Goal: Information Seeking & Learning: Check status

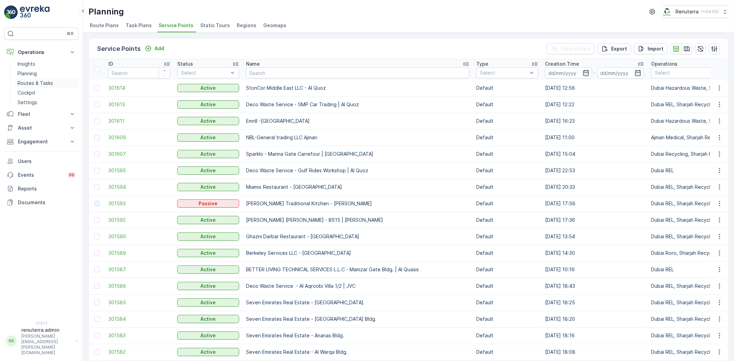
click at [32, 80] on p "Routes & Tasks" at bounding box center [35, 83] width 35 height 7
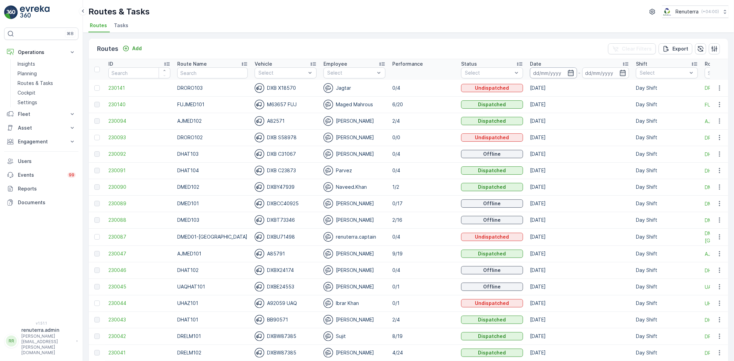
click at [537, 71] on input at bounding box center [553, 72] width 47 height 11
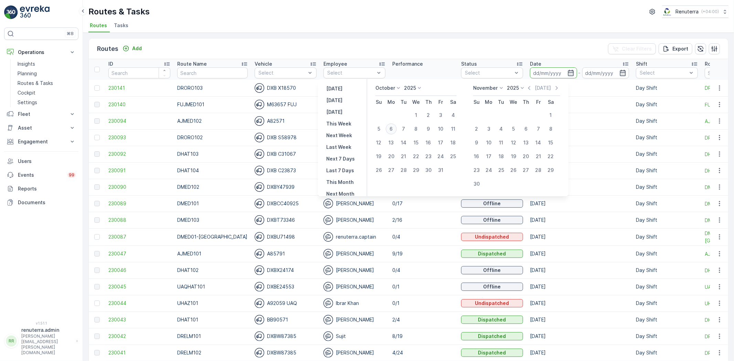
click at [397, 130] on div "6" at bounding box center [391, 128] width 11 height 11
type input "[DATE]"
click at [397, 130] on div "6" at bounding box center [391, 128] width 11 height 11
type input "[DATE]"
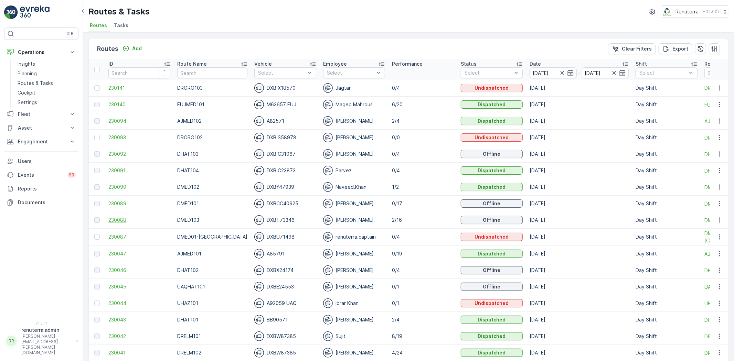
click at [124, 218] on span "230088" at bounding box center [139, 220] width 62 height 7
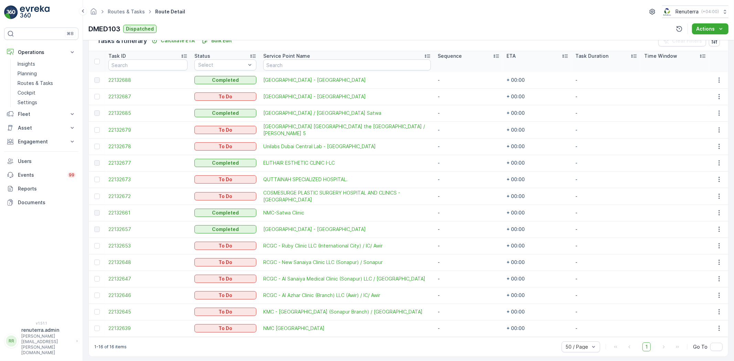
scroll to position [180, 0]
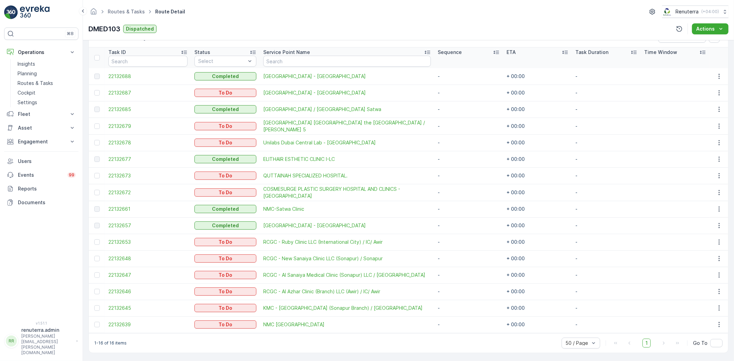
drag, startPoint x: 98, startPoint y: 323, endPoint x: 155, endPoint y: 317, distance: 58.1
click at [98, 323] on div at bounding box center [97, 325] width 6 height 6
click at [94, 322] on input "checkbox" at bounding box center [94, 322] width 0 height 0
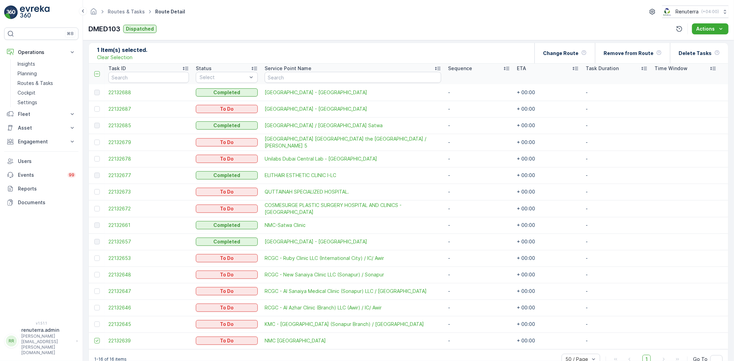
scroll to position [28, 0]
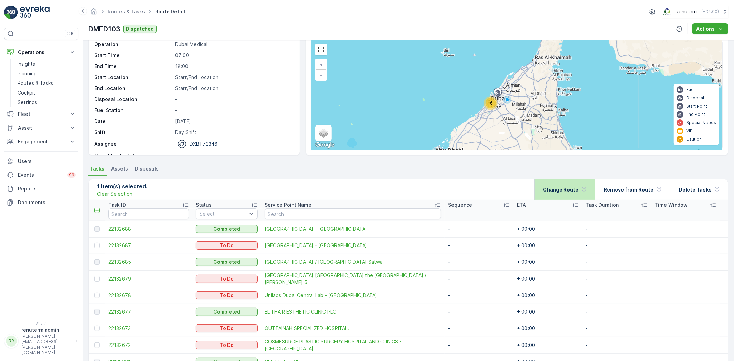
click at [560, 187] on p "Change Route" at bounding box center [560, 189] width 35 height 7
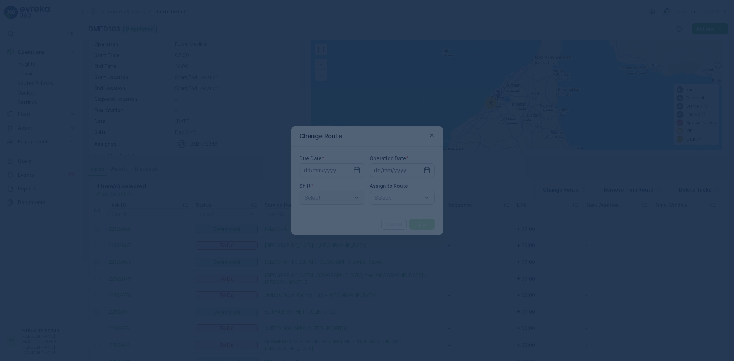
click at [356, 170] on div at bounding box center [367, 180] width 734 height 361
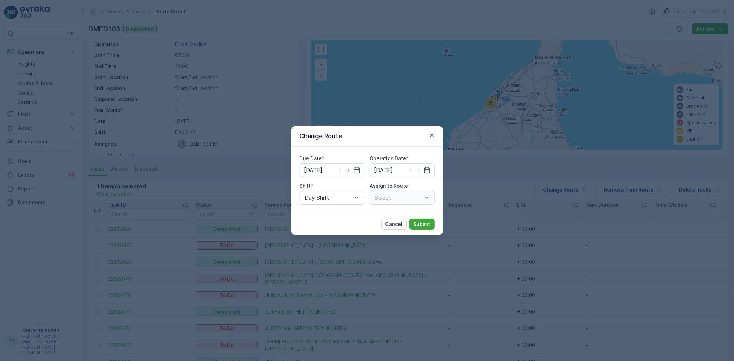
type input "[DATE]"
click at [356, 170] on icon "button" at bounding box center [356, 170] width 7 height 7
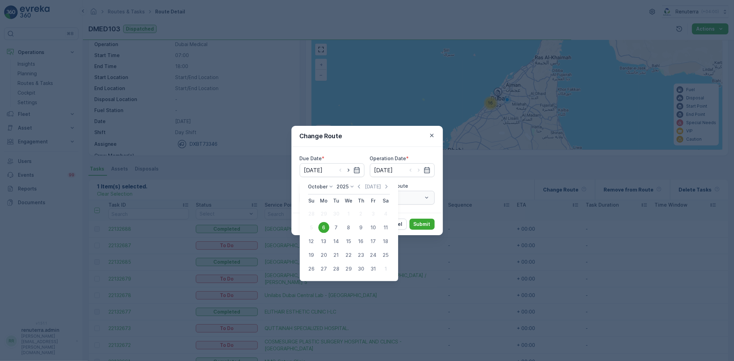
click at [424, 184] on div "Assign to Route" at bounding box center [402, 186] width 65 height 7
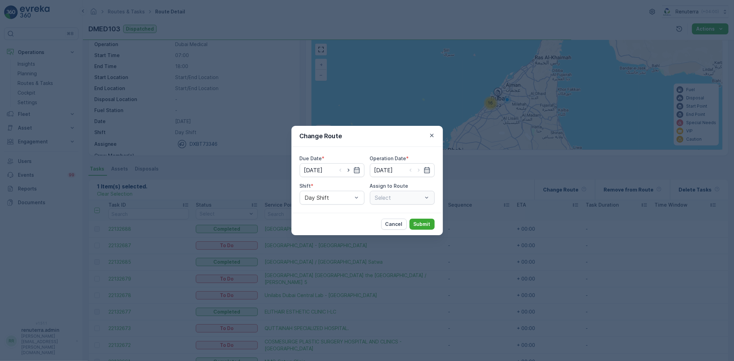
click at [417, 197] on div "Select" at bounding box center [402, 198] width 65 height 14
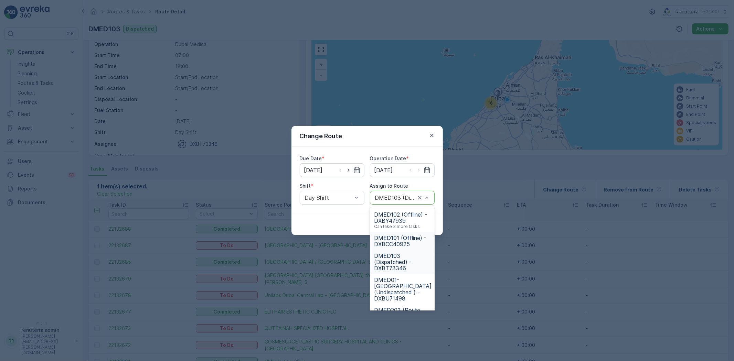
drag, startPoint x: 395, startPoint y: 245, endPoint x: 392, endPoint y: 239, distance: 6.2
click at [395, 245] on span "DMED101 (Offline) - DXBCC40925" at bounding box center [402, 241] width 56 height 12
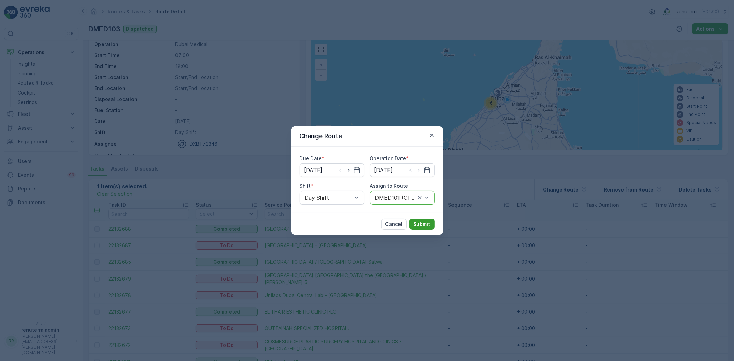
click at [415, 222] on p "Submit" at bounding box center [421, 224] width 17 height 7
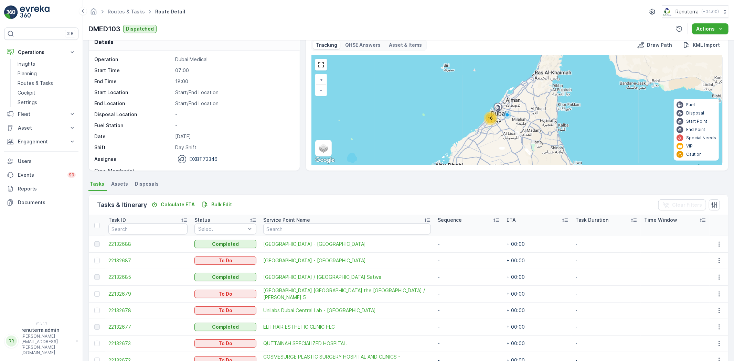
scroll to position [0, 0]
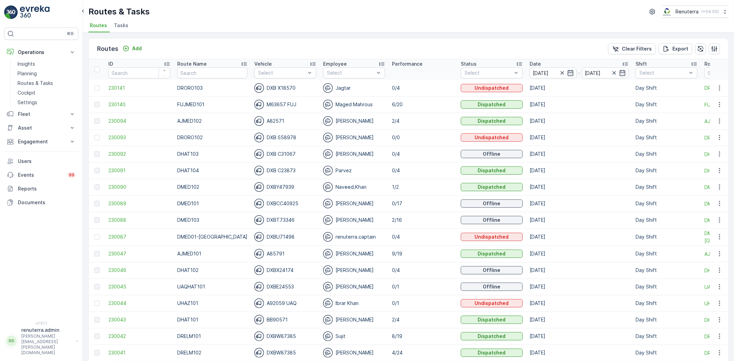
click at [97, 134] on td at bounding box center [97, 137] width 16 height 17
click at [97, 136] on div at bounding box center [97, 138] width 6 height 6
click at [94, 135] on input "checkbox" at bounding box center [94, 135] width 0 height 0
click at [708, 38] on div "1 Item(s) selected. Clear Selection Change Assignee Delete Routes ID Route Name…" at bounding box center [408, 251] width 640 height 426
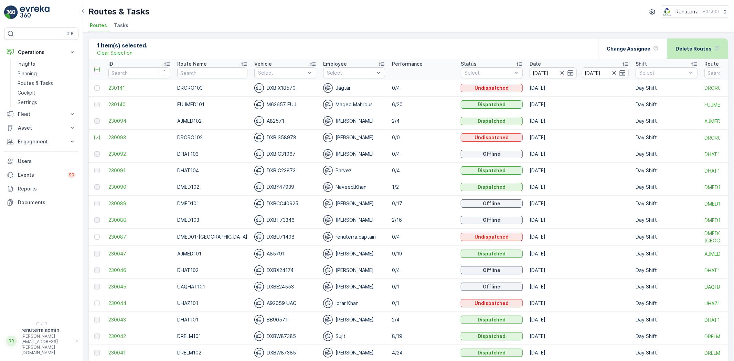
click at [704, 45] on p "Delete Routes" at bounding box center [693, 48] width 36 height 7
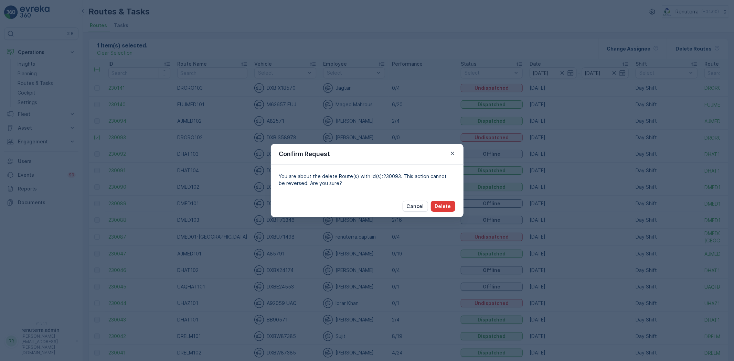
click at [439, 205] on p "Delete" at bounding box center [443, 206] width 16 height 7
click at [439, 203] on p "Delete" at bounding box center [443, 206] width 16 height 7
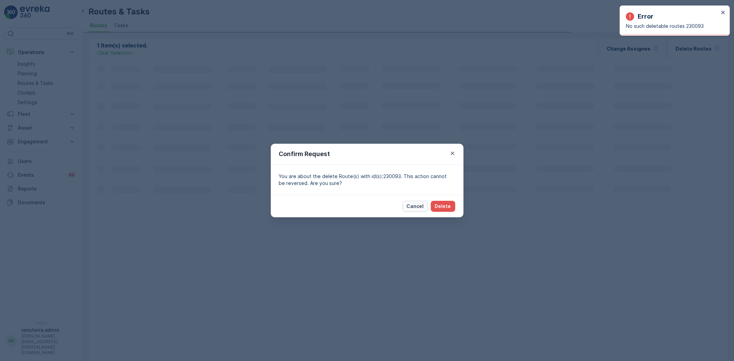
click at [413, 211] on button "Cancel" at bounding box center [414, 206] width 25 height 11
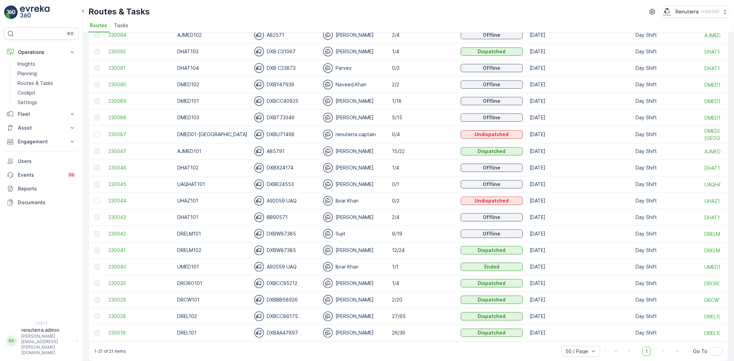
scroll to position [95, 0]
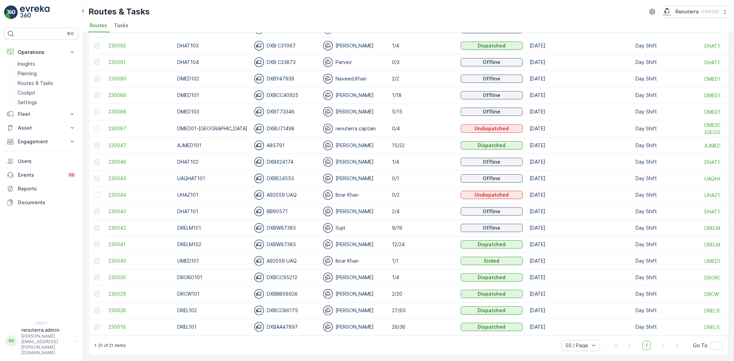
click at [127, 187] on td "230044" at bounding box center [139, 195] width 69 height 17
click at [120, 192] on span "230044" at bounding box center [139, 195] width 62 height 7
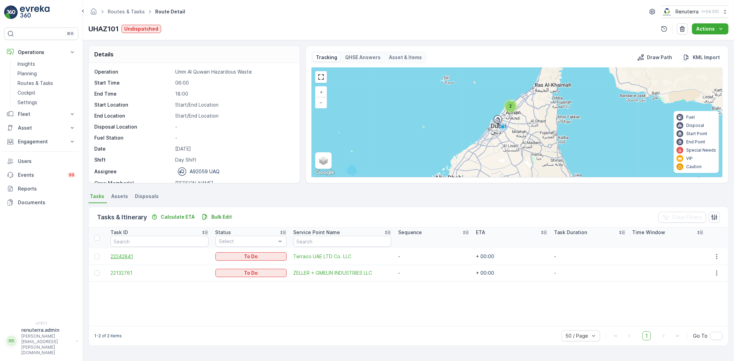
click at [118, 255] on span "22242841" at bounding box center [159, 256] width 98 height 7
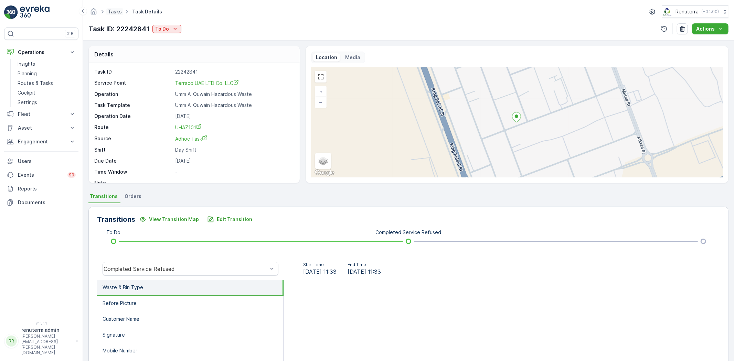
click at [117, 13] on link "Tasks" at bounding box center [115, 12] width 14 height 6
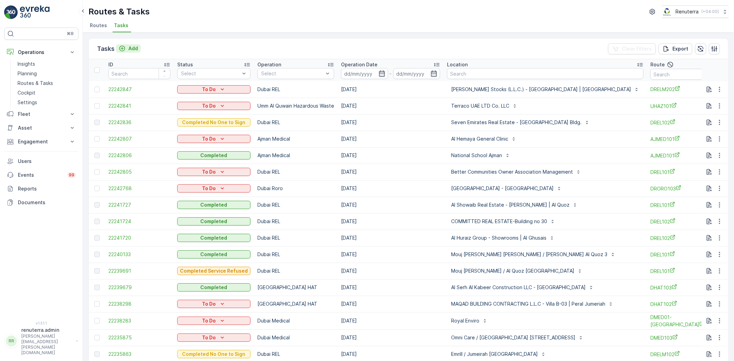
click at [117, 45] on button "Add" at bounding box center [128, 48] width 25 height 8
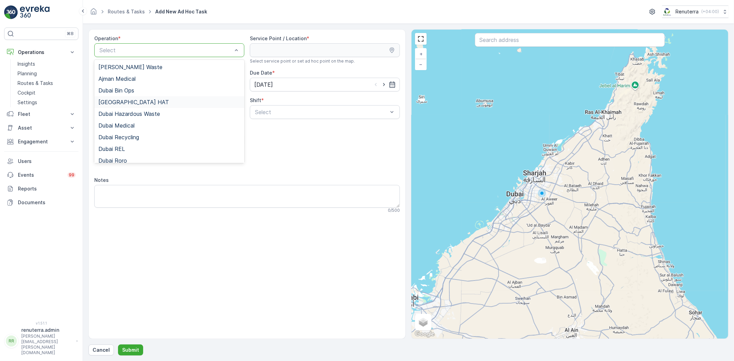
click at [532, 196] on div "+ − Satellite Roadmap Terrain Hybrid Leaflet Keyboard shortcuts Map Data Map da…" at bounding box center [569, 184] width 316 height 309
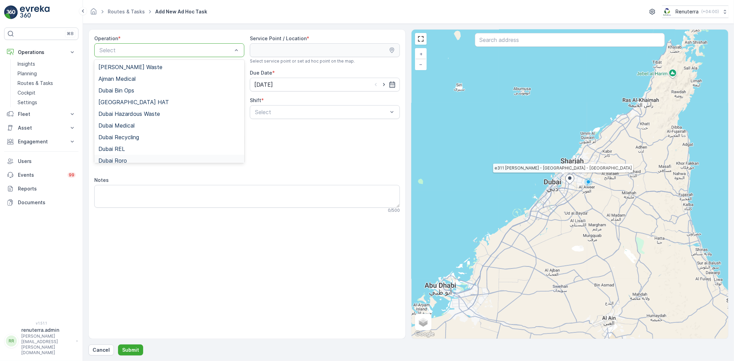
click at [264, 217] on div "Operation * 16 results available. Use Up and Down to choose options, press Ente…" at bounding box center [246, 127] width 305 height 184
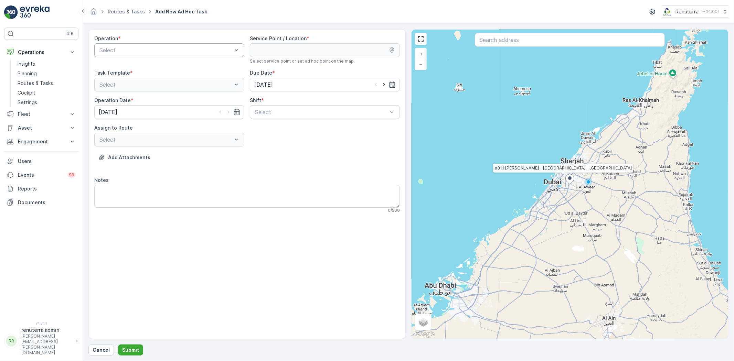
click at [138, 45] on div "Select" at bounding box center [169, 50] width 150 height 14
click at [330, 236] on div "Operation * Select Service Point / Location * Select service point or set ad ho…" at bounding box center [246, 184] width 317 height 310
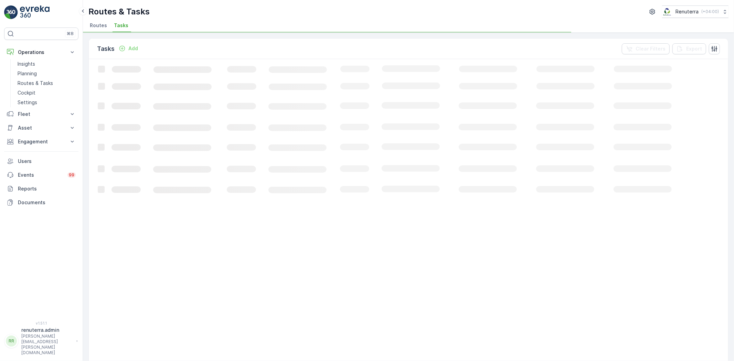
click at [92, 25] on span "Routes" at bounding box center [98, 25] width 17 height 7
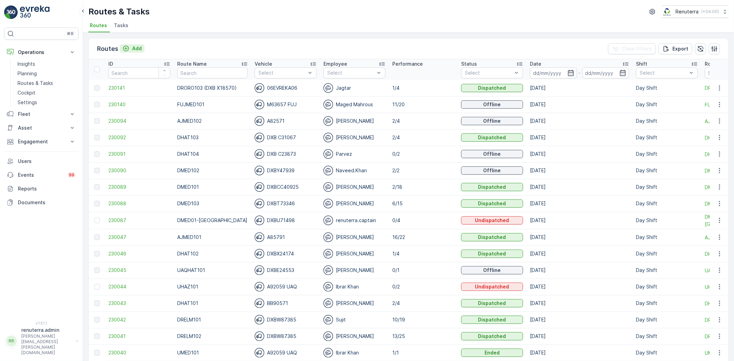
click at [136, 51] on p "Add" at bounding box center [137, 48] width 10 height 7
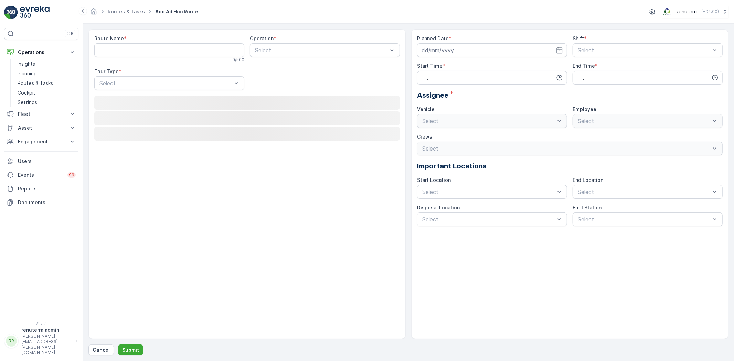
click at [140, 57] on div "0 / 500" at bounding box center [169, 60] width 150 height 6
click at [136, 52] on Name "Route Name" at bounding box center [169, 50] width 150 height 14
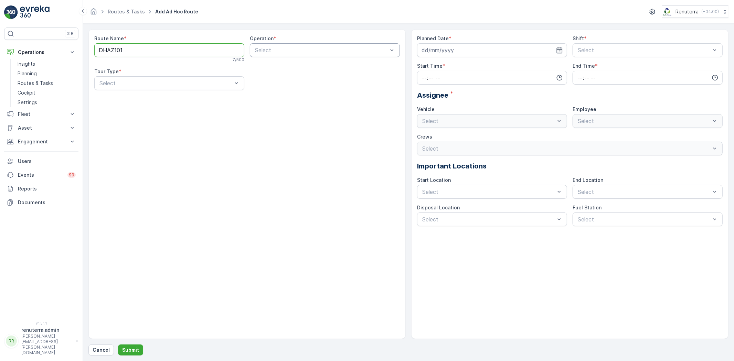
type Name "DHAZ101"
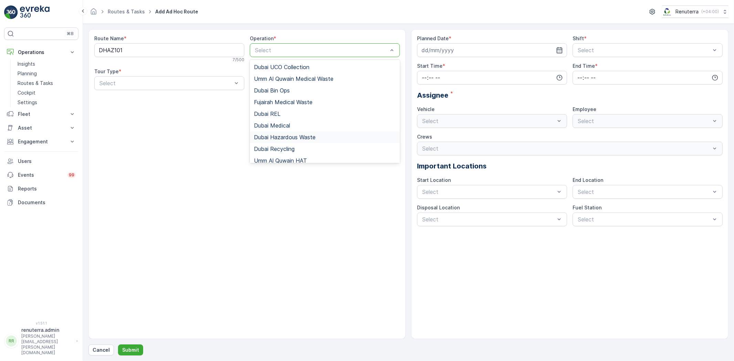
click at [295, 141] on div "Dubai Hazardous Waste" at bounding box center [325, 137] width 150 height 12
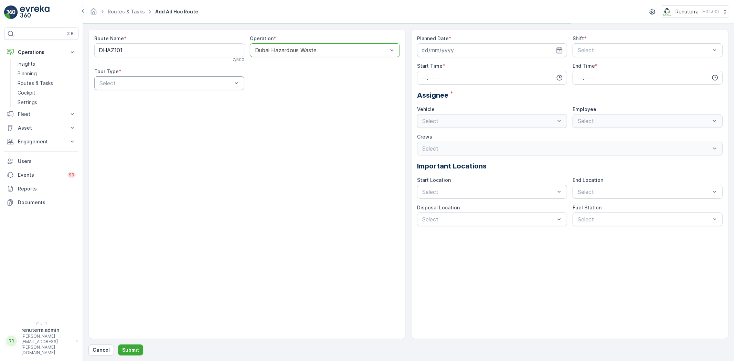
click at [180, 88] on div "Route Name * DHAZ101 7 / 500 Operation * option Dubai Hazardous Waste, selected…" at bounding box center [246, 65] width 305 height 61
click at [158, 109] on div "Dynamic" at bounding box center [169, 112] width 142 height 6
click at [466, 43] on input at bounding box center [492, 50] width 150 height 14
click at [444, 100] on td "29" at bounding box center [441, 94] width 12 height 14
click at [441, 106] on div "6" at bounding box center [440, 108] width 11 height 11
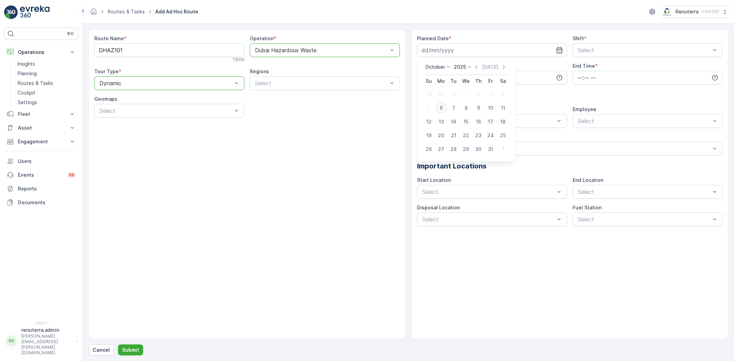
type input "[DATE]"
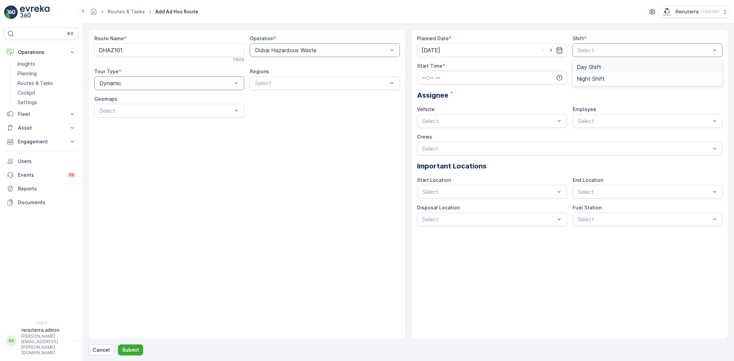
click at [591, 66] on span "Day Shift" at bounding box center [589, 67] width 24 height 6
click at [483, 84] on input "time" at bounding box center [492, 78] width 150 height 14
click at [453, 80] on input "time" at bounding box center [492, 78] width 150 height 14
click at [426, 118] on span "12" at bounding box center [423, 118] width 5 height 7
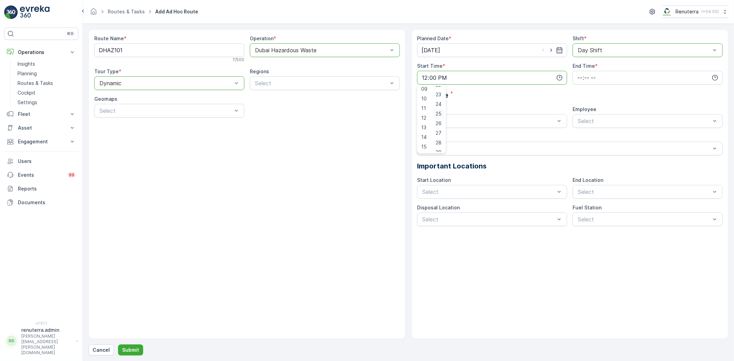
scroll to position [267, 0]
click at [439, 111] on span "30" at bounding box center [438, 112] width 6 height 7
type input "12:30"
click at [587, 83] on input "time" at bounding box center [647, 78] width 150 height 14
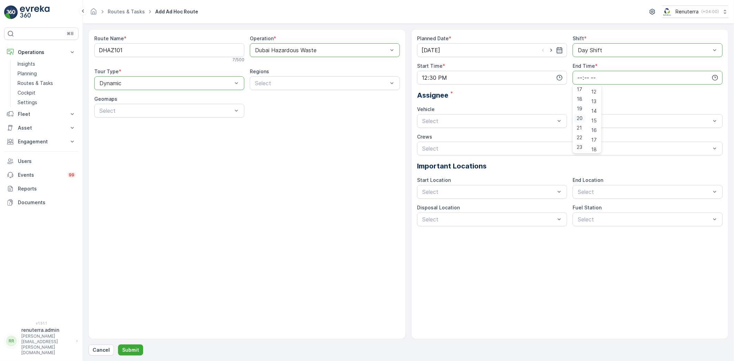
click at [578, 121] on span "20" at bounding box center [580, 118] width 6 height 7
type input "20:00"
click at [456, 144] on div "W35771 DXB" at bounding box center [492, 150] width 150 height 12
click at [590, 115] on div "Select" at bounding box center [647, 121] width 150 height 14
click at [599, 159] on span "renuterra.captain" at bounding box center [598, 161] width 43 height 6
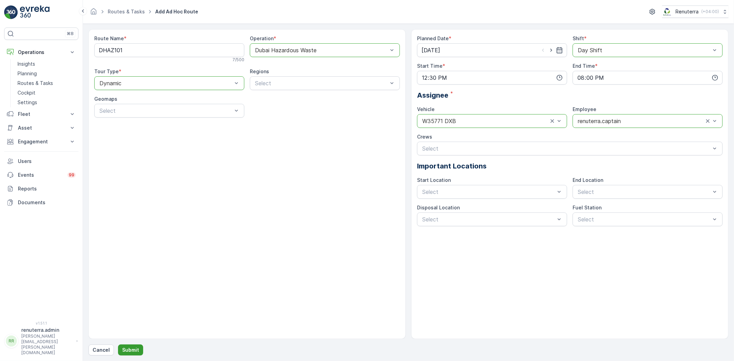
click at [139, 349] on button "Submit" at bounding box center [130, 350] width 25 height 11
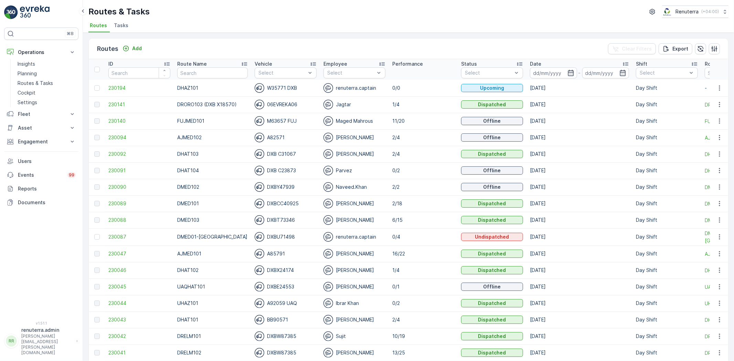
click at [424, 157] on p "2/4" at bounding box center [423, 154] width 62 height 7
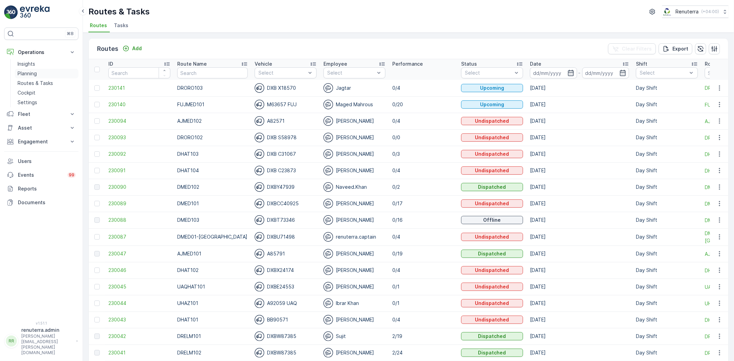
click at [45, 74] on link "Planning" at bounding box center [47, 74] width 64 height 10
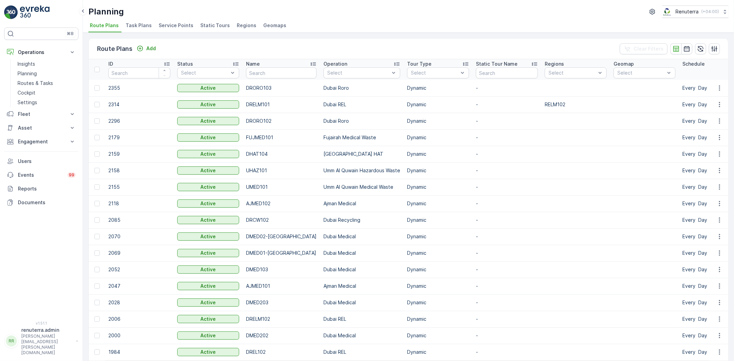
drag, startPoint x: 173, startPoint y: 27, endPoint x: 188, endPoint y: 5, distance: 26.9
click at [173, 27] on span "Service Points" at bounding box center [176, 25] width 35 height 7
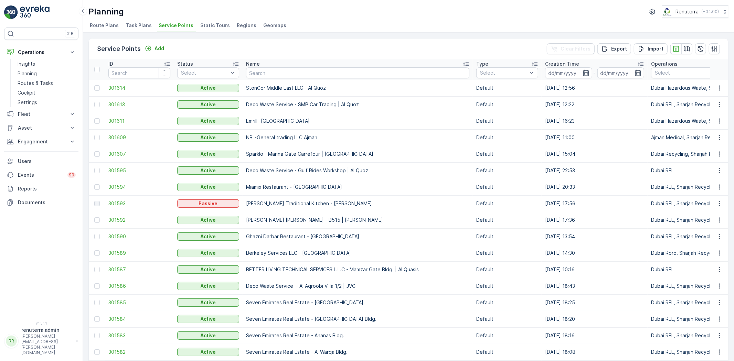
click at [257, 69] on input "text" at bounding box center [357, 72] width 223 height 11
type input "Zabeel"
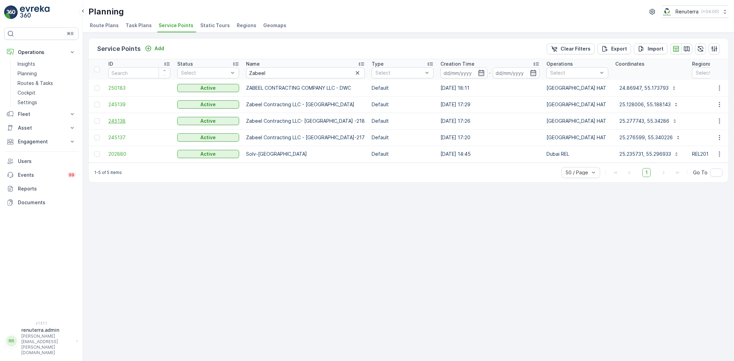
click at [112, 121] on span "245138" at bounding box center [139, 121] width 62 height 7
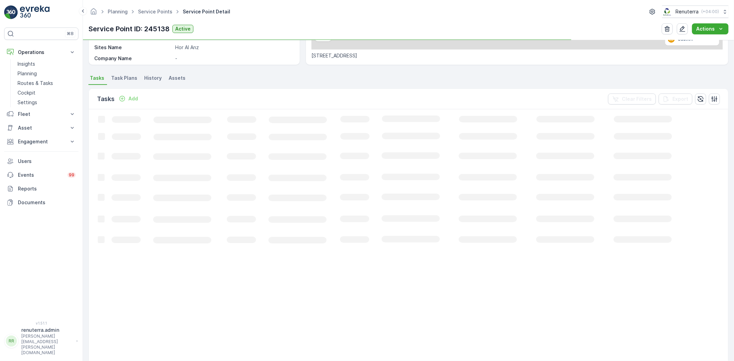
scroll to position [153, 0]
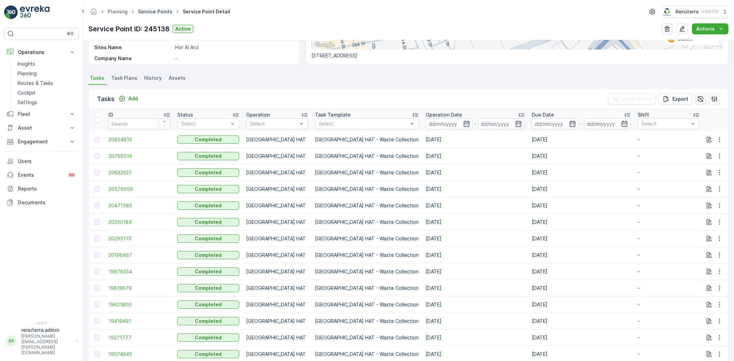
click at [169, 11] on link "Service Points" at bounding box center [155, 12] width 34 height 6
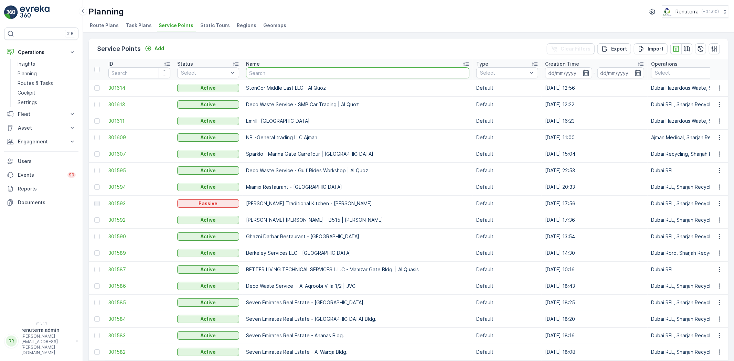
click at [268, 77] on input "text" at bounding box center [357, 72] width 223 height 11
type input "realiable"
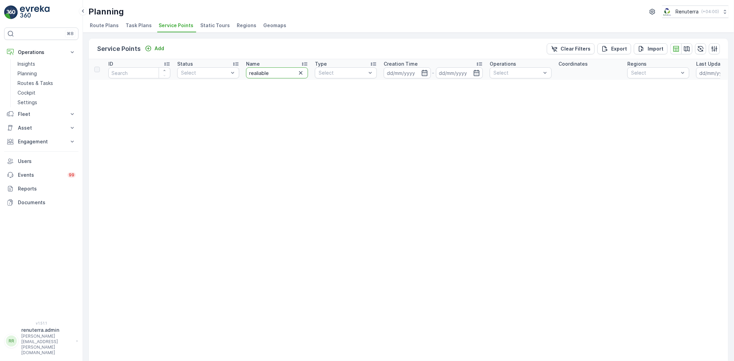
drag, startPoint x: 277, startPoint y: 73, endPoint x: 240, endPoint y: 66, distance: 37.5
type input "reliable"
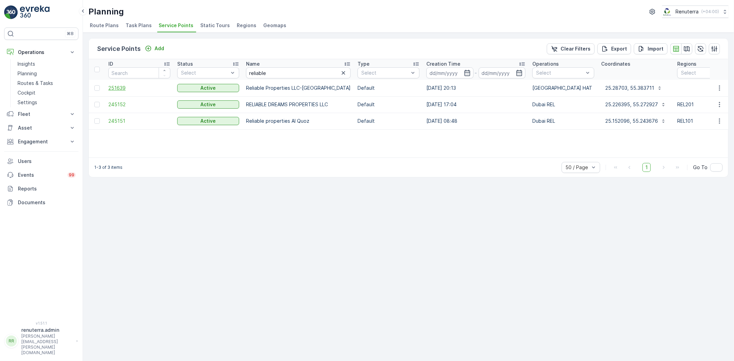
click at [126, 86] on span "251639" at bounding box center [139, 88] width 62 height 7
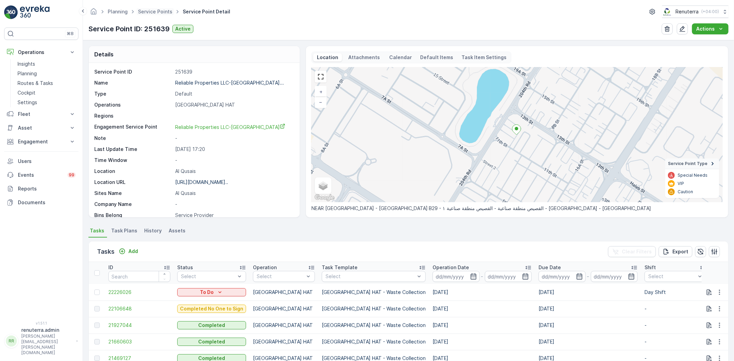
click at [153, 15] on span "Service Points" at bounding box center [155, 11] width 37 height 7
click at [153, 14] on span "Service Points" at bounding box center [155, 11] width 37 height 7
click at [132, 15] on icon at bounding box center [133, 12] width 8 height 8
click at [150, 11] on link "Service Points" at bounding box center [155, 12] width 34 height 6
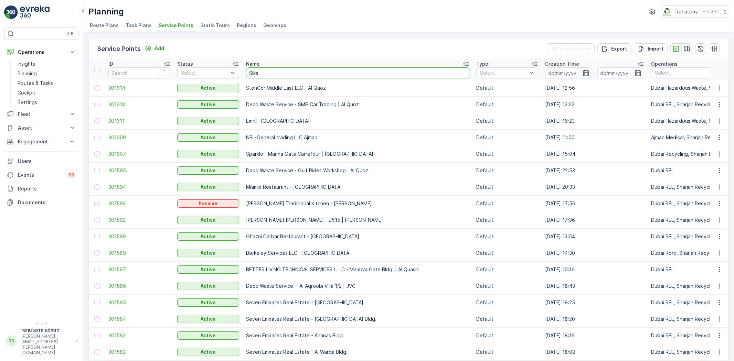
type input "Sika"
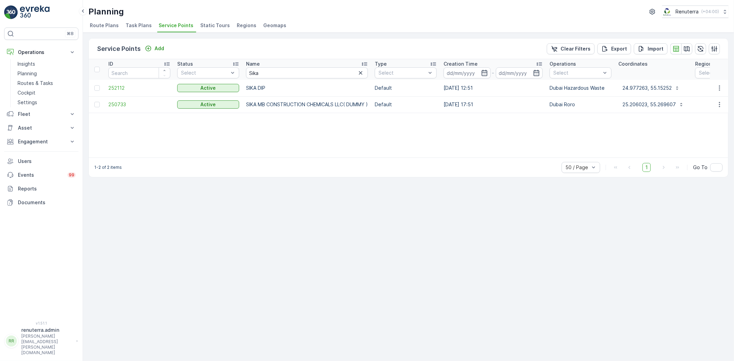
click at [124, 83] on td "252112" at bounding box center [139, 88] width 69 height 17
click at [123, 83] on td "252112" at bounding box center [139, 88] width 69 height 17
click at [126, 90] on span "252112" at bounding box center [139, 88] width 62 height 7
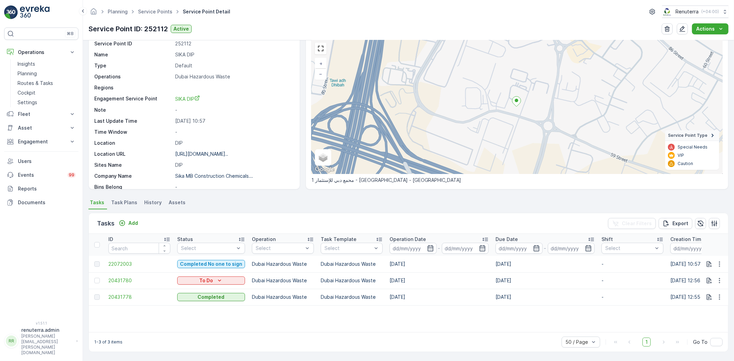
scroll to position [28, 0]
click at [127, 261] on span "22072003" at bounding box center [139, 264] width 62 height 7
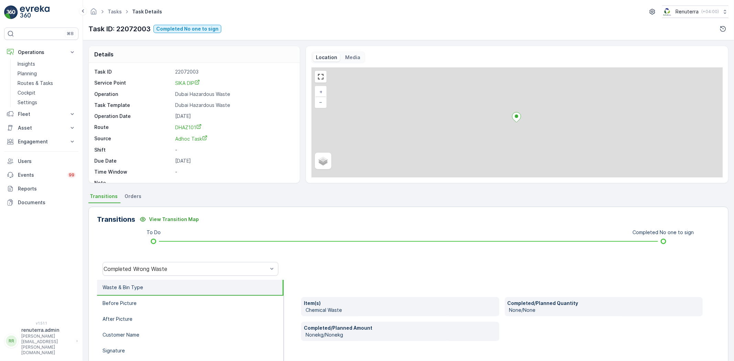
click at [165, 255] on div "Transitions View Transition Map To Do Completed No one to sign Completed Wrong …" at bounding box center [408, 316] width 640 height 218
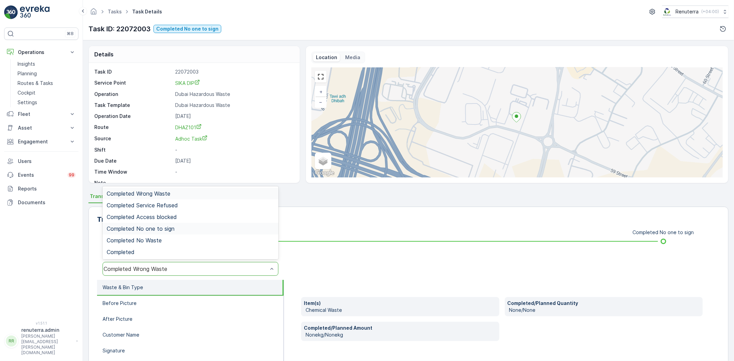
click at [164, 232] on span "Completed No one to sign" at bounding box center [141, 229] width 68 height 6
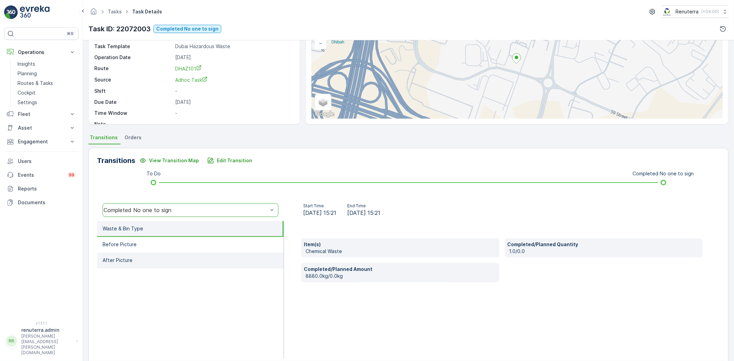
scroll to position [72, 0]
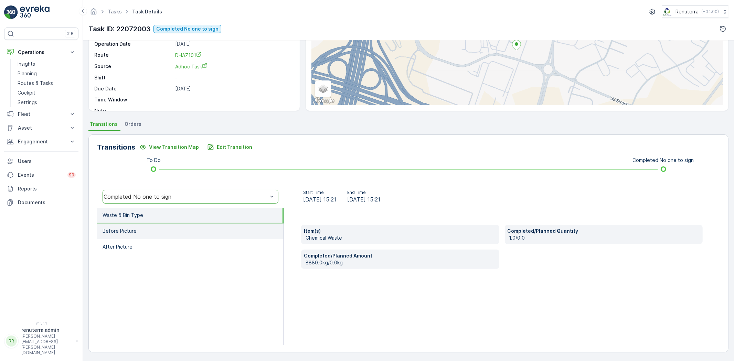
click at [151, 237] on li "Before Picture" at bounding box center [190, 232] width 186 height 16
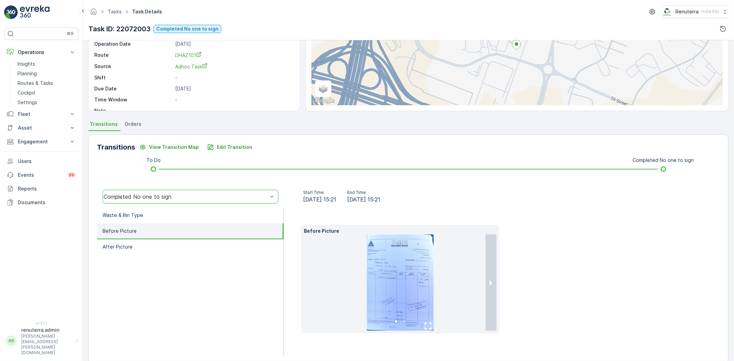
click at [404, 283] on img at bounding box center [400, 283] width 67 height 96
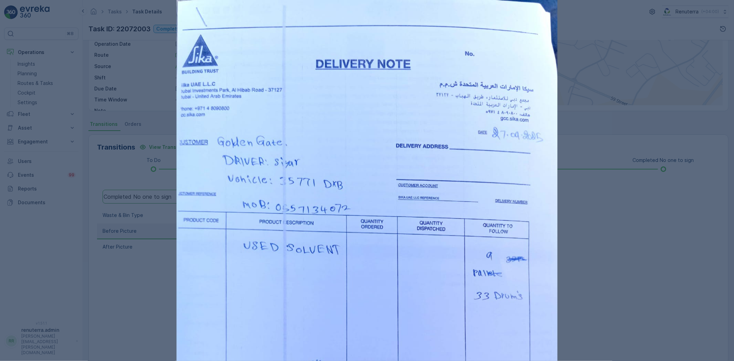
click at [637, 180] on div at bounding box center [367, 180] width 734 height 361
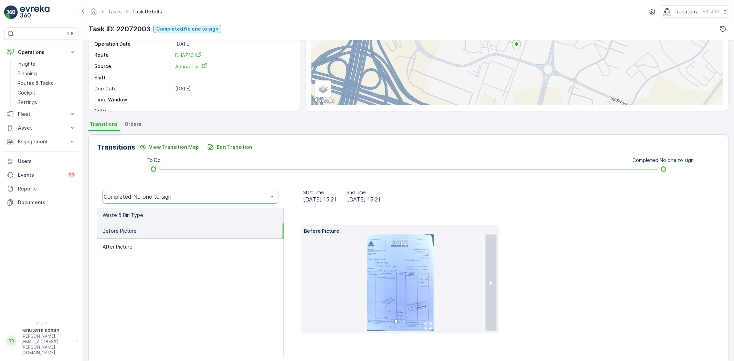
click at [139, 215] on p "Waste & Bin Type" at bounding box center [123, 215] width 41 height 7
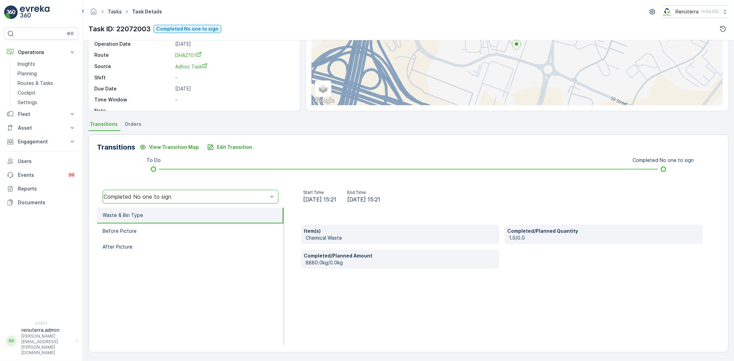
click at [118, 12] on link "Tasks" at bounding box center [115, 12] width 14 height 6
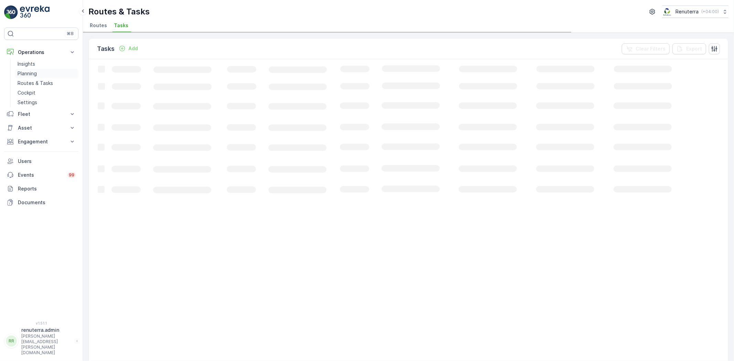
click at [42, 74] on link "Planning" at bounding box center [47, 74] width 64 height 10
click at [168, 24] on span "Service Points" at bounding box center [176, 25] width 35 height 7
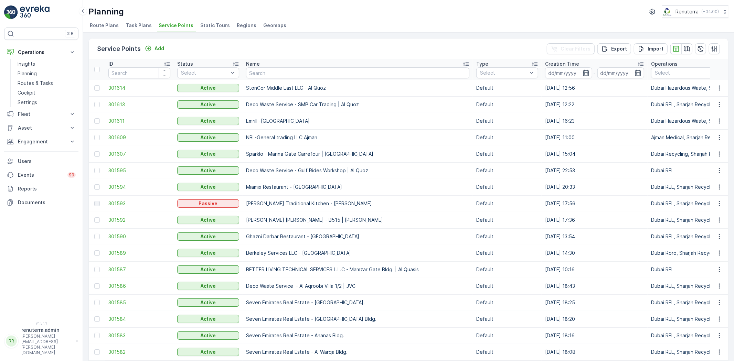
click at [293, 72] on input "text" at bounding box center [357, 72] width 223 height 11
type input "Terrac"
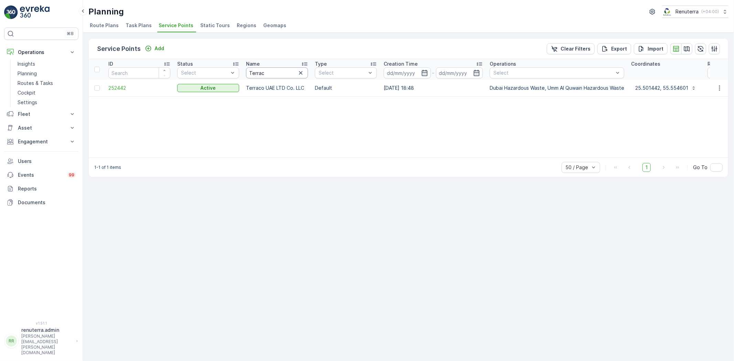
drag, startPoint x: 252, startPoint y: 69, endPoint x: 235, endPoint y: 66, distance: 17.1
click at [243, 67] on th "Name Terrac" at bounding box center [277, 69] width 69 height 21
click at [121, 91] on td "252442" at bounding box center [139, 88] width 69 height 17
click at [121, 90] on span "252442" at bounding box center [139, 88] width 62 height 7
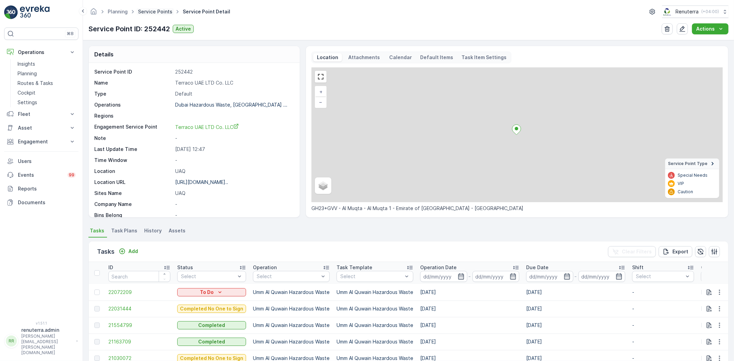
click at [157, 9] on link "Service Points" at bounding box center [155, 12] width 34 height 6
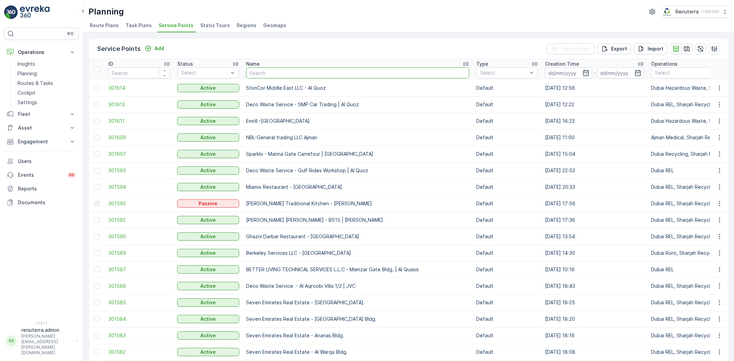
click at [287, 70] on input "text" at bounding box center [357, 72] width 223 height 11
click at [268, 76] on input "text" at bounding box center [357, 72] width 223 height 11
type input "natina"
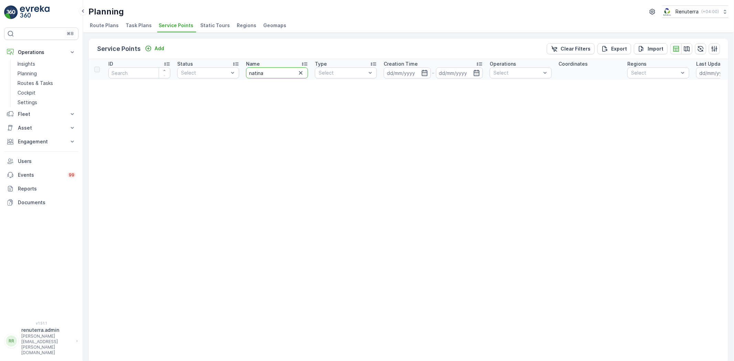
drag, startPoint x: 272, startPoint y: 72, endPoint x: 240, endPoint y: 74, distance: 32.4
type input "National"
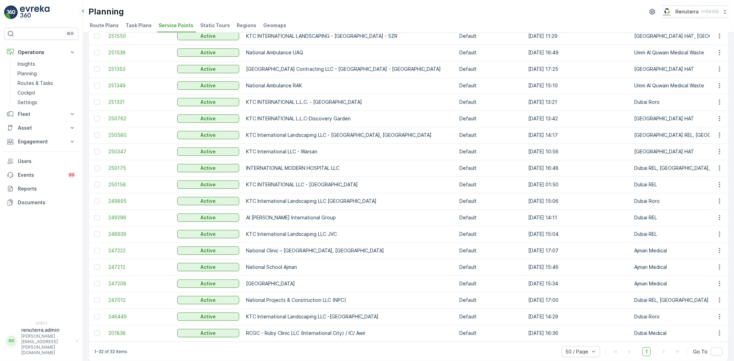
scroll to position [276, 0]
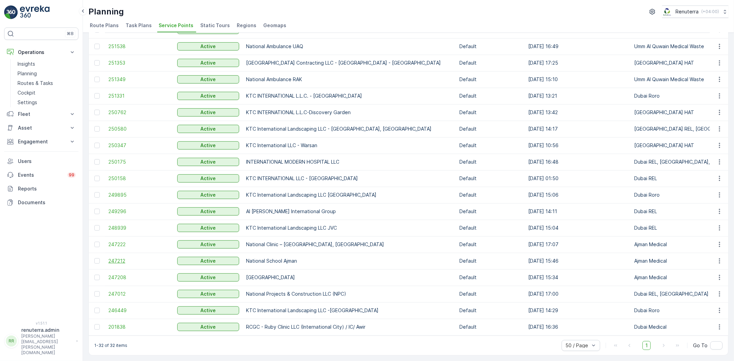
click at [136, 258] on span "247212" at bounding box center [139, 261] width 62 height 7
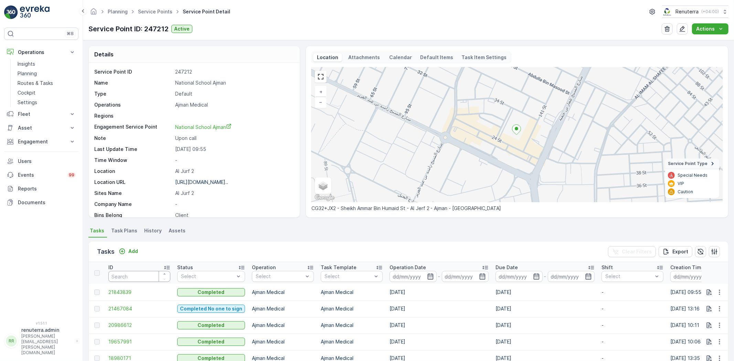
click at [138, 266] on th "ID" at bounding box center [139, 273] width 69 height 22
click at [128, 253] on p "Add" at bounding box center [133, 251] width 10 height 7
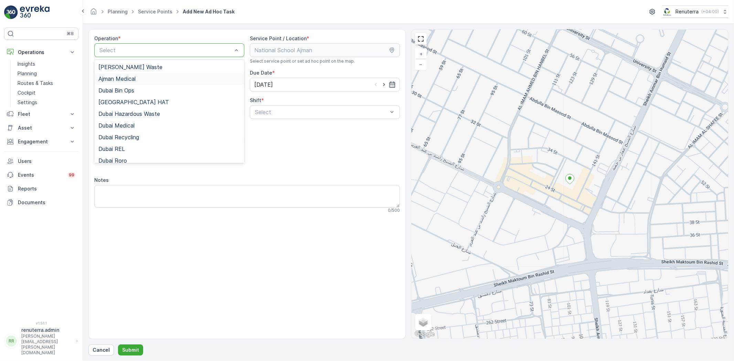
click at [139, 80] on div "Ajman Medical" at bounding box center [169, 79] width 142 height 6
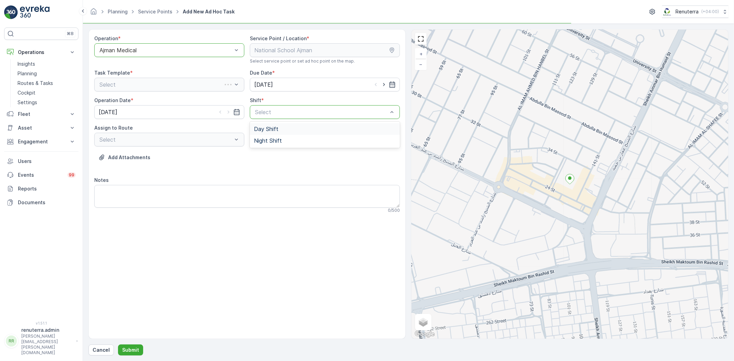
click at [264, 121] on div "Operation * option Ajman Medical, selected. Ajman Medical Service Point / Locat…" at bounding box center [246, 127] width 305 height 184
click at [261, 118] on div "Select" at bounding box center [325, 112] width 150 height 14
click at [264, 127] on span "Day Shift" at bounding box center [266, 129] width 24 height 6
click at [183, 152] on div "Add Attachments" at bounding box center [246, 161] width 305 height 19
click at [169, 137] on div "Select" at bounding box center [169, 140] width 150 height 14
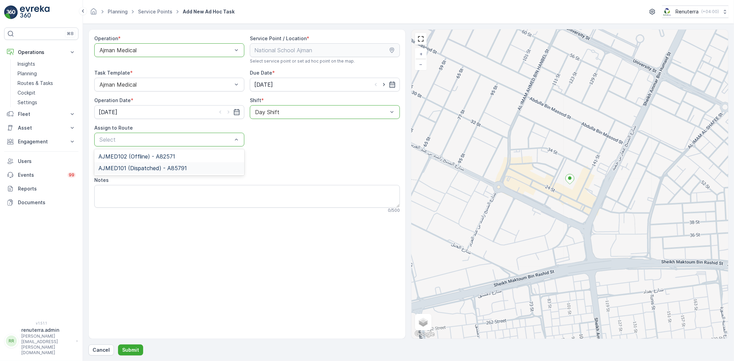
click at [156, 163] on div "AJMED101 (Dispatched) - A85791" at bounding box center [169, 168] width 150 height 12
click at [129, 354] on button "Submit" at bounding box center [130, 350] width 25 height 11
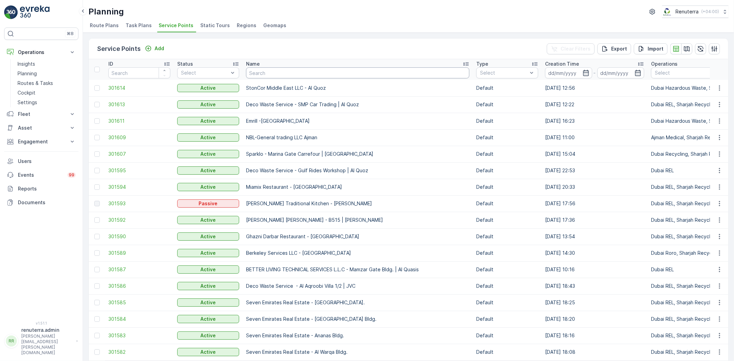
click at [277, 70] on input "text" at bounding box center [357, 72] width 223 height 11
type input "hemaya"
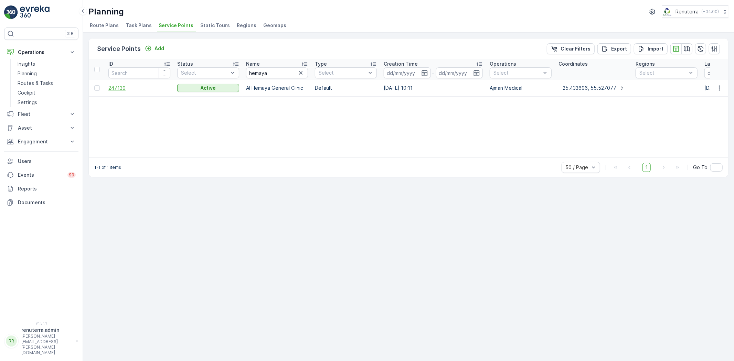
click at [126, 86] on span "247139" at bounding box center [139, 88] width 62 height 7
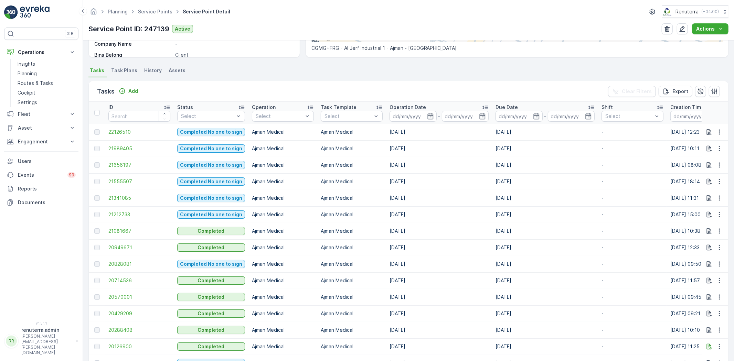
scroll to position [115, 0]
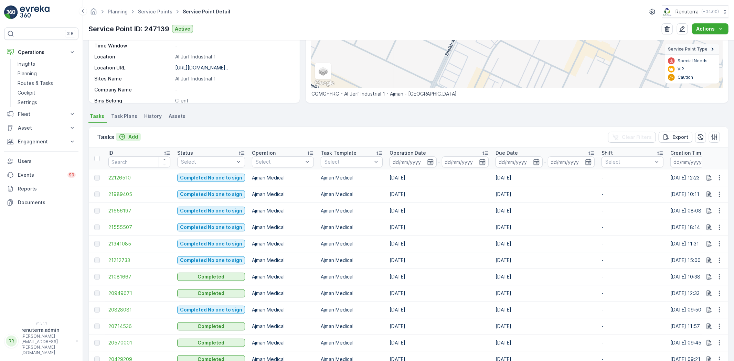
click at [140, 136] on div "Tasks Add Clear Filters Export" at bounding box center [408, 137] width 639 height 21
click at [138, 135] on button "Add" at bounding box center [128, 137] width 25 height 8
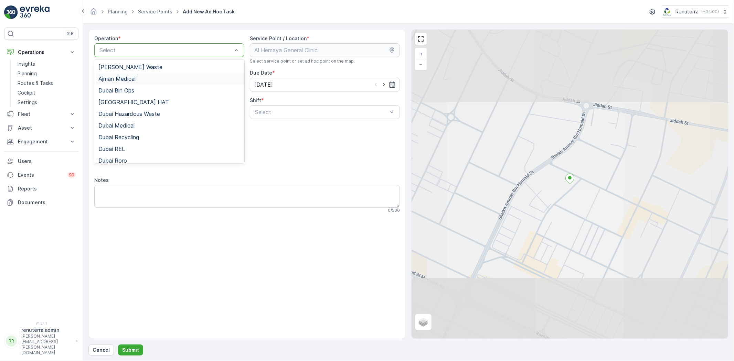
click at [133, 83] on div "Ajman Medical" at bounding box center [169, 79] width 150 height 12
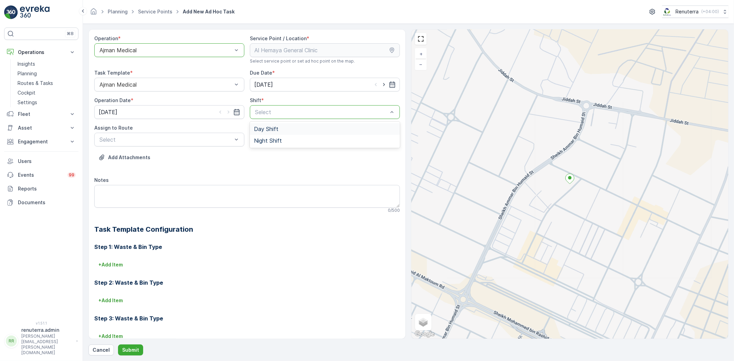
click at [290, 125] on div "Day Shift" at bounding box center [325, 129] width 150 height 12
click at [181, 172] on div "AJMED101 (Dispatched) - A85791" at bounding box center [169, 168] width 150 height 12
click at [137, 355] on button "Submit" at bounding box center [130, 350] width 25 height 11
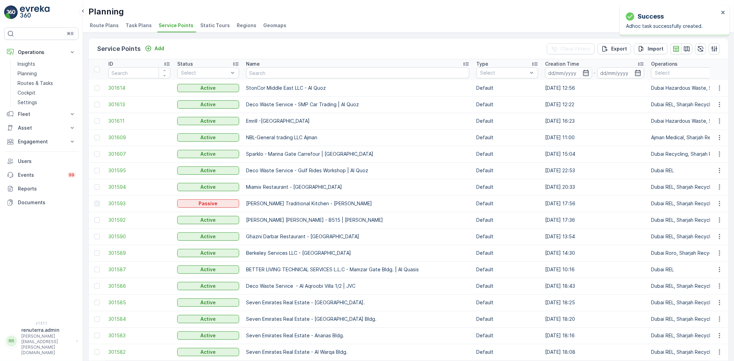
click at [308, 80] on td "StonCor Middle East LLC - Al Quoz" at bounding box center [358, 88] width 230 height 17
click at [296, 63] on div "Name" at bounding box center [357, 64] width 223 height 7
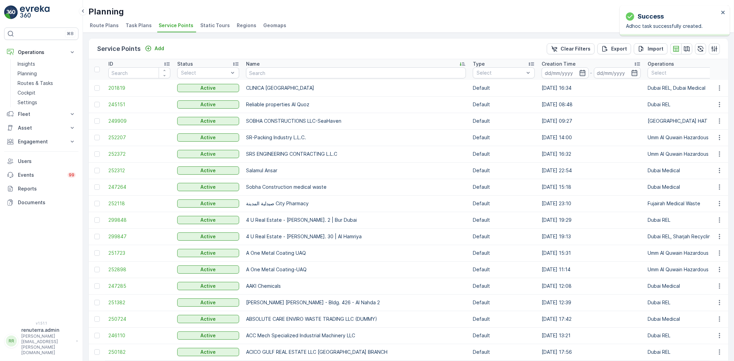
click at [293, 70] on input "text" at bounding box center [356, 72] width 220 height 11
type input "Care"
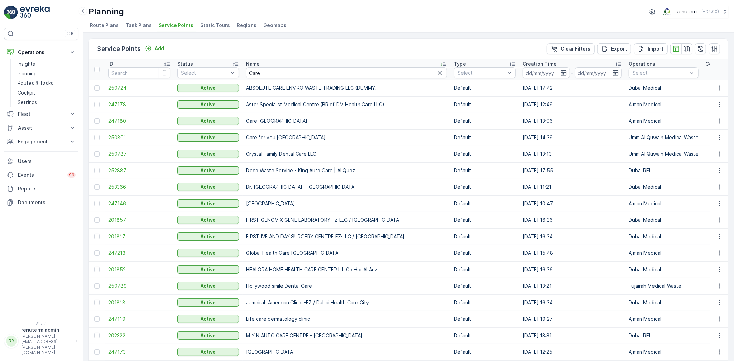
click at [132, 122] on span "247180" at bounding box center [139, 121] width 62 height 7
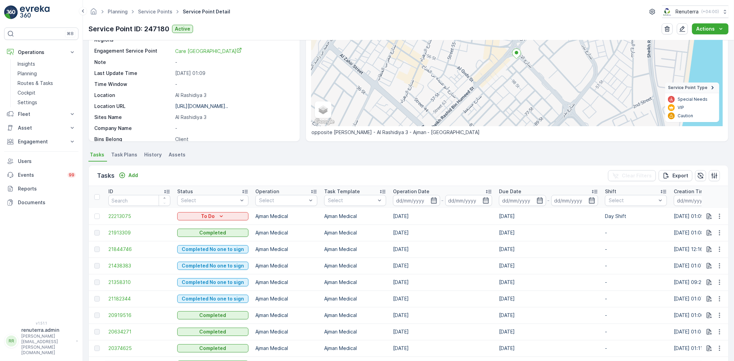
scroll to position [76, 0]
drag, startPoint x: 98, startPoint y: 216, endPoint x: 341, endPoint y: 142, distance: 253.8
click at [98, 215] on div at bounding box center [97, 216] width 6 height 6
click at [94, 213] on input "checkbox" at bounding box center [94, 213] width 0 height 0
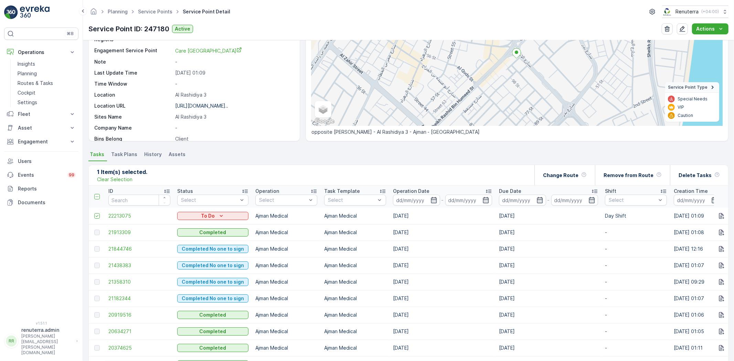
click at [147, 168] on div "1 Item(s) selected. Clear Selection Change Route Remove from Route Delete Tasks" at bounding box center [408, 175] width 639 height 21
click at [574, 174] on p "Change Route" at bounding box center [560, 175] width 35 height 7
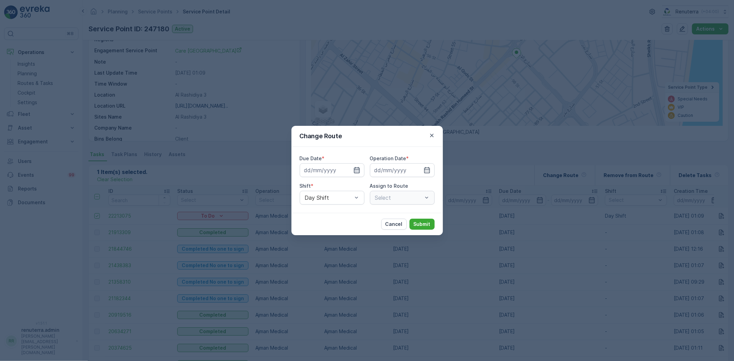
type input "10.10.2025"
click at [357, 171] on icon "button" at bounding box center [356, 170] width 7 height 7
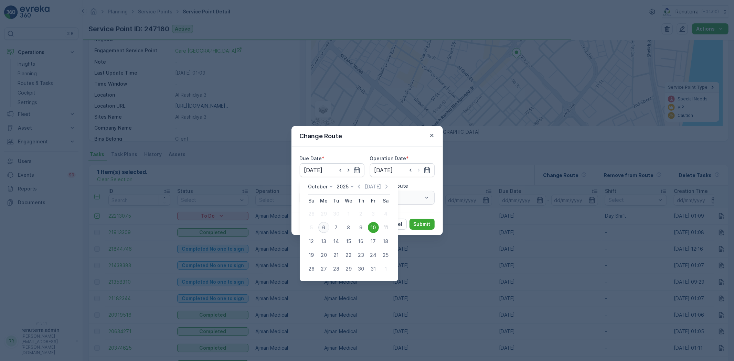
click at [325, 226] on div "6" at bounding box center [323, 227] width 11 height 11
type input "[DATE]"
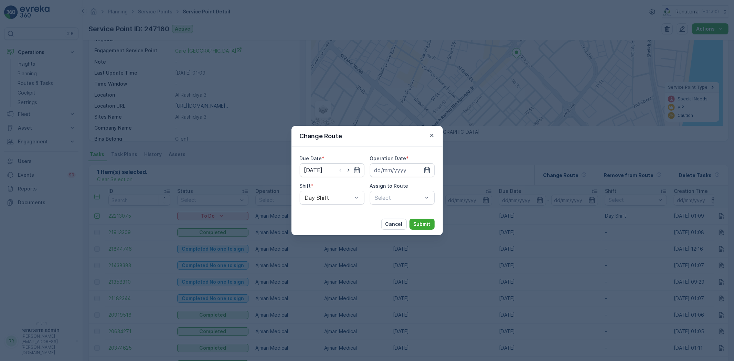
click at [413, 160] on div "Operation Date *" at bounding box center [402, 158] width 65 height 7
click at [411, 163] on input at bounding box center [402, 170] width 65 height 14
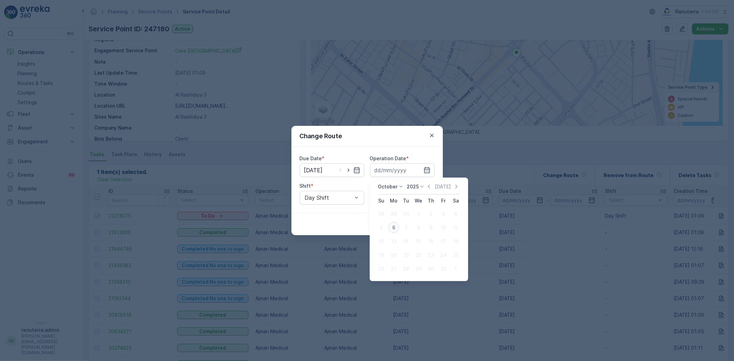
click at [391, 228] on div "6" at bounding box center [393, 227] width 11 height 11
type input "[DATE]"
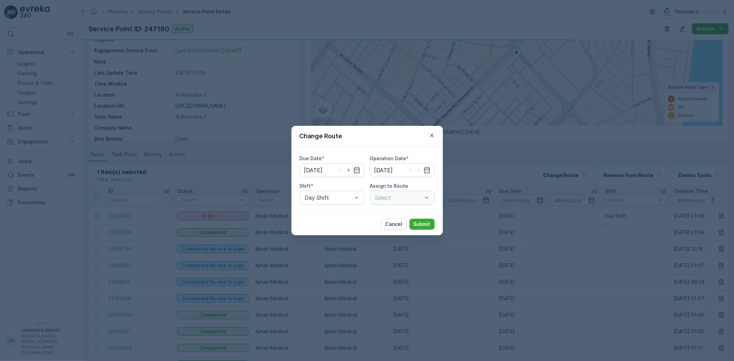
click at [384, 196] on div "Select" at bounding box center [402, 198] width 65 height 14
click at [390, 203] on div "Select" at bounding box center [402, 198] width 65 height 14
click at [391, 200] on div "Select" at bounding box center [402, 198] width 65 height 14
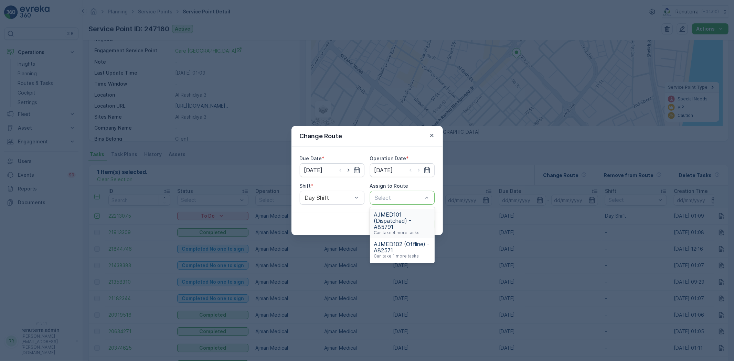
click at [401, 219] on span "AJMED101 (Dispatched) - A85791" at bounding box center [402, 221] width 56 height 19
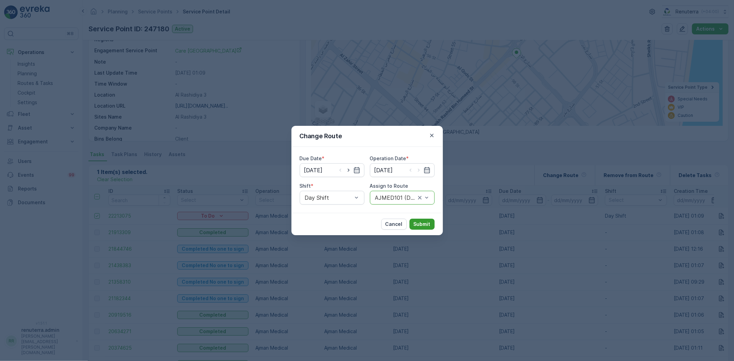
click at [419, 221] on p "Submit" at bounding box center [421, 224] width 17 height 7
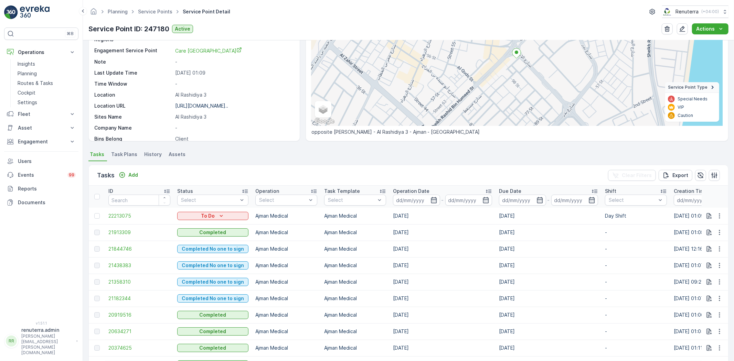
scroll to position [0, 0]
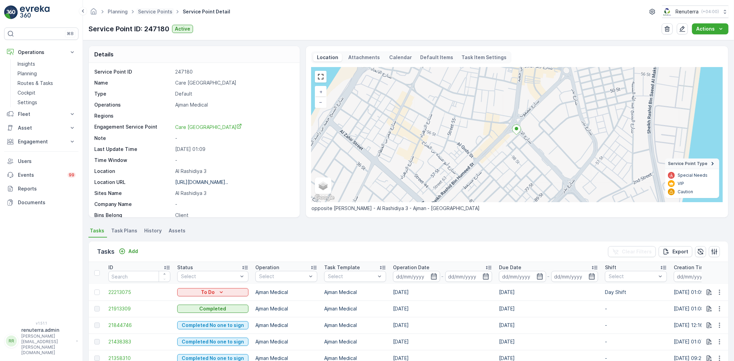
click at [150, 14] on span "Service Points" at bounding box center [155, 11] width 37 height 7
click at [153, 16] on div "Planning Service Points Service Point Detail Renuterra ( +04:00 ) Service Point…" at bounding box center [408, 20] width 651 height 40
click at [152, 15] on ul "Service Points" at bounding box center [159, 12] width 45 height 10
click at [152, 14] on span "Service Points" at bounding box center [155, 11] width 37 height 7
click at [152, 14] on link "Service Points" at bounding box center [155, 12] width 34 height 6
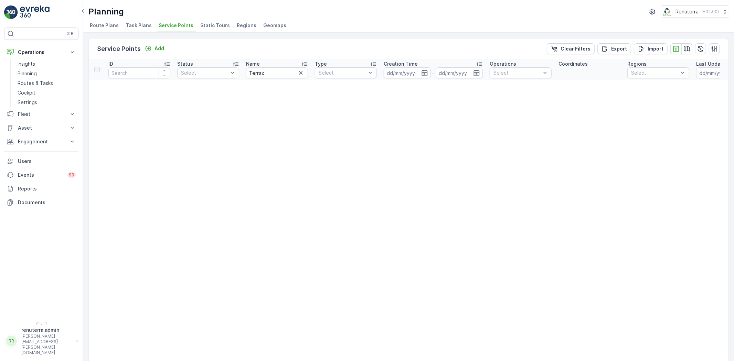
click at [272, 73] on input "Terrax" at bounding box center [277, 72] width 62 height 11
type input "Terraco"
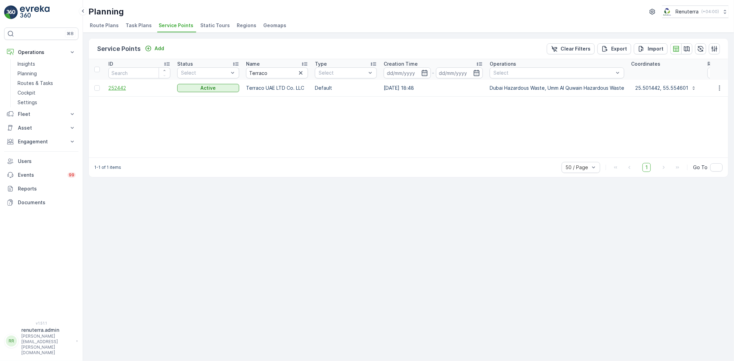
click at [117, 90] on span "252442" at bounding box center [139, 88] width 62 height 7
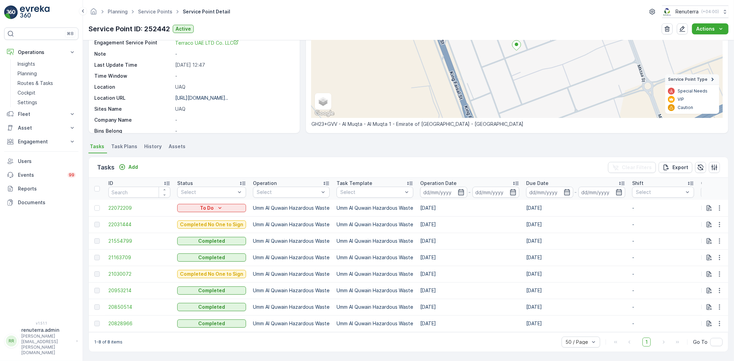
scroll to position [87, 0]
click at [98, 206] on div at bounding box center [97, 208] width 6 height 6
click at [94, 205] on input "checkbox" at bounding box center [94, 205] width 0 height 0
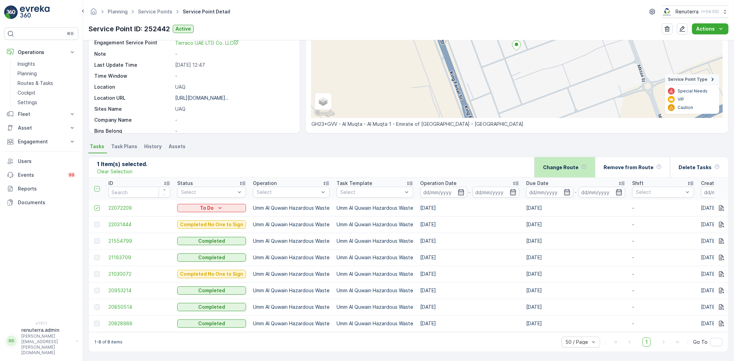
click at [578, 164] on p "Change Route" at bounding box center [560, 167] width 35 height 7
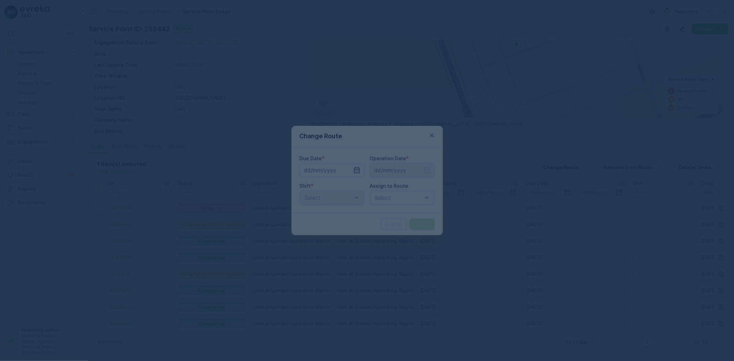
type input "[DATE]"
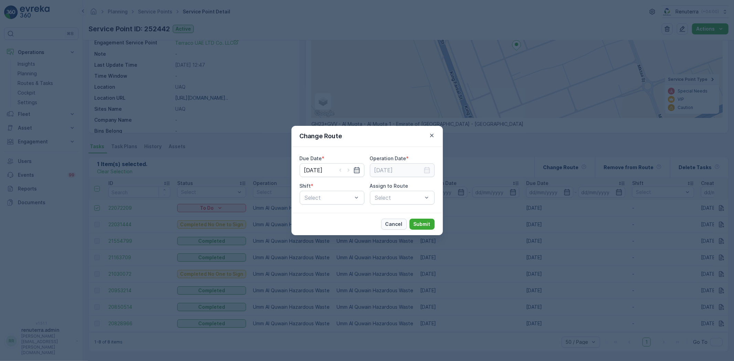
click at [393, 225] on p "Cancel" at bounding box center [393, 224] width 17 height 7
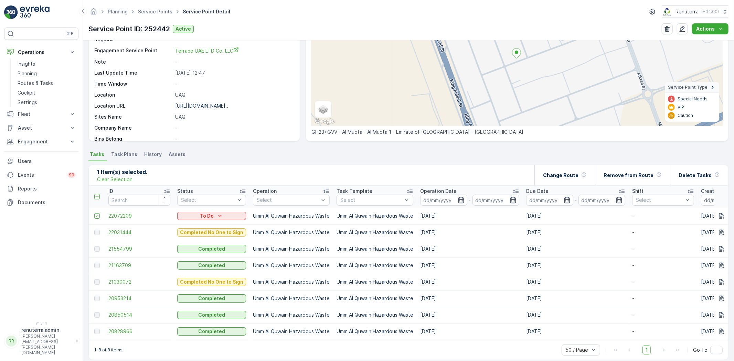
scroll to position [0, 0]
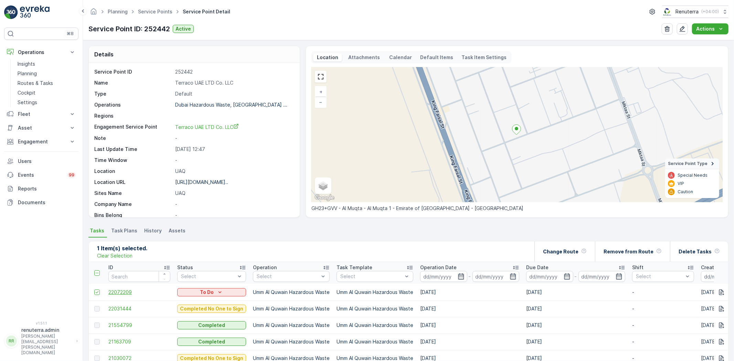
click at [122, 292] on span "22072209" at bounding box center [139, 292] width 62 height 7
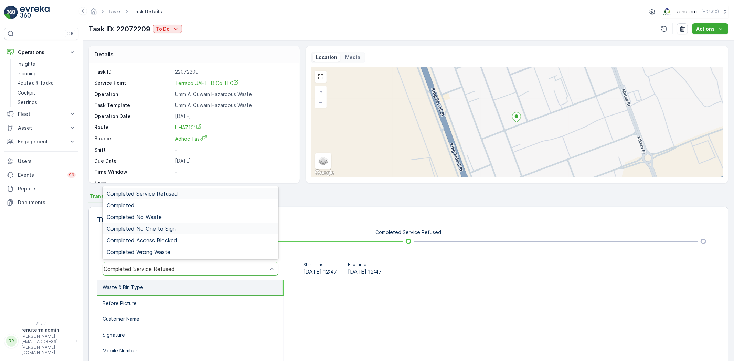
click at [166, 224] on div "Completed No One to Sign" at bounding box center [191, 229] width 176 height 12
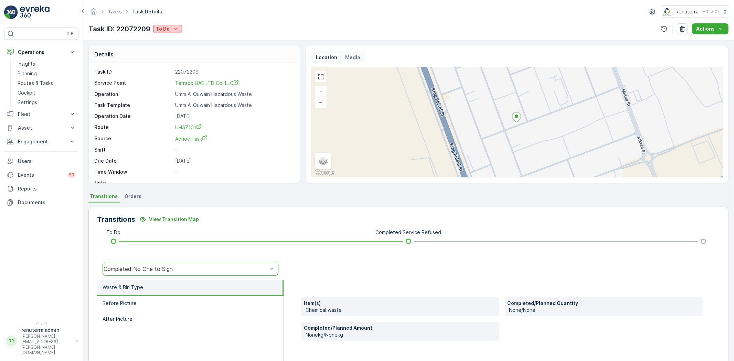
click at [181, 26] on button "To Do" at bounding box center [167, 29] width 29 height 8
click at [190, 64] on div "Completed No One to Sign" at bounding box center [190, 68] width 71 height 10
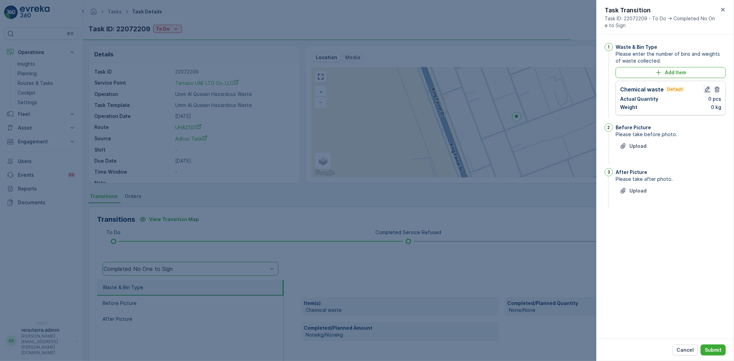
click at [707, 88] on icon "button" at bounding box center [707, 90] width 6 height 6
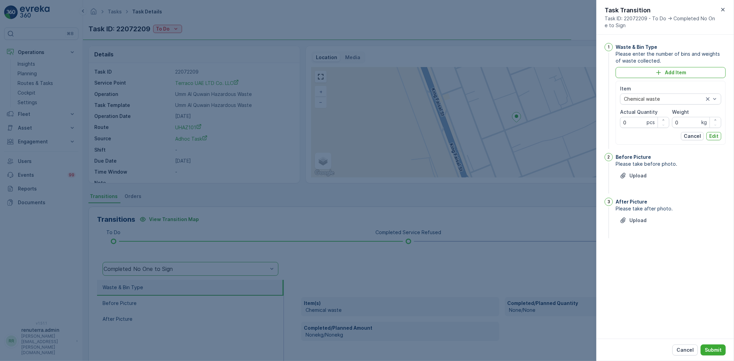
click at [644, 116] on div "Actual Quantity 0 pcs" at bounding box center [644, 118] width 49 height 19
click at [641, 125] on Quantity "0" at bounding box center [644, 122] width 49 height 11
drag, startPoint x: 628, startPoint y: 125, endPoint x: 624, endPoint y: 125, distance: 4.8
click at [624, 125] on Quantity "01" at bounding box center [644, 122] width 49 height 11
type Quantity "01"
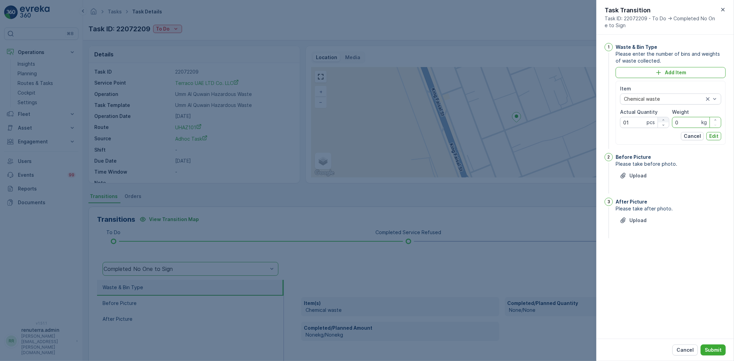
drag, startPoint x: 684, startPoint y: 123, endPoint x: 668, endPoint y: 121, distance: 15.6
click at [668, 121] on div "Item Chemical waste Actual Quantity 01 pcs Weight 0 kg" at bounding box center [670, 106] width 101 height 43
type input "24230"
click at [717, 135] on p "Edit" at bounding box center [713, 136] width 9 height 7
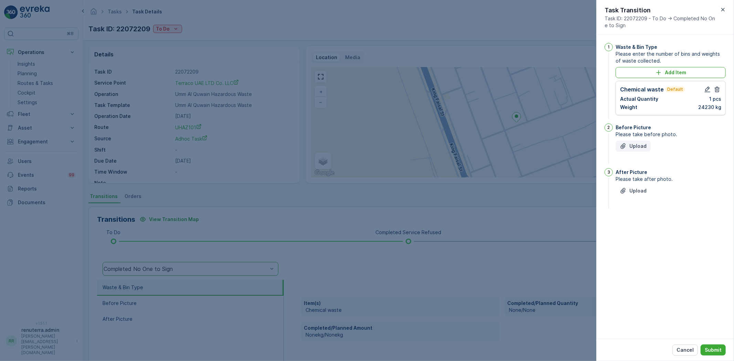
click at [635, 150] on button "Upload" at bounding box center [632, 146] width 35 height 11
click at [627, 233] on div "Upload" at bounding box center [633, 232] width 27 height 7
drag, startPoint x: 709, startPoint y: 350, endPoint x: 713, endPoint y: 358, distance: 8.6
click at [710, 350] on p "Submit" at bounding box center [712, 350] width 17 height 7
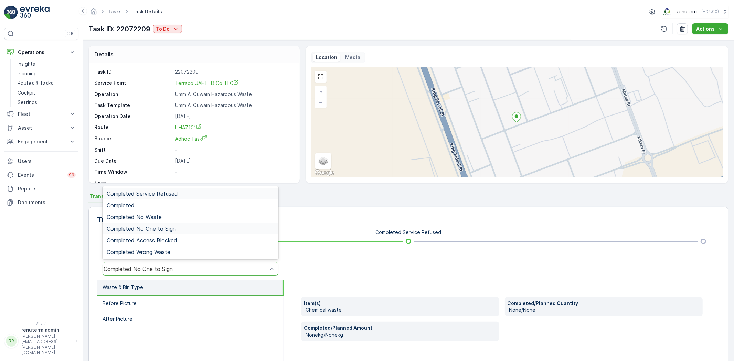
click at [240, 267] on div "Completed No One to Sign" at bounding box center [186, 269] width 164 height 6
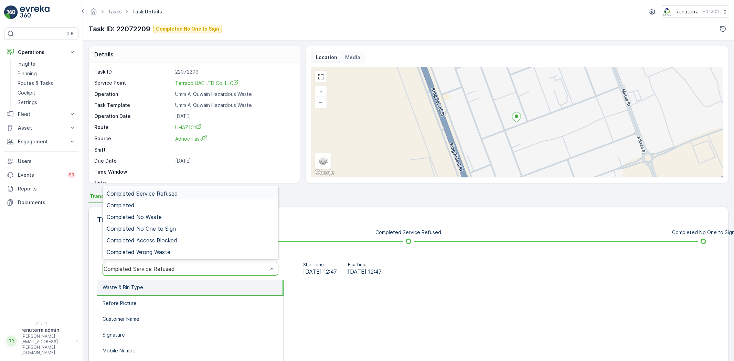
drag, startPoint x: 551, startPoint y: 298, endPoint x: 540, endPoint y: 299, distance: 10.8
click at [551, 297] on div at bounding box center [502, 349] width 436 height 138
click at [220, 229] on div "Completed No One to Sign" at bounding box center [191, 229] width 168 height 6
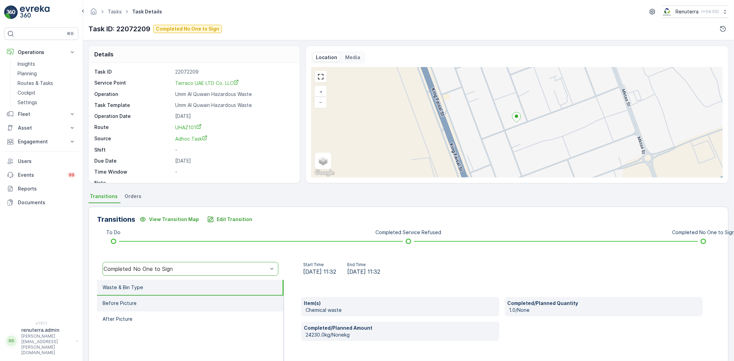
click at [216, 297] on li "Before Picture" at bounding box center [190, 304] width 186 height 16
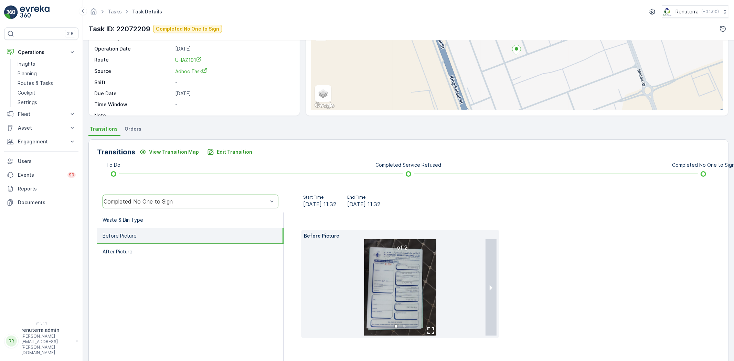
scroll to position [76, 0]
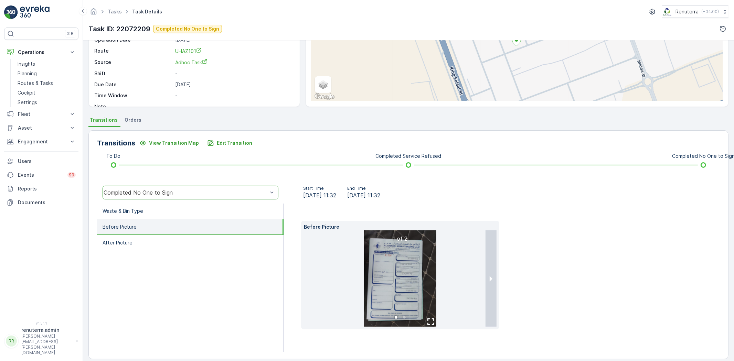
click at [388, 316] on ul at bounding box center [400, 319] width 193 height 7
click at [404, 290] on img at bounding box center [400, 278] width 72 height 96
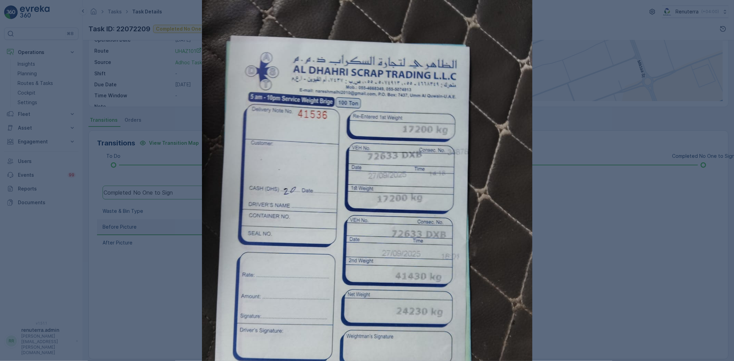
click at [613, 293] on div at bounding box center [367, 180] width 734 height 361
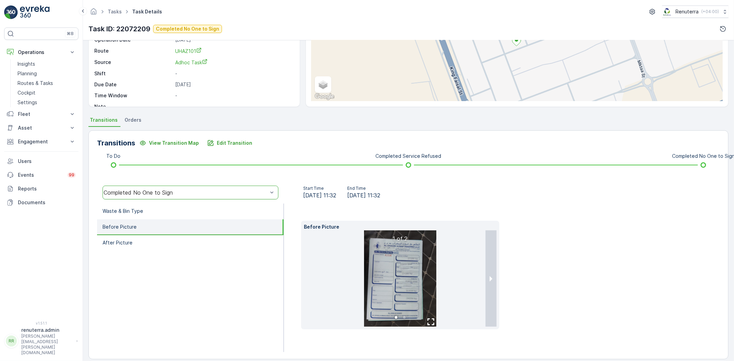
drag, startPoint x: 12, startPoint y: 2, endPoint x: 12, endPoint y: -3, distance: 4.5
click at [12, 0] on html "⌘B Operations Insights Planning Routes & Tasks Cockpit Settings Fleet Live Trac…" at bounding box center [367, 180] width 734 height 361
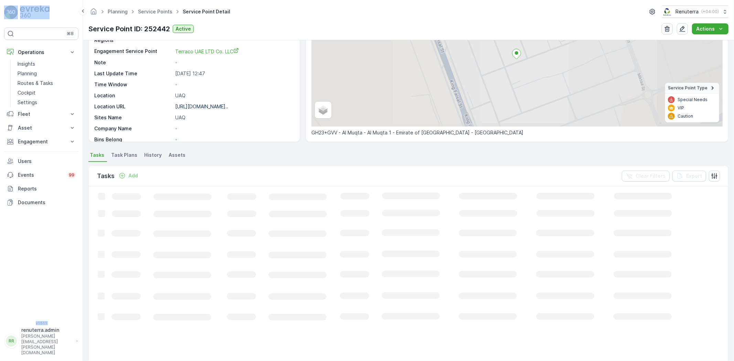
scroll to position [76, 0]
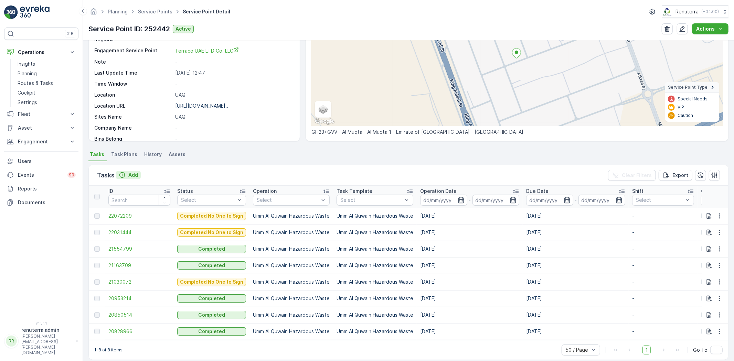
click at [128, 172] on p "Add" at bounding box center [133, 175] width 10 height 7
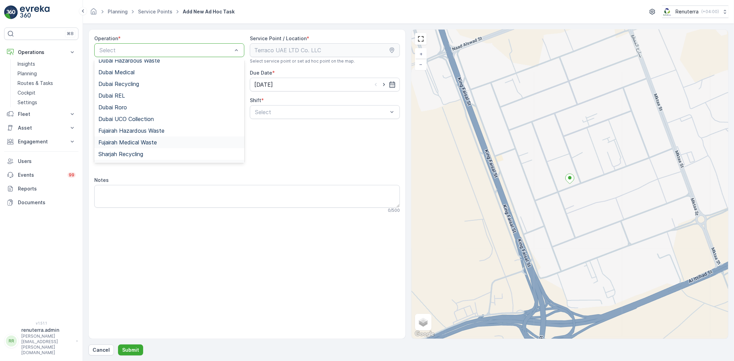
scroll to position [86, 0]
click at [144, 139] on div "Umm Al Quwain Hazardous Waste" at bounding box center [169, 145] width 150 height 12
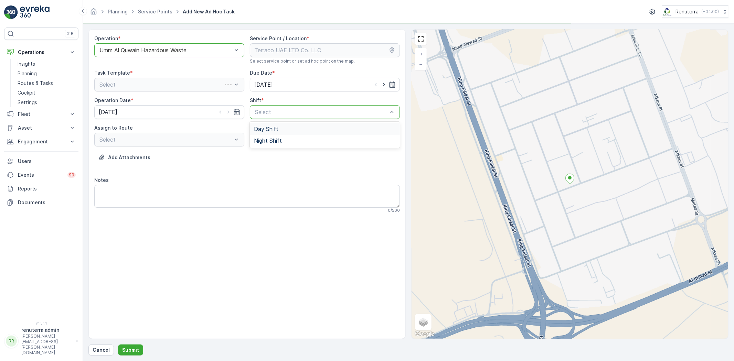
click at [273, 126] on span "Day Shift" at bounding box center [266, 129] width 24 height 6
click at [215, 140] on div "Select" at bounding box center [169, 140] width 150 height 14
click at [187, 150] on div "UHAZ101 (Undispatched ) - A92059 UAQ" at bounding box center [169, 156] width 150 height 14
click at [189, 152] on div "UHAZ101 (Undispatched ) - A92059 UAQ" at bounding box center [169, 157] width 150 height 12
click at [115, 355] on div "Cancel Submit" at bounding box center [408, 350] width 640 height 11
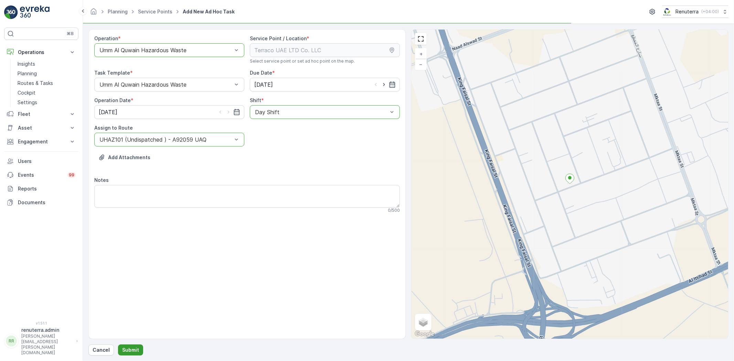
click at [118, 353] on button "Submit" at bounding box center [130, 350] width 25 height 11
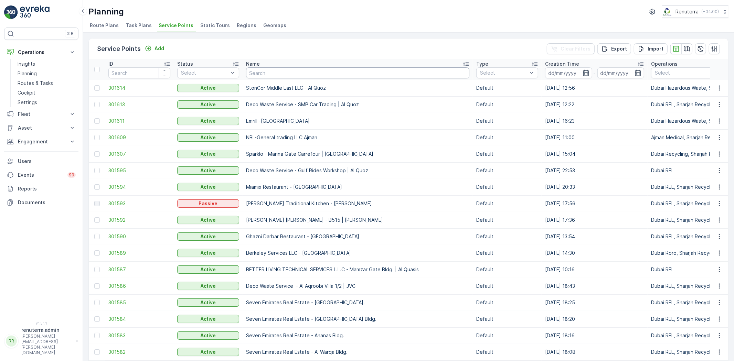
click at [258, 75] on input "text" at bounding box center [357, 72] width 223 height 11
type input "Emirates"
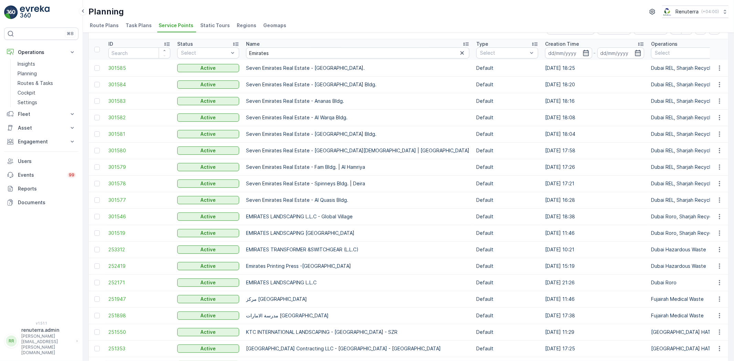
scroll to position [38, 0]
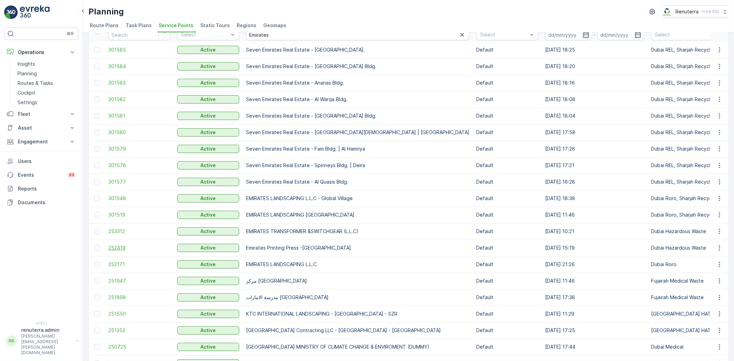
click at [114, 248] on span "252419" at bounding box center [139, 248] width 62 height 7
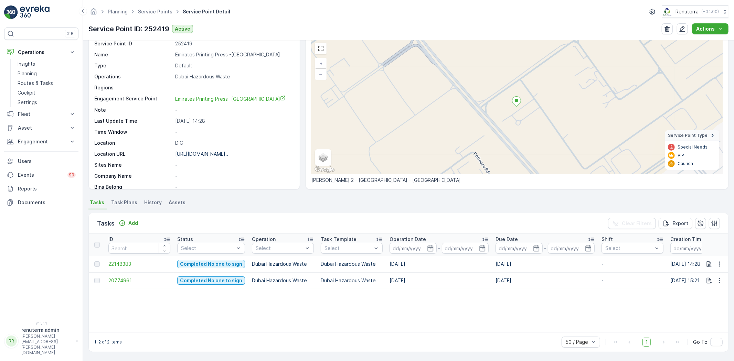
scroll to position [28, 0]
click at [129, 225] on p "Add" at bounding box center [133, 223] width 10 height 7
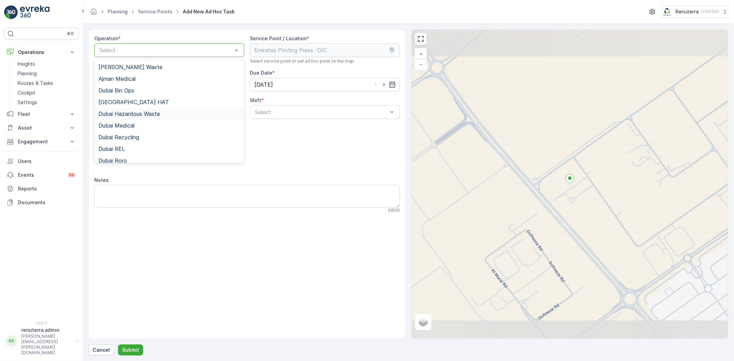
click at [149, 111] on span "Dubai Hazardous Waste" at bounding box center [129, 114] width 62 height 6
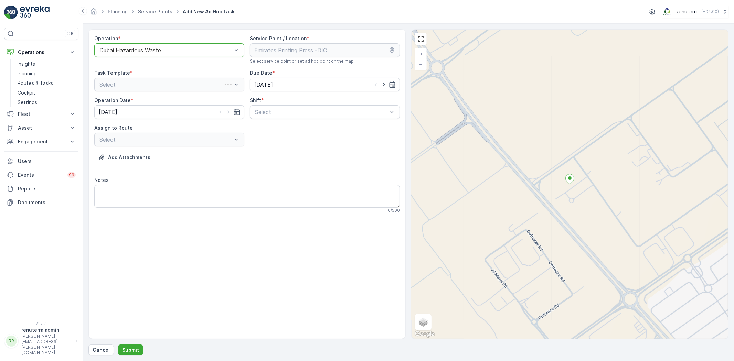
click at [285, 96] on div "Operation * option Dubai Hazardous Waste, selected. Dubai Hazardous Waste Servi…" at bounding box center [246, 127] width 305 height 184
click at [281, 129] on div "Day Shift" at bounding box center [325, 129] width 142 height 6
click at [181, 160] on div "Add Attachments" at bounding box center [246, 161] width 305 height 19
click at [169, 145] on div "Operation * option Dubai Hazardous Waste, selected. Dubai Hazardous Waste Servi…" at bounding box center [246, 127] width 305 height 184
click at [168, 144] on div "Select" at bounding box center [169, 140] width 150 height 14
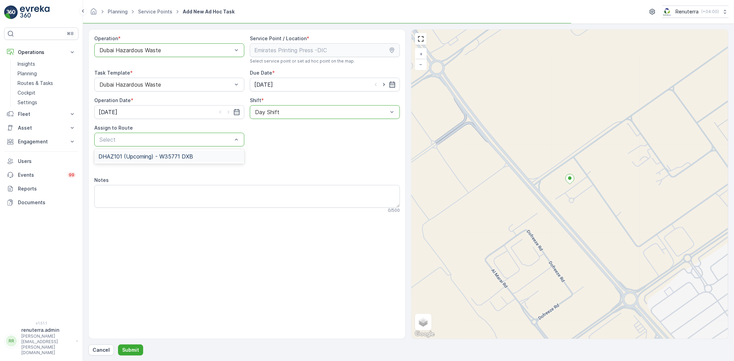
click at [159, 158] on span "DHAZ101 (Upcoming) - W35771 DXB" at bounding box center [145, 156] width 95 height 6
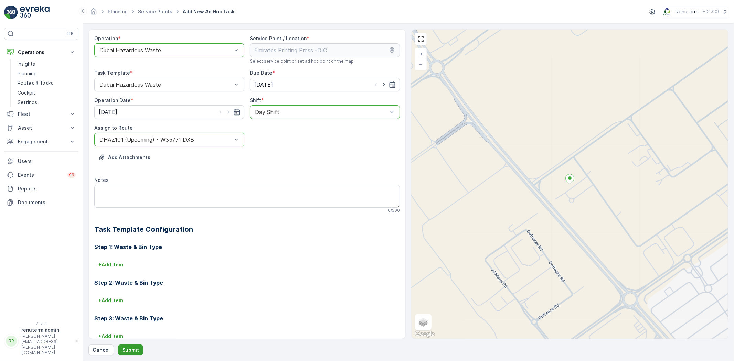
click at [123, 355] on button "Submit" at bounding box center [130, 350] width 25 height 11
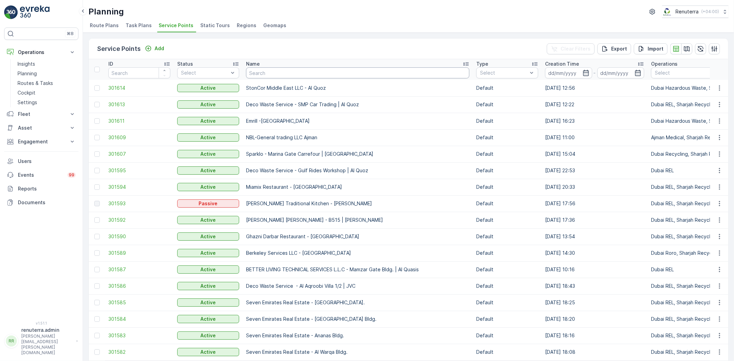
click at [256, 69] on input "text" at bounding box center [357, 72] width 223 height 11
type input "Tayer"
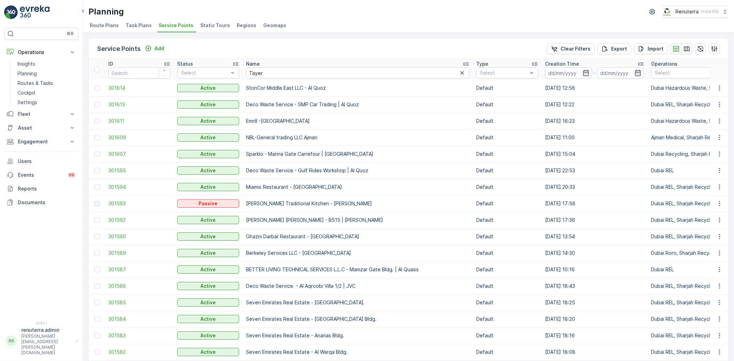
click at [388, 225] on td "[PERSON_NAME] [PERSON_NAME] - B515 | [PERSON_NAME]" at bounding box center [358, 220] width 230 height 17
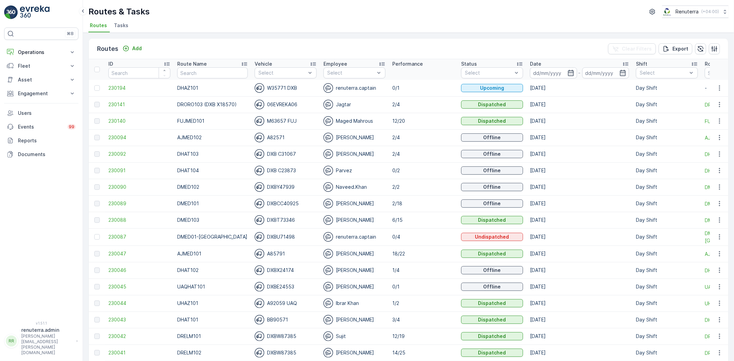
click at [297, 290] on div "DXBE24553" at bounding box center [286, 287] width 62 height 10
click at [204, 74] on input "text" at bounding box center [212, 72] width 71 height 11
click at [552, 75] on input at bounding box center [553, 72] width 47 height 11
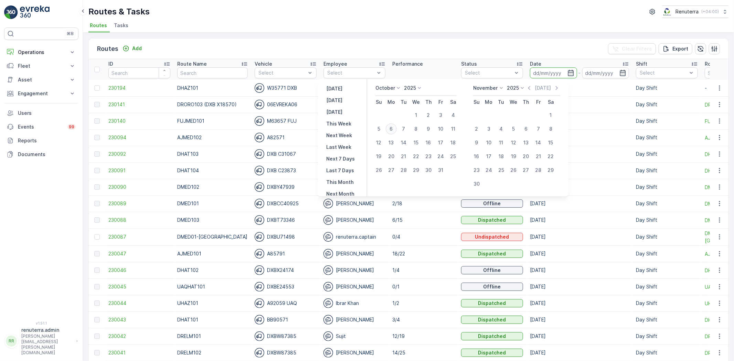
click at [397, 129] on div "6" at bounding box center [391, 128] width 11 height 11
type input "[DATE]"
click at [397, 129] on div "6" at bounding box center [391, 128] width 11 height 11
type input "[DATE]"
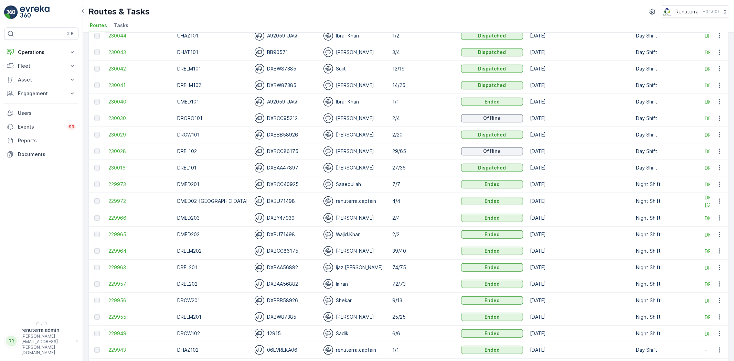
scroll to position [267, 0]
click at [389, 227] on td "2/2" at bounding box center [423, 235] width 69 height 17
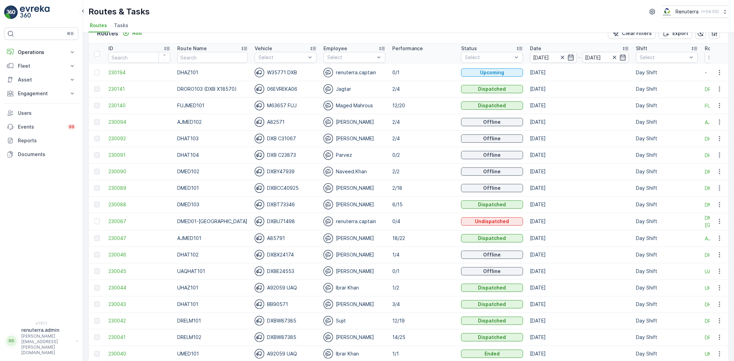
scroll to position [0, 0]
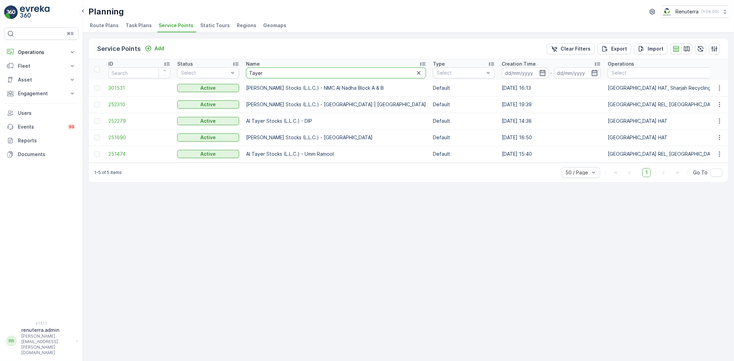
drag, startPoint x: 256, startPoint y: 64, endPoint x: 211, endPoint y: 58, distance: 45.7
click at [211, 58] on div "Service Points Add Clear Filters Export Import ID Status Select Name Tayer Type…" at bounding box center [408, 110] width 640 height 144
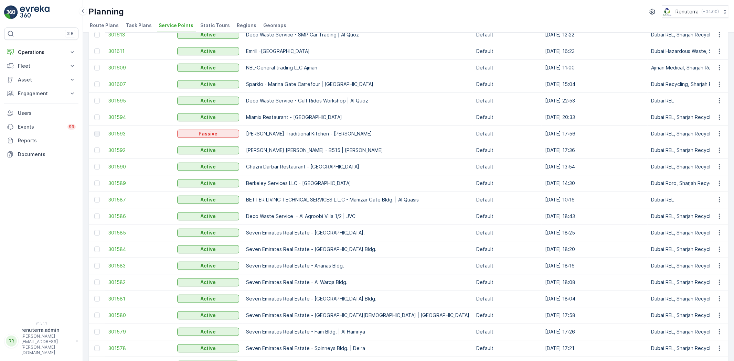
scroll to position [76, 0]
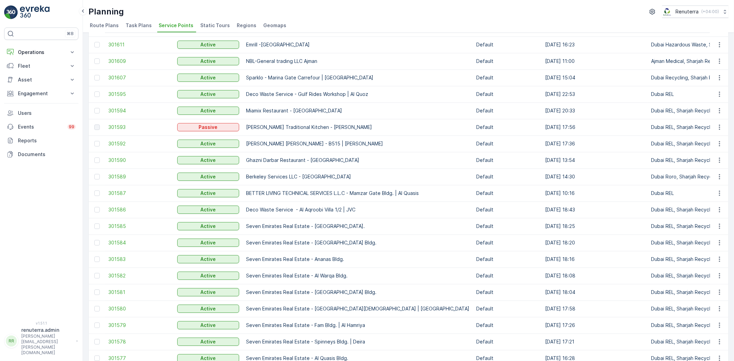
click at [163, 56] on td "301609" at bounding box center [139, 61] width 69 height 17
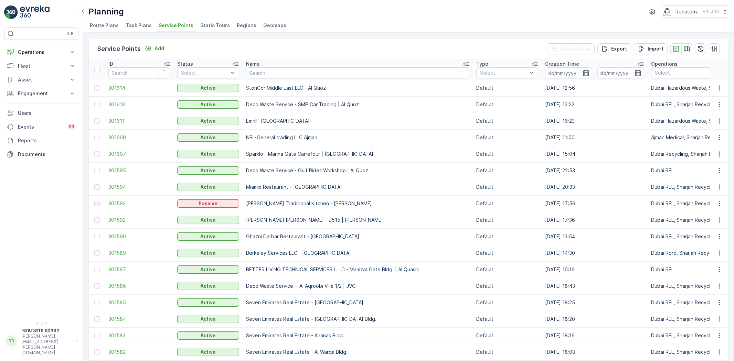
click at [268, 65] on div "Name" at bounding box center [357, 64] width 223 height 7
click at [264, 68] on input "text" at bounding box center [357, 72] width 223 height 11
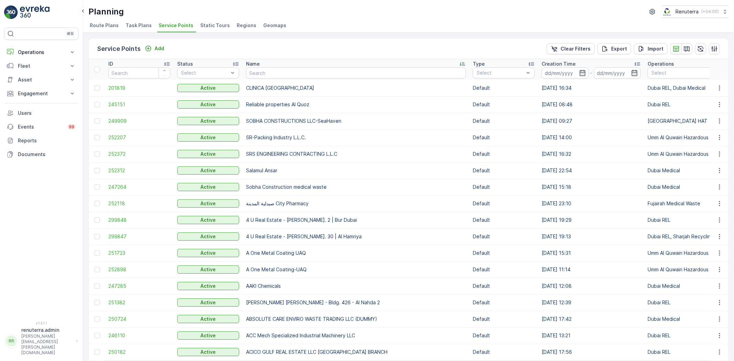
click at [263, 75] on input "text" at bounding box center [356, 72] width 220 height 11
type input "Taer"
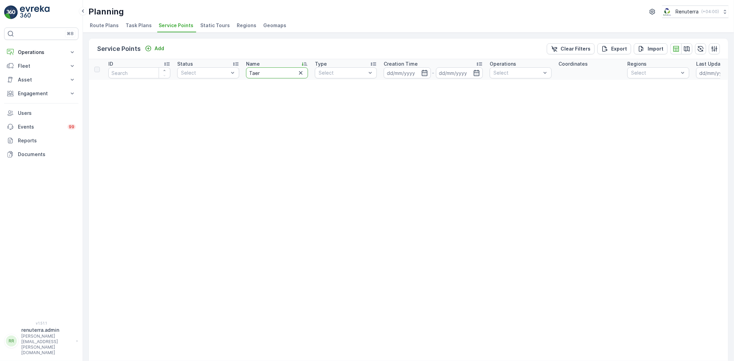
drag, startPoint x: 259, startPoint y: 69, endPoint x: 248, endPoint y: 69, distance: 10.7
click at [248, 68] on input "Taer" at bounding box center [277, 72] width 62 height 11
type input "tayer"
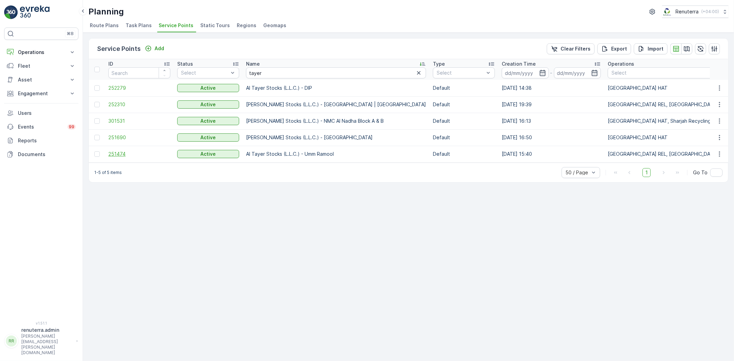
click at [115, 151] on span "251474" at bounding box center [139, 154] width 62 height 7
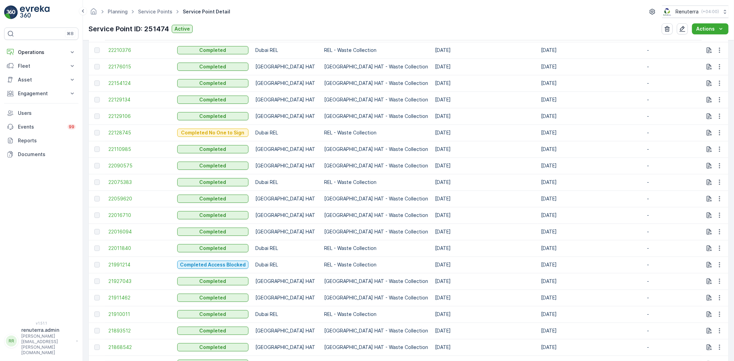
scroll to position [267, 0]
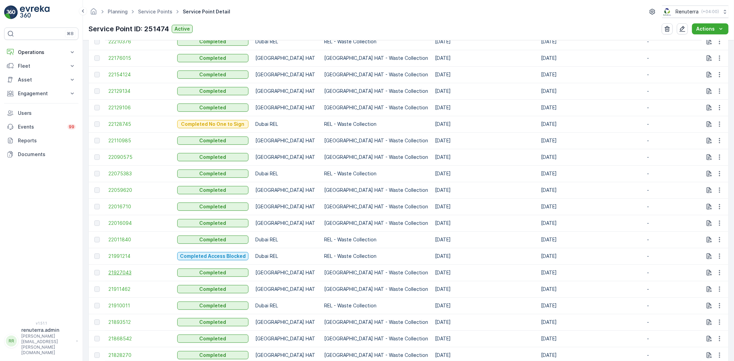
click at [126, 271] on span "21927043" at bounding box center [139, 272] width 62 height 7
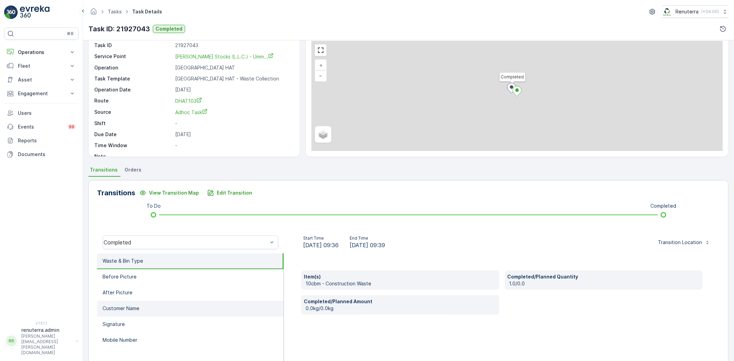
scroll to position [45, 0]
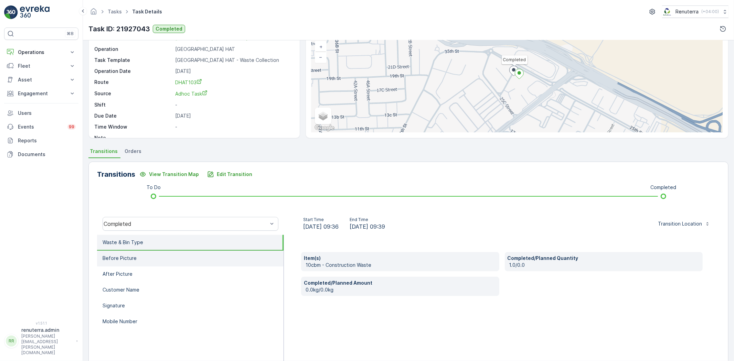
click at [198, 257] on li "Before Picture" at bounding box center [190, 259] width 186 height 16
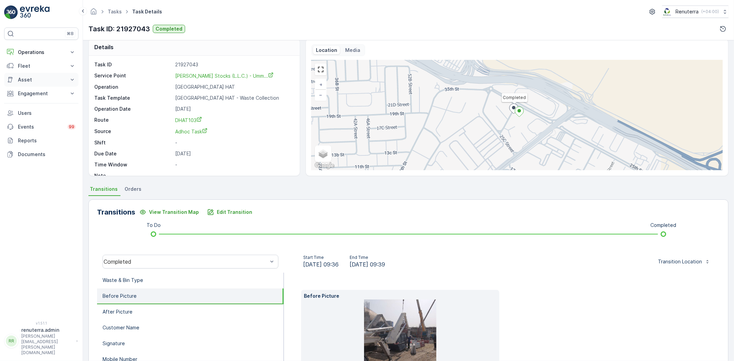
scroll to position [0, 0]
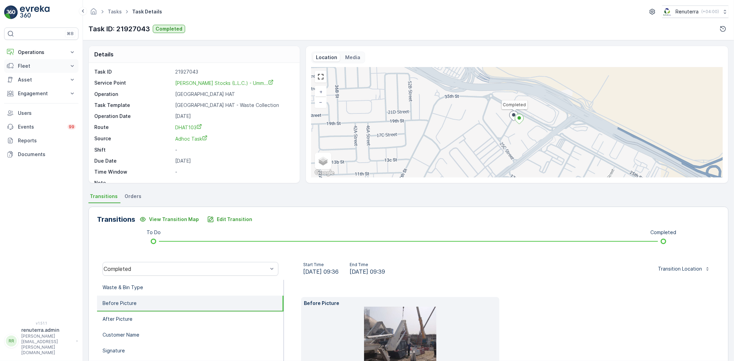
click at [45, 69] on p "Fleet" at bounding box center [41, 66] width 47 height 7
click at [42, 56] on button "Operations" at bounding box center [41, 52] width 74 height 14
click at [47, 77] on link "Planning" at bounding box center [47, 74] width 64 height 10
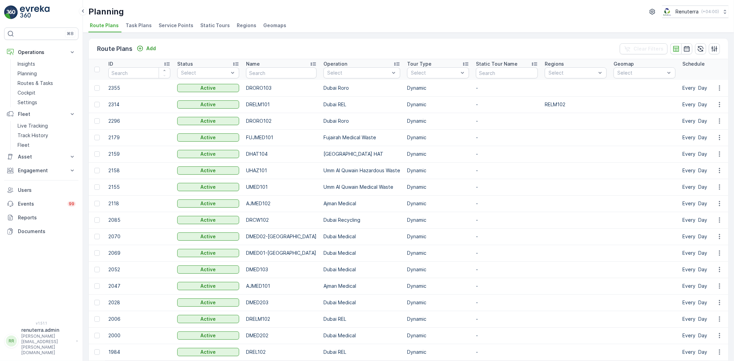
click at [177, 26] on span "Service Points" at bounding box center [176, 25] width 35 height 7
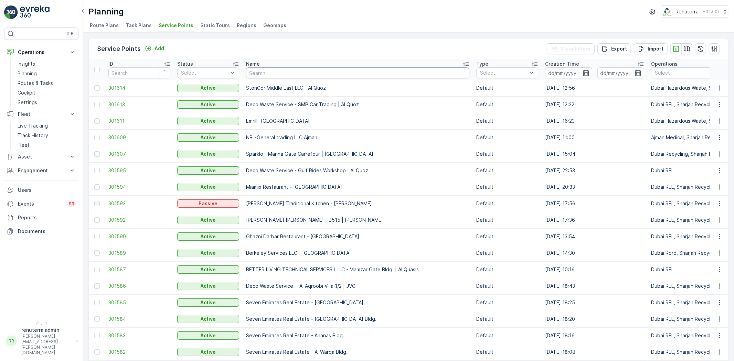
drag, startPoint x: 259, startPoint y: 71, endPoint x: 261, endPoint y: 74, distance: 4.1
click at [259, 70] on input "text" at bounding box center [357, 72] width 223 height 11
type input "K"
type input "Berkley"
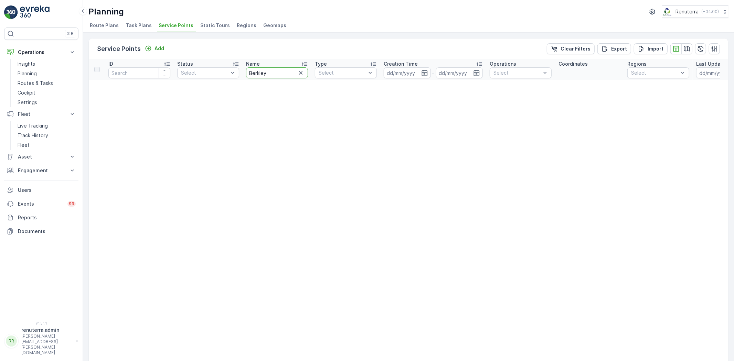
drag, startPoint x: 270, startPoint y: 73, endPoint x: 248, endPoint y: 69, distance: 21.6
click at [248, 69] on input "Berkley" at bounding box center [277, 72] width 62 height 11
type input "u"
type input "furjan"
drag, startPoint x: 262, startPoint y: 71, endPoint x: 239, endPoint y: 63, distance: 24.0
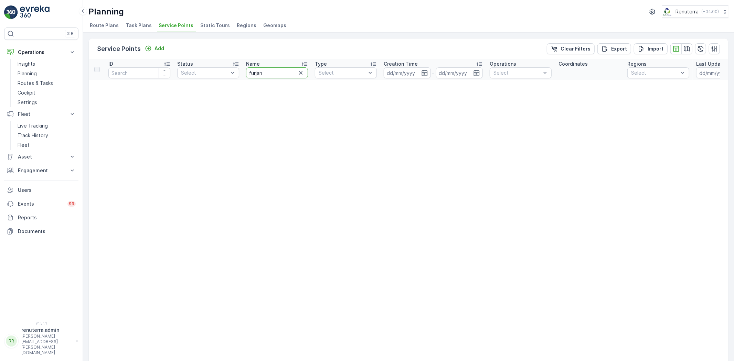
type input "N"
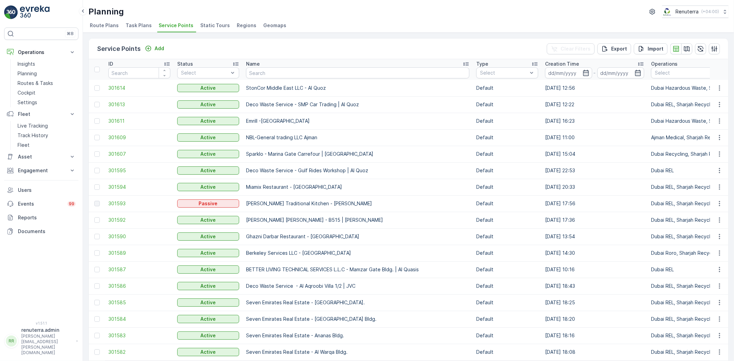
click at [273, 69] on input "text" at bounding box center [357, 72] width 223 height 11
type input "Berk"
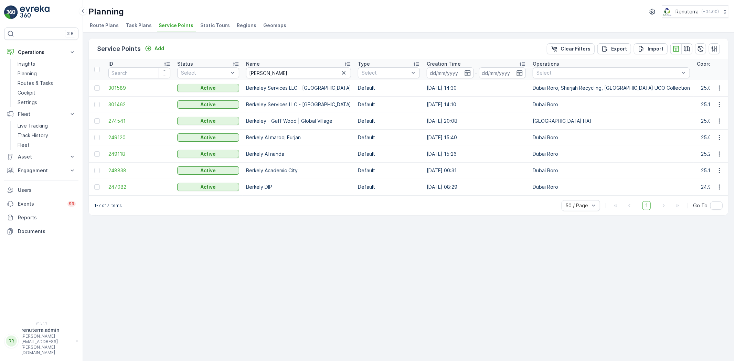
click at [121, 141] on td "249120" at bounding box center [139, 137] width 69 height 17
click at [120, 138] on span "249120" at bounding box center [139, 137] width 62 height 7
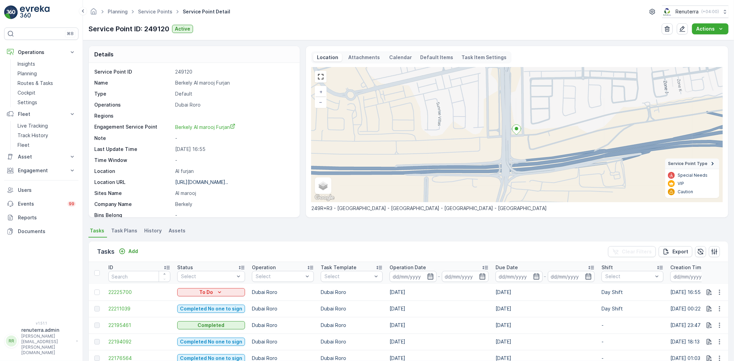
scroll to position [153, 0]
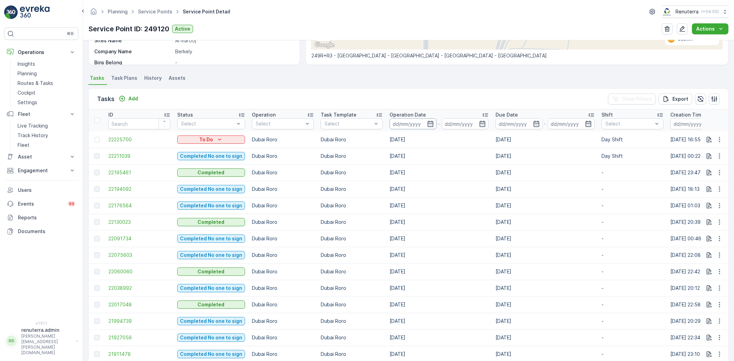
click at [417, 120] on input at bounding box center [412, 123] width 47 height 11
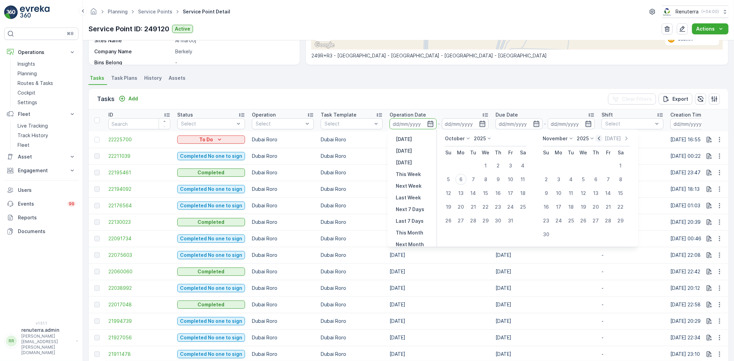
click at [599, 139] on icon "button" at bounding box center [598, 138] width 7 height 7
click at [462, 166] on div "1" at bounding box center [460, 165] width 11 height 11
type input "[DATE]"
click at [475, 219] on div "30" at bounding box center [473, 220] width 11 height 11
type input "[DATE]"
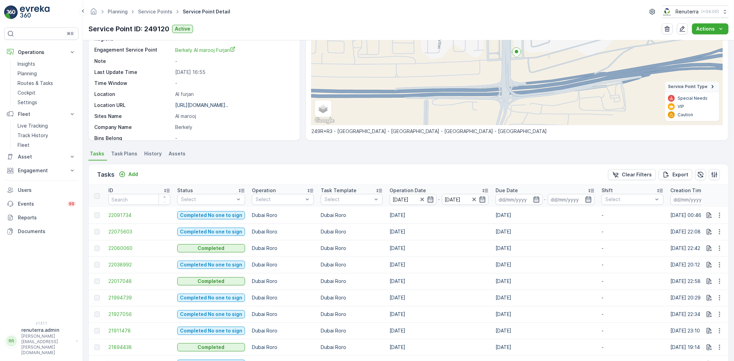
scroll to position [18, 0]
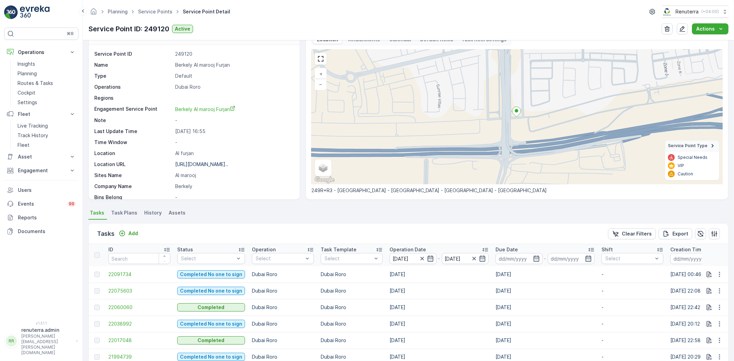
click at [398, 248] on p "Operation Date" at bounding box center [407, 249] width 36 height 7
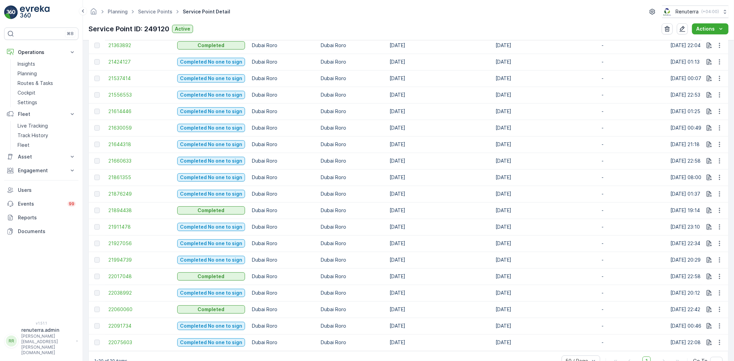
scroll to position [286, 0]
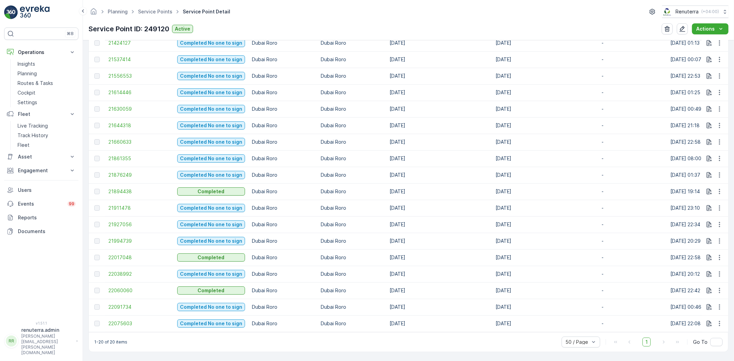
click at [136, 233] on td "21994739" at bounding box center [139, 241] width 69 height 17
click at [131, 238] on span "21994739" at bounding box center [139, 241] width 62 height 7
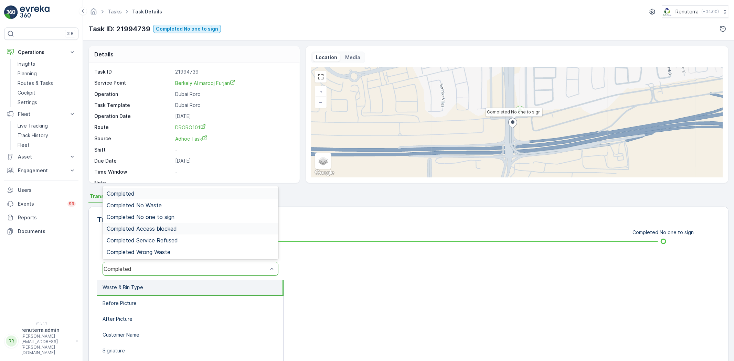
click at [146, 224] on div "Completed Access blocked" at bounding box center [191, 229] width 176 height 12
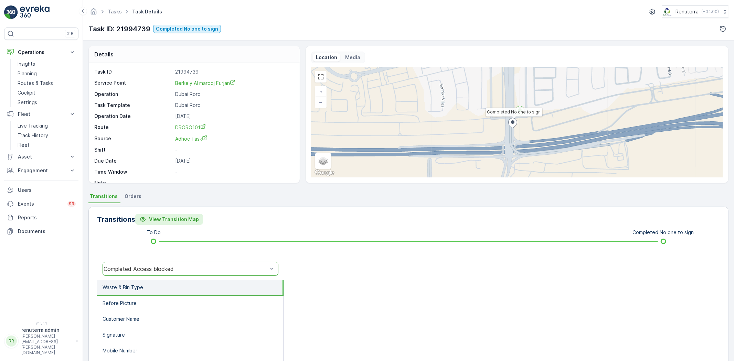
click at [147, 219] on div "View Transition Map" at bounding box center [169, 219] width 60 height 7
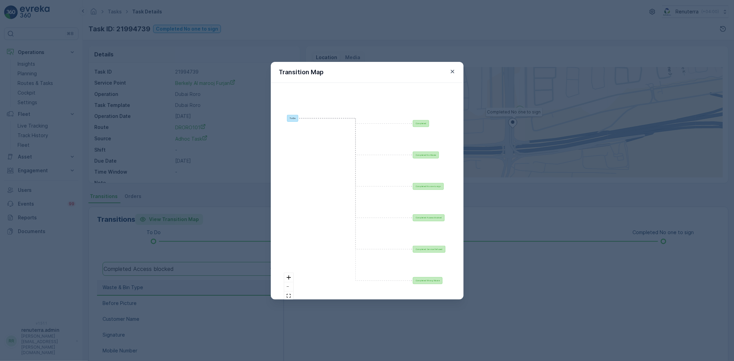
click at [156, 272] on div "Transition Map To Do Completed Completed No Waste Completed No one to sign Comp…" at bounding box center [367, 180] width 734 height 361
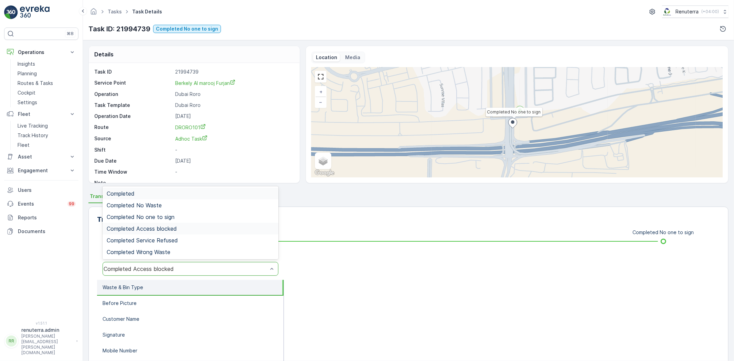
click at [153, 262] on div "Completed Access blocked" at bounding box center [191, 269] width 176 height 14
click at [156, 212] on div "Completed No one to sign" at bounding box center [191, 217] width 176 height 12
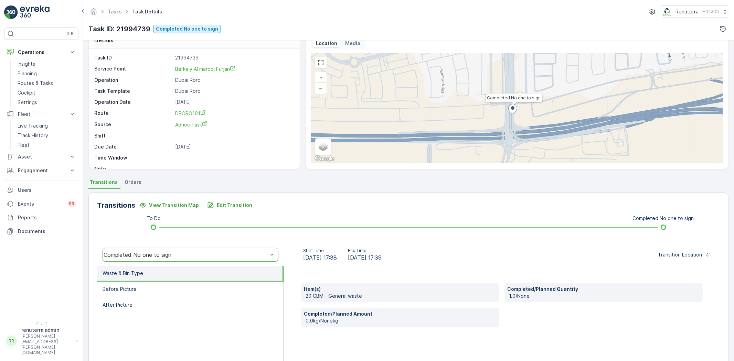
scroll to position [72, 0]
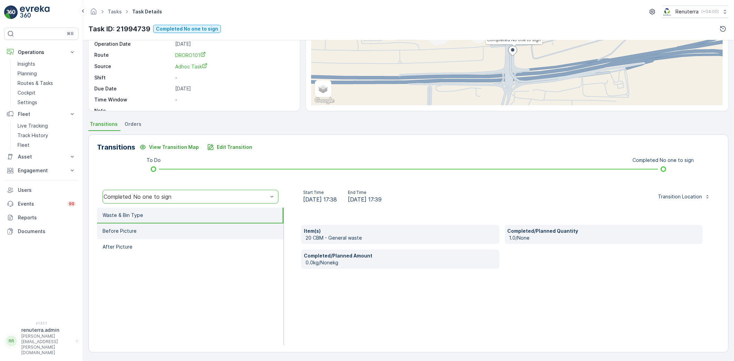
click at [190, 229] on li "Before Picture" at bounding box center [190, 232] width 186 height 16
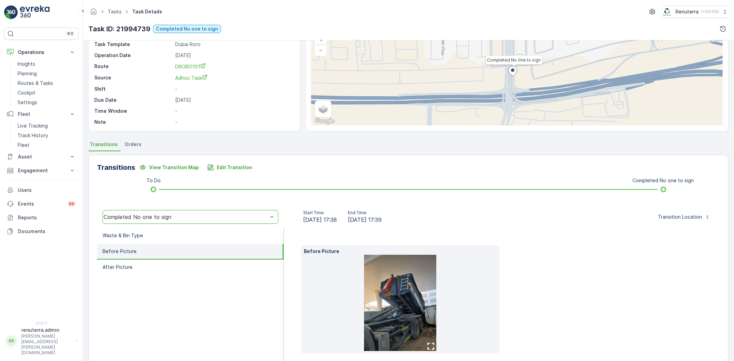
scroll to position [76, 0]
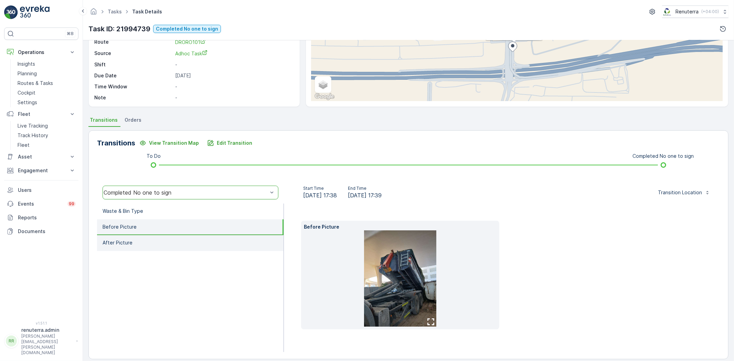
drag, startPoint x: 182, startPoint y: 229, endPoint x: 179, endPoint y: 236, distance: 8.0
click at [182, 229] on li "Before Picture" at bounding box center [190, 227] width 186 height 16
click at [176, 239] on li "After Picture" at bounding box center [190, 243] width 186 height 16
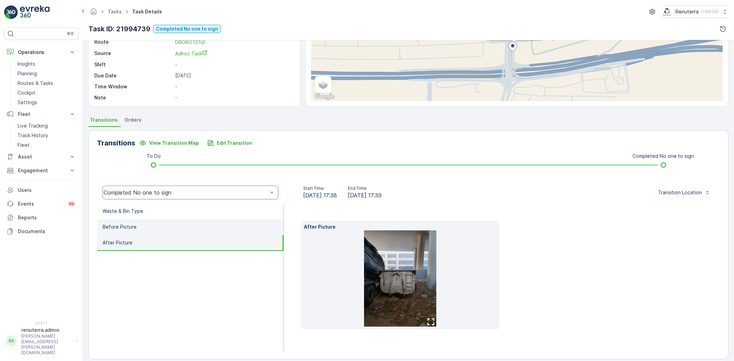
scroll to position [73, 0]
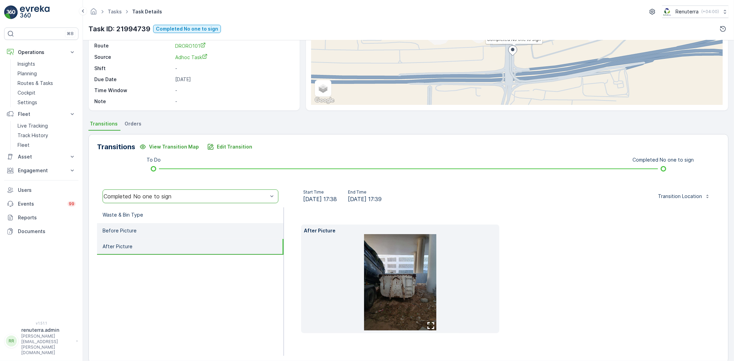
click at [170, 232] on li "Before Picture" at bounding box center [190, 231] width 186 height 16
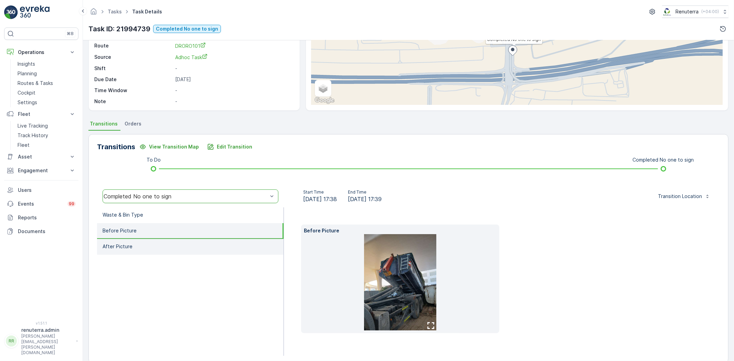
click at [172, 241] on li "After Picture" at bounding box center [190, 247] width 186 height 16
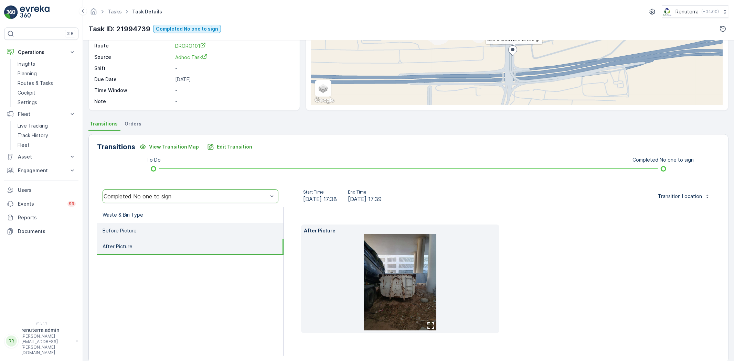
click at [166, 234] on li "Before Picture" at bounding box center [190, 231] width 186 height 16
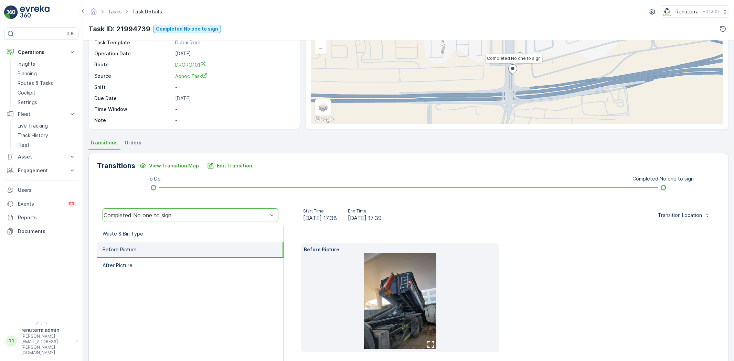
scroll to position [83, 0]
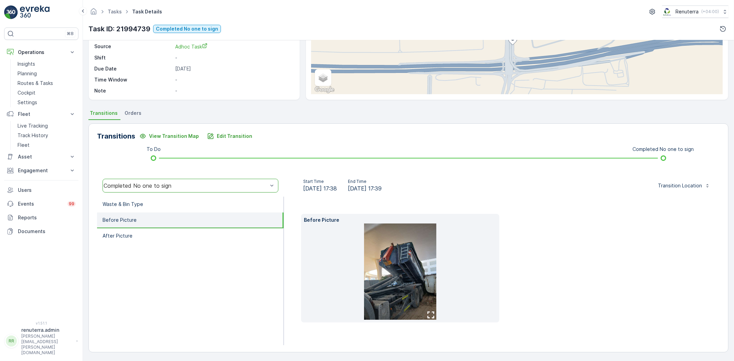
click at [178, 188] on div "Completed No one to sign" at bounding box center [186, 186] width 164 height 6
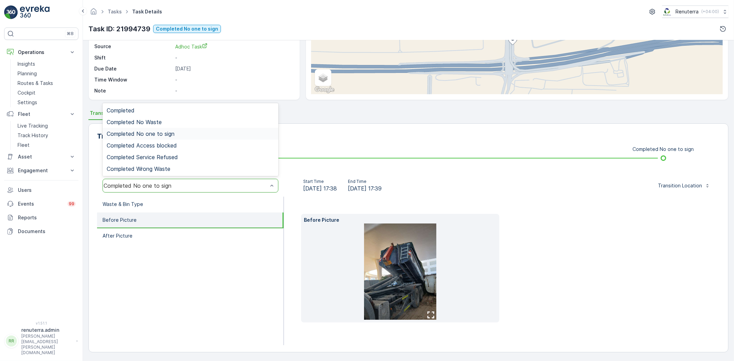
click at [162, 133] on span "Completed No one to sign" at bounding box center [141, 134] width 68 height 6
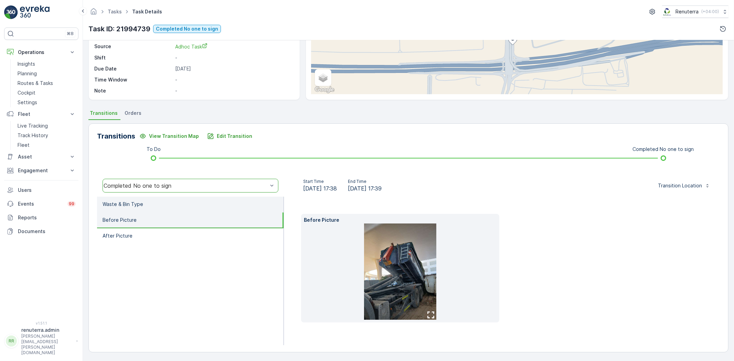
click at [149, 209] on li "Waste & Bin Type" at bounding box center [190, 205] width 186 height 16
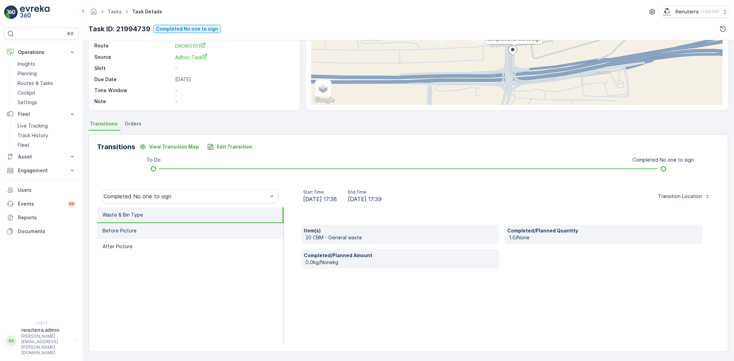
click at [133, 232] on p "Before Picture" at bounding box center [120, 230] width 34 height 7
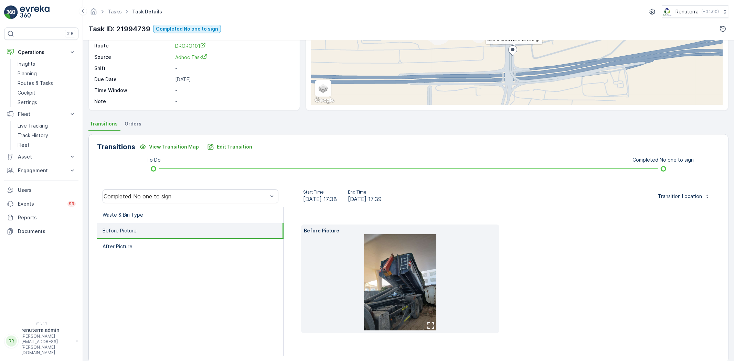
click at [132, 231] on p "Before Picture" at bounding box center [120, 230] width 34 height 7
click at [132, 213] on p "Waste & Bin Type" at bounding box center [123, 215] width 41 height 7
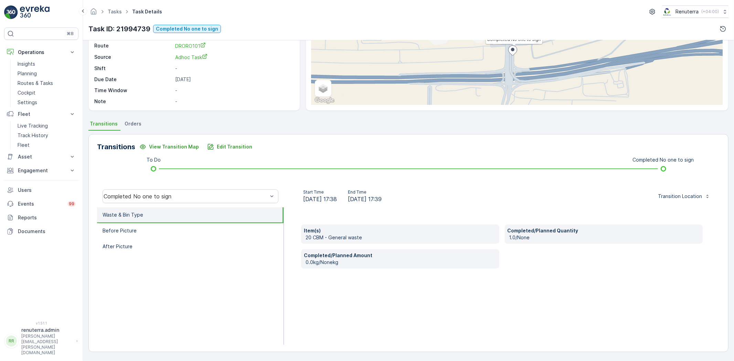
click at [8, 1] on div "⌘B Operations Insights Planning Routes & Tasks Cockpit Settings Fleet Live Trac…" at bounding box center [41, 180] width 83 height 361
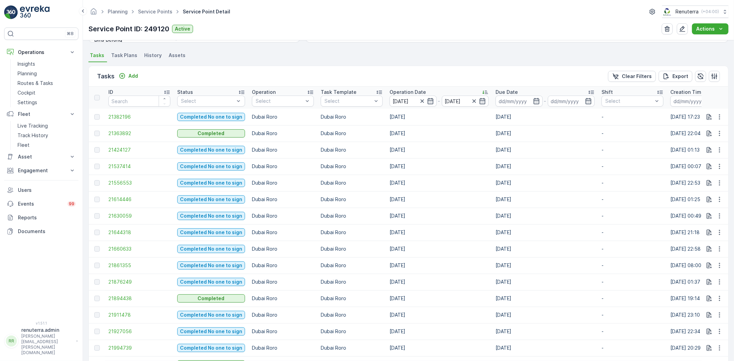
scroll to position [267, 0]
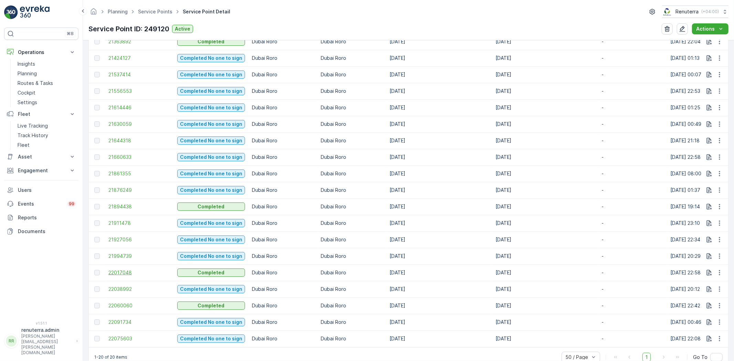
click at [121, 274] on span "22017048" at bounding box center [139, 272] width 62 height 7
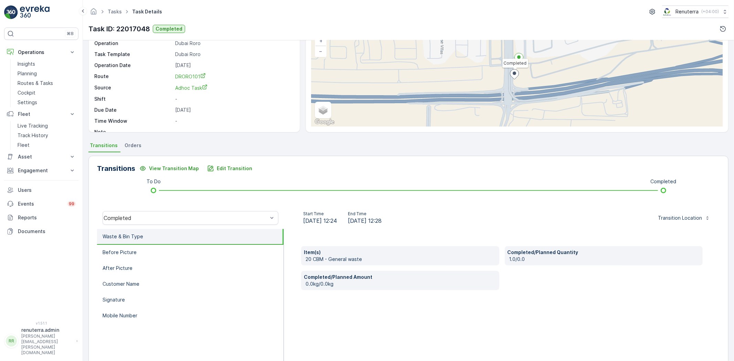
scroll to position [72, 0]
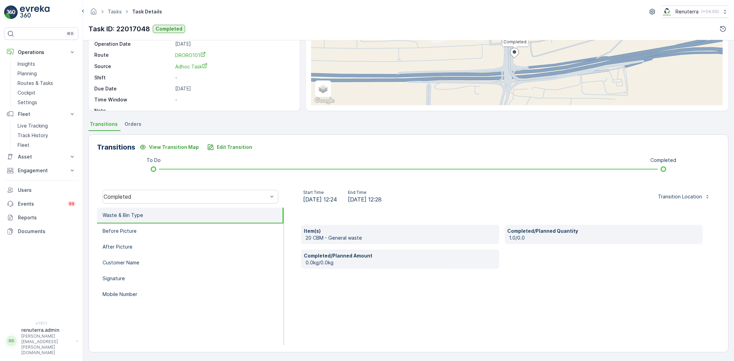
click at [147, 219] on li "Waste & Bin Type" at bounding box center [190, 216] width 186 height 16
click at [145, 235] on li "Before Picture" at bounding box center [190, 232] width 186 height 16
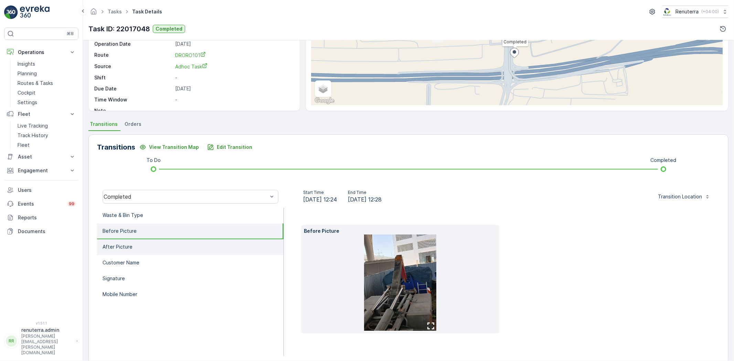
click at [150, 250] on li "After Picture" at bounding box center [190, 247] width 186 height 16
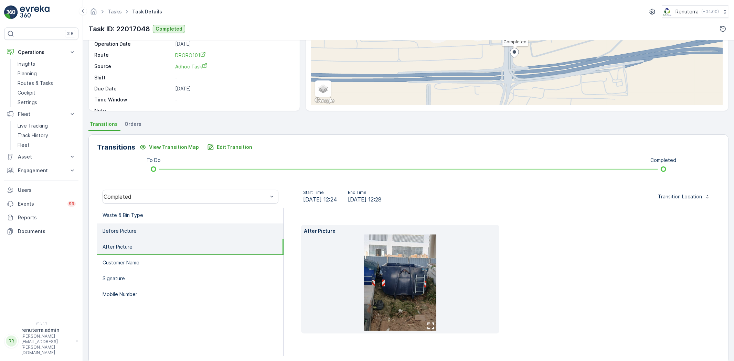
click at [143, 230] on li "Before Picture" at bounding box center [190, 232] width 186 height 16
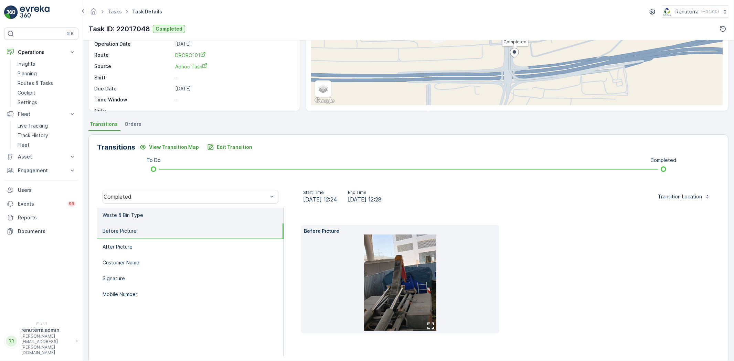
click at [142, 220] on li "Waste & Bin Type" at bounding box center [190, 216] width 186 height 16
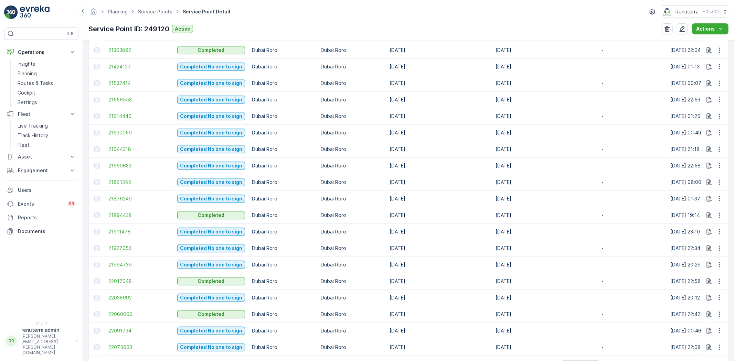
scroll to position [267, 0]
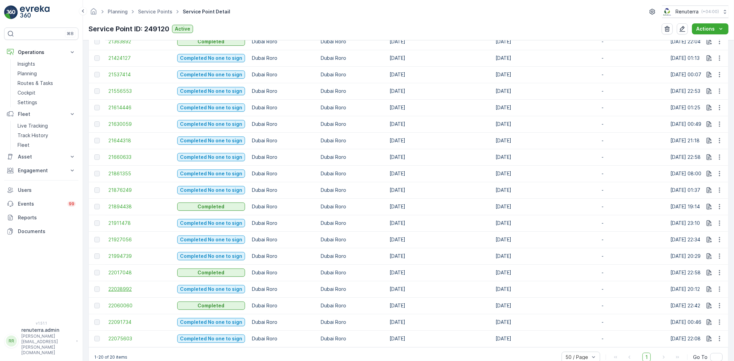
click at [133, 288] on span "22038992" at bounding box center [139, 289] width 62 height 7
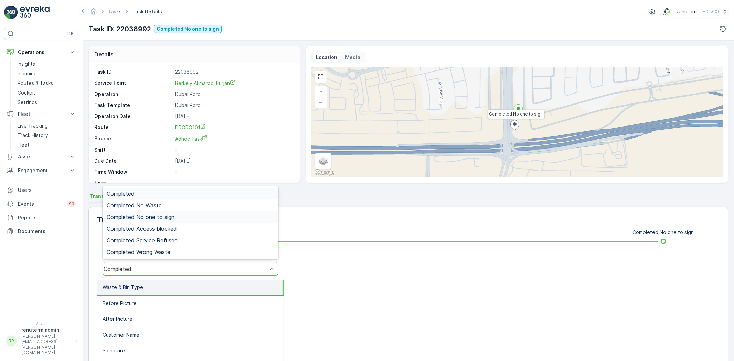
click at [172, 218] on span "Completed No one to sign" at bounding box center [141, 217] width 68 height 6
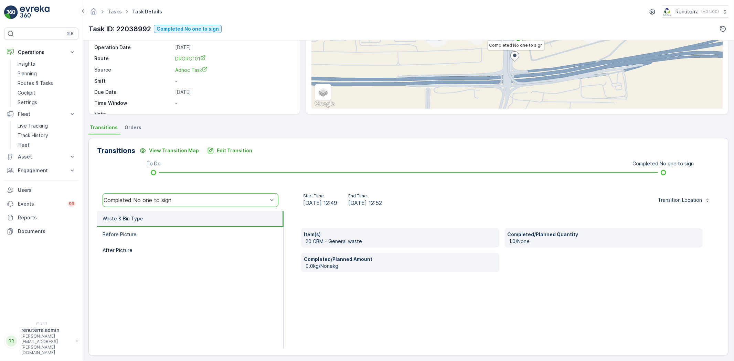
scroll to position [72, 0]
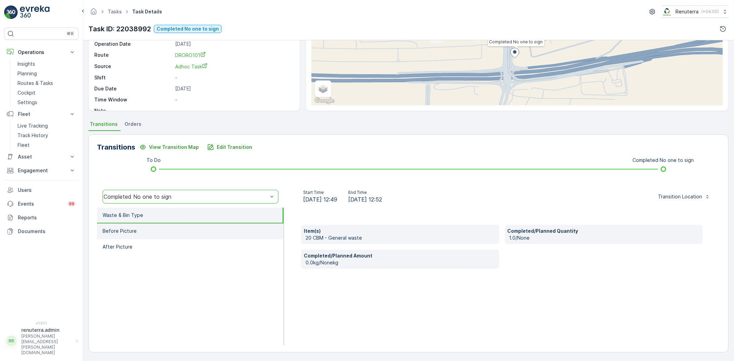
click at [154, 227] on li "Before Picture" at bounding box center [190, 232] width 186 height 16
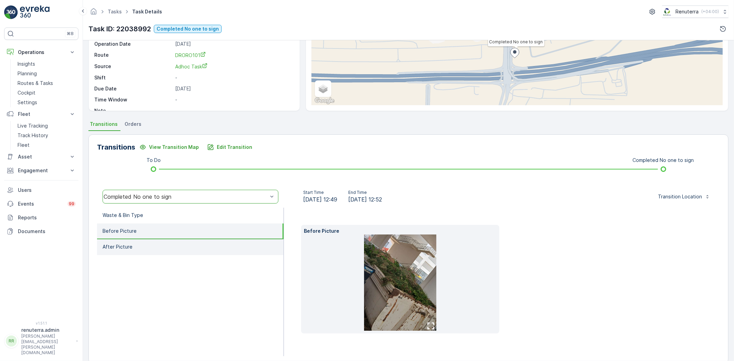
click at [171, 241] on li "After Picture" at bounding box center [190, 247] width 186 height 16
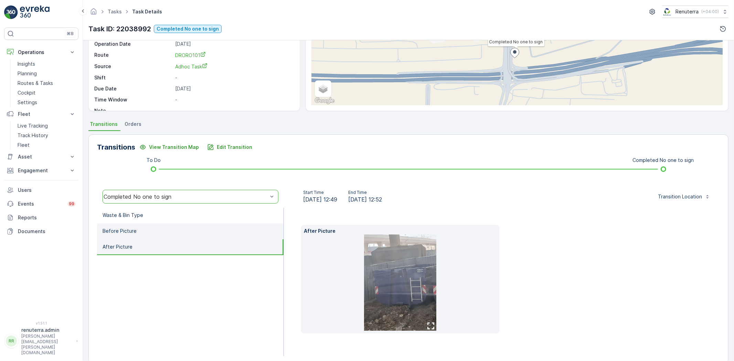
click at [174, 233] on li "Before Picture" at bounding box center [190, 232] width 186 height 16
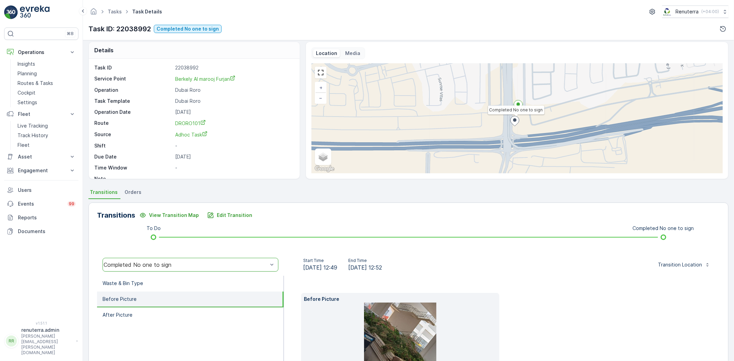
scroll to position [0, 0]
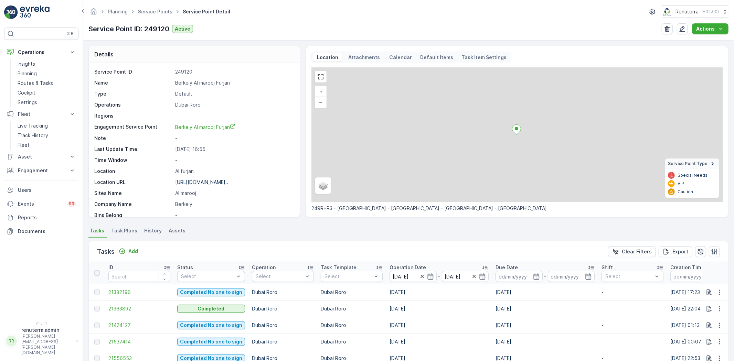
scroll to position [286, 0]
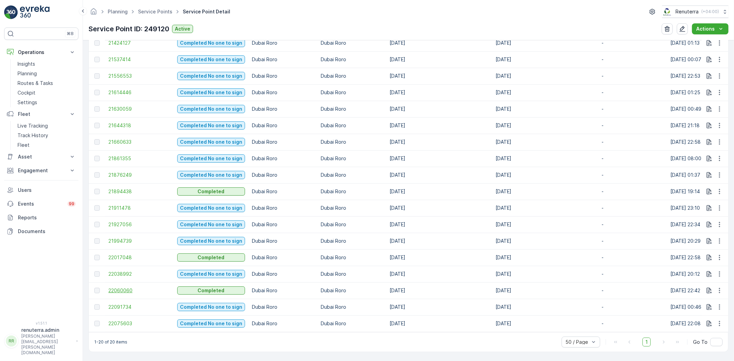
click at [130, 288] on span "22060060" at bounding box center [139, 290] width 62 height 7
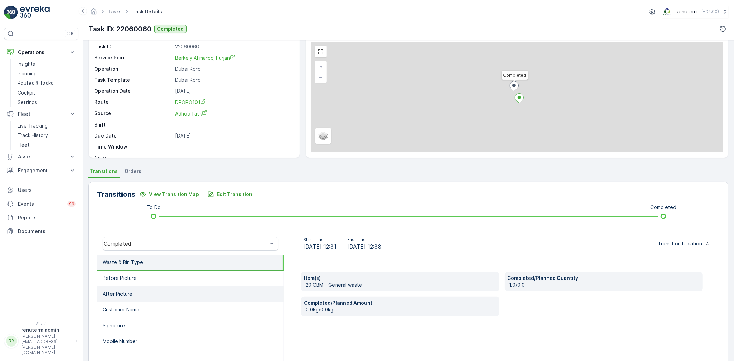
scroll to position [72, 0]
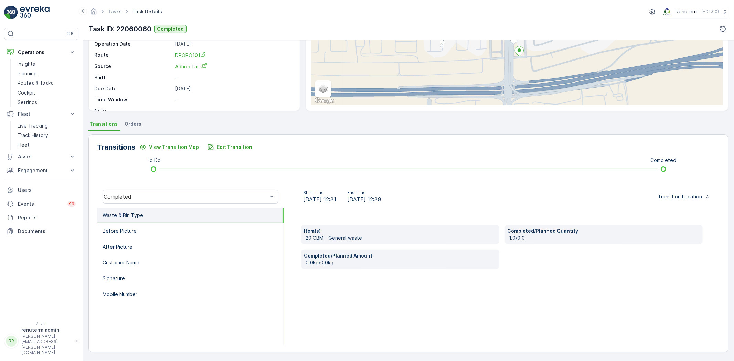
click at [156, 205] on div "Completed" at bounding box center [190, 197] width 187 height 22
click at [162, 219] on li "Waste & Bin Type" at bounding box center [190, 216] width 186 height 16
click at [160, 224] on li "Before Picture" at bounding box center [190, 232] width 186 height 16
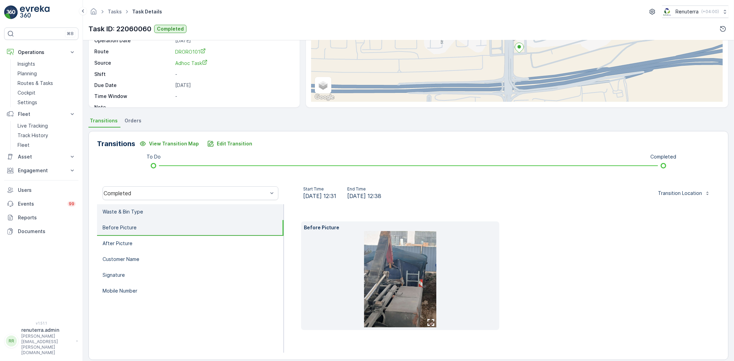
scroll to position [83, 0]
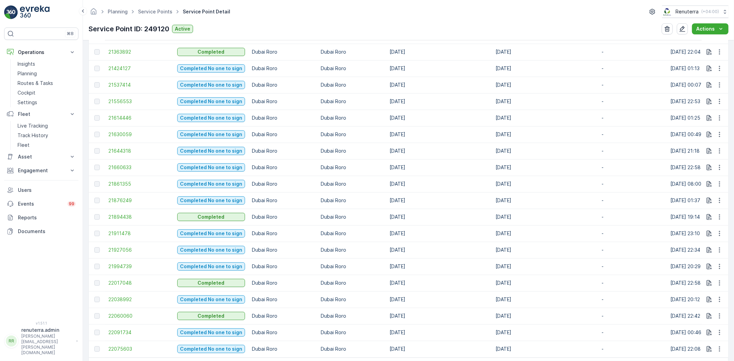
scroll to position [286, 0]
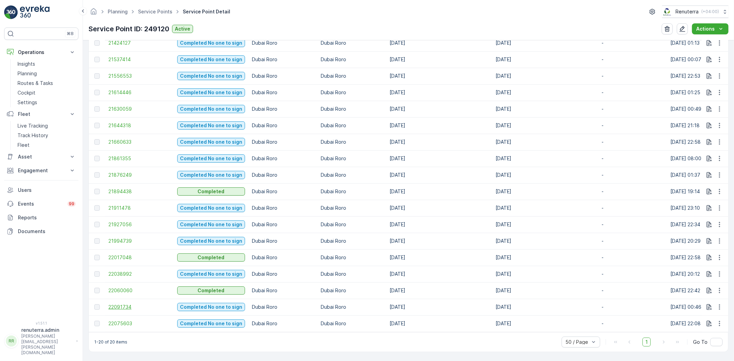
click at [111, 304] on span "22091734" at bounding box center [139, 307] width 62 height 7
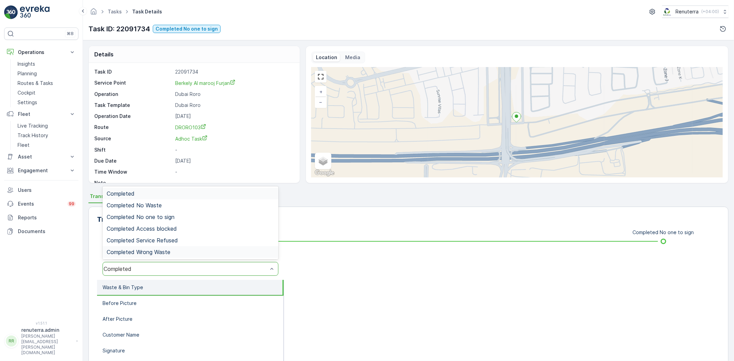
click at [143, 264] on div "Completed" at bounding box center [191, 269] width 176 height 14
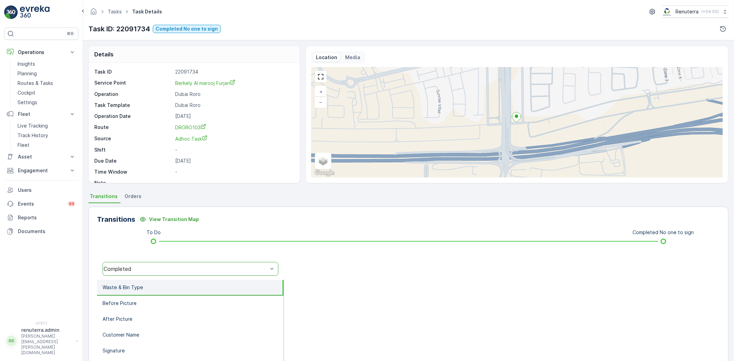
click at [147, 258] on div "Completed" at bounding box center [190, 269] width 187 height 22
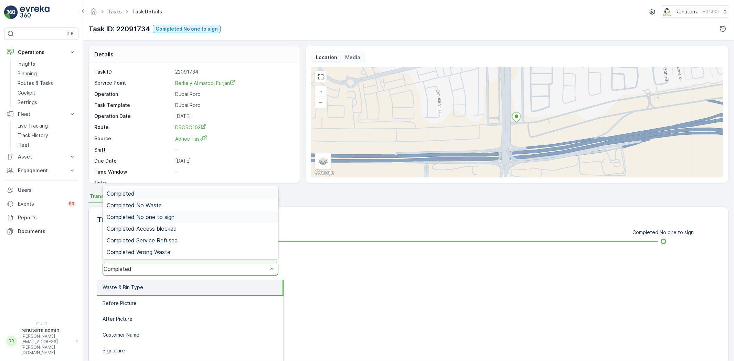
click at [167, 217] on span "Completed No one to sign" at bounding box center [141, 217] width 68 height 6
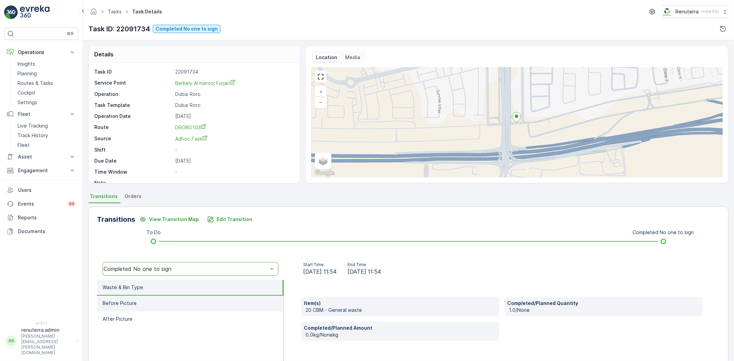
click at [173, 297] on li "Before Picture" at bounding box center [190, 304] width 186 height 16
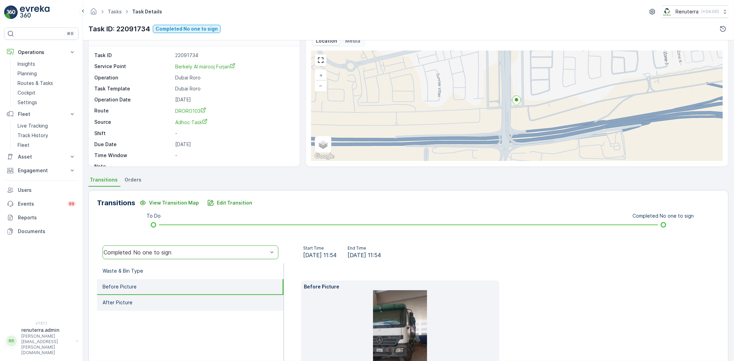
scroll to position [76, 0]
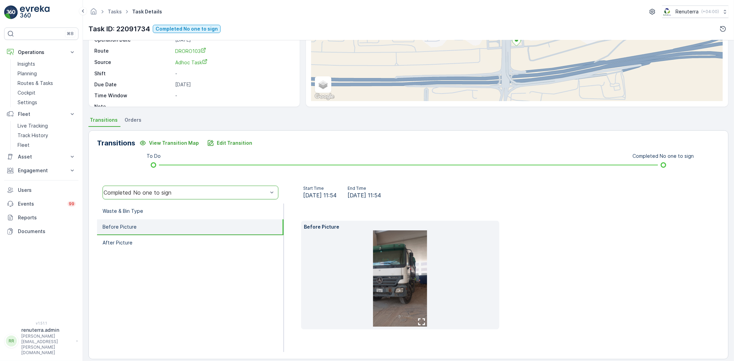
click at [181, 234] on li "Before Picture" at bounding box center [190, 227] width 186 height 16
click at [186, 242] on li "After Picture" at bounding box center [190, 243] width 186 height 16
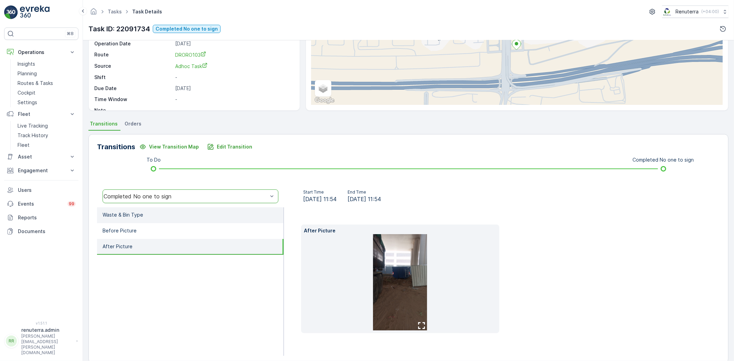
click at [171, 223] on li "Before Picture" at bounding box center [190, 231] width 186 height 16
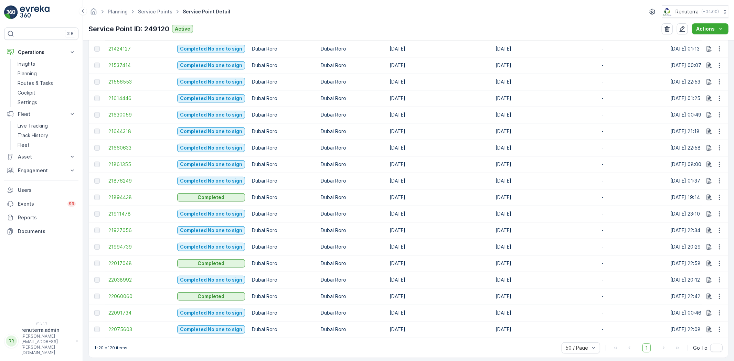
scroll to position [286, 0]
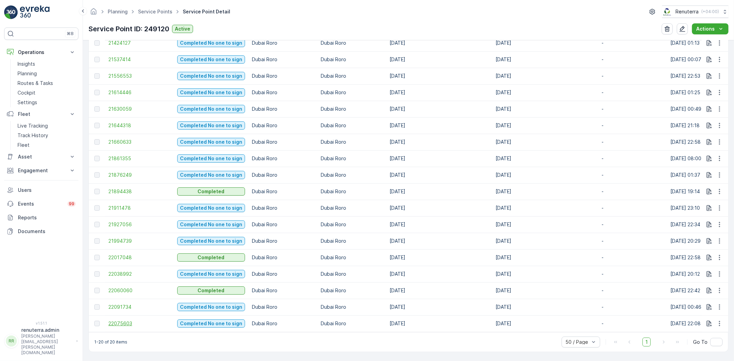
click at [122, 320] on span "22075603" at bounding box center [139, 323] width 62 height 7
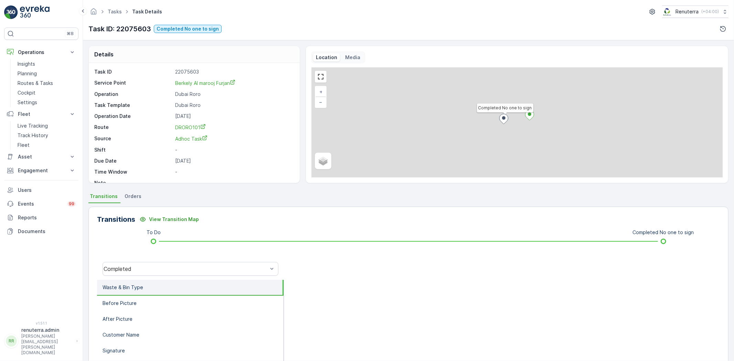
click at [158, 256] on div "Transitions View Transition Map To Do Completed No one to sign Completed Waste …" at bounding box center [408, 316] width 640 height 218
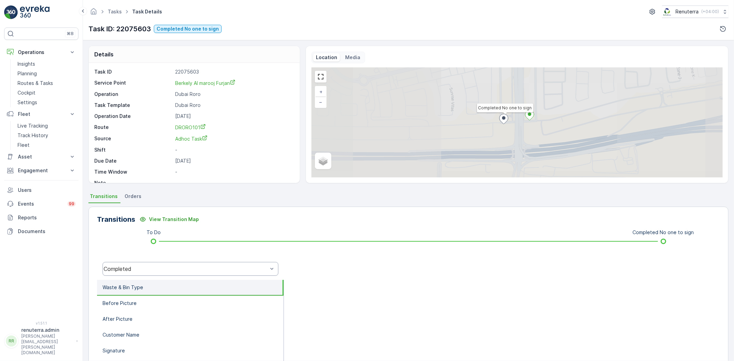
click at [156, 262] on div "Completed" at bounding box center [191, 269] width 176 height 14
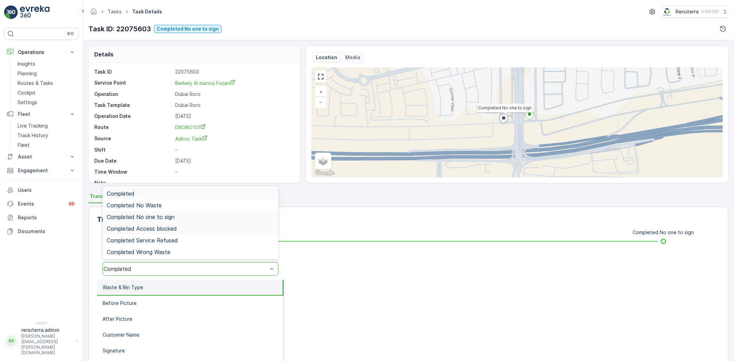
click at [145, 222] on div "Completed Completed No Waste Completed No one to sign Completed Access blocked …" at bounding box center [191, 222] width 176 height 73
click at [145, 220] on div "Completed No one to sign" at bounding box center [191, 217] width 176 height 12
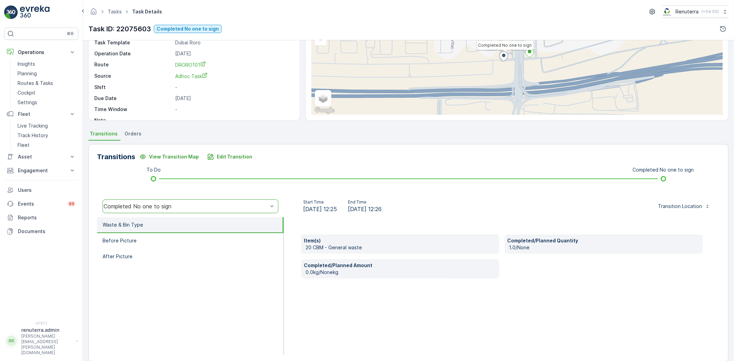
scroll to position [72, 0]
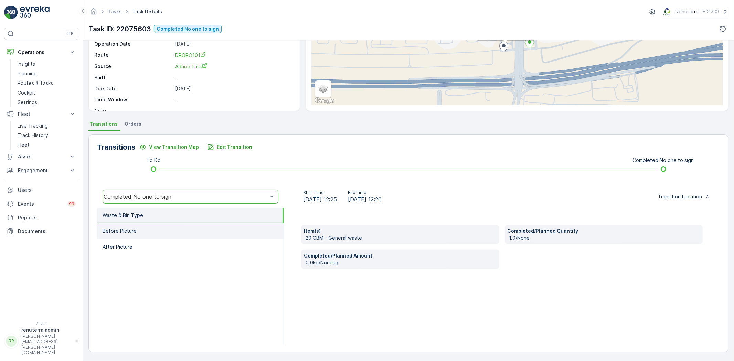
click at [160, 232] on li "Before Picture" at bounding box center [190, 232] width 186 height 16
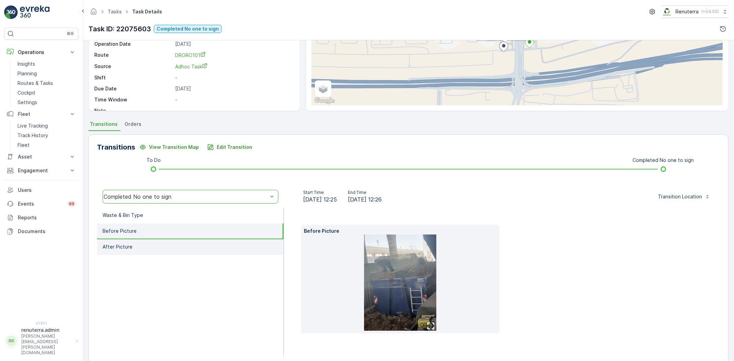
click at [195, 251] on li "After Picture" at bounding box center [190, 247] width 186 height 16
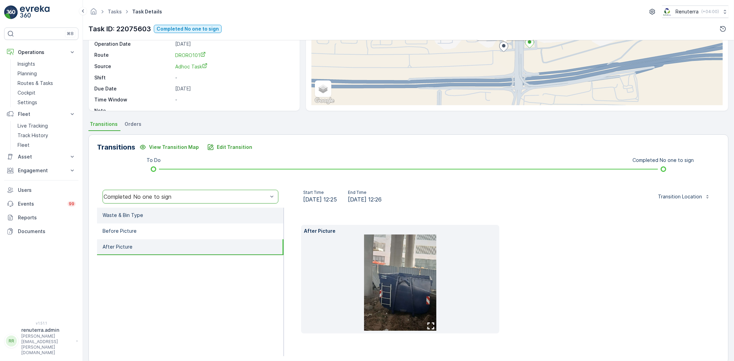
click at [174, 217] on li "Waste & Bin Type" at bounding box center [190, 216] width 186 height 16
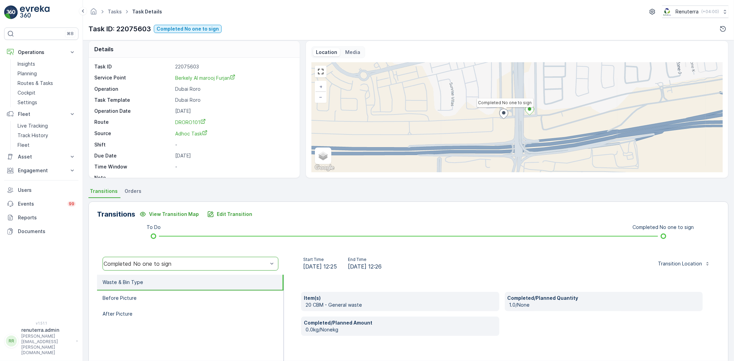
scroll to position [0, 0]
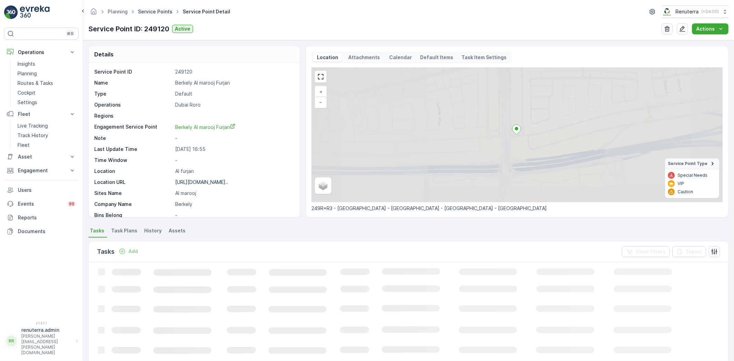
click at [162, 10] on link "Service Points" at bounding box center [155, 12] width 34 height 6
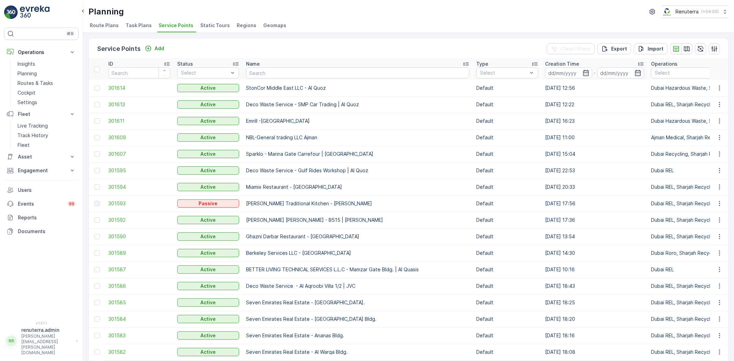
click at [267, 77] on input "text" at bounding box center [357, 72] width 223 height 11
type input "Motor"
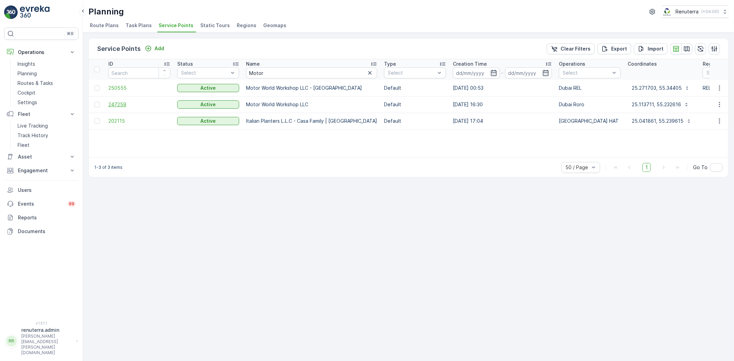
click at [124, 102] on span "247259" at bounding box center [139, 104] width 62 height 7
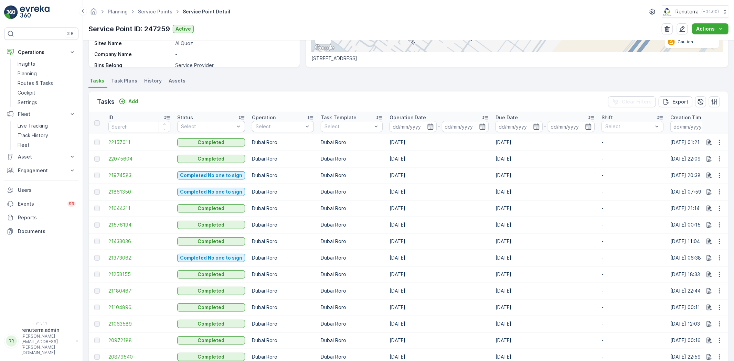
scroll to position [153, 0]
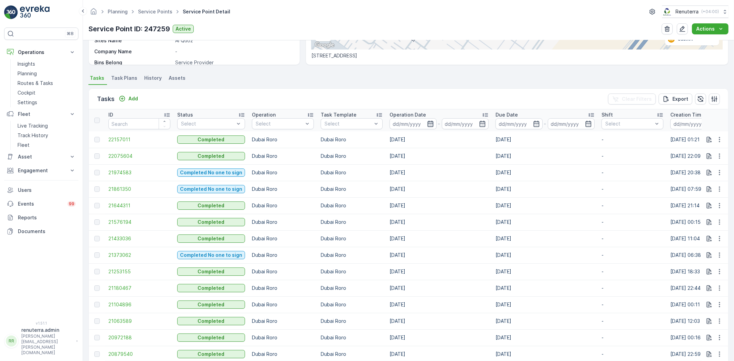
click at [428, 123] on icon "button" at bounding box center [430, 123] width 7 height 7
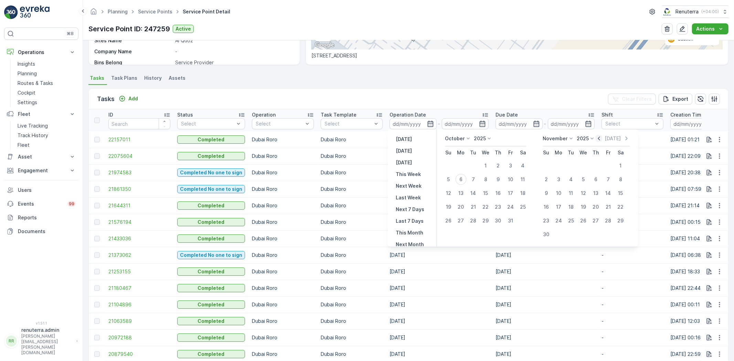
click at [596, 137] on icon "button" at bounding box center [598, 138] width 7 height 7
click at [463, 161] on div "1" at bounding box center [460, 165] width 11 height 11
type input "[DATE]"
click at [476, 221] on div "30" at bounding box center [473, 220] width 11 height 11
type input "[DATE]"
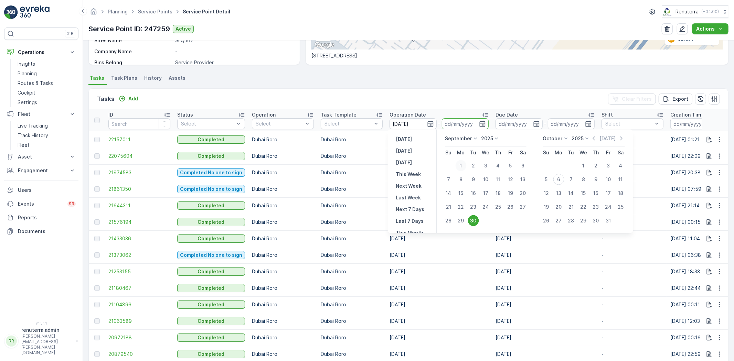
click at [461, 162] on div "1" at bounding box center [460, 165] width 11 height 11
type input "[DATE]"
click at [472, 213] on button "23" at bounding box center [473, 207] width 12 height 12
type input "[DATE]"
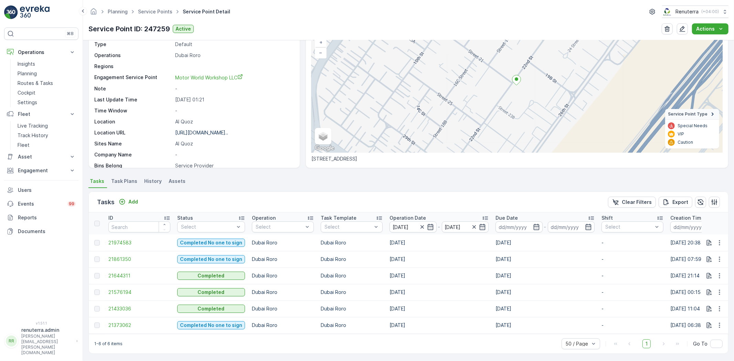
scroll to position [54, 0]
click at [409, 211] on th "Operation Date 01.09.2025 - 23.09.2025" at bounding box center [439, 222] width 106 height 22
click at [410, 214] on p "Operation Date" at bounding box center [407, 216] width 36 height 7
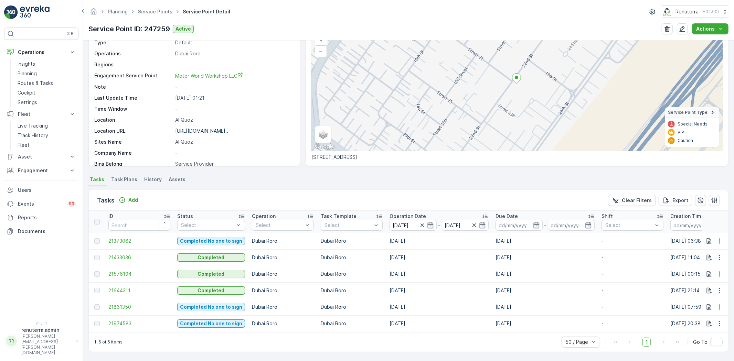
click at [410, 338] on div "1-6 of 6 items 50 / Page 1 Go To" at bounding box center [408, 342] width 639 height 20
click at [116, 320] on span "21974583" at bounding box center [139, 323] width 62 height 7
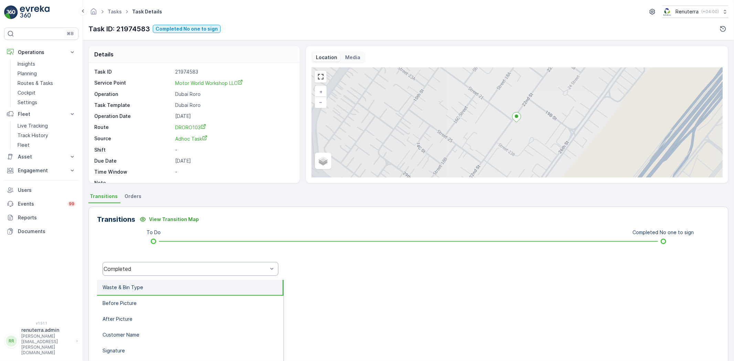
click at [160, 263] on div "Completed" at bounding box center [191, 269] width 176 height 14
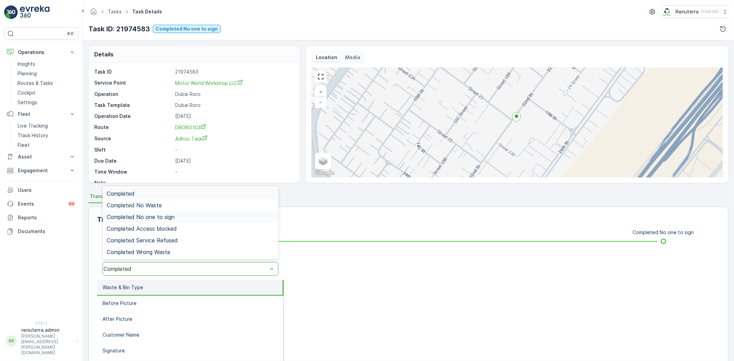
click at [167, 215] on span "Completed No one to sign" at bounding box center [141, 217] width 68 height 6
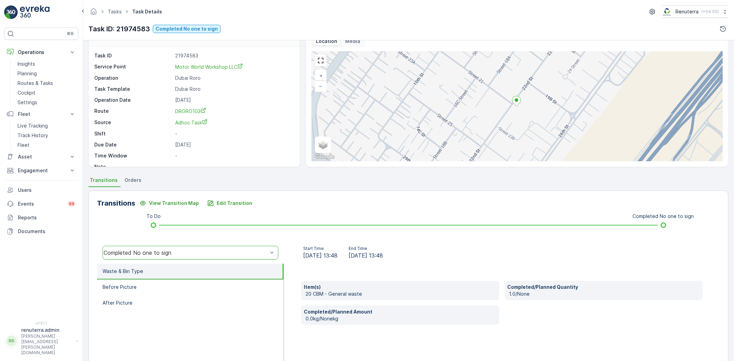
scroll to position [38, 0]
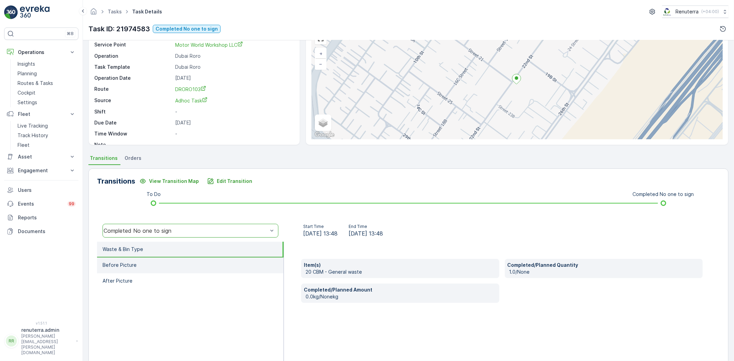
click at [186, 267] on li "Before Picture" at bounding box center [190, 266] width 186 height 16
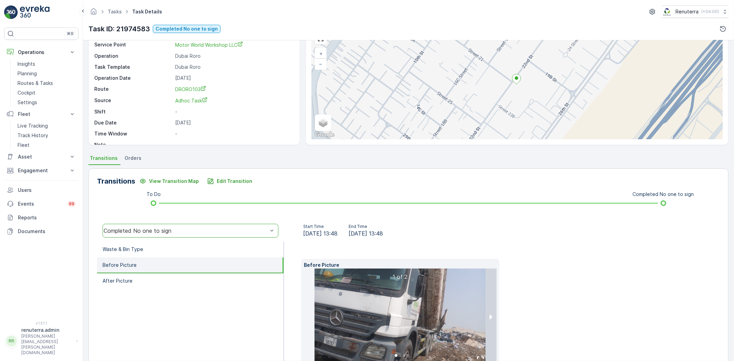
click at [159, 215] on div "Transitions View Transition Map Edit Transition To Do Completed No one to sign …" at bounding box center [408, 283] width 640 height 229
click at [163, 255] on li "Waste & Bin Type" at bounding box center [190, 250] width 186 height 16
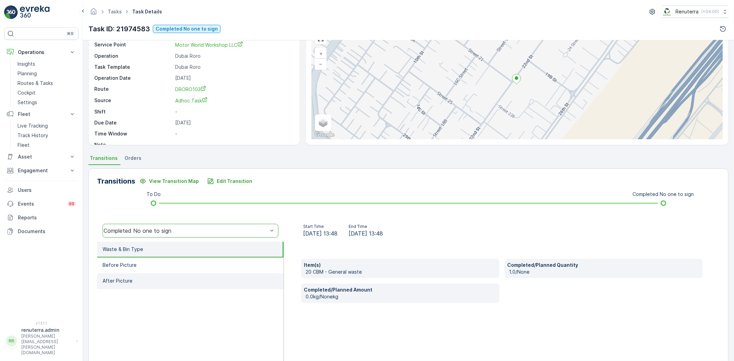
click at [167, 284] on li "After Picture" at bounding box center [190, 281] width 186 height 16
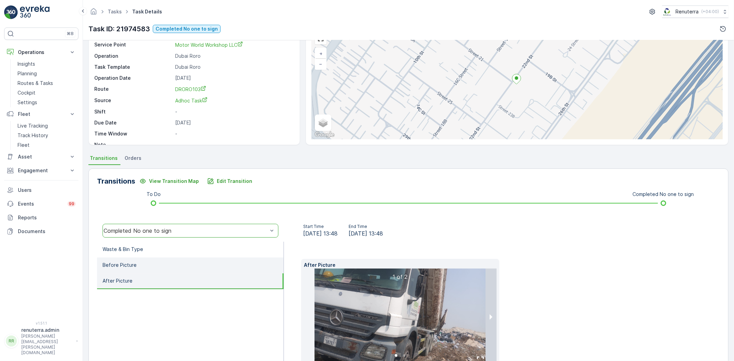
click at [161, 271] on li "Before Picture" at bounding box center [190, 266] width 186 height 16
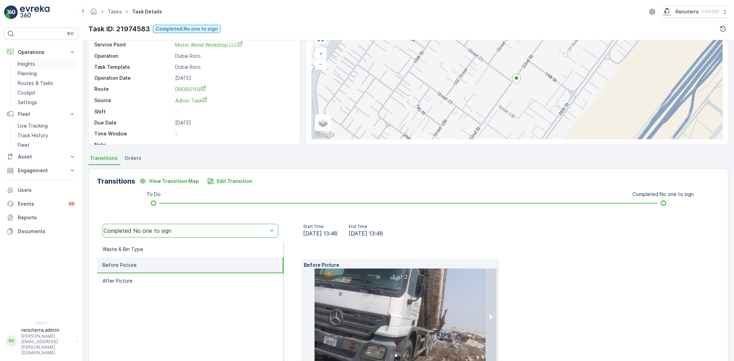
click at [47, 65] on link "Insights" at bounding box center [47, 64] width 64 height 10
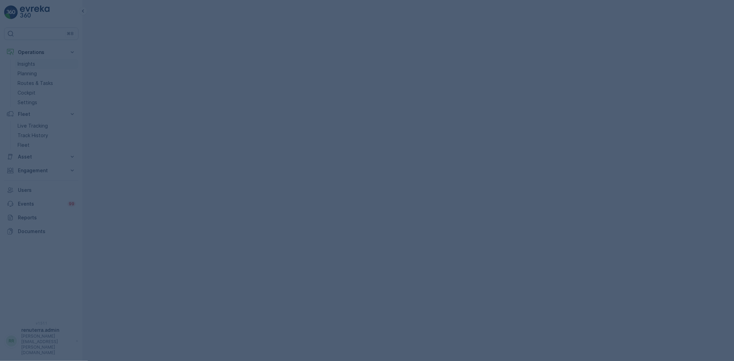
click at [45, 71] on div at bounding box center [367, 180] width 734 height 361
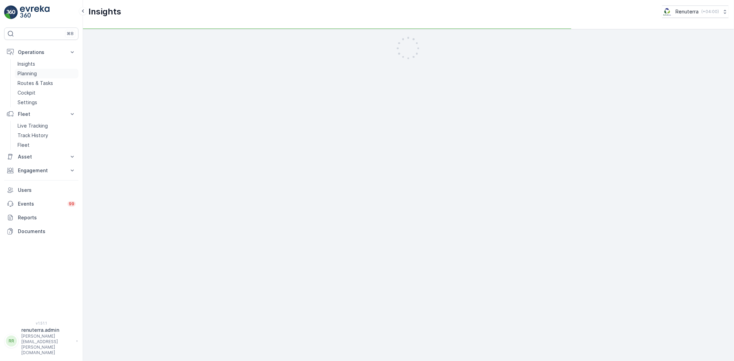
click at [43, 73] on link "Planning" at bounding box center [47, 74] width 64 height 10
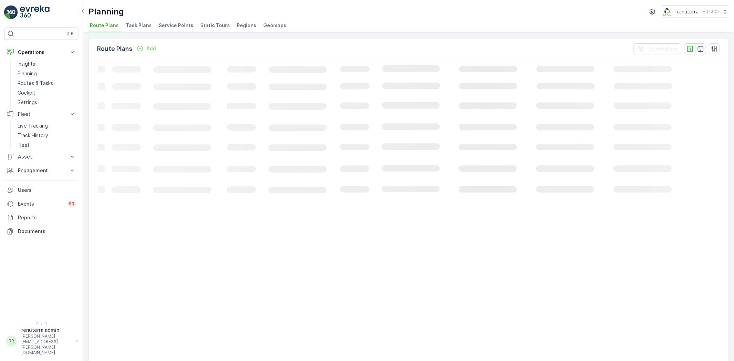
click at [186, 19] on div "Planning Renuterra ( +04:00 ) Route Plans Task Plans Service Points Static Tour…" at bounding box center [408, 16] width 651 height 33
click at [182, 23] on span "Service Points" at bounding box center [176, 25] width 35 height 7
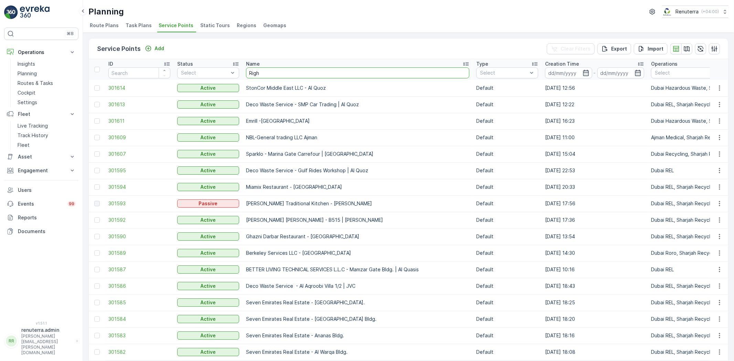
type input "Right"
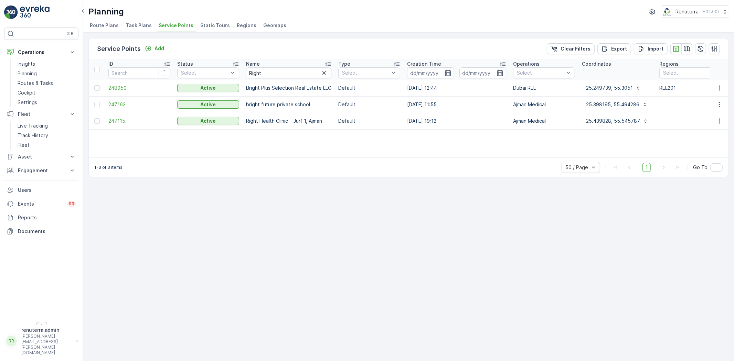
click at [123, 127] on td "247115" at bounding box center [139, 121] width 69 height 17
click at [119, 123] on span "247115" at bounding box center [139, 121] width 62 height 7
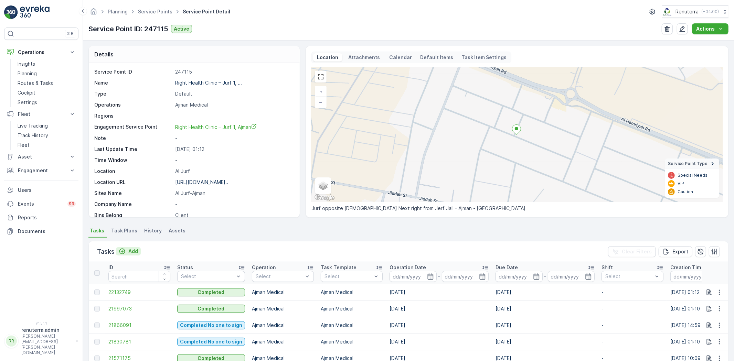
click at [130, 251] on p "Add" at bounding box center [133, 251] width 10 height 7
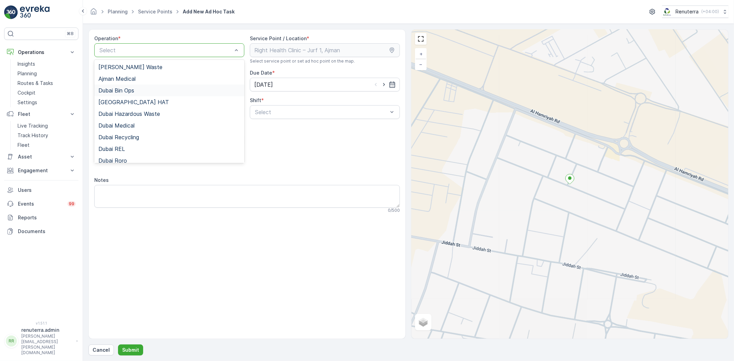
click at [131, 85] on div "Dubai Bin Ops" at bounding box center [169, 91] width 150 height 12
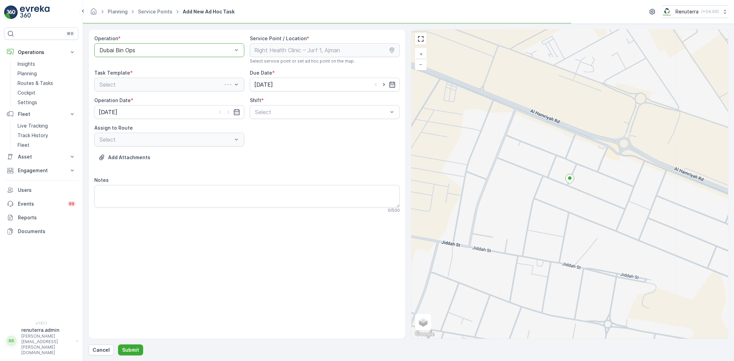
click at [120, 49] on div at bounding box center [166, 50] width 134 height 6
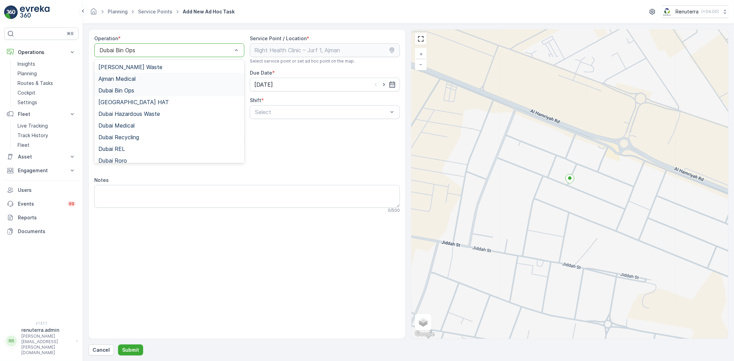
click at [136, 80] on div "Ajman Medical" at bounding box center [169, 79] width 142 height 6
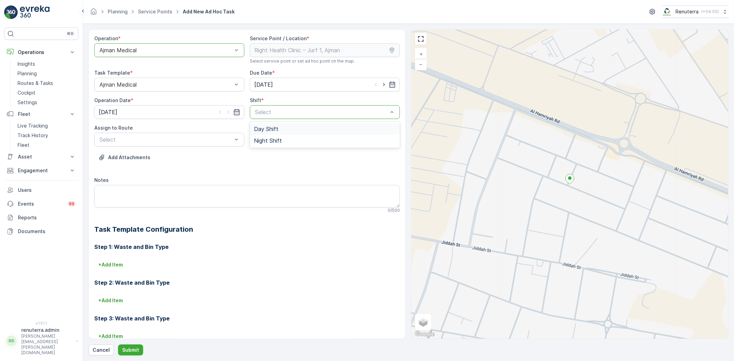
click at [283, 117] on div "Select" at bounding box center [325, 112] width 150 height 14
click at [282, 127] on div "Day Shift" at bounding box center [325, 129] width 142 height 6
click at [201, 163] on div "AJMED101 (Dispatched) - A85791" at bounding box center [169, 168] width 150 height 12
click at [138, 345] on button "Submit" at bounding box center [130, 350] width 25 height 11
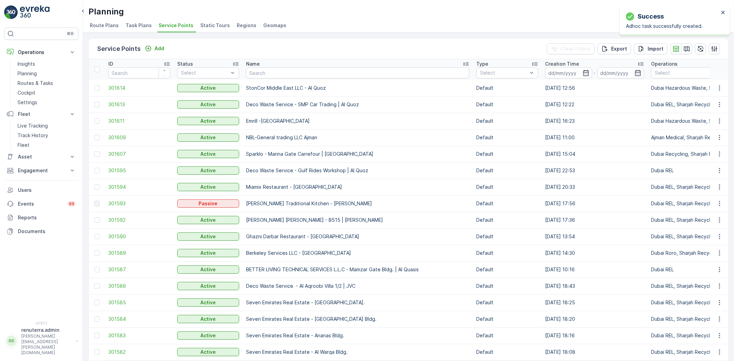
click at [295, 73] on input "text" at bounding box center [357, 72] width 223 height 11
type input "Masar"
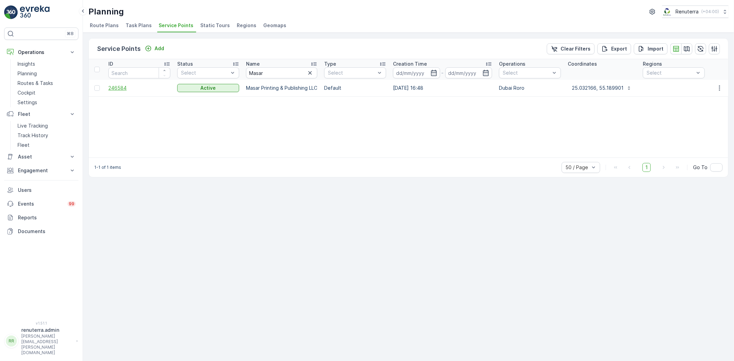
click at [129, 87] on span "246584" at bounding box center [139, 88] width 62 height 7
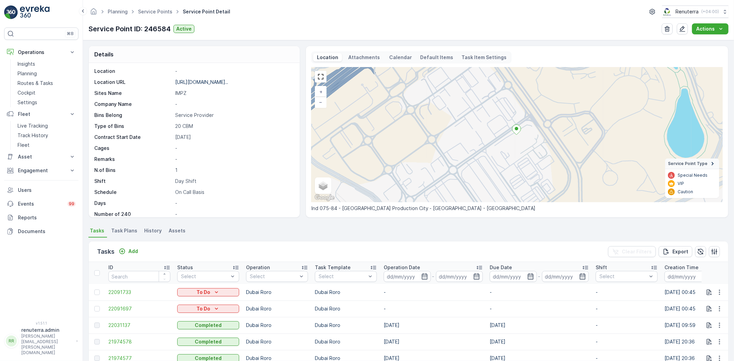
scroll to position [106, 0]
click at [472, 276] on input at bounding box center [459, 276] width 47 height 11
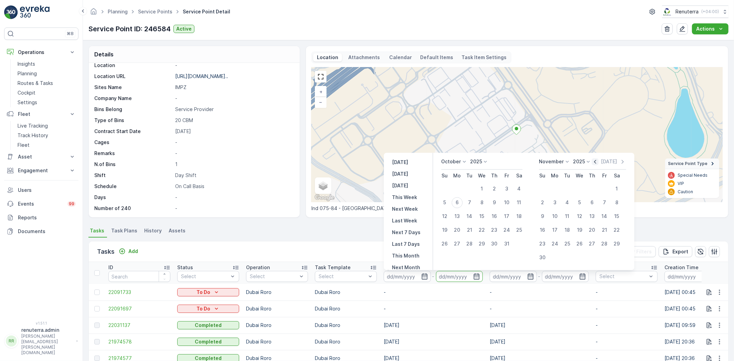
click at [596, 163] on icon "button" at bounding box center [595, 162] width 7 height 7
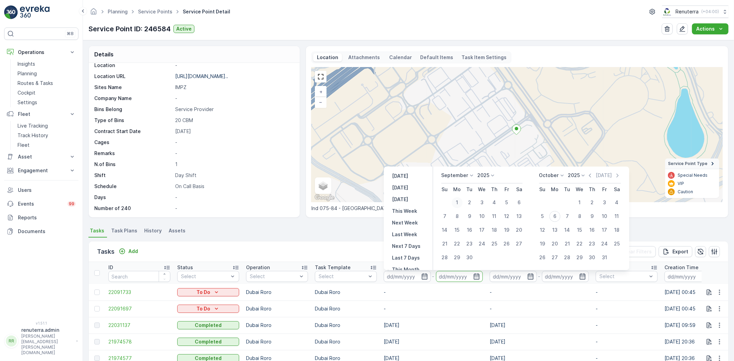
click at [459, 203] on div "1" at bounding box center [457, 202] width 11 height 11
type input "[DATE]"
click at [473, 250] on td "23" at bounding box center [469, 244] width 12 height 14
click at [470, 256] on div "30" at bounding box center [469, 257] width 11 height 11
type input "[DATE]"
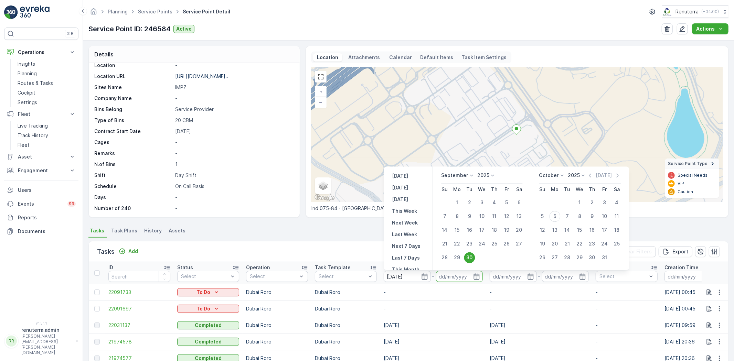
click at [452, 198] on td "1" at bounding box center [457, 203] width 12 height 14
click at [457, 204] on div "1" at bounding box center [457, 202] width 11 height 11
type input "[DATE]"
click at [471, 260] on div "30" at bounding box center [469, 257] width 11 height 11
type input "[DATE]"
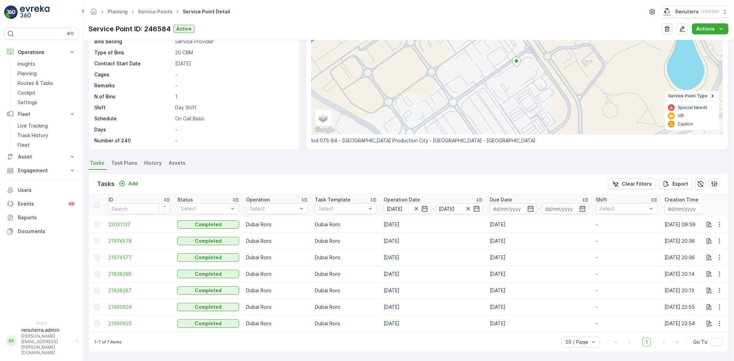
scroll to position [71, 0]
click at [403, 196] on p "Operation Date" at bounding box center [402, 199] width 36 height 7
click at [152, 14] on link "Service Points" at bounding box center [155, 12] width 34 height 6
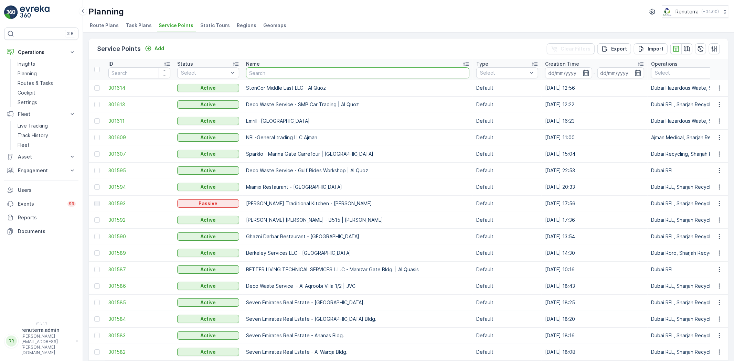
type input "National Projects & Construction LLC"
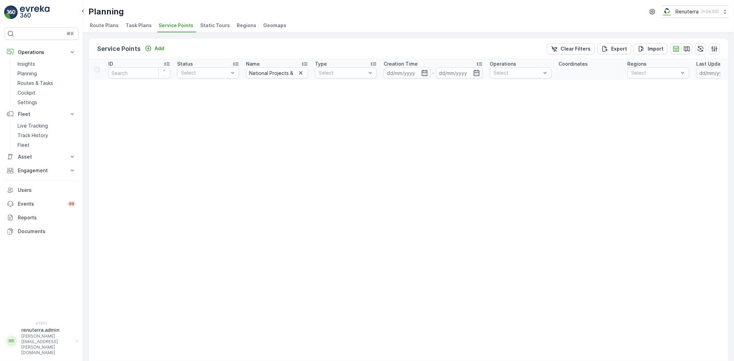
click at [301, 69] on icon "button" at bounding box center [300, 72] width 7 height 7
click at [271, 77] on input "text" at bounding box center [277, 72] width 62 height 11
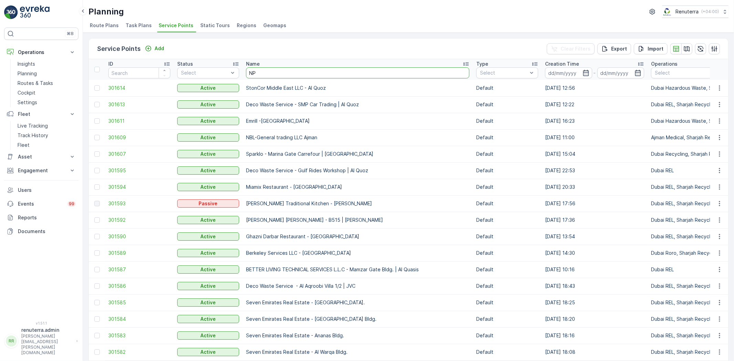
type input "NPC"
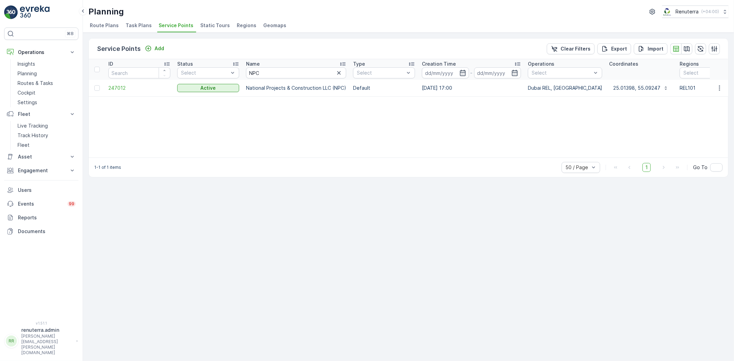
click at [141, 92] on td "247012" at bounding box center [139, 88] width 69 height 17
click at [132, 88] on span "247012" at bounding box center [139, 88] width 62 height 7
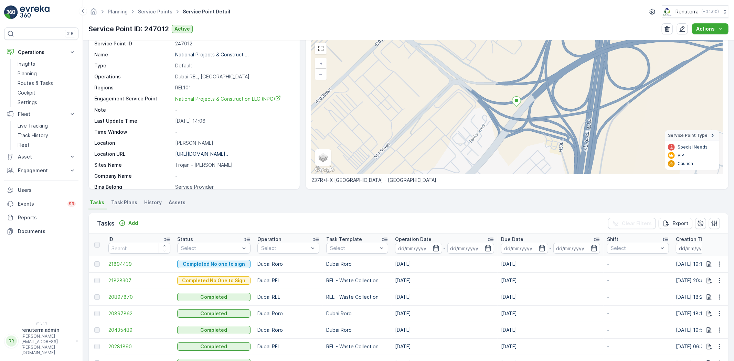
scroll to position [115, 0]
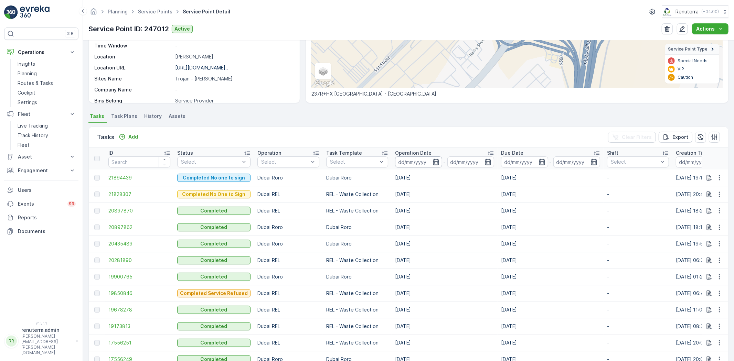
click at [421, 161] on input at bounding box center [418, 162] width 47 height 11
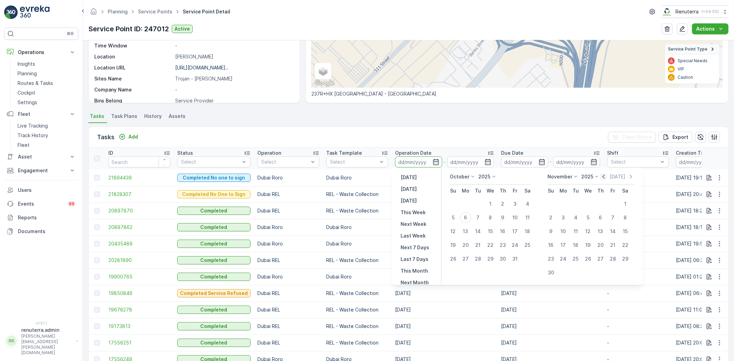
click at [600, 178] on icon "button" at bounding box center [603, 176] width 7 height 7
click at [461, 204] on div "1" at bounding box center [465, 203] width 11 height 11
type input "[DATE]"
click at [482, 260] on div "30" at bounding box center [477, 259] width 11 height 11
type input "[DATE]"
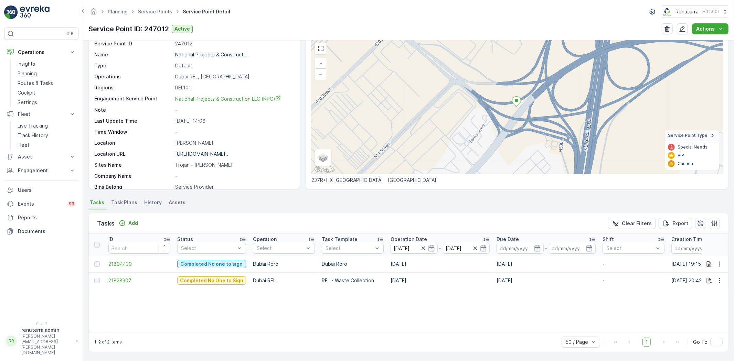
scroll to position [28, 0]
click at [120, 266] on span "21894439" at bounding box center [139, 264] width 62 height 7
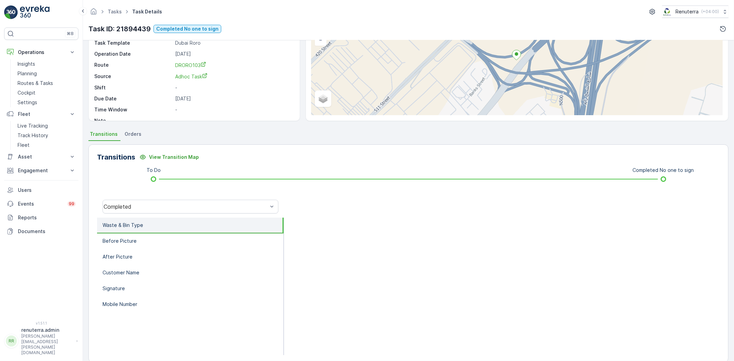
scroll to position [72, 0]
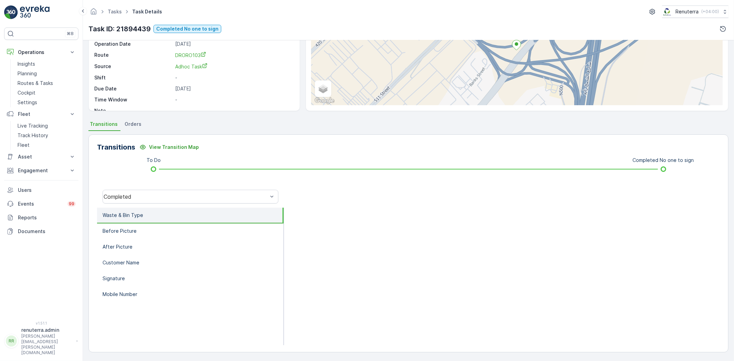
click at [137, 206] on div "Completed" at bounding box center [190, 197] width 187 height 22
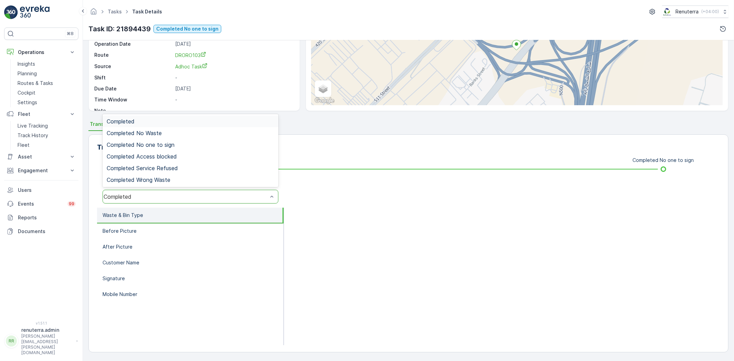
click at [140, 191] on div "Completed" at bounding box center [191, 197] width 176 height 14
click at [160, 149] on div "Completed No one to sign" at bounding box center [191, 145] width 176 height 12
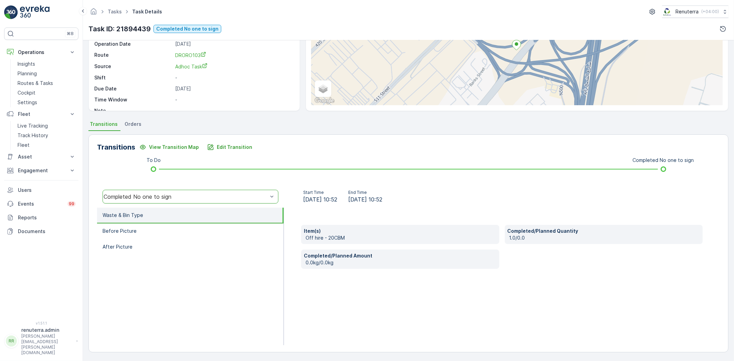
click at [162, 219] on li "Waste & Bin Type" at bounding box center [190, 216] width 186 height 16
click at [166, 228] on li "Before Picture" at bounding box center [190, 232] width 186 height 16
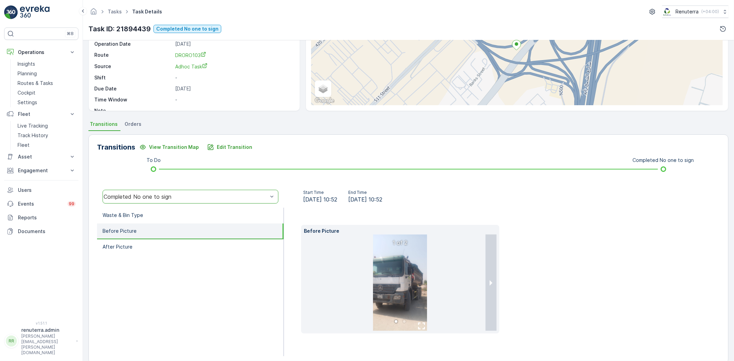
click at [396, 291] on img at bounding box center [400, 283] width 54 height 96
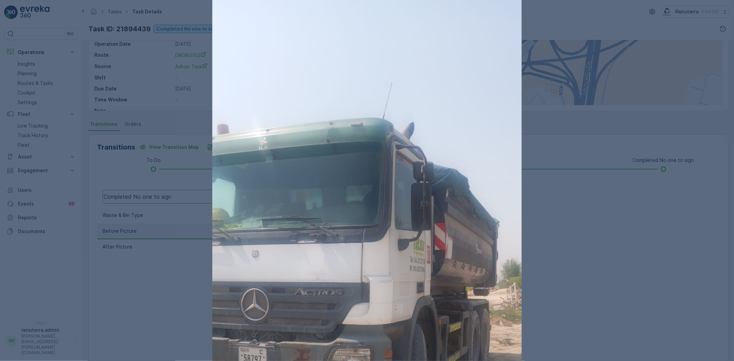
click at [581, 279] on div at bounding box center [367, 180] width 734 height 361
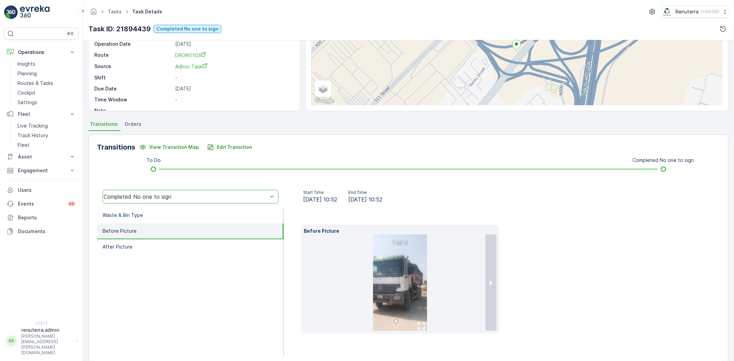
scroll to position [0, 0]
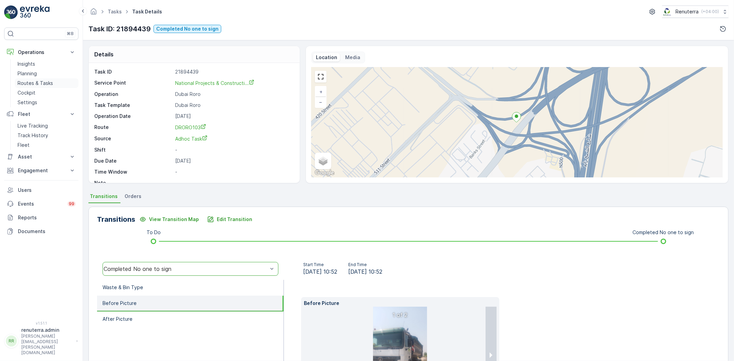
drag, startPoint x: 31, startPoint y: 84, endPoint x: 30, endPoint y: 81, distance: 3.5
click at [31, 84] on p "Routes & Tasks" at bounding box center [35, 83] width 35 height 7
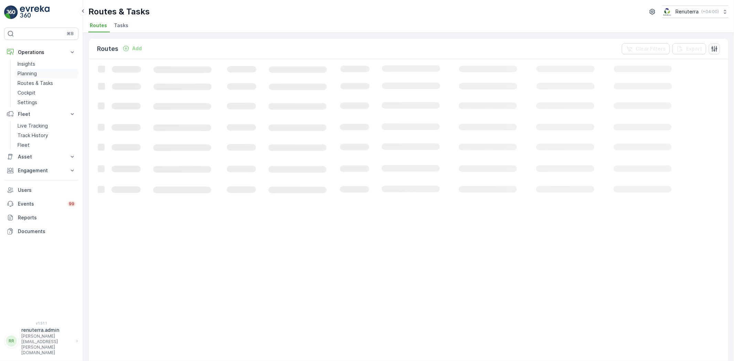
click at [32, 74] on p "Planning" at bounding box center [27, 73] width 19 height 7
click at [20, 72] on p "Planning" at bounding box center [27, 73] width 19 height 7
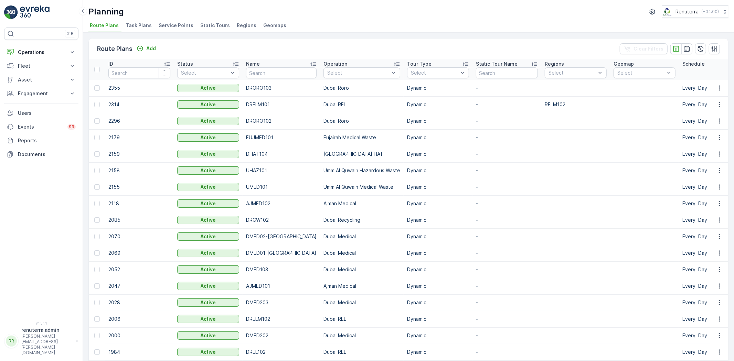
click at [159, 28] on span "Service Points" at bounding box center [176, 25] width 35 height 7
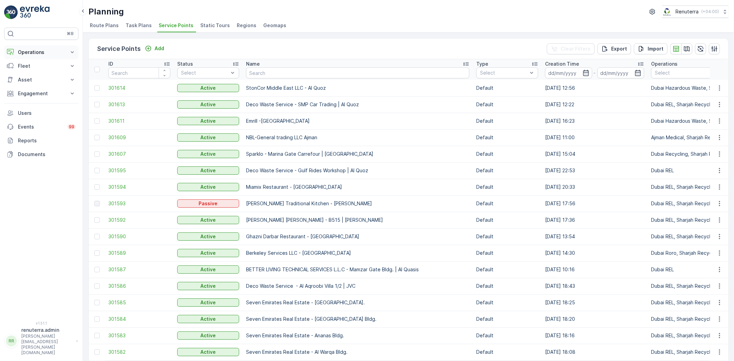
click at [48, 52] on p "Operations" at bounding box center [41, 52] width 47 height 7
click at [261, 76] on input "text" at bounding box center [357, 72] width 223 height 11
type input "Tulipa"
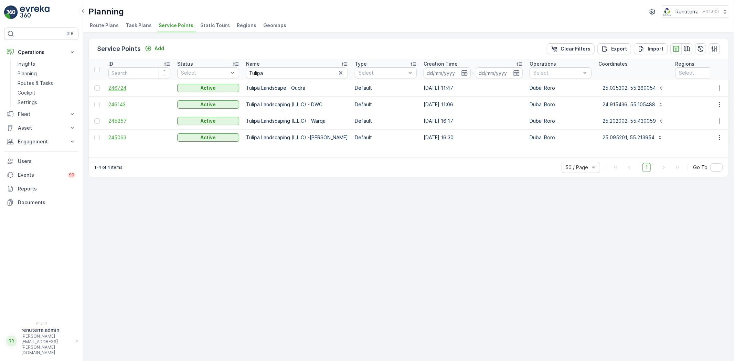
click at [130, 91] on span "246724" at bounding box center [139, 88] width 62 height 7
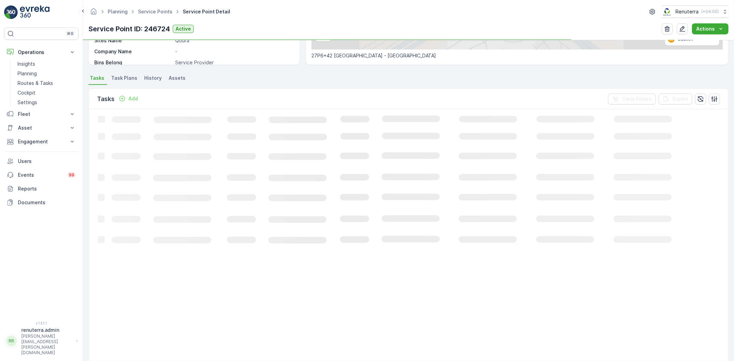
scroll to position [153, 0]
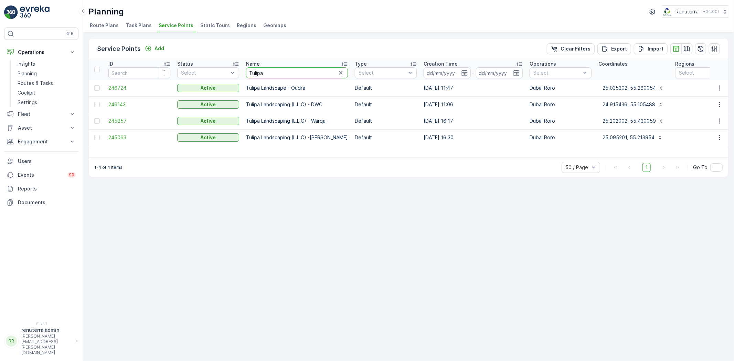
drag, startPoint x: 266, startPoint y: 73, endPoint x: 245, endPoint y: 74, distance: 21.3
click at [245, 74] on th "Name Tulipa" at bounding box center [297, 69] width 109 height 21
type input "[PERSON_NAME]"
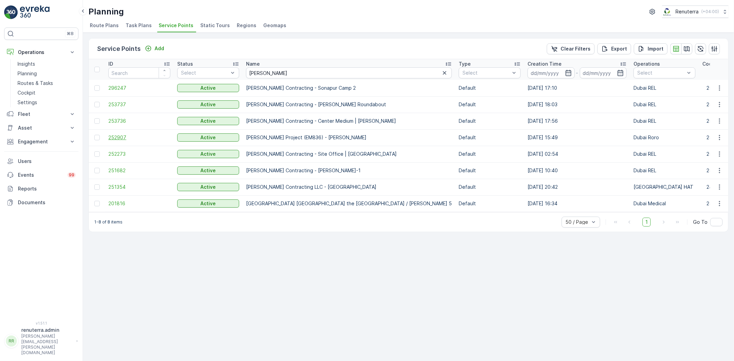
click at [118, 138] on span "252907" at bounding box center [139, 137] width 62 height 7
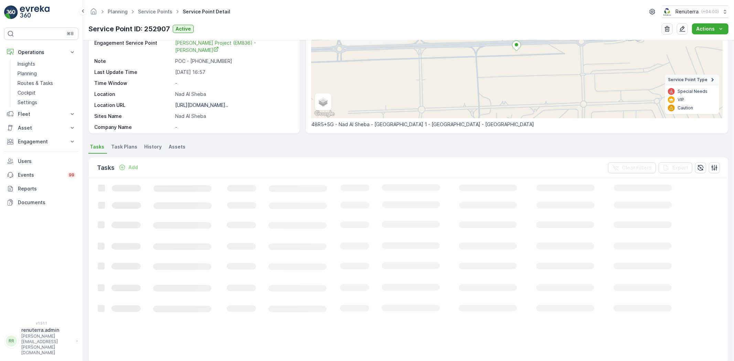
scroll to position [153, 0]
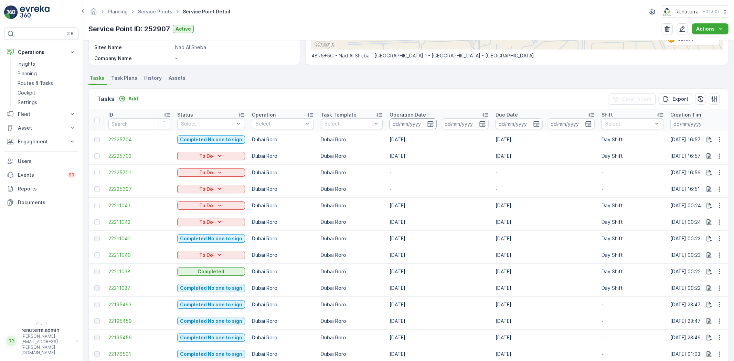
click at [402, 118] on input at bounding box center [412, 123] width 47 height 11
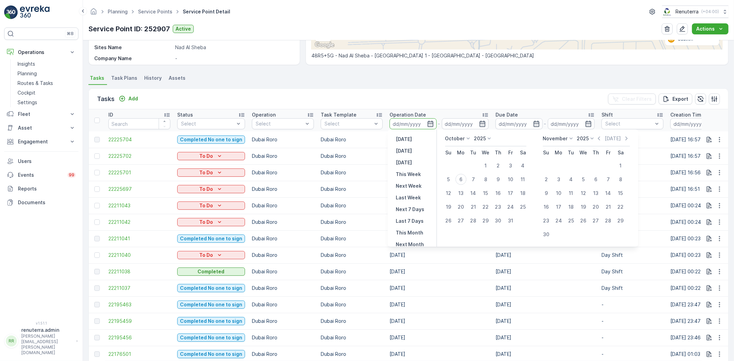
click at [603, 140] on div "[DATE]" at bounding box center [612, 138] width 34 height 7
click at [602, 139] on div "[DATE]" at bounding box center [612, 138] width 34 height 7
click at [598, 139] on icon "button" at bounding box center [599, 139] width 2 height 4
click at [461, 164] on div "1" at bounding box center [460, 165] width 11 height 11
type input "[DATE]"
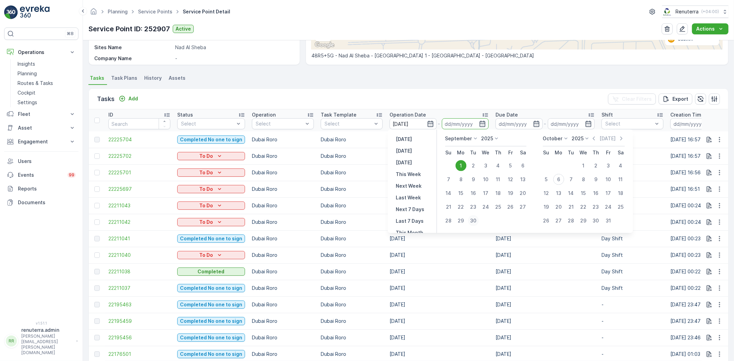
click at [476, 217] on div "30" at bounding box center [473, 220] width 11 height 11
type input "[DATE]"
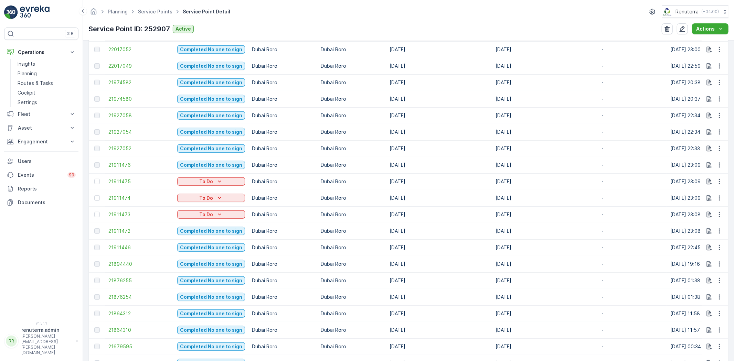
scroll to position [781, 0]
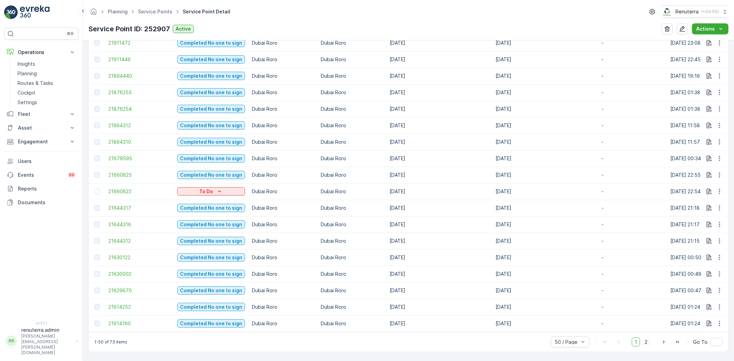
click at [647, 343] on span "2" at bounding box center [645, 342] width 9 height 9
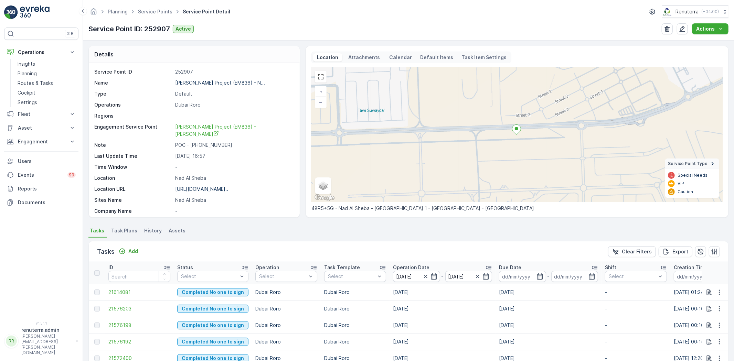
click at [610, 99] on div "+ − Satellite Roadmap Terrain Hybrid Leaflet Keyboard shortcuts Map Data Map da…" at bounding box center [516, 134] width 411 height 135
click at [404, 269] on p "Operation Date" at bounding box center [411, 267] width 36 height 7
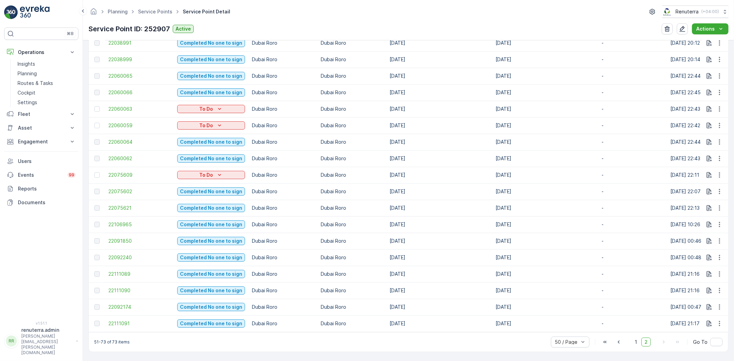
scroll to position [335, 0]
click at [638, 340] on span "1" at bounding box center [636, 342] width 8 height 9
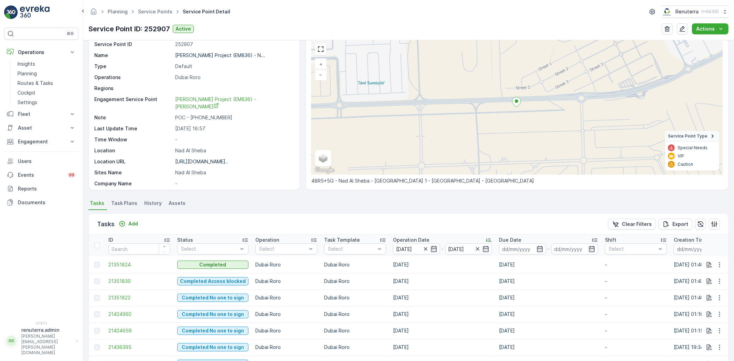
scroll to position [76, 0]
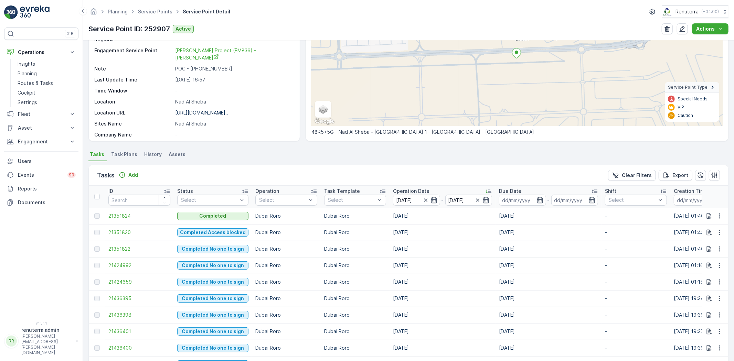
click at [126, 215] on span "21351824" at bounding box center [139, 216] width 62 height 7
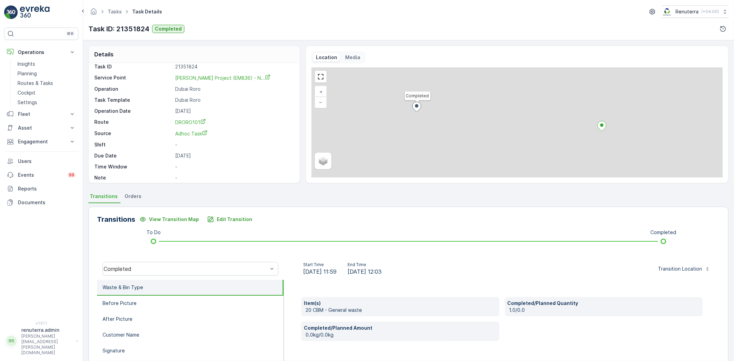
scroll to position [9, 0]
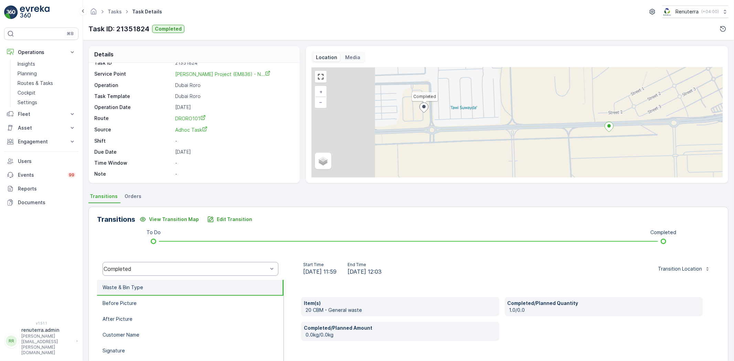
click at [152, 263] on div "Completed" at bounding box center [191, 269] width 176 height 14
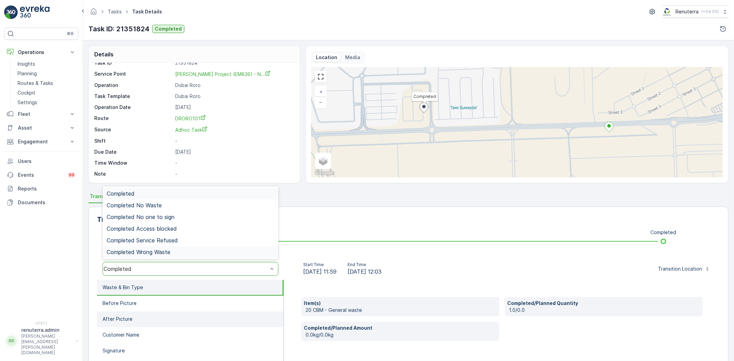
click at [215, 312] on li "After Picture" at bounding box center [190, 320] width 186 height 16
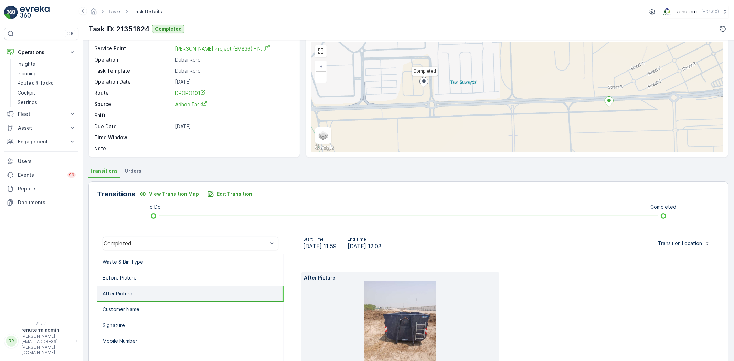
scroll to position [76, 0]
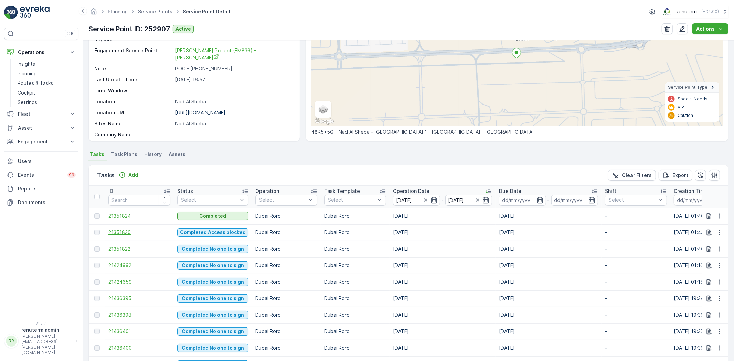
scroll to position [115, 0]
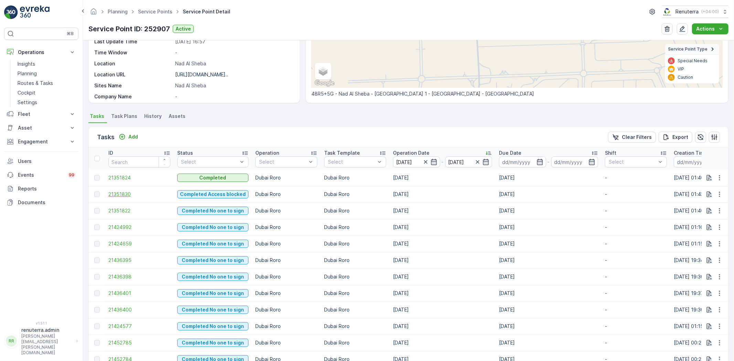
click at [125, 193] on span "21351830" at bounding box center [139, 194] width 62 height 7
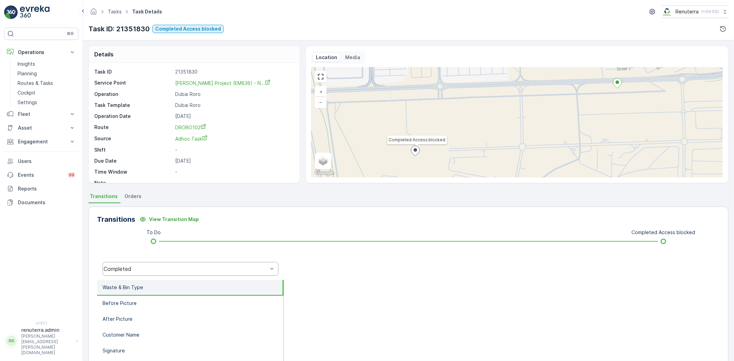
click at [191, 272] on div "Completed" at bounding box center [191, 269] width 176 height 14
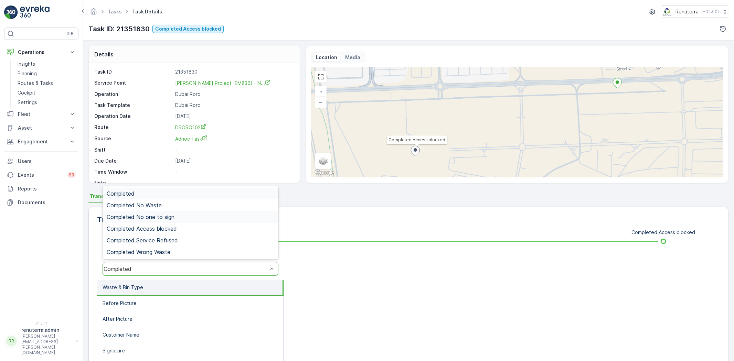
click at [178, 213] on div "Completed No one to sign" at bounding box center [191, 217] width 176 height 12
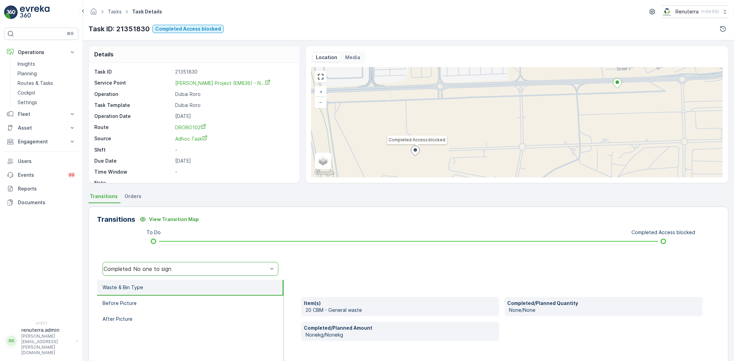
click at [172, 271] on div "Completed No one to sign" at bounding box center [186, 269] width 164 height 6
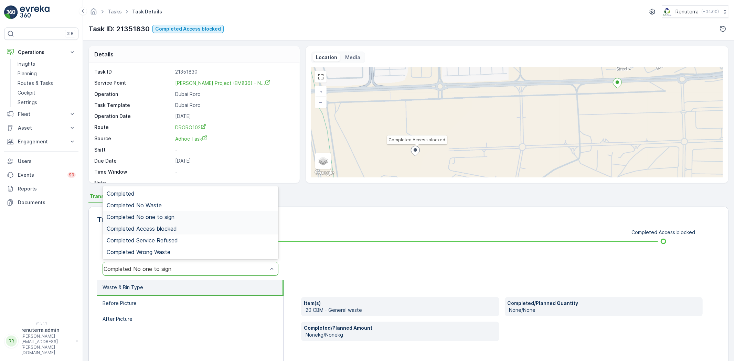
click at [184, 229] on div "Completed Access blocked" at bounding box center [191, 229] width 168 height 6
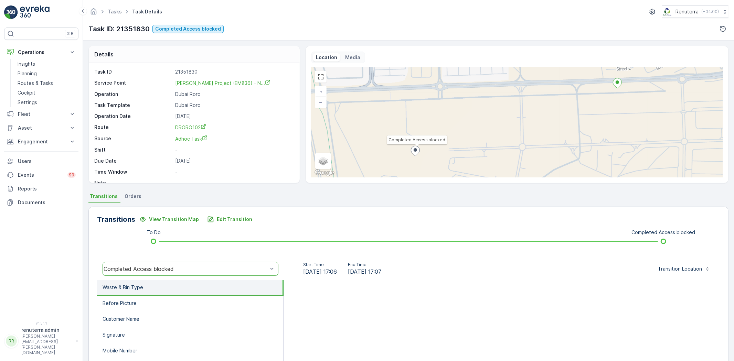
click at [169, 286] on li "Waste & Bin Type" at bounding box center [190, 288] width 186 height 16
click at [167, 297] on li "Before Picture" at bounding box center [190, 304] width 186 height 16
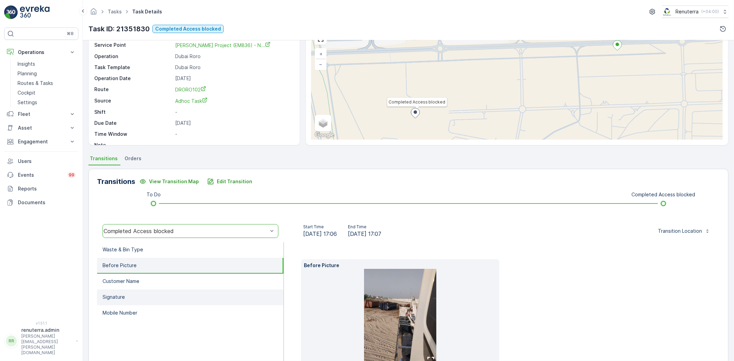
scroll to position [38, 0]
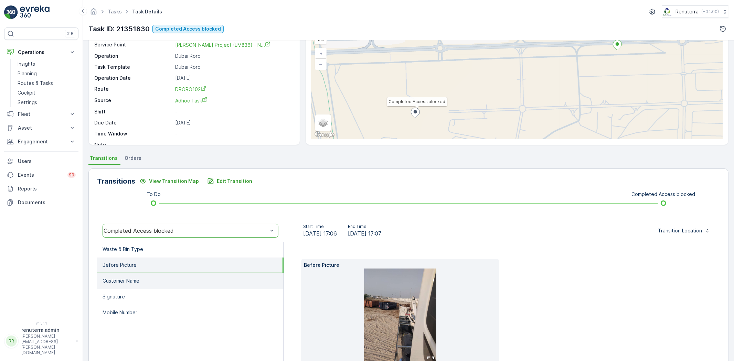
click at [174, 281] on li "Customer Name" at bounding box center [190, 281] width 186 height 16
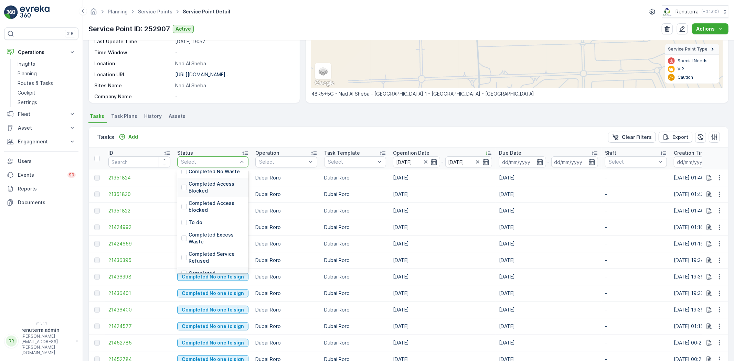
scroll to position [84, 0]
click at [207, 261] on div "Completed" at bounding box center [212, 266] width 71 height 12
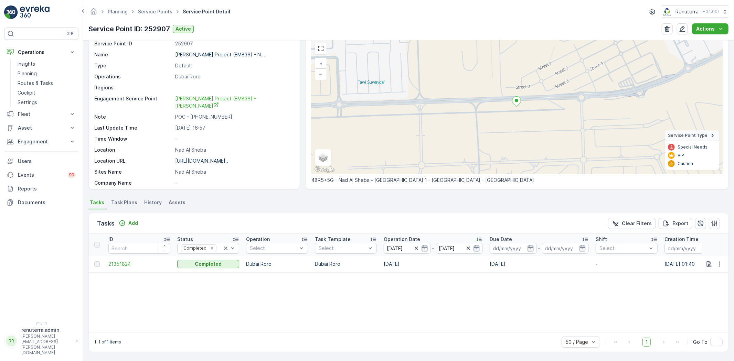
scroll to position [28, 0]
click at [217, 247] on div at bounding box center [219, 249] width 5 height 6
click at [202, 265] on p "Completed No One to Sign" at bounding box center [212, 261] width 46 height 14
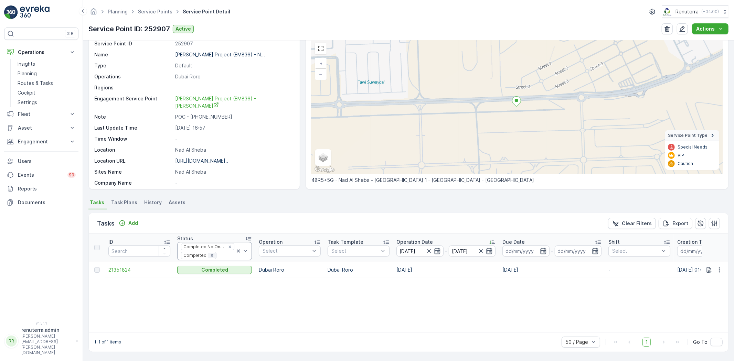
click at [211, 255] on icon "Remove Completed" at bounding box center [211, 255] width 5 height 5
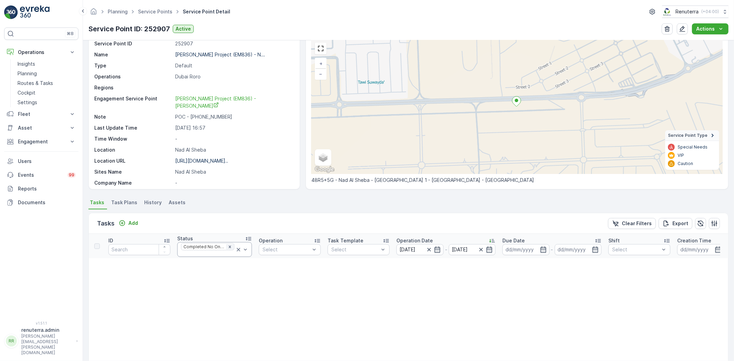
click at [228, 246] on icon "Remove Completed No One to Sign" at bounding box center [229, 247] width 2 height 2
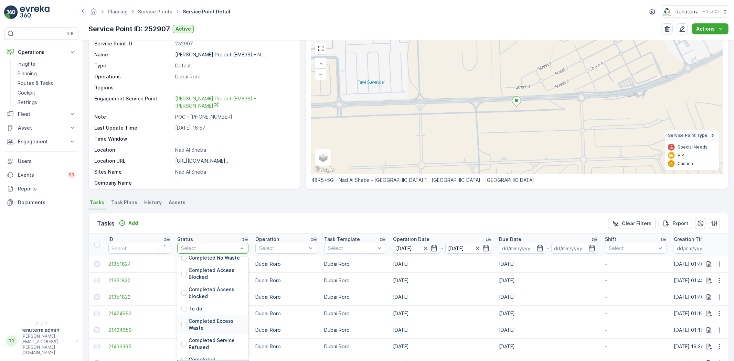
scroll to position [84, 0]
click at [210, 352] on p "Completed" at bounding box center [202, 352] width 27 height 7
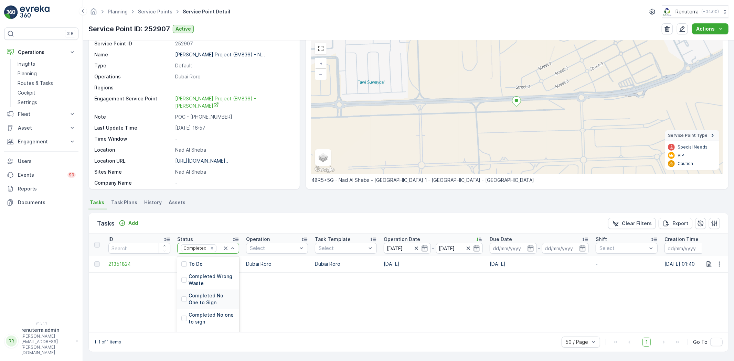
click at [214, 303] on p "Completed No One to Sign" at bounding box center [212, 299] width 46 height 14
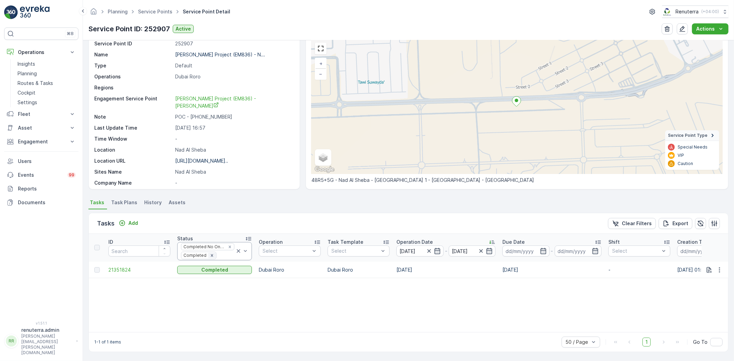
click at [211, 256] on icon "Remove Completed" at bounding box center [211, 255] width 5 height 5
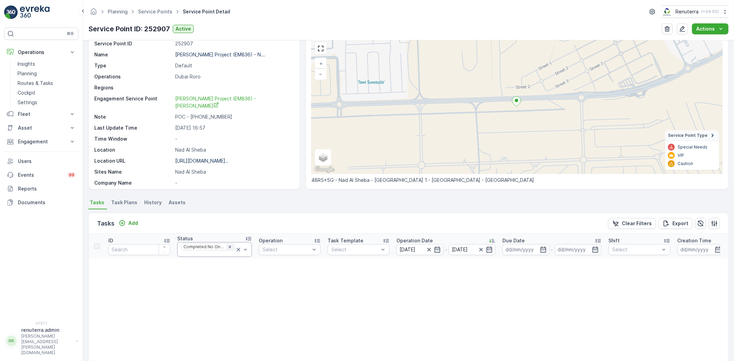
click at [229, 245] on div "Remove Completed No One to Sign" at bounding box center [230, 247] width 8 height 6
click at [227, 248] on icon "Remove Completed No One to Sign" at bounding box center [229, 247] width 5 height 5
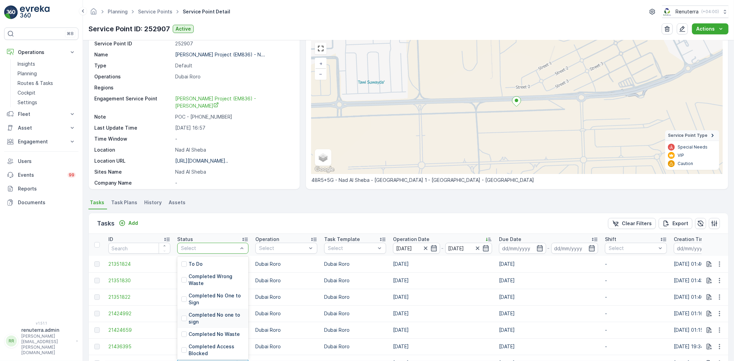
click at [219, 318] on p "Completed No one to sign" at bounding box center [217, 319] width 56 height 14
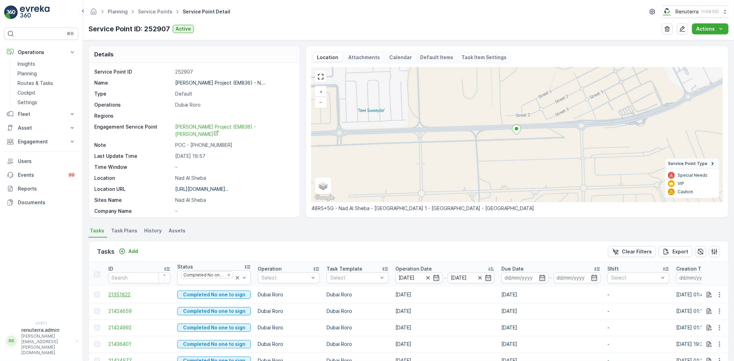
click at [133, 296] on span "21351822" at bounding box center [139, 294] width 62 height 7
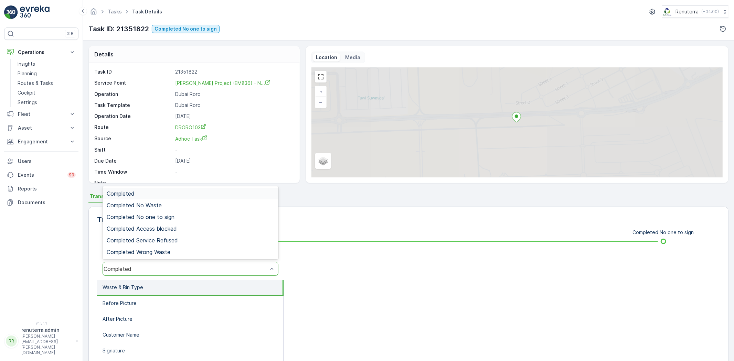
click at [148, 263] on div "Completed" at bounding box center [191, 269] width 176 height 14
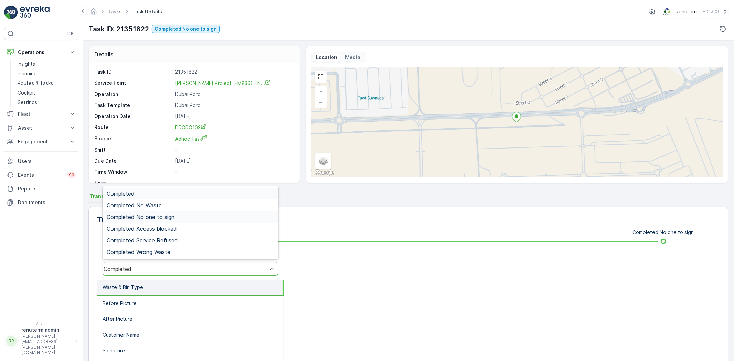
click at [166, 213] on div "Completed No one to sign" at bounding box center [191, 217] width 176 height 12
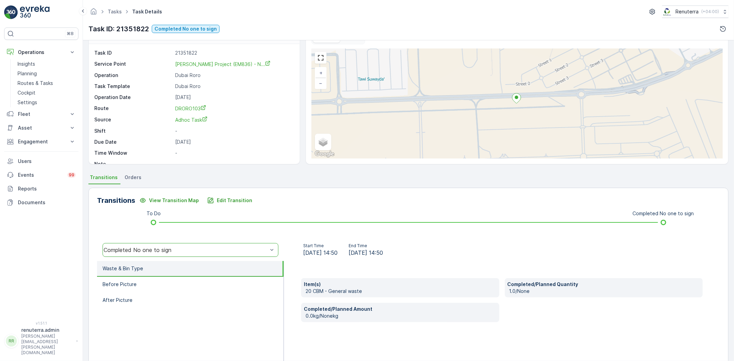
scroll to position [38, 0]
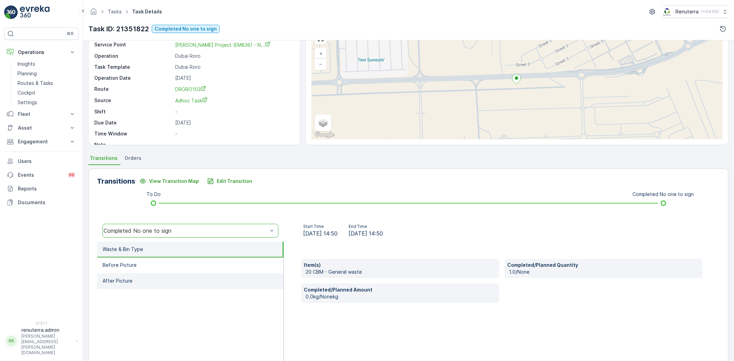
click at [190, 273] on li "After Picture" at bounding box center [190, 281] width 186 height 16
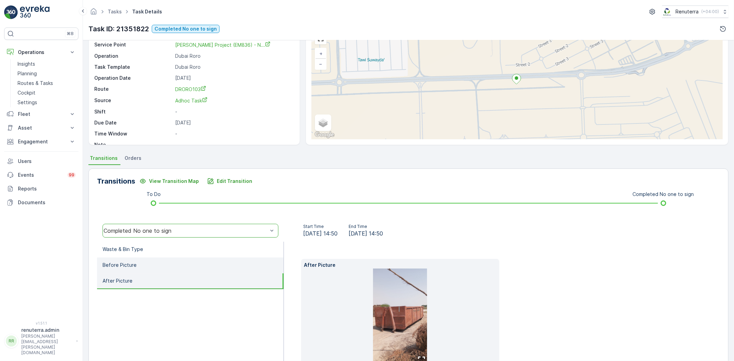
click at [186, 266] on li "Before Picture" at bounding box center [190, 266] width 186 height 16
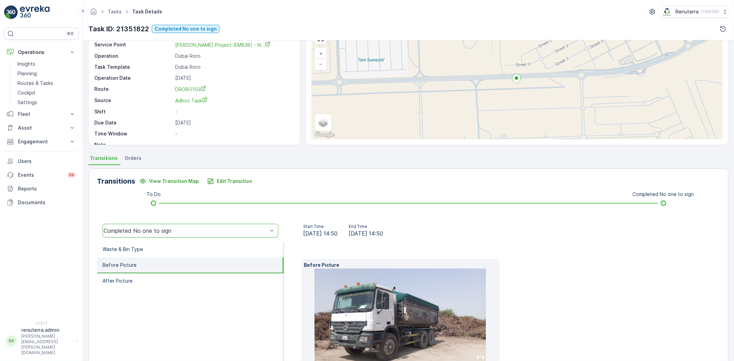
click at [358, 334] on img at bounding box center [399, 317] width 171 height 96
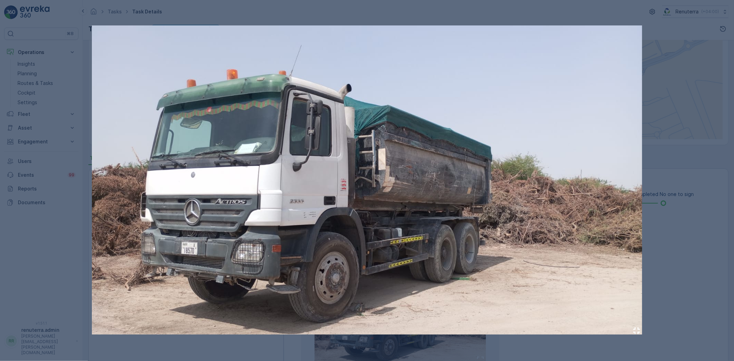
click at [669, 296] on div at bounding box center [367, 180] width 734 height 361
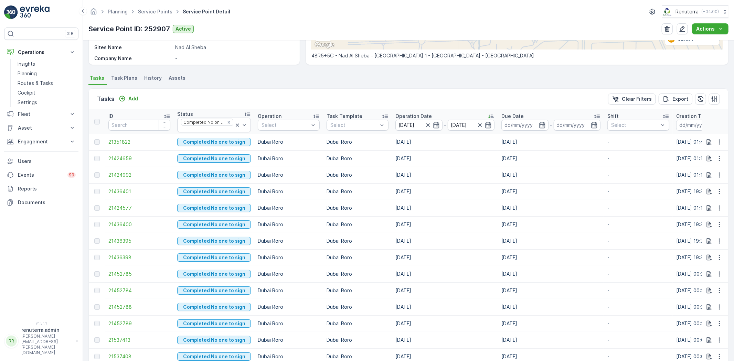
scroll to position [229, 0]
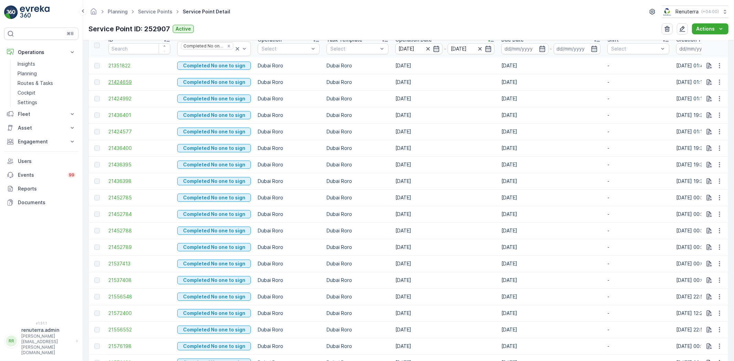
click at [119, 85] on span "21424659" at bounding box center [139, 82] width 62 height 7
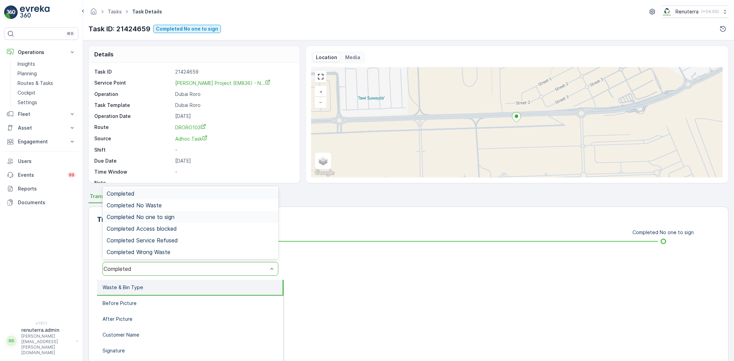
click at [176, 218] on div "Completed No one to sign" at bounding box center [191, 217] width 168 height 6
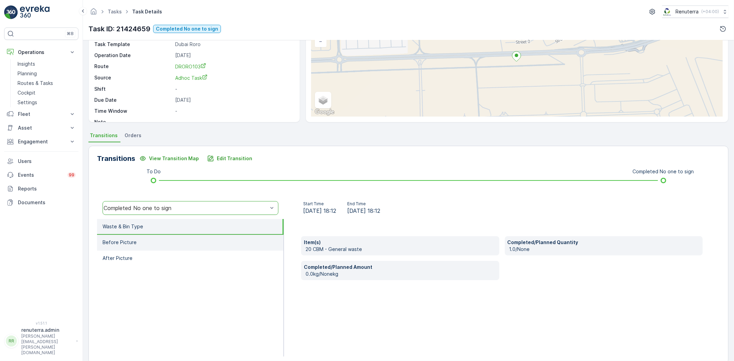
scroll to position [72, 0]
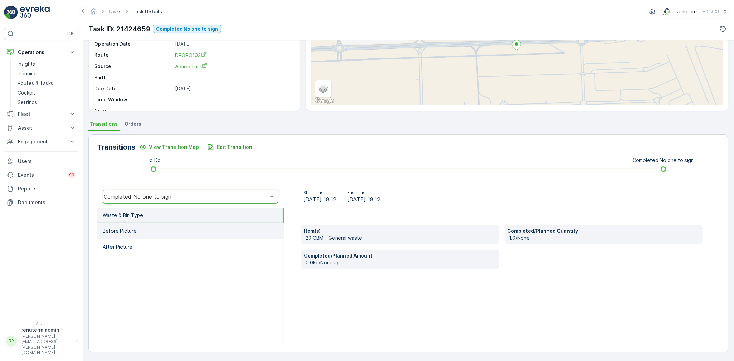
click at [181, 225] on li "Before Picture" at bounding box center [190, 232] width 186 height 16
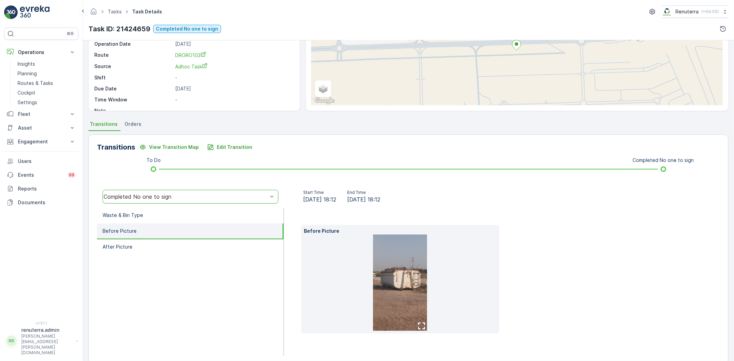
click at [204, 261] on ul "Waste & Bin Type Before Picture After Picture" at bounding box center [190, 282] width 187 height 149
drag, startPoint x: 197, startPoint y: 256, endPoint x: 195, endPoint y: 252, distance: 3.9
click at [197, 255] on ul "Waste & Bin Type Before Picture After Picture" at bounding box center [190, 282] width 187 height 149
click at [188, 245] on li "After Picture" at bounding box center [190, 247] width 186 height 16
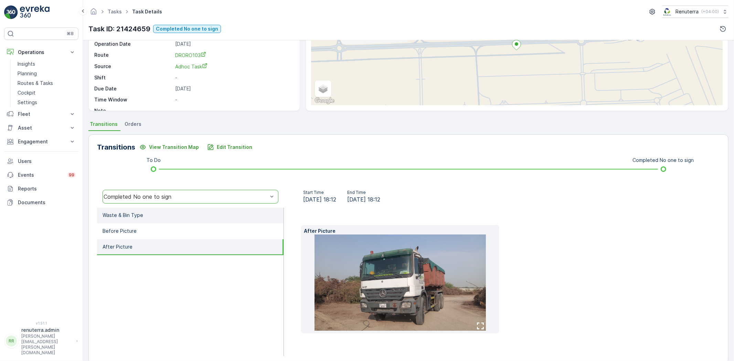
click at [187, 218] on li "Waste & Bin Type" at bounding box center [190, 216] width 186 height 16
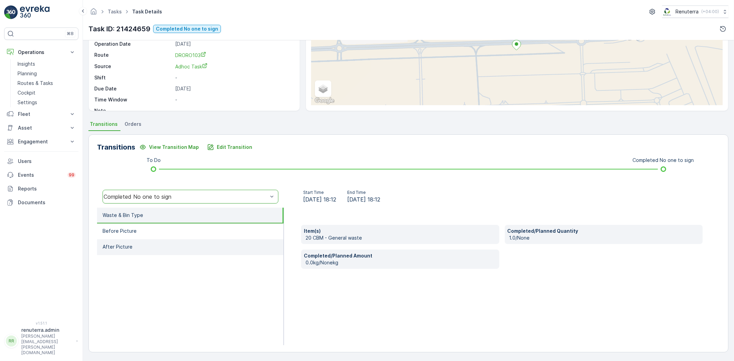
click at [202, 248] on li "After Picture" at bounding box center [190, 247] width 186 height 16
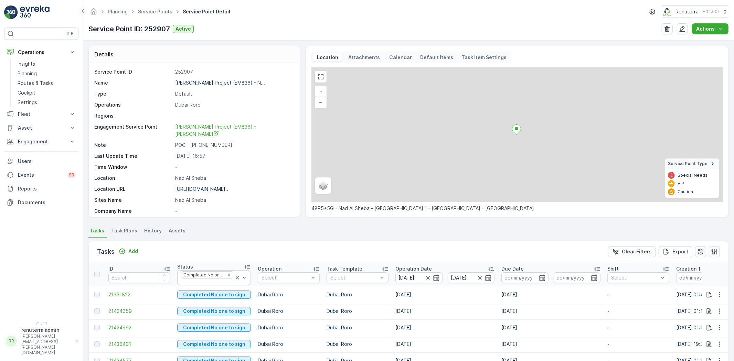
scroll to position [76, 0]
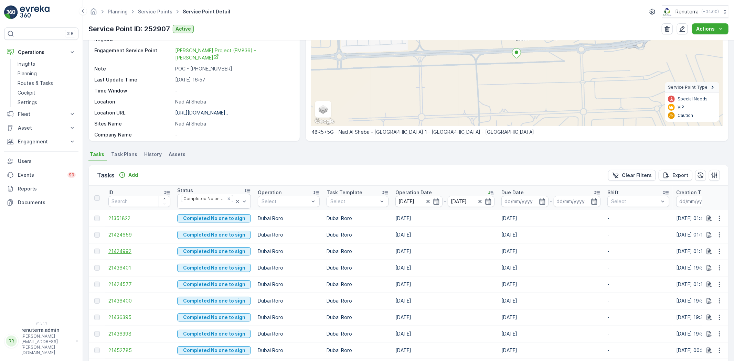
click at [144, 255] on span "21424992" at bounding box center [139, 251] width 62 height 7
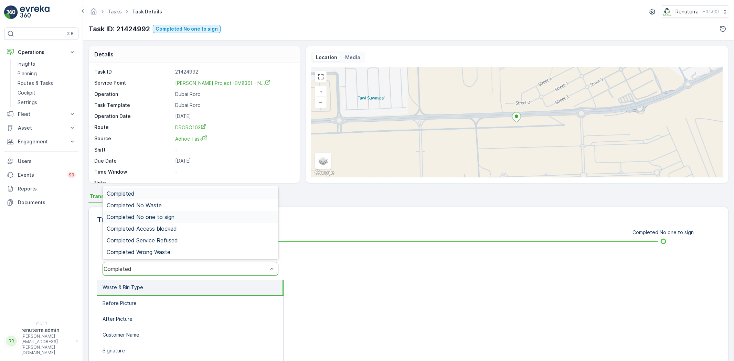
click at [166, 216] on span "Completed No one to sign" at bounding box center [141, 217] width 68 height 6
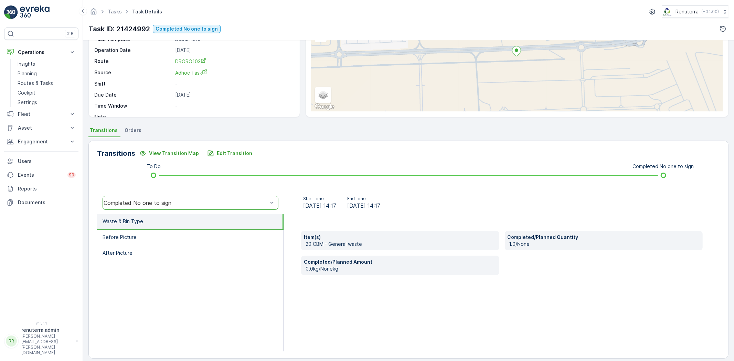
scroll to position [72, 0]
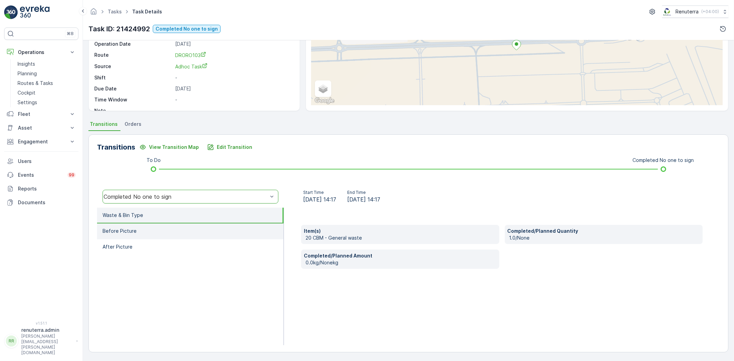
click at [146, 234] on li "Before Picture" at bounding box center [190, 232] width 186 height 16
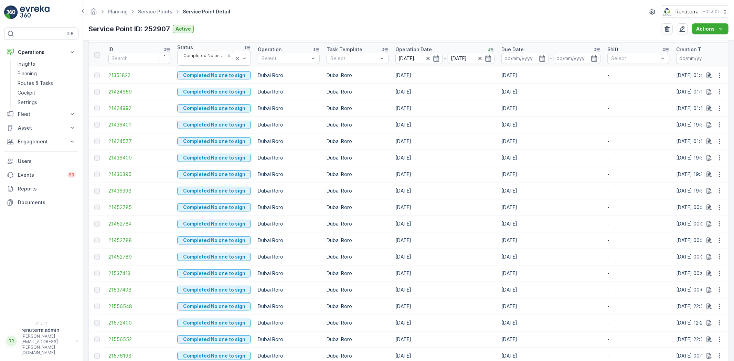
scroll to position [229, 0]
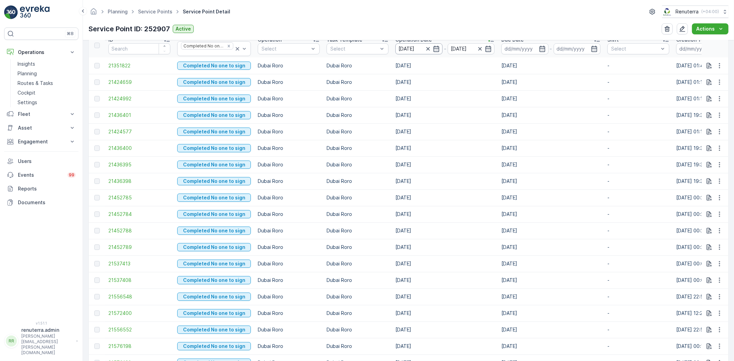
click at [411, 48] on input "01.09.2025" at bounding box center [418, 48] width 47 height 11
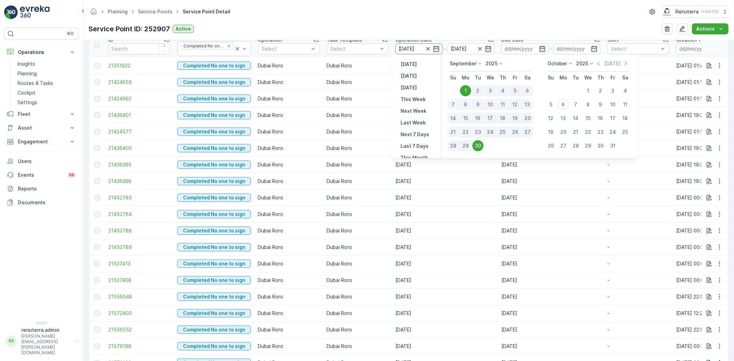
click at [454, 105] on div "7" at bounding box center [453, 104] width 12 height 11
type input "07.09.2025"
click at [374, 102] on td "Dubai Roro" at bounding box center [357, 98] width 69 height 17
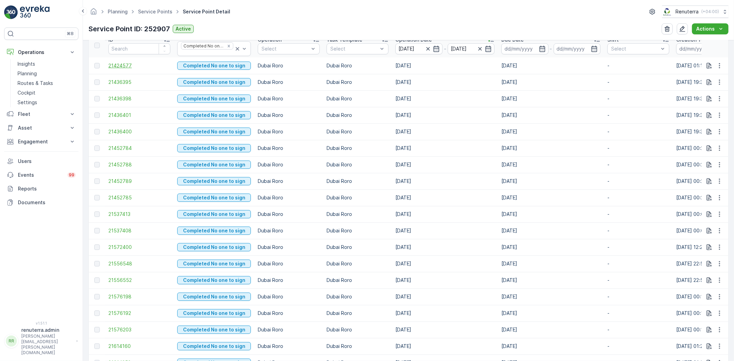
click at [133, 66] on span "21424577" at bounding box center [139, 65] width 62 height 7
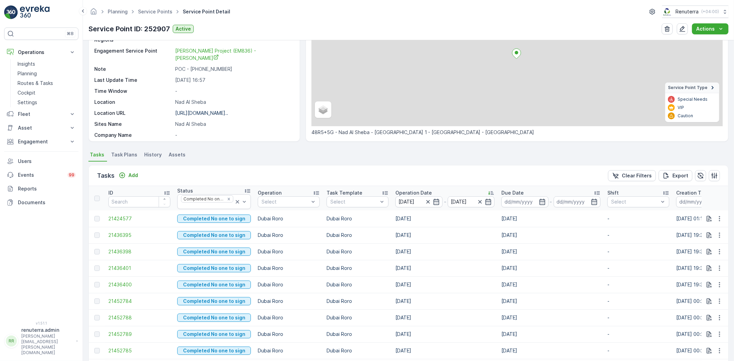
scroll to position [76, 0]
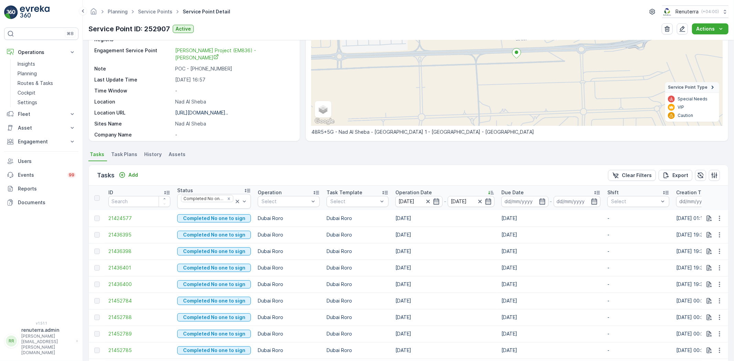
click at [126, 213] on td "21424577" at bounding box center [139, 218] width 69 height 17
click at [128, 215] on span "21424577" at bounding box center [139, 218] width 62 height 7
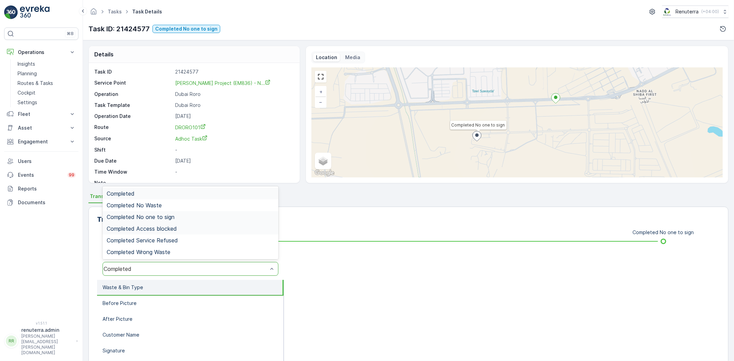
click at [164, 214] on span "Completed No one to sign" at bounding box center [141, 217] width 68 height 6
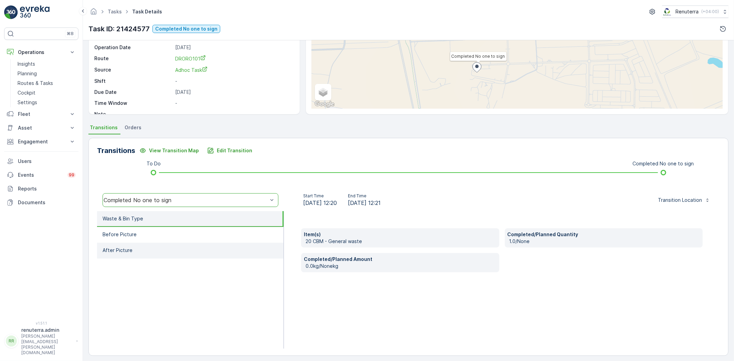
scroll to position [72, 0]
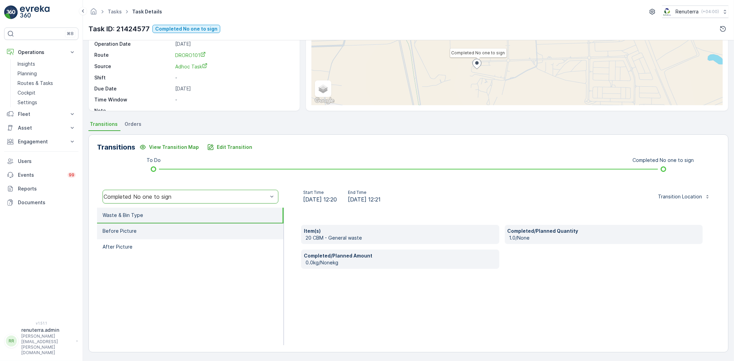
click at [159, 229] on li "Before Picture" at bounding box center [190, 232] width 186 height 16
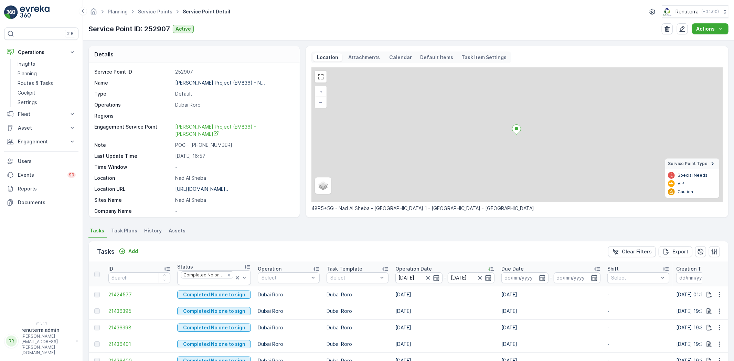
scroll to position [142, 0]
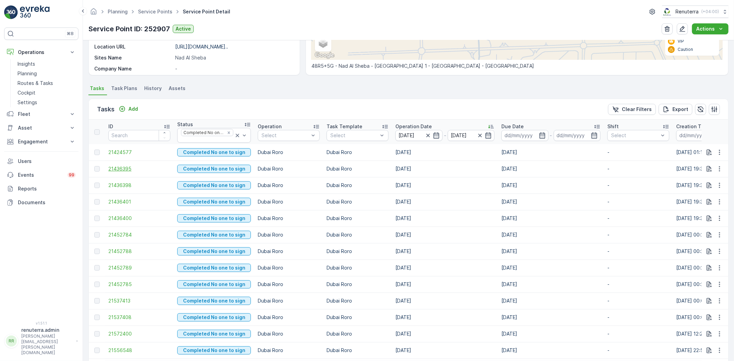
click at [128, 168] on span "21436395" at bounding box center [139, 168] width 62 height 7
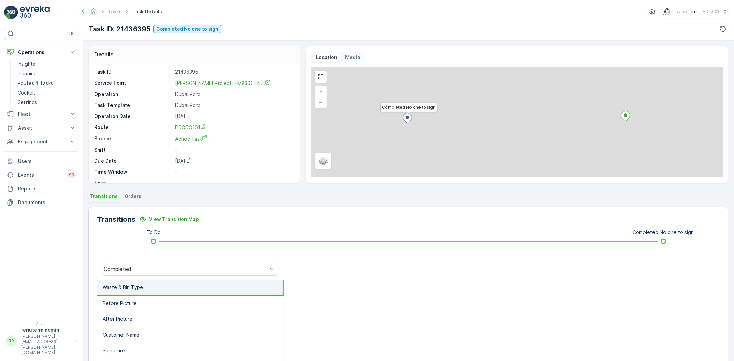
click at [159, 284] on li "Waste & Bin Type" at bounding box center [190, 288] width 186 height 16
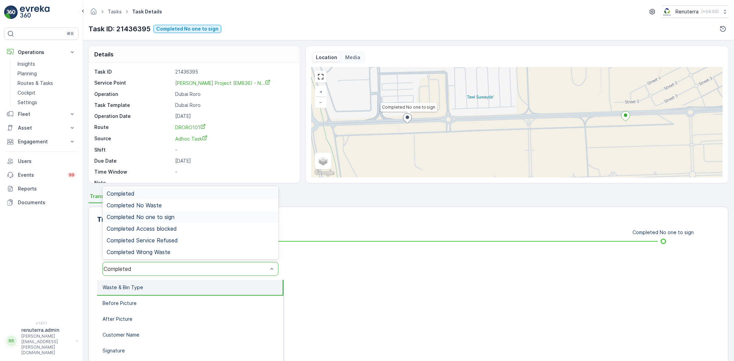
click at [158, 217] on span "Completed No one to sign" at bounding box center [141, 217] width 68 height 6
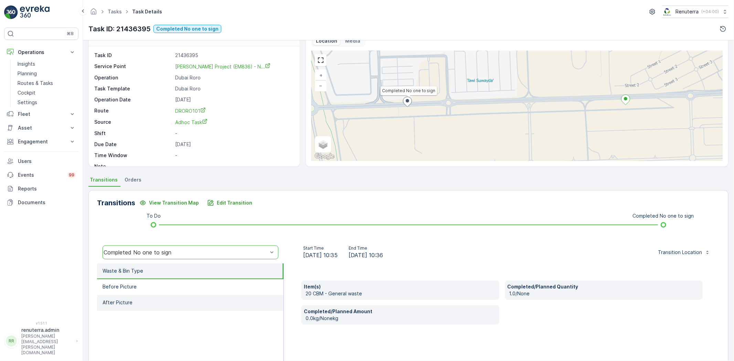
scroll to position [38, 0]
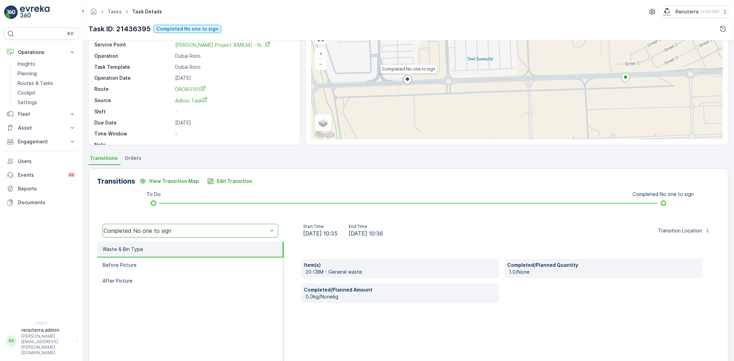
click at [173, 252] on li "Waste & Bin Type" at bounding box center [190, 250] width 186 height 16
click at [181, 259] on li "Before Picture" at bounding box center [190, 266] width 186 height 16
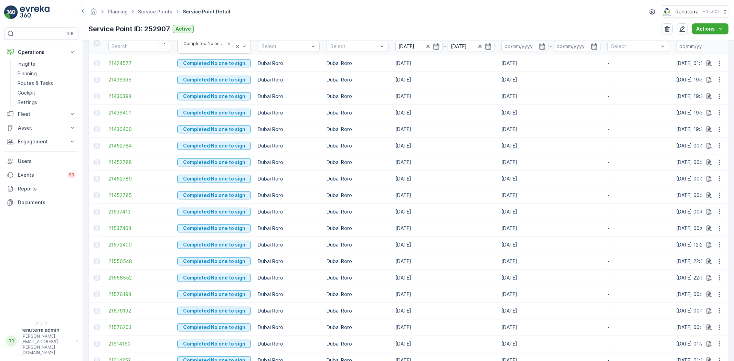
scroll to position [229, 0]
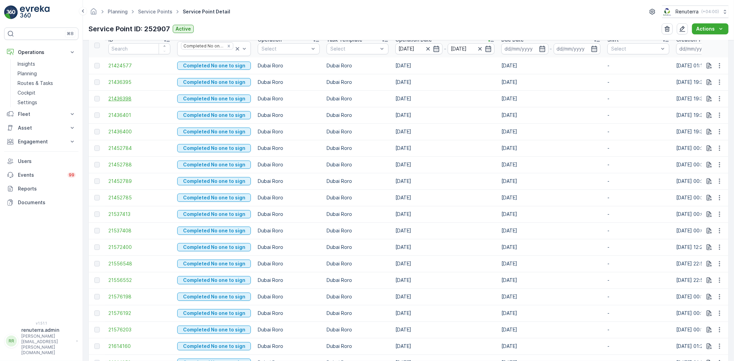
click at [124, 100] on span "21436398" at bounding box center [139, 98] width 62 height 7
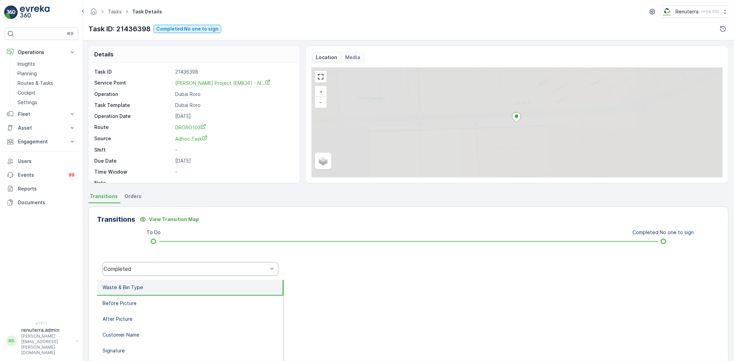
click at [122, 273] on div "Completed" at bounding box center [191, 269] width 176 height 14
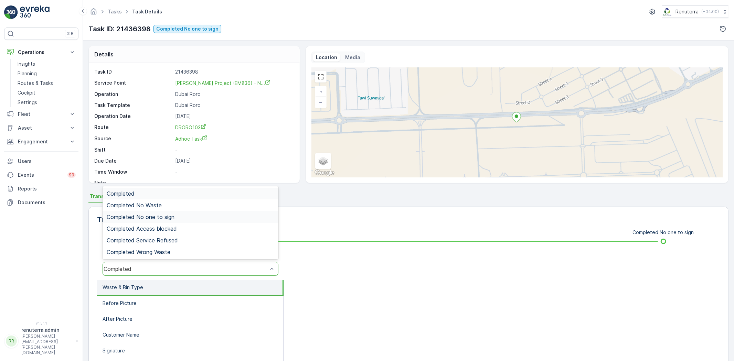
click at [143, 222] on div "Completed No one to sign" at bounding box center [191, 217] width 176 height 12
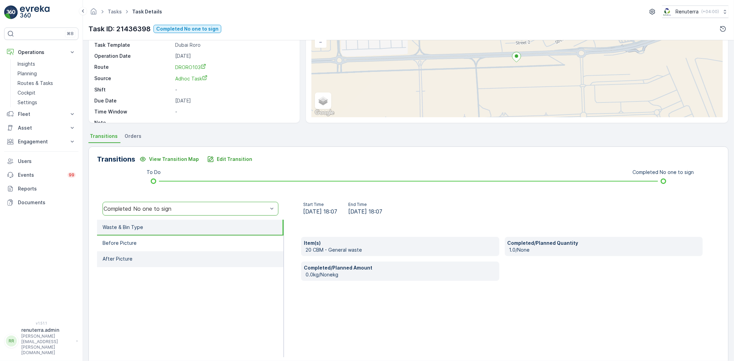
scroll to position [72, 0]
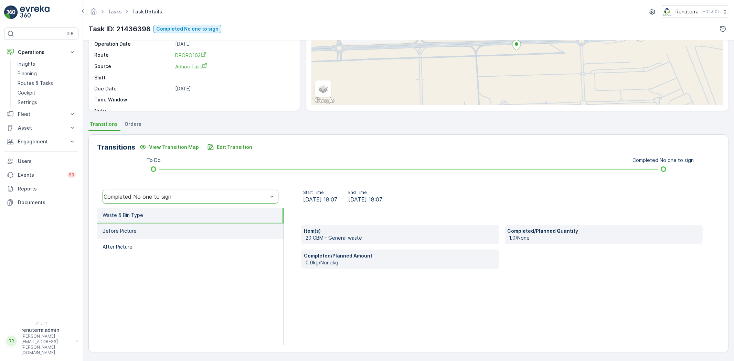
click at [148, 229] on li "Before Picture" at bounding box center [190, 232] width 186 height 16
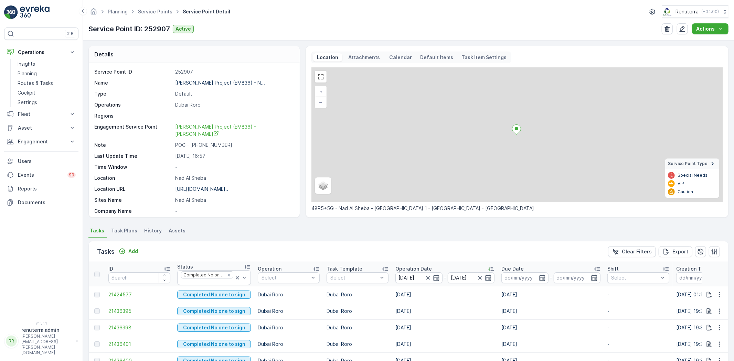
scroll to position [104, 0]
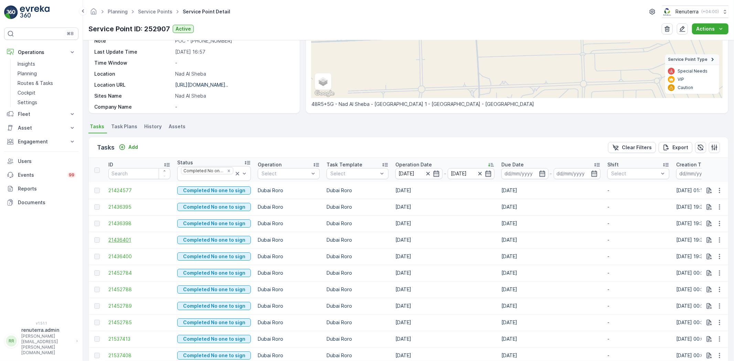
click at [140, 239] on span "21436401" at bounding box center [139, 240] width 62 height 7
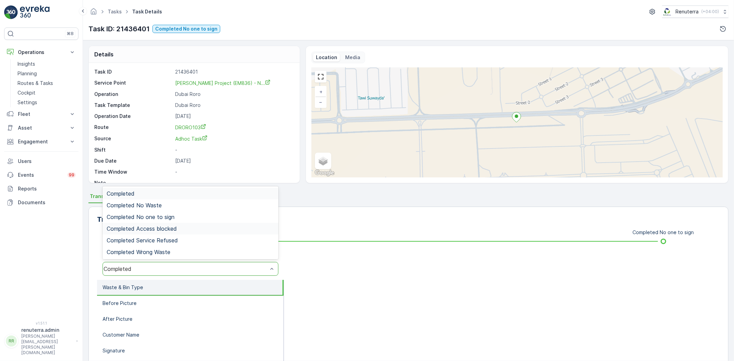
click at [156, 223] on div "Completed Access blocked" at bounding box center [191, 229] width 176 height 12
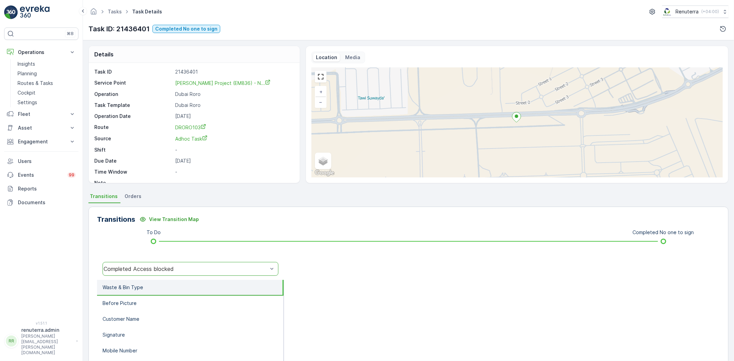
click at [157, 260] on div "option Completed Access blocked, selected. Completed Access blocked" at bounding box center [190, 269] width 187 height 22
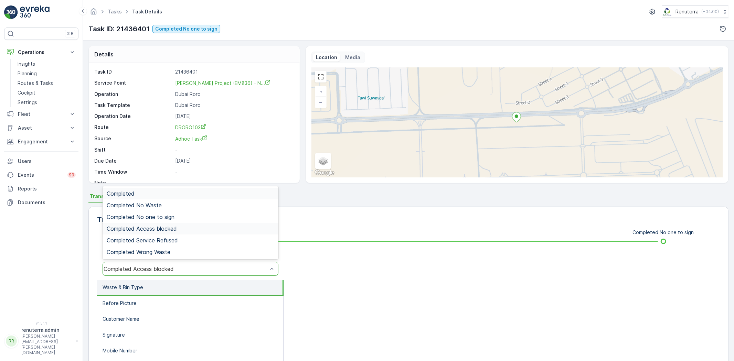
click at [157, 267] on div "Completed Access blocked" at bounding box center [186, 269] width 164 height 6
click at [160, 212] on div "Completed No one to sign" at bounding box center [191, 217] width 176 height 12
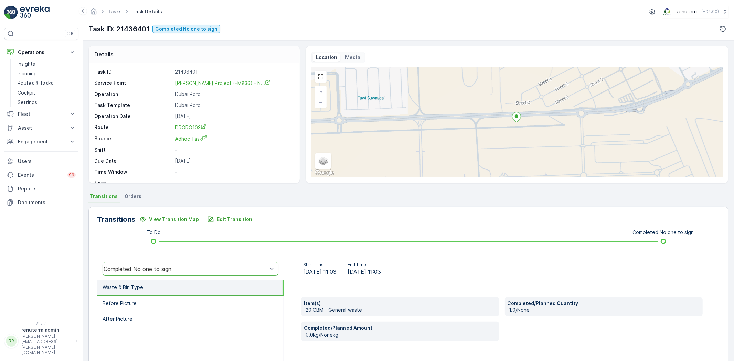
scroll to position [72, 0]
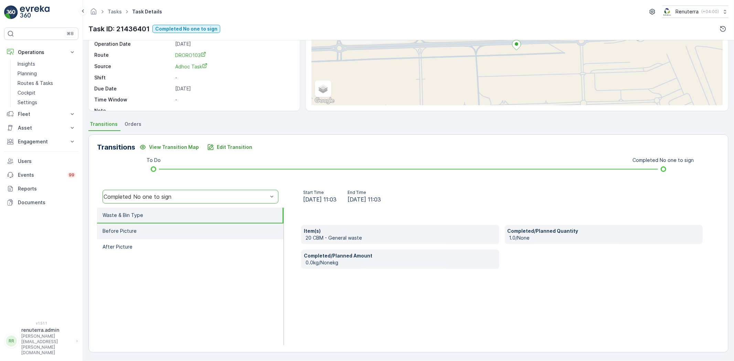
click at [144, 232] on li "Before Picture" at bounding box center [190, 232] width 186 height 16
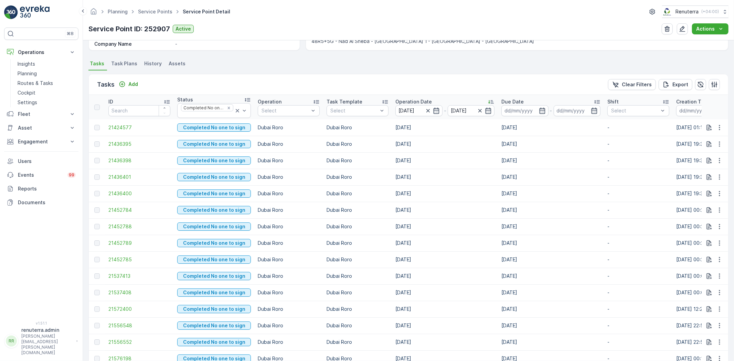
scroll to position [191, 0]
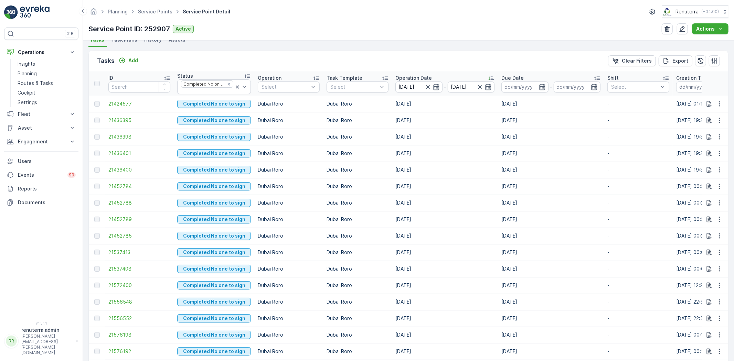
click at [143, 170] on span "21436400" at bounding box center [139, 169] width 62 height 7
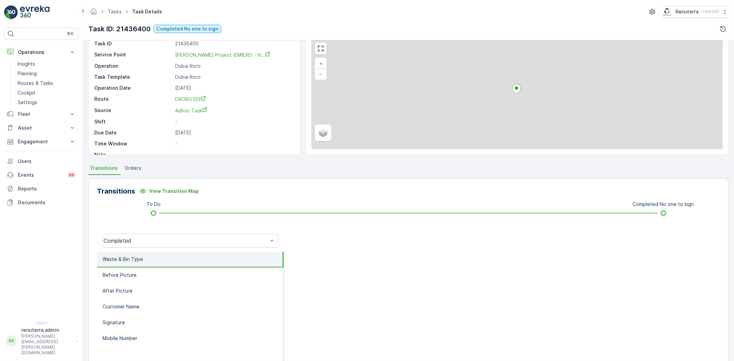
scroll to position [72, 0]
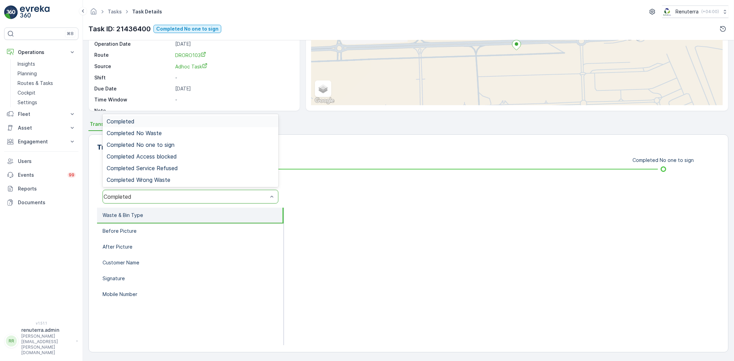
click at [147, 191] on div "Completed" at bounding box center [191, 197] width 176 height 14
click at [164, 148] on div "Completed No one to sign" at bounding box center [191, 145] width 176 height 12
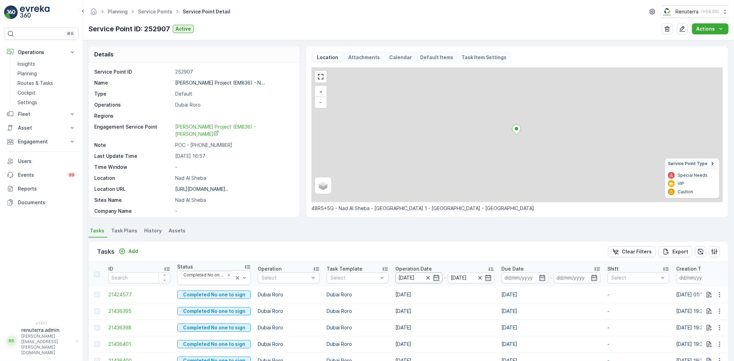
click at [401, 277] on input "[DATE]" at bounding box center [418, 277] width 47 height 11
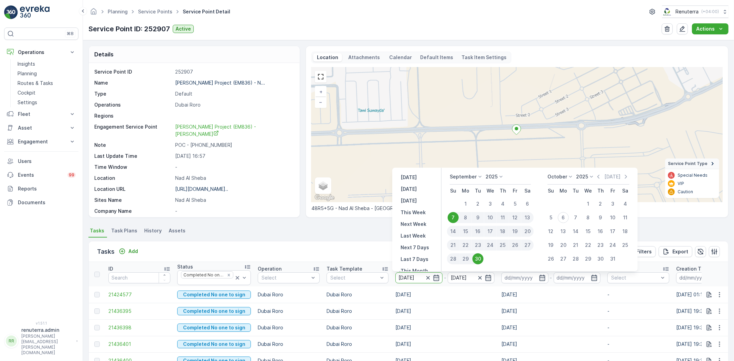
click at [465, 214] on div "8" at bounding box center [465, 217] width 12 height 11
type input "08.09.2025"
click at [386, 193] on div "+ − Satellite Roadmap Terrain Hybrid Leaflet Keyboard shortcuts Map Data Map da…" at bounding box center [516, 134] width 411 height 135
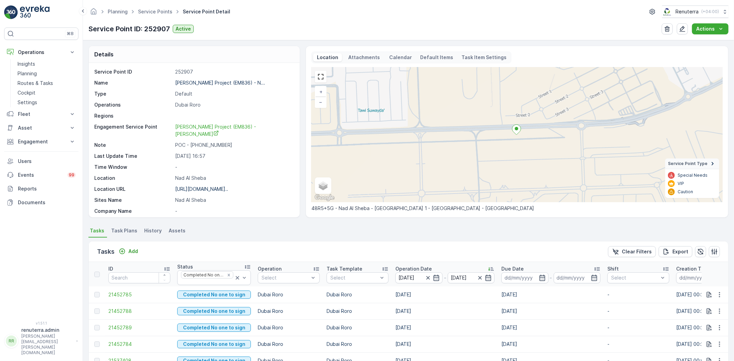
scroll to position [153, 0]
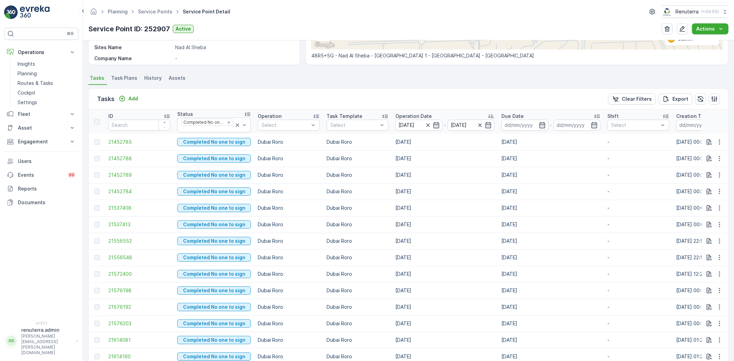
click at [137, 138] on td "21452785" at bounding box center [139, 142] width 69 height 17
click at [135, 142] on span "21452785" at bounding box center [139, 142] width 62 height 7
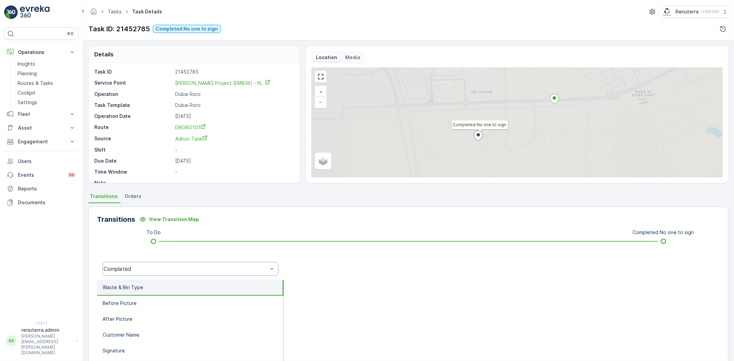
click at [164, 263] on div "Completed" at bounding box center [191, 269] width 176 height 14
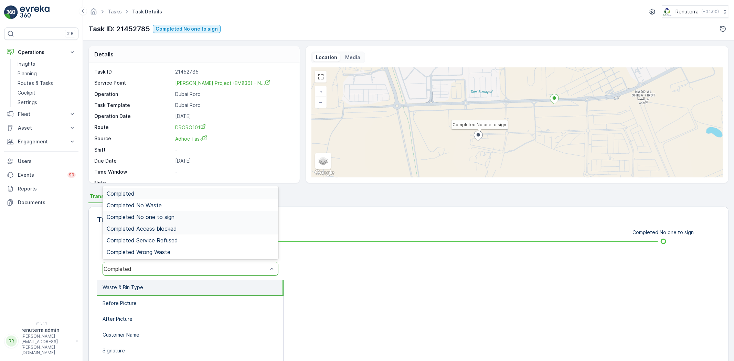
click at [157, 217] on span "Completed No one to sign" at bounding box center [141, 217] width 68 height 6
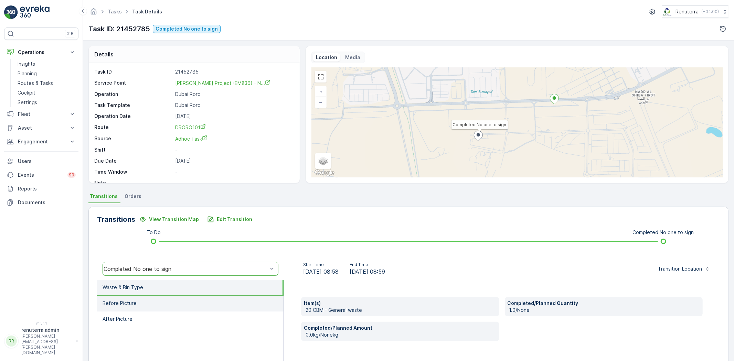
click at [174, 298] on li "Before Picture" at bounding box center [190, 304] width 186 height 16
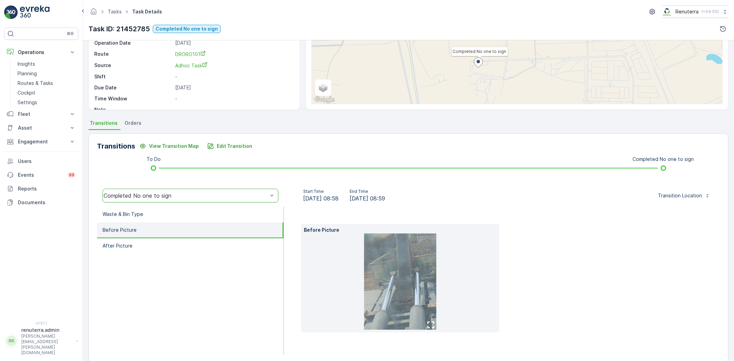
scroll to position [83, 0]
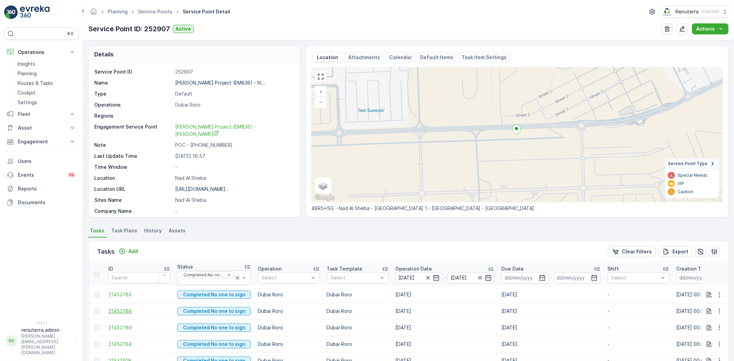
click at [118, 313] on span "21452788" at bounding box center [139, 311] width 62 height 7
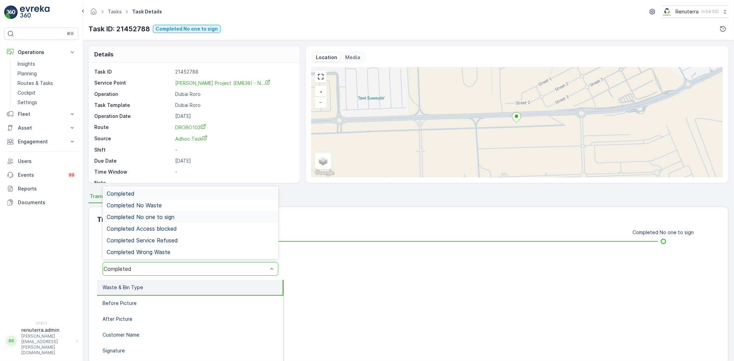
click at [163, 215] on span "Completed No one to sign" at bounding box center [141, 217] width 68 height 6
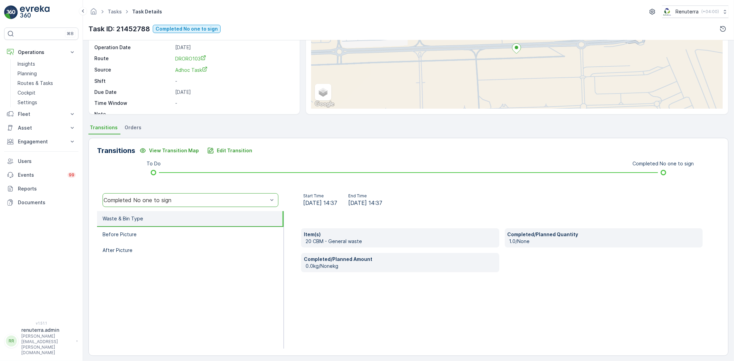
scroll to position [72, 0]
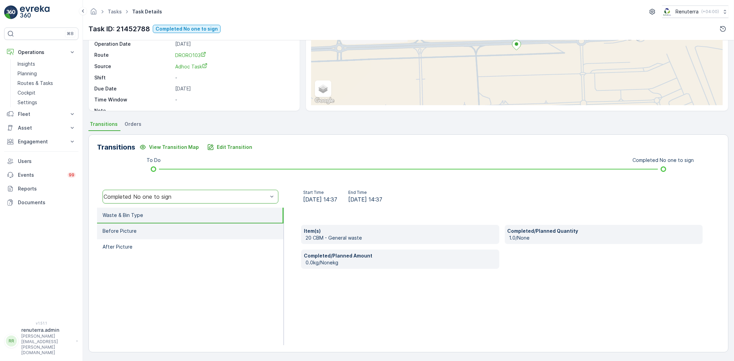
click at [160, 225] on li "Before Picture" at bounding box center [190, 232] width 186 height 16
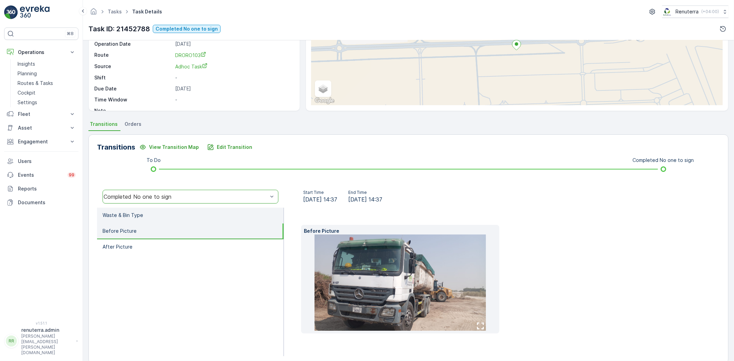
click at [154, 221] on li "Waste & Bin Type" at bounding box center [190, 216] width 186 height 16
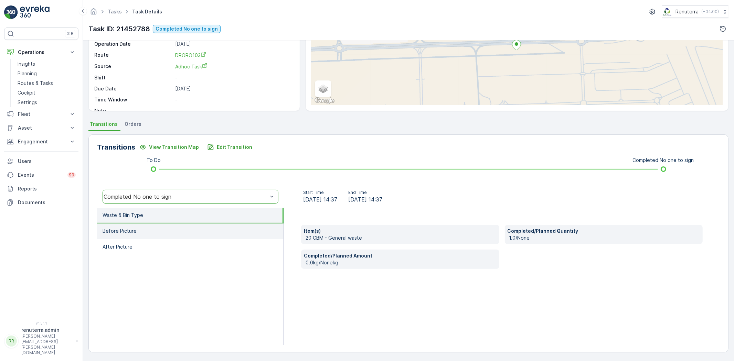
click at [161, 230] on li "Before Picture" at bounding box center [190, 232] width 186 height 16
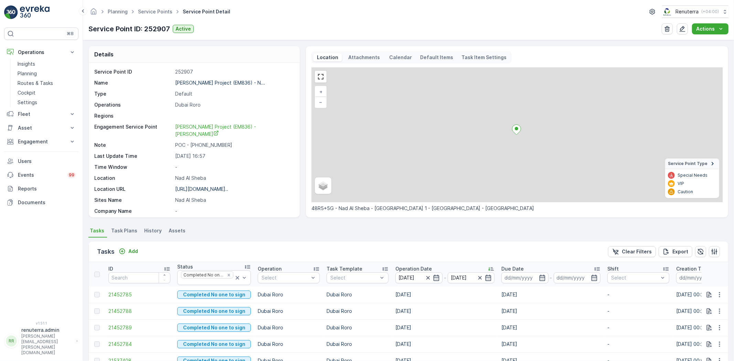
scroll to position [76, 0]
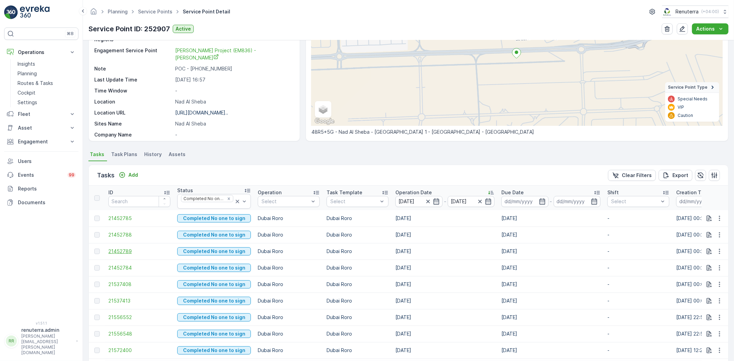
click at [135, 250] on span "21452789" at bounding box center [139, 251] width 62 height 7
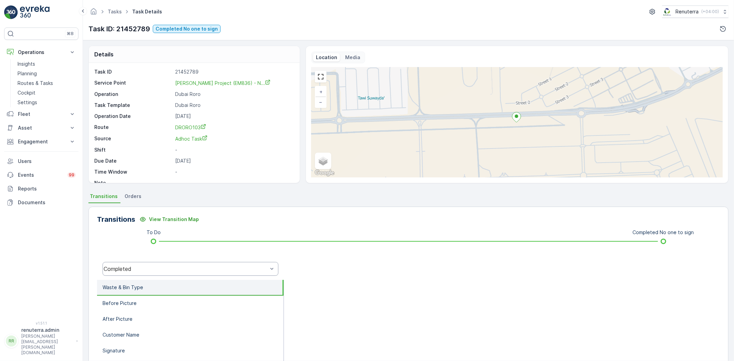
click at [183, 264] on div "Completed" at bounding box center [191, 269] width 176 height 14
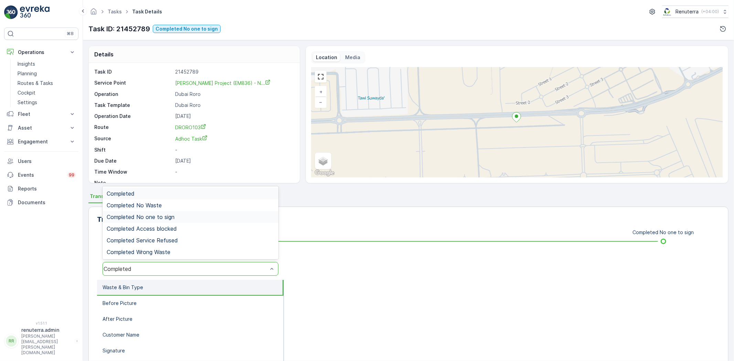
click at [170, 218] on span "Completed No one to sign" at bounding box center [141, 217] width 68 height 6
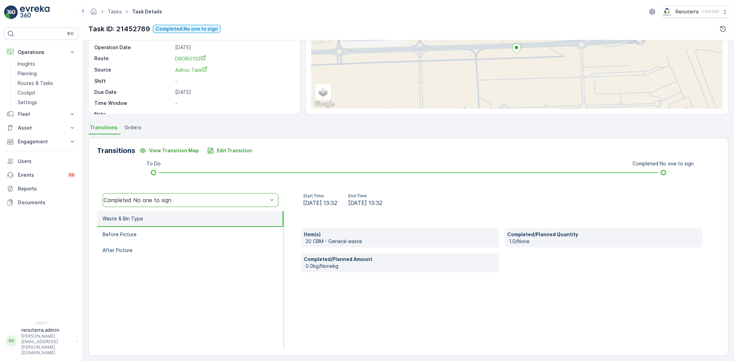
scroll to position [72, 0]
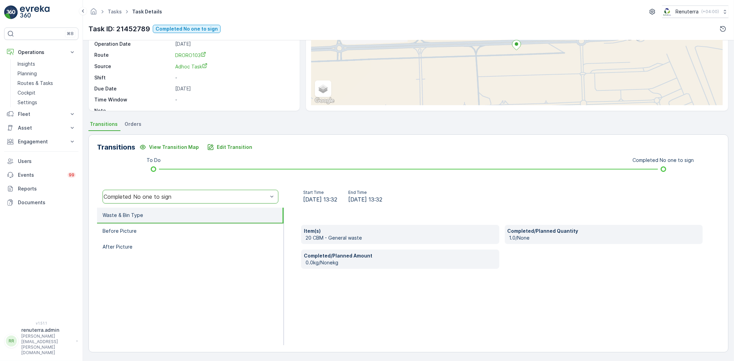
click at [159, 222] on li "Waste & Bin Type" at bounding box center [190, 216] width 186 height 16
click at [164, 235] on li "Before Picture" at bounding box center [190, 232] width 186 height 16
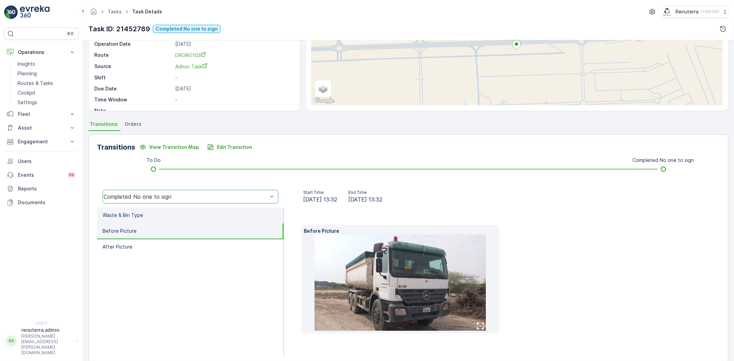
click at [162, 219] on li "Waste & Bin Type" at bounding box center [190, 216] width 186 height 16
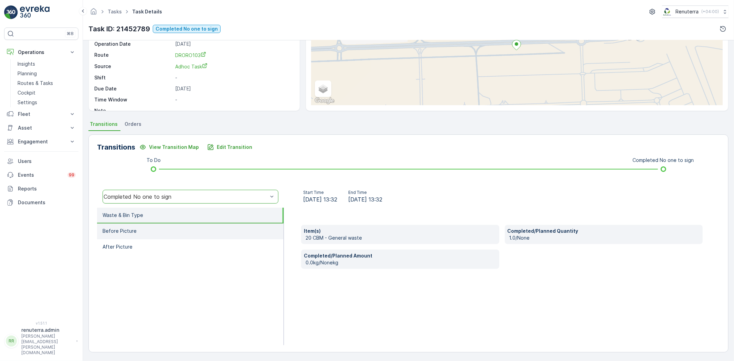
click at [171, 233] on li "Before Picture" at bounding box center [190, 232] width 186 height 16
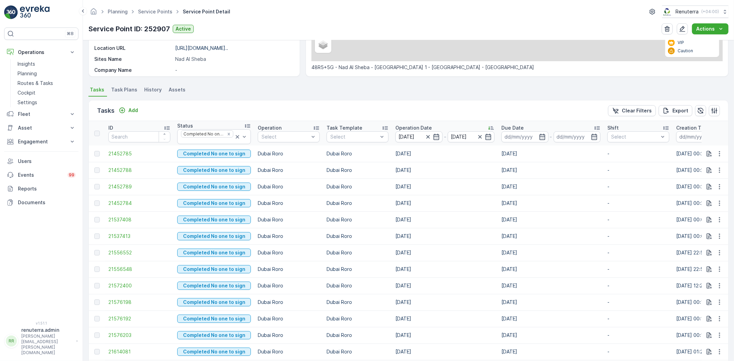
scroll to position [191, 0]
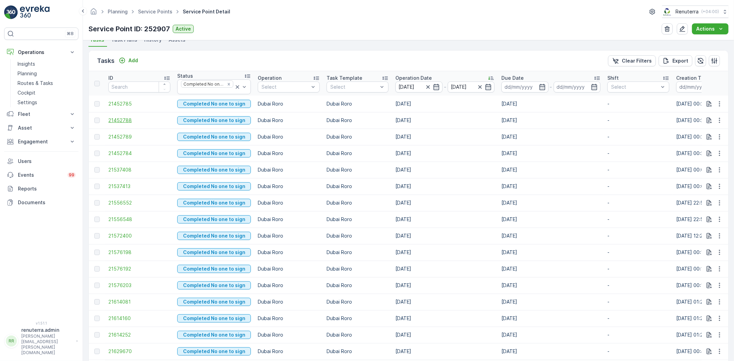
click at [113, 121] on span "21452788" at bounding box center [139, 120] width 62 height 7
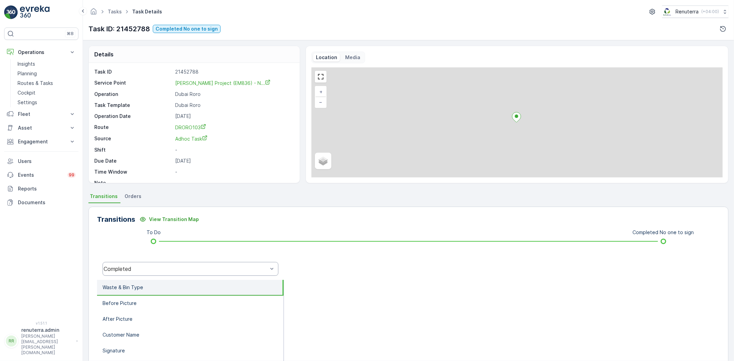
click at [149, 264] on div "Completed" at bounding box center [191, 269] width 176 height 14
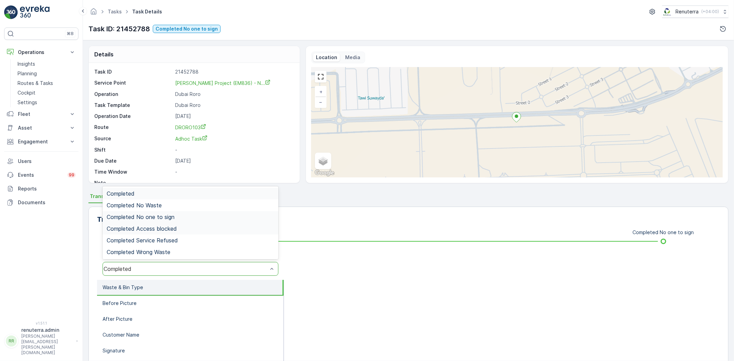
click at [160, 218] on span "Completed No one to sign" at bounding box center [141, 217] width 68 height 6
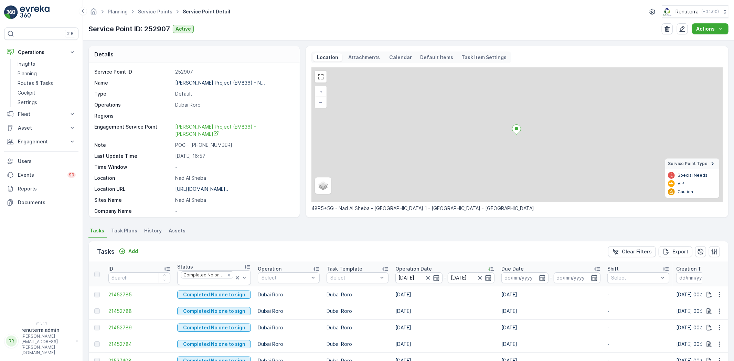
scroll to position [191, 0]
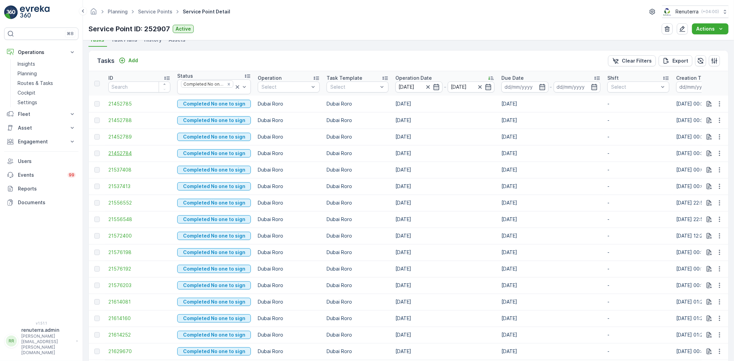
click at [124, 150] on span "21452784" at bounding box center [139, 153] width 62 height 7
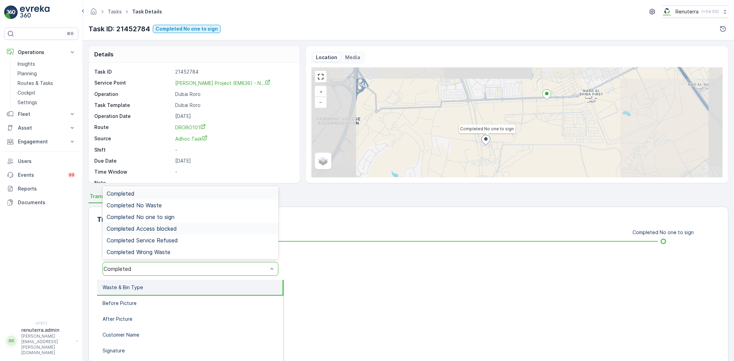
click at [201, 229] on div "Completed Access blocked" at bounding box center [191, 229] width 168 height 6
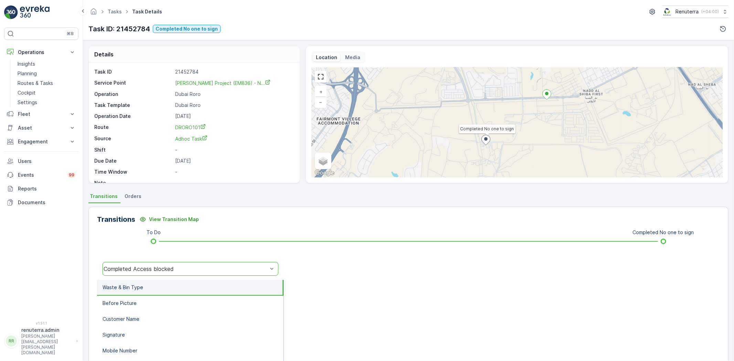
click at [183, 267] on div "Completed Access blocked" at bounding box center [186, 269] width 164 height 6
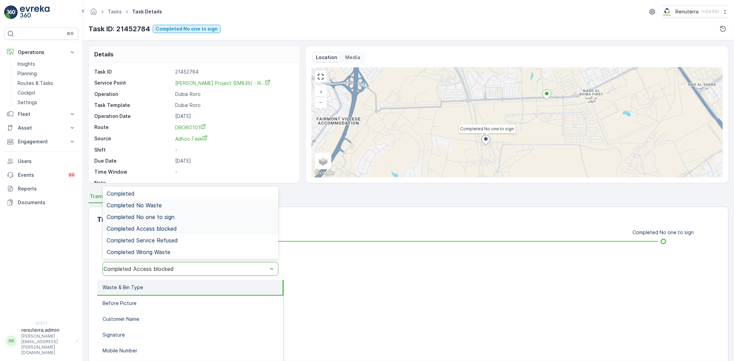
click at [162, 211] on div "Completed No Waste" at bounding box center [191, 206] width 176 height 12
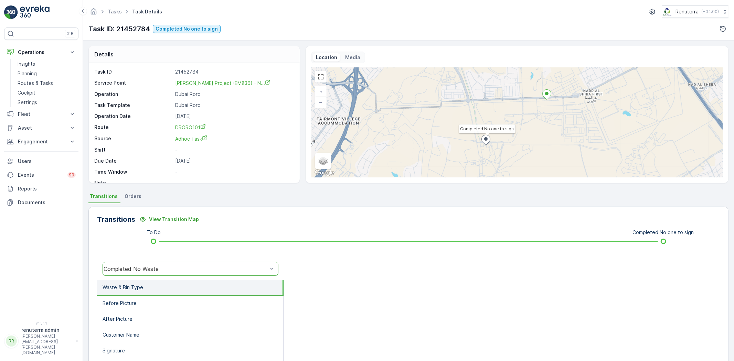
click at [181, 262] on div "Completed No Waste" at bounding box center [191, 269] width 176 height 14
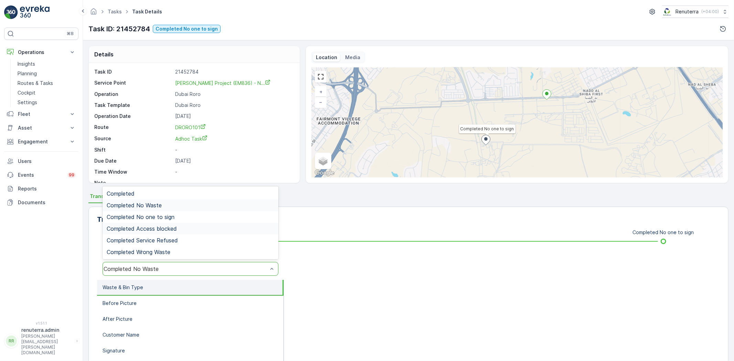
click at [174, 223] on div "Completed Access blocked" at bounding box center [191, 229] width 176 height 12
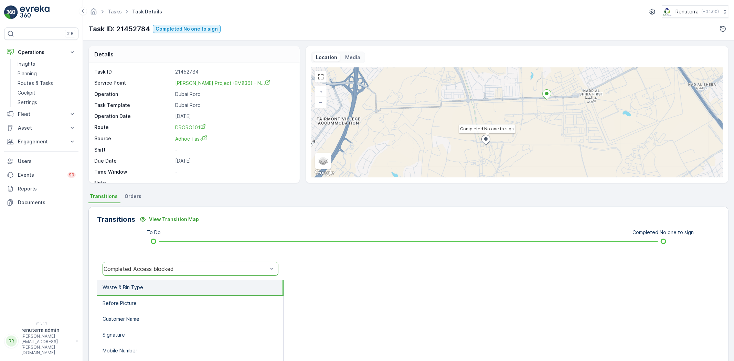
click at [166, 264] on div "Completed Access blocked" at bounding box center [191, 269] width 176 height 14
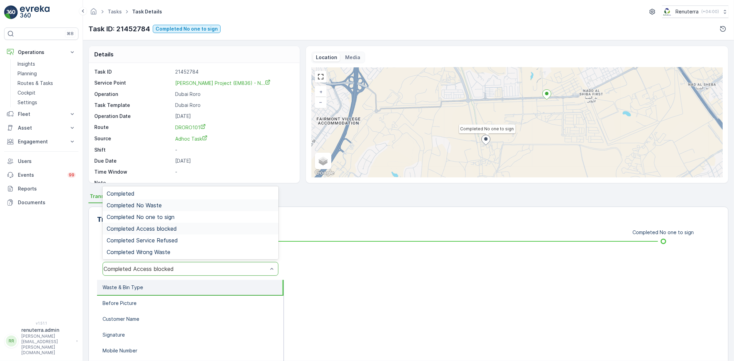
click at [174, 205] on div "Completed No Waste" at bounding box center [191, 205] width 168 height 6
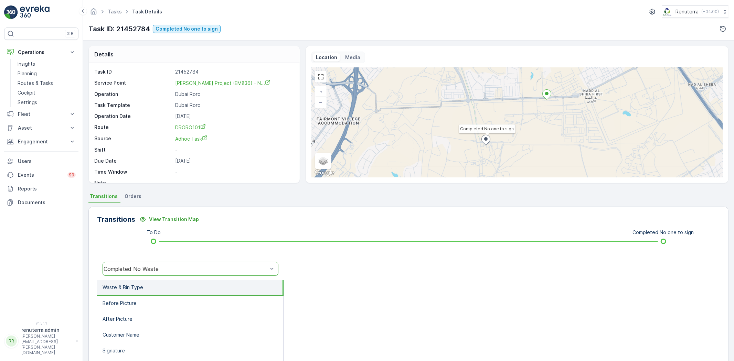
click at [162, 263] on div "Completed No Waste" at bounding box center [191, 269] width 176 height 14
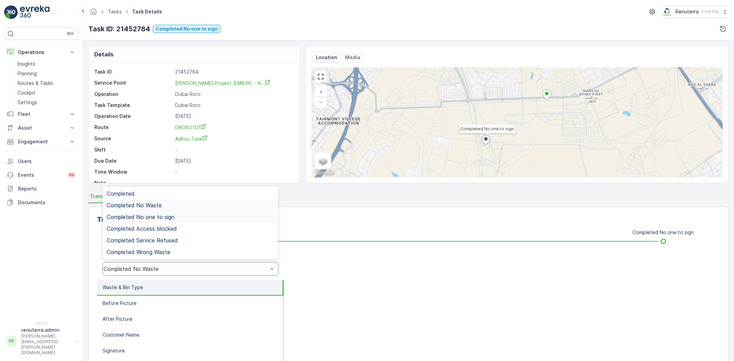
click at [170, 218] on span "Completed No one to sign" at bounding box center [141, 217] width 68 height 6
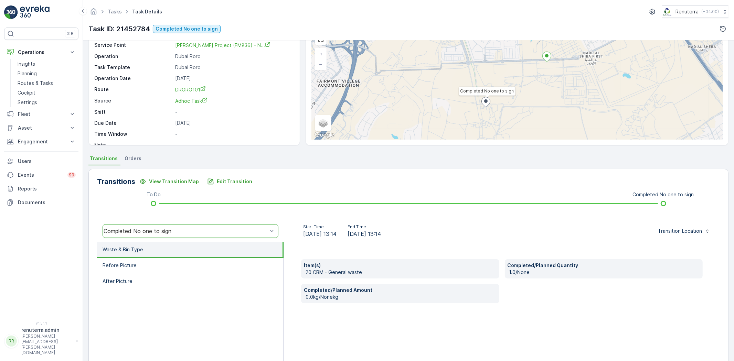
scroll to position [38, 0]
click at [183, 260] on li "Before Picture" at bounding box center [190, 266] width 186 height 16
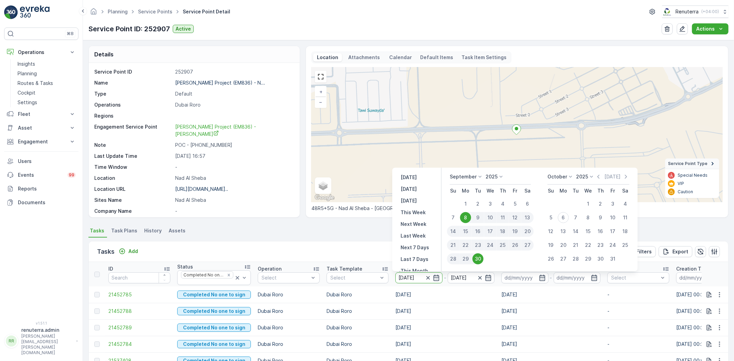
click at [479, 217] on div "9" at bounding box center [478, 217] width 12 height 11
type input "[DATE]"
click at [456, 312] on td "08.09.2025" at bounding box center [445, 311] width 106 height 17
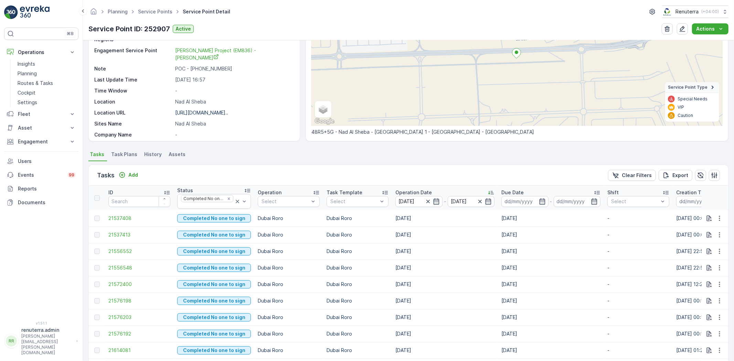
scroll to position [115, 0]
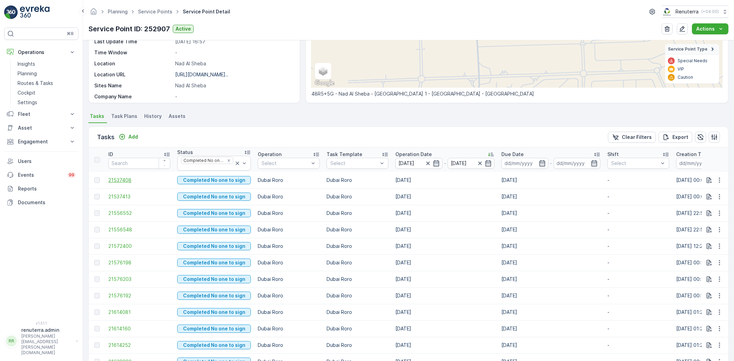
click at [115, 177] on span "21537408" at bounding box center [139, 180] width 62 height 7
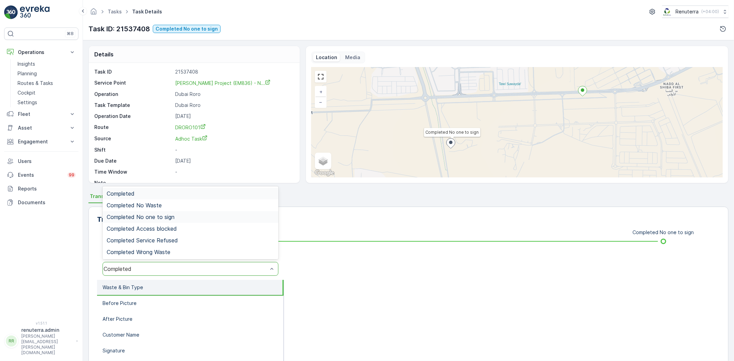
click at [143, 214] on span "Completed No one to sign" at bounding box center [141, 217] width 68 height 6
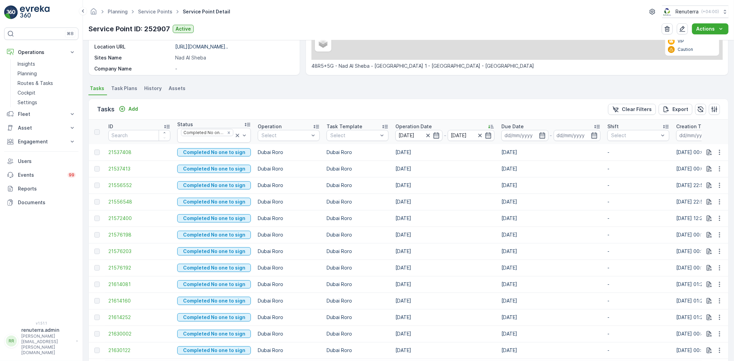
scroll to position [142, 0]
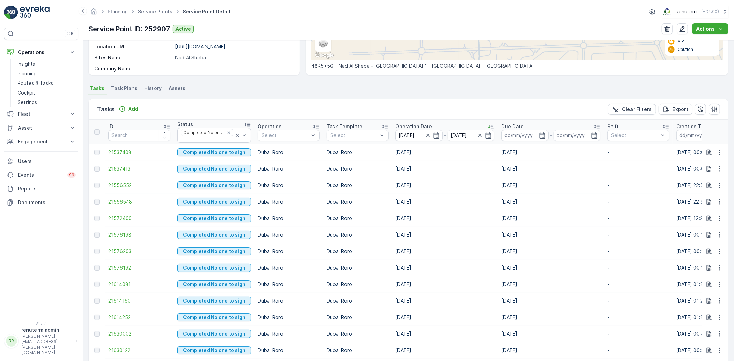
click at [124, 172] on td "21537413" at bounding box center [139, 169] width 69 height 17
click at [122, 169] on span "21537413" at bounding box center [139, 168] width 62 height 7
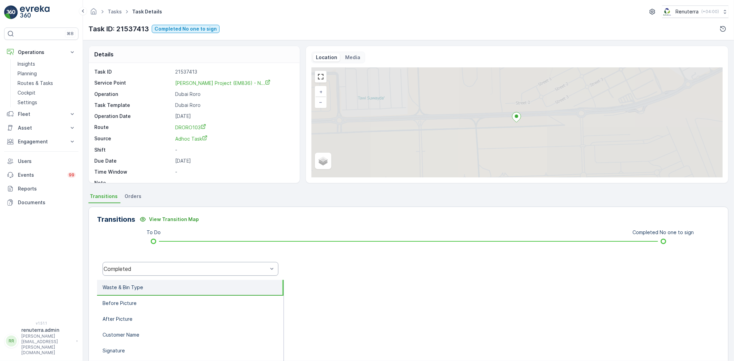
click at [136, 262] on div "Completed" at bounding box center [191, 269] width 176 height 14
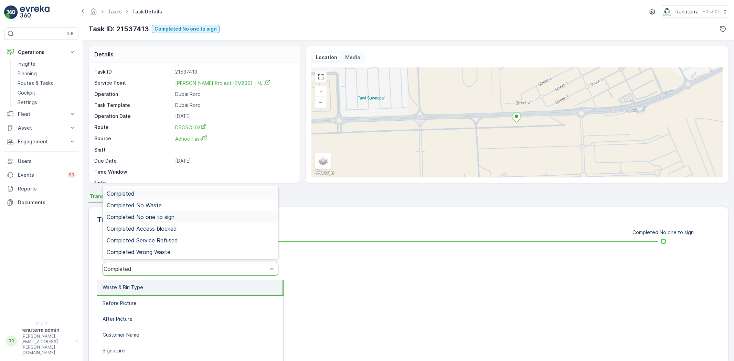
click at [146, 215] on span "Completed No one to sign" at bounding box center [141, 217] width 68 height 6
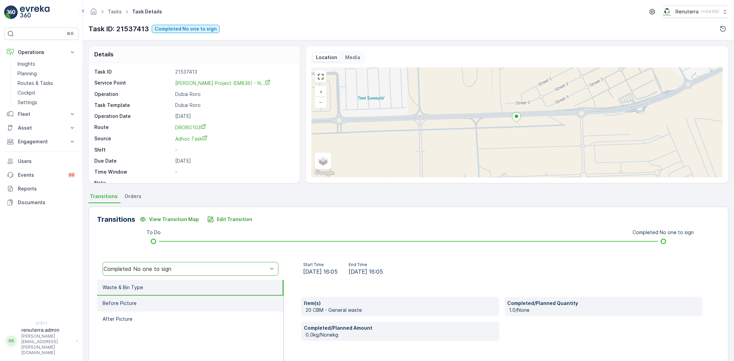
click at [170, 297] on li "Before Picture" at bounding box center [190, 304] width 186 height 16
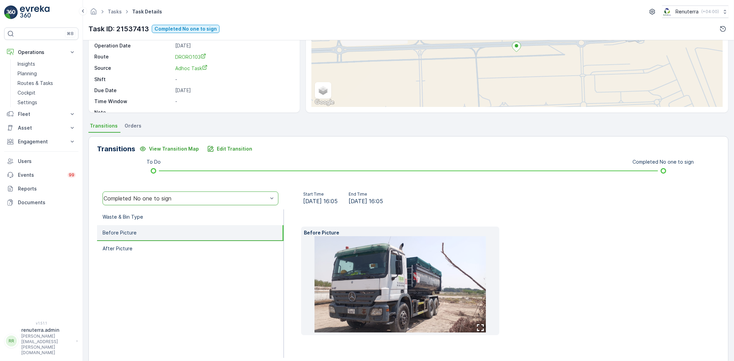
scroll to position [76, 0]
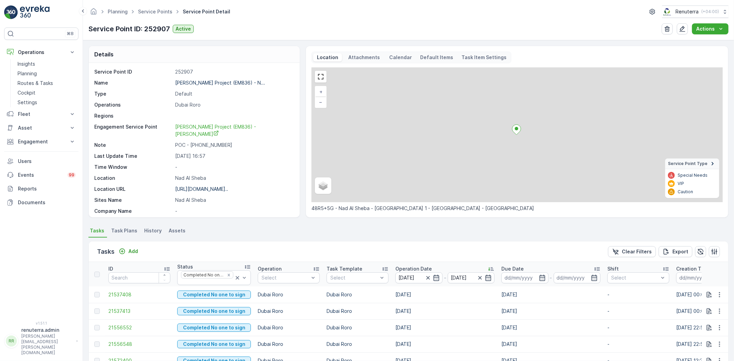
scroll to position [115, 0]
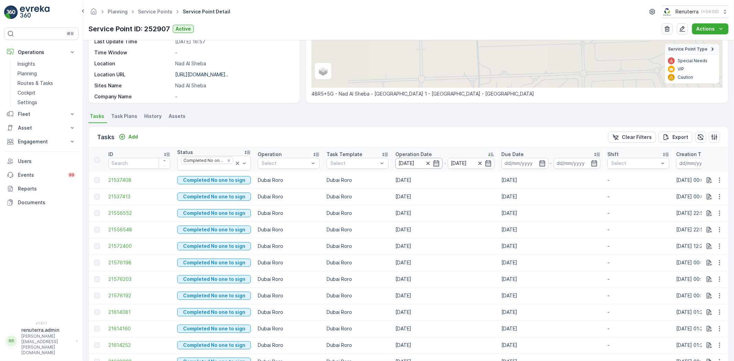
click at [406, 160] on input "09.09.2025" at bounding box center [418, 163] width 47 height 11
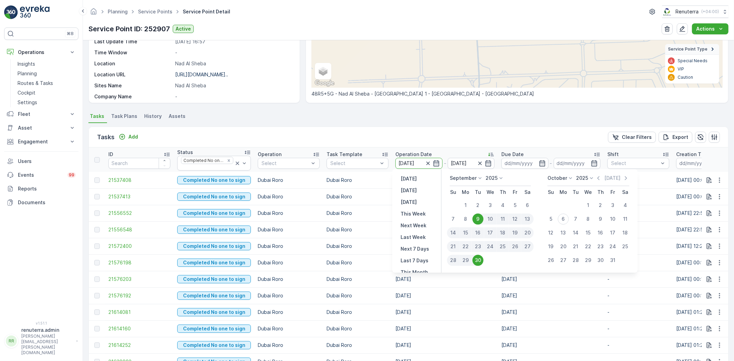
drag, startPoint x: 481, startPoint y: 218, endPoint x: 486, endPoint y: 218, distance: 4.8
click at [481, 218] on div "9" at bounding box center [477, 219] width 11 height 11
click at [490, 218] on div "10" at bounding box center [490, 219] width 11 height 11
type input "10.09.2025"
click at [497, 272] on div "September 2025 Su Mo Tu We Th Fr Sa 1 2 3 4 5 6 7 8 9 10 11 12 13 14 15 16 17 1…" at bounding box center [539, 221] width 196 height 104
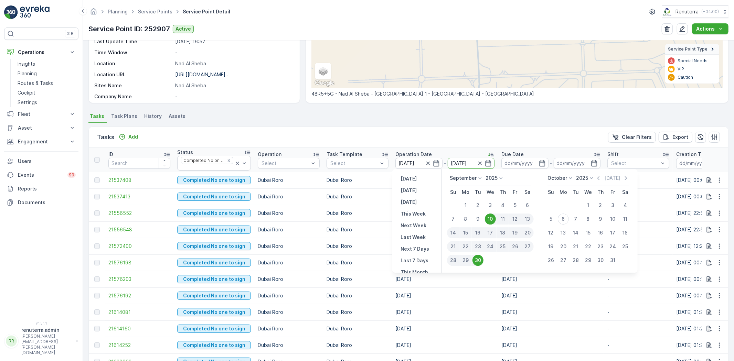
click at [498, 322] on td "12.09.2025" at bounding box center [551, 329] width 106 height 17
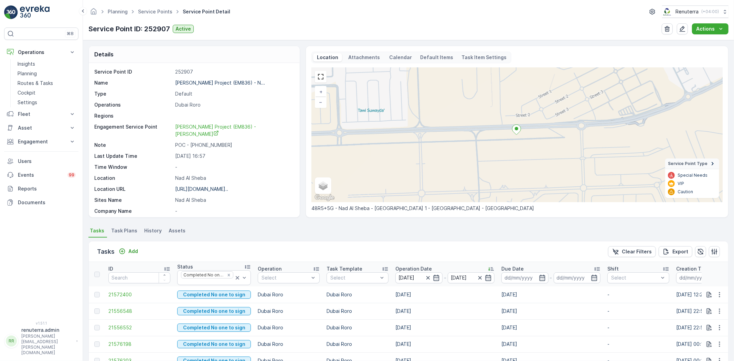
click at [398, 270] on p "Operation Date" at bounding box center [413, 269] width 36 height 7
click at [405, 269] on p "Operation Date" at bounding box center [413, 269] width 36 height 7
click at [404, 265] on th "Operation Date 10.09.2025 - 30.09.2025" at bounding box center [445, 274] width 106 height 24
click at [408, 271] on p "Operation Date" at bounding box center [413, 269] width 36 height 7
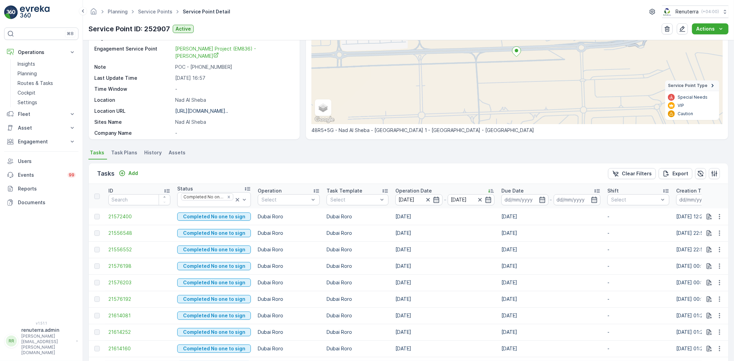
scroll to position [191, 0]
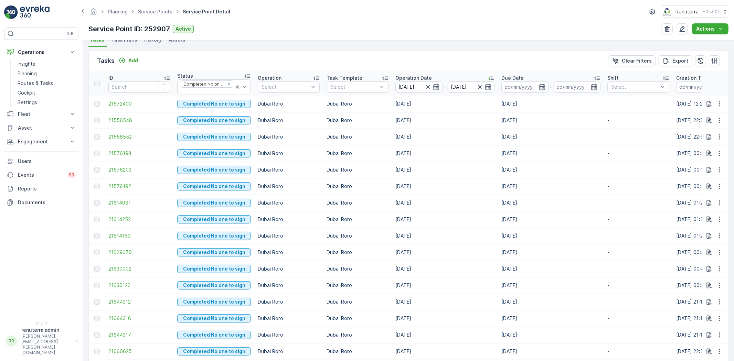
click at [118, 104] on span "21572400" at bounding box center [139, 103] width 62 height 7
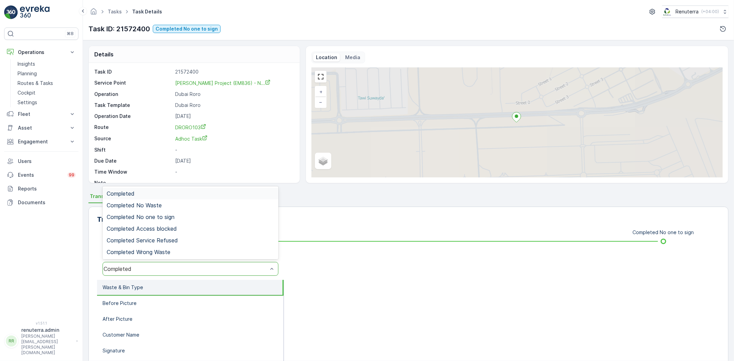
click at [194, 264] on div "Completed" at bounding box center [191, 269] width 176 height 14
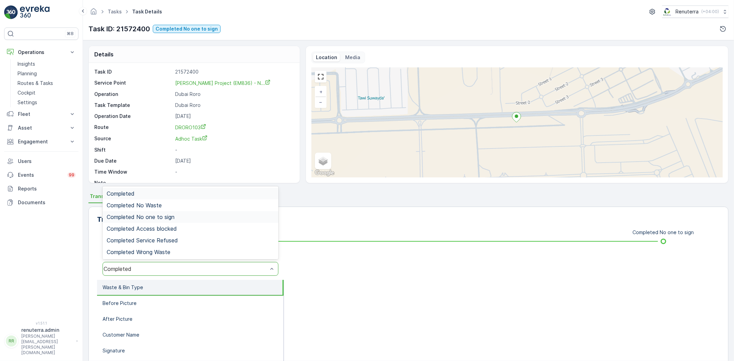
click at [171, 211] on div "Completed No one to sign" at bounding box center [191, 217] width 176 height 12
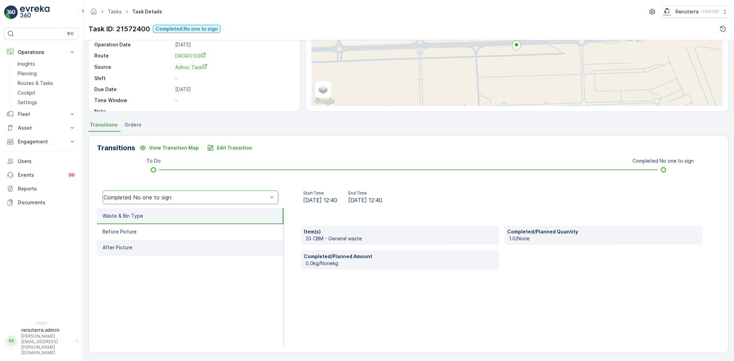
scroll to position [72, 0]
click at [177, 224] on li "Before Picture" at bounding box center [190, 232] width 186 height 16
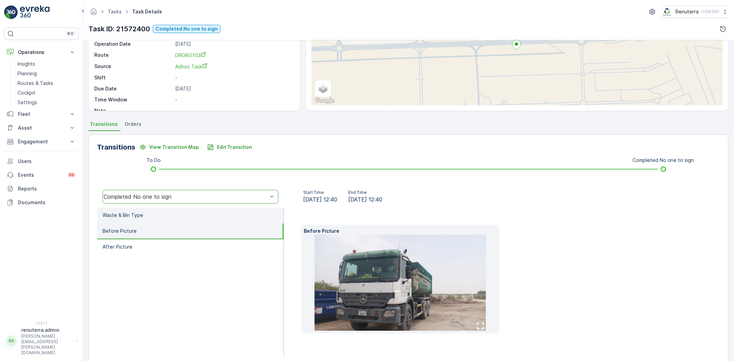
click at [176, 218] on li "Waste & Bin Type" at bounding box center [190, 216] width 186 height 16
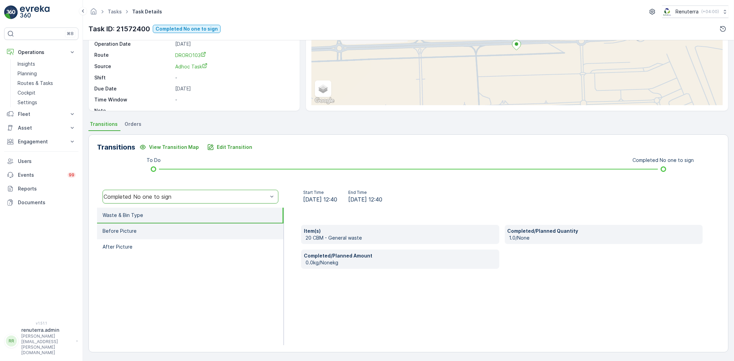
click at [182, 229] on li "Before Picture" at bounding box center [190, 232] width 186 height 16
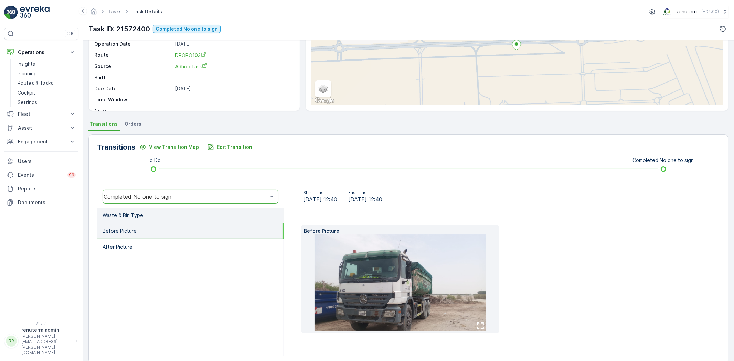
click at [178, 216] on li "Waste & Bin Type" at bounding box center [190, 216] width 186 height 16
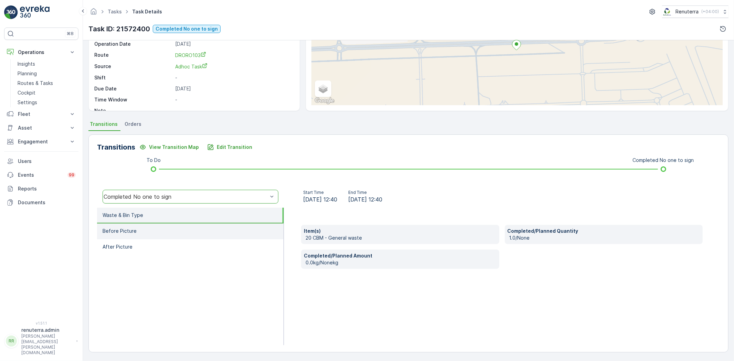
click at [185, 226] on li "Before Picture" at bounding box center [190, 232] width 186 height 16
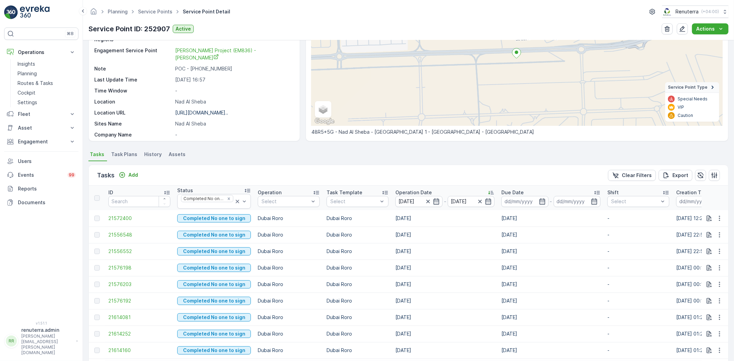
scroll to position [76, 0]
click at [131, 233] on span "21556548" at bounding box center [139, 235] width 62 height 7
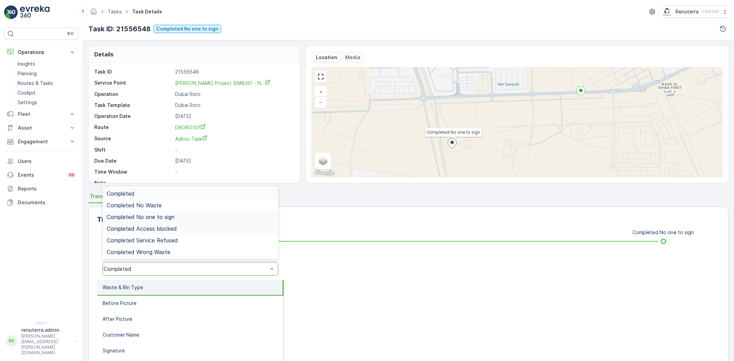
click at [163, 220] on div "Completed No one to sign" at bounding box center [191, 217] width 176 height 12
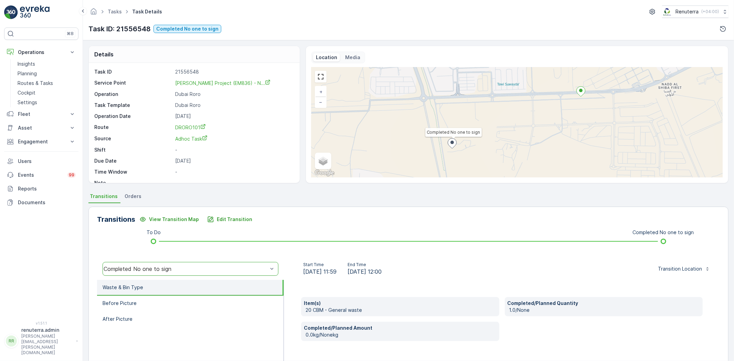
click at [185, 290] on li "Waste & Bin Type" at bounding box center [190, 288] width 186 height 16
click at [192, 302] on li "Before Picture" at bounding box center [190, 304] width 186 height 16
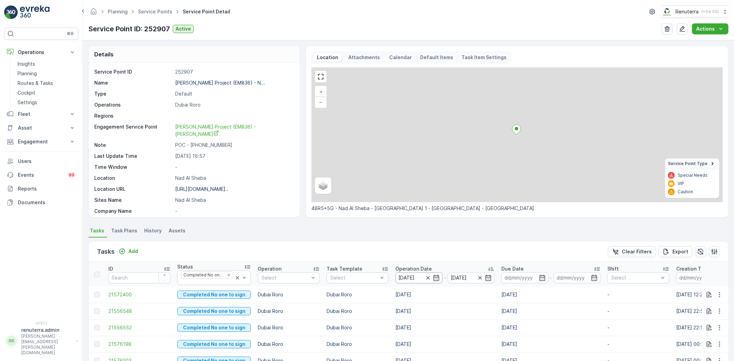
click at [406, 274] on input "10.09.2025" at bounding box center [418, 277] width 47 height 11
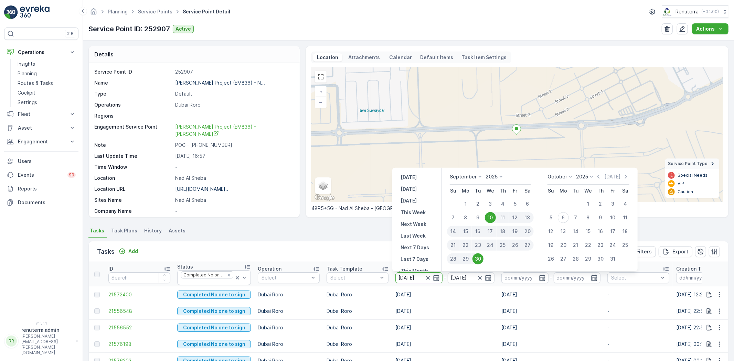
click at [504, 213] on div "11" at bounding box center [502, 217] width 12 height 11
type input "11.09.2025"
click at [453, 308] on td "10.09.2025" at bounding box center [445, 311] width 106 height 17
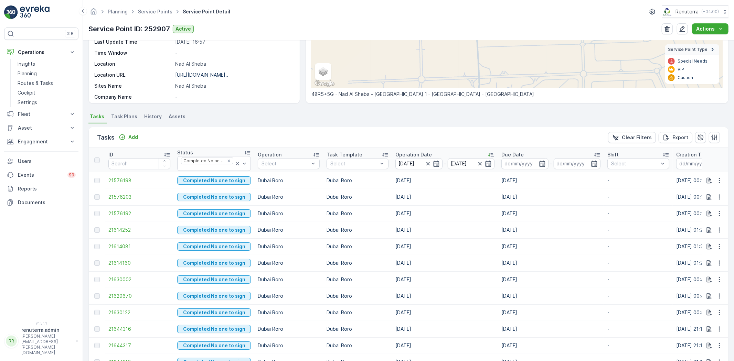
scroll to position [115, 0]
click at [116, 179] on span "21576198" at bounding box center [139, 180] width 62 height 7
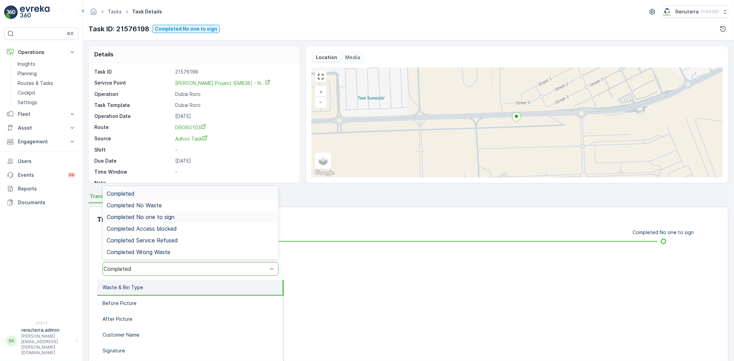
click at [165, 217] on span "Completed No one to sign" at bounding box center [141, 217] width 68 height 6
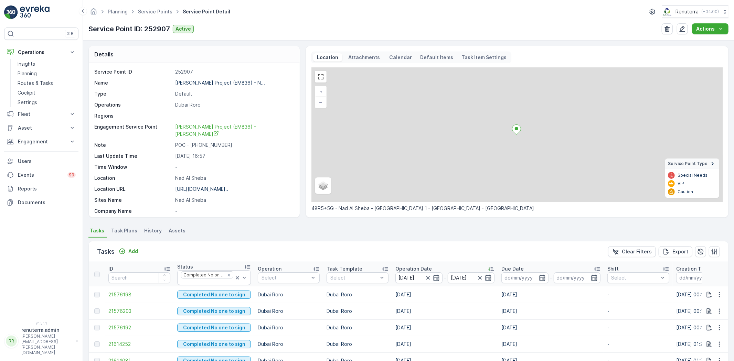
scroll to position [38, 0]
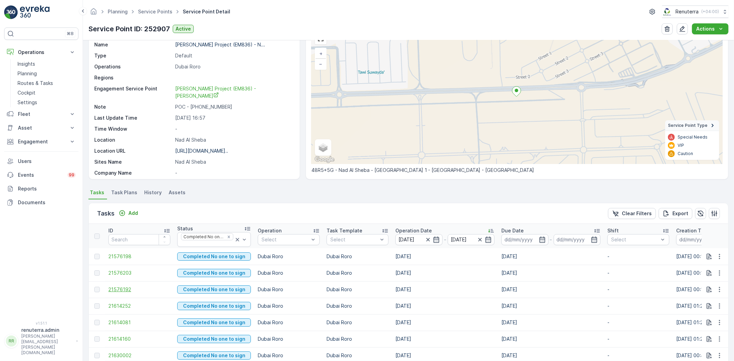
click at [121, 292] on span "21576192" at bounding box center [139, 289] width 62 height 7
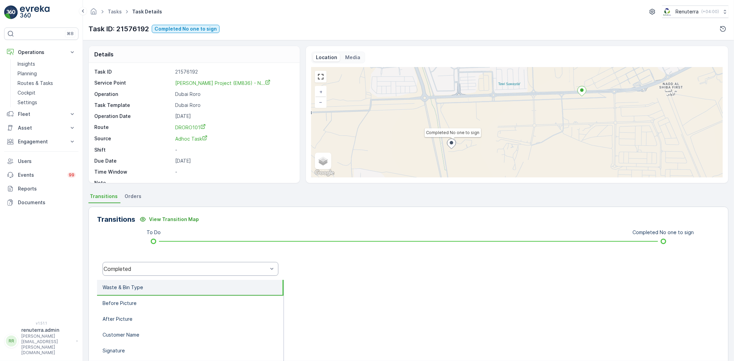
click at [148, 264] on div "Completed" at bounding box center [191, 269] width 176 height 14
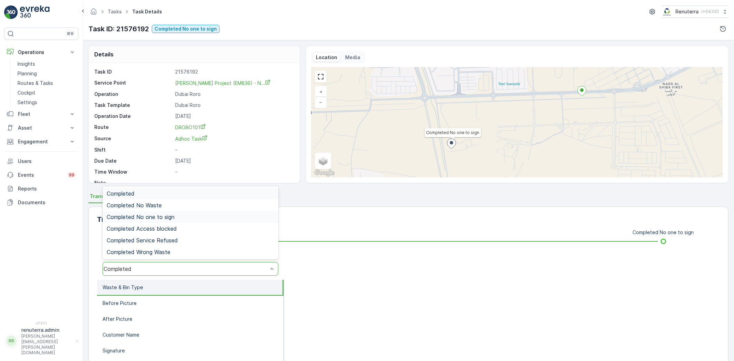
click at [162, 216] on span "Completed No one to sign" at bounding box center [141, 217] width 68 height 6
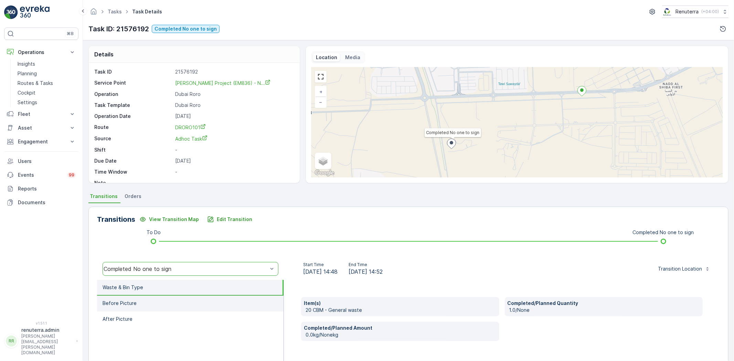
click at [161, 302] on li "Before Picture" at bounding box center [190, 304] width 186 height 16
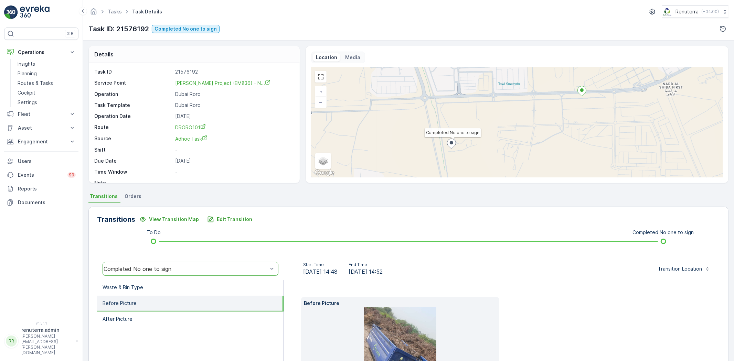
click at [163, 275] on div "Completed No one to sign" at bounding box center [191, 269] width 176 height 14
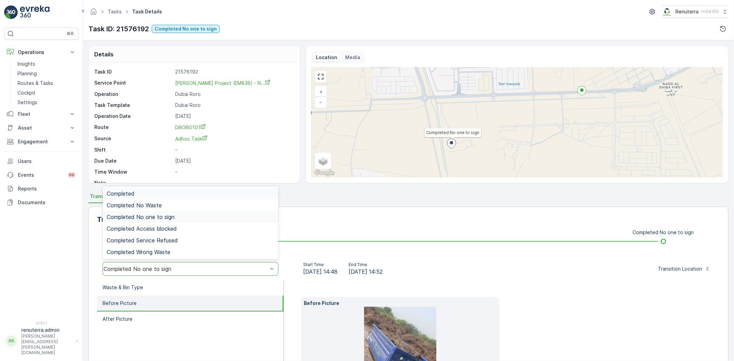
click at [166, 304] on li "Before Picture" at bounding box center [190, 304] width 186 height 16
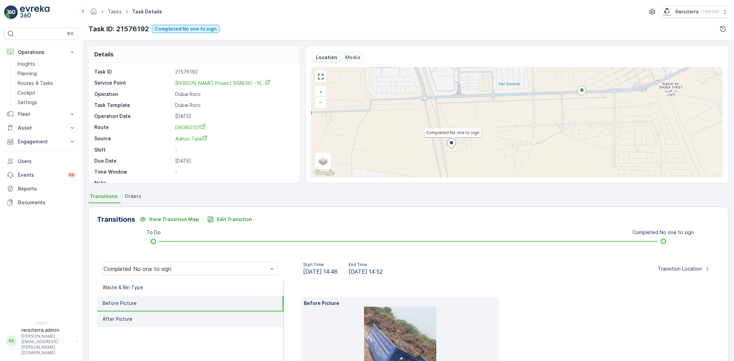
click at [162, 315] on li "After Picture" at bounding box center [190, 320] width 186 height 16
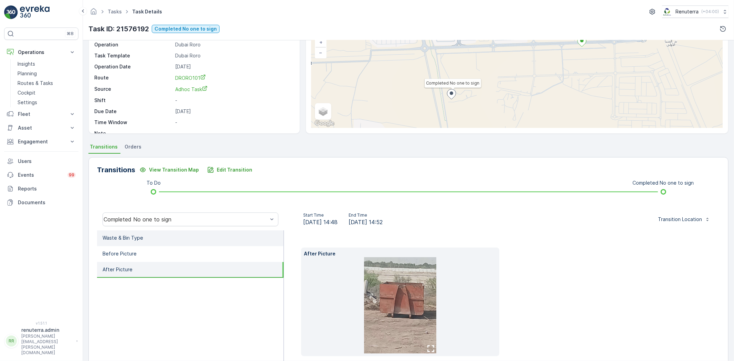
scroll to position [76, 0]
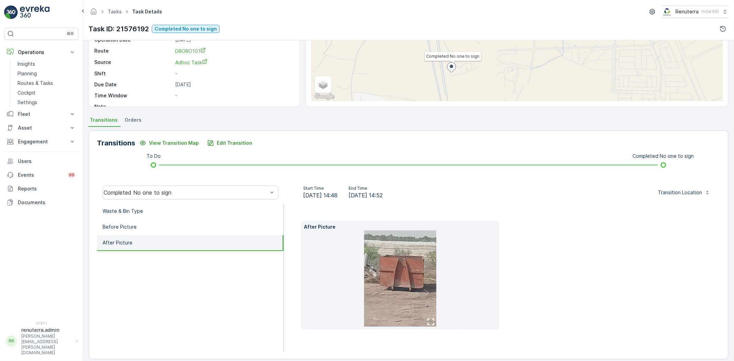
click at [170, 237] on li "After Picture" at bounding box center [190, 243] width 186 height 16
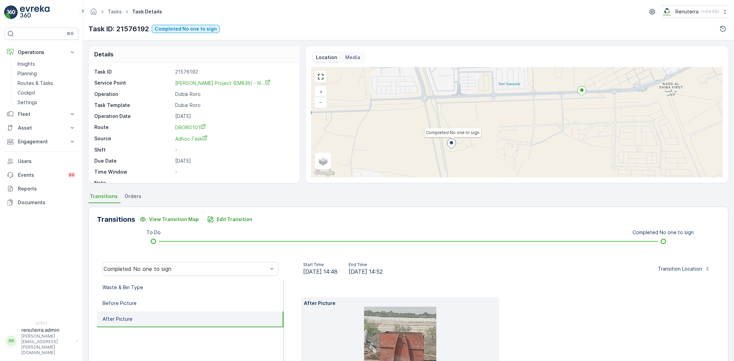
scroll to position [76, 0]
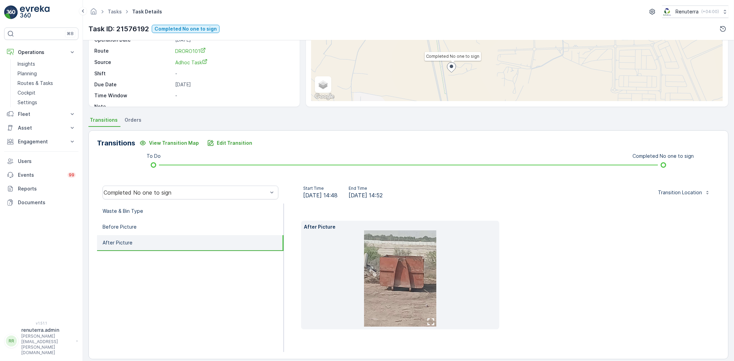
click at [166, 235] on li "After Picture" at bounding box center [190, 243] width 186 height 16
click at [164, 228] on li "Before Picture" at bounding box center [190, 227] width 186 height 16
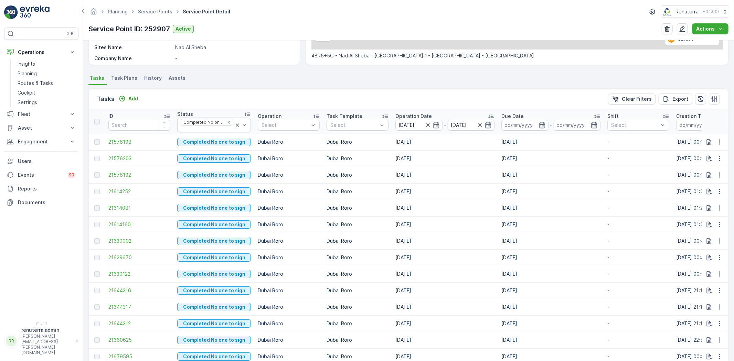
scroll to position [153, 0]
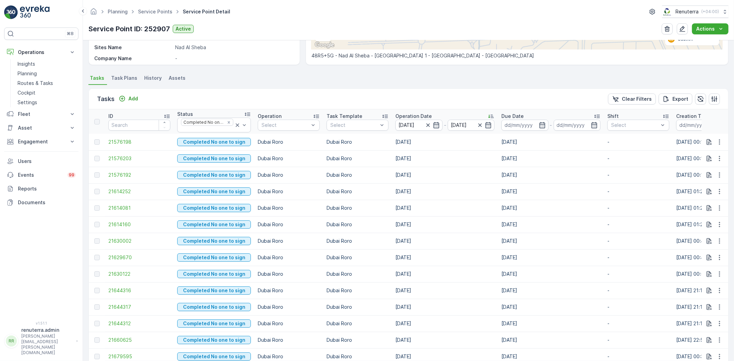
click at [119, 164] on td "21576203" at bounding box center [139, 158] width 69 height 17
click at [119, 163] on td "21576203" at bounding box center [139, 158] width 69 height 17
click at [118, 156] on span "21576203" at bounding box center [139, 158] width 62 height 7
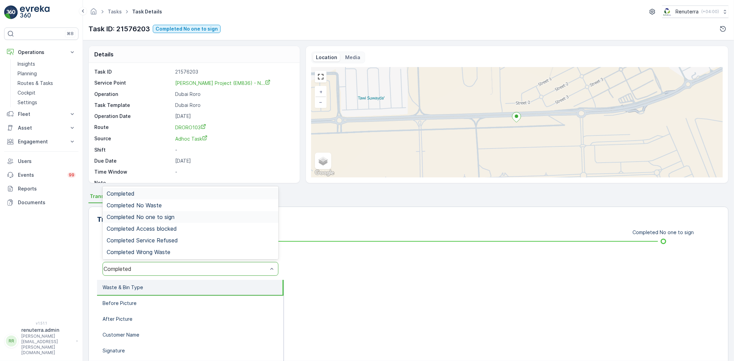
click at [153, 216] on span "Completed No one to sign" at bounding box center [141, 217] width 68 height 6
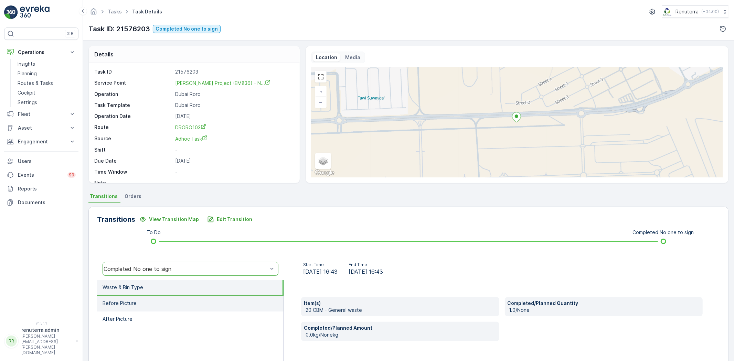
click at [162, 302] on li "Before Picture" at bounding box center [190, 304] width 186 height 16
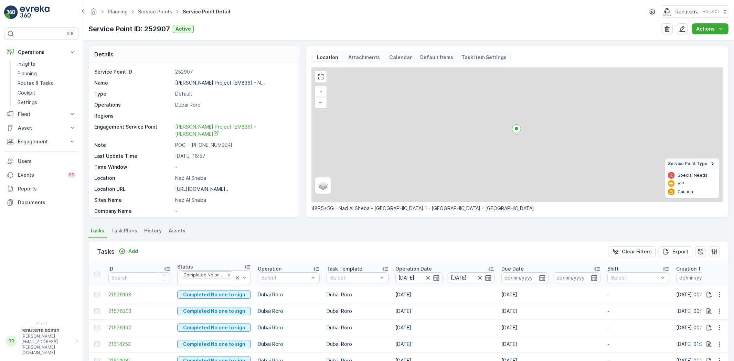
scroll to position [76, 0]
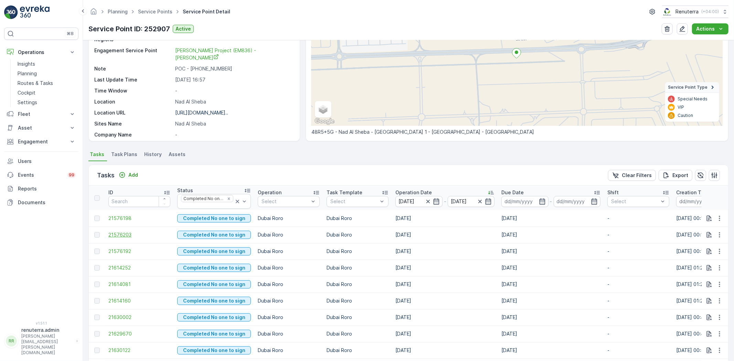
click at [121, 235] on span "21576203" at bounding box center [139, 235] width 62 height 7
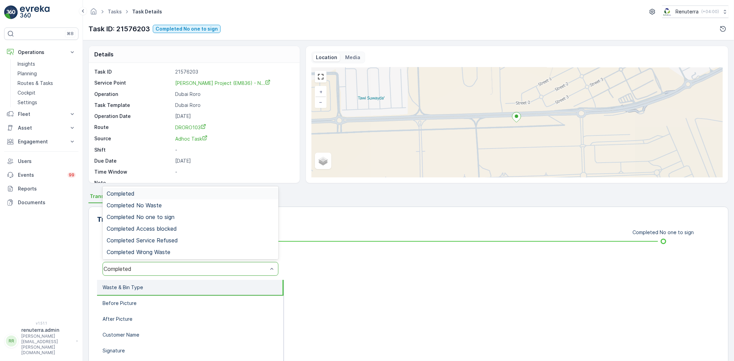
click at [187, 273] on div "Completed" at bounding box center [191, 269] width 176 height 14
click at [164, 226] on span "Completed Access blocked" at bounding box center [142, 229] width 70 height 6
click at [152, 271] on div "Completed Access blocked" at bounding box center [186, 269] width 164 height 6
click at [164, 212] on div "Completed No one to sign" at bounding box center [191, 217] width 176 height 12
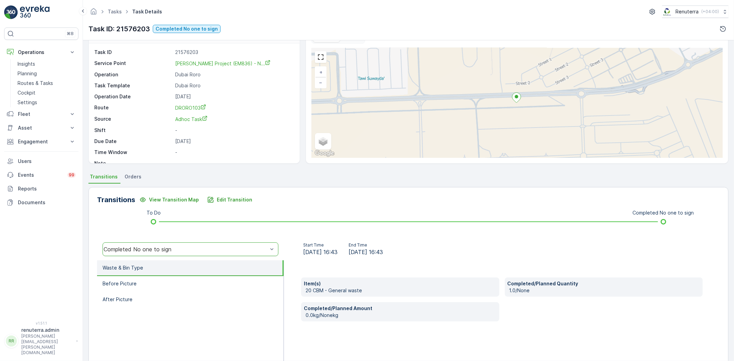
scroll to position [72, 0]
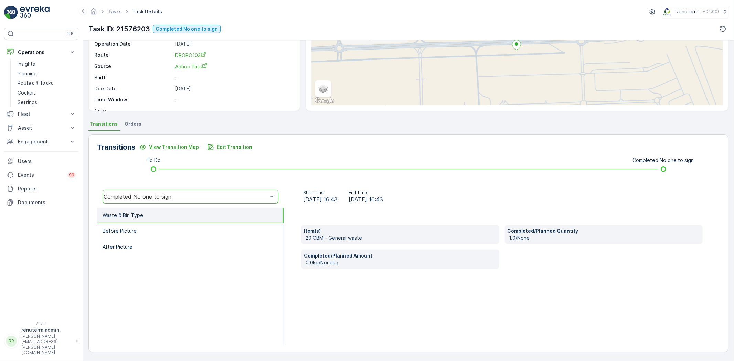
click at [154, 215] on li "Waste & Bin Type" at bounding box center [190, 216] width 186 height 16
click at [164, 224] on li "Before Picture" at bounding box center [190, 232] width 186 height 16
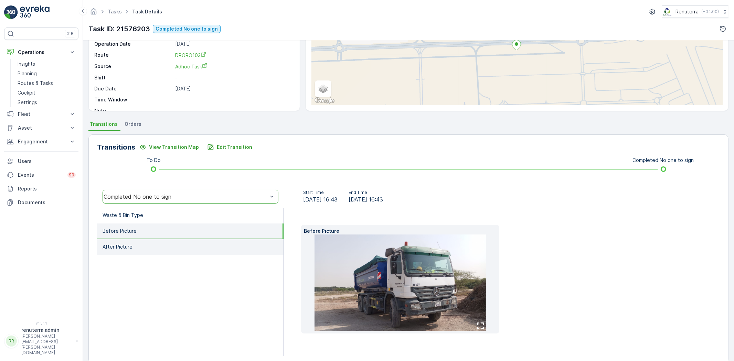
click at [151, 249] on li "After Picture" at bounding box center [190, 247] width 186 height 16
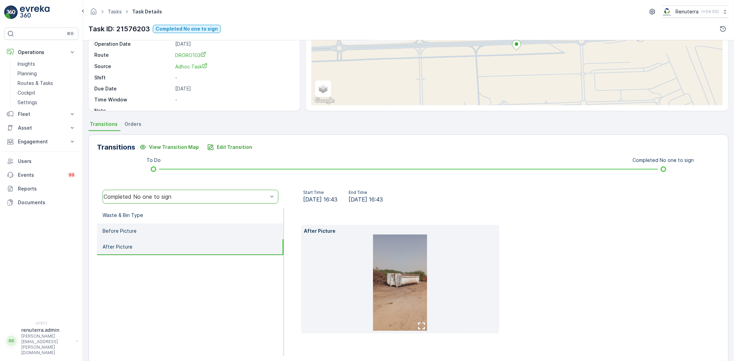
click at [146, 233] on li "Before Picture" at bounding box center [190, 232] width 186 height 16
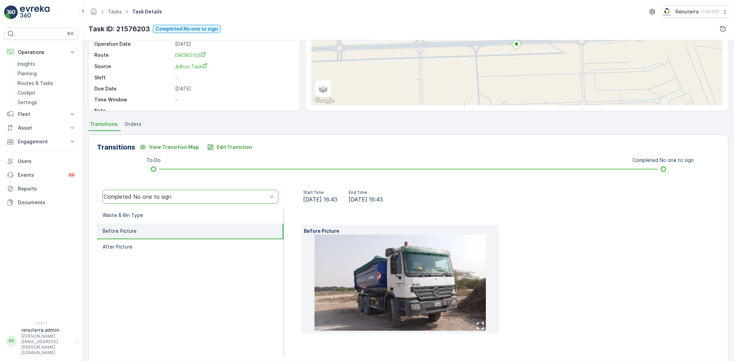
click at [145, 232] on li "Before Picture" at bounding box center [190, 232] width 186 height 16
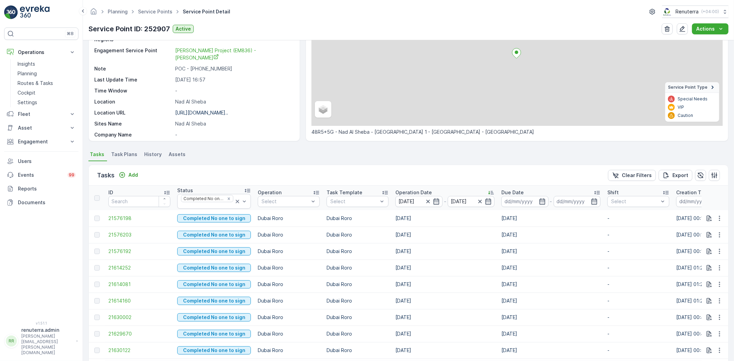
scroll to position [115, 0]
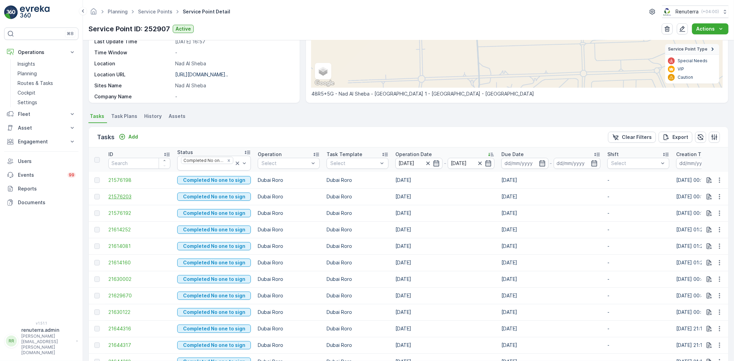
click at [132, 195] on span "21576203" at bounding box center [139, 196] width 62 height 7
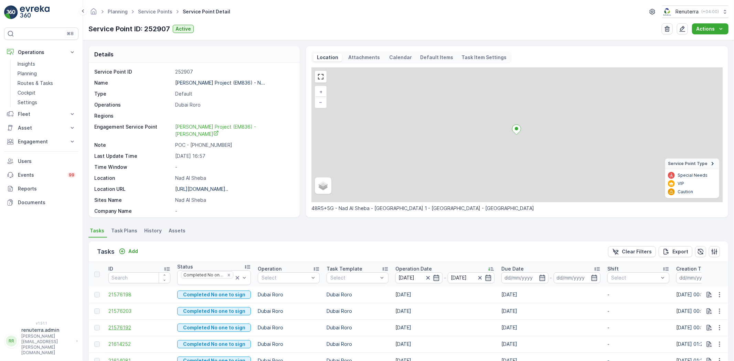
click at [124, 329] on span "21576192" at bounding box center [139, 327] width 62 height 7
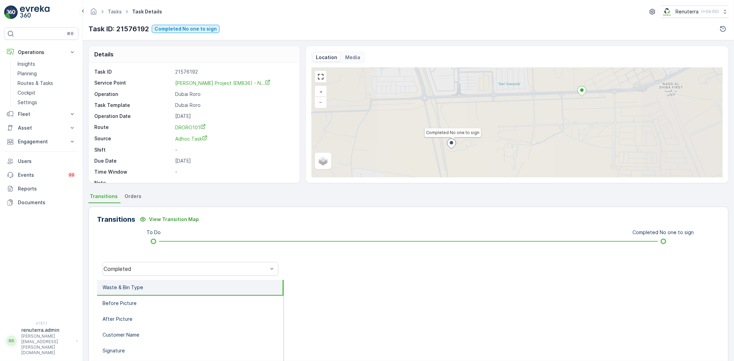
click at [162, 261] on div "Completed" at bounding box center [190, 269] width 187 height 22
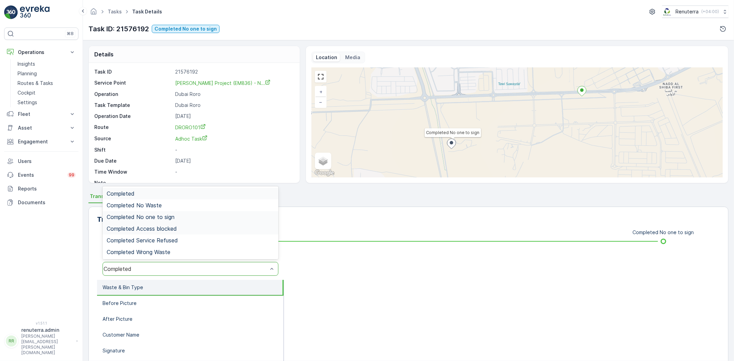
click at [164, 218] on span "Completed No one to sign" at bounding box center [141, 217] width 68 height 6
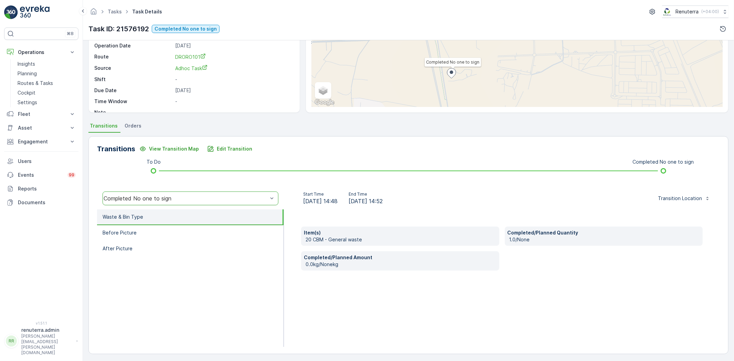
scroll to position [72, 0]
click at [147, 235] on li "Before Picture" at bounding box center [190, 232] width 186 height 16
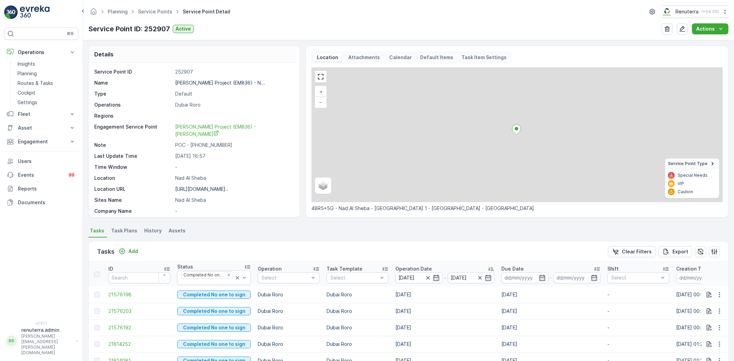
scroll to position [76, 0]
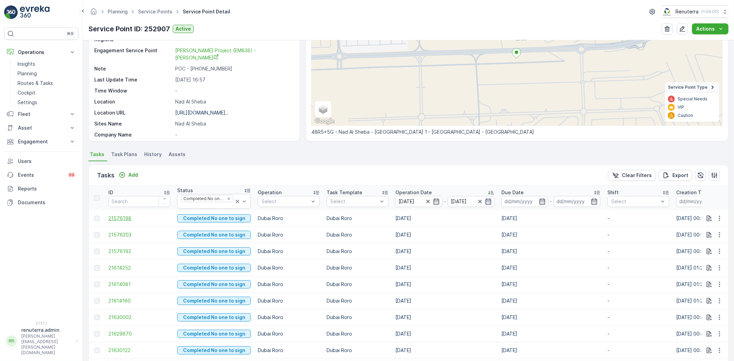
click at [140, 221] on span "21576198" at bounding box center [139, 218] width 62 height 7
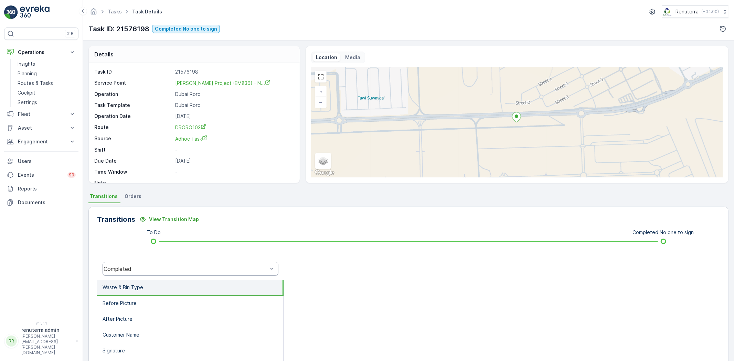
click at [138, 264] on div "Completed" at bounding box center [191, 269] width 176 height 14
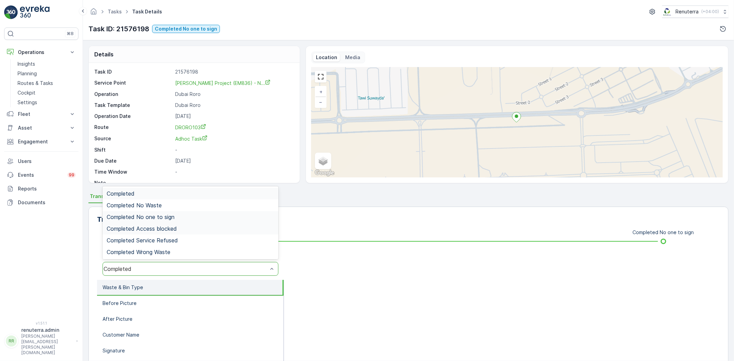
click at [151, 217] on span "Completed No one to sign" at bounding box center [141, 217] width 68 height 6
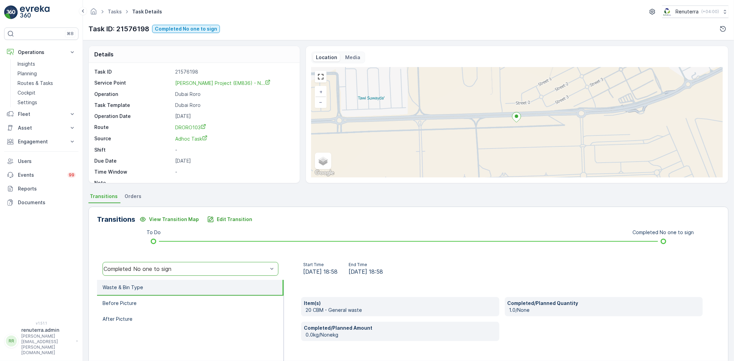
click at [196, 294] on li "Waste & Bin Type" at bounding box center [190, 288] width 186 height 16
click at [198, 298] on li "Before Picture" at bounding box center [190, 304] width 186 height 16
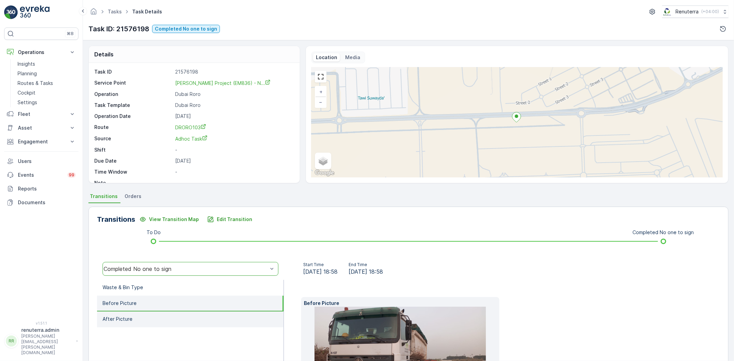
click at [204, 318] on li "After Picture" at bounding box center [190, 320] width 186 height 16
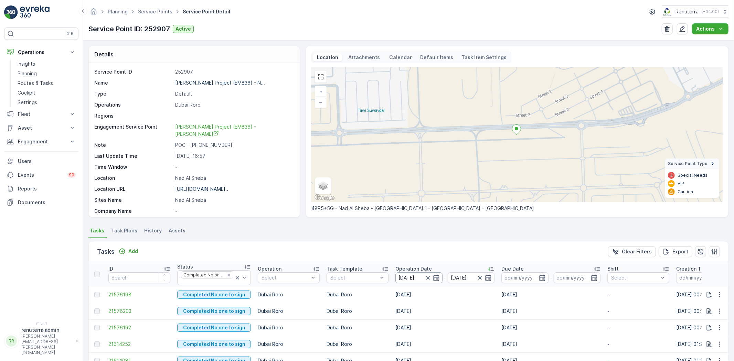
click at [410, 275] on input "[DATE]" at bounding box center [418, 277] width 47 height 11
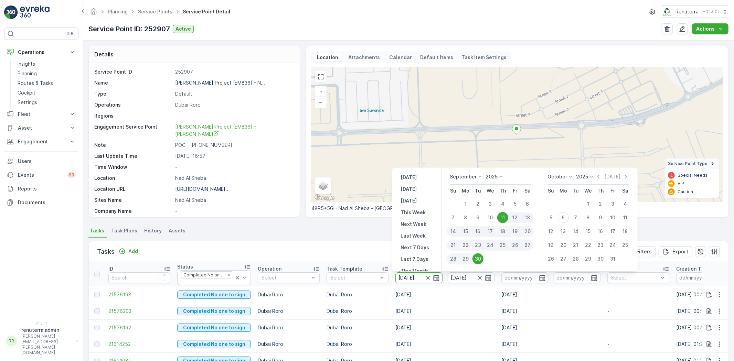
click at [513, 215] on div "12" at bounding box center [515, 217] width 12 height 11
type input "12.09.2025"
click at [505, 314] on td "11.09.2025" at bounding box center [551, 311] width 106 height 17
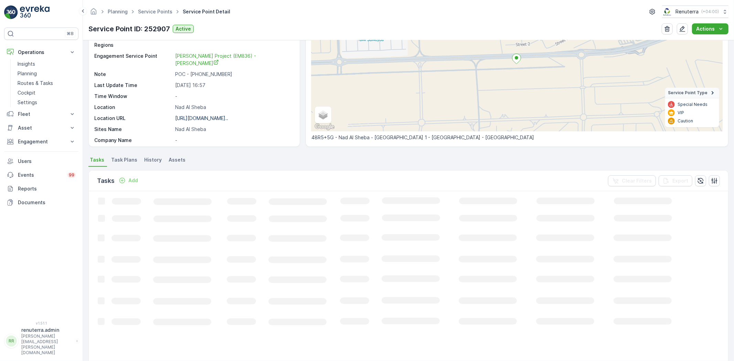
scroll to position [115, 0]
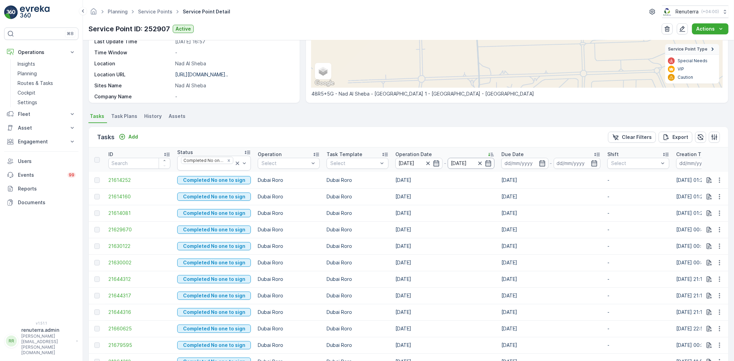
click at [452, 165] on input "30.09.2025" at bounding box center [471, 163] width 47 height 11
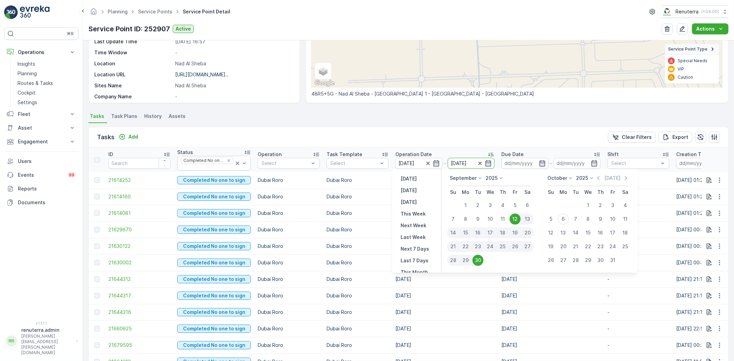
click at [517, 220] on div "12" at bounding box center [514, 219] width 11 height 11
type input "12.09.2025"
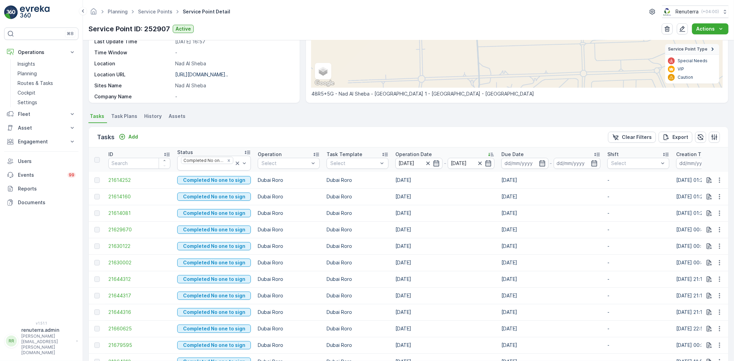
click at [517, 220] on td "12.09.2025" at bounding box center [551, 213] width 106 height 17
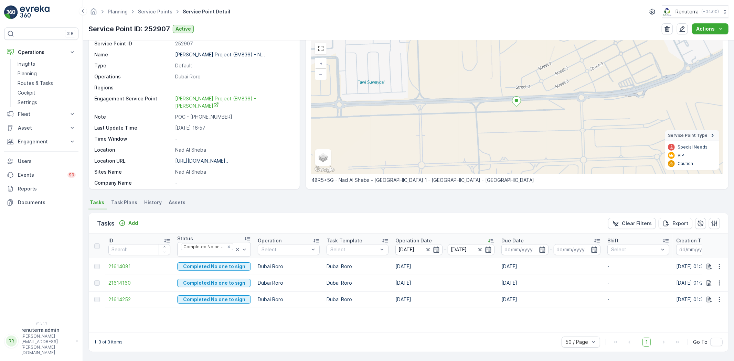
click at [357, 242] on div "Task Template" at bounding box center [357, 240] width 62 height 7
click at [138, 269] on span "21614081" at bounding box center [139, 266] width 62 height 7
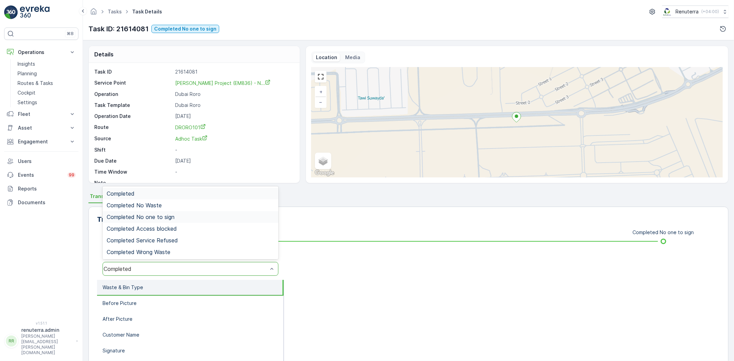
click at [157, 218] on span "Completed No one to sign" at bounding box center [141, 217] width 68 height 6
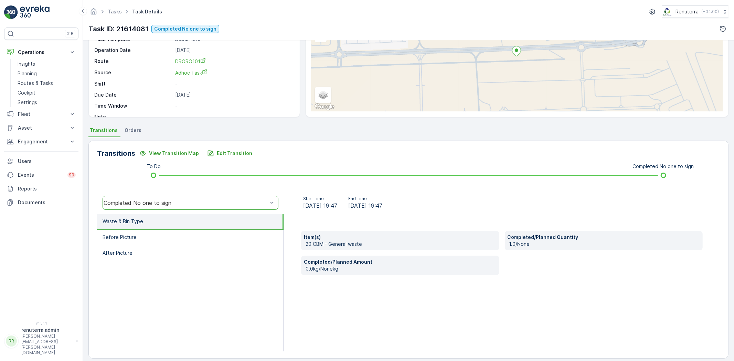
scroll to position [72, 0]
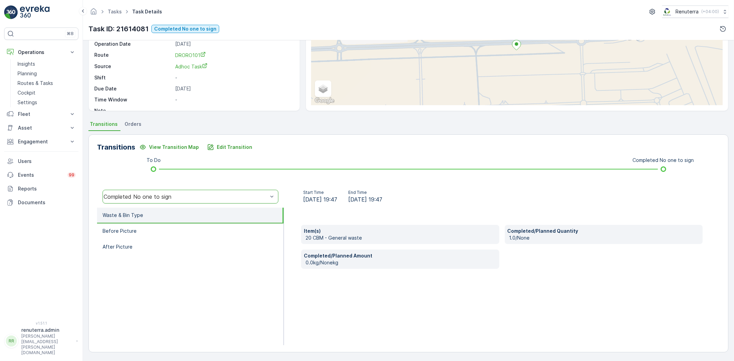
click at [145, 190] on div "Completed No one to sign" at bounding box center [191, 197] width 176 height 14
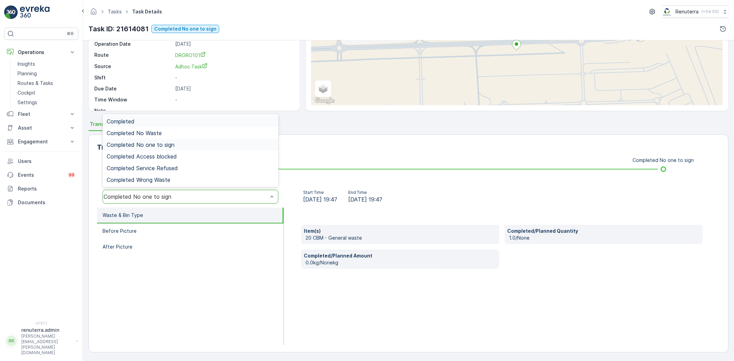
click at [171, 265] on ul "Waste & Bin Type Before Picture After Picture" at bounding box center [190, 277] width 187 height 138
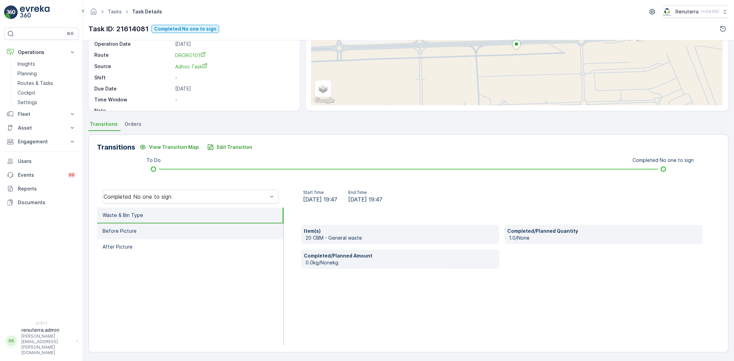
click at [138, 233] on li "Before Picture" at bounding box center [190, 232] width 186 height 16
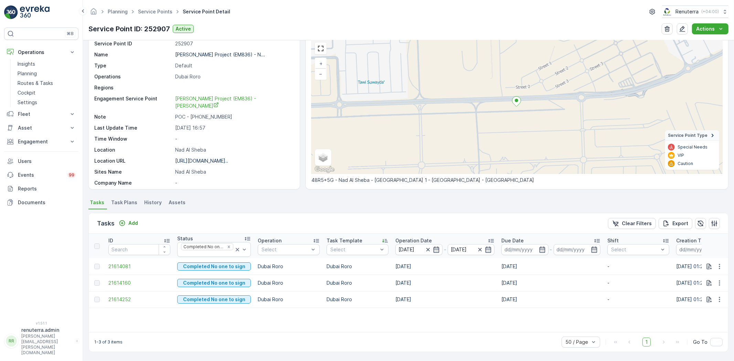
scroll to position [28, 0]
click at [132, 276] on td "21614160" at bounding box center [139, 283] width 69 height 17
click at [132, 280] on span "21614160" at bounding box center [139, 283] width 62 height 7
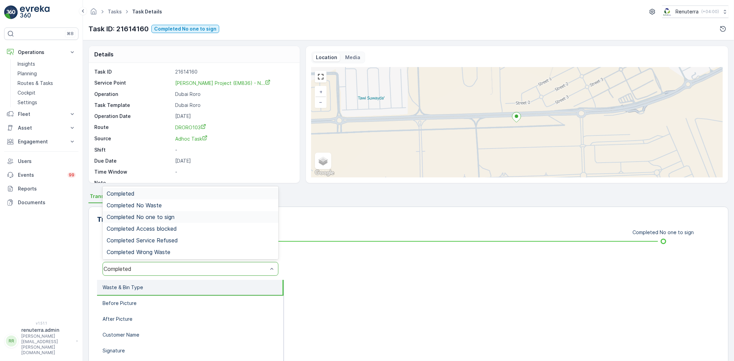
click at [160, 222] on div "Completed No one to sign" at bounding box center [191, 217] width 176 height 12
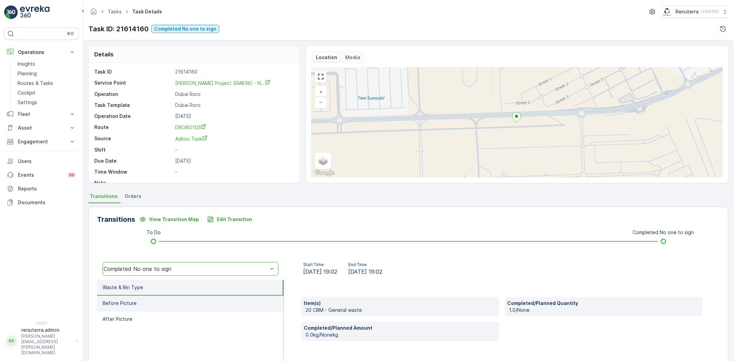
click at [171, 301] on li "Before Picture" at bounding box center [190, 304] width 186 height 16
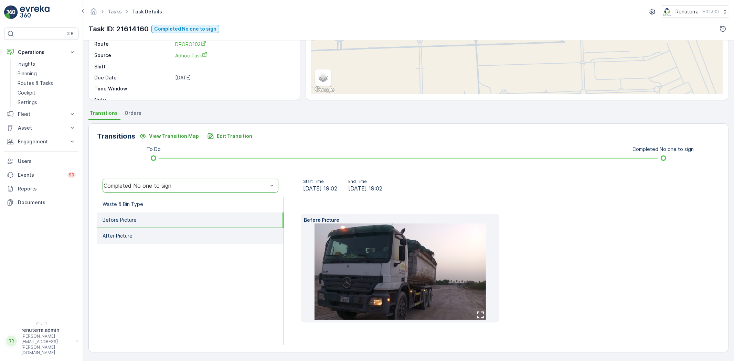
click at [194, 237] on li "After Picture" at bounding box center [190, 236] width 186 height 16
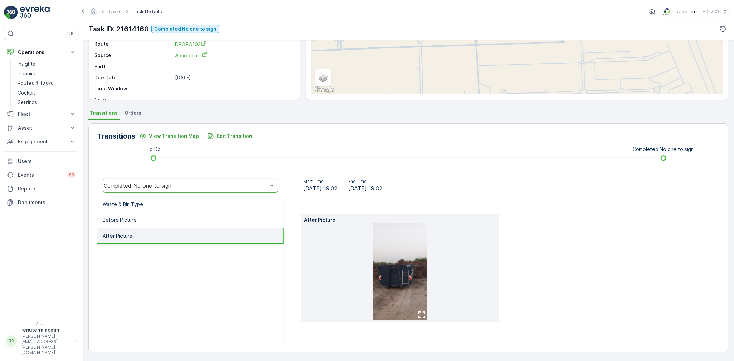
scroll to position [73, 0]
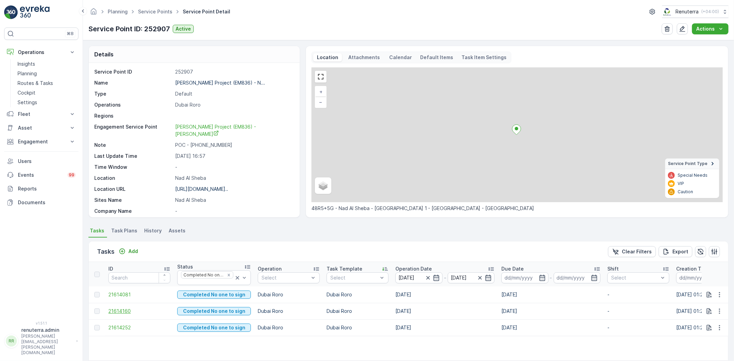
scroll to position [28, 0]
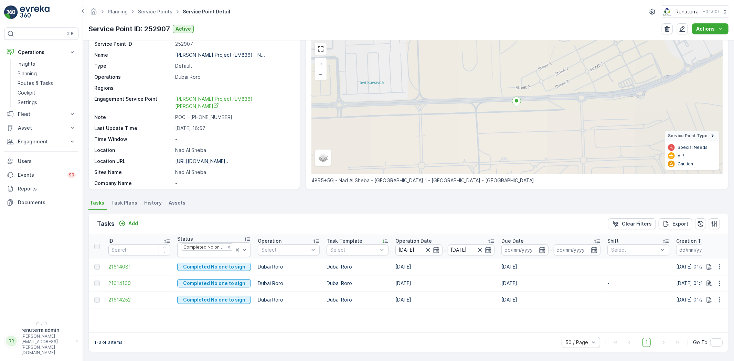
click at [130, 297] on span "21614252" at bounding box center [139, 300] width 62 height 7
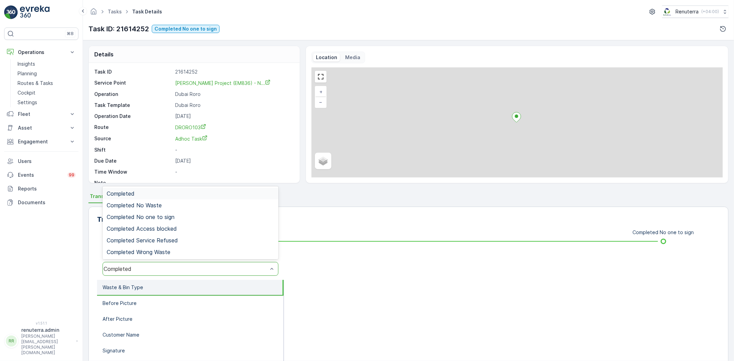
drag, startPoint x: 191, startPoint y: 274, endPoint x: 185, endPoint y: 269, distance: 7.4
click at [187, 271] on div "Completed" at bounding box center [191, 269] width 176 height 14
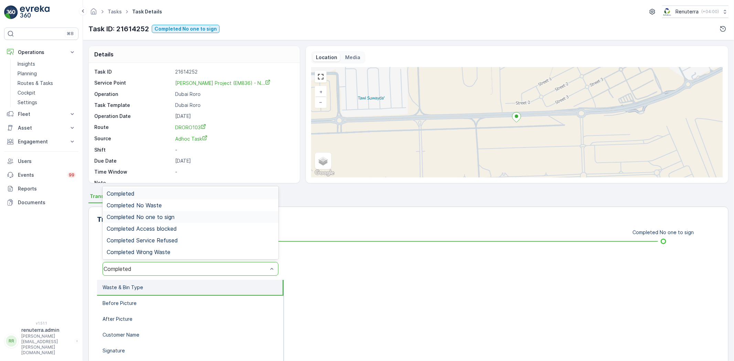
click at [166, 214] on span "Completed No one to sign" at bounding box center [141, 217] width 68 height 6
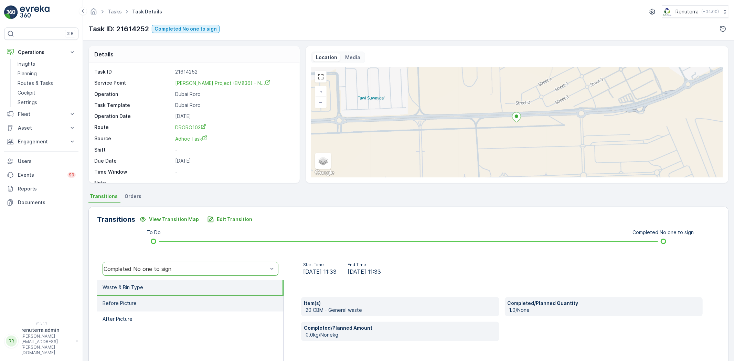
scroll to position [38, 0]
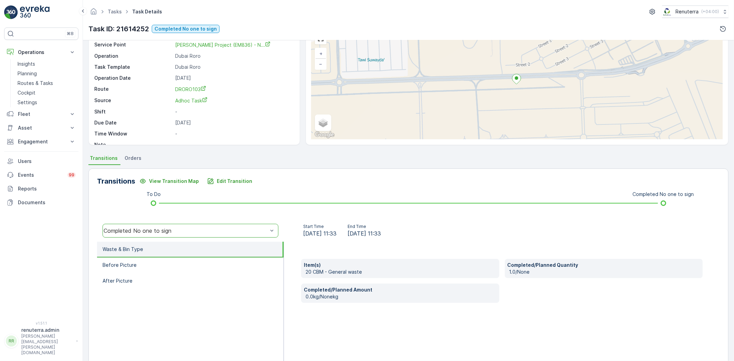
click at [178, 255] on li "Waste & Bin Type" at bounding box center [190, 250] width 186 height 16
click at [187, 252] on li "Waste & Bin Type" at bounding box center [190, 250] width 186 height 16
click at [190, 269] on li "Before Picture" at bounding box center [190, 266] width 186 height 16
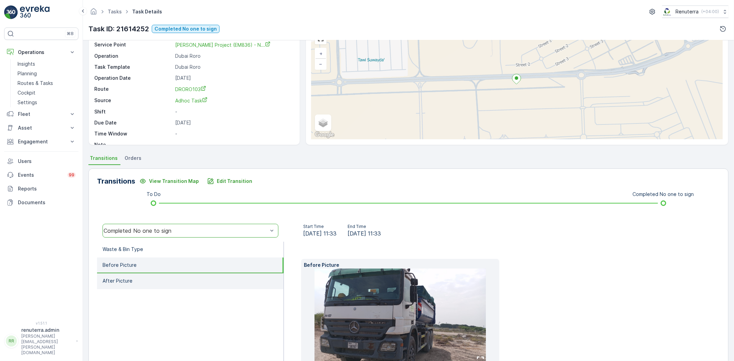
click at [209, 284] on li "After Picture" at bounding box center [190, 281] width 186 height 16
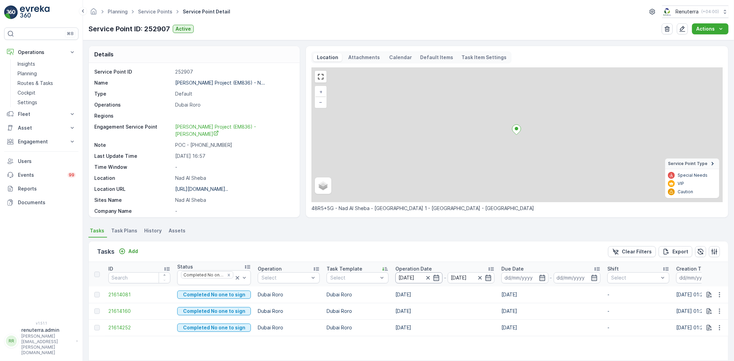
click at [405, 280] on input "12.09.2025" at bounding box center [418, 277] width 47 height 11
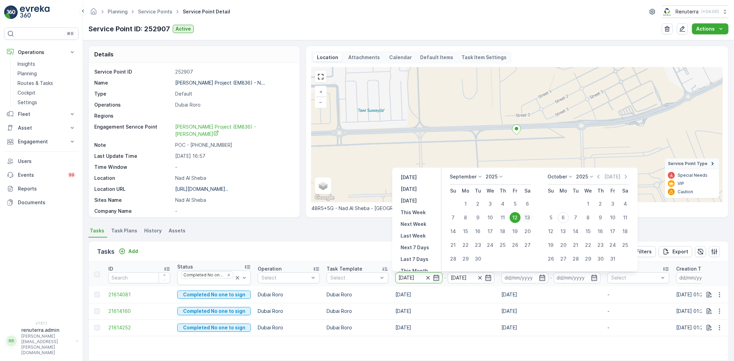
click at [522, 216] on div "13" at bounding box center [527, 217] width 11 height 11
type input "[DATE]"
click at [522, 215] on div "13" at bounding box center [527, 217] width 11 height 11
type input "[DATE]"
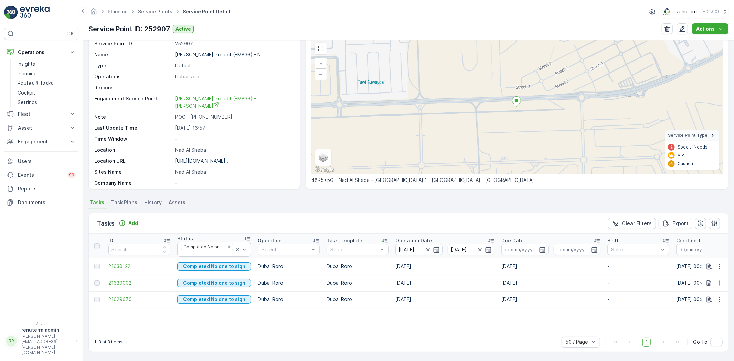
scroll to position [28, 0]
click at [129, 303] on span "21629670" at bounding box center [139, 299] width 62 height 7
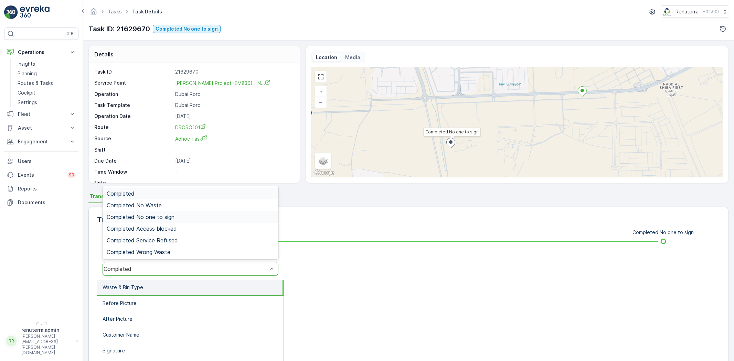
click at [165, 215] on span "Completed No one to sign" at bounding box center [141, 217] width 68 height 6
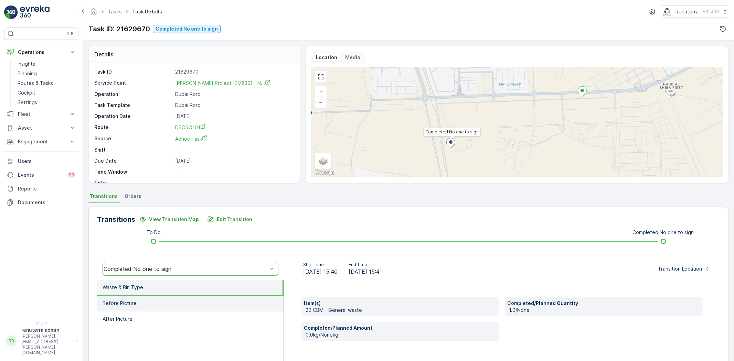
click at [203, 302] on li "Before Picture" at bounding box center [190, 304] width 186 height 16
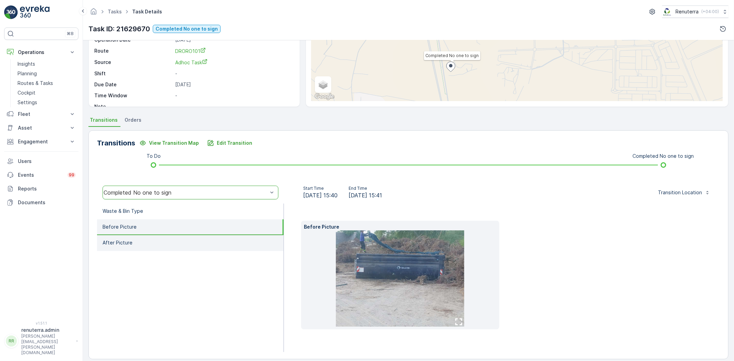
click at [191, 241] on li "After Picture" at bounding box center [190, 243] width 186 height 16
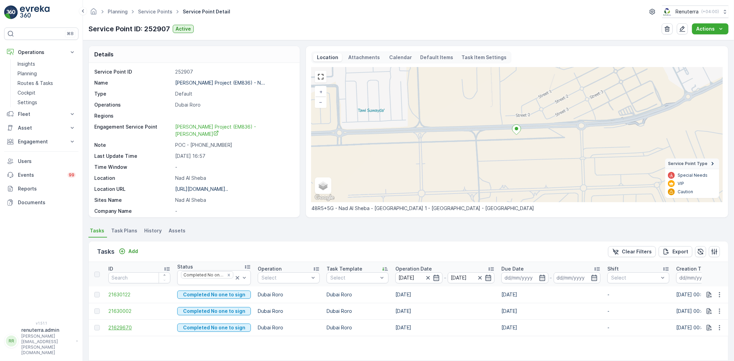
click at [127, 327] on span "21629670" at bounding box center [139, 327] width 62 height 7
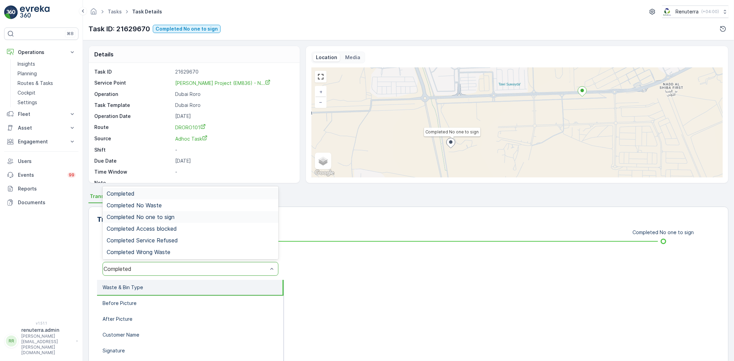
click at [171, 218] on span "Completed No one to sign" at bounding box center [141, 217] width 68 height 6
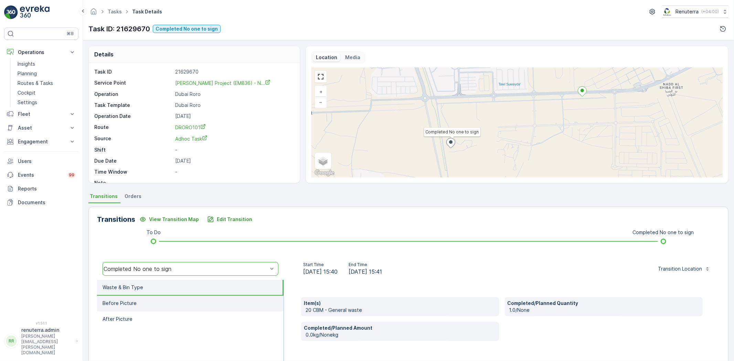
click at [171, 310] on li "Before Picture" at bounding box center [190, 304] width 186 height 16
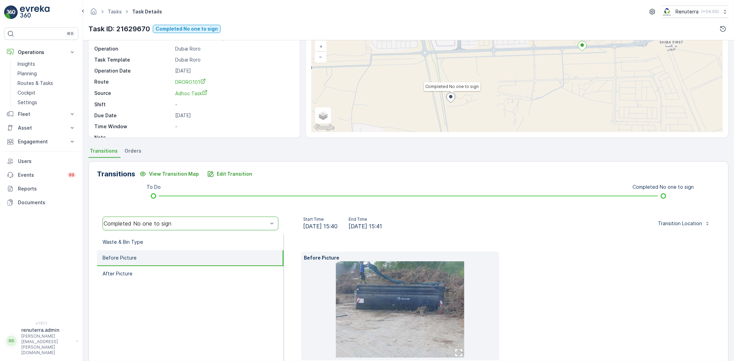
scroll to position [45, 0]
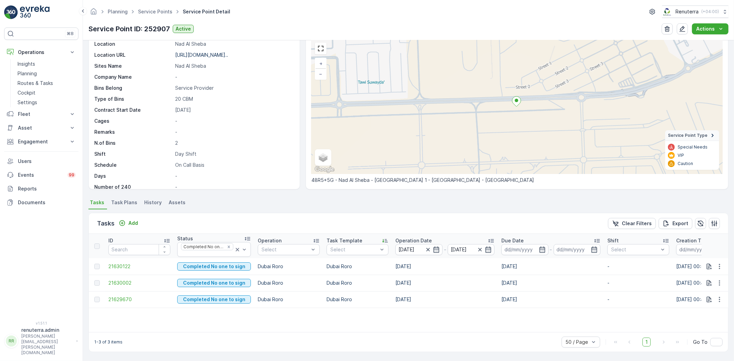
scroll to position [28, 0]
click at [115, 285] on span "21630002" at bounding box center [139, 283] width 62 height 7
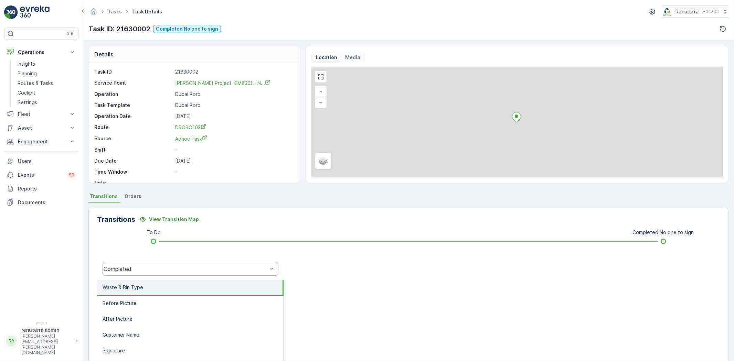
click at [177, 273] on div "Completed" at bounding box center [191, 269] width 176 height 14
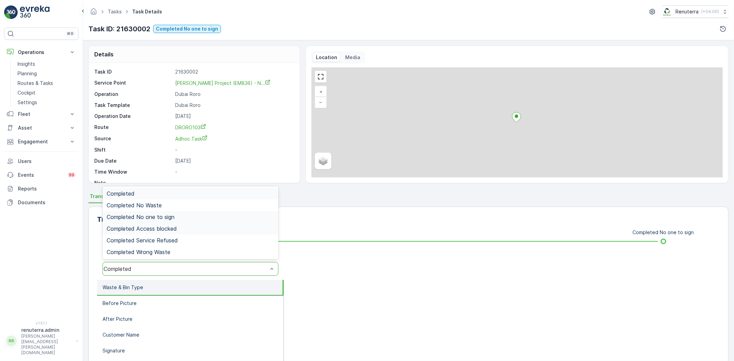
click at [167, 218] on span "Completed No one to sign" at bounding box center [141, 217] width 68 height 6
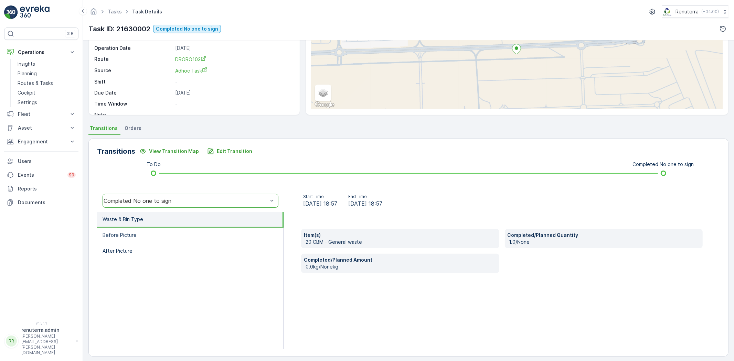
scroll to position [72, 0]
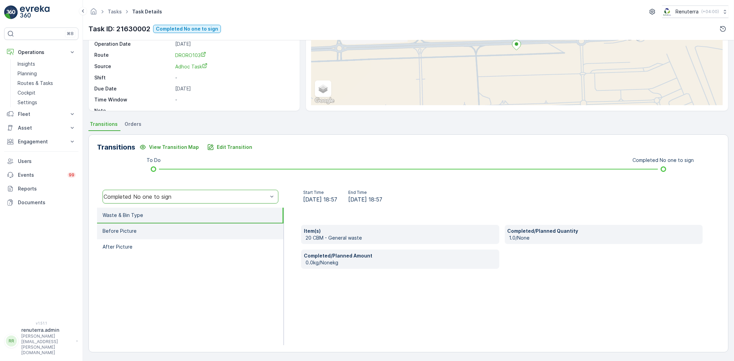
click at [166, 234] on li "Before Picture" at bounding box center [190, 232] width 186 height 16
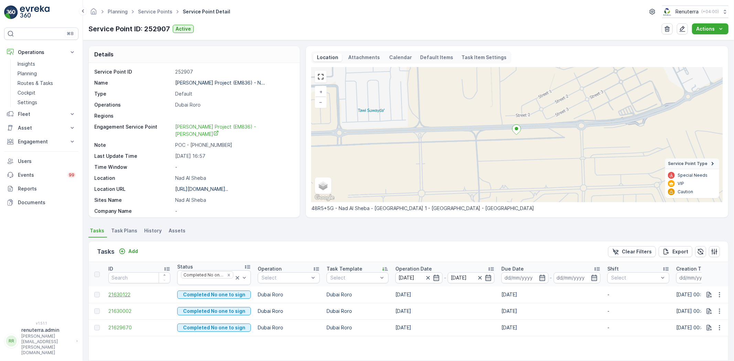
click at [118, 291] on span "21630122" at bounding box center [139, 294] width 62 height 7
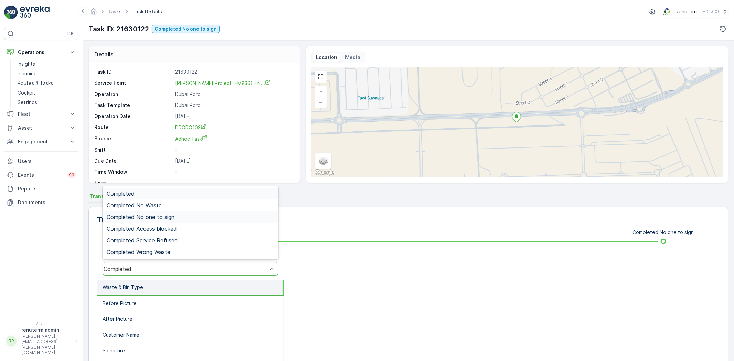
click at [175, 218] on div "Completed No one to sign" at bounding box center [191, 217] width 168 height 6
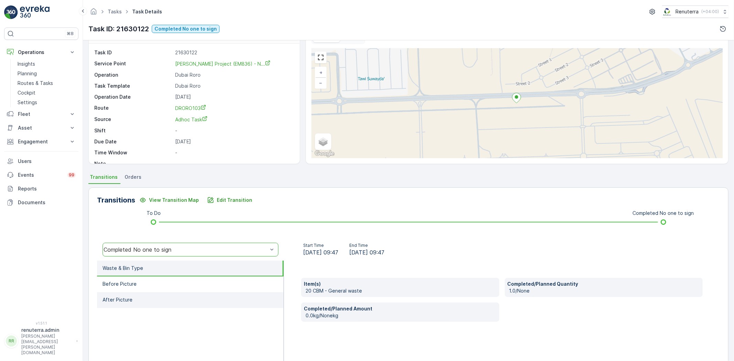
scroll to position [38, 0]
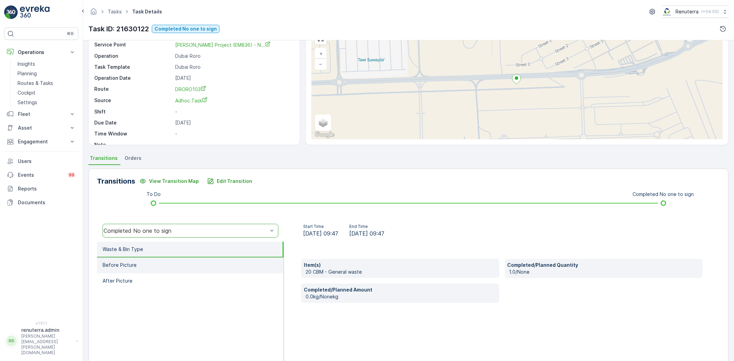
click at [176, 262] on li "Before Picture" at bounding box center [190, 266] width 186 height 16
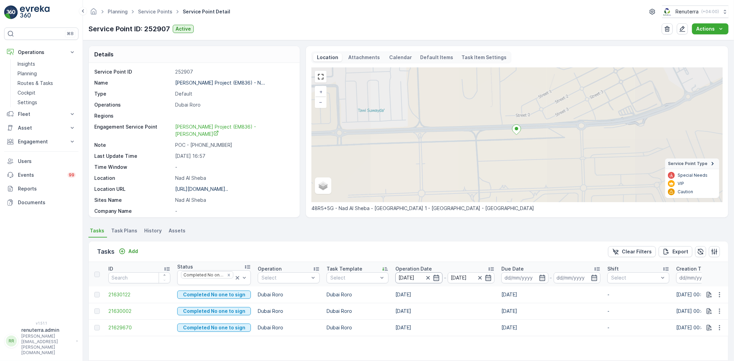
click at [411, 281] on input "[DATE]" at bounding box center [418, 277] width 47 height 11
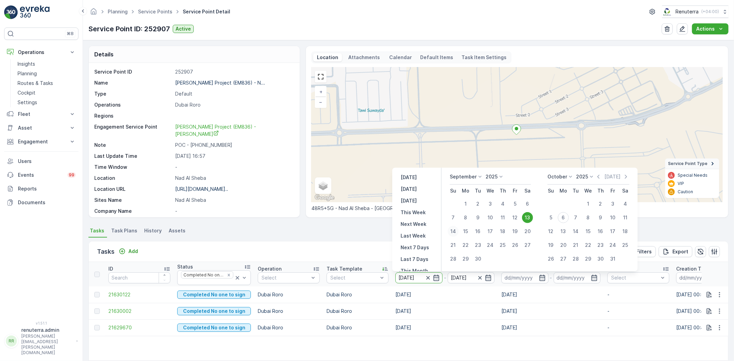
click at [456, 229] on div "14" at bounding box center [453, 231] width 11 height 11
type input "14.09.2025"
click at [456, 229] on div "14" at bounding box center [453, 231] width 11 height 11
type input "14.09.2025"
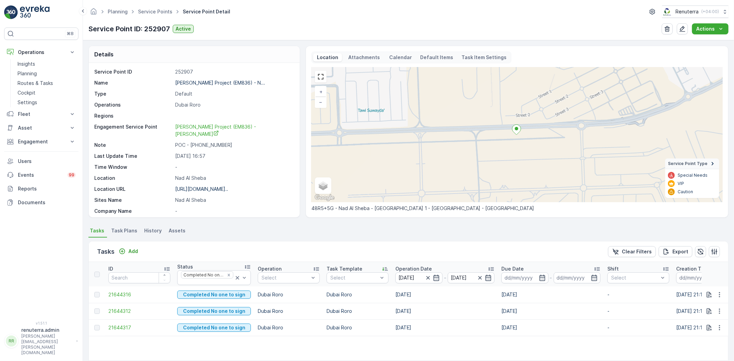
scroll to position [28, 0]
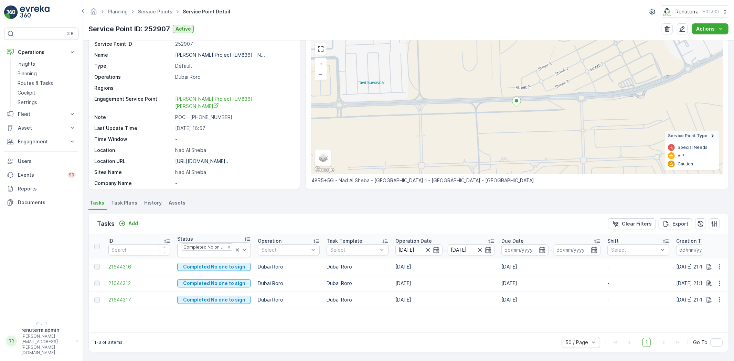
click at [116, 269] on span "21644316" at bounding box center [139, 266] width 62 height 7
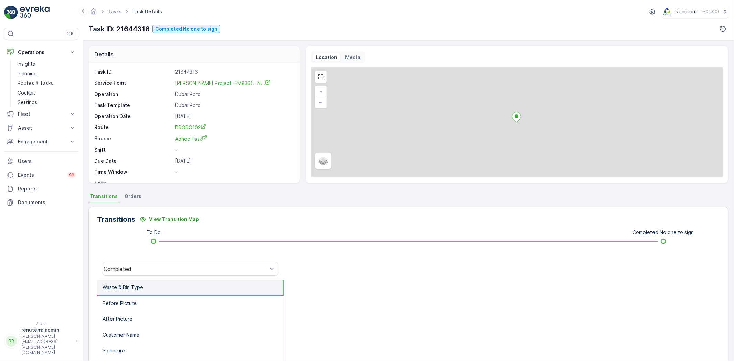
click at [147, 260] on div "Completed" at bounding box center [190, 269] width 187 height 22
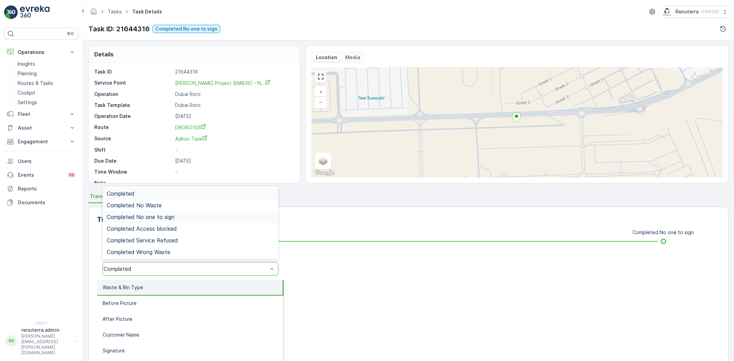
click at [160, 219] on span "Completed No one to sign" at bounding box center [141, 217] width 68 height 6
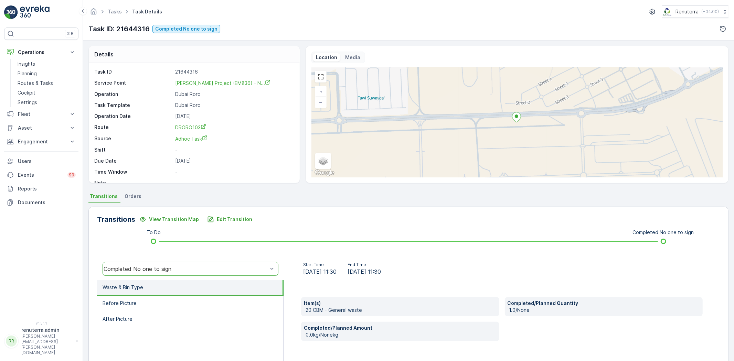
click at [166, 291] on li "Waste & Bin Type" at bounding box center [190, 288] width 186 height 16
click at [171, 297] on li "Before Picture" at bounding box center [190, 304] width 186 height 16
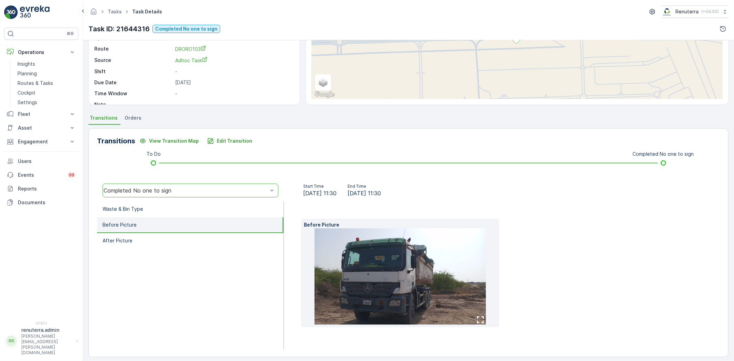
scroll to position [83, 0]
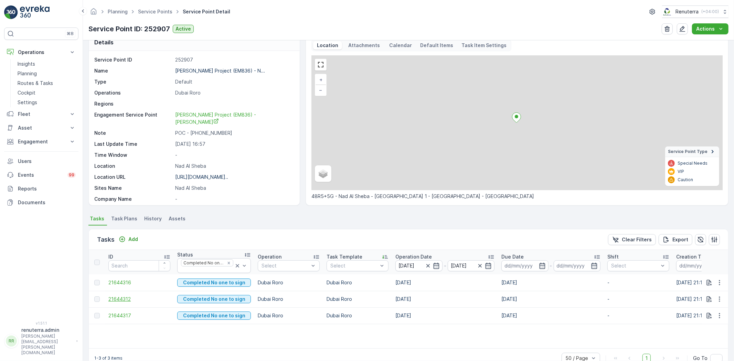
scroll to position [28, 0]
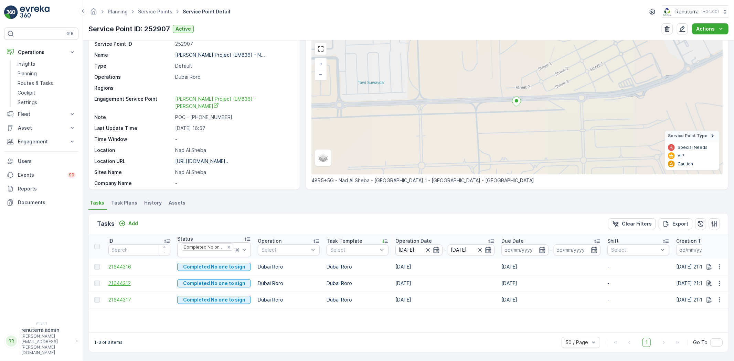
drag, startPoint x: 140, startPoint y: 277, endPoint x: 136, endPoint y: 283, distance: 7.4
click at [139, 279] on td "21644312" at bounding box center [139, 283] width 69 height 17
click at [136, 283] on span "21644312" at bounding box center [139, 283] width 62 height 7
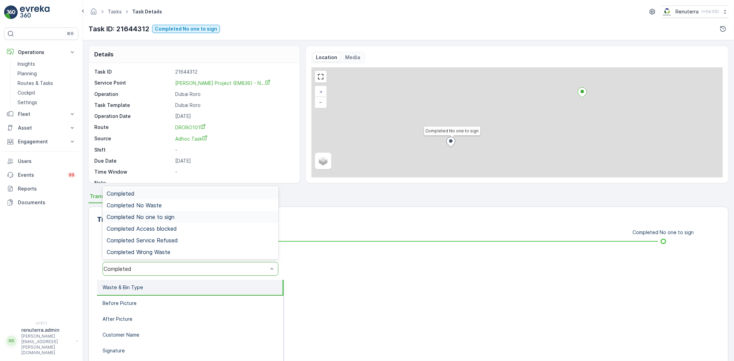
click at [157, 216] on span "Completed No one to sign" at bounding box center [141, 217] width 68 height 6
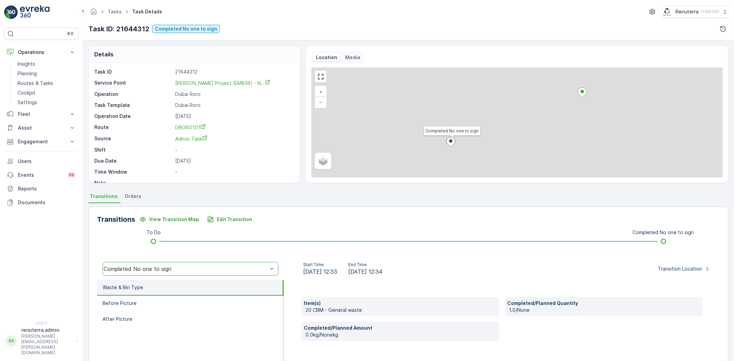
click at [157, 279] on div "option Completed No one to sign, selected. Completed No one to sign" at bounding box center [190, 269] width 187 height 22
click at [158, 299] on li "Before Picture" at bounding box center [190, 304] width 186 height 16
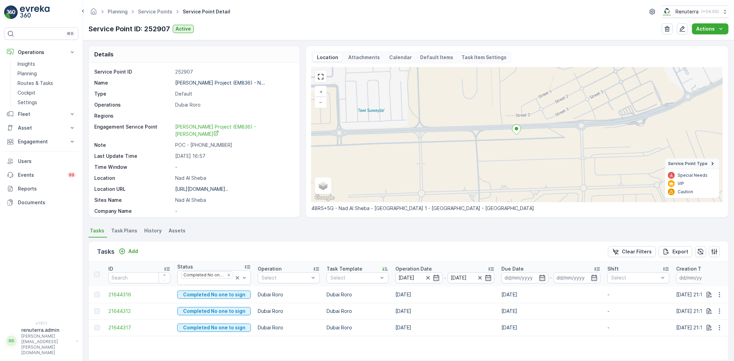
click at [124, 332] on td "21644317" at bounding box center [139, 328] width 69 height 17
click at [123, 331] on span "21644317" at bounding box center [139, 327] width 62 height 7
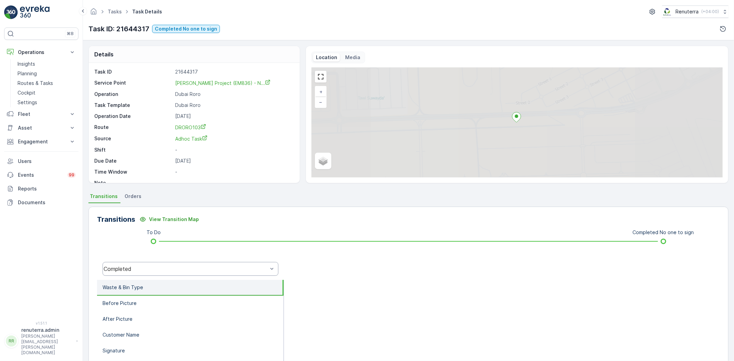
click at [163, 264] on div "Completed" at bounding box center [191, 269] width 176 height 14
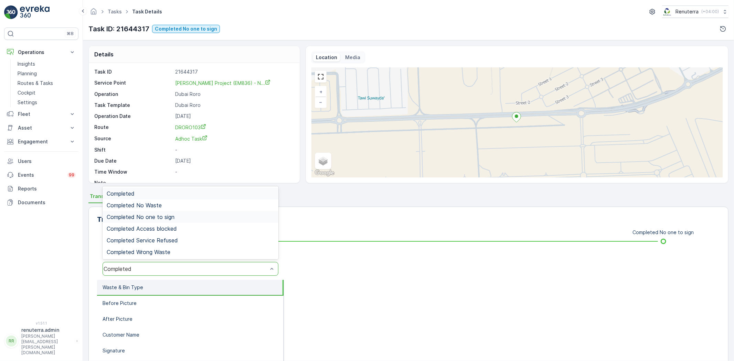
click at [167, 214] on span "Completed No one to sign" at bounding box center [141, 217] width 68 height 6
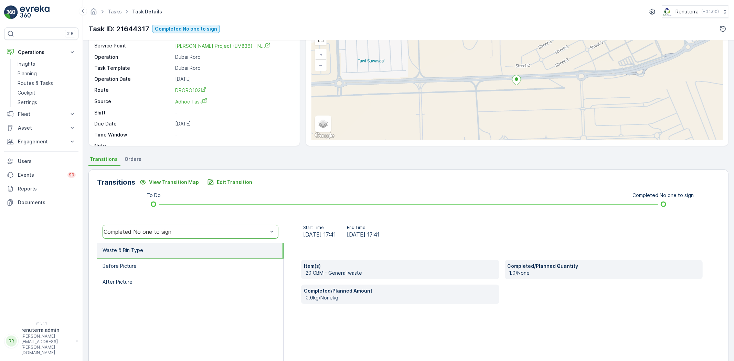
scroll to position [38, 0]
click at [166, 249] on li "Waste & Bin Type" at bounding box center [190, 250] width 186 height 16
click at [166, 258] on li "Before Picture" at bounding box center [190, 266] width 186 height 16
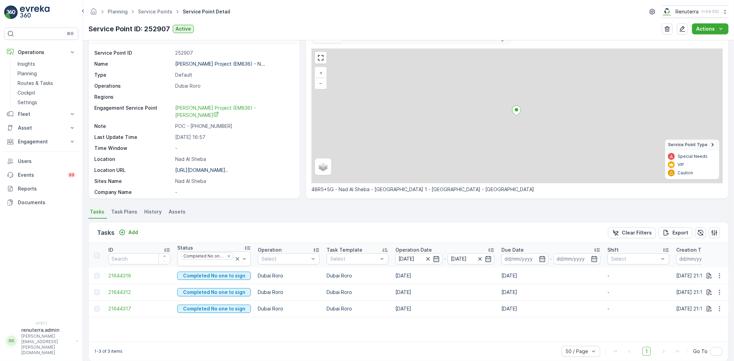
scroll to position [28, 0]
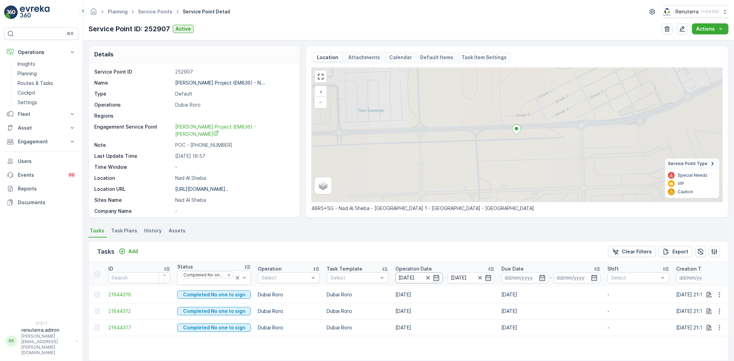
click at [401, 281] on input "14.09.2025" at bounding box center [418, 277] width 47 height 11
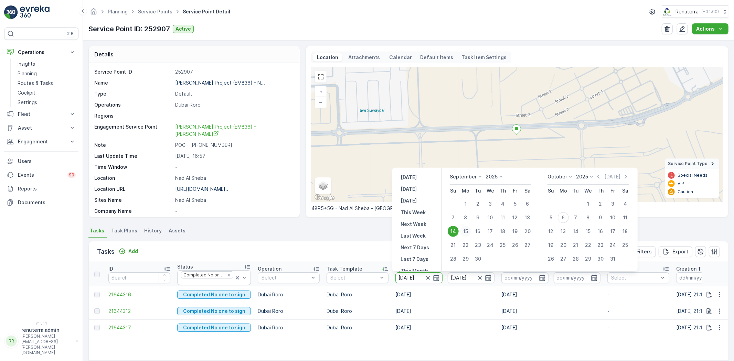
click at [464, 230] on div "15" at bounding box center [465, 231] width 11 height 11
type input "[DATE]"
click at [464, 230] on div "15" at bounding box center [465, 231] width 11 height 11
type input "[DATE]"
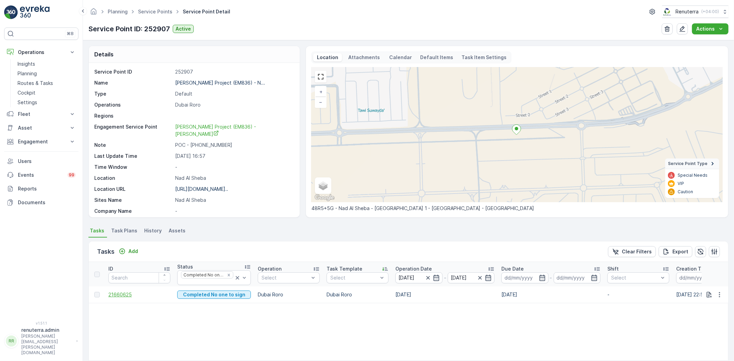
click at [115, 295] on span "21660625" at bounding box center [139, 294] width 62 height 7
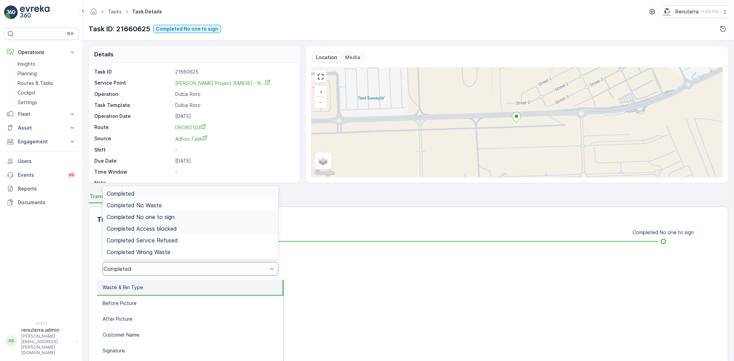
click at [166, 219] on span "Completed No one to sign" at bounding box center [141, 217] width 68 height 6
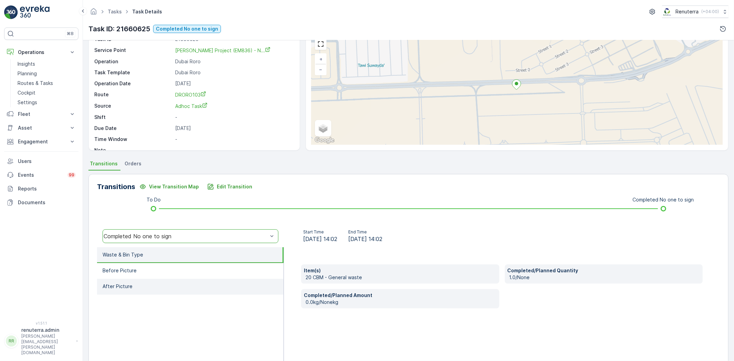
scroll to position [72, 0]
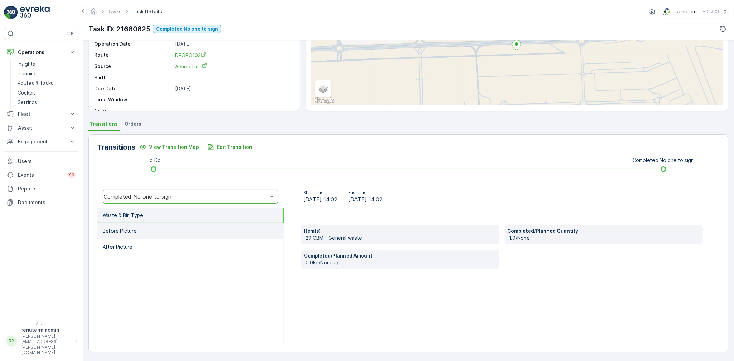
click at [150, 235] on li "Before Picture" at bounding box center [190, 232] width 186 height 16
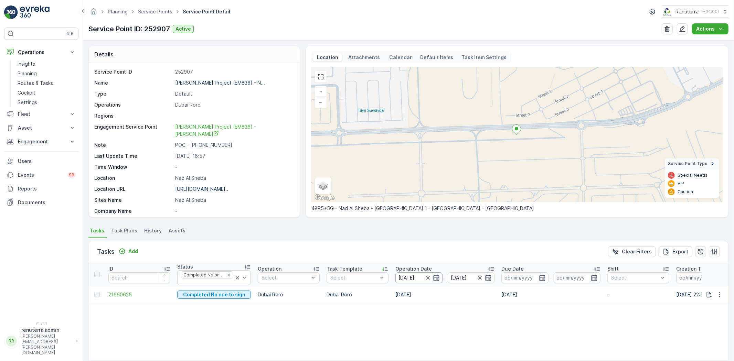
click at [406, 281] on input "[DATE]" at bounding box center [418, 277] width 47 height 11
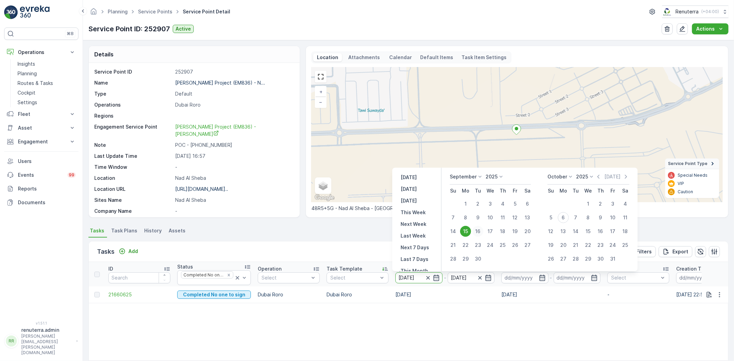
click at [478, 235] on div "16" at bounding box center [477, 231] width 11 height 11
type input "16.09.2025"
click at [478, 235] on div "16" at bounding box center [477, 231] width 11 height 11
type input "16.09.2025"
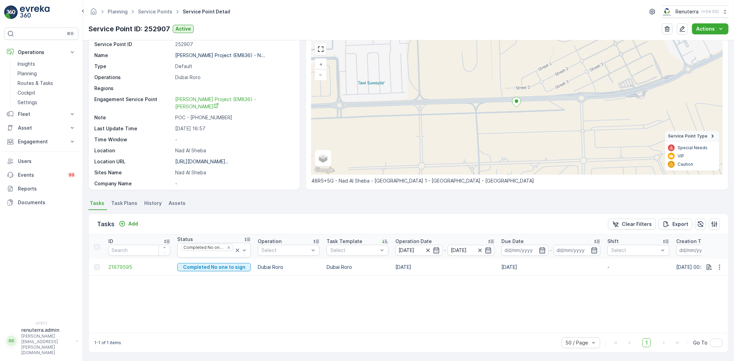
scroll to position [28, 0]
click at [127, 266] on span "21679595" at bounding box center [139, 266] width 62 height 7
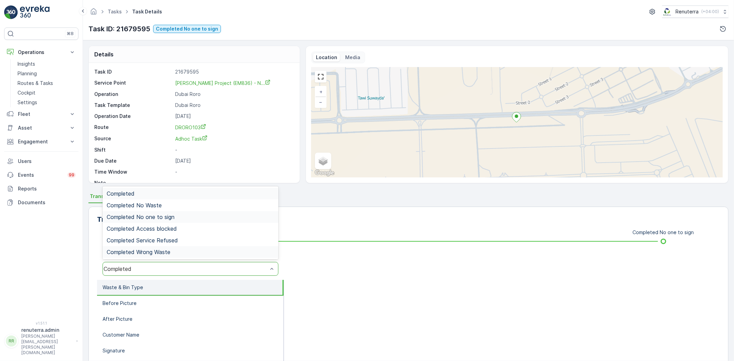
click at [170, 218] on span "Completed No one to sign" at bounding box center [141, 217] width 68 height 6
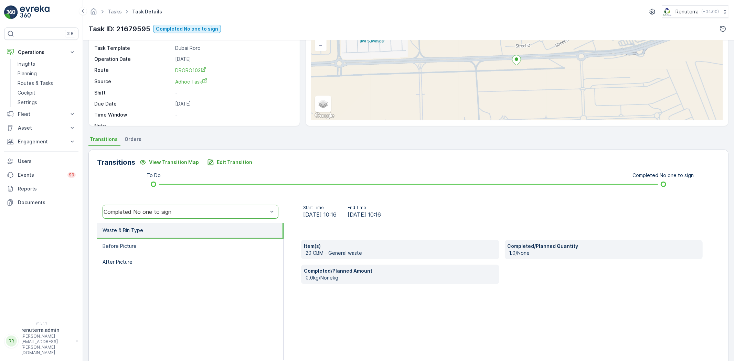
scroll to position [72, 0]
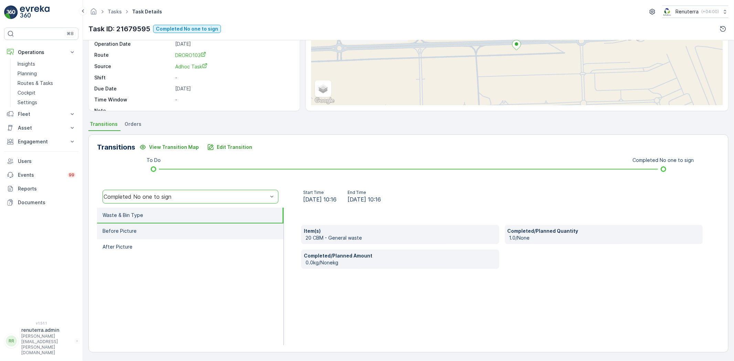
click at [148, 230] on li "Before Picture" at bounding box center [190, 232] width 186 height 16
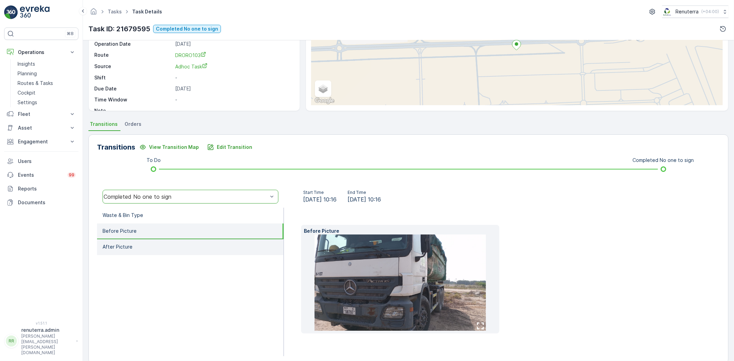
click at [153, 242] on li "After Picture" at bounding box center [190, 247] width 186 height 16
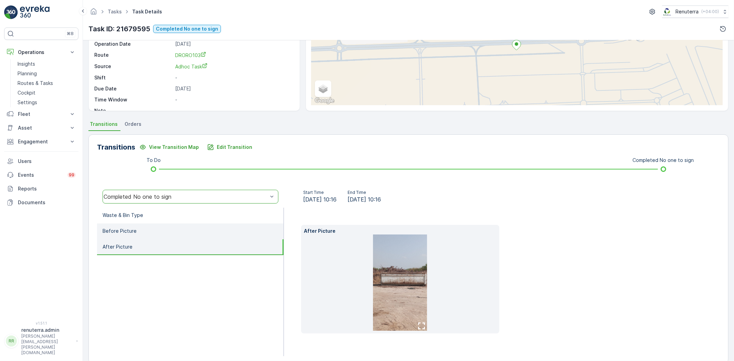
click at [150, 231] on li "Before Picture" at bounding box center [190, 232] width 186 height 16
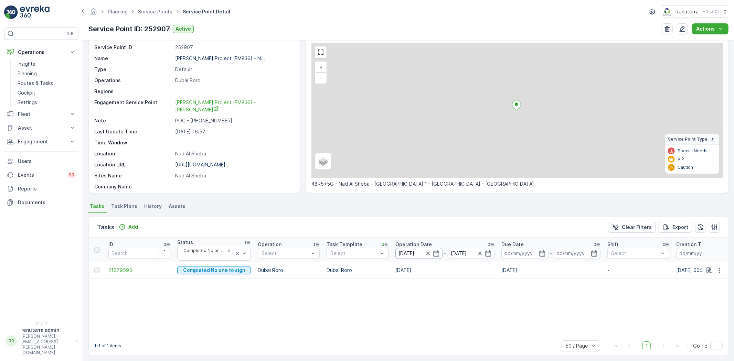
scroll to position [28, 0]
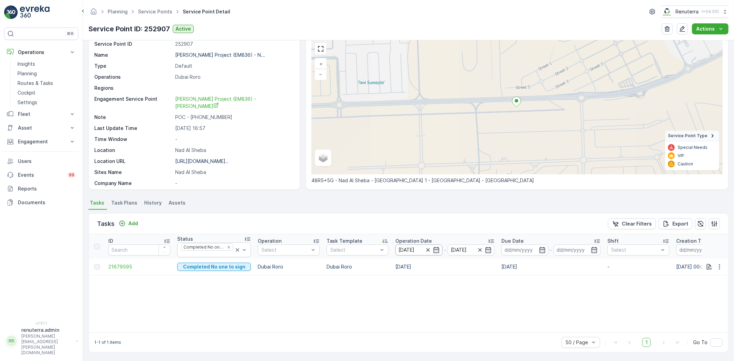
click at [408, 245] on input "16.09.2025" at bounding box center [418, 250] width 47 height 11
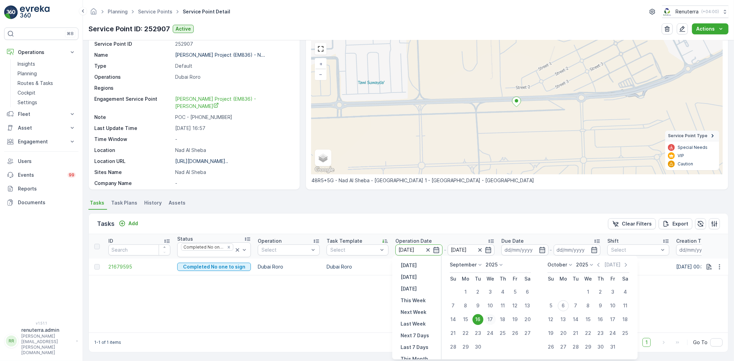
click at [492, 315] on div "17" at bounding box center [490, 319] width 11 height 11
type input "[DATE]"
click at [492, 315] on div "17" at bounding box center [490, 319] width 11 height 11
type input "[DATE]"
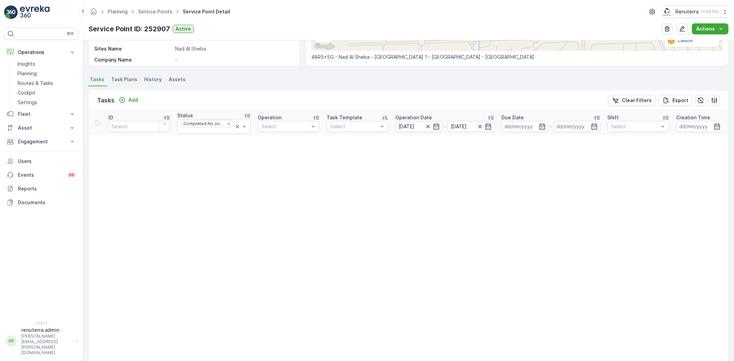
scroll to position [176, 0]
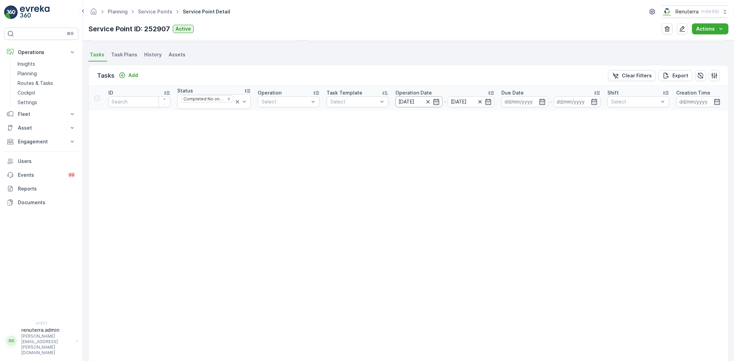
click at [401, 102] on input "[DATE]" at bounding box center [418, 101] width 47 height 11
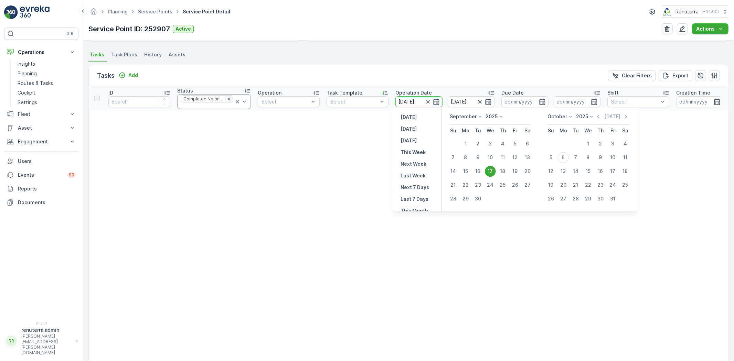
click at [226, 97] on icon "Remove Completed No one to sign" at bounding box center [228, 99] width 5 height 5
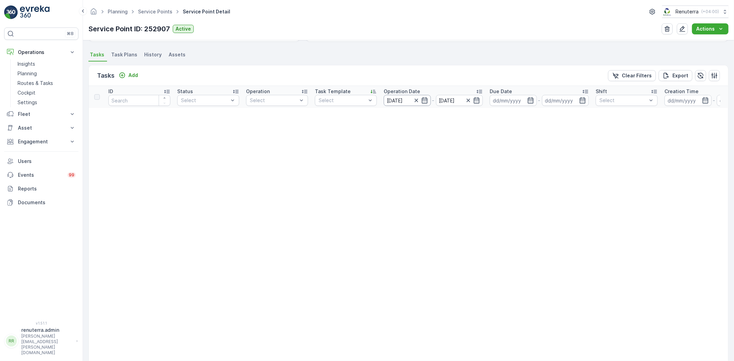
click at [394, 102] on input "[DATE]" at bounding box center [407, 100] width 47 height 11
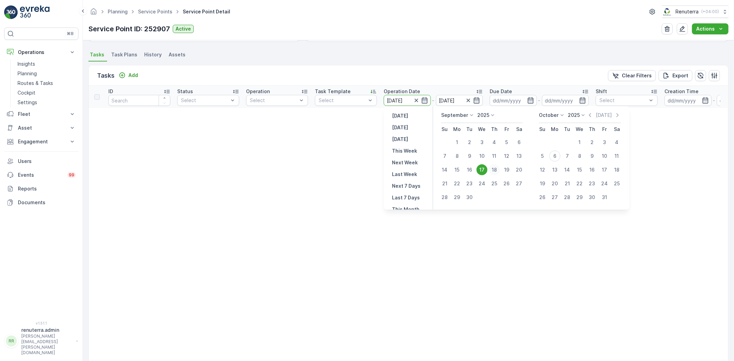
click at [498, 167] on div "18" at bounding box center [494, 169] width 11 height 11
type input "[DATE]"
click at [498, 167] on div "18" at bounding box center [494, 169] width 11 height 11
type input "[DATE]"
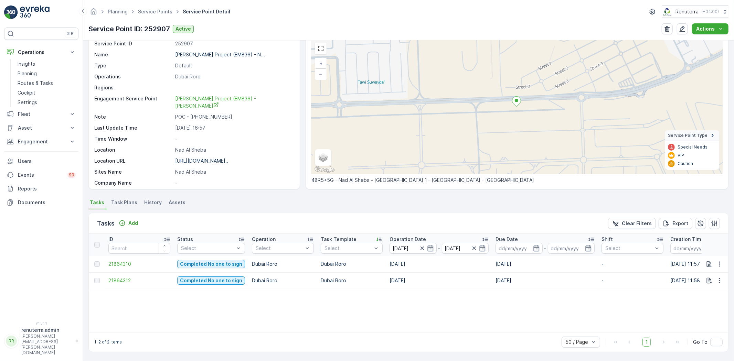
scroll to position [28, 0]
click at [129, 280] on span "21864312" at bounding box center [139, 281] width 62 height 7
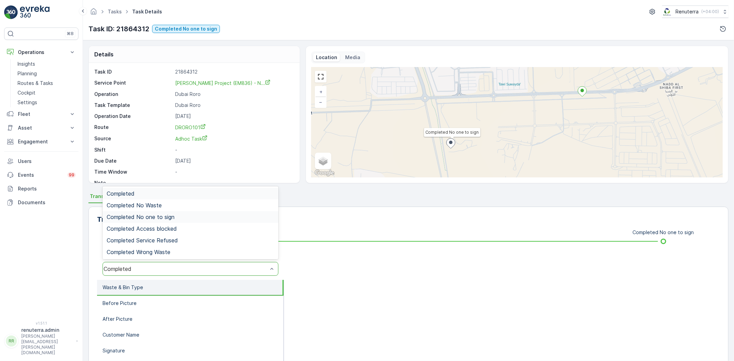
click at [158, 220] on div "Completed No one to sign" at bounding box center [191, 217] width 176 height 12
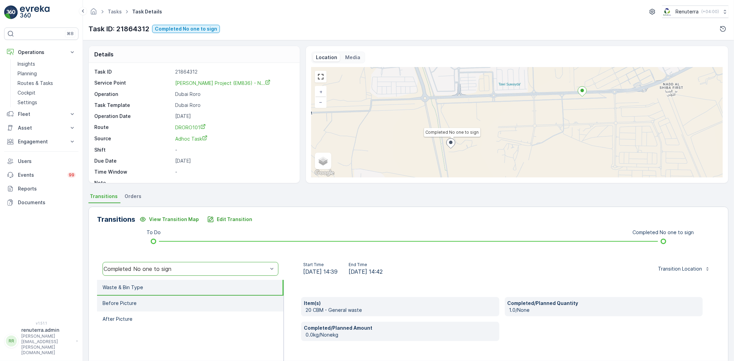
click at [170, 298] on li "Before Picture" at bounding box center [190, 304] width 186 height 16
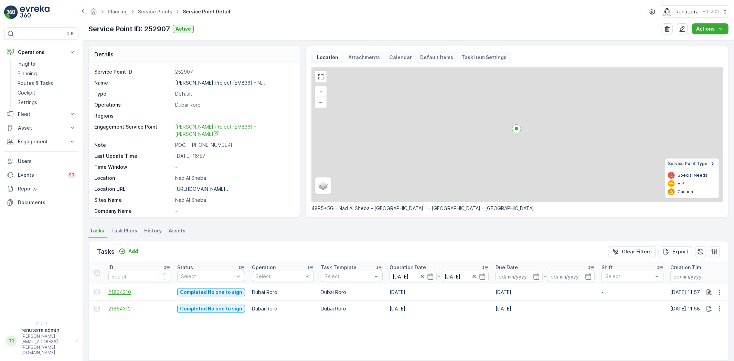
click at [116, 292] on span "21864310" at bounding box center [139, 292] width 62 height 7
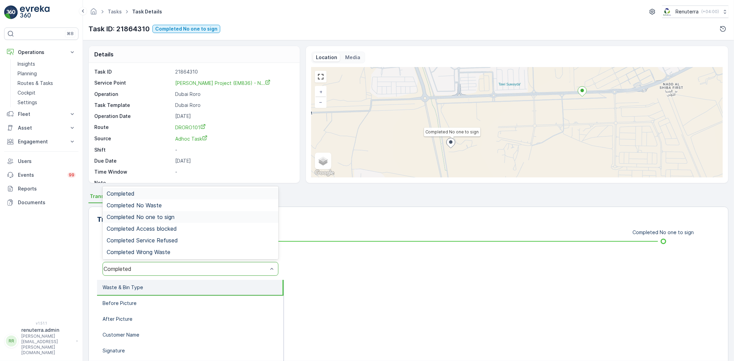
click at [148, 219] on span "Completed No one to sign" at bounding box center [141, 217] width 68 height 6
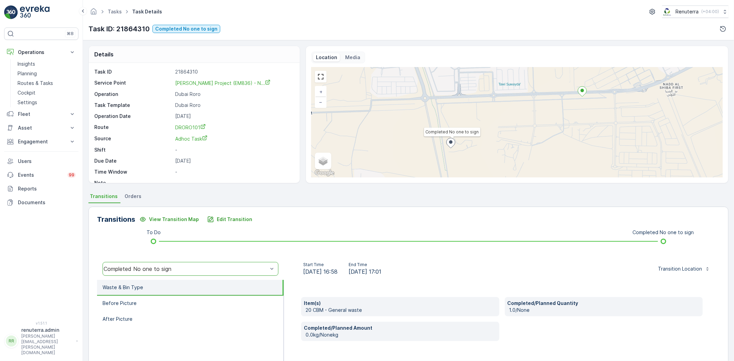
click at [174, 293] on li "Waste & Bin Type" at bounding box center [190, 288] width 186 height 16
click at [175, 297] on li "Before Picture" at bounding box center [190, 304] width 186 height 16
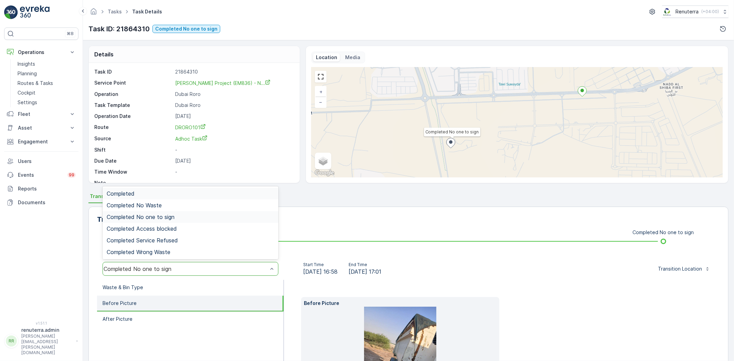
click at [195, 266] on div "Completed No one to sign" at bounding box center [186, 269] width 164 height 6
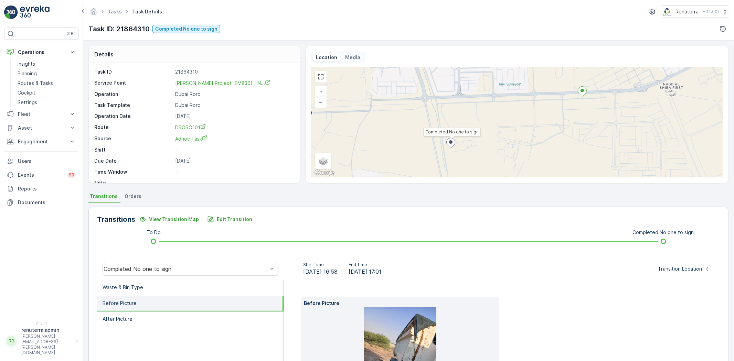
click at [215, 305] on li "Before Picture" at bounding box center [190, 304] width 186 height 16
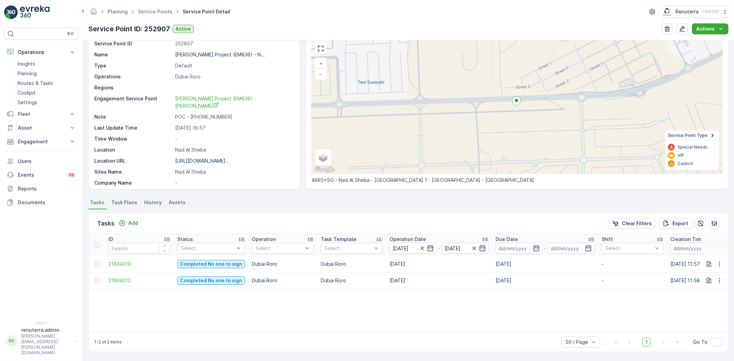
scroll to position [28, 0]
click at [396, 247] on input "[DATE]" at bounding box center [412, 248] width 47 height 11
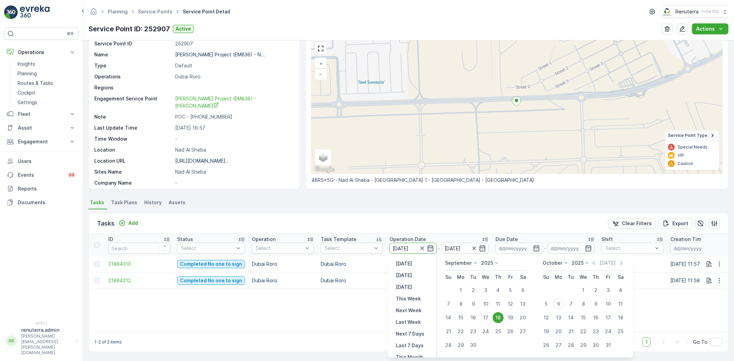
click at [507, 317] on div "19" at bounding box center [510, 317] width 11 height 11
type input "[DATE]"
click at [507, 316] on div "19" at bounding box center [510, 317] width 11 height 11
type input "[DATE]"
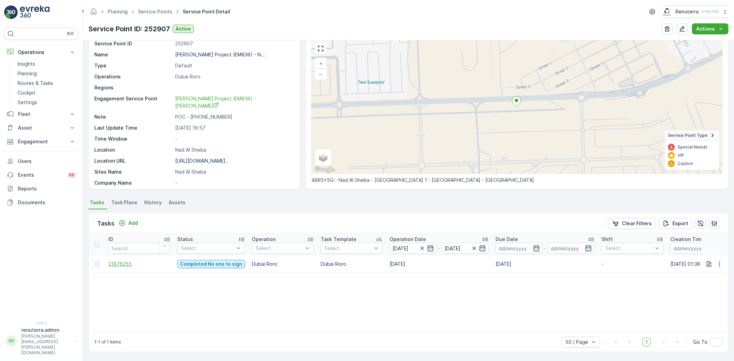
click at [113, 262] on span "21876255" at bounding box center [139, 264] width 62 height 7
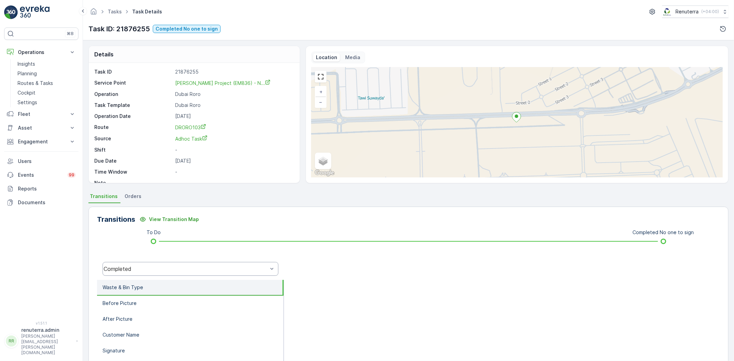
click at [141, 263] on div "Completed" at bounding box center [191, 269] width 176 height 14
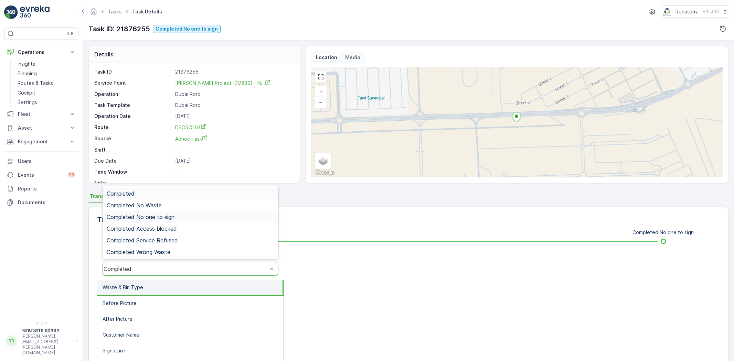
click at [141, 215] on span "Completed No one to sign" at bounding box center [141, 217] width 68 height 6
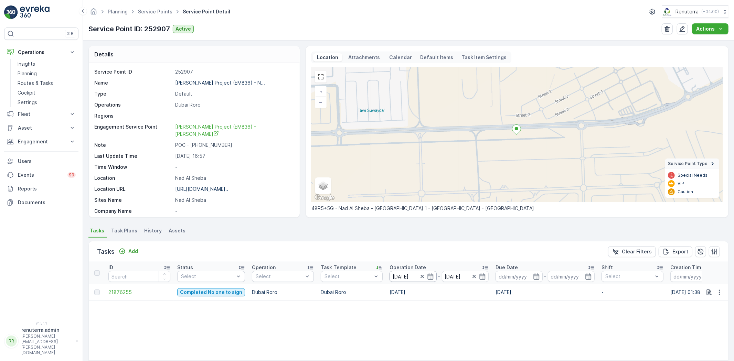
click at [398, 280] on input "[DATE]" at bounding box center [412, 276] width 47 height 11
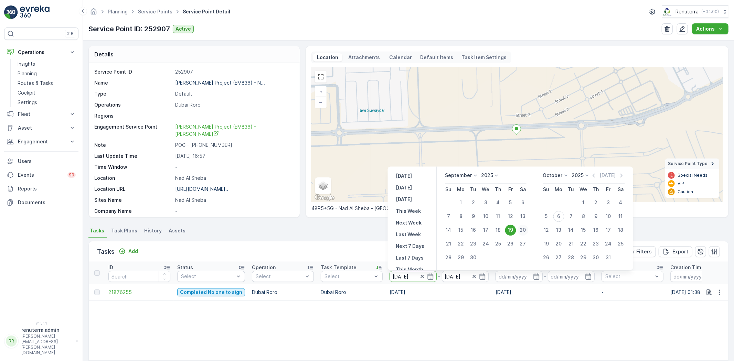
click at [520, 226] on div "20" at bounding box center [522, 230] width 11 height 11
type input "[DATE]"
click at [520, 226] on div "20" at bounding box center [522, 230] width 11 height 11
type input "[DATE]"
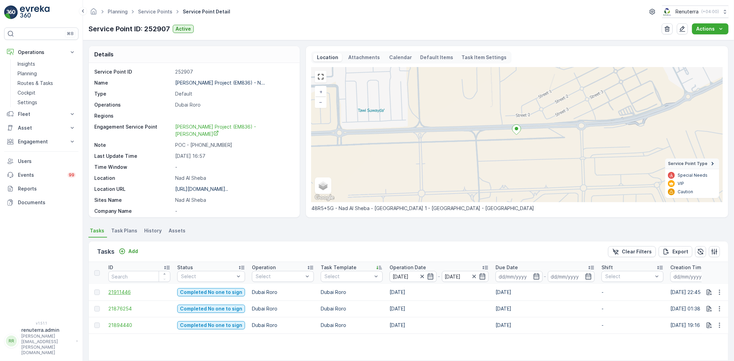
click at [121, 294] on span "21911446" at bounding box center [139, 292] width 62 height 7
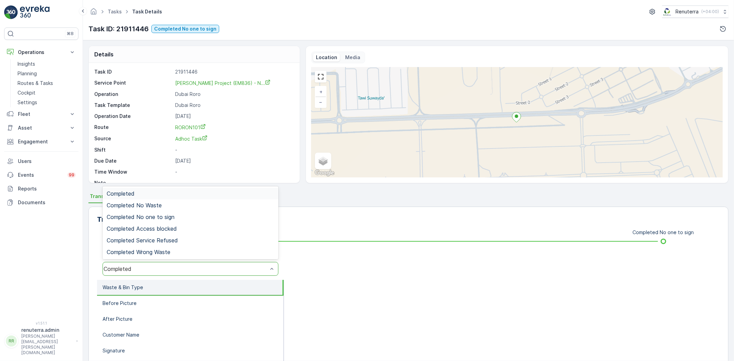
click at [144, 263] on div "Completed" at bounding box center [191, 269] width 176 height 14
click at [159, 219] on span "Completed No one to sign" at bounding box center [141, 217] width 68 height 6
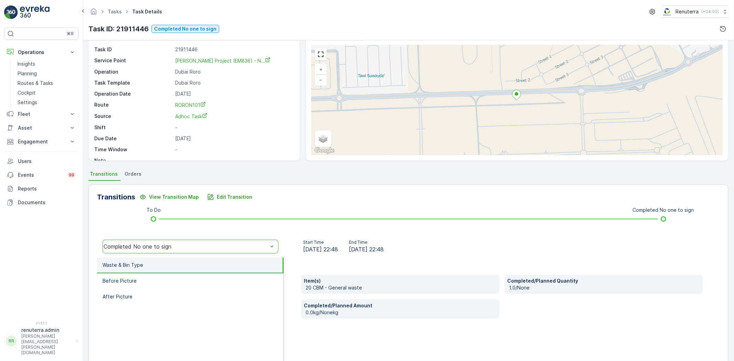
scroll to position [72, 0]
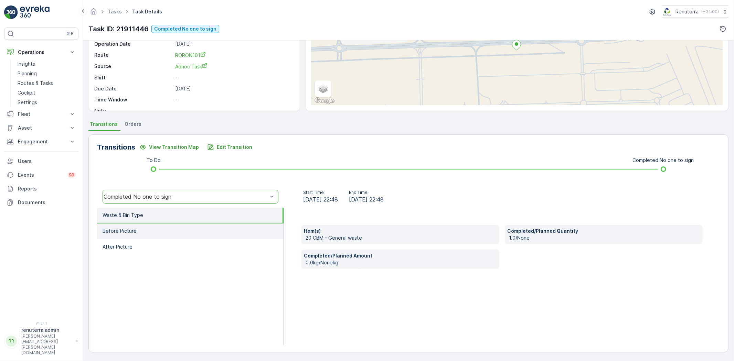
click at [180, 229] on li "Before Picture" at bounding box center [190, 232] width 186 height 16
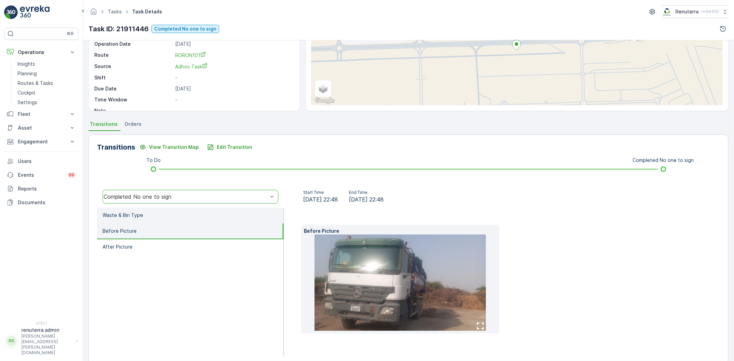
click at [180, 215] on li "Waste & Bin Type" at bounding box center [190, 216] width 186 height 16
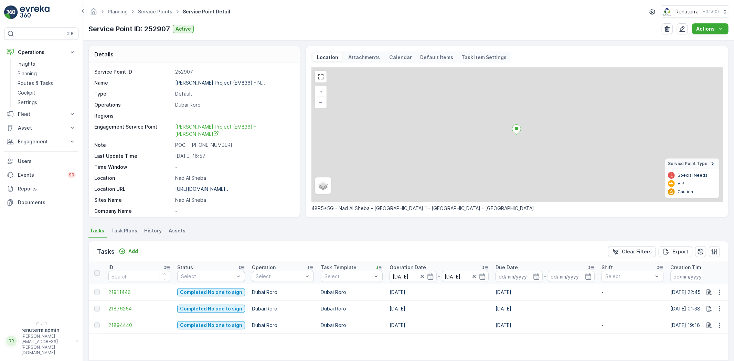
click at [139, 310] on span "21876254" at bounding box center [139, 308] width 62 height 7
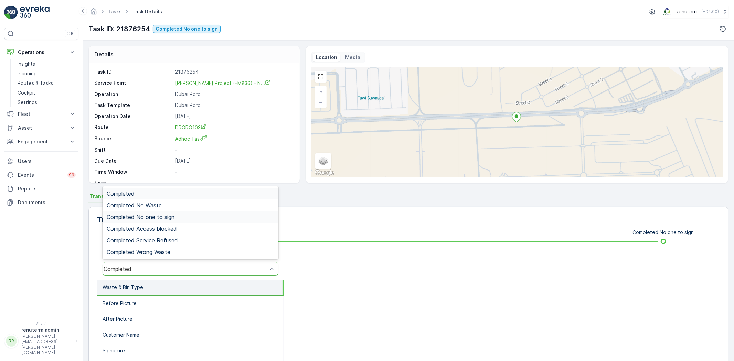
click at [166, 221] on div "Completed No one to sign" at bounding box center [191, 217] width 176 height 12
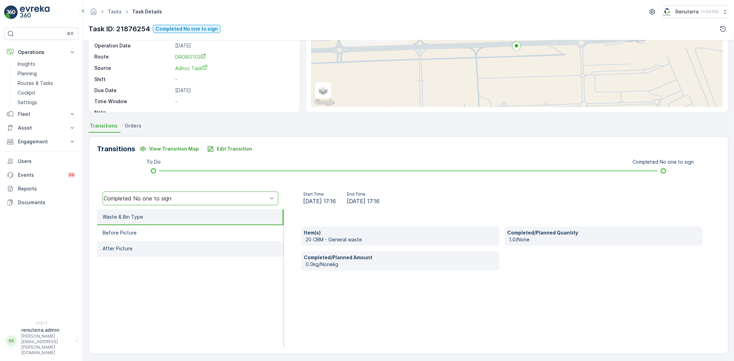
scroll to position [72, 0]
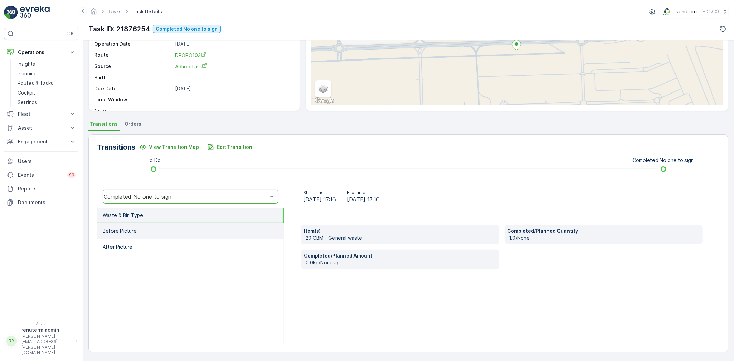
click at [163, 225] on li "Before Picture" at bounding box center [190, 232] width 186 height 16
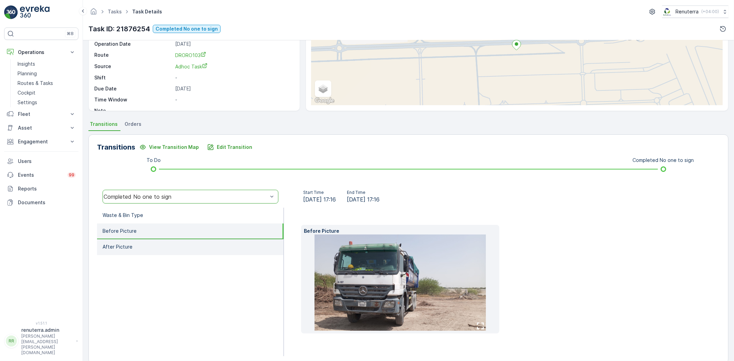
click at [175, 241] on li "After Picture" at bounding box center [190, 247] width 186 height 16
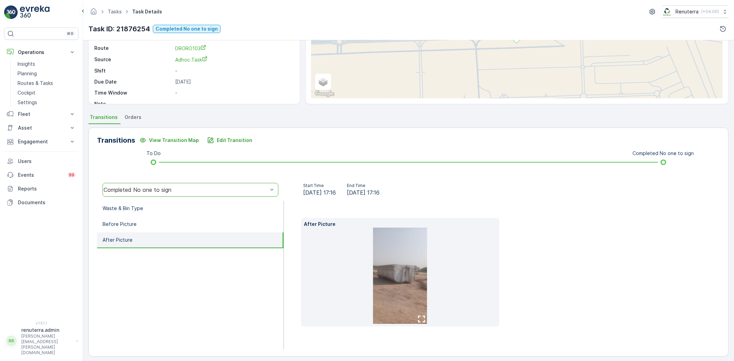
scroll to position [83, 0]
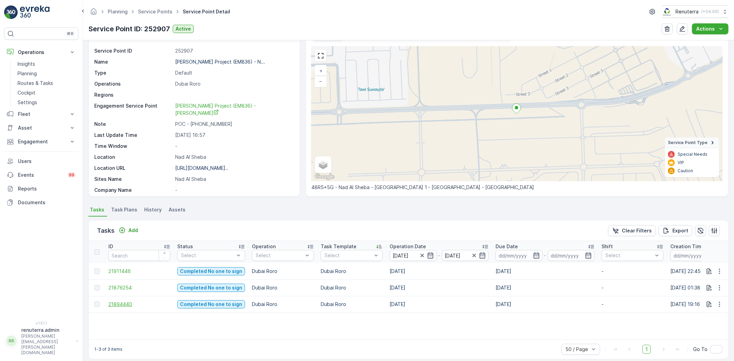
scroll to position [28, 0]
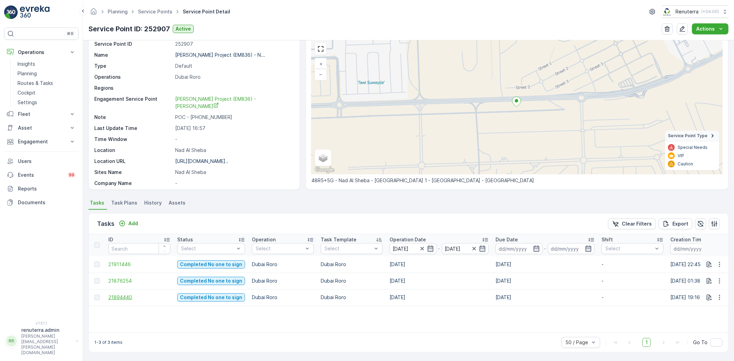
click at [120, 300] on span "21894440" at bounding box center [139, 297] width 62 height 7
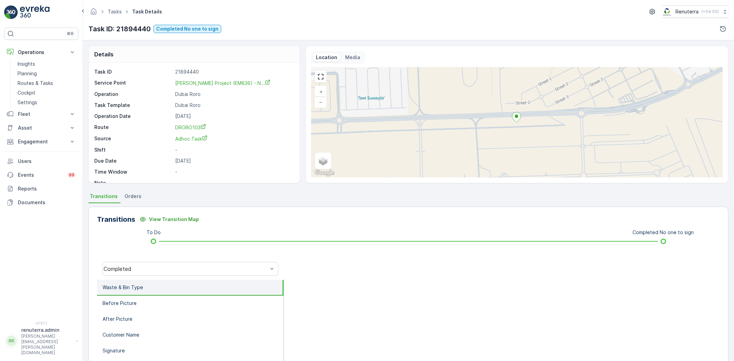
click at [149, 282] on li "Waste & Bin Type" at bounding box center [190, 288] width 186 height 16
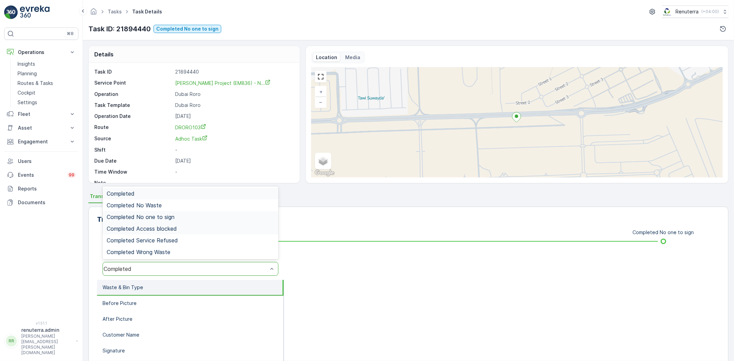
click at [157, 218] on span "Completed No one to sign" at bounding box center [141, 217] width 68 height 6
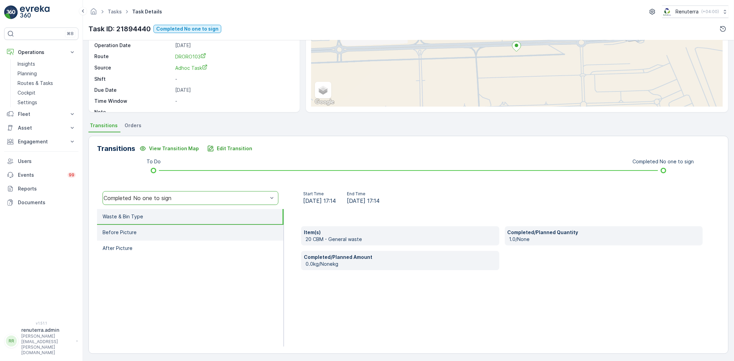
scroll to position [72, 0]
click at [147, 228] on li "Before Picture" at bounding box center [190, 232] width 186 height 16
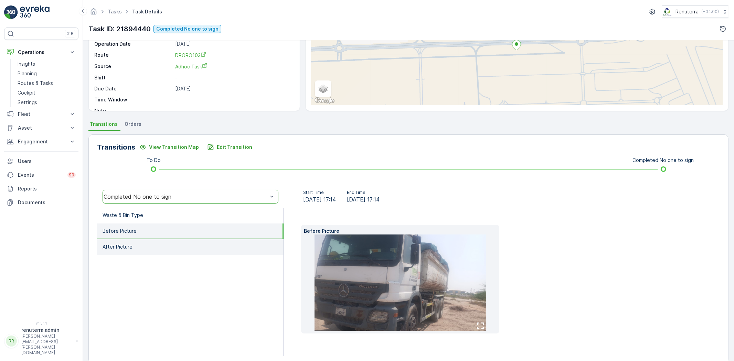
click at [160, 243] on li "After Picture" at bounding box center [190, 247] width 186 height 16
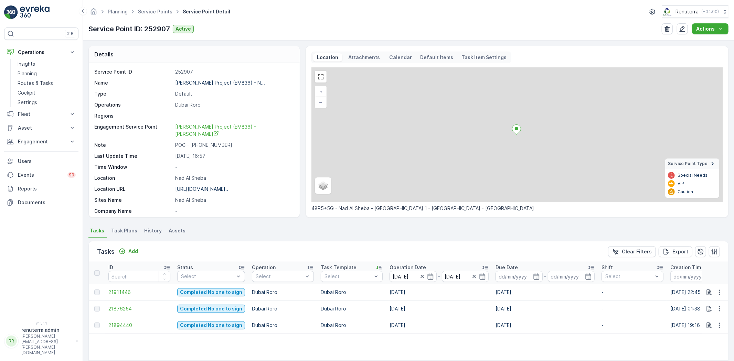
click at [396, 284] on td "20.09.2025" at bounding box center [439, 292] width 106 height 17
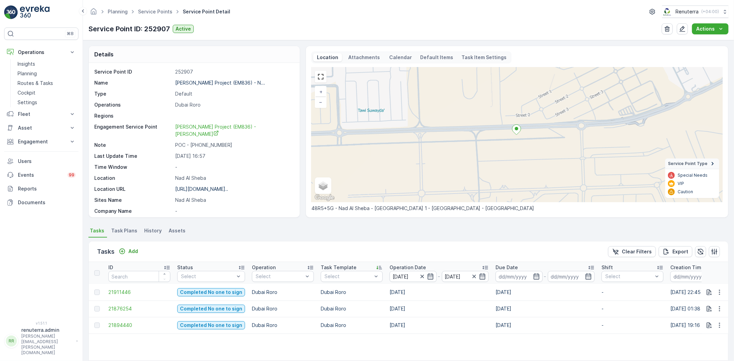
click at [398, 282] on th "Operation Date 20.09.2025 - 20.09.2025" at bounding box center [439, 273] width 106 height 22
click at [398, 278] on input "20.09.2025" at bounding box center [412, 276] width 47 height 11
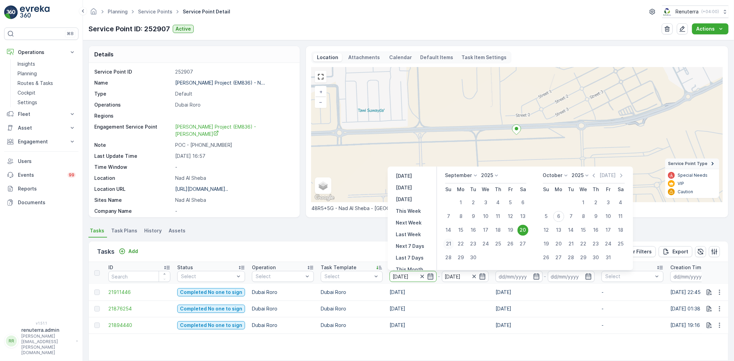
click at [452, 243] on div "21" at bounding box center [448, 244] width 11 height 11
type input "21.09.2025"
click at [452, 243] on div "21" at bounding box center [448, 244] width 11 height 11
type input "21.09.2025"
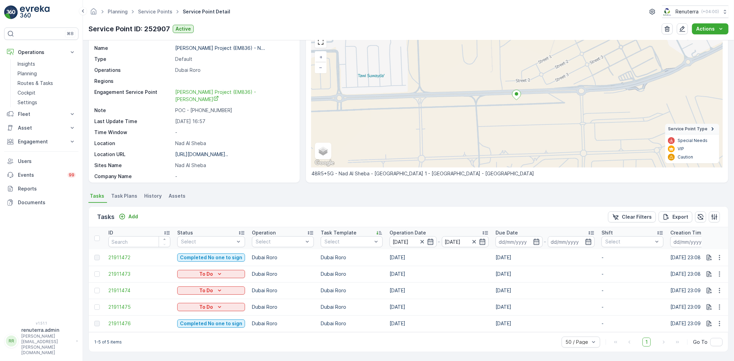
scroll to position [38, 0]
click at [117, 255] on span "21911472" at bounding box center [139, 257] width 62 height 7
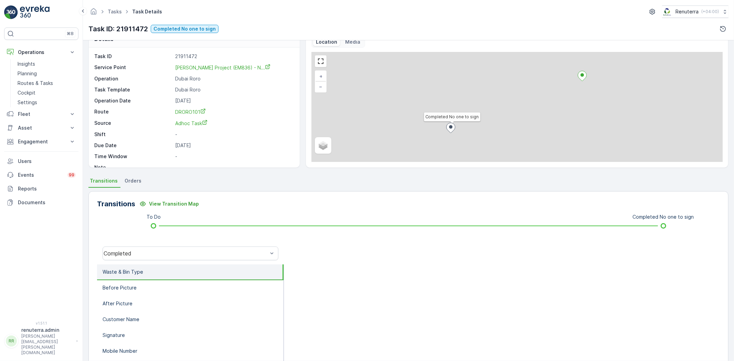
scroll to position [72, 0]
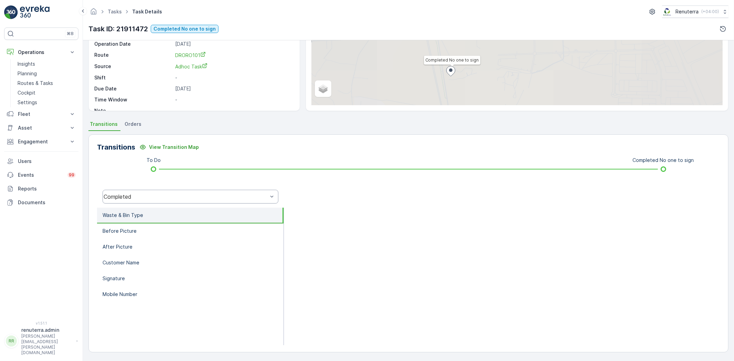
click at [152, 193] on div "Completed" at bounding box center [191, 197] width 176 height 14
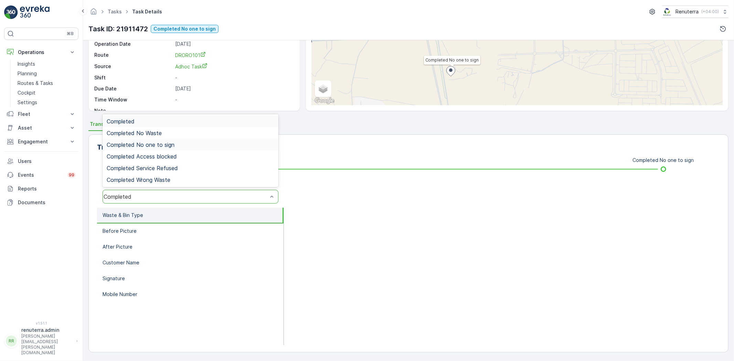
click at [157, 145] on span "Completed No one to sign" at bounding box center [141, 145] width 68 height 6
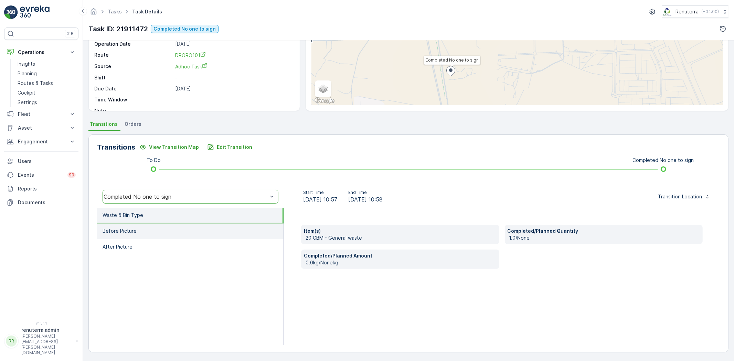
click at [193, 225] on li "Before Picture" at bounding box center [190, 232] width 186 height 16
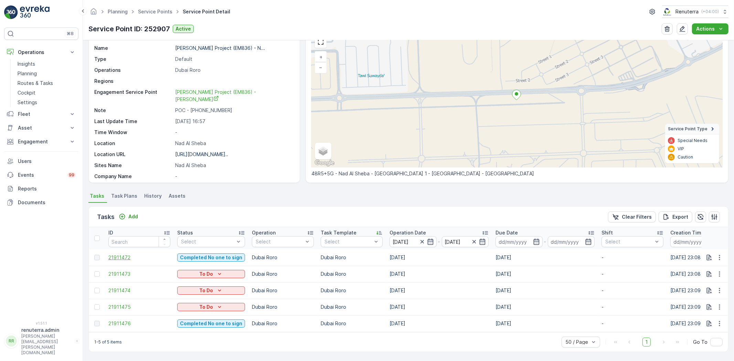
scroll to position [38, 0]
click at [126, 324] on span "21911476" at bounding box center [139, 323] width 62 height 7
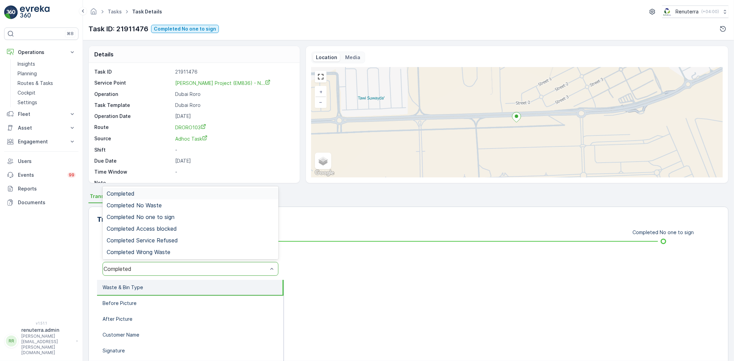
click at [179, 265] on div "Completed" at bounding box center [191, 269] width 176 height 14
click at [178, 214] on div "Completed No one to sign" at bounding box center [191, 217] width 168 height 6
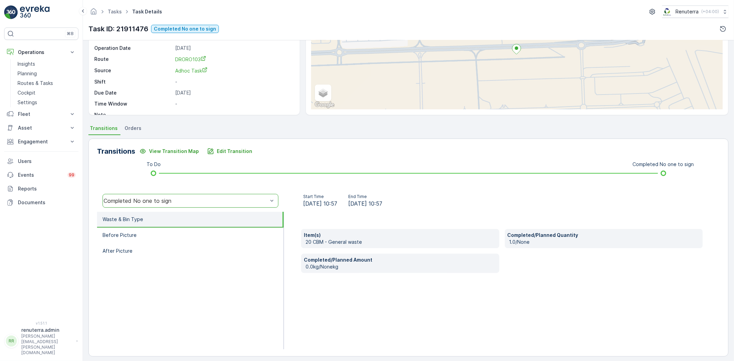
scroll to position [72, 0]
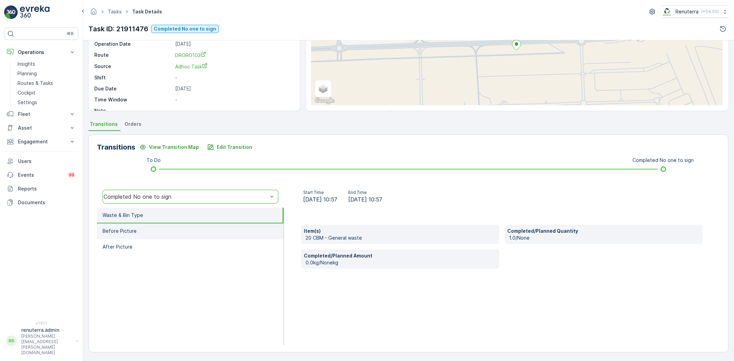
click at [173, 237] on li "Before Picture" at bounding box center [190, 232] width 186 height 16
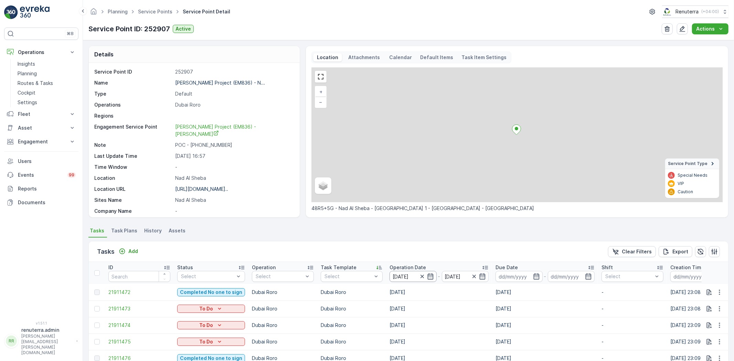
click at [400, 271] on input "21.09.2025" at bounding box center [412, 276] width 47 height 11
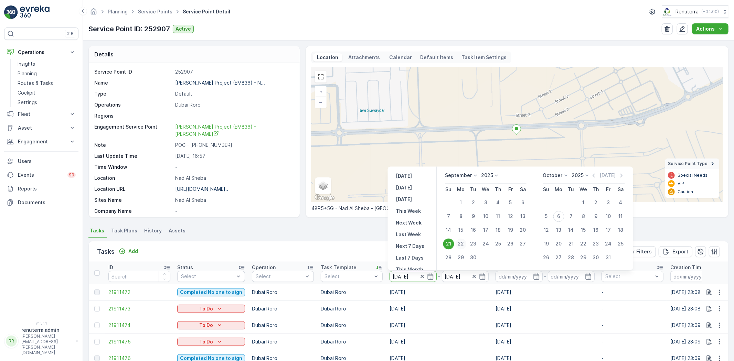
click at [463, 243] on div "22" at bounding box center [460, 244] width 11 height 11
type input "22.09.2025"
click at [463, 243] on div "22" at bounding box center [460, 244] width 11 height 11
type input "22.09.2025"
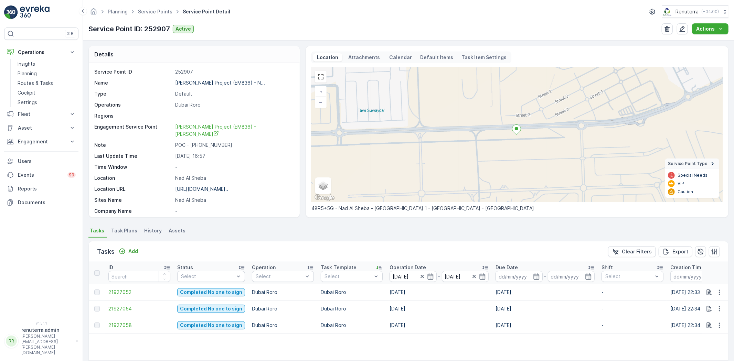
scroll to position [28, 0]
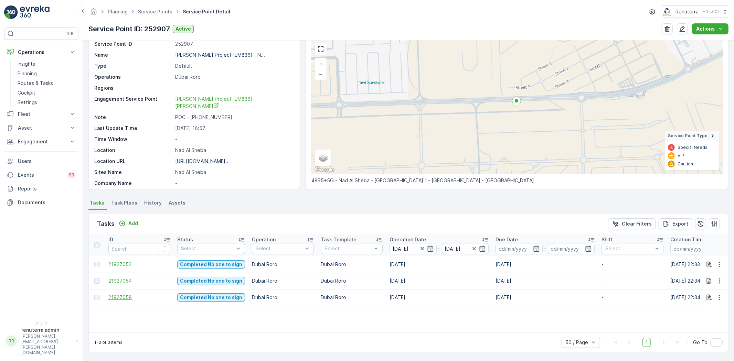
click at [115, 299] on span "21927058" at bounding box center [139, 297] width 62 height 7
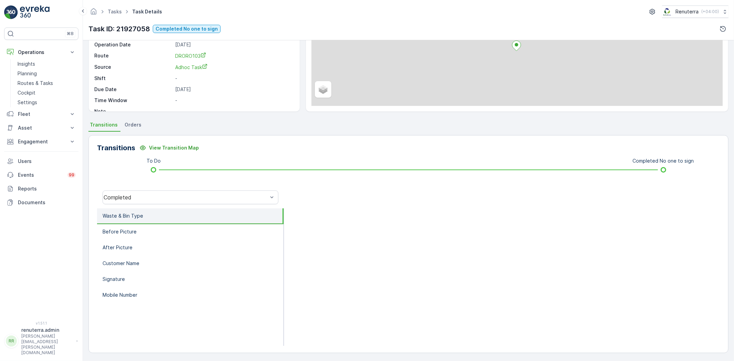
scroll to position [72, 0]
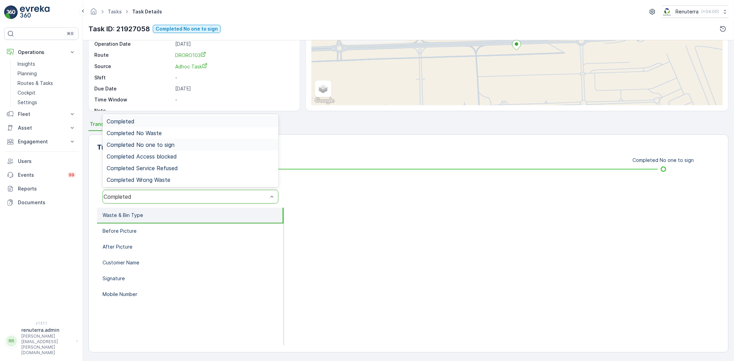
click at [148, 146] on span "Completed No one to sign" at bounding box center [141, 145] width 68 height 6
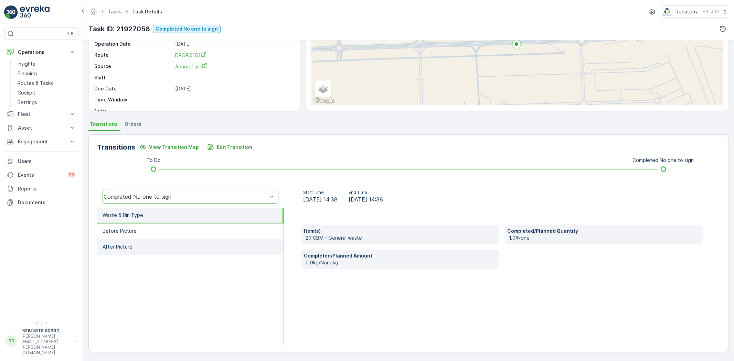
click at [149, 239] on li "After Picture" at bounding box center [190, 247] width 186 height 16
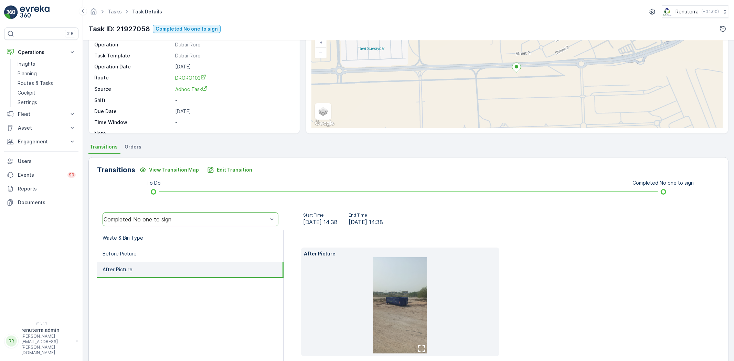
scroll to position [0, 0]
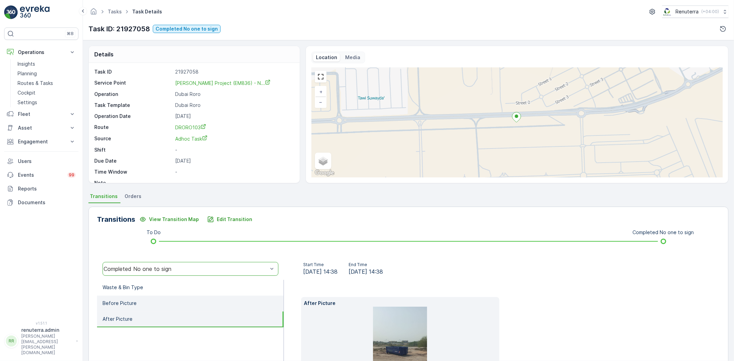
click at [147, 309] on li "Before Picture" at bounding box center [190, 304] width 186 height 16
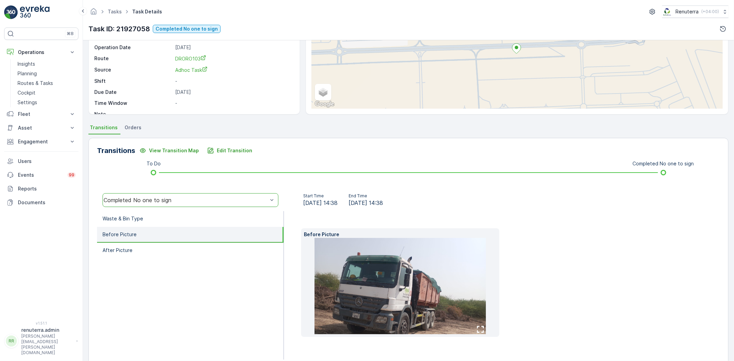
scroll to position [72, 0]
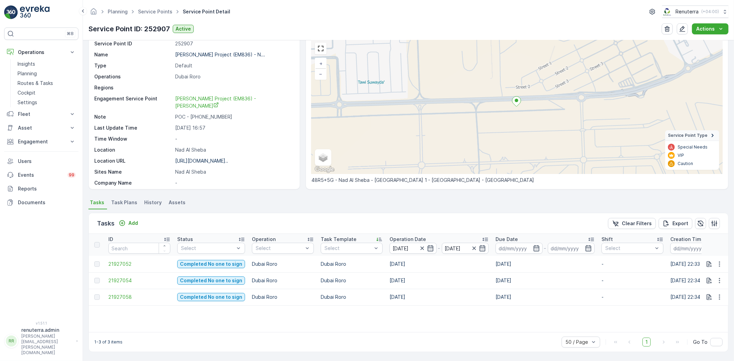
scroll to position [28, 0]
click at [132, 283] on span "21927054" at bounding box center [139, 280] width 62 height 7
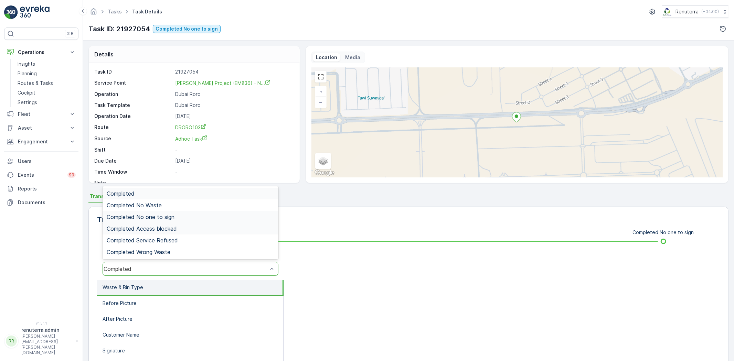
click at [169, 221] on div "Completed No one to sign" at bounding box center [191, 217] width 176 height 12
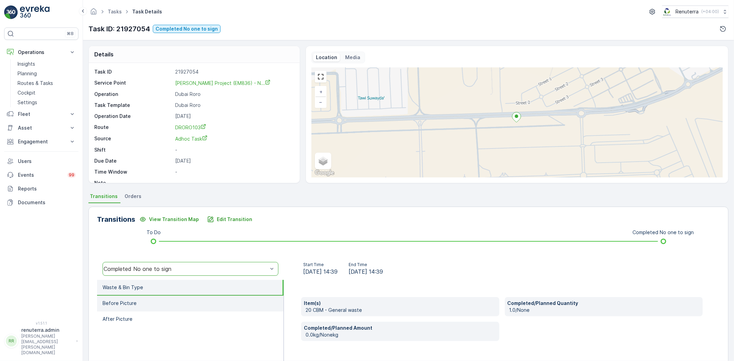
click at [171, 304] on li "Before Picture" at bounding box center [190, 304] width 186 height 16
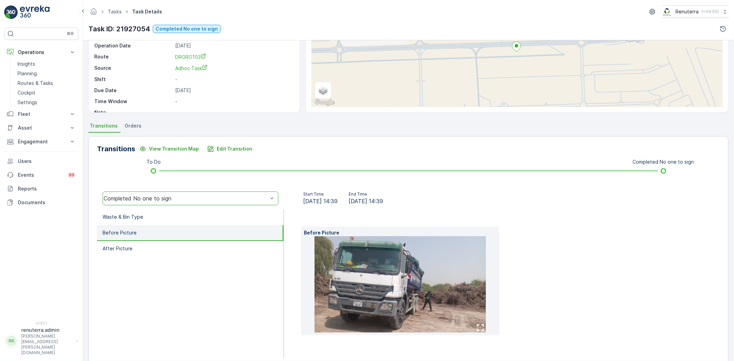
scroll to position [72, 0]
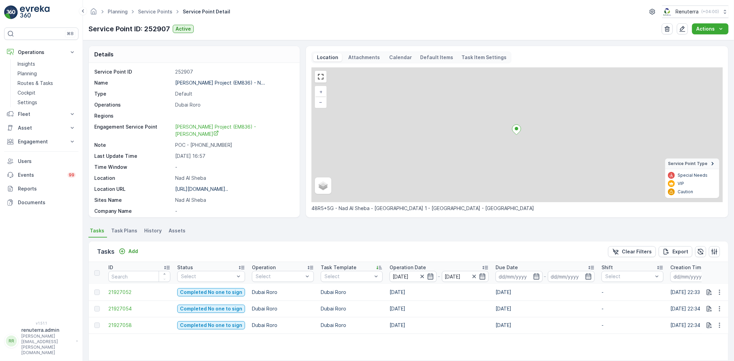
click at [118, 287] on td "21927052" at bounding box center [139, 292] width 69 height 17
click at [119, 289] on span "21927052" at bounding box center [139, 292] width 62 height 7
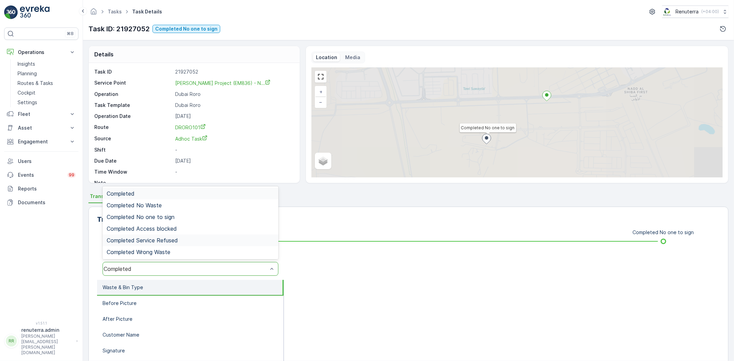
drag, startPoint x: 157, startPoint y: 273, endPoint x: 155, endPoint y: 241, distance: 32.0
click at [157, 273] on div "Completed" at bounding box center [191, 269] width 176 height 14
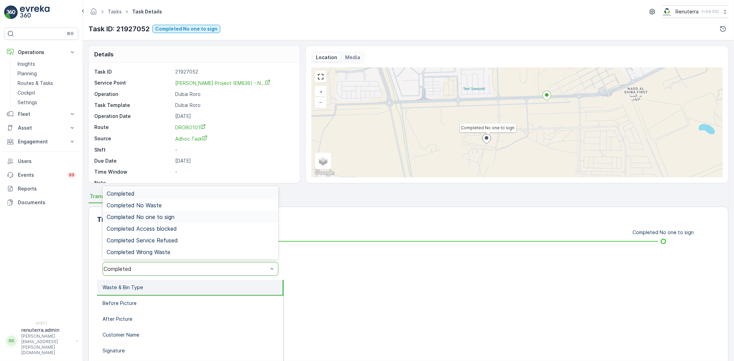
click at [154, 221] on div "Completed No one to sign" at bounding box center [191, 217] width 176 height 12
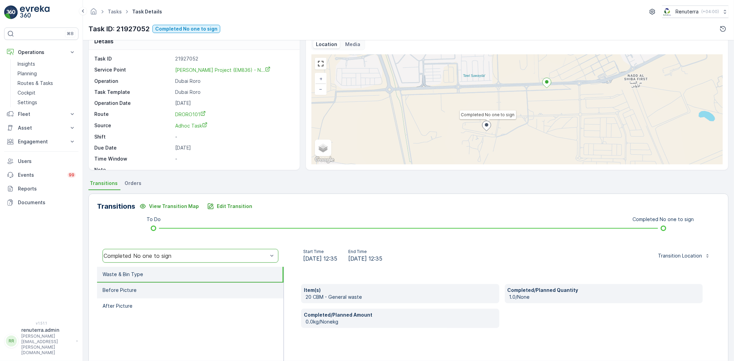
scroll to position [38, 0]
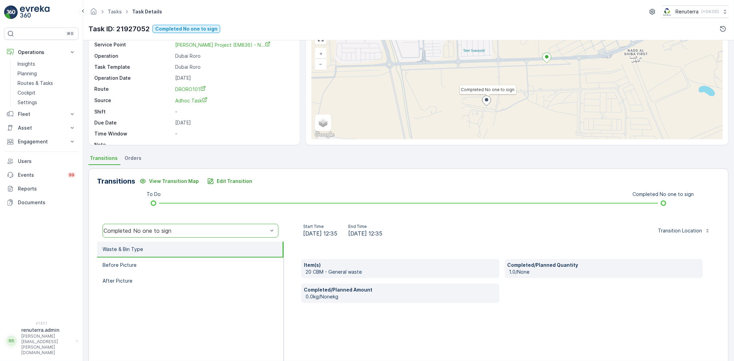
click at [184, 255] on li "Waste & Bin Type" at bounding box center [190, 250] width 186 height 16
click at [187, 261] on li "Before Picture" at bounding box center [190, 266] width 186 height 16
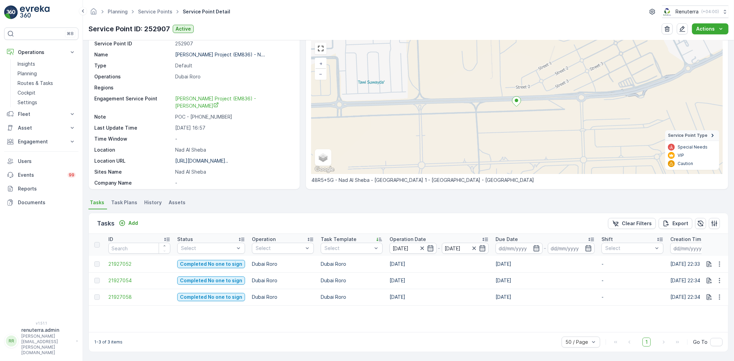
scroll to position [28, 0]
click at [401, 254] on table "ID Status Select Operation Select Task Template Select Operation Date 22.09.202…" at bounding box center [654, 270] width 1130 height 72
click at [400, 251] on input "22.09.2025" at bounding box center [412, 248] width 47 height 11
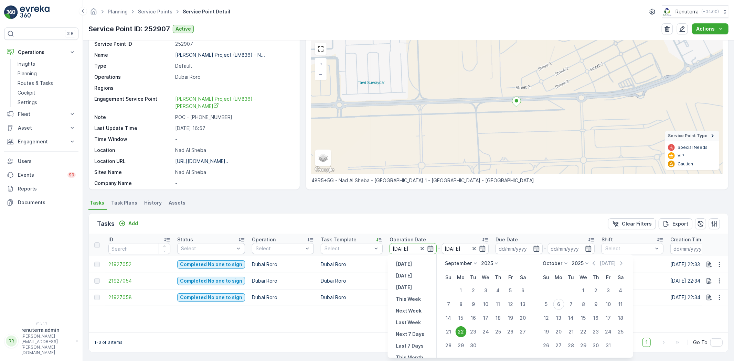
click at [478, 331] on div "23" at bounding box center [473, 331] width 11 height 11
type input "23.09.2025"
click at [477, 331] on div "23" at bounding box center [473, 331] width 11 height 11
type input "23.09.2025"
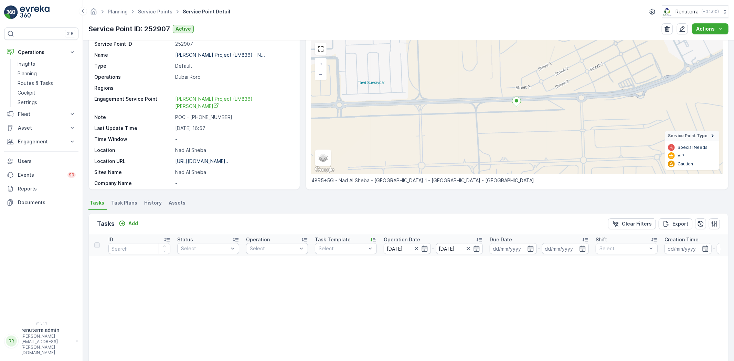
click at [396, 242] on p "Operation Date" at bounding box center [402, 239] width 36 height 7
click at [389, 246] on input "23.09.2025" at bounding box center [407, 248] width 47 height 11
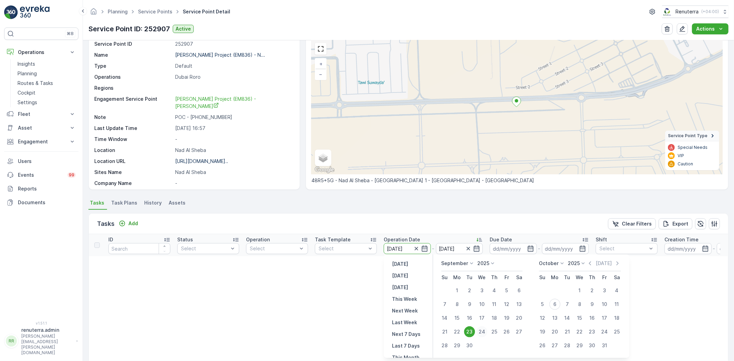
click at [476, 334] on button "24" at bounding box center [482, 332] width 12 height 12
type input "24.09.2025"
click at [476, 334] on button "24" at bounding box center [482, 332] width 12 height 12
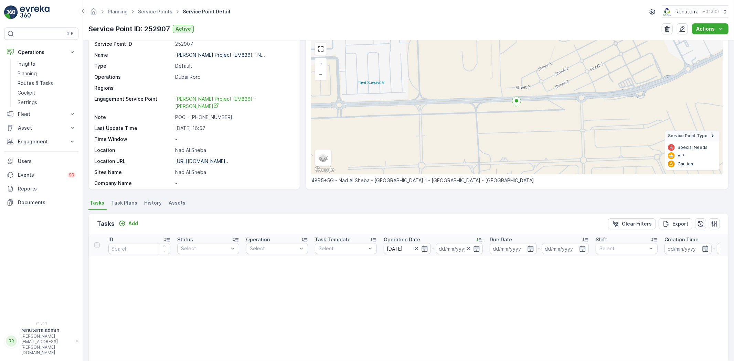
type input "24.09.2025"
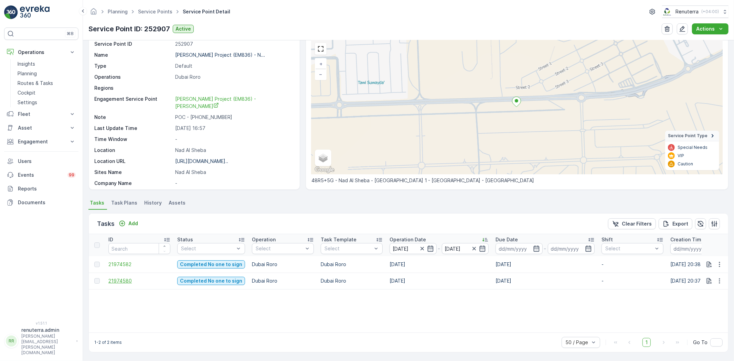
click at [125, 279] on span "21974580" at bounding box center [139, 281] width 62 height 7
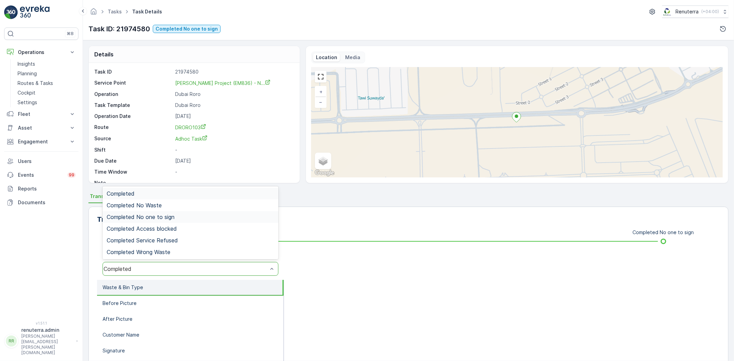
click at [141, 215] on span "Completed No one to sign" at bounding box center [141, 217] width 68 height 6
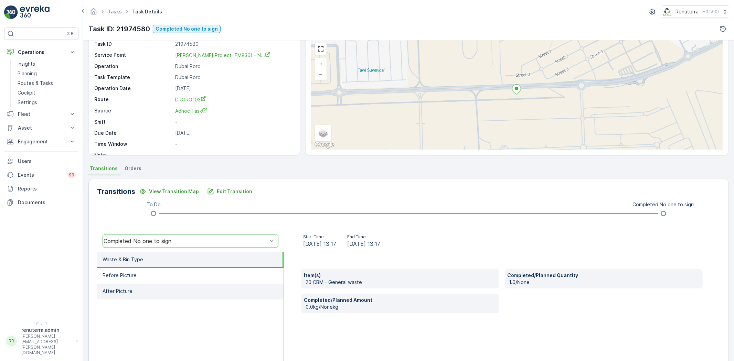
scroll to position [72, 0]
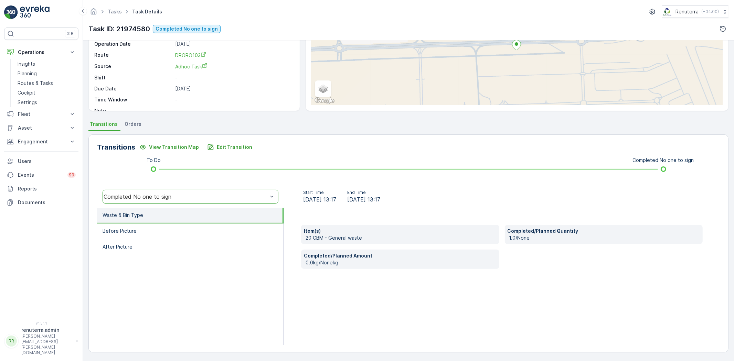
click at [193, 260] on ul "Waste & Bin Type Before Picture After Picture" at bounding box center [190, 277] width 187 height 138
click at [181, 228] on li "Before Picture" at bounding box center [190, 232] width 186 height 16
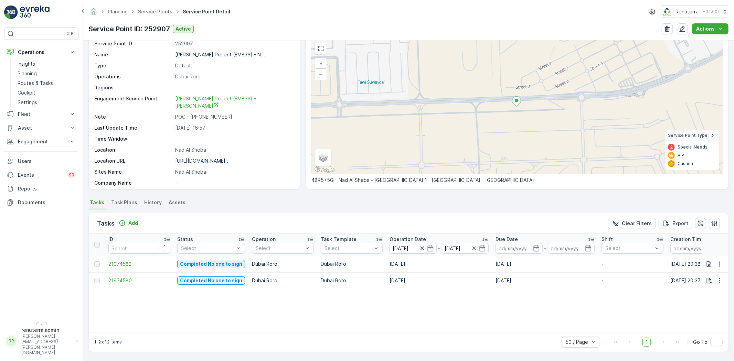
scroll to position [28, 0]
click at [126, 263] on span "21974582" at bounding box center [139, 264] width 62 height 7
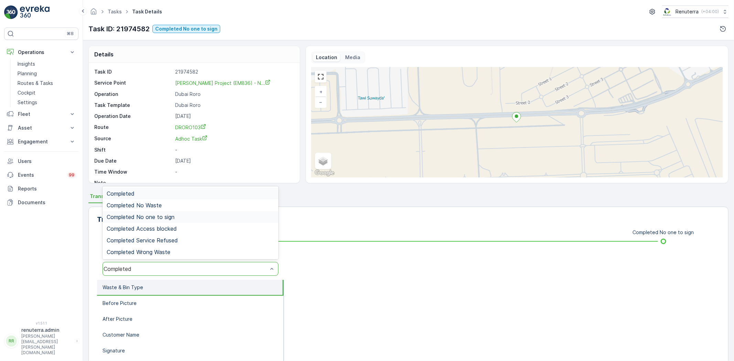
click at [171, 217] on span "Completed No one to sign" at bounding box center [141, 217] width 68 height 6
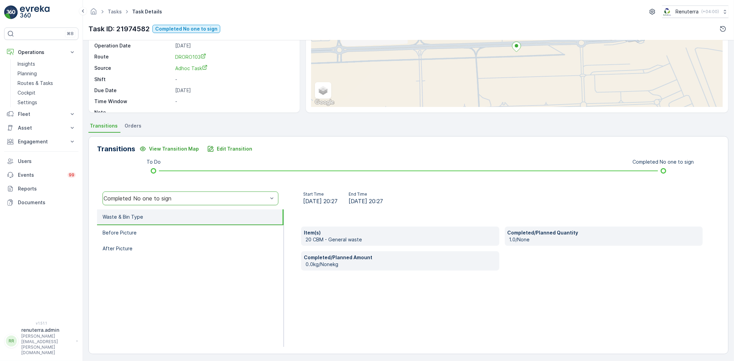
scroll to position [72, 0]
click at [185, 215] on li "Waste & Bin Type" at bounding box center [190, 216] width 186 height 16
click at [194, 226] on li "Before Picture" at bounding box center [190, 232] width 186 height 16
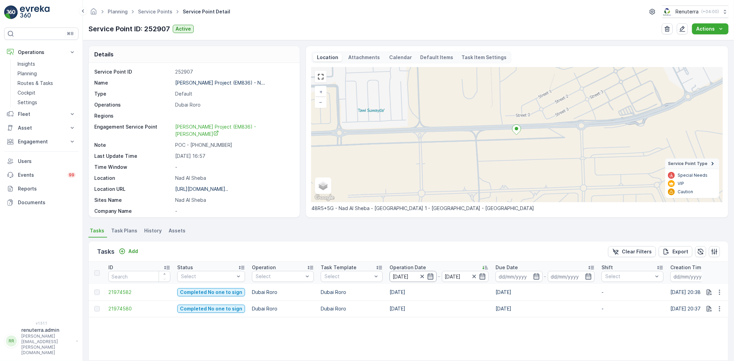
click at [390, 275] on input "24.09.2025" at bounding box center [412, 276] width 47 height 11
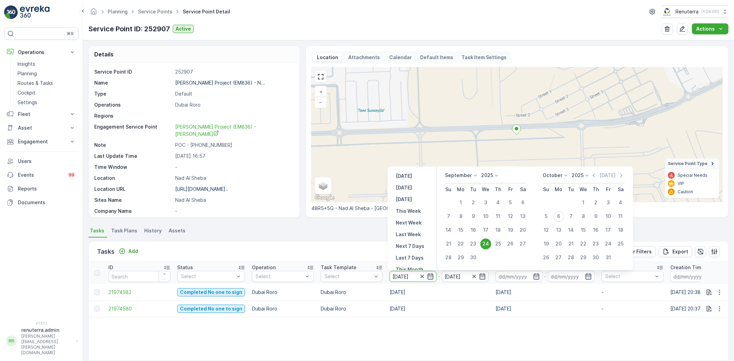
click at [496, 241] on div "25" at bounding box center [498, 244] width 11 height 11
type input "25.09.2025"
click at [496, 241] on div "25" at bounding box center [498, 244] width 11 height 11
type input "25.09.2025"
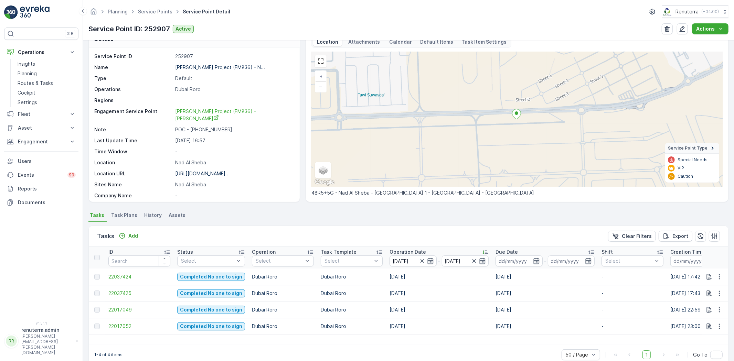
scroll to position [28, 0]
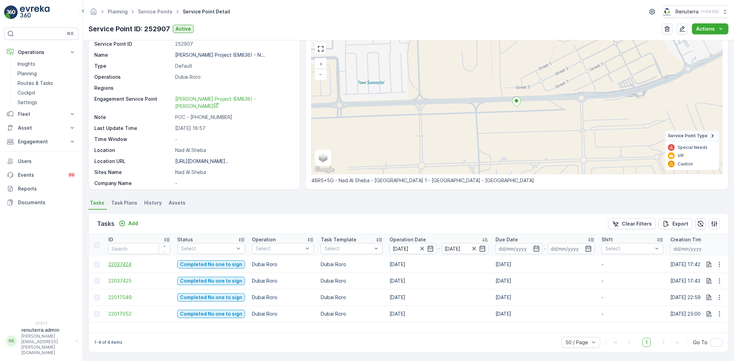
click at [122, 266] on span "22037424" at bounding box center [139, 264] width 62 height 7
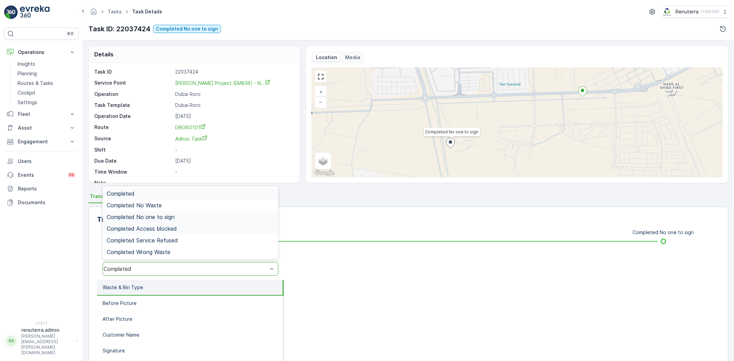
click at [166, 219] on span "Completed No one to sign" at bounding box center [141, 217] width 68 height 6
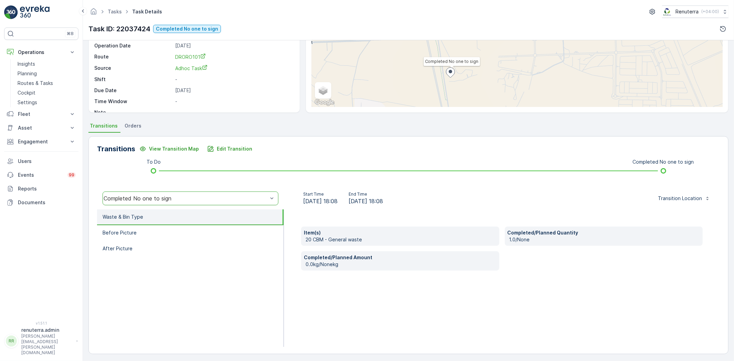
scroll to position [72, 0]
click at [139, 224] on li "Before Picture" at bounding box center [190, 232] width 186 height 16
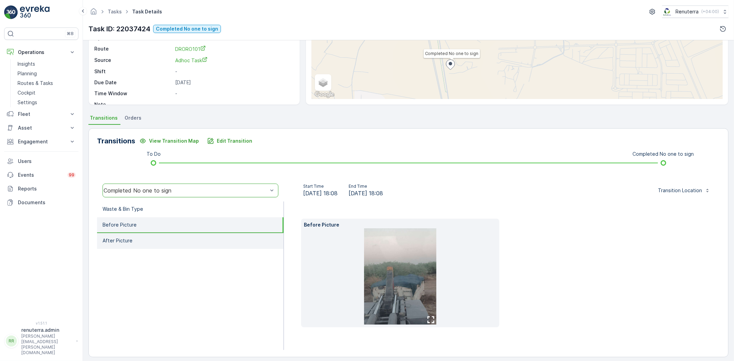
scroll to position [83, 0]
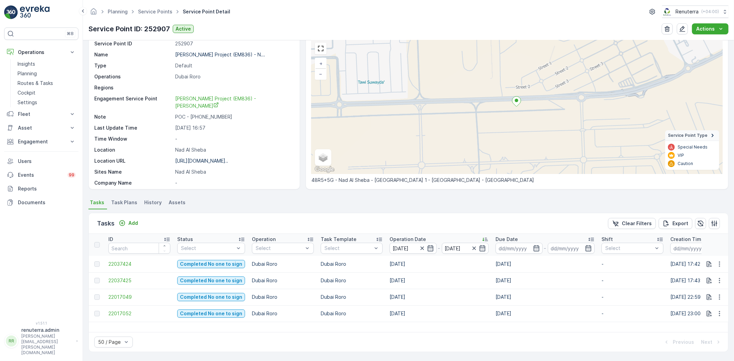
scroll to position [28, 0]
click at [116, 281] on span "22037425" at bounding box center [139, 280] width 62 height 7
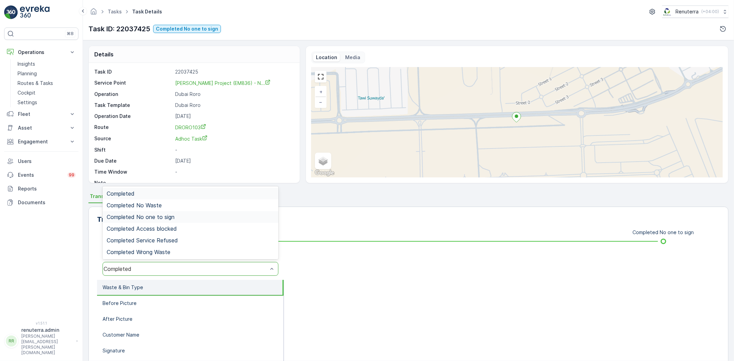
click at [173, 218] on span "Completed No one to sign" at bounding box center [141, 217] width 68 height 6
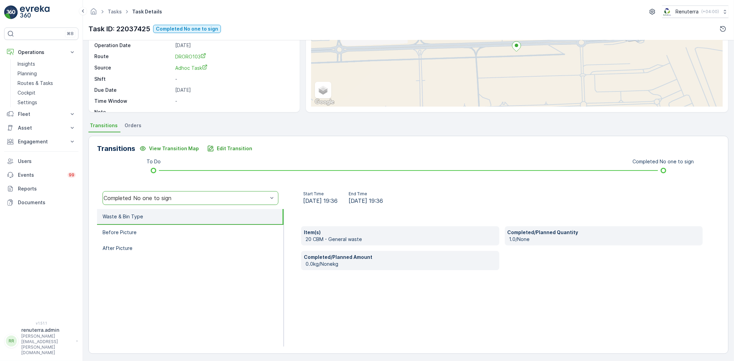
scroll to position [72, 0]
click at [189, 230] on li "Before Picture" at bounding box center [190, 232] width 186 height 16
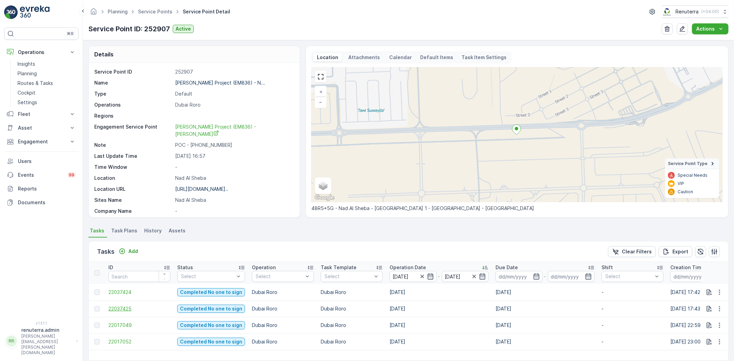
click at [122, 309] on span "22037425" at bounding box center [139, 308] width 62 height 7
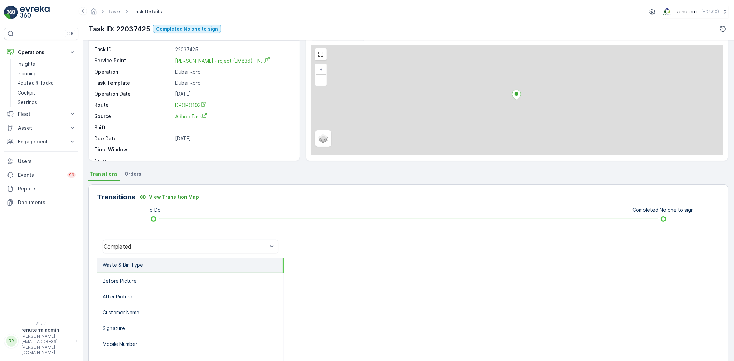
scroll to position [38, 0]
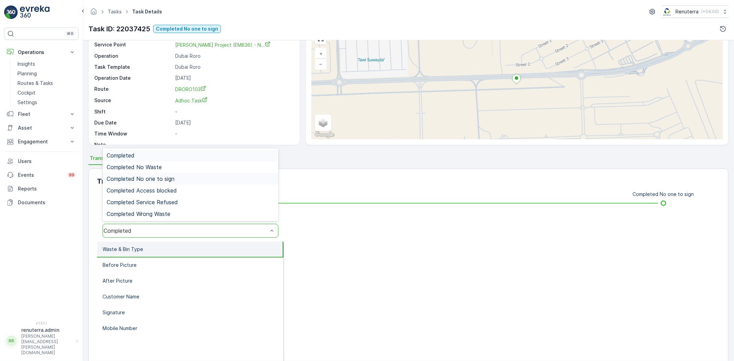
click at [143, 182] on div "Completed No one to sign" at bounding box center [191, 179] width 176 height 12
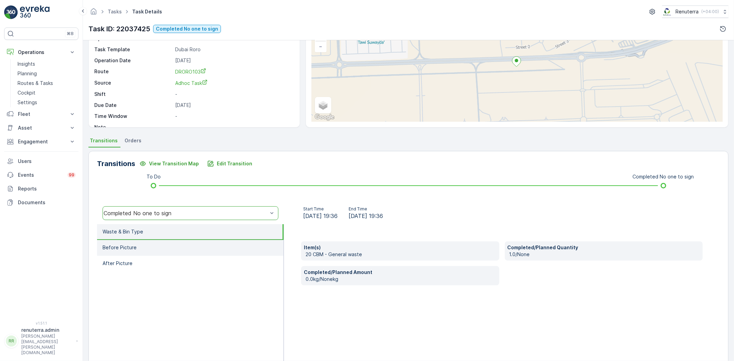
scroll to position [72, 0]
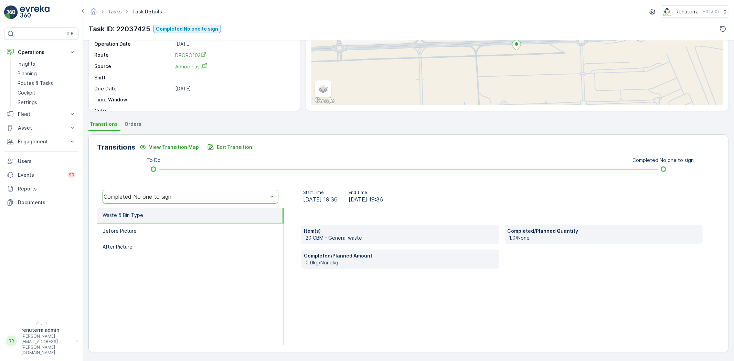
click at [151, 217] on li "Waste & Bin Type" at bounding box center [190, 216] width 186 height 16
click at [169, 217] on li "Waste & Bin Type" at bounding box center [190, 216] width 186 height 16
click at [170, 228] on li "Before Picture" at bounding box center [190, 232] width 186 height 16
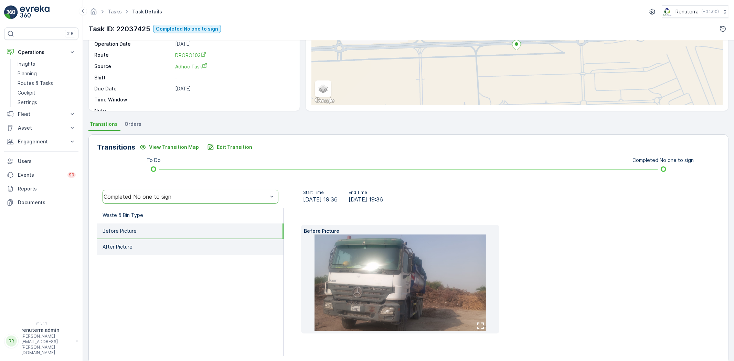
click at [203, 244] on li "After Picture" at bounding box center [190, 247] width 186 height 16
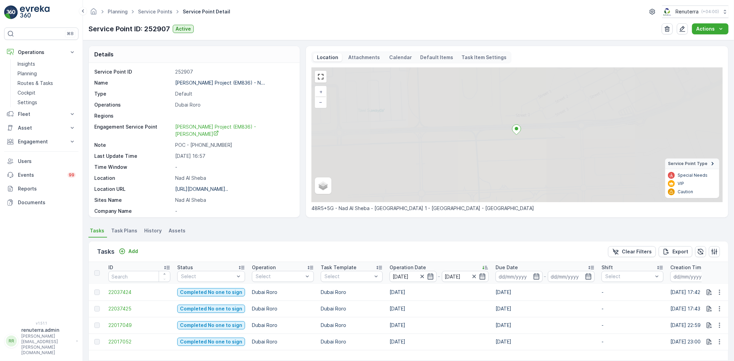
scroll to position [28, 0]
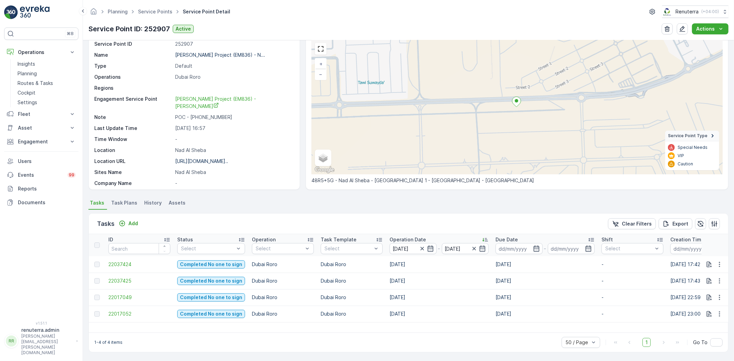
click at [114, 306] on td "22017052" at bounding box center [139, 314] width 69 height 17
click at [122, 314] on span "22017052" at bounding box center [139, 314] width 62 height 7
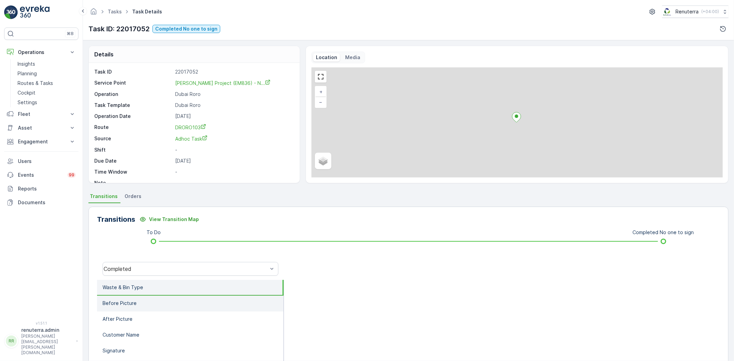
scroll to position [38, 0]
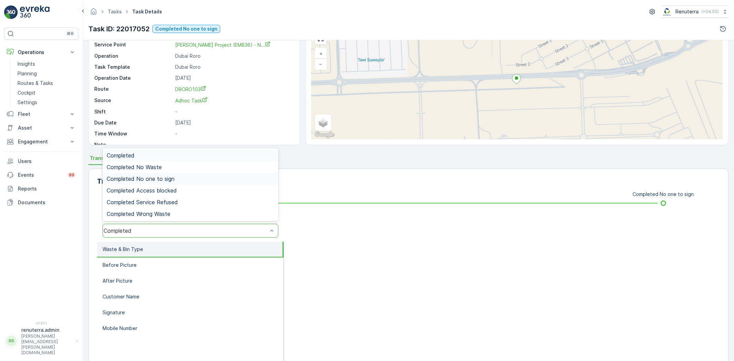
click at [161, 182] on div "Completed No one to sign" at bounding box center [191, 179] width 176 height 12
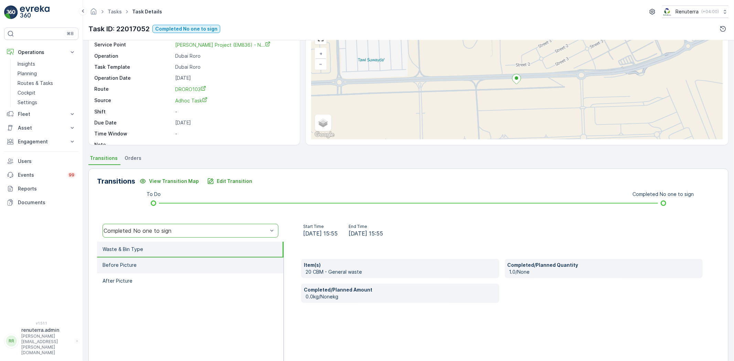
click at [184, 269] on li "Before Picture" at bounding box center [190, 266] width 186 height 16
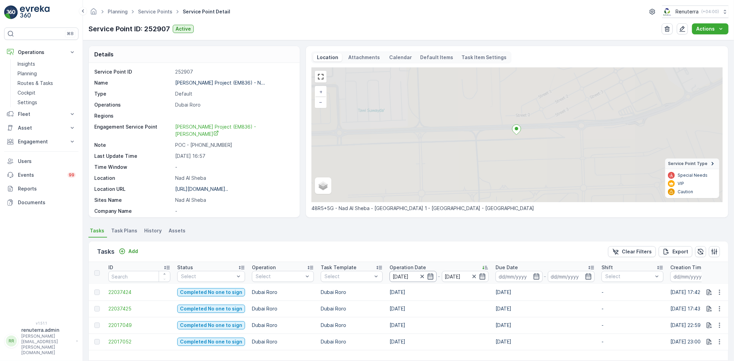
click at [391, 275] on input "25.09.2025" at bounding box center [412, 276] width 47 height 11
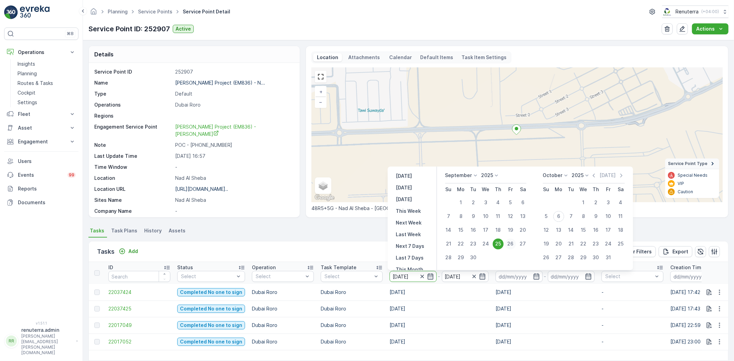
click at [509, 245] on div "26" at bounding box center [510, 244] width 11 height 11
type input "26.09.2025"
click at [509, 245] on div "26" at bounding box center [510, 244] width 11 height 11
type input "26.09.2025"
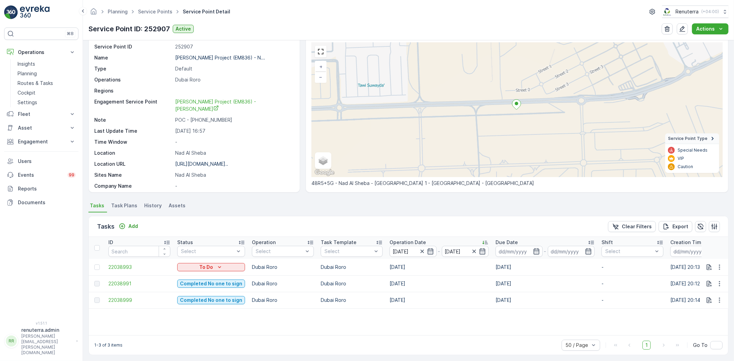
scroll to position [11, 0]
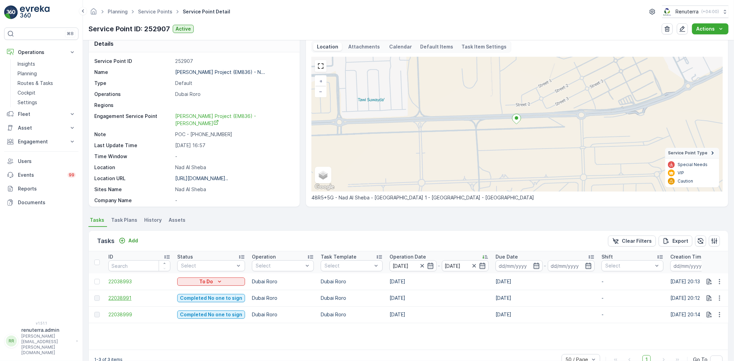
click at [131, 299] on span "22038991" at bounding box center [139, 298] width 62 height 7
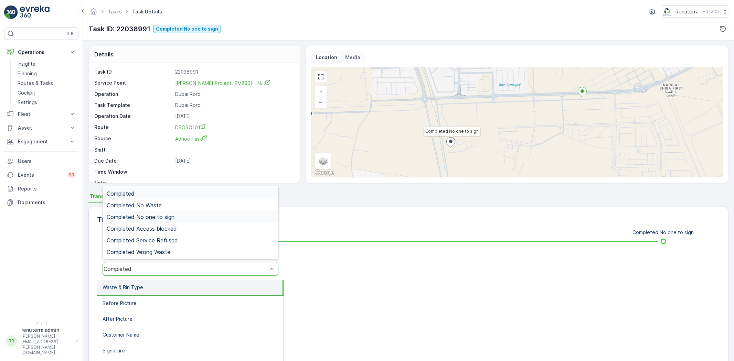
click at [168, 220] on div "Completed No one to sign" at bounding box center [191, 217] width 176 height 12
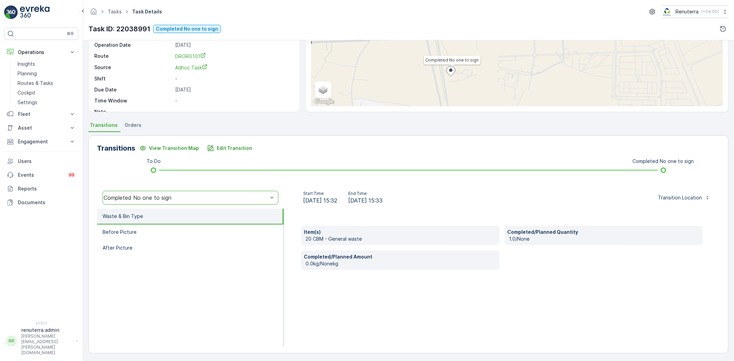
scroll to position [72, 0]
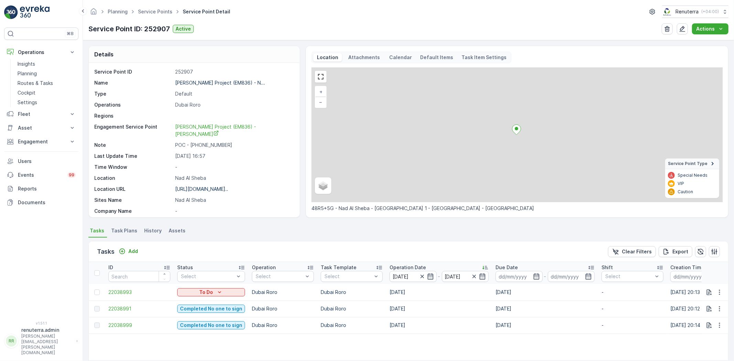
click at [118, 332] on td "22038999" at bounding box center [139, 325] width 69 height 17
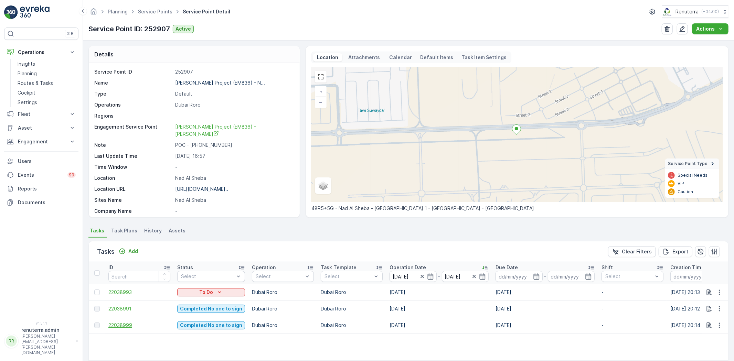
click at [116, 324] on span "22038999" at bounding box center [139, 325] width 62 height 7
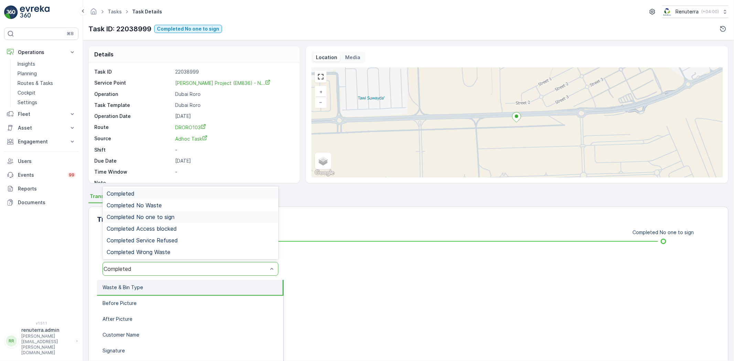
click at [163, 216] on span "Completed No one to sign" at bounding box center [141, 217] width 68 height 6
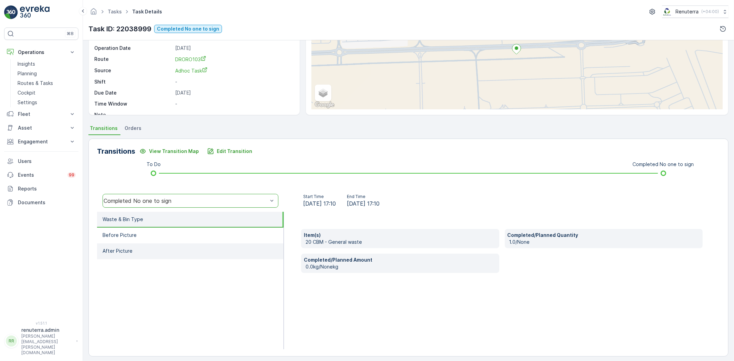
scroll to position [72, 0]
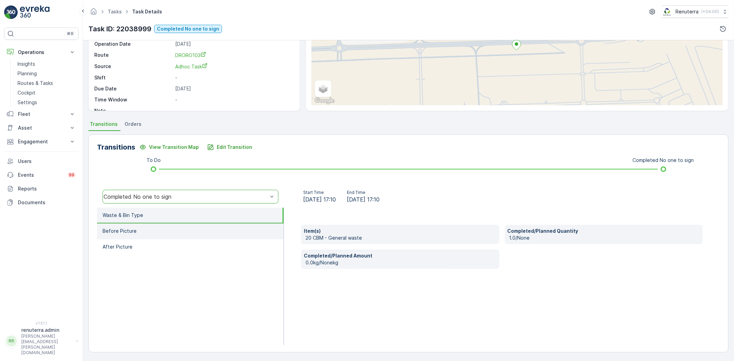
click at [148, 235] on li "Before Picture" at bounding box center [190, 232] width 186 height 16
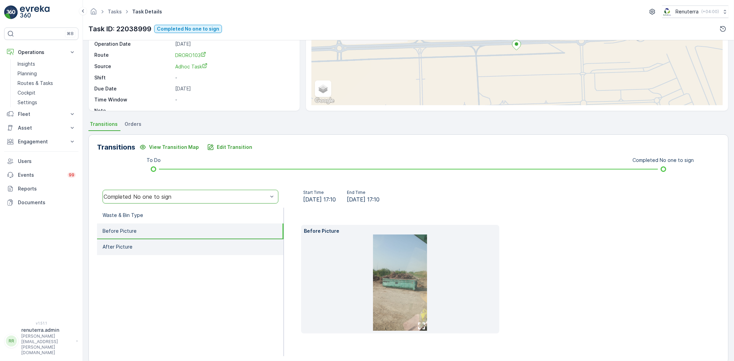
click at [177, 243] on li "After Picture" at bounding box center [190, 247] width 186 height 16
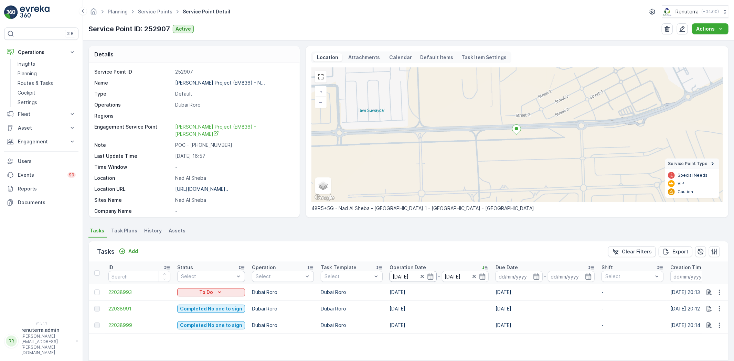
click at [416, 272] on input "26.09.2025" at bounding box center [412, 276] width 47 height 11
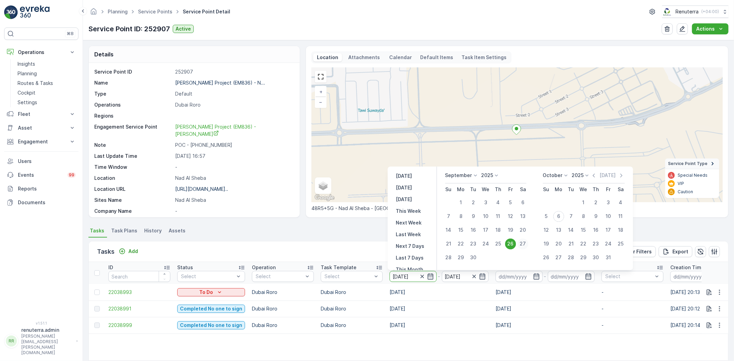
click at [520, 247] on div "27" at bounding box center [522, 244] width 11 height 11
type input "27.09.2025"
click at [520, 247] on div "27" at bounding box center [522, 244] width 11 height 11
type input "27.09.2025"
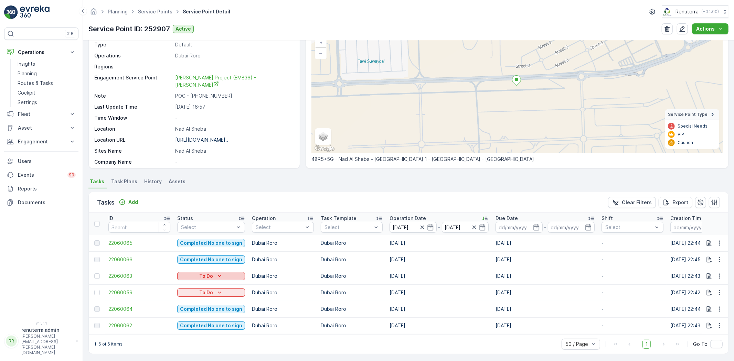
scroll to position [54, 0]
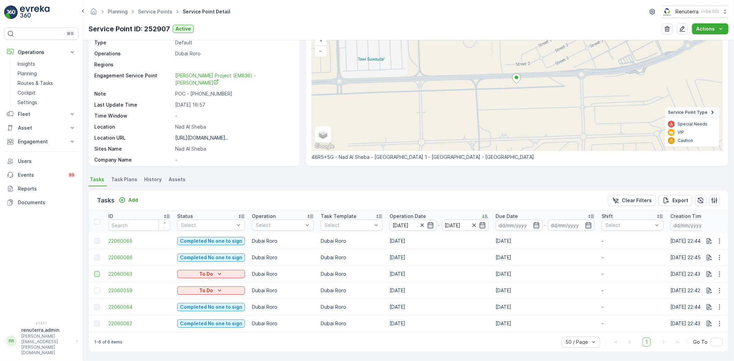
click at [98, 271] on div at bounding box center [97, 274] width 6 height 6
click at [94, 271] on input "checkbox" at bounding box center [94, 271] width 0 height 0
click at [97, 272] on icon at bounding box center [97, 274] width 5 height 5
click at [94, 271] on input "checkbox" at bounding box center [94, 271] width 0 height 0
click at [116, 239] on span "22060065" at bounding box center [139, 241] width 62 height 7
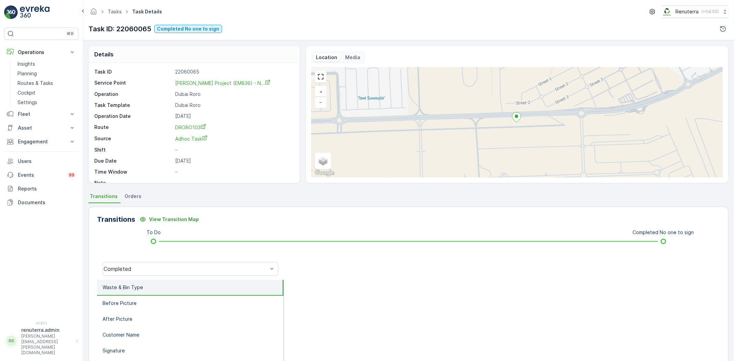
click at [150, 258] on div "Completed" at bounding box center [190, 269] width 187 height 22
click at [150, 259] on div "Completed" at bounding box center [190, 269] width 187 height 22
click at [154, 263] on div "Completed" at bounding box center [191, 269] width 176 height 14
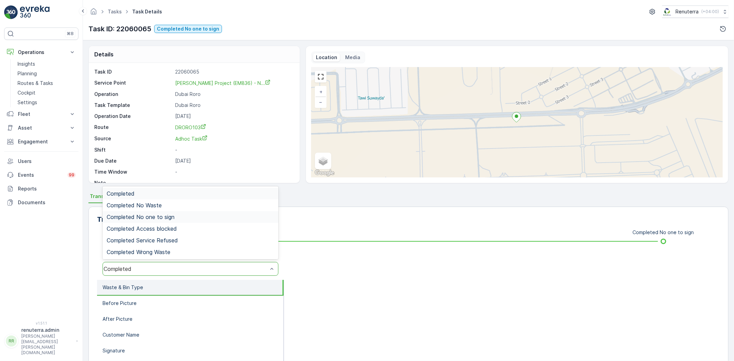
click at [154, 214] on span "Completed No one to sign" at bounding box center [141, 217] width 68 height 6
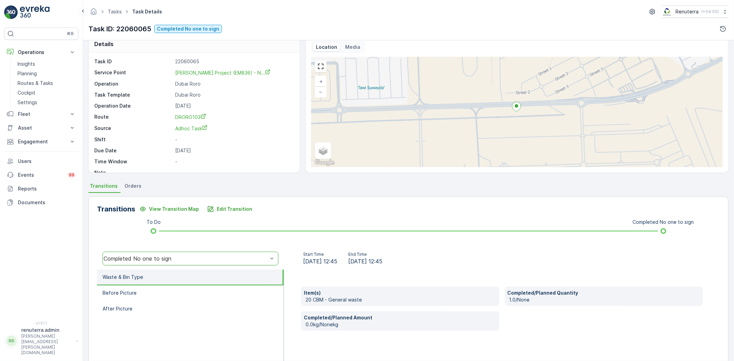
scroll to position [72, 0]
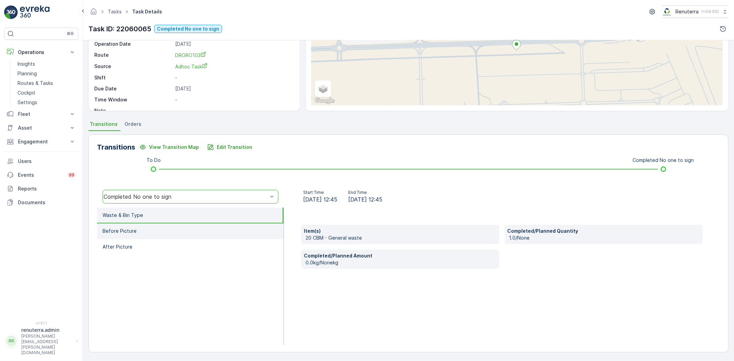
click at [151, 233] on li "Before Picture" at bounding box center [190, 232] width 186 height 16
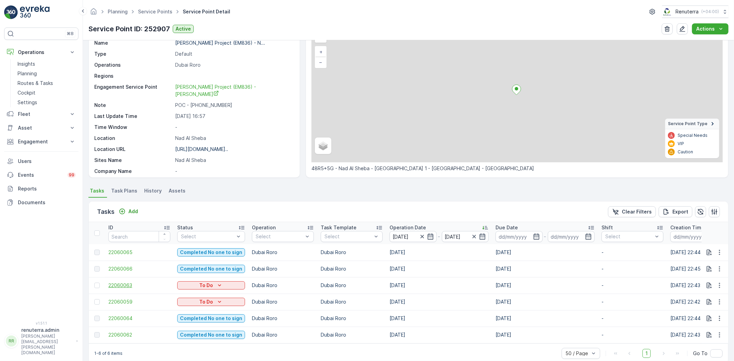
scroll to position [54, 0]
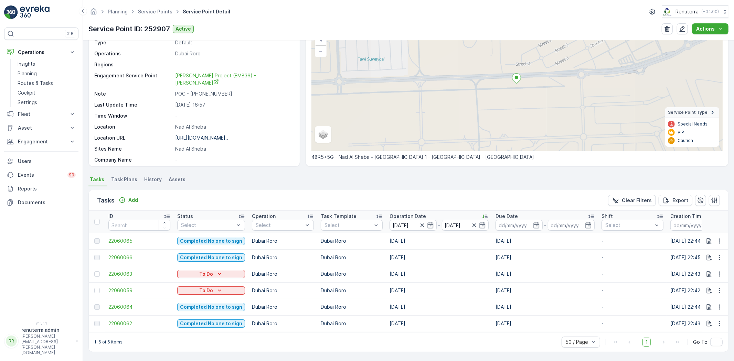
click at [114, 250] on td "22060066" at bounding box center [139, 257] width 69 height 17
click at [120, 255] on span "22060066" at bounding box center [139, 257] width 62 height 7
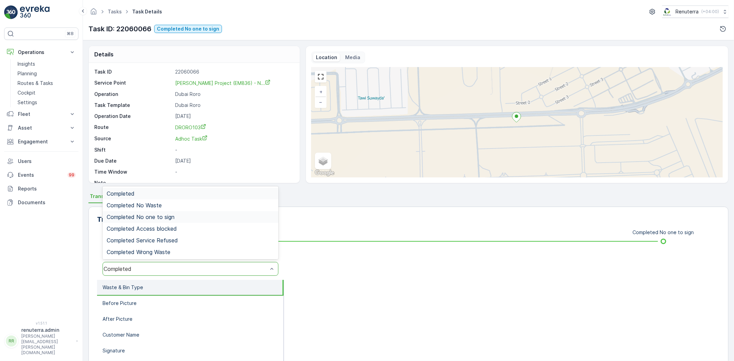
click at [143, 215] on span "Completed No one to sign" at bounding box center [141, 217] width 68 height 6
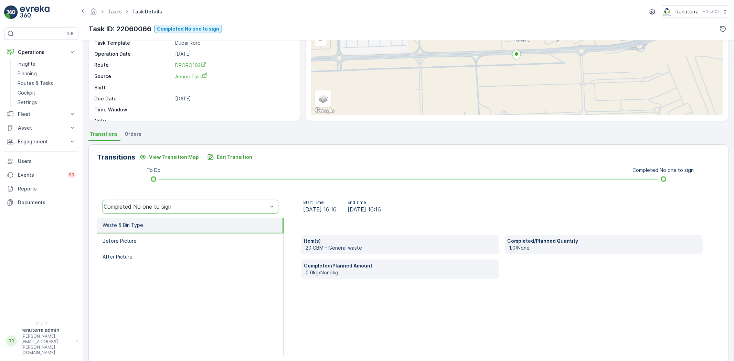
scroll to position [72, 0]
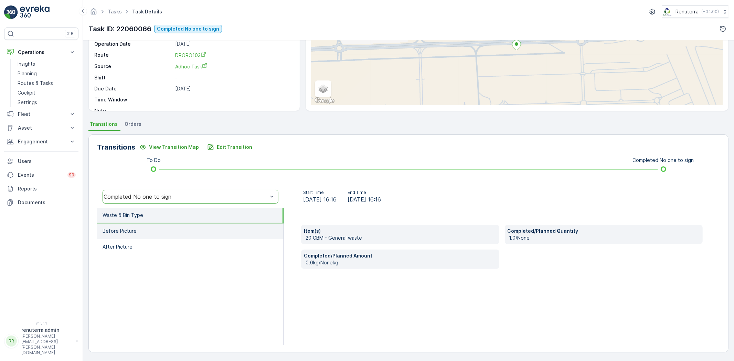
click at [149, 233] on li "Before Picture" at bounding box center [190, 232] width 186 height 16
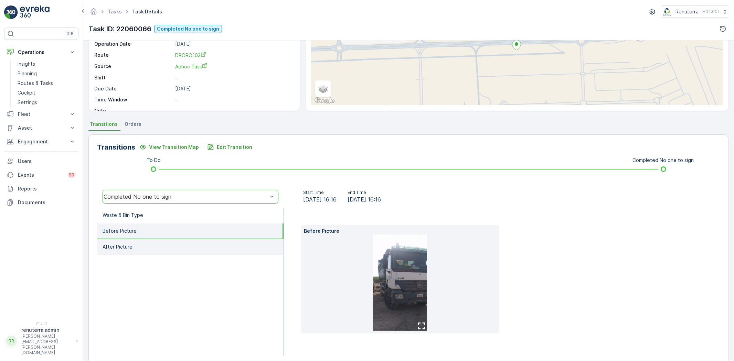
click at [151, 243] on li "After Picture" at bounding box center [190, 247] width 186 height 16
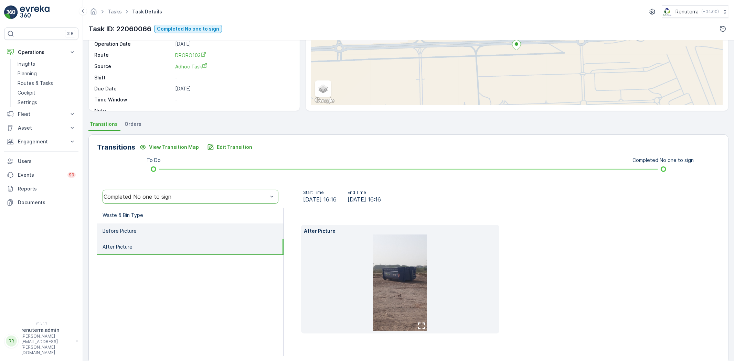
click at [147, 236] on li "Before Picture" at bounding box center [190, 232] width 186 height 16
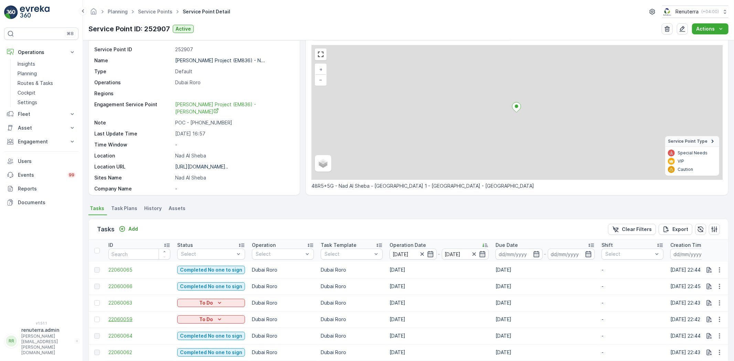
scroll to position [54, 0]
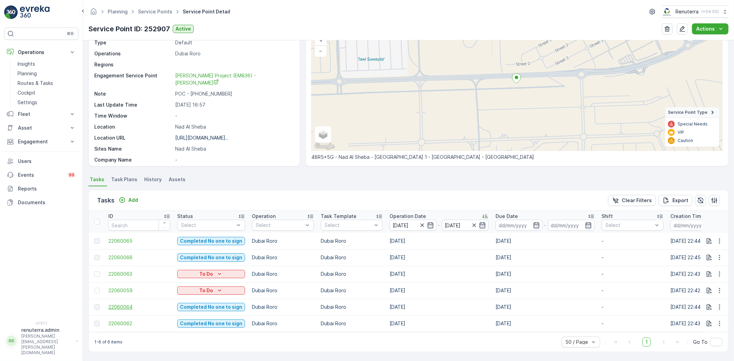
click at [126, 304] on span "22060064" at bounding box center [139, 307] width 62 height 7
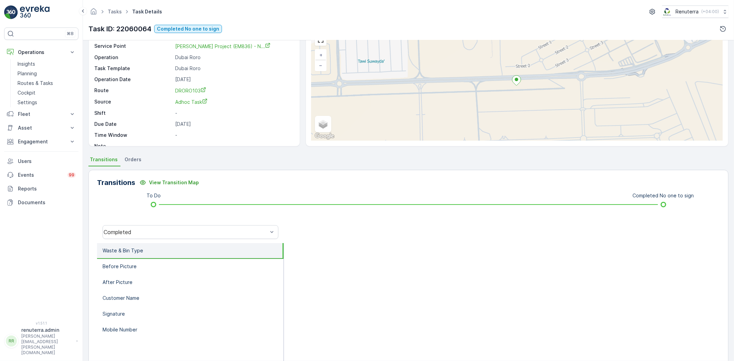
scroll to position [38, 0]
drag, startPoint x: 142, startPoint y: 238, endPoint x: 138, endPoint y: 231, distance: 8.0
click at [140, 237] on div "Completed" at bounding box center [190, 231] width 187 height 22
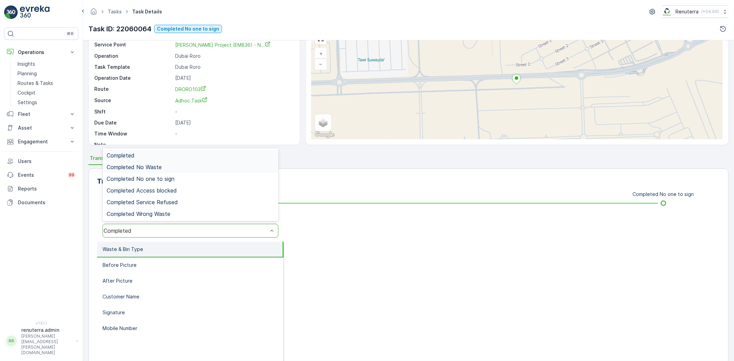
click at [147, 171] on div "Completed No Waste" at bounding box center [191, 167] width 176 height 12
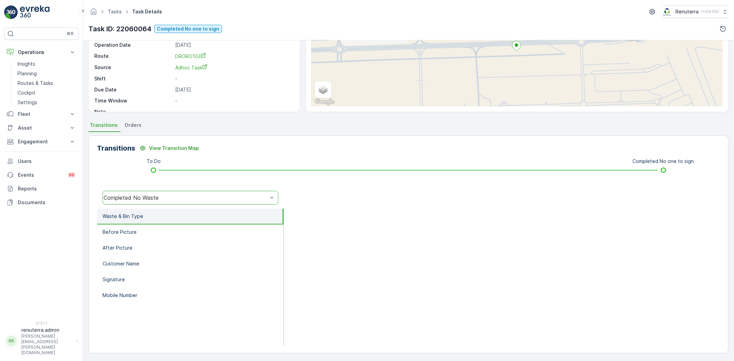
scroll to position [72, 0]
click at [150, 197] on div "Completed No Waste" at bounding box center [186, 197] width 164 height 6
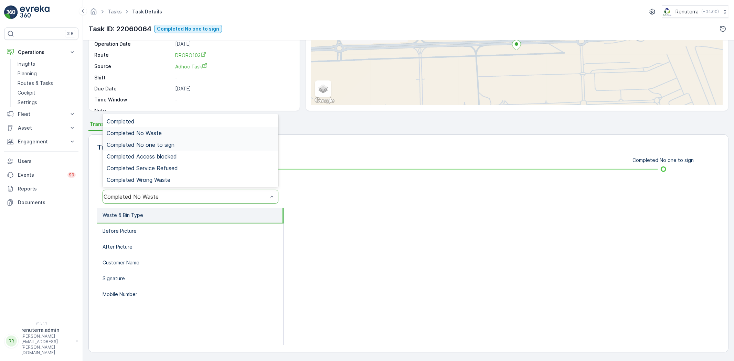
click at [157, 146] on span "Completed No one to sign" at bounding box center [141, 145] width 68 height 6
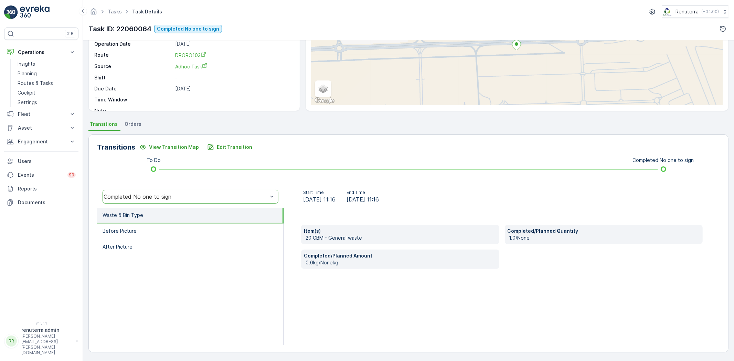
click at [147, 215] on li "Waste & Bin Type" at bounding box center [190, 216] width 186 height 16
click at [145, 226] on li "Before Picture" at bounding box center [190, 232] width 186 height 16
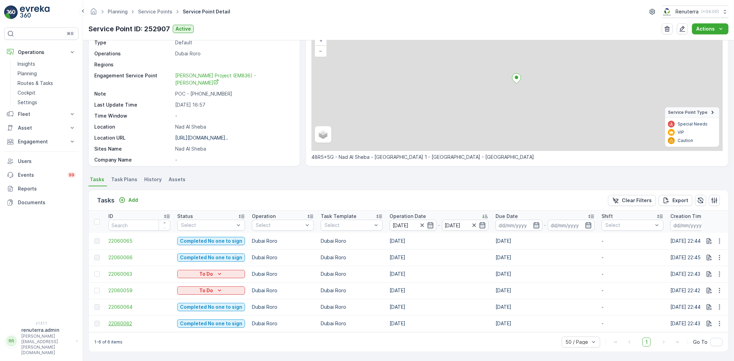
scroll to position [54, 0]
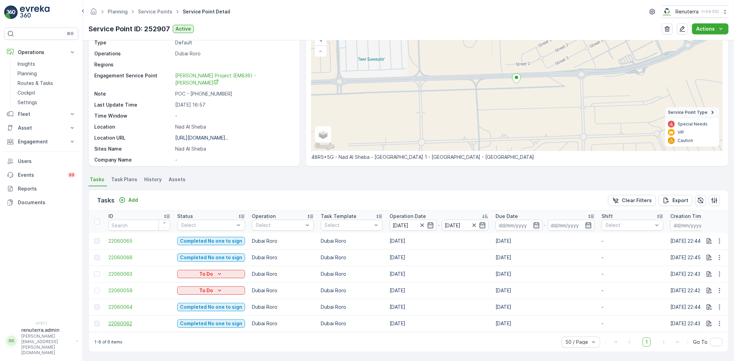
click at [130, 320] on span "22060062" at bounding box center [139, 323] width 62 height 7
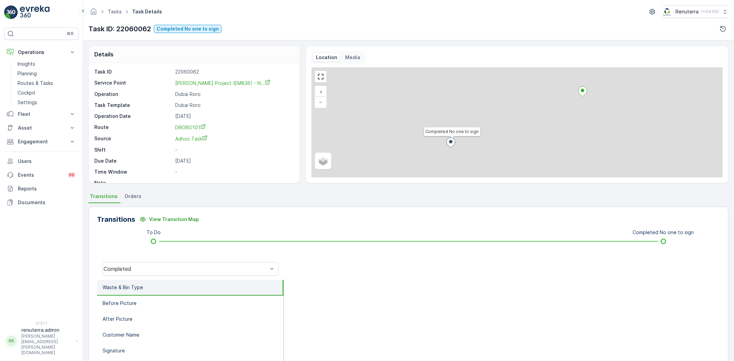
click at [163, 277] on div "Completed" at bounding box center [190, 269] width 187 height 22
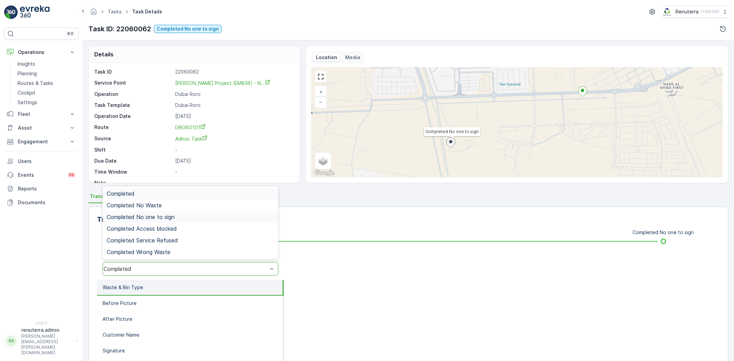
click at [155, 218] on span "Completed No one to sign" at bounding box center [141, 217] width 68 height 6
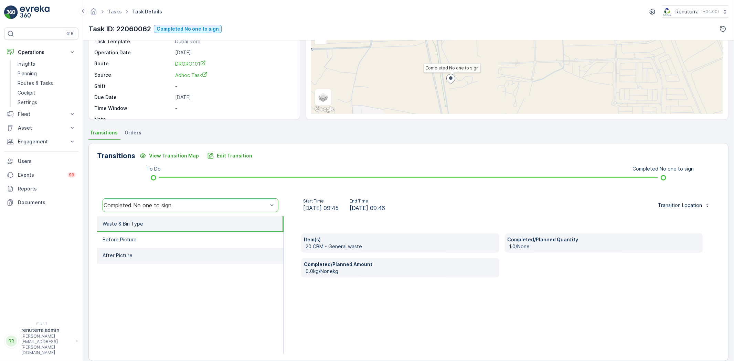
scroll to position [72, 0]
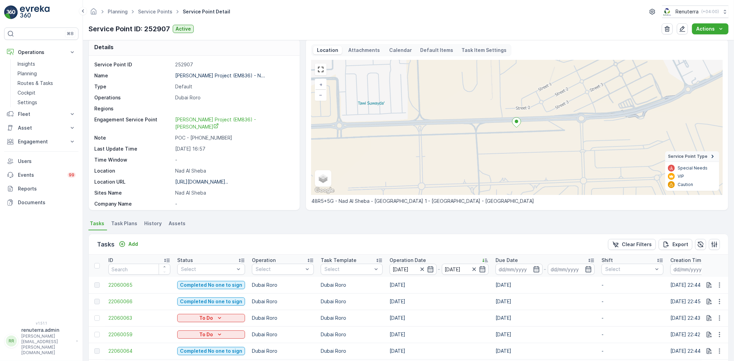
scroll to position [54, 0]
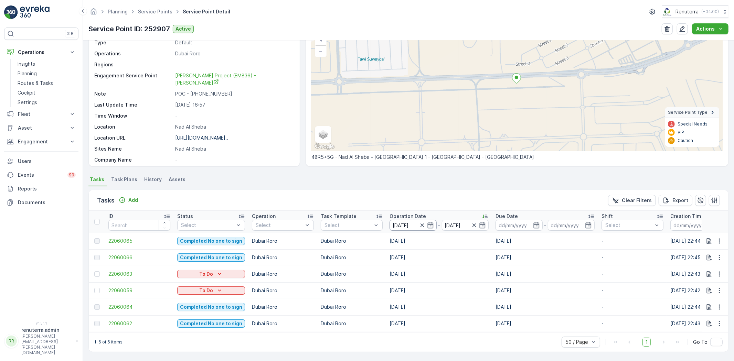
click at [396, 223] on input "27.09.2025" at bounding box center [412, 225] width 47 height 11
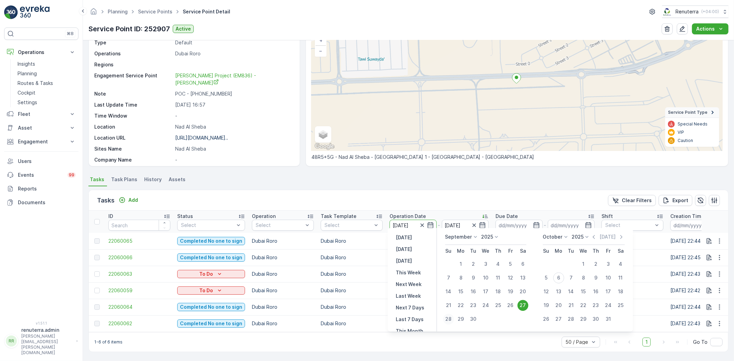
click at [443, 316] on button "28" at bounding box center [448, 319] width 12 height 12
type input "28.09.2025"
click at [443, 316] on button "28" at bounding box center [448, 319] width 12 height 12
type input "28.09.2025"
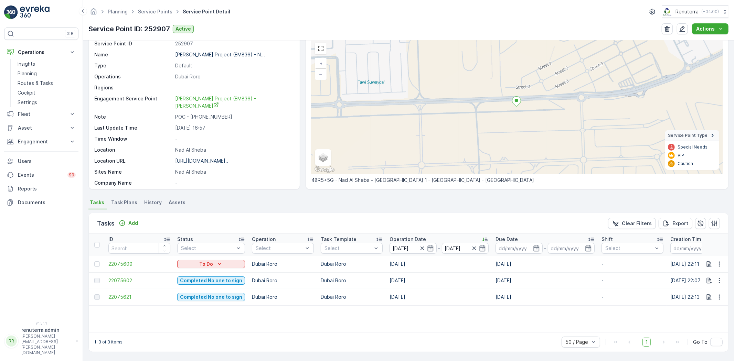
scroll to position [28, 0]
click at [131, 283] on td "22075602" at bounding box center [139, 280] width 69 height 17
click at [131, 283] on span "22075602" at bounding box center [139, 280] width 62 height 7
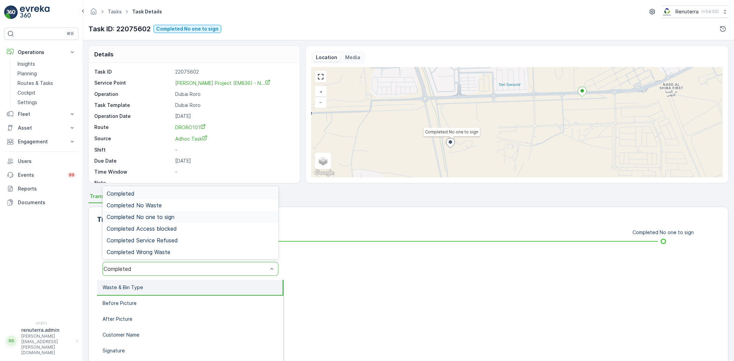
click at [156, 221] on div "Completed No one to sign" at bounding box center [191, 217] width 176 height 12
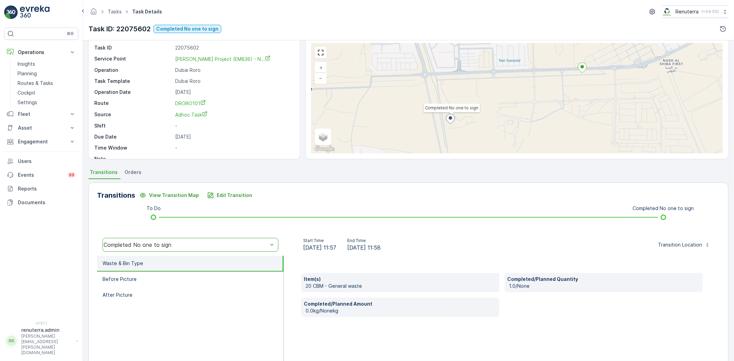
scroll to position [72, 0]
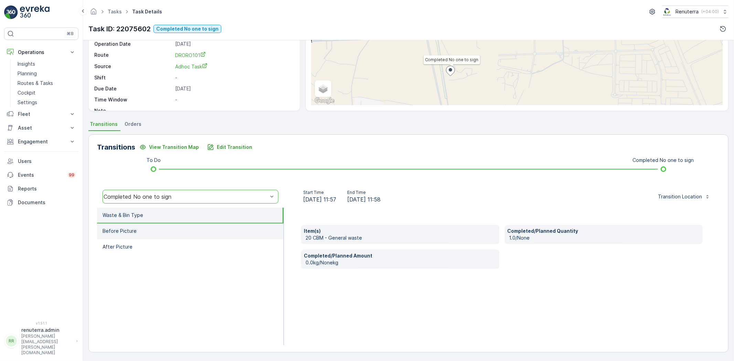
click at [169, 233] on li "Before Picture" at bounding box center [190, 232] width 186 height 16
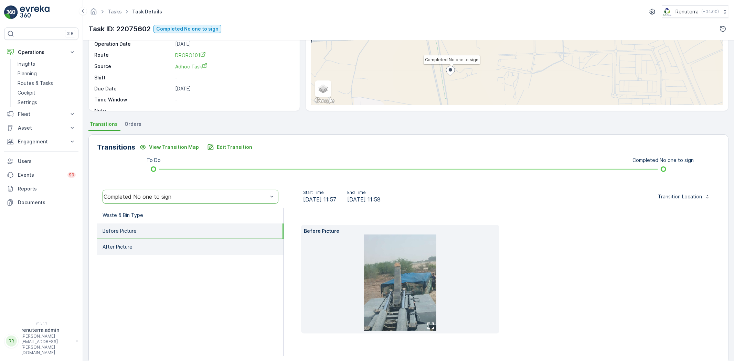
click at [194, 239] on li "After Picture" at bounding box center [190, 247] width 186 height 16
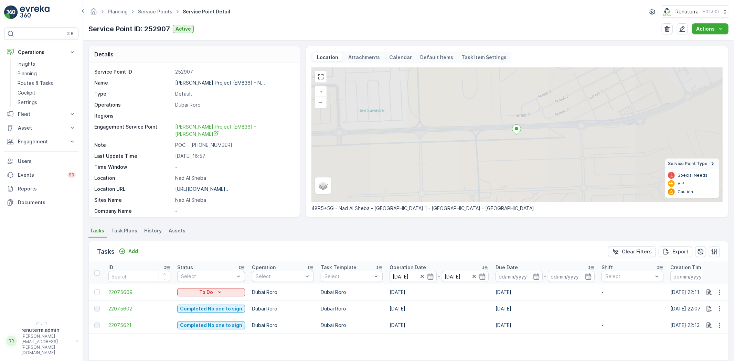
click at [126, 321] on td "22075621" at bounding box center [139, 325] width 69 height 17
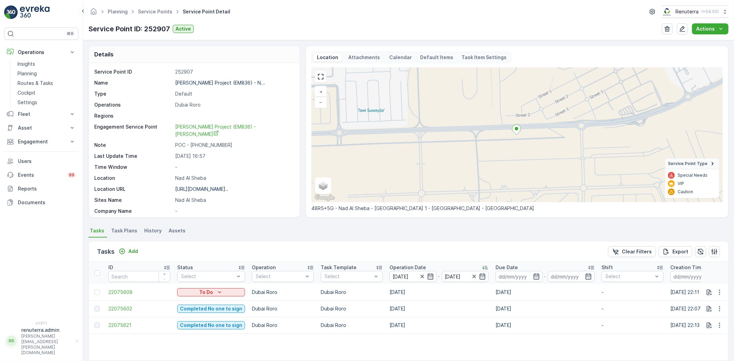
click at [125, 321] on td "22075621" at bounding box center [139, 325] width 69 height 17
click at [126, 322] on span "22075621" at bounding box center [139, 325] width 62 height 7
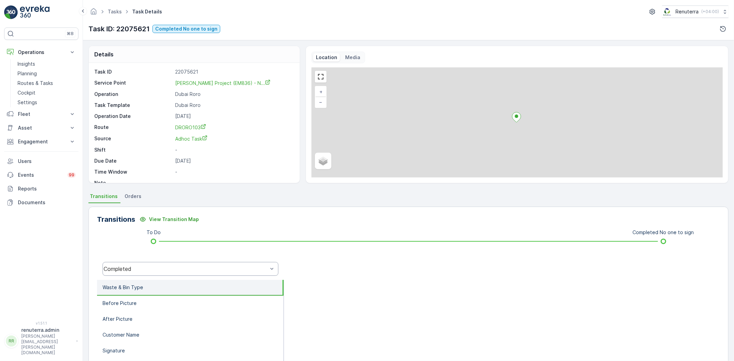
drag, startPoint x: 161, startPoint y: 273, endPoint x: 158, endPoint y: 263, distance: 9.7
click at [161, 273] on div "Completed" at bounding box center [191, 269] width 176 height 14
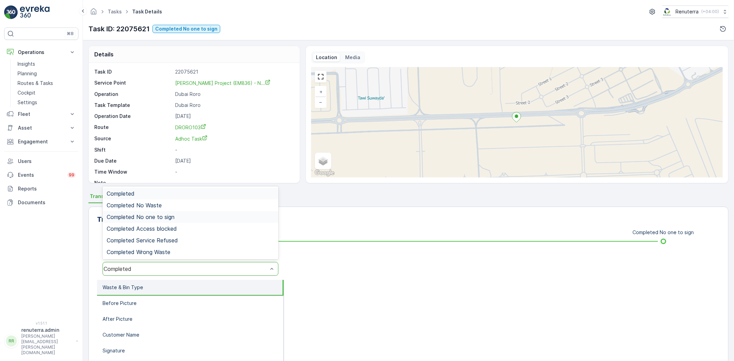
click at [168, 217] on span "Completed No one to sign" at bounding box center [141, 217] width 68 height 6
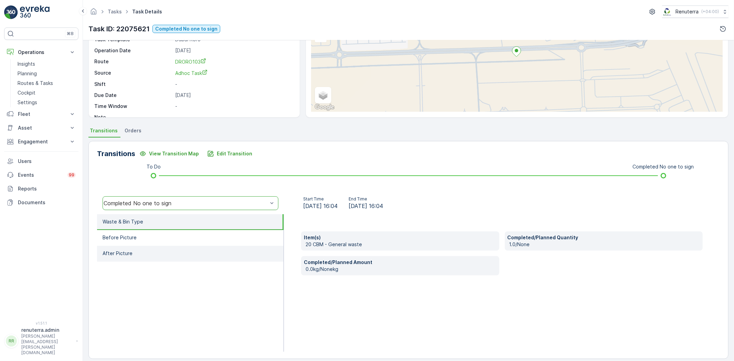
scroll to position [72, 0]
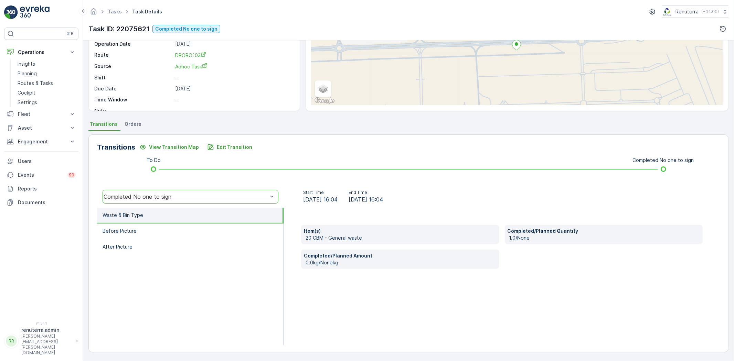
click at [153, 221] on li "Waste & Bin Type" at bounding box center [190, 216] width 186 height 16
click at [166, 228] on li "Before Picture" at bounding box center [190, 232] width 186 height 16
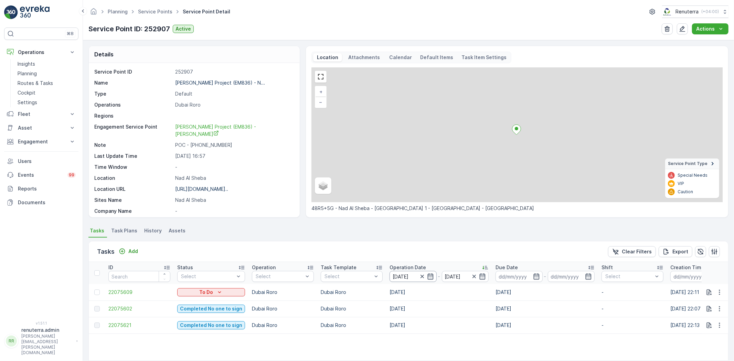
click at [403, 277] on input "28.09.2025" at bounding box center [412, 276] width 47 height 11
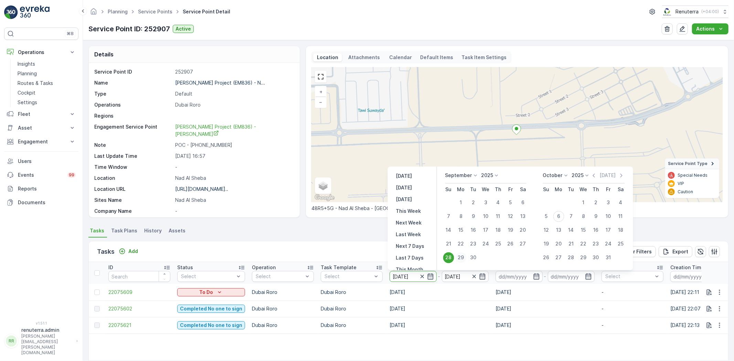
click at [461, 259] on div "29" at bounding box center [460, 257] width 11 height 11
type input "29.09.2025"
click at [461, 259] on div "29" at bounding box center [460, 257] width 11 height 11
type input "29.09.2025"
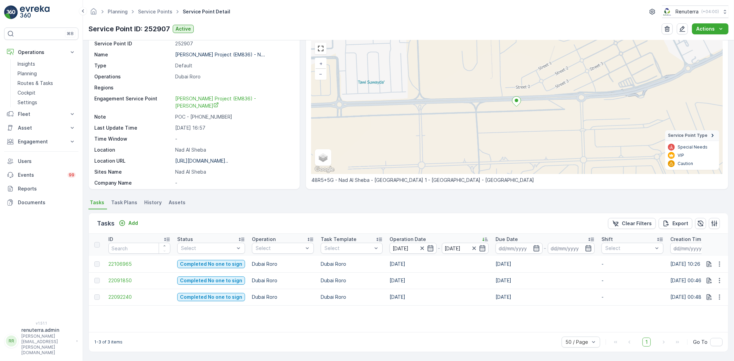
scroll to position [28, 0]
click at [129, 268] on td "22106965" at bounding box center [139, 264] width 69 height 17
click at [129, 266] on span "22106965" at bounding box center [139, 264] width 62 height 7
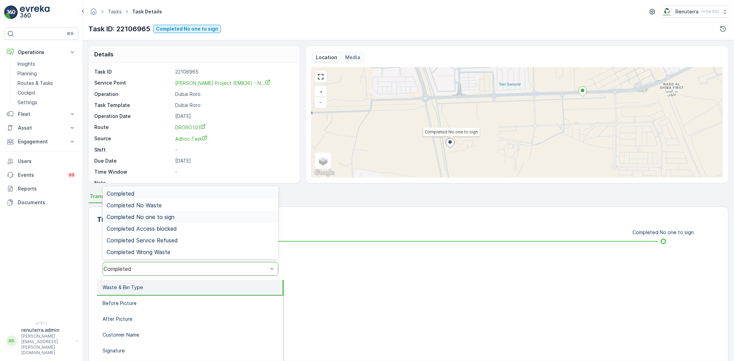
click at [155, 218] on span "Completed No one to sign" at bounding box center [141, 217] width 68 height 6
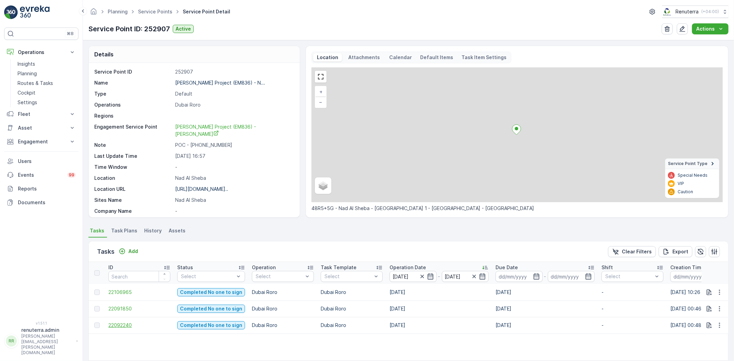
scroll to position [28, 0]
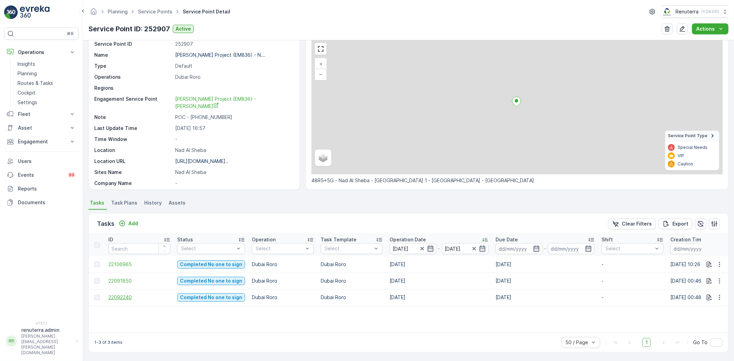
click at [140, 297] on span "22092240" at bounding box center [139, 297] width 62 height 7
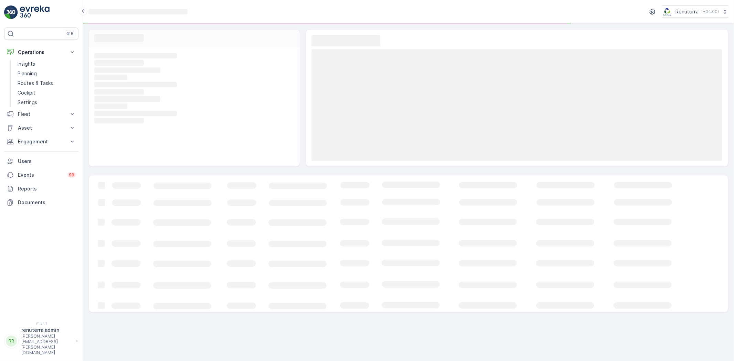
click at [122, 281] on icon "Loading..." at bounding box center [419, 243] width 660 height 137
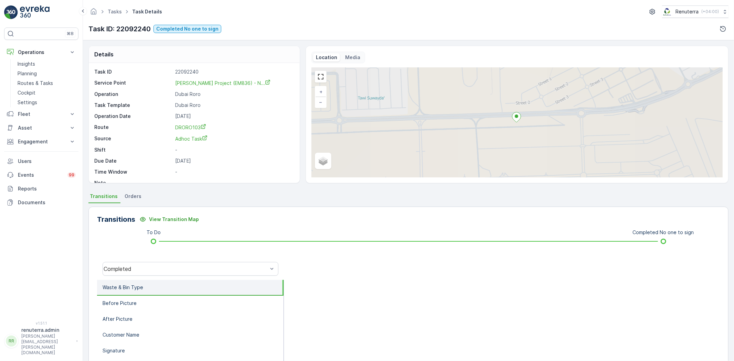
click at [163, 256] on div "Transitions View Transition Map To Do Completed No one to sign Completed Waste …" at bounding box center [408, 316] width 640 height 218
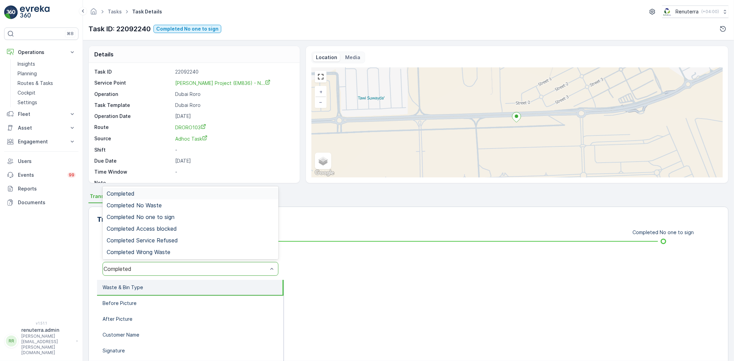
click at [163, 263] on div "Completed" at bounding box center [191, 269] width 176 height 14
click at [164, 217] on span "Completed No one to sign" at bounding box center [141, 217] width 68 height 6
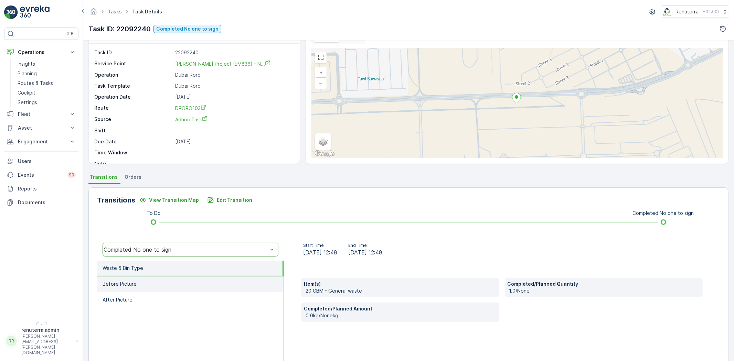
scroll to position [38, 0]
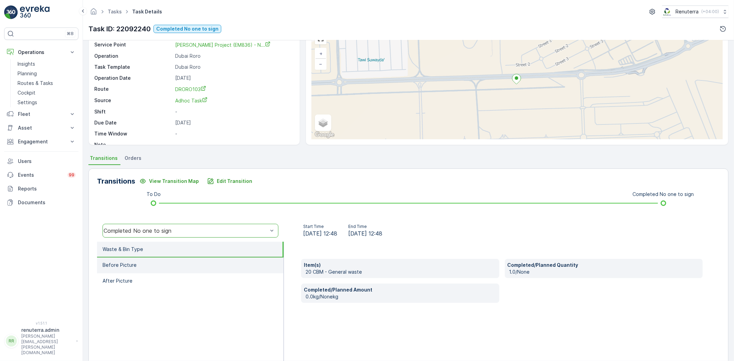
click at [155, 258] on li "Before Picture" at bounding box center [190, 266] width 186 height 16
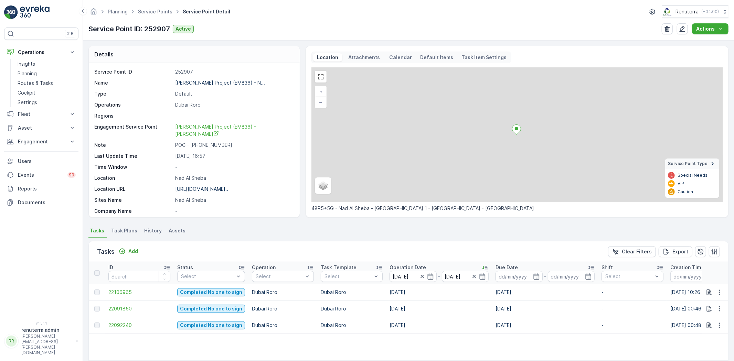
click at [138, 310] on span "22091850" at bounding box center [139, 308] width 62 height 7
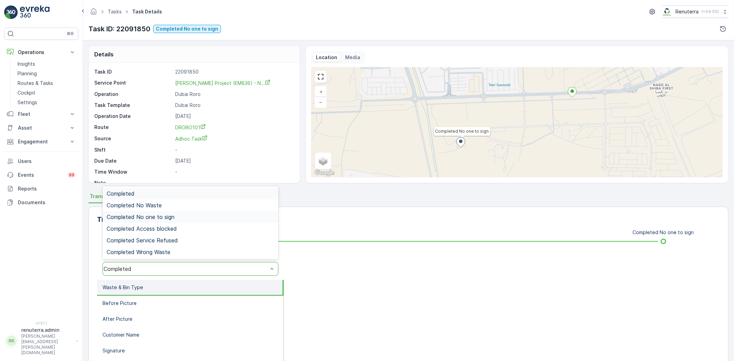
click at [182, 219] on div "Completed No one to sign" at bounding box center [191, 217] width 168 height 6
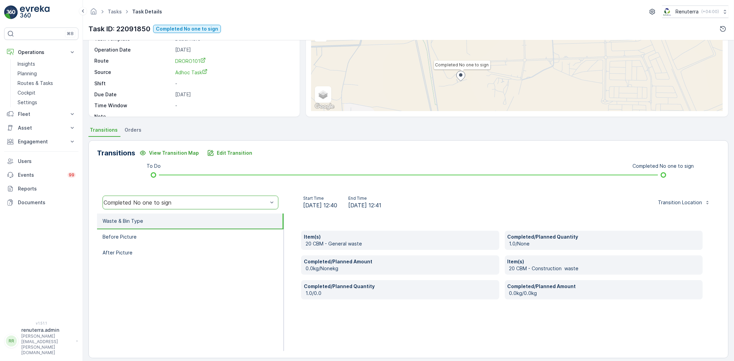
scroll to position [72, 0]
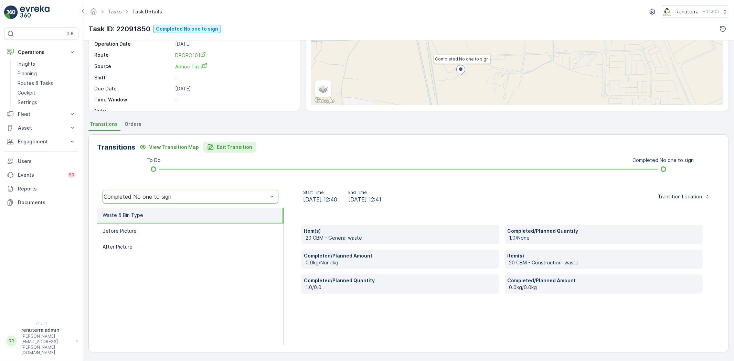
click at [231, 146] on p "Edit Transition" at bounding box center [234, 147] width 35 height 7
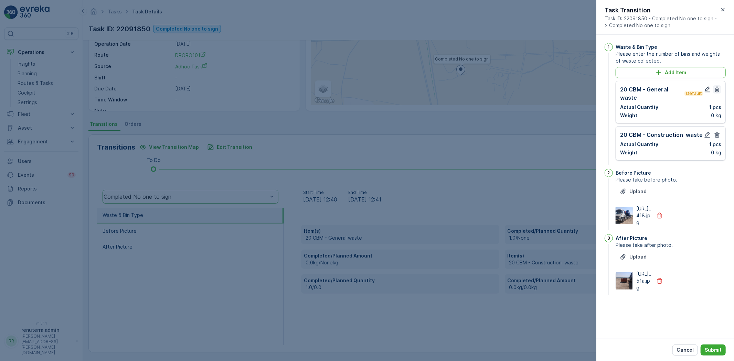
click at [714, 92] on icon "button" at bounding box center [716, 89] width 7 height 7
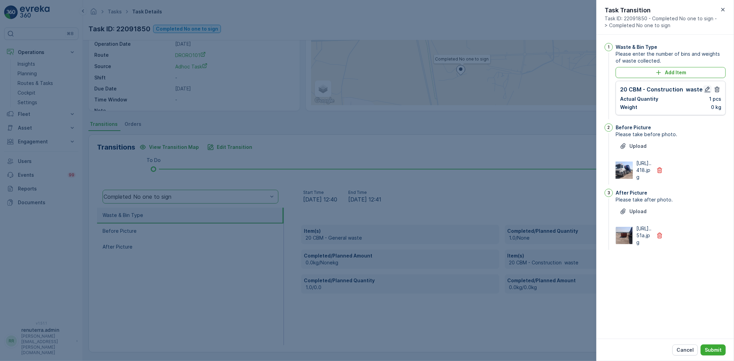
click at [711, 89] on button "button" at bounding box center [707, 89] width 8 height 8
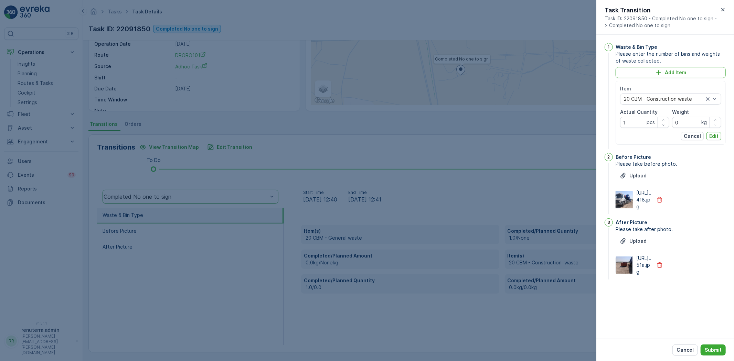
click at [653, 105] on div "Item 20 CBM - Construction waste Actual Quantity 1 pcs Weight 0 kg" at bounding box center [670, 106] width 101 height 43
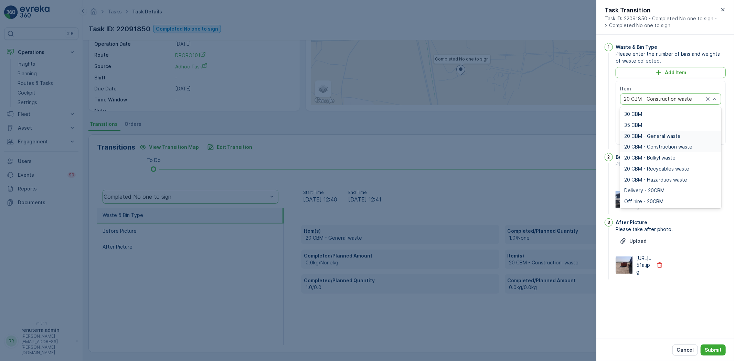
click at [647, 131] on div "20 CBM - General waste" at bounding box center [670, 136] width 101 height 11
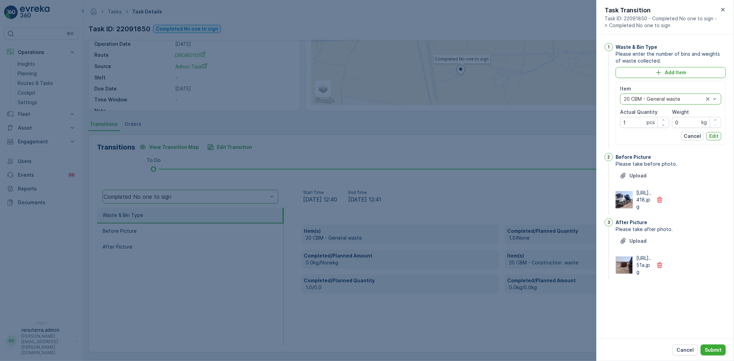
click at [638, 125] on Quantity "1" at bounding box center [644, 122] width 49 height 11
click at [708, 139] on button "Edit" at bounding box center [713, 136] width 15 height 8
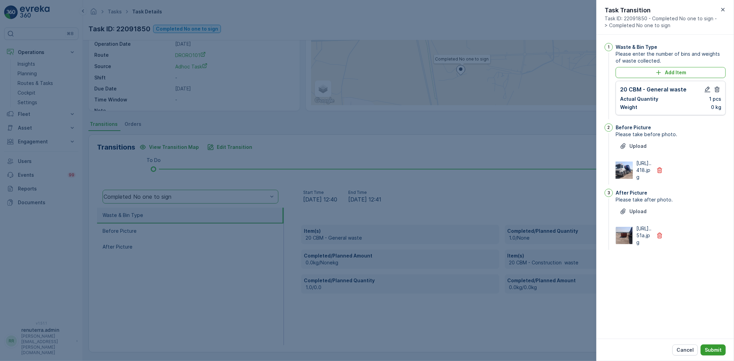
click at [711, 354] on button "Submit" at bounding box center [712, 350] width 25 height 11
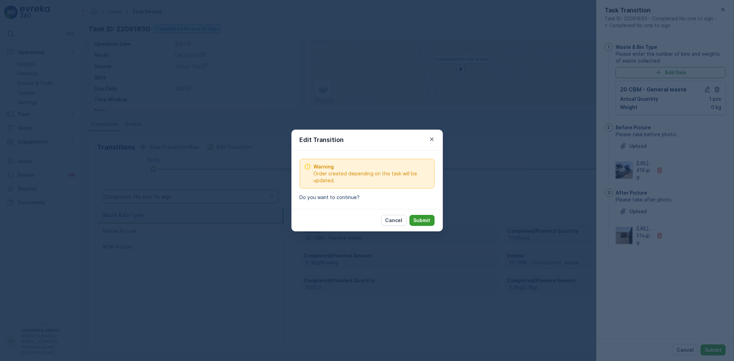
click at [430, 225] on button "Submit" at bounding box center [421, 220] width 25 height 11
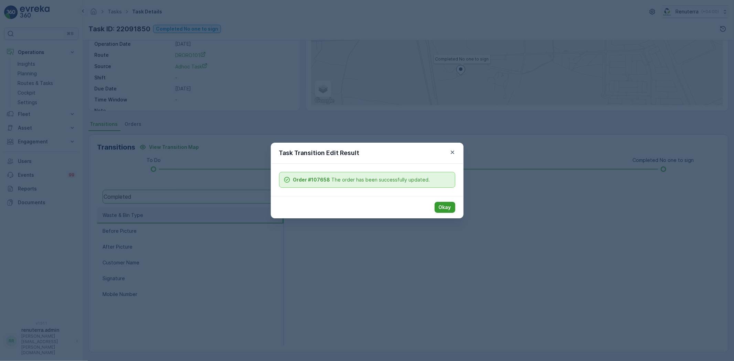
click at [450, 208] on p "Okay" at bounding box center [445, 207] width 12 height 7
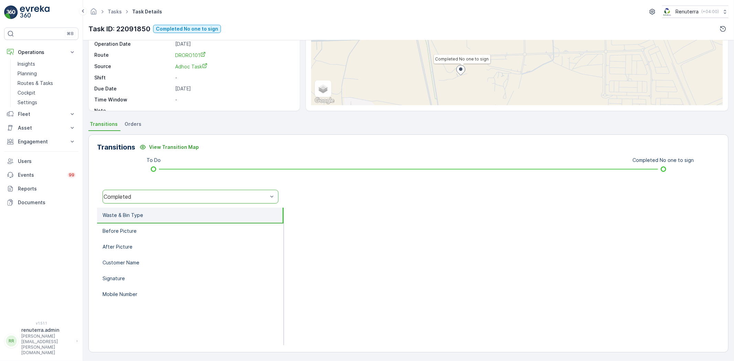
click at [159, 213] on li "Waste & Bin Type" at bounding box center [190, 216] width 186 height 16
click at [167, 191] on div "Completed" at bounding box center [191, 197] width 176 height 14
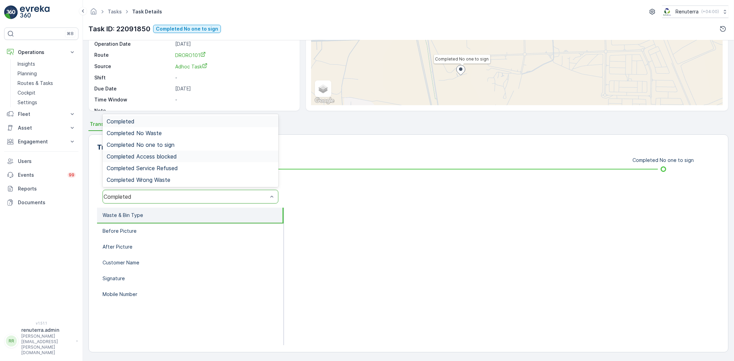
click at [183, 159] on div "Completed Access blocked" at bounding box center [191, 156] width 168 height 6
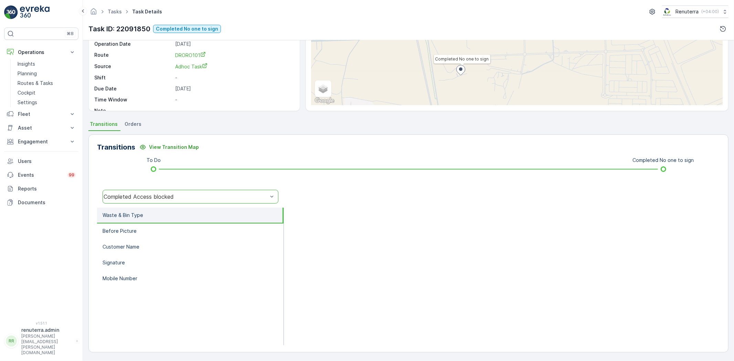
click at [183, 196] on div "Completed Access blocked" at bounding box center [186, 197] width 164 height 6
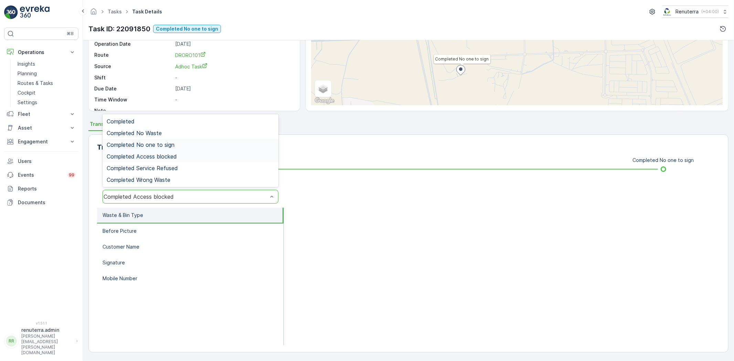
click at [191, 144] on div "Completed No one to sign" at bounding box center [191, 145] width 168 height 6
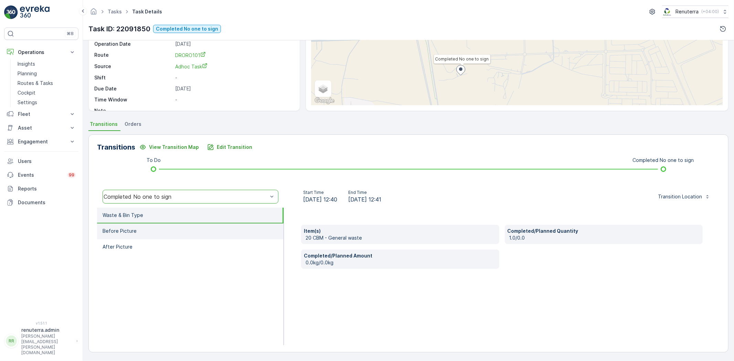
click at [185, 231] on li "Before Picture" at bounding box center [190, 232] width 186 height 16
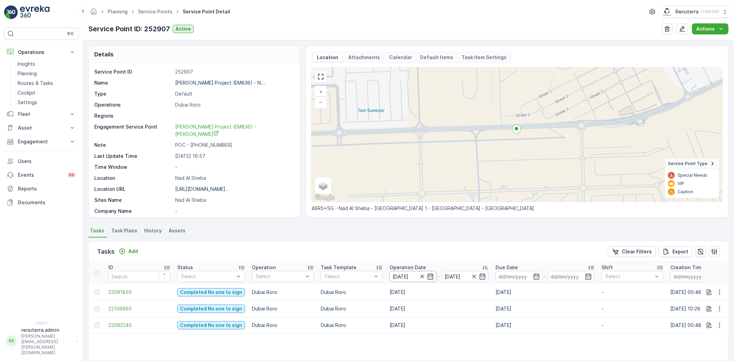
click at [389, 275] on input "29.09.2025" at bounding box center [412, 276] width 47 height 11
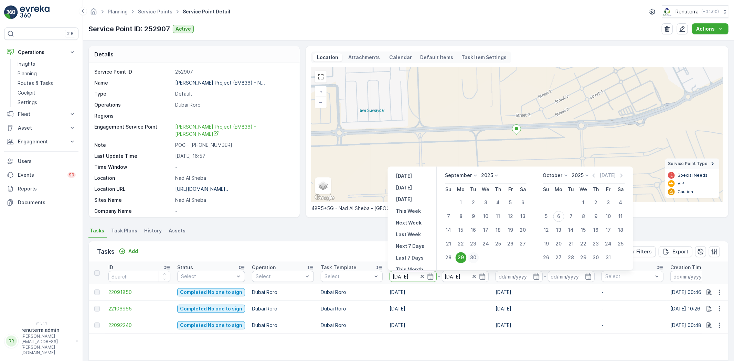
click at [473, 257] on div "30" at bounding box center [473, 257] width 11 height 11
type input "30.09.2025"
click at [473, 257] on div "30" at bounding box center [473, 257] width 11 height 11
type input "30.09.2025"
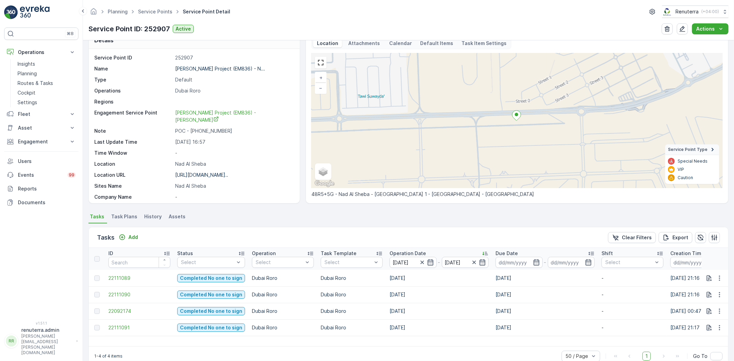
scroll to position [28, 0]
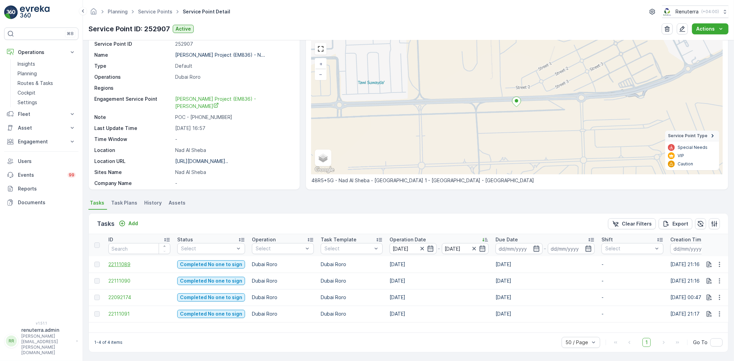
click at [122, 263] on span "22111089" at bounding box center [139, 264] width 62 height 7
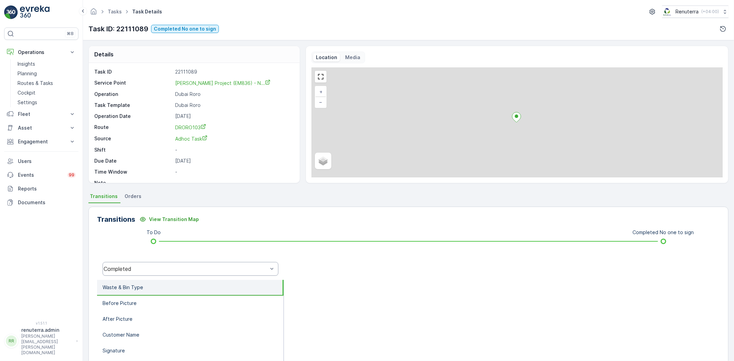
click at [155, 262] on div "Completed" at bounding box center [191, 269] width 176 height 14
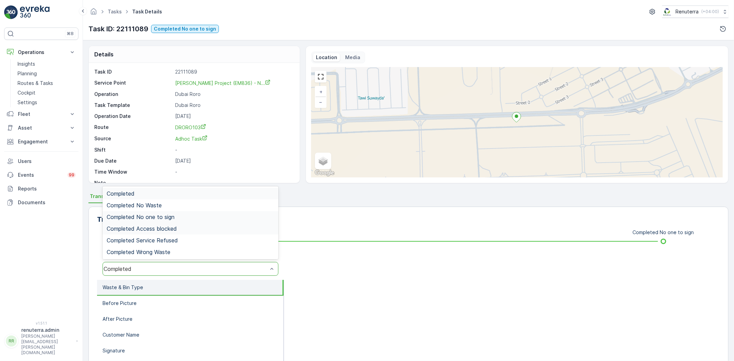
click at [162, 221] on div "Completed No one to sign" at bounding box center [191, 217] width 176 height 12
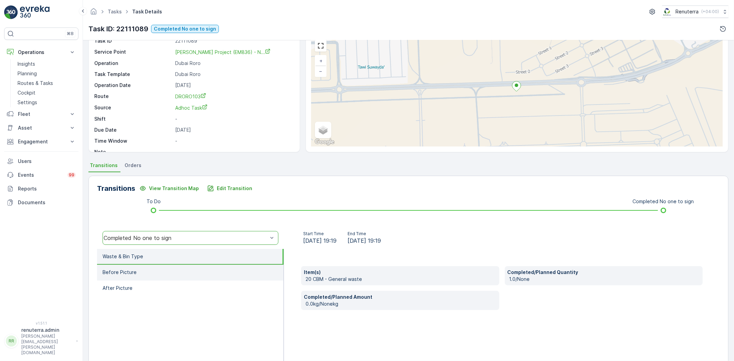
scroll to position [72, 0]
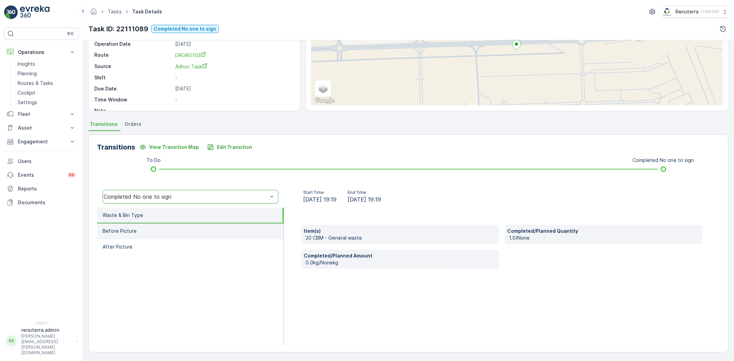
click at [170, 229] on li "Before Picture" at bounding box center [190, 232] width 186 height 16
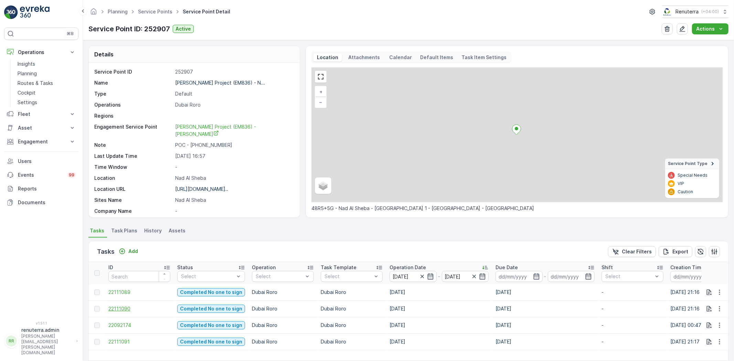
click at [129, 309] on span "22111090" at bounding box center [139, 308] width 62 height 7
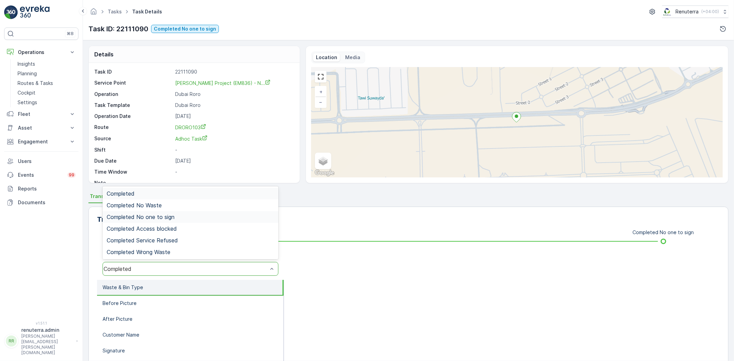
click at [156, 211] on div "Completed No one to sign" at bounding box center [191, 217] width 176 height 12
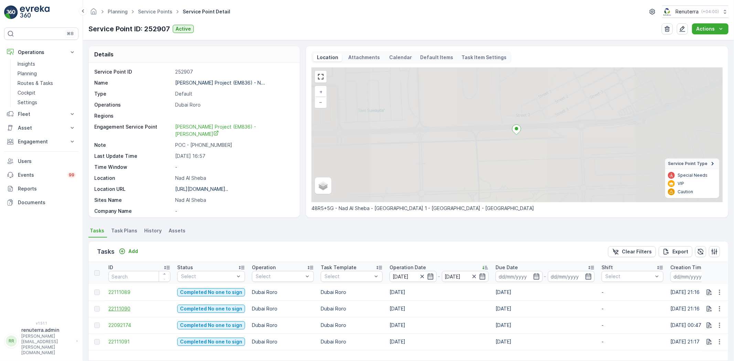
click at [126, 312] on td "22111090" at bounding box center [139, 309] width 69 height 17
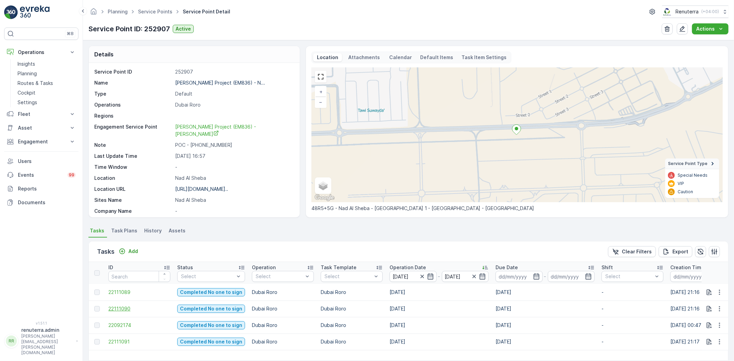
click at [129, 307] on span "22111090" at bounding box center [139, 308] width 62 height 7
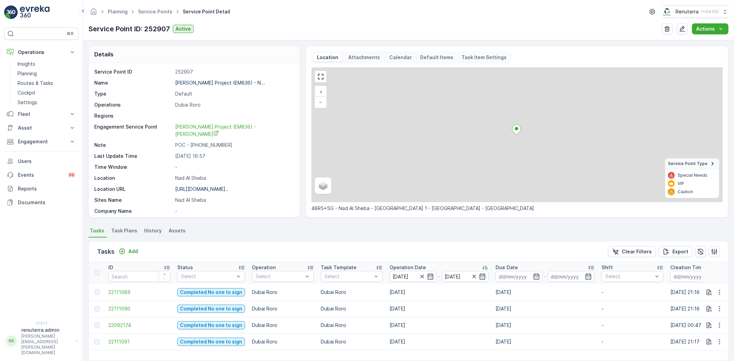
scroll to position [28, 0]
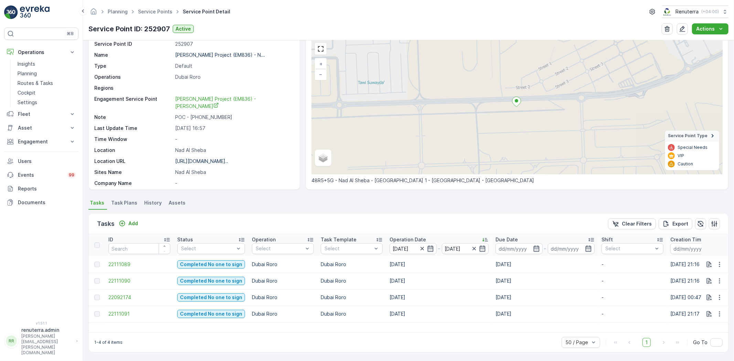
click at [122, 302] on td "22092174" at bounding box center [139, 297] width 69 height 17
click at [124, 299] on span "22092174" at bounding box center [139, 297] width 62 height 7
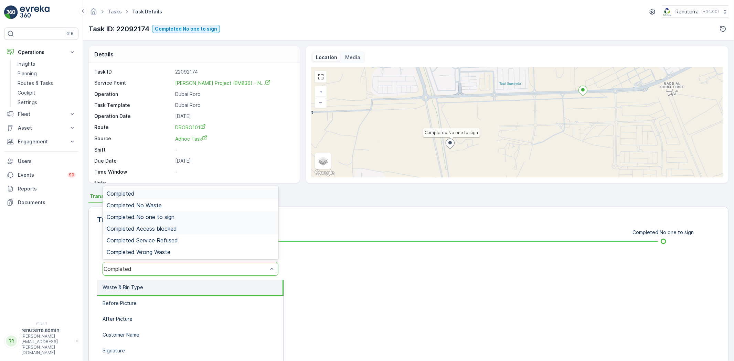
click at [152, 222] on div "Completed No one to sign" at bounding box center [191, 217] width 176 height 12
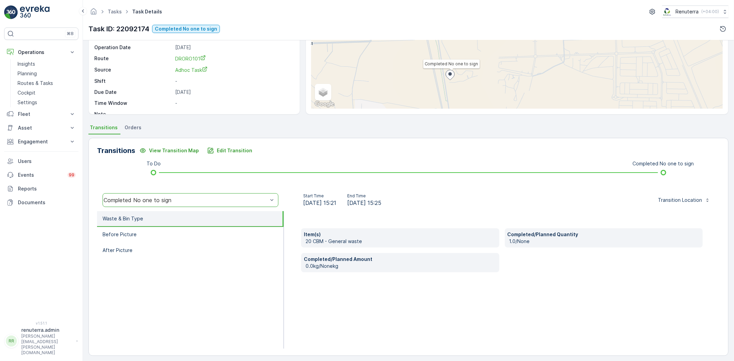
scroll to position [72, 0]
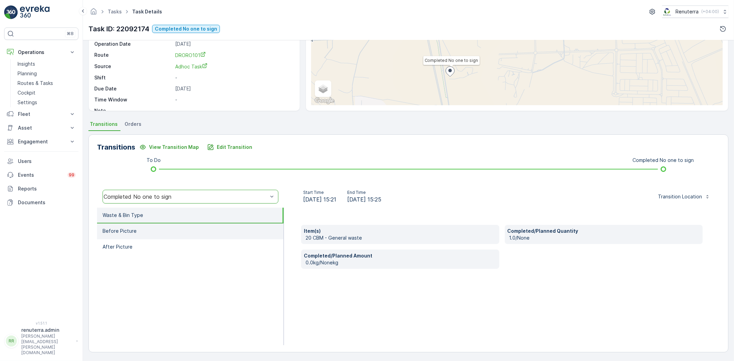
click at [141, 228] on li "Before Picture" at bounding box center [190, 232] width 186 height 16
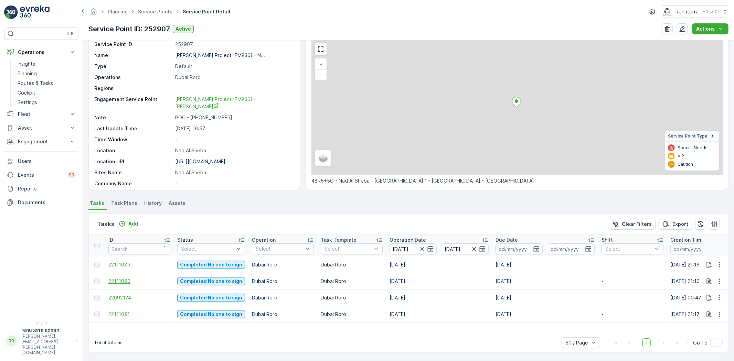
scroll to position [28, 0]
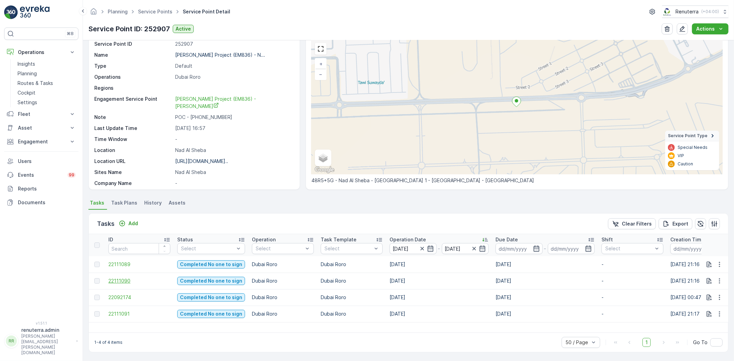
click at [116, 277] on td "22111090" at bounding box center [139, 281] width 69 height 17
click at [125, 283] on span "22111090" at bounding box center [139, 281] width 62 height 7
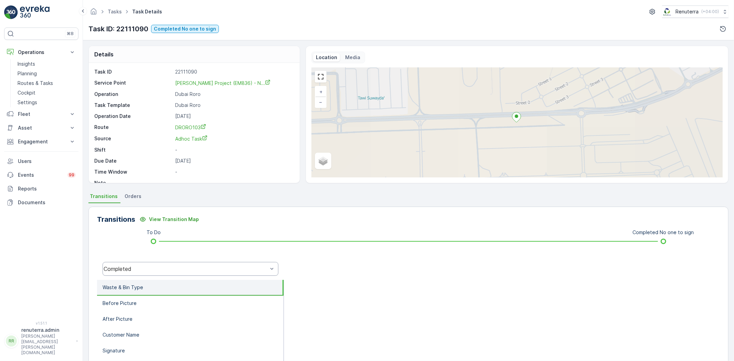
drag, startPoint x: 147, startPoint y: 272, endPoint x: 146, endPoint y: 262, distance: 10.8
click at [147, 272] on div "Completed" at bounding box center [191, 269] width 176 height 14
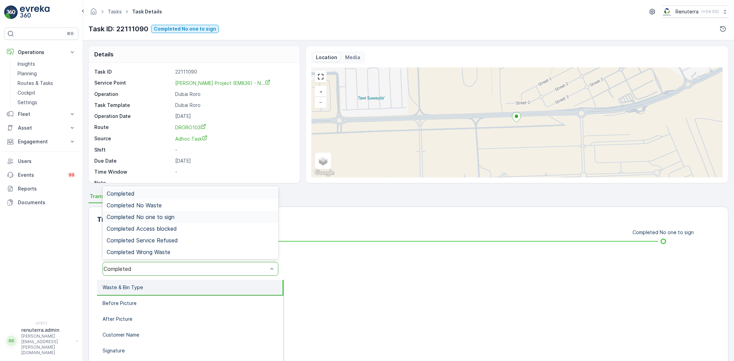
click at [155, 222] on div "Completed No one to sign" at bounding box center [191, 217] width 176 height 12
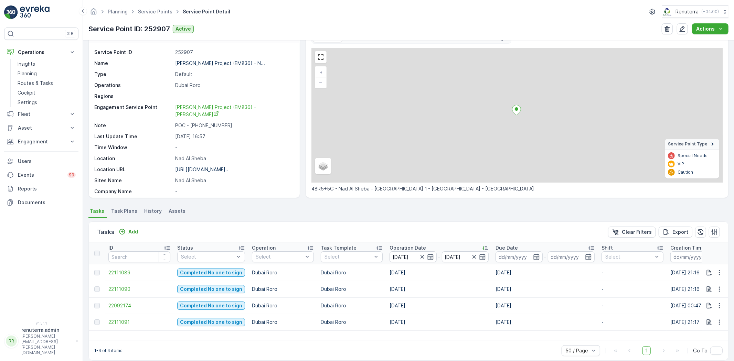
scroll to position [28, 0]
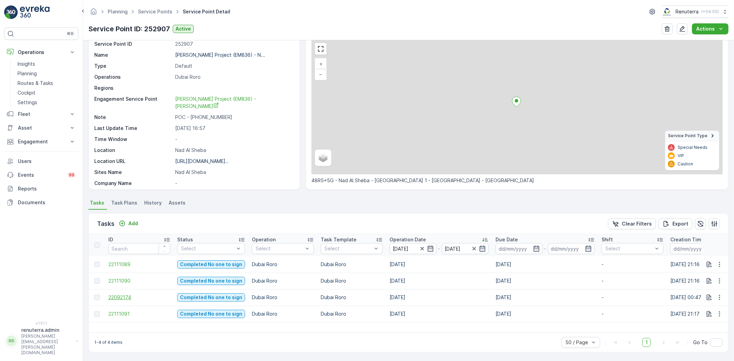
click at [125, 294] on span "22092174" at bounding box center [139, 297] width 62 height 7
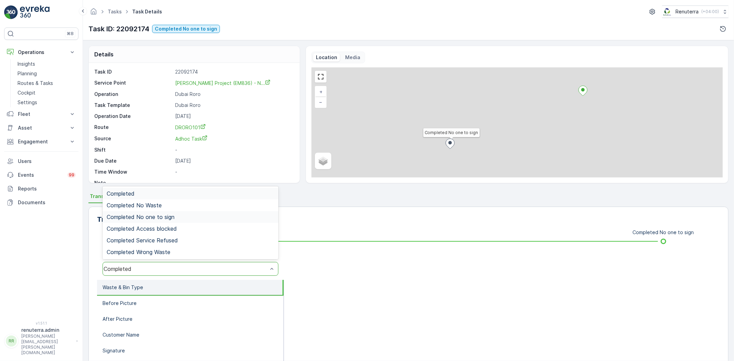
click at [170, 216] on span "Completed No one to sign" at bounding box center [141, 217] width 68 height 6
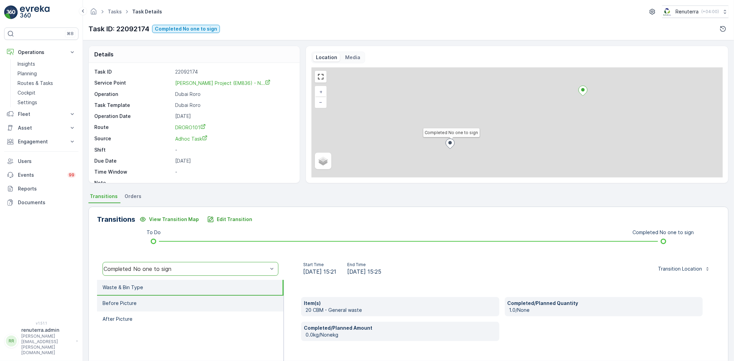
click at [178, 298] on li "Before Picture" at bounding box center [190, 304] width 186 height 16
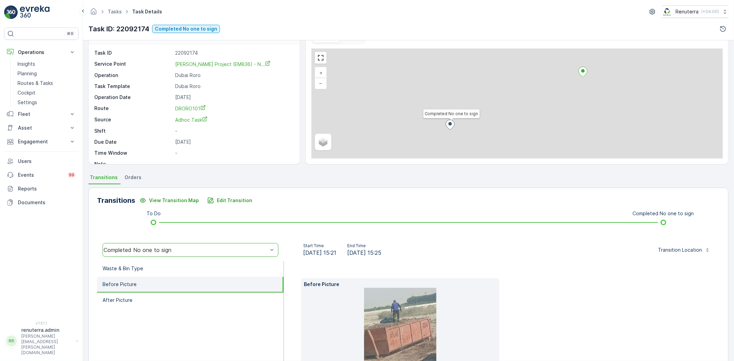
scroll to position [38, 0]
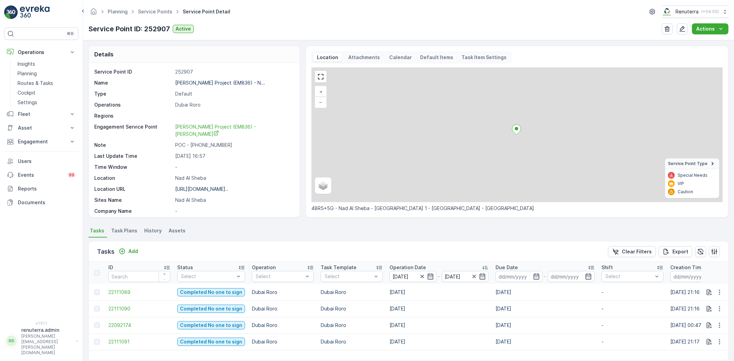
scroll to position [28, 0]
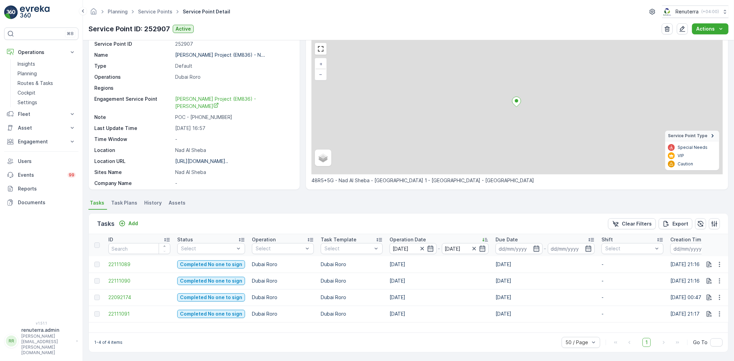
click at [120, 318] on td "22111091" at bounding box center [139, 314] width 69 height 17
click at [120, 316] on span "22111091" at bounding box center [139, 314] width 62 height 7
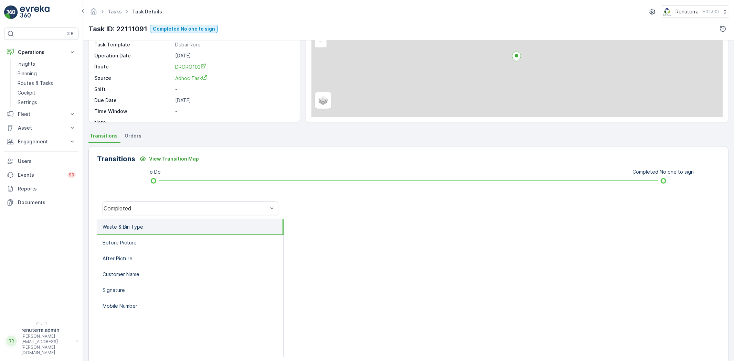
scroll to position [72, 0]
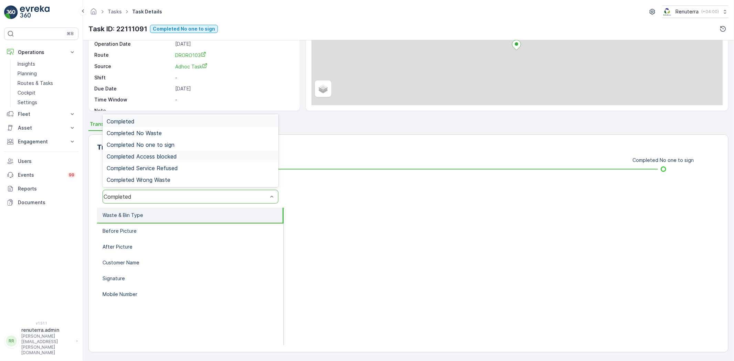
click at [157, 156] on span "Completed Access blocked" at bounding box center [142, 156] width 70 height 6
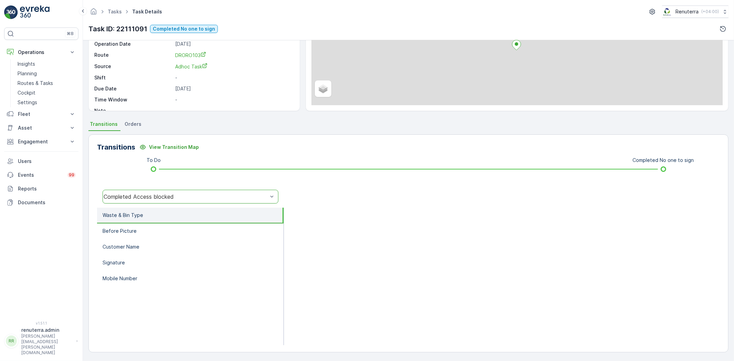
click at [145, 208] on li "Waste & Bin Type" at bounding box center [190, 216] width 186 height 16
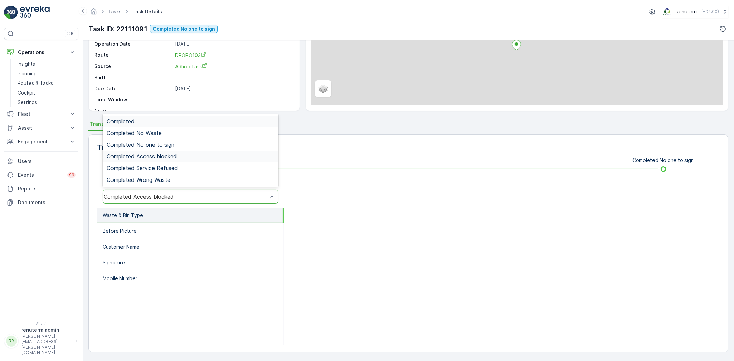
click at [149, 197] on div "Completed Access blocked" at bounding box center [186, 197] width 164 height 6
click at [159, 148] on div "Completed No one to sign" at bounding box center [191, 145] width 176 height 12
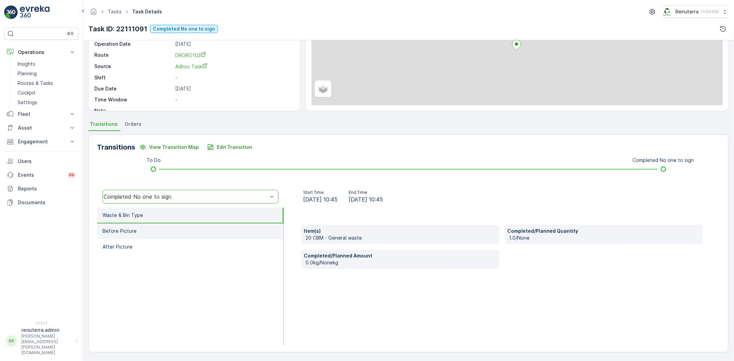
click at [205, 236] on li "Before Picture" at bounding box center [190, 232] width 186 height 16
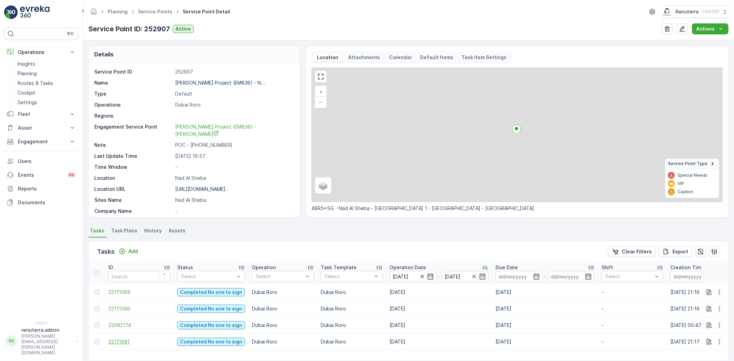
click at [118, 340] on span "22111091" at bounding box center [139, 341] width 62 height 7
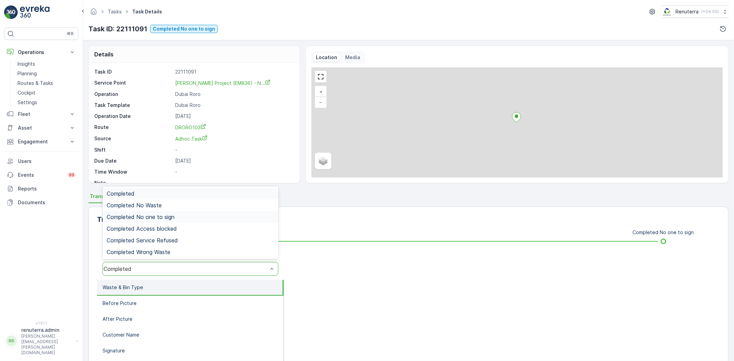
click at [157, 219] on span "Completed No one to sign" at bounding box center [141, 217] width 68 height 6
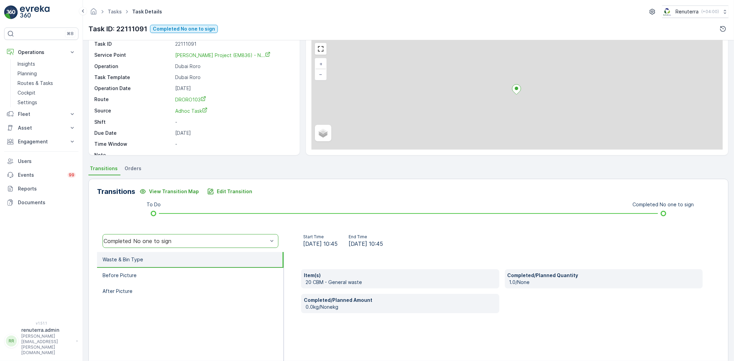
scroll to position [72, 0]
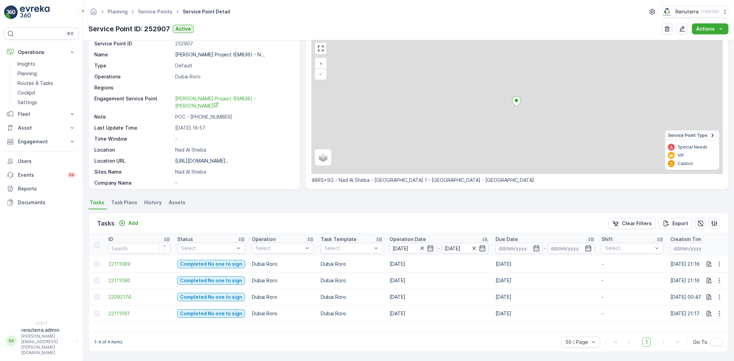
scroll to position [28, 0]
click at [402, 253] on input "30.09.2025" at bounding box center [412, 248] width 47 height 11
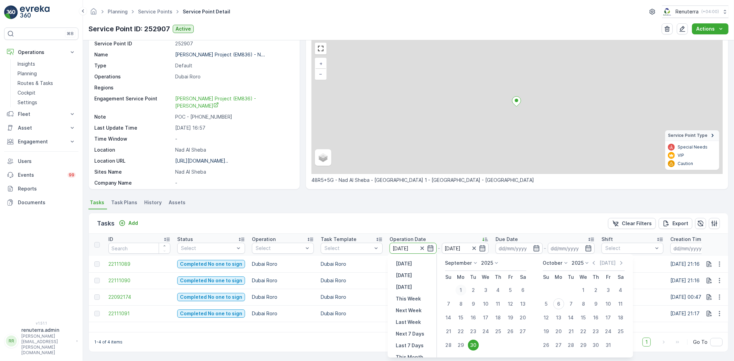
click at [461, 288] on div "1" at bounding box center [460, 290] width 11 height 11
type input "01.09.2025"
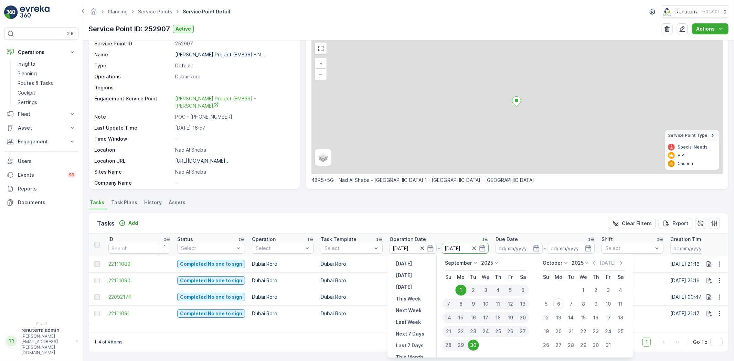
click at [469, 345] on div "30" at bounding box center [473, 345] width 11 height 11
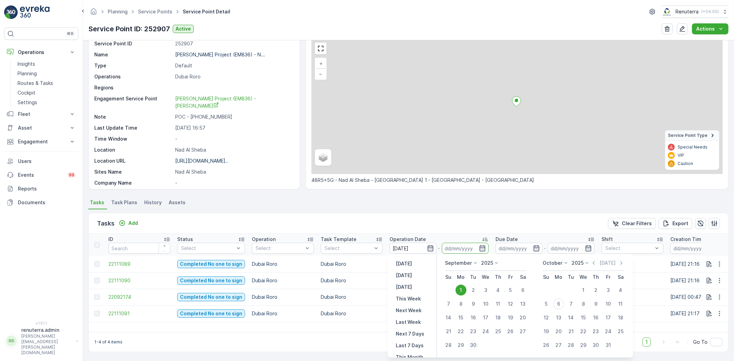
click at [475, 339] on button "30" at bounding box center [473, 345] width 12 height 12
type input "30.09.2025"
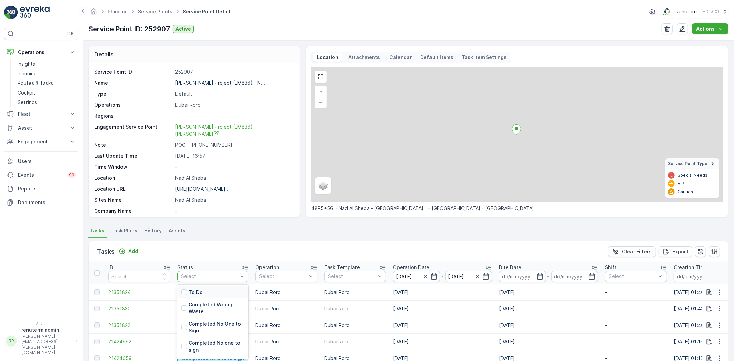
click at [219, 295] on div "To Do" at bounding box center [212, 292] width 71 height 12
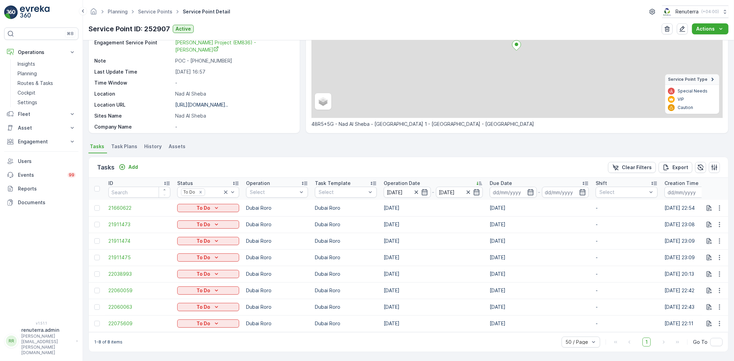
scroll to position [87, 0]
click at [94, 207] on td at bounding box center [97, 208] width 16 height 17
click at [97, 205] on div at bounding box center [97, 208] width 6 height 6
click at [94, 205] on input "checkbox" at bounding box center [94, 205] width 0 height 0
click at [94, 222] on div at bounding box center [97, 225] width 6 height 6
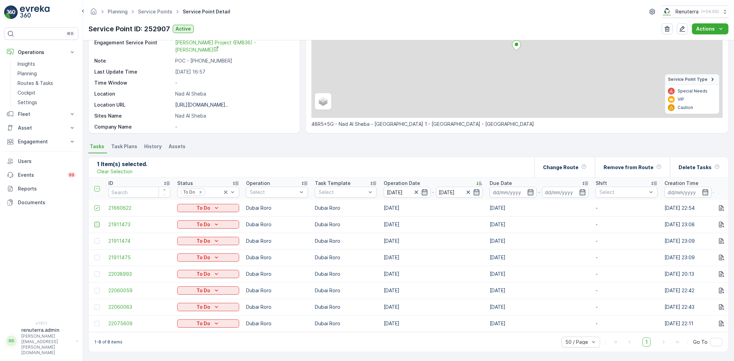
click at [94, 222] on input "checkbox" at bounding box center [94, 222] width 0 height 0
click at [98, 234] on td at bounding box center [97, 241] width 16 height 17
click at [103, 236] on td at bounding box center [97, 241] width 16 height 17
click at [97, 233] on td at bounding box center [97, 241] width 16 height 17
click at [94, 238] on td at bounding box center [97, 241] width 16 height 17
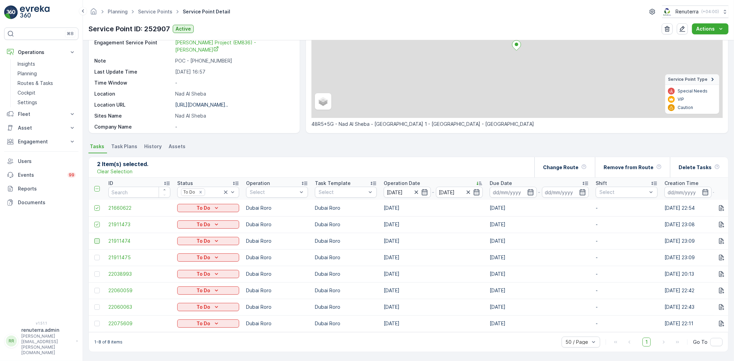
click at [96, 238] on div at bounding box center [97, 241] width 6 height 6
click at [94, 238] on input "checkbox" at bounding box center [94, 238] width 0 height 0
click at [93, 257] on td at bounding box center [97, 257] width 16 height 17
click at [99, 255] on div at bounding box center [97, 258] width 6 height 6
click at [94, 255] on input "checkbox" at bounding box center [94, 255] width 0 height 0
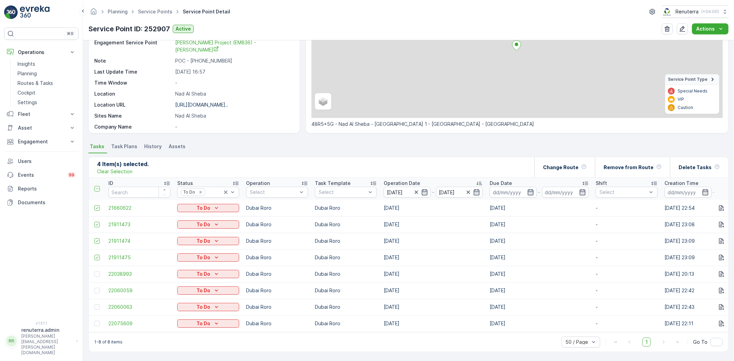
click at [98, 273] on td at bounding box center [97, 274] width 16 height 17
click at [100, 275] on td at bounding box center [97, 274] width 16 height 17
click at [97, 272] on div at bounding box center [97, 274] width 6 height 6
click at [94, 271] on input "checkbox" at bounding box center [94, 271] width 0 height 0
click at [97, 284] on td at bounding box center [97, 290] width 16 height 17
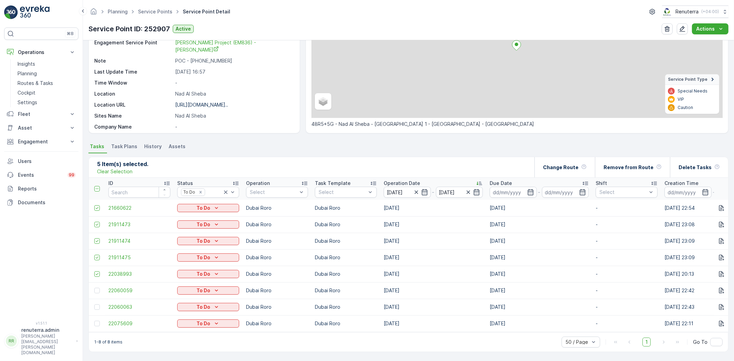
click at [95, 290] on td at bounding box center [97, 290] width 16 height 17
drag, startPoint x: 97, startPoint y: 288, endPoint x: 100, endPoint y: 305, distance: 18.1
click at [97, 288] on div at bounding box center [97, 291] width 6 height 6
click at [94, 288] on input "checkbox" at bounding box center [94, 288] width 0 height 0
click at [98, 306] on td at bounding box center [97, 307] width 16 height 17
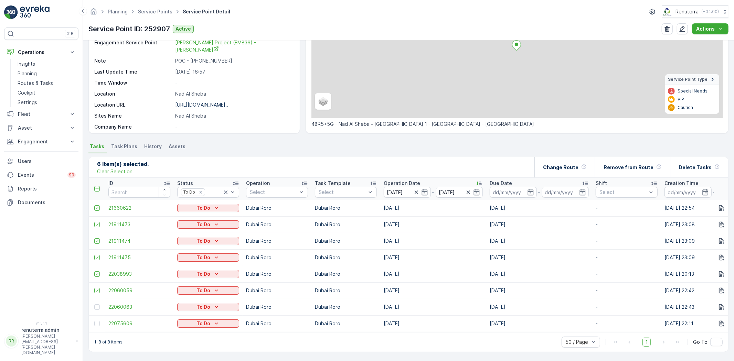
drag, startPoint x: 100, startPoint y: 321, endPoint x: 92, endPoint y: 308, distance: 15.0
click at [99, 321] on div at bounding box center [97, 324] width 6 height 6
click at [94, 321] on input "checkbox" at bounding box center [94, 321] width 0 height 0
click at [92, 308] on td at bounding box center [97, 307] width 16 height 17
click at [99, 304] on div at bounding box center [97, 307] width 6 height 6
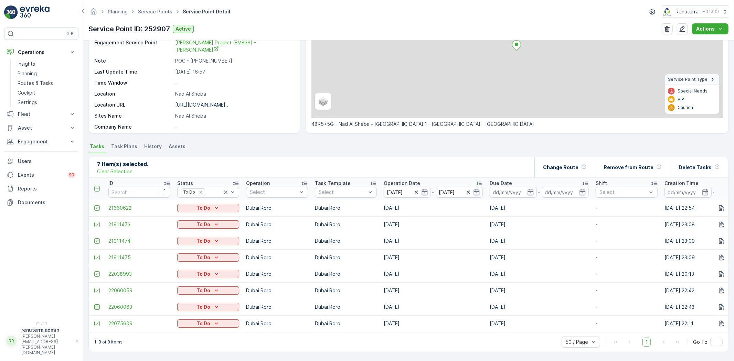
click at [94, 304] on input "checkbox" at bounding box center [94, 304] width 0 height 0
click at [700, 166] on p "Delete Tasks" at bounding box center [694, 167] width 33 height 7
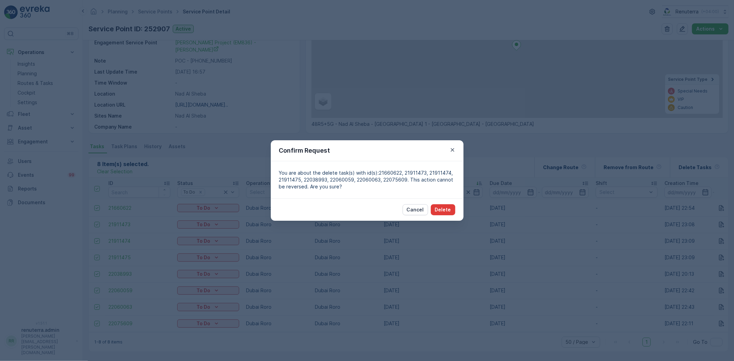
click at [439, 214] on button "Delete" at bounding box center [443, 209] width 24 height 11
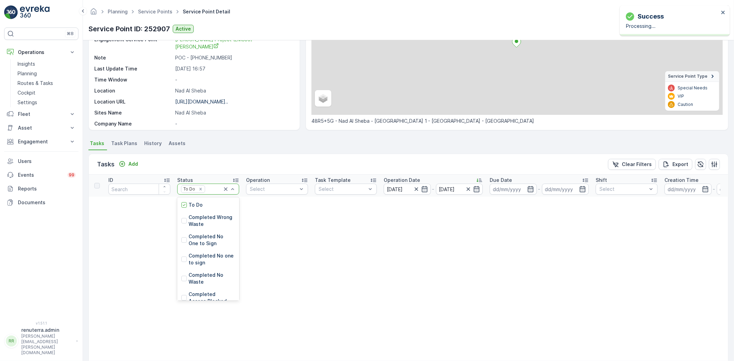
click at [200, 184] on div "To Do" at bounding box center [208, 189] width 62 height 11
click at [202, 187] on div "Remove To Do" at bounding box center [201, 189] width 8 height 6
click at [201, 188] on icon "Remove To Do" at bounding box center [200, 189] width 5 height 5
click at [199, 187] on icon "Remove To Do" at bounding box center [200, 189] width 5 height 5
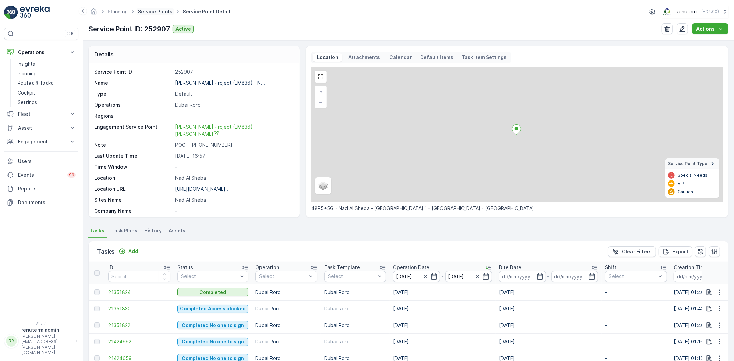
click at [161, 12] on link "Service Points" at bounding box center [155, 12] width 34 height 6
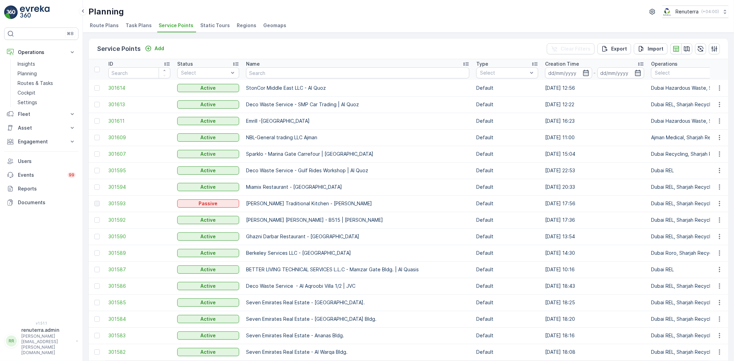
click at [281, 72] on input "text" at bounding box center [357, 72] width 223 height 11
type input "Blue"
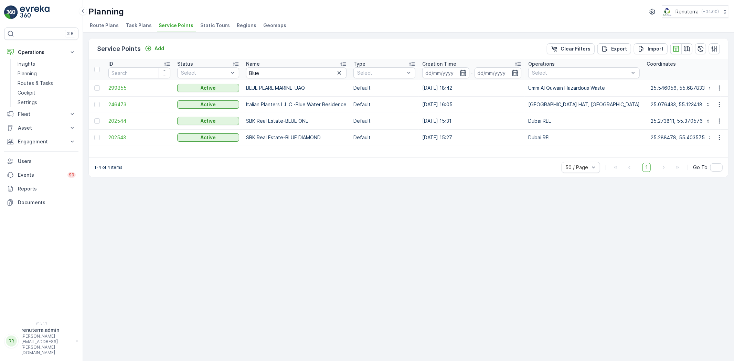
click at [115, 111] on td "246473" at bounding box center [139, 104] width 69 height 17
click at [114, 106] on span "246473" at bounding box center [139, 104] width 62 height 7
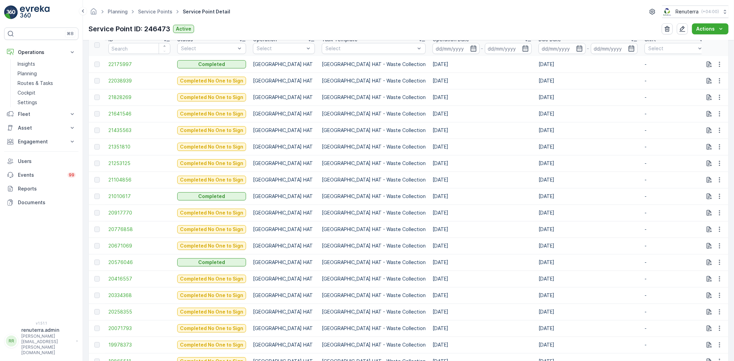
scroll to position [229, 0]
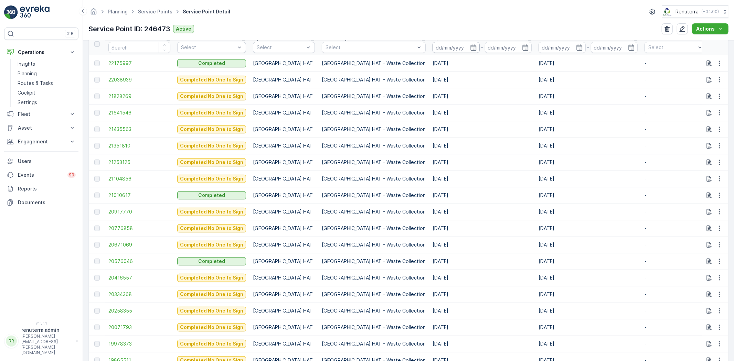
click at [432, 52] on input at bounding box center [455, 47] width 47 height 11
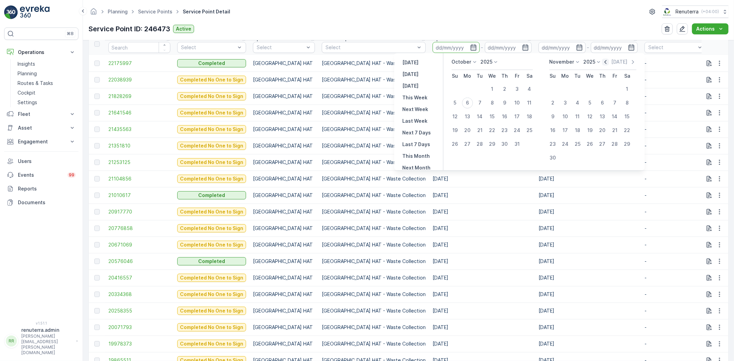
click at [604, 63] on icon "button" at bounding box center [605, 61] width 7 height 7
click at [466, 85] on div "1" at bounding box center [467, 89] width 11 height 11
type input "01.09.2025"
click at [485, 143] on div "30" at bounding box center [479, 144] width 11 height 11
type input "30.09.2025"
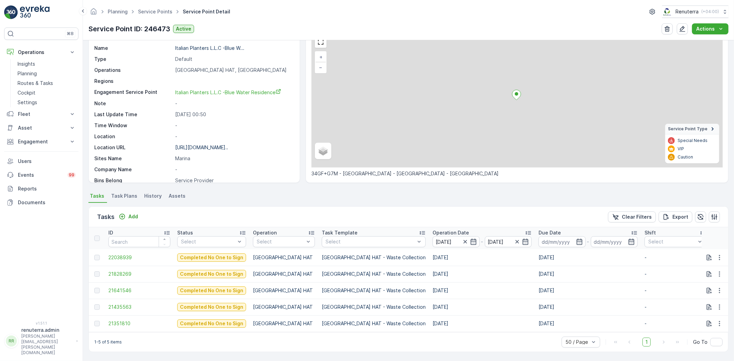
scroll to position [38, 0]
click at [432, 229] on p "Operation Date" at bounding box center [450, 232] width 36 height 7
click at [129, 249] on td "21351810" at bounding box center [139, 257] width 69 height 17
click at [130, 254] on span "21351810" at bounding box center [139, 257] width 62 height 7
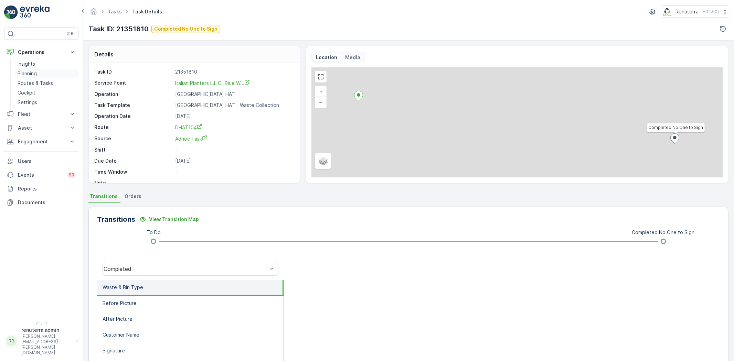
click at [40, 72] on link "Planning" at bounding box center [47, 74] width 64 height 10
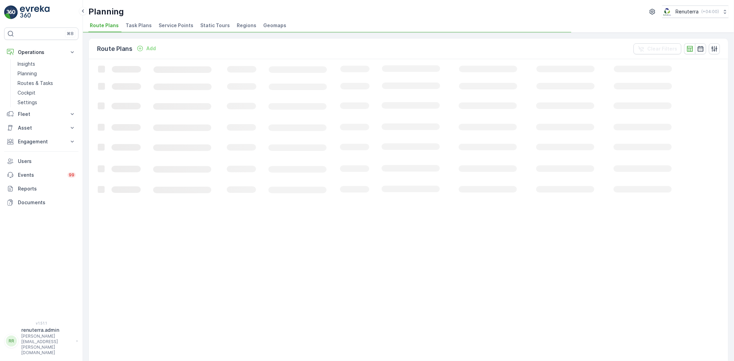
click at [169, 29] on li "Service Points" at bounding box center [176, 27] width 39 height 12
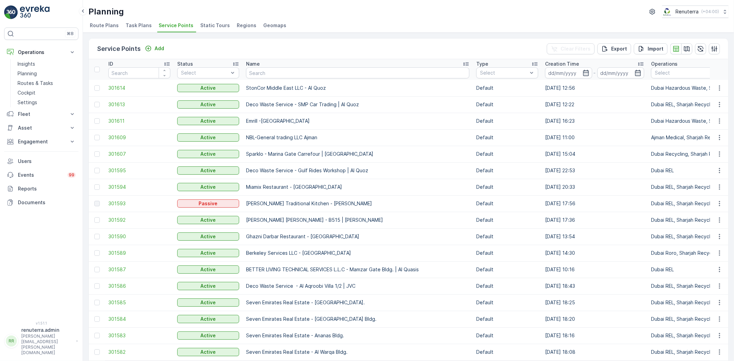
click at [256, 69] on input "text" at bounding box center [357, 72] width 223 height 11
type input "Alya"
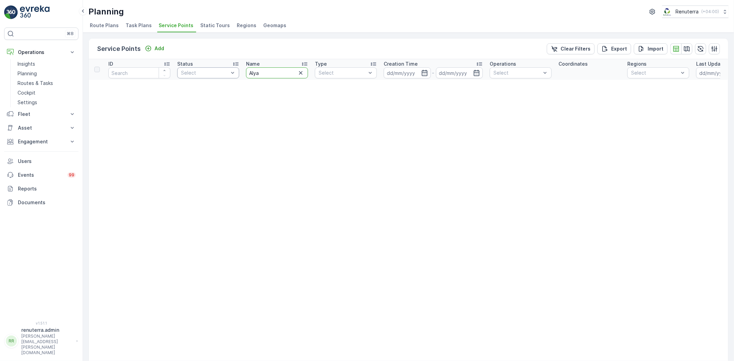
drag, startPoint x: 259, startPoint y: 71, endPoint x: 237, endPoint y: 72, distance: 22.7
type input "aliya"
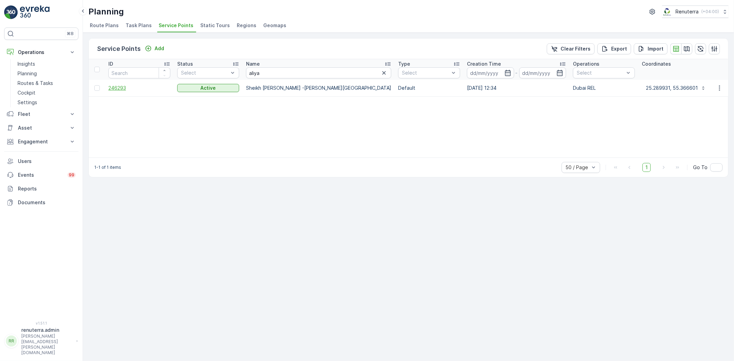
click at [143, 90] on span "246293" at bounding box center [139, 88] width 62 height 7
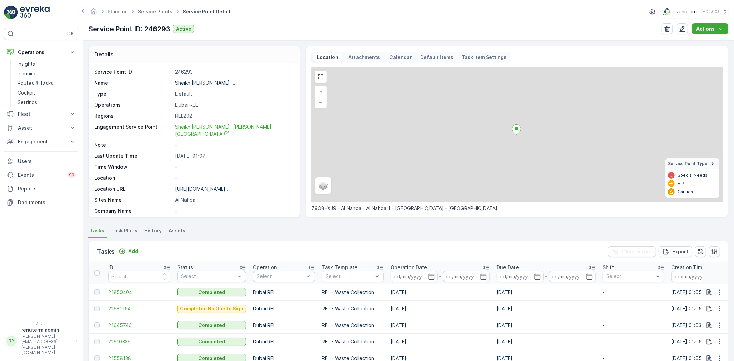
click at [121, 234] on span "Task Plans" at bounding box center [124, 230] width 26 height 7
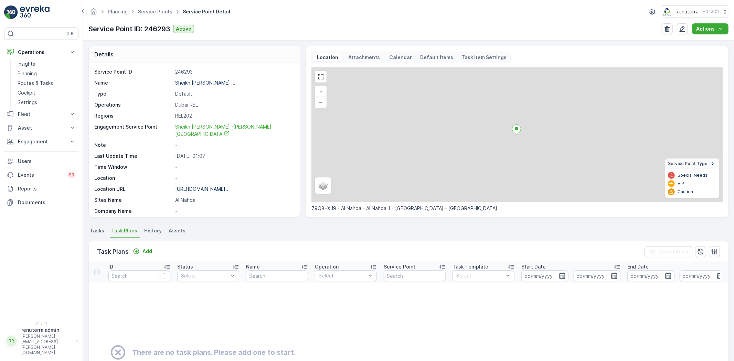
click at [98, 230] on span "Tasks" at bounding box center [97, 230] width 14 height 7
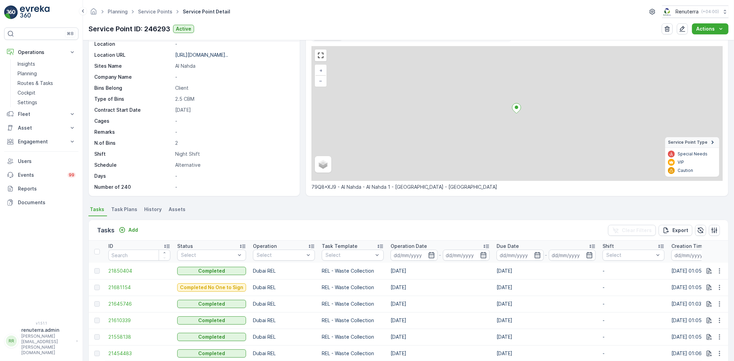
scroll to position [38, 0]
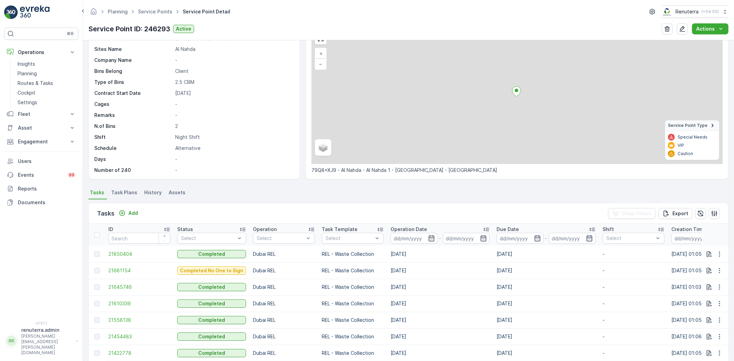
click at [129, 192] on span "Task Plans" at bounding box center [124, 192] width 26 height 7
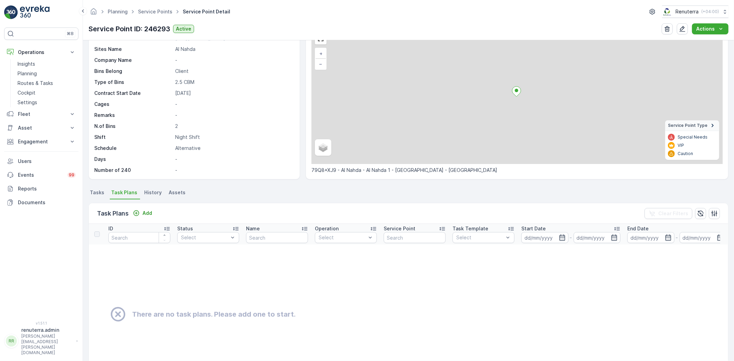
click at [98, 197] on li "Tasks" at bounding box center [97, 194] width 19 height 12
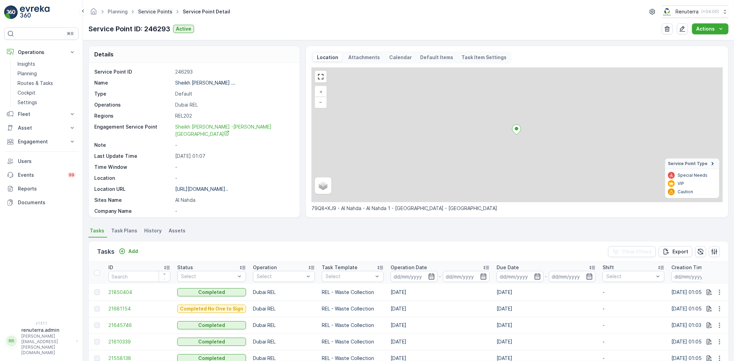
click at [156, 10] on link "Service Points" at bounding box center [155, 12] width 34 height 6
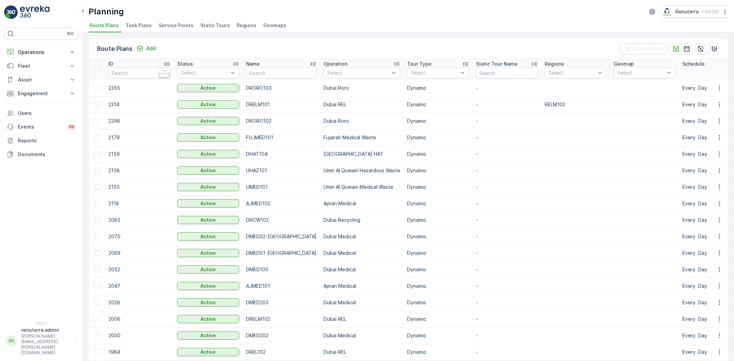
drag, startPoint x: 162, startPoint y: 24, endPoint x: 165, endPoint y: 24, distance: 3.5
click at [163, 24] on span "Service Points" at bounding box center [176, 25] width 35 height 7
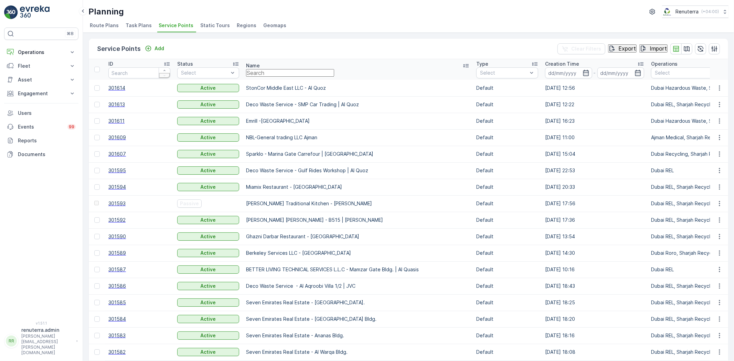
click at [266, 72] on input "text" at bounding box center [290, 73] width 88 height 8
type input "dutch"
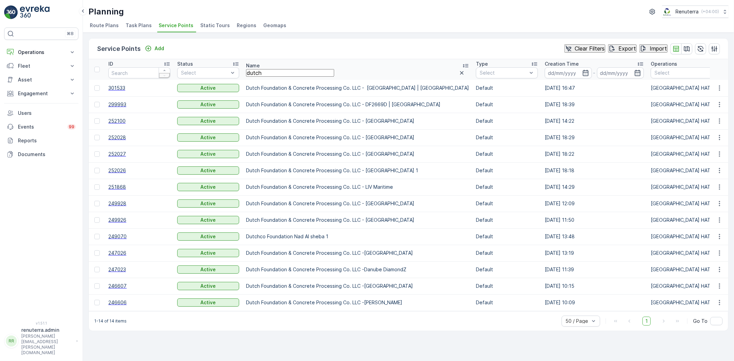
click at [116, 298] on td "246606" at bounding box center [139, 302] width 69 height 17
click at [123, 305] on span "246606" at bounding box center [139, 302] width 62 height 7
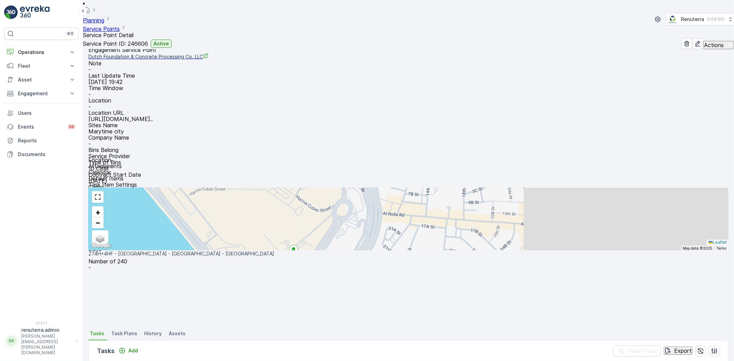
scroll to position [71, 0]
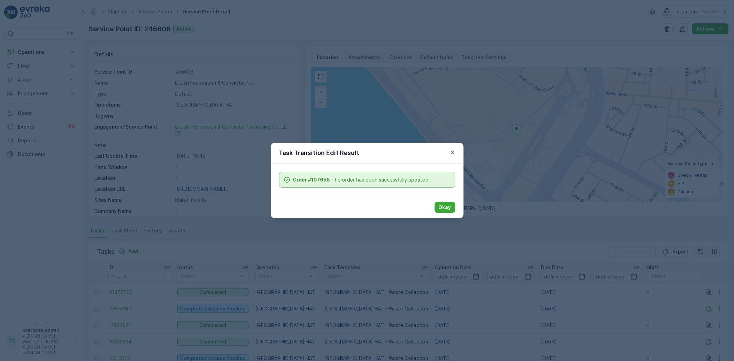
scroll to position [113, 0]
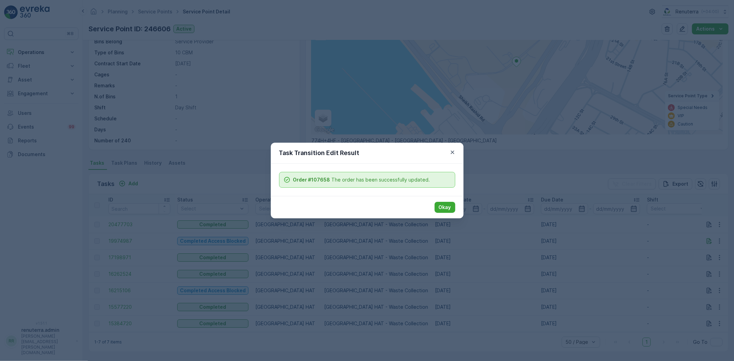
click at [512, 168] on div "Task Transition Edit Result Order #107658 The order has been successfully updat…" at bounding box center [367, 180] width 734 height 361
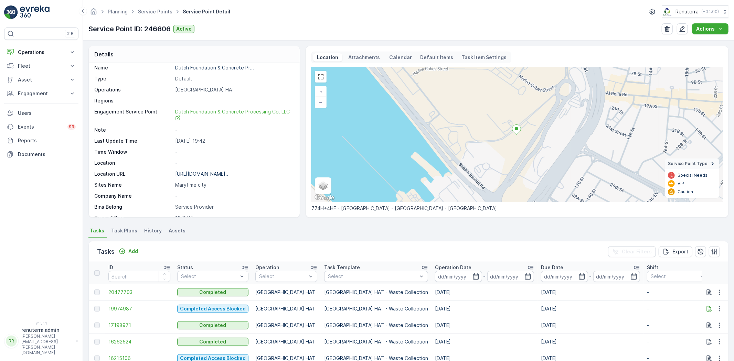
scroll to position [0, 0]
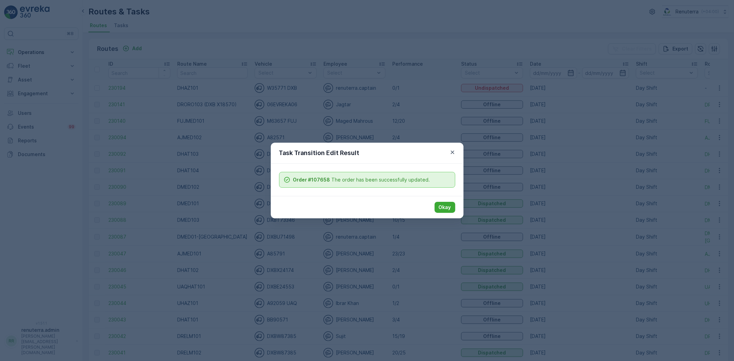
click at [435, 212] on div "Okay" at bounding box center [444, 207] width 21 height 11
click at [438, 209] on button "Okay" at bounding box center [444, 207] width 21 height 11
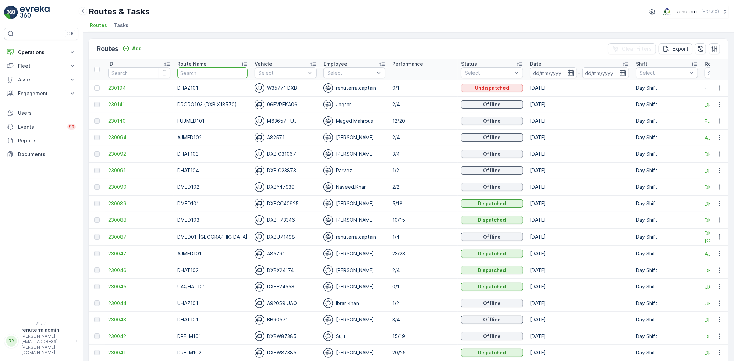
click at [202, 71] on input "text" at bounding box center [212, 72] width 71 height 11
type input "rel"
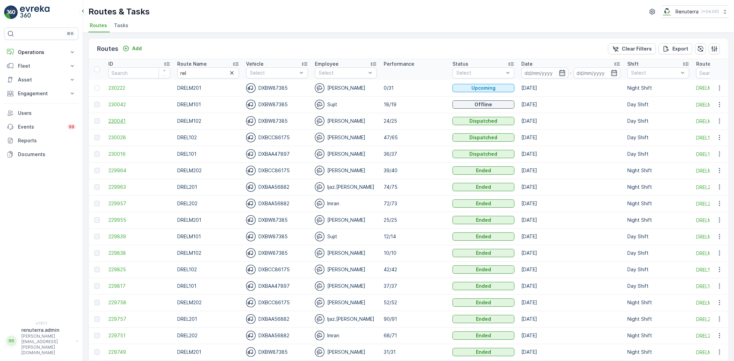
click at [135, 121] on span "230041" at bounding box center [139, 121] width 62 height 7
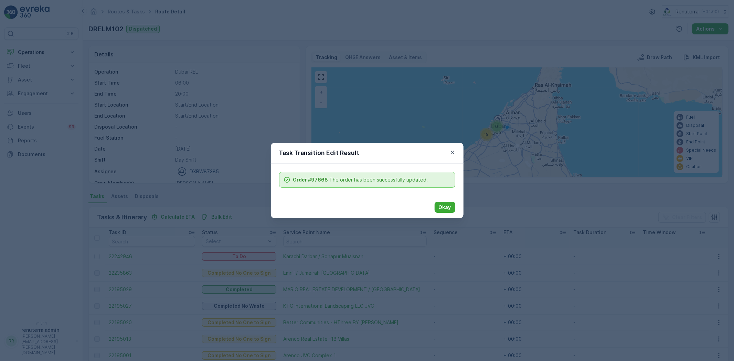
click at [448, 204] on p "Okay" at bounding box center [445, 207] width 12 height 7
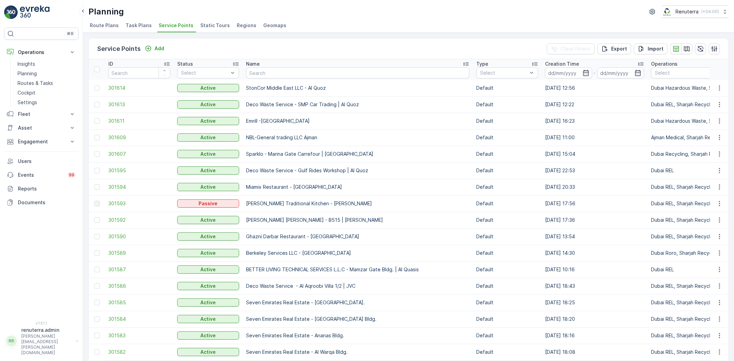
click at [270, 74] on input "text" at bounding box center [357, 72] width 223 height 11
type input "b"
type input "u"
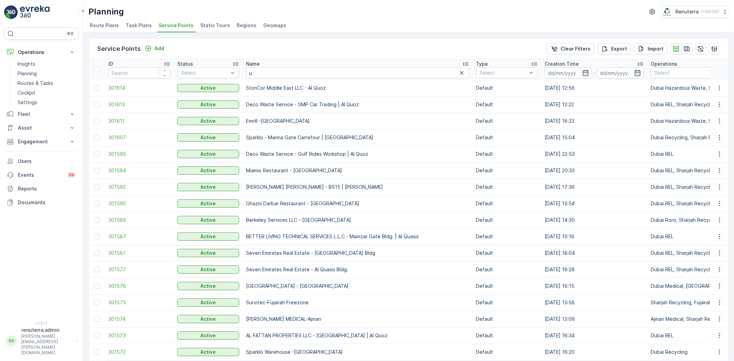
click at [247, 69] on input "u" at bounding box center [357, 72] width 223 height 11
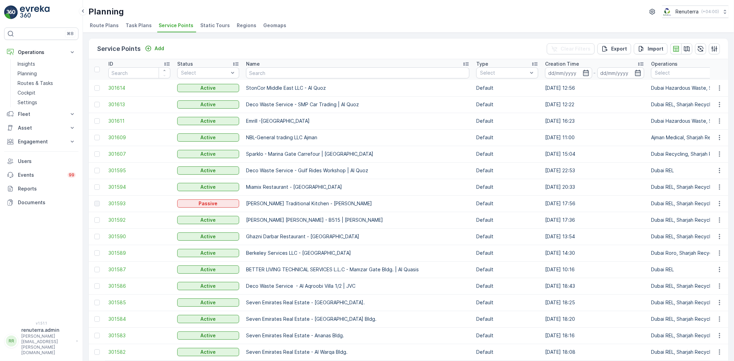
drag, startPoint x: 278, startPoint y: 80, endPoint x: 274, endPoint y: 79, distance: 4.0
click at [270, 75] on input "text" at bounding box center [357, 72] width 223 height 11
type input "aliya"
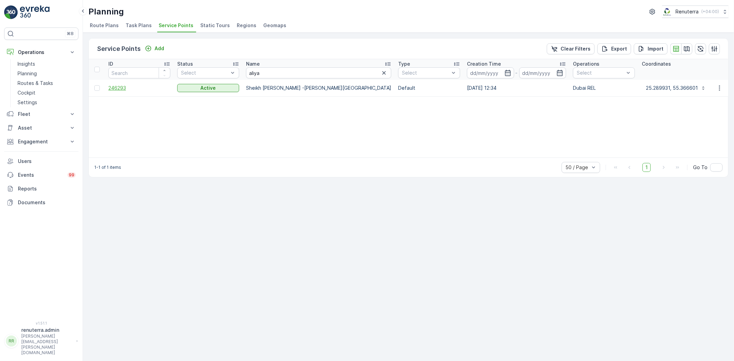
click at [121, 87] on span "246293" at bounding box center [139, 88] width 62 height 7
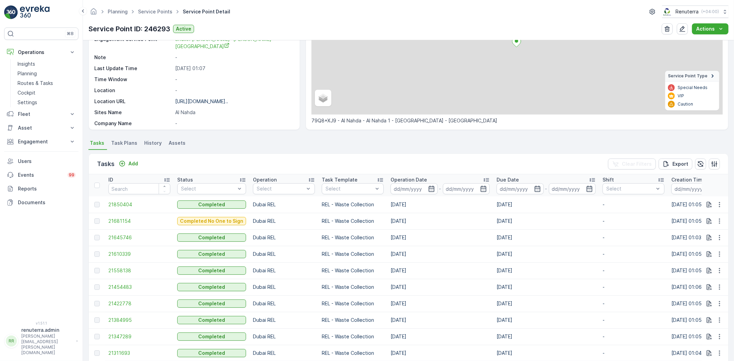
scroll to position [38, 0]
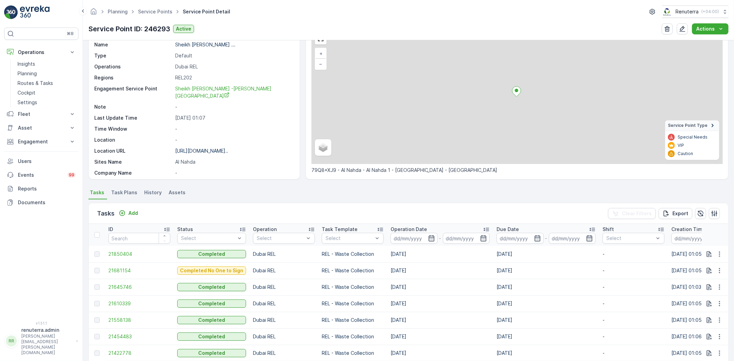
click at [157, 8] on ul "Service Points" at bounding box center [159, 12] width 45 height 10
click at [160, 10] on link "Service Points" at bounding box center [155, 12] width 34 height 6
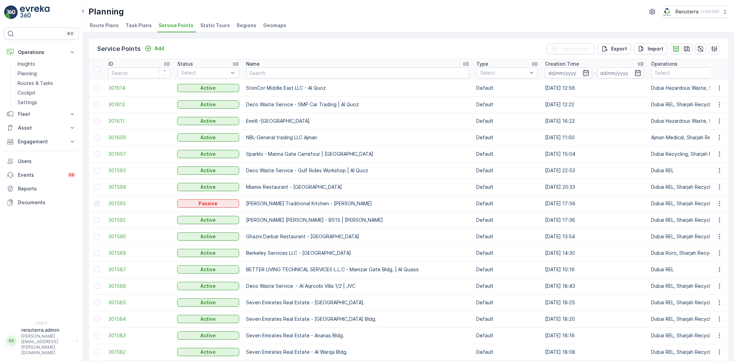
click at [578, 194] on td "[DATE] 20:33" at bounding box center [594, 187] width 106 height 17
click at [273, 77] on input "text" at bounding box center [357, 72] width 223 height 11
click at [271, 75] on input "text" at bounding box center [357, 72] width 223 height 11
type input "Blue water"
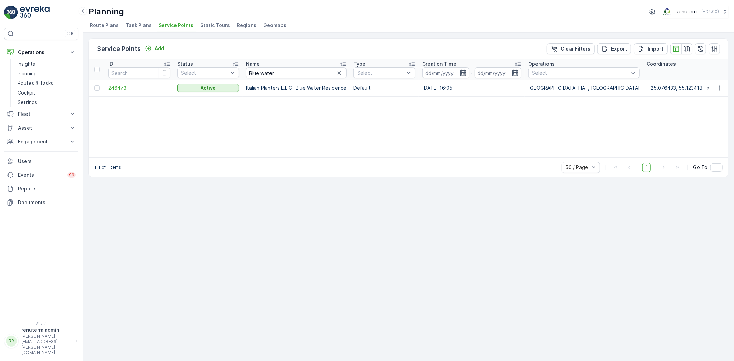
click at [130, 89] on span "246473" at bounding box center [139, 88] width 62 height 7
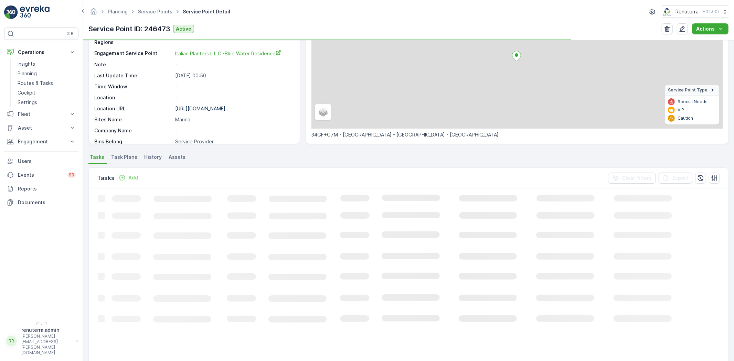
scroll to position [76, 0]
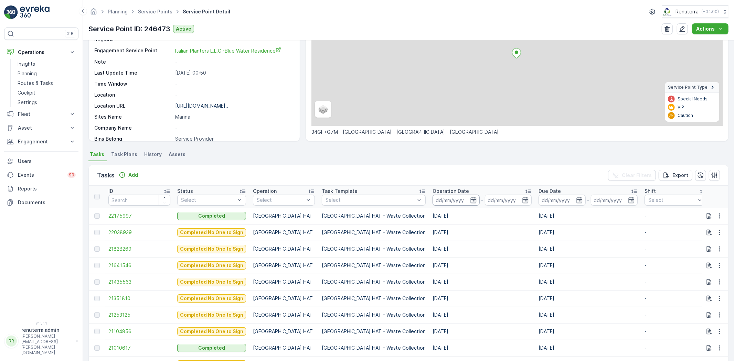
click at [432, 199] on input at bounding box center [455, 200] width 47 height 11
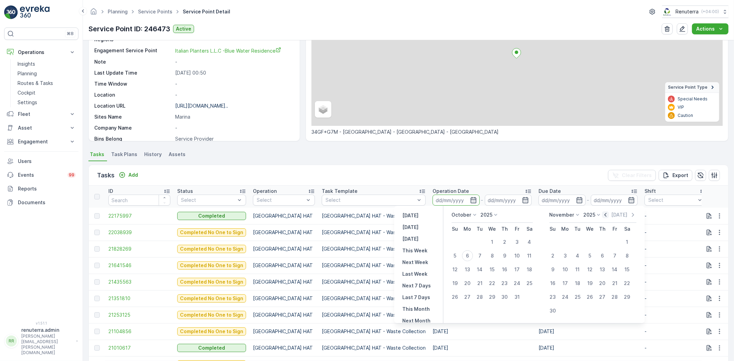
click at [602, 214] on icon "button" at bounding box center [605, 215] width 7 height 7
click at [464, 239] on div "1" at bounding box center [467, 242] width 11 height 11
type input "[DATE]"
click at [478, 296] on div "30" at bounding box center [479, 297] width 11 height 11
type input "[DATE]"
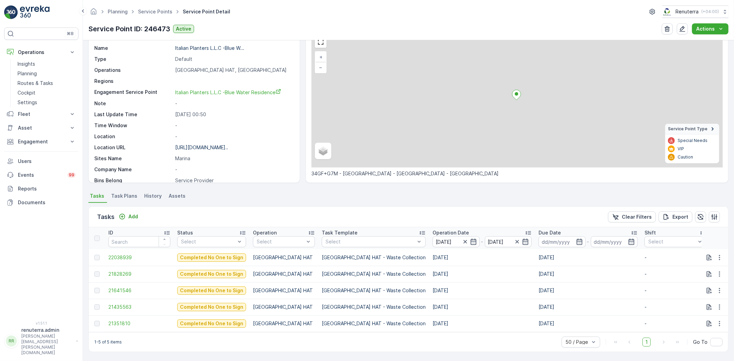
click at [432, 229] on p "Operation Date" at bounding box center [450, 232] width 36 height 7
click at [115, 254] on span "21351810" at bounding box center [139, 257] width 62 height 7
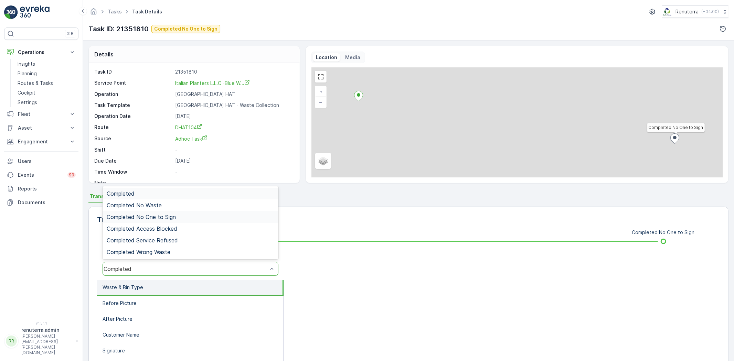
click at [165, 217] on span "Completed No One to Sign" at bounding box center [141, 217] width 69 height 6
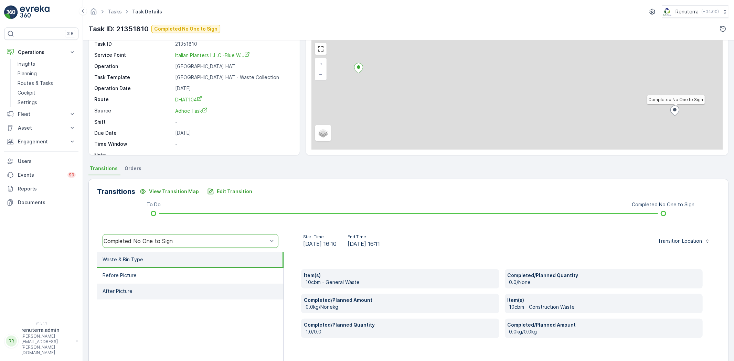
scroll to position [72, 0]
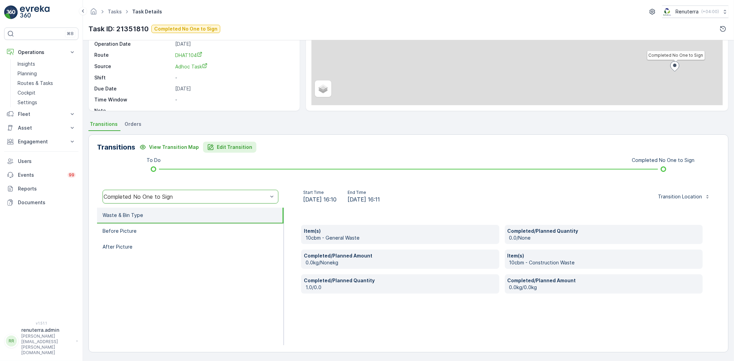
click at [239, 147] on p "Edit Transition" at bounding box center [234, 147] width 35 height 7
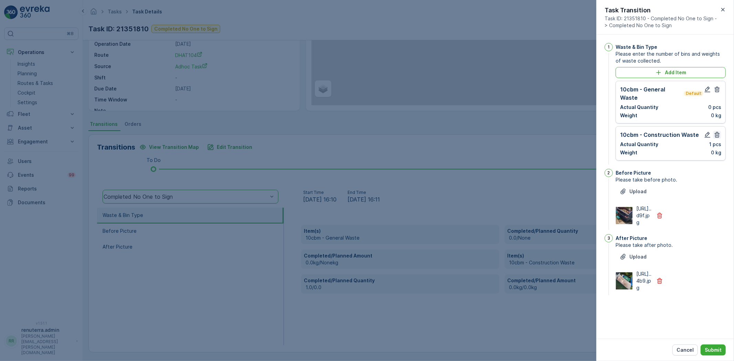
click at [717, 132] on icon "button" at bounding box center [716, 135] width 5 height 6
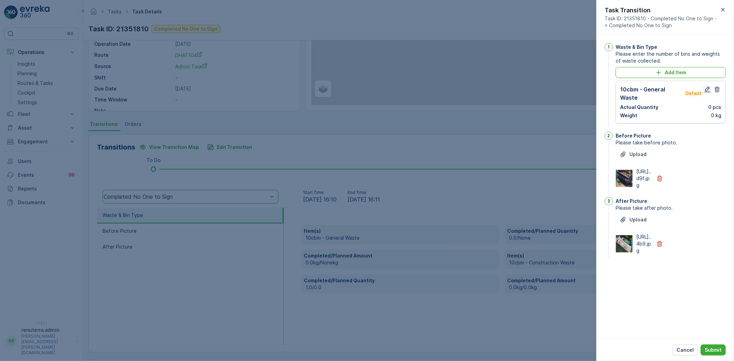
click at [710, 89] on icon "button" at bounding box center [707, 89] width 7 height 7
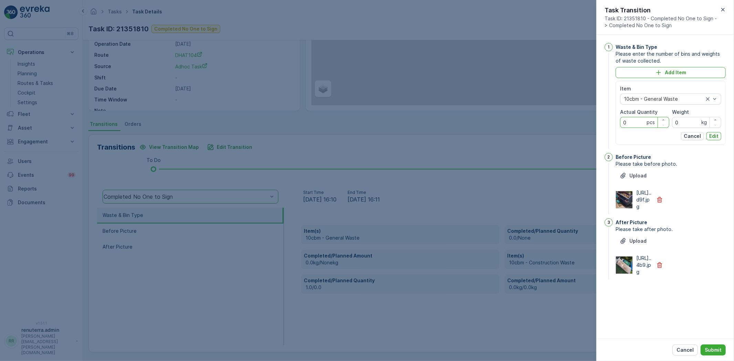
click at [634, 120] on Quantity "0" at bounding box center [644, 122] width 49 height 11
type Quantity "1"
click at [719, 135] on button "Edit" at bounding box center [713, 136] width 15 height 8
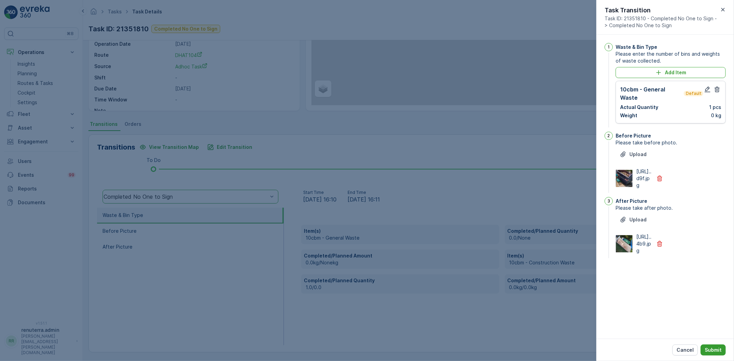
click at [711, 346] on button "Submit" at bounding box center [712, 350] width 25 height 11
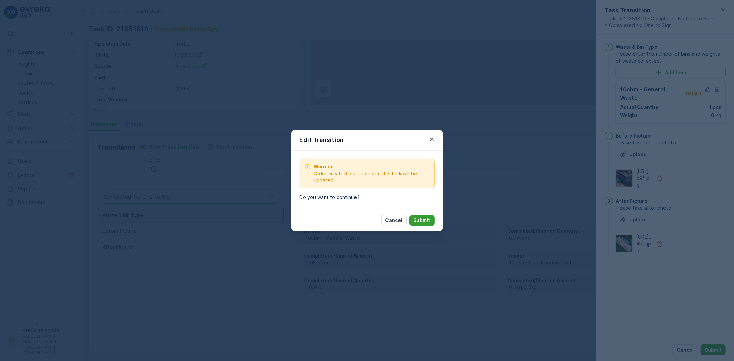
click at [413, 221] on button "Submit" at bounding box center [421, 220] width 25 height 11
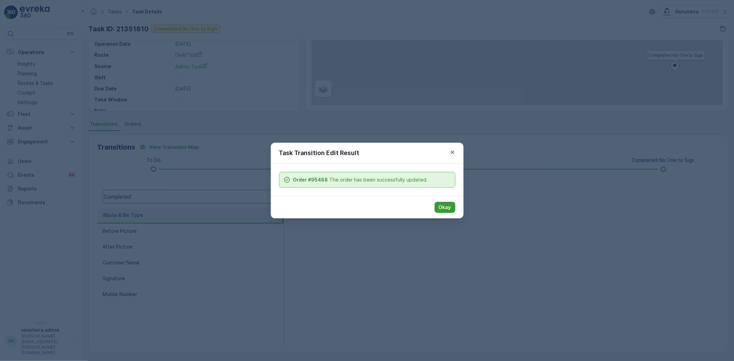
click at [452, 205] on button "Okay" at bounding box center [444, 207] width 21 height 11
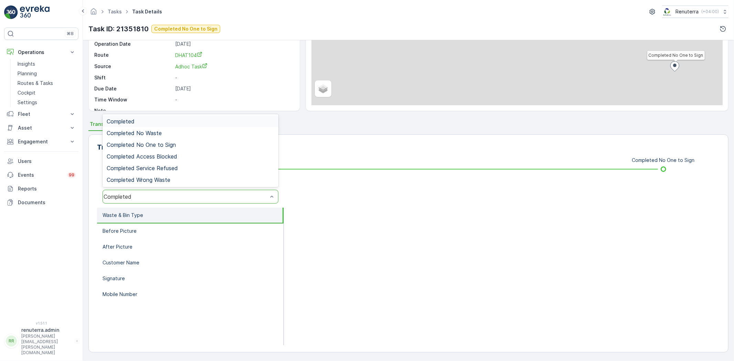
click at [206, 196] on div "Completed" at bounding box center [186, 197] width 164 height 6
click at [188, 143] on div "Completed No One to Sign" at bounding box center [191, 145] width 168 height 6
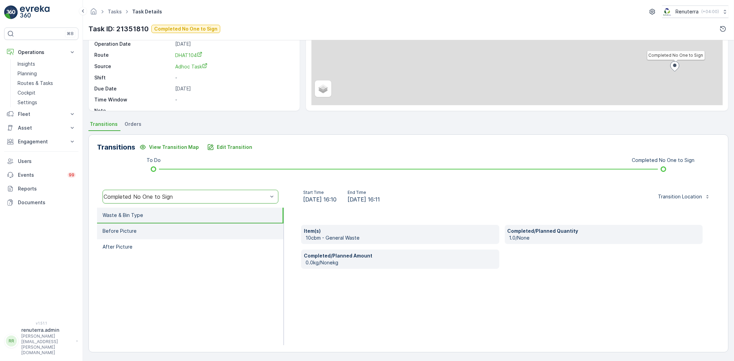
click at [191, 230] on li "Before Picture" at bounding box center [190, 232] width 186 height 16
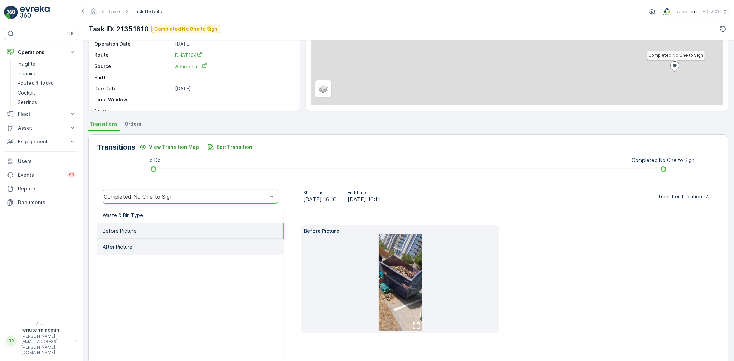
click at [204, 243] on li "After Picture" at bounding box center [190, 247] width 186 height 16
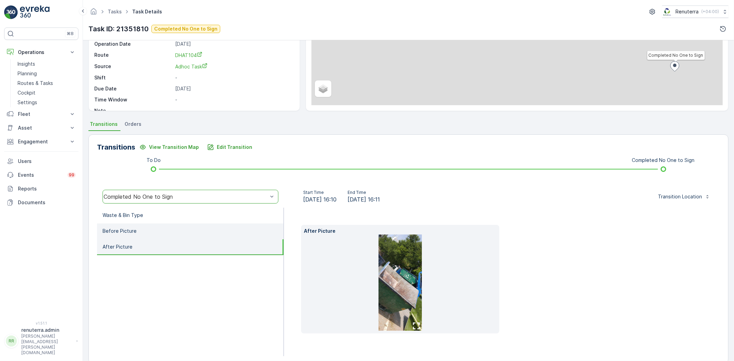
click at [186, 225] on li "Before Picture" at bounding box center [190, 232] width 186 height 16
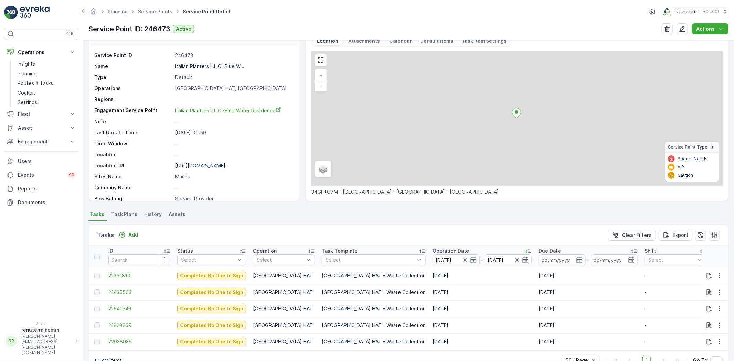
scroll to position [38, 0]
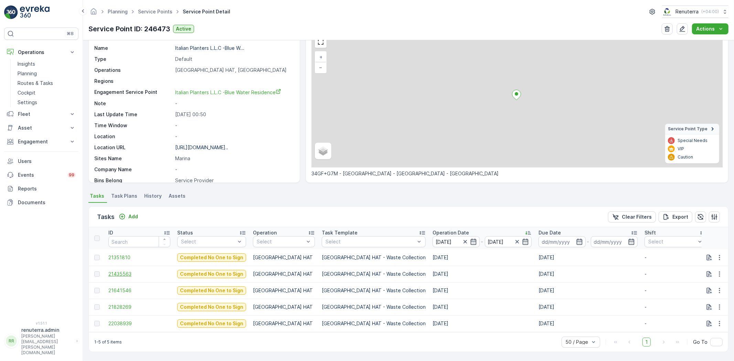
click at [127, 271] on span "21435563" at bounding box center [139, 274] width 62 height 7
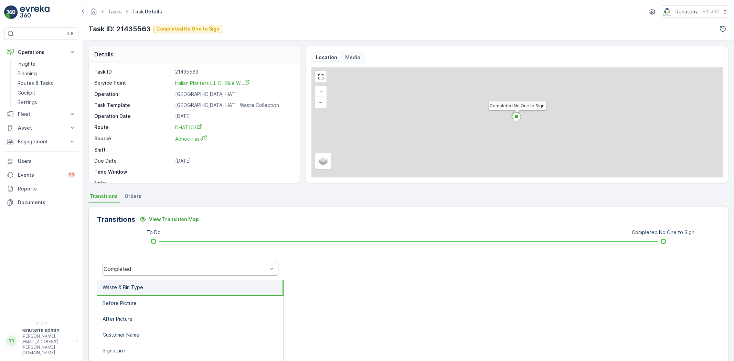
drag, startPoint x: 169, startPoint y: 287, endPoint x: 162, endPoint y: 273, distance: 15.2
click at [165, 279] on div "Transitions View Transition Map To Do Completed No One to Sign Completed Waste …" at bounding box center [408, 316] width 640 height 218
click at [162, 272] on div "Completed" at bounding box center [191, 269] width 176 height 14
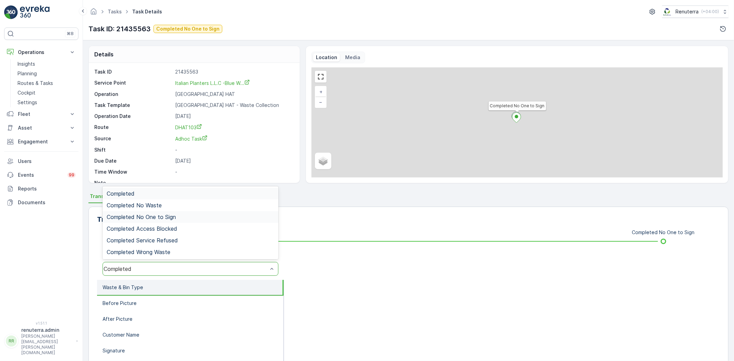
click at [166, 214] on span "Completed No One to Sign" at bounding box center [141, 217] width 69 height 6
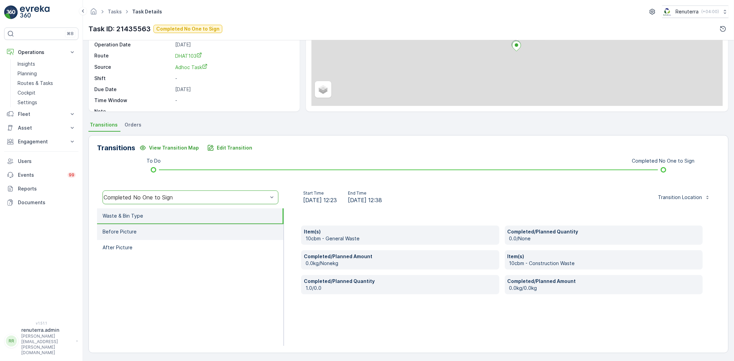
scroll to position [72, 0]
click at [238, 144] on p "Edit Transition" at bounding box center [234, 147] width 35 height 7
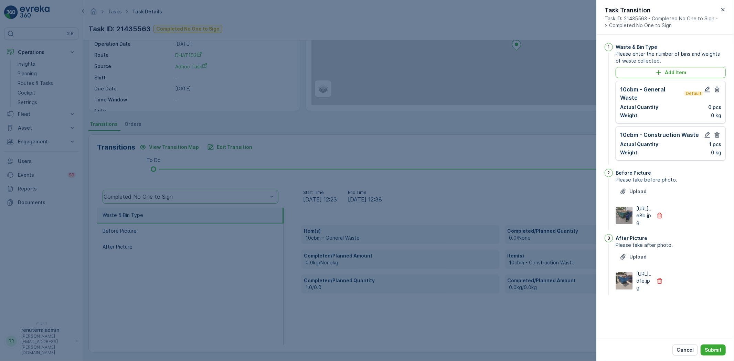
click at [626, 213] on img at bounding box center [624, 215] width 17 height 17
click at [707, 87] on icon "button" at bounding box center [707, 90] width 6 height 6
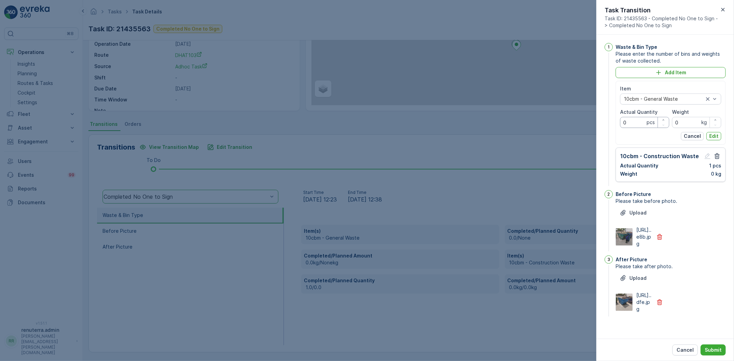
click at [636, 123] on Quantity "0" at bounding box center [644, 122] width 49 height 11
click at [713, 153] on icon "button" at bounding box center [716, 156] width 7 height 7
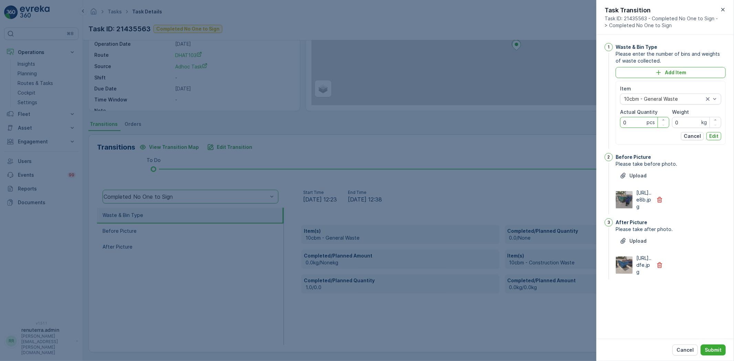
click at [622, 120] on Quantity "0" at bounding box center [644, 122] width 49 height 11
click at [631, 123] on Quantity "0" at bounding box center [644, 122] width 49 height 11
type Quantity "01"
click at [715, 139] on p "Edit" at bounding box center [713, 136] width 9 height 7
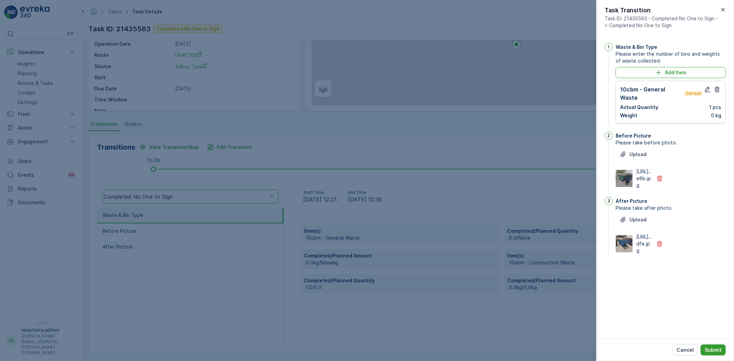
click at [716, 351] on p "Submit" at bounding box center [712, 350] width 17 height 7
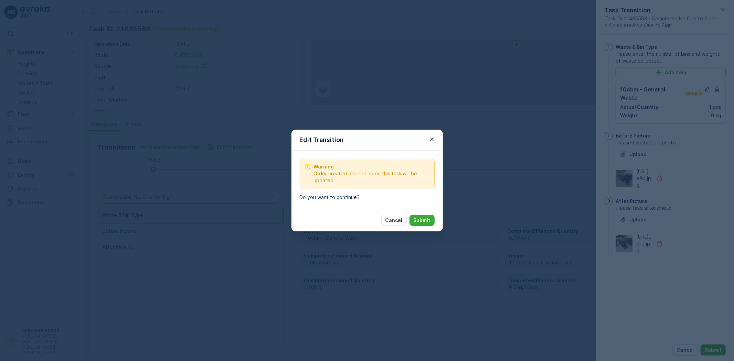
click at [426, 219] on p "Submit" at bounding box center [421, 220] width 17 height 7
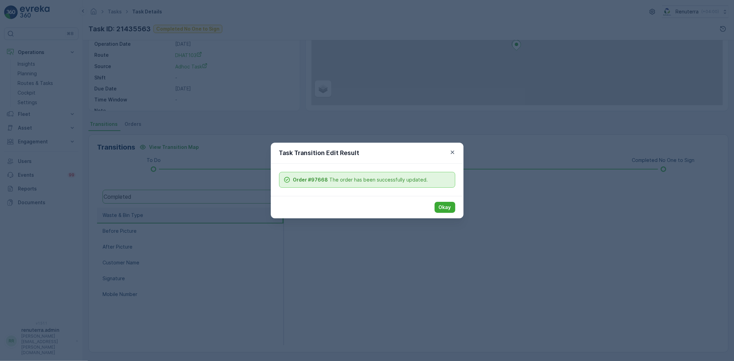
click at [450, 214] on div "Okay" at bounding box center [367, 207] width 193 height 22
click at [448, 211] on button "Okay" at bounding box center [444, 207] width 21 height 11
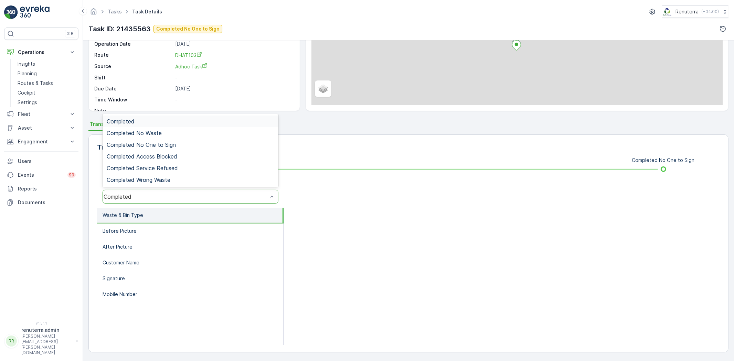
click at [179, 191] on div "Completed" at bounding box center [191, 197] width 176 height 14
click at [173, 142] on span "Completed No One to Sign" at bounding box center [141, 145] width 69 height 6
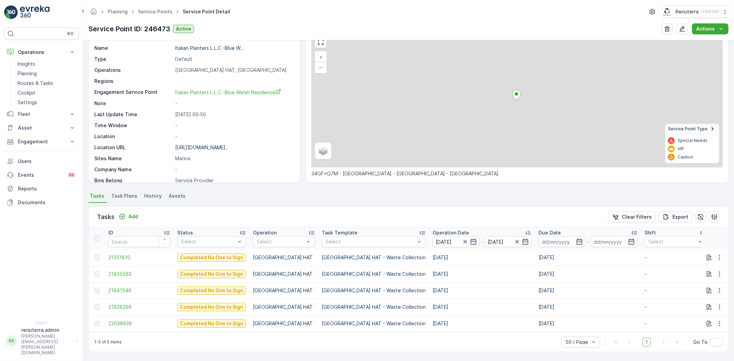
scroll to position [38, 0]
click at [122, 250] on td "21351810" at bounding box center [139, 257] width 69 height 17
click at [128, 254] on span "21351810" at bounding box center [139, 257] width 62 height 7
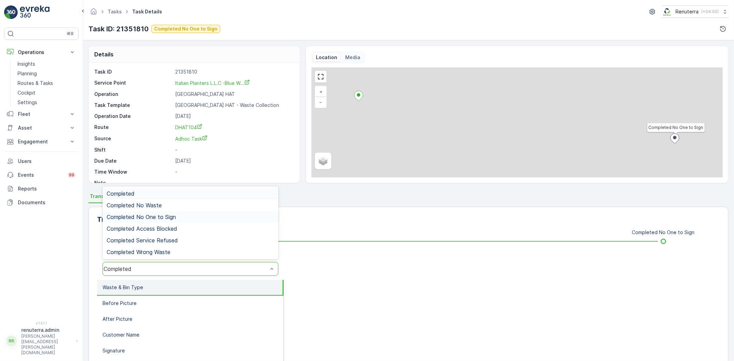
click at [177, 218] on div "Completed No One to Sign" at bounding box center [191, 217] width 168 height 6
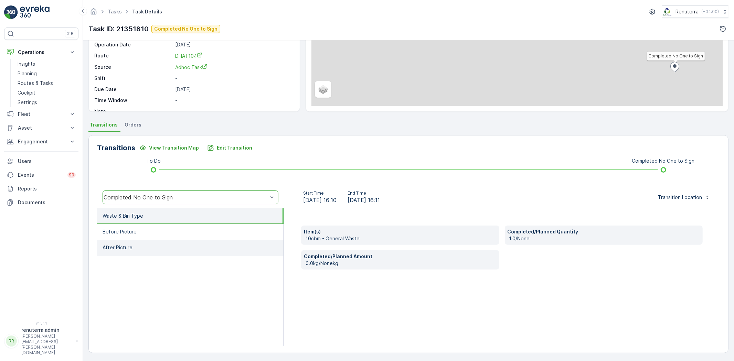
scroll to position [72, 0]
click at [170, 232] on li "Before Picture" at bounding box center [190, 232] width 186 height 16
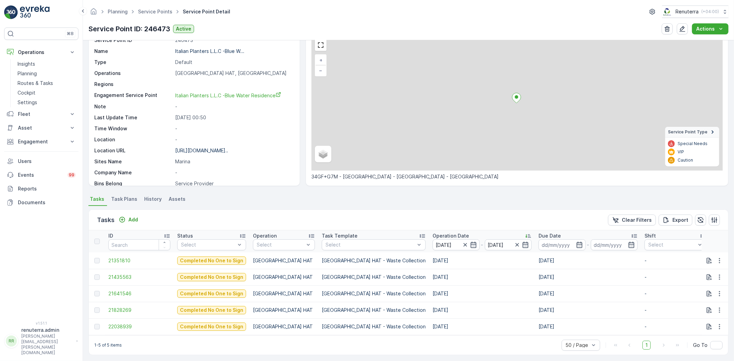
scroll to position [38, 0]
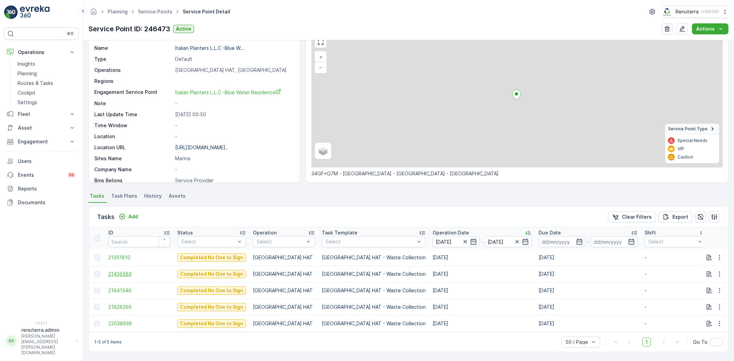
click at [128, 271] on span "21435563" at bounding box center [139, 274] width 62 height 7
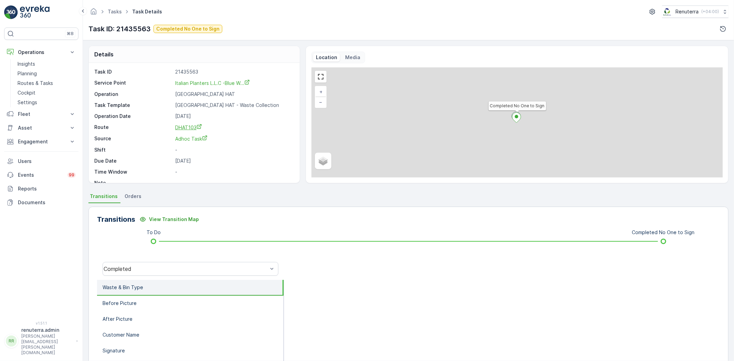
click at [190, 127] on span "DHAT103" at bounding box center [188, 128] width 27 height 6
click at [145, 273] on div "Completed" at bounding box center [191, 269] width 176 height 14
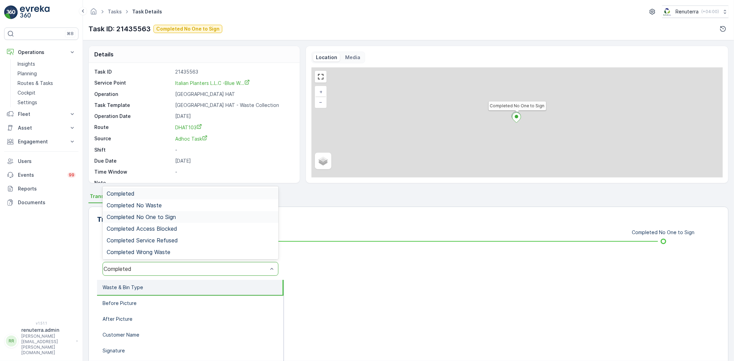
click at [158, 218] on span "Completed No One to Sign" at bounding box center [141, 217] width 69 height 6
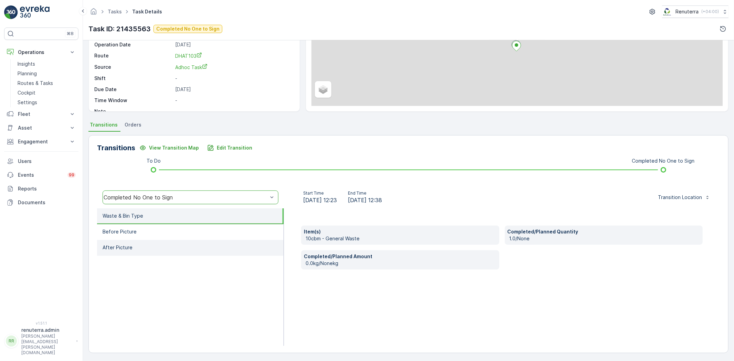
scroll to position [72, 0]
click at [188, 226] on li "Before Picture" at bounding box center [190, 232] width 186 height 16
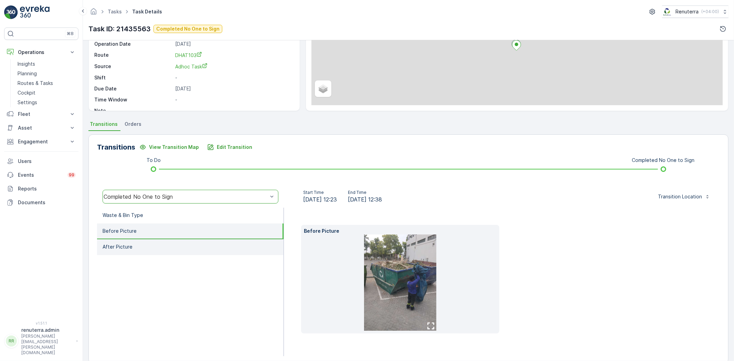
click at [204, 248] on li "After Picture" at bounding box center [190, 247] width 186 height 16
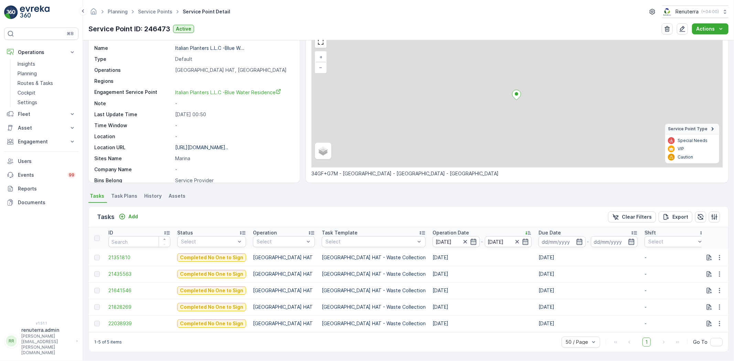
scroll to position [38, 0]
click at [131, 290] on span "21641546" at bounding box center [139, 290] width 62 height 7
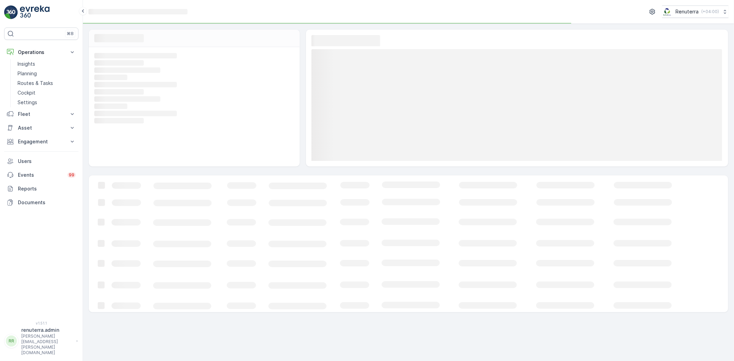
click at [130, 288] on rect at bounding box center [419, 243] width 660 height 137
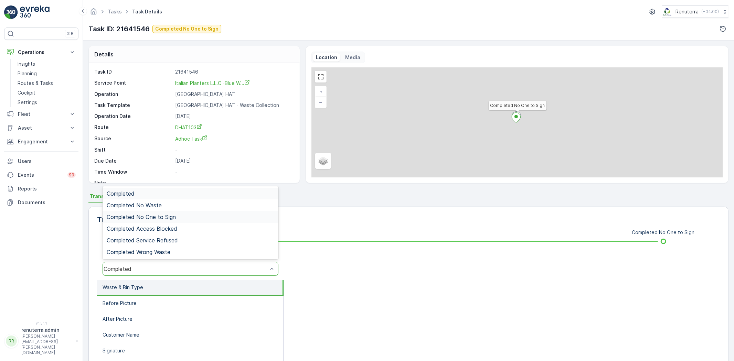
click at [162, 215] on span "Completed No One to Sign" at bounding box center [141, 217] width 69 height 6
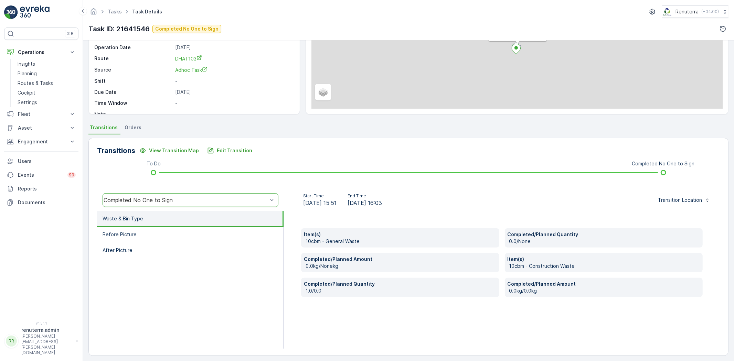
scroll to position [72, 0]
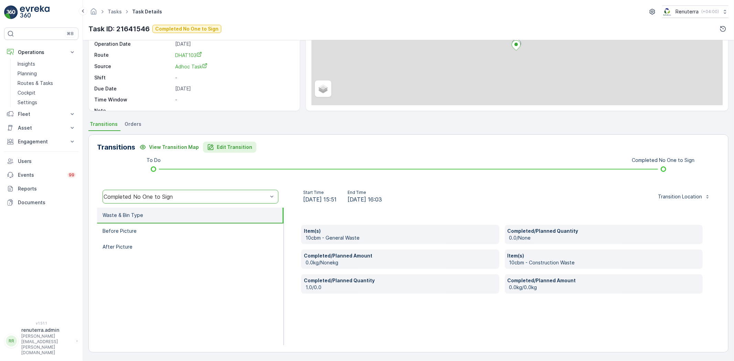
click at [219, 142] on button "Edit Transition" at bounding box center [229, 147] width 53 height 11
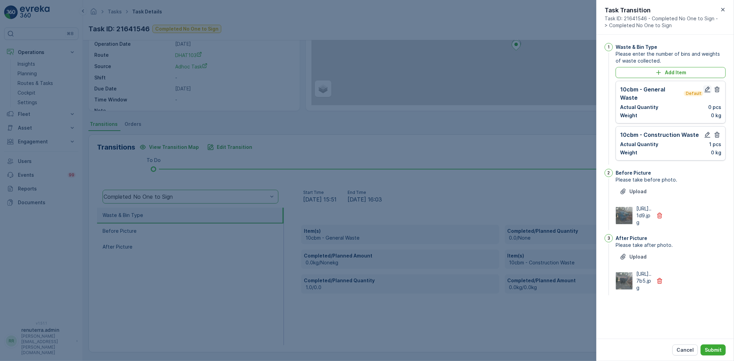
click at [711, 91] on button "button" at bounding box center [707, 89] width 8 height 8
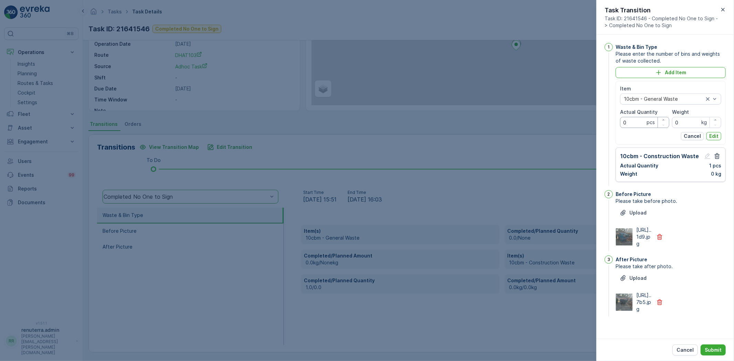
click at [634, 127] on div "Item 10cbm - General Waste Actual Quantity 0 pcs Weight 0 kg Cancel Edit" at bounding box center [670, 112] width 101 height 55
drag, startPoint x: 631, startPoint y: 124, endPoint x: 604, endPoint y: 130, distance: 27.7
click at [604, 130] on div "1 Waste & Bin Type Please enter the number of bins and weights of waste collect…" at bounding box center [665, 187] width 138 height 304
type Quantity "1"
click at [714, 133] on p "Edit" at bounding box center [713, 136] width 9 height 7
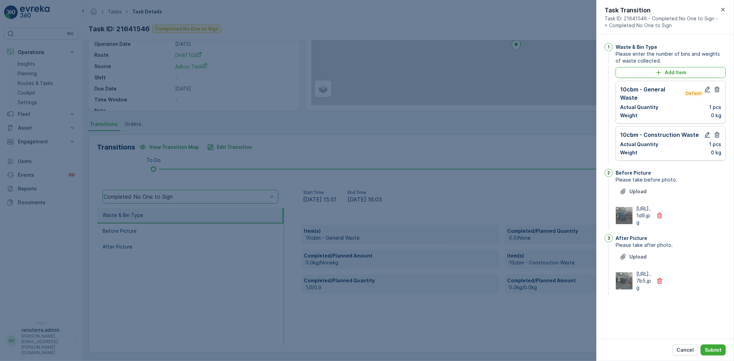
click at [708, 141] on div "Actual Quantity 1 pcs" at bounding box center [670, 144] width 101 height 7
click at [706, 132] on icon "button" at bounding box center [707, 135] width 6 height 6
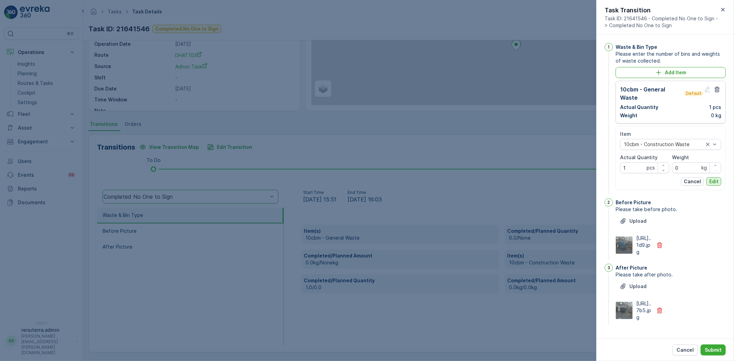
drag, startPoint x: 712, startPoint y: 187, endPoint x: 709, endPoint y: 183, distance: 5.4
click at [712, 187] on div "Item 10cbm - Construction Waste Actual Quantity 1 pcs Weight 0 kg Cancel Edit" at bounding box center [670, 158] width 110 height 64
click at [700, 179] on button "Cancel" at bounding box center [692, 182] width 23 height 8
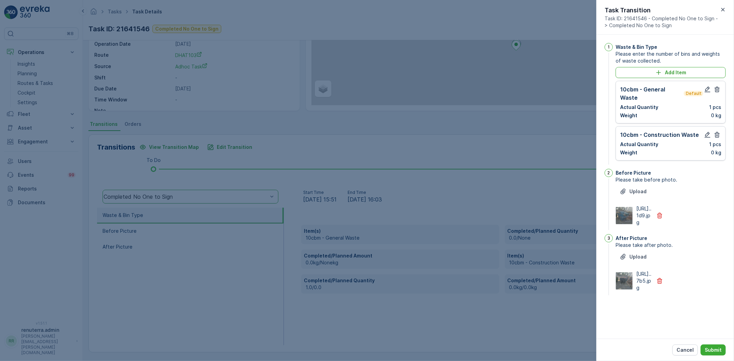
click at [720, 131] on icon "button" at bounding box center [716, 134] width 7 height 7
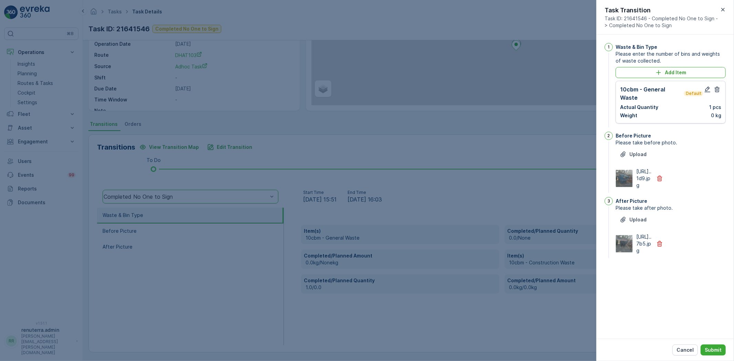
click at [701, 150] on div "Upload [URL]..1d9.jpg" at bounding box center [670, 169] width 110 height 40
click at [711, 353] on button "Submit" at bounding box center [712, 350] width 25 height 11
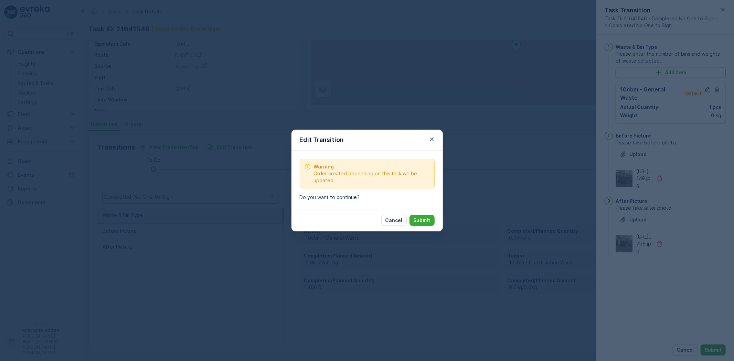
click at [402, 219] on p "Cancel" at bounding box center [393, 220] width 17 height 7
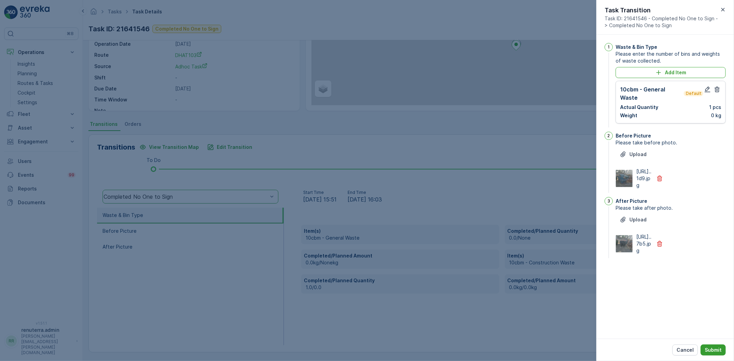
click at [710, 346] on button "Submit" at bounding box center [712, 350] width 25 height 11
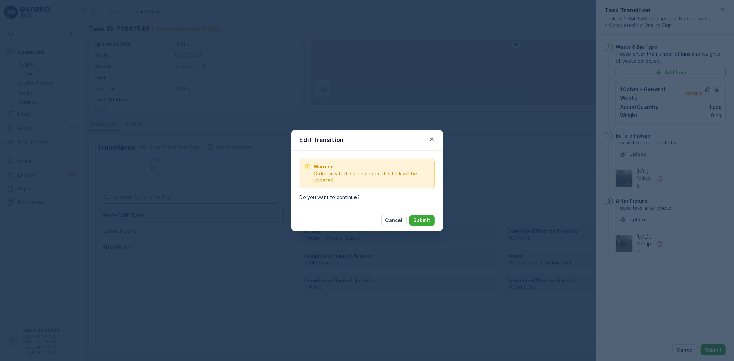
click at [411, 224] on button "Submit" at bounding box center [421, 220] width 25 height 11
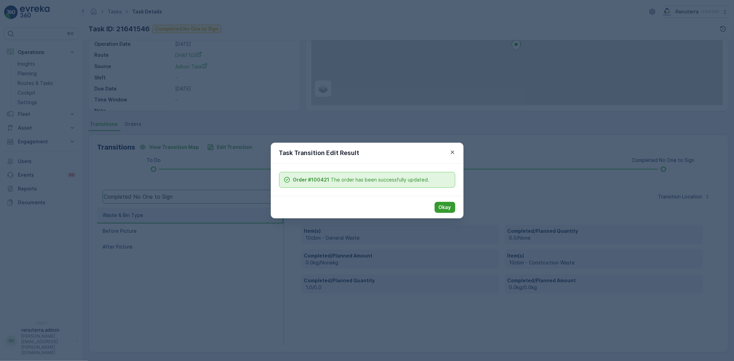
click at [451, 211] on button "Okay" at bounding box center [444, 207] width 21 height 11
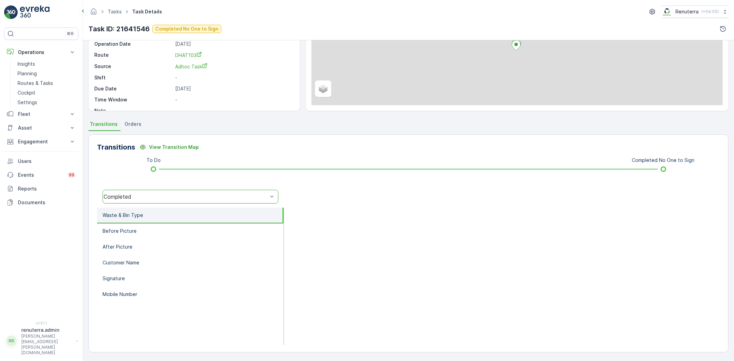
click at [176, 195] on div "Completed" at bounding box center [186, 197] width 164 height 6
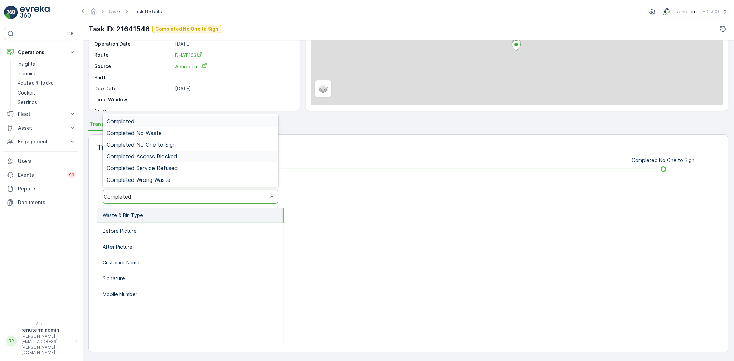
click at [180, 152] on div "Completed Access Blocked" at bounding box center [191, 157] width 176 height 12
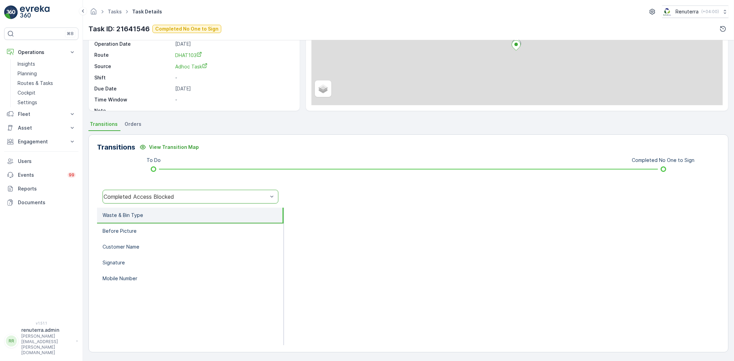
click at [170, 191] on div "Completed Access Blocked" at bounding box center [191, 197] width 176 height 14
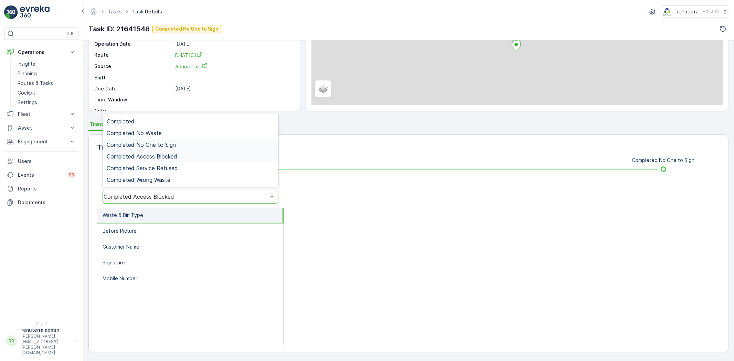
click at [166, 145] on span "Completed No One to Sign" at bounding box center [141, 145] width 69 height 6
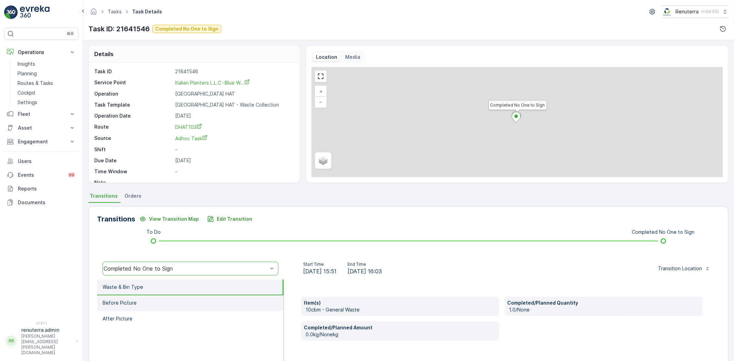
scroll to position [0, 0]
click at [190, 123] on div "Task ID 21641546 Service Point Italian Planters L.L.C -Blue W... Operation Duba…" at bounding box center [193, 127] width 198 height 118
click at [188, 126] on span "DHAT103" at bounding box center [188, 128] width 27 height 6
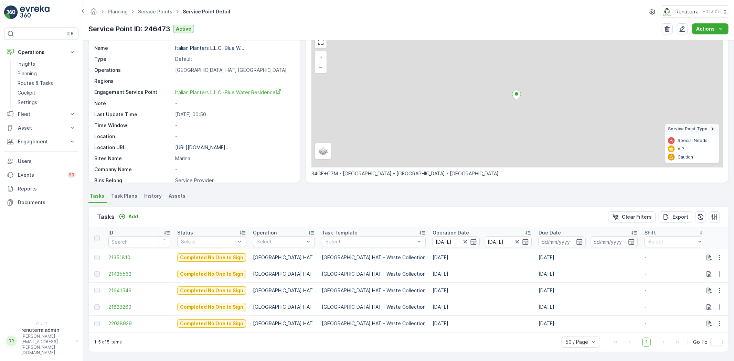
scroll to position [38, 0]
click at [128, 305] on span "21828269" at bounding box center [139, 307] width 62 height 7
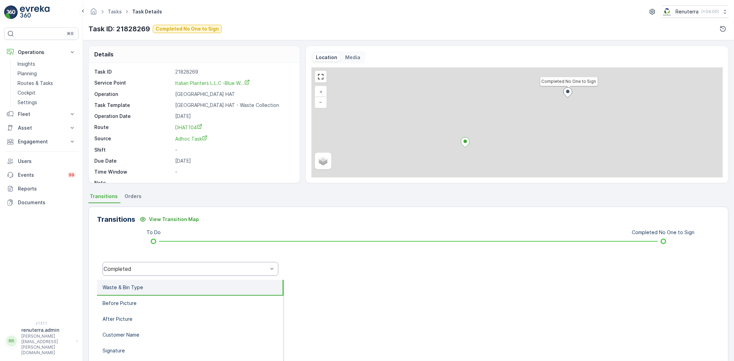
click at [201, 272] on div "Completed" at bounding box center [191, 269] width 176 height 14
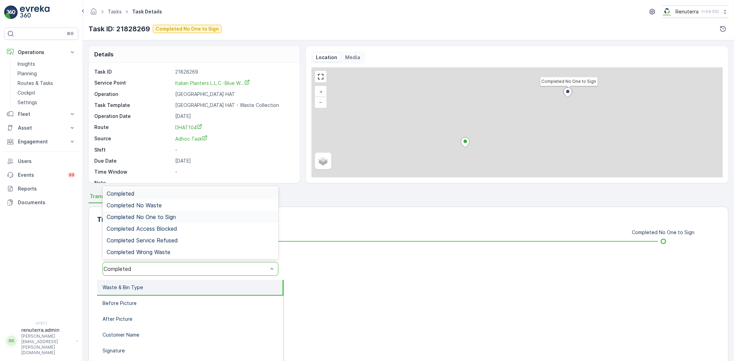
click at [184, 218] on div "Completed No One to Sign" at bounding box center [191, 217] width 168 height 6
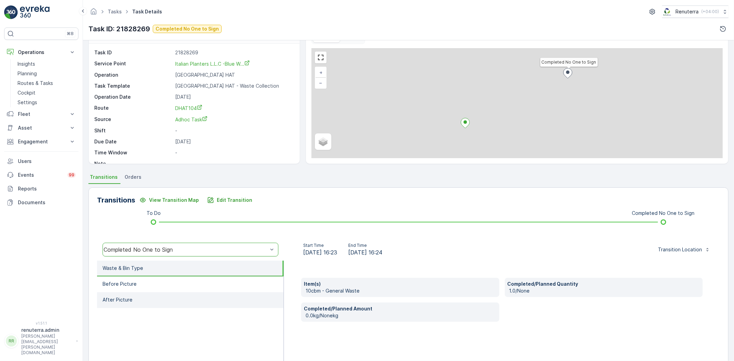
scroll to position [38, 0]
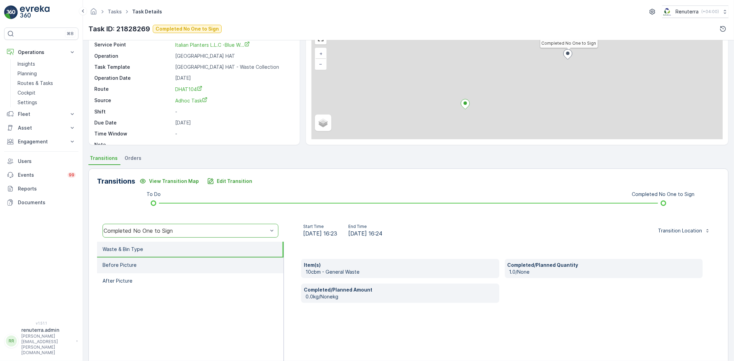
click at [189, 261] on li "Before Picture" at bounding box center [190, 266] width 186 height 16
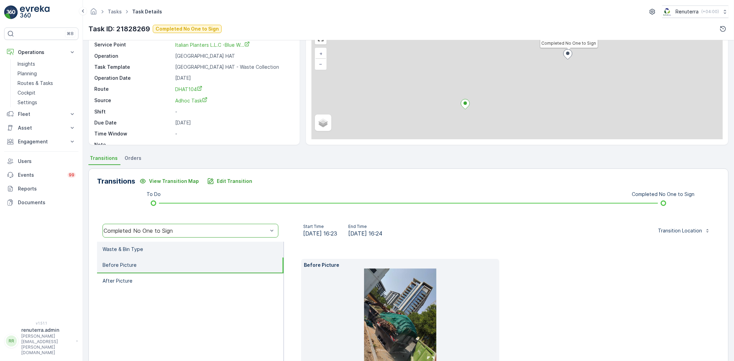
click at [186, 246] on li "Waste & Bin Type" at bounding box center [190, 250] width 186 height 16
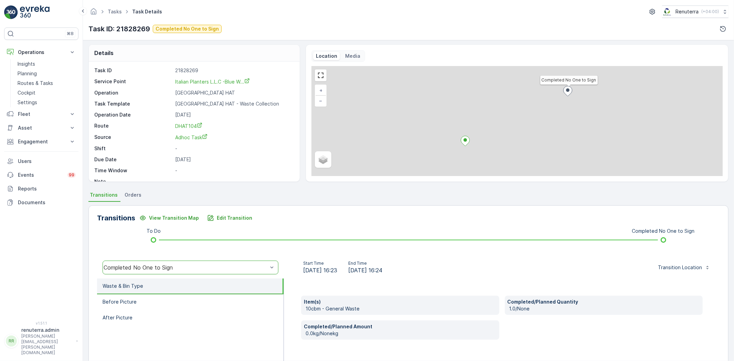
scroll to position [0, 0]
click at [193, 126] on span "DHAT104" at bounding box center [188, 128] width 27 height 6
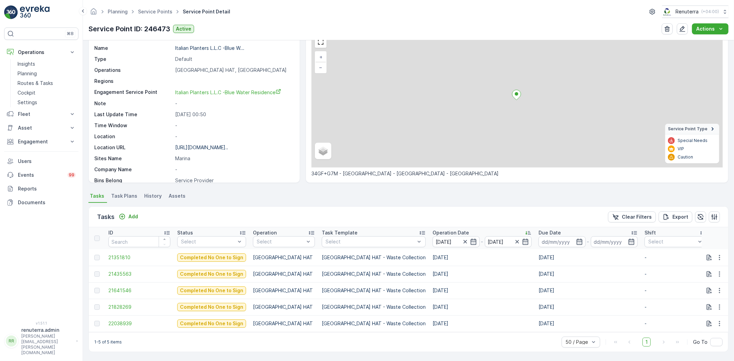
scroll to position [38, 0]
click at [115, 326] on td "22038939" at bounding box center [139, 323] width 69 height 17
click at [118, 320] on span "22038939" at bounding box center [139, 323] width 62 height 7
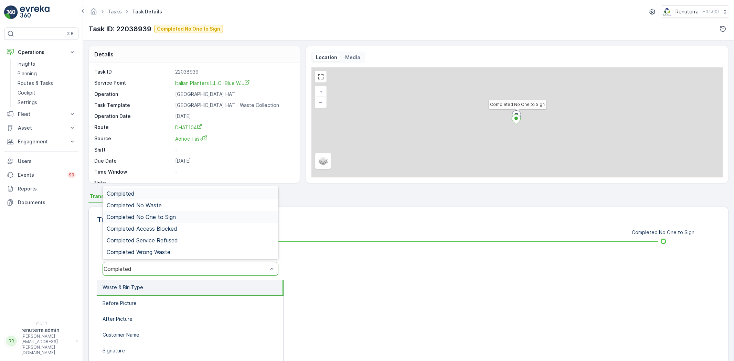
click at [162, 219] on span "Completed No One to Sign" at bounding box center [141, 217] width 69 height 6
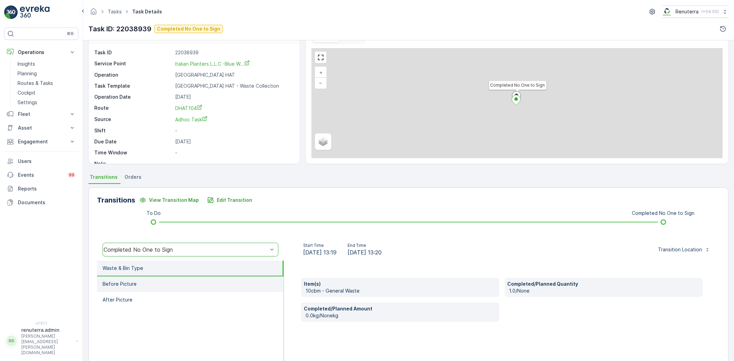
scroll to position [38, 0]
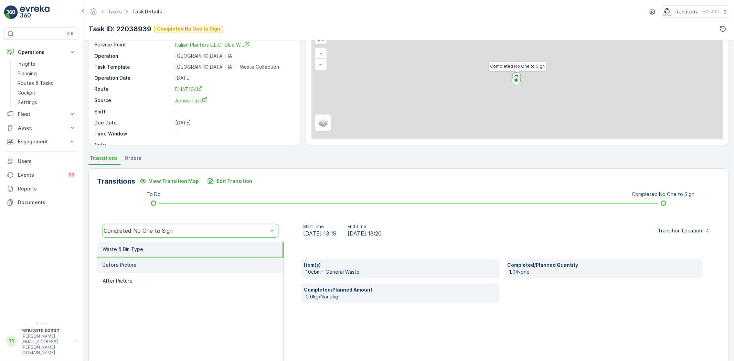
click at [190, 259] on li "Before Picture" at bounding box center [190, 266] width 186 height 16
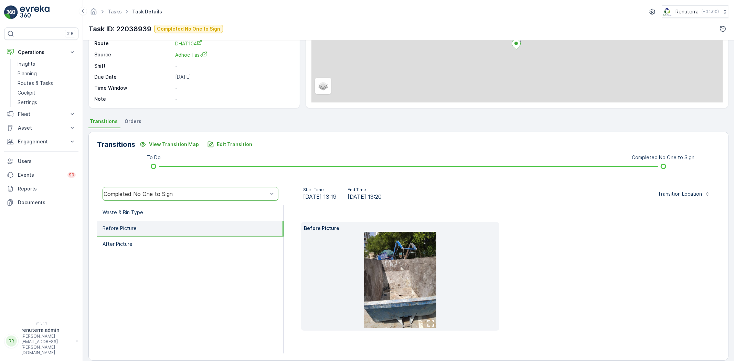
scroll to position [83, 0]
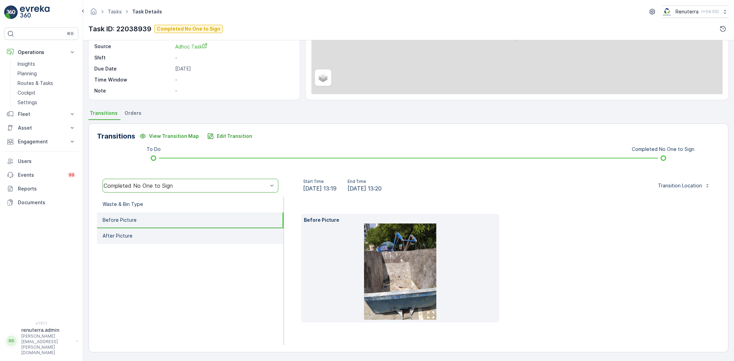
click at [196, 239] on li "After Picture" at bounding box center [190, 236] width 186 height 16
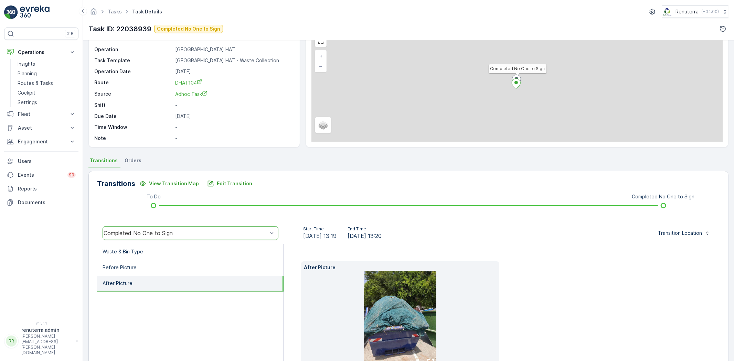
scroll to position [34, 0]
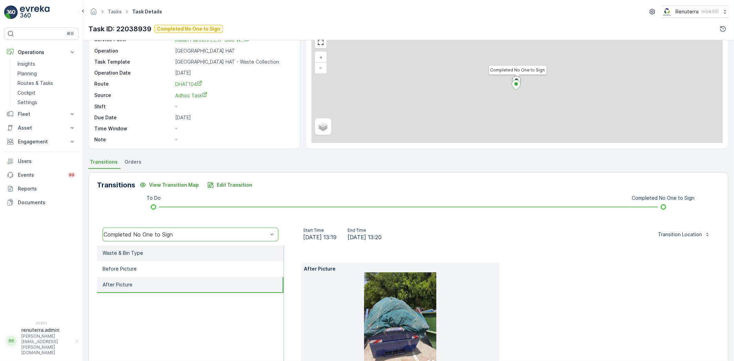
click at [202, 253] on li "Waste & Bin Type" at bounding box center [190, 254] width 186 height 16
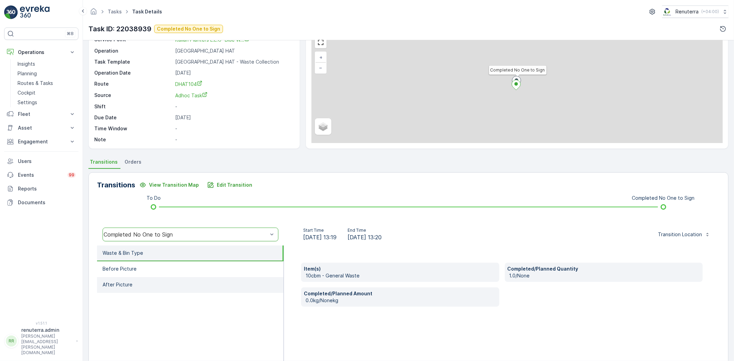
click at [196, 277] on li "After Picture" at bounding box center [190, 285] width 186 height 16
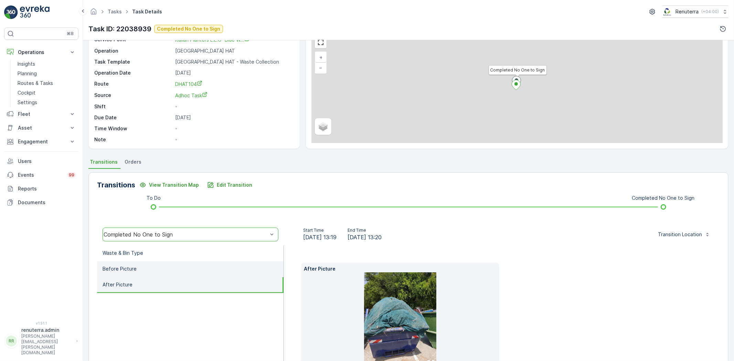
click at [189, 264] on li "Before Picture" at bounding box center [190, 269] width 186 height 16
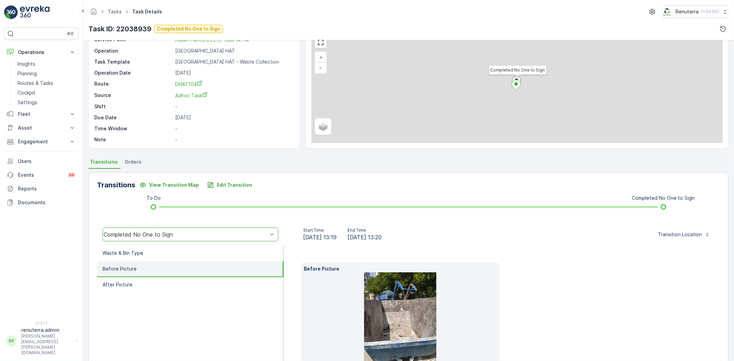
drag, startPoint x: 211, startPoint y: 251, endPoint x: 214, endPoint y: 262, distance: 11.4
click at [214, 250] on li "Waste & Bin Type" at bounding box center [190, 254] width 186 height 16
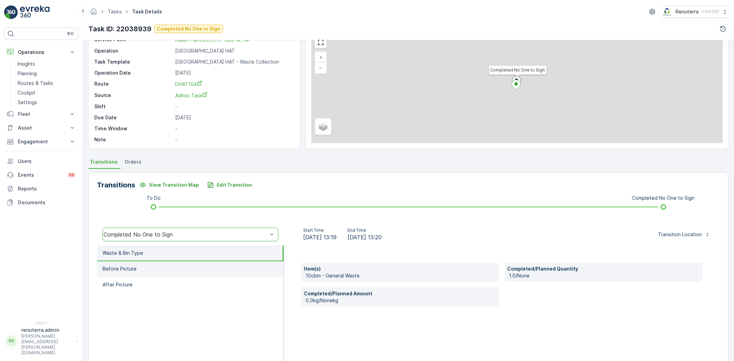
click at [209, 262] on li "Before Picture" at bounding box center [190, 269] width 186 height 16
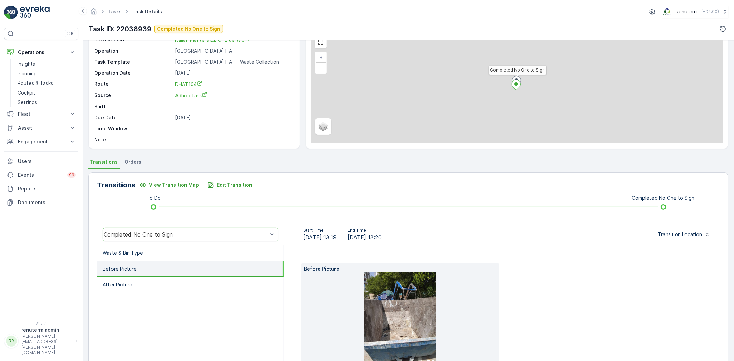
click at [197, 243] on div "option Completed No One to Sign, selected. Completed No One to Sign" at bounding box center [190, 235] width 187 height 22
click at [212, 264] on li "Before Picture" at bounding box center [190, 269] width 186 height 16
click at [205, 249] on li "Waste & Bin Type" at bounding box center [190, 254] width 186 height 16
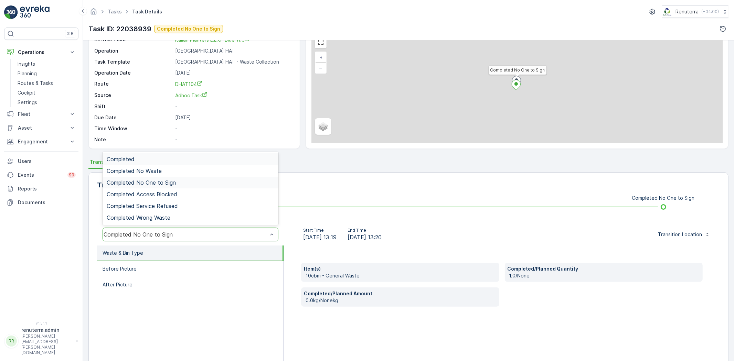
click at [143, 236] on div "Completed No One to Sign" at bounding box center [186, 235] width 164 height 6
click at [155, 185] on span "Completed No One to Sign" at bounding box center [141, 183] width 69 height 6
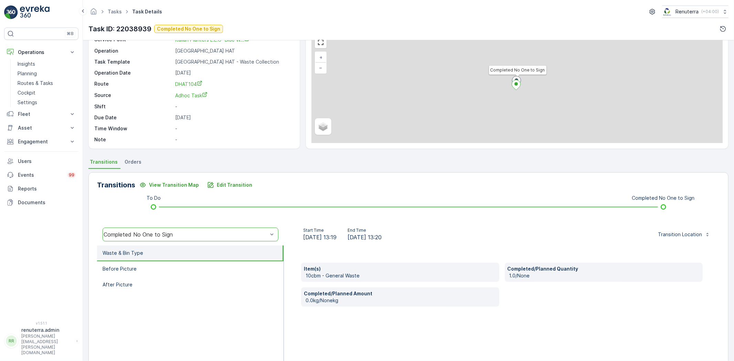
click at [154, 232] on div "Completed No One to Sign" at bounding box center [186, 235] width 164 height 6
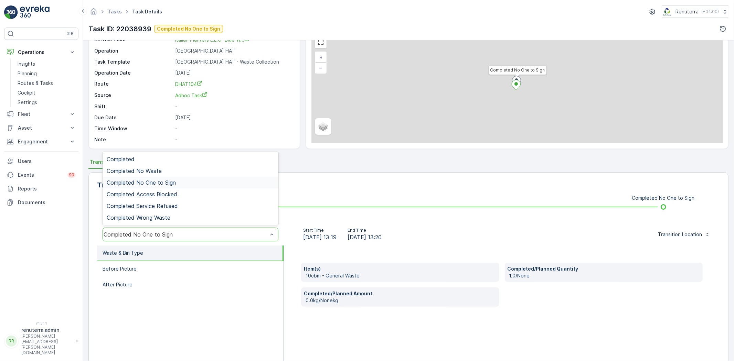
click at [153, 178] on div "Completed No One to Sign" at bounding box center [191, 183] width 176 height 12
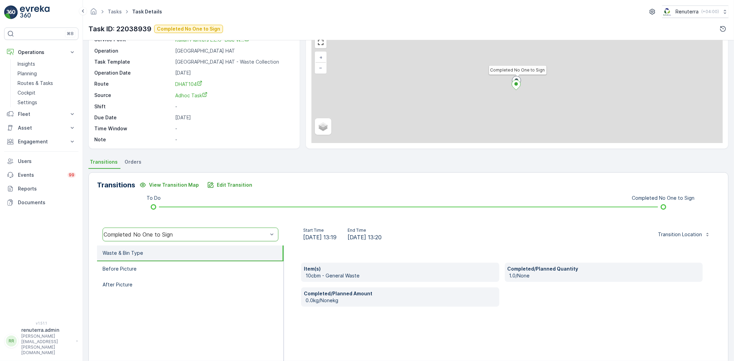
click at [162, 233] on div "Completed No One to Sign" at bounding box center [186, 235] width 164 height 6
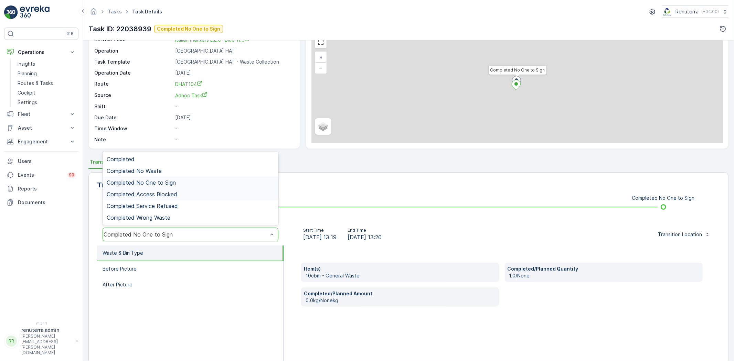
click at [160, 181] on span "Completed No One to Sign" at bounding box center [141, 183] width 69 height 6
click at [170, 233] on div "Completed No One to Sign" at bounding box center [186, 235] width 164 height 6
click at [168, 185] on span "Completed No One to Sign" at bounding box center [141, 183] width 69 height 6
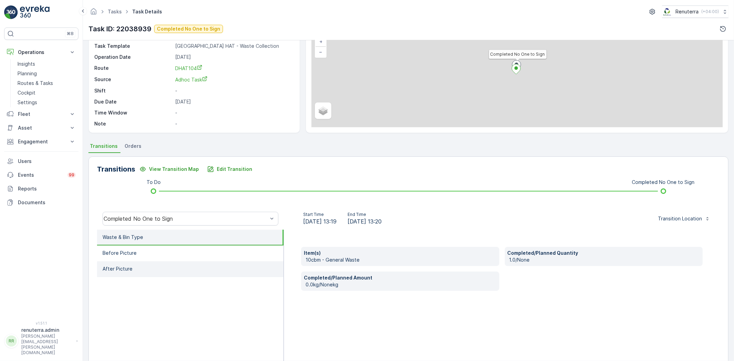
scroll to position [72, 0]
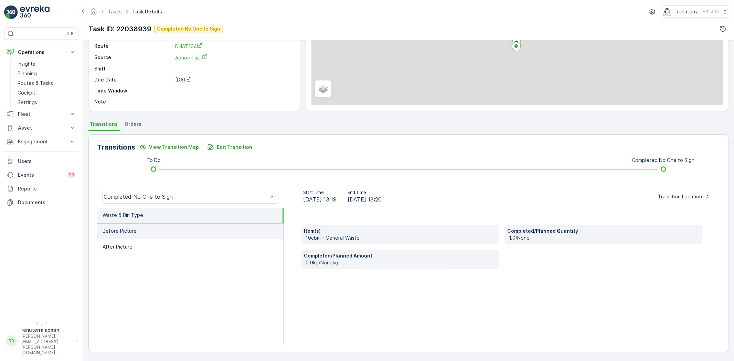
click at [186, 224] on li "Before Picture" at bounding box center [190, 232] width 186 height 16
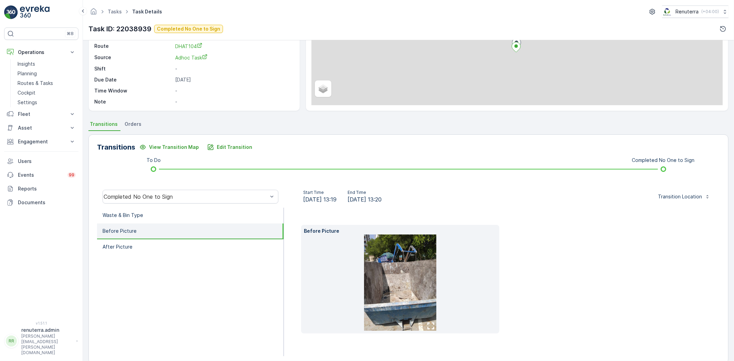
click at [187, 231] on li "Before Picture" at bounding box center [190, 232] width 186 height 16
click at [187, 216] on li "Waste & Bin Type" at bounding box center [190, 216] width 186 height 16
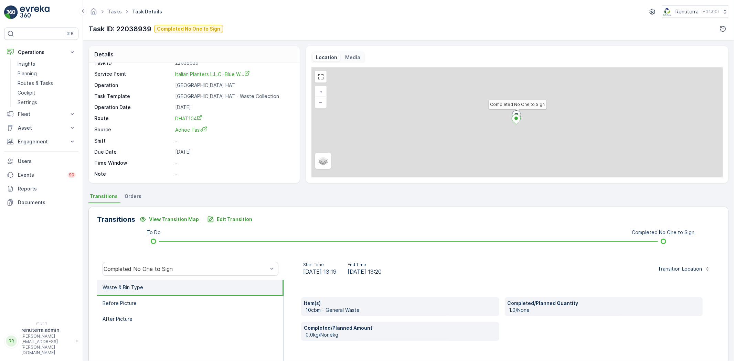
scroll to position [38, 0]
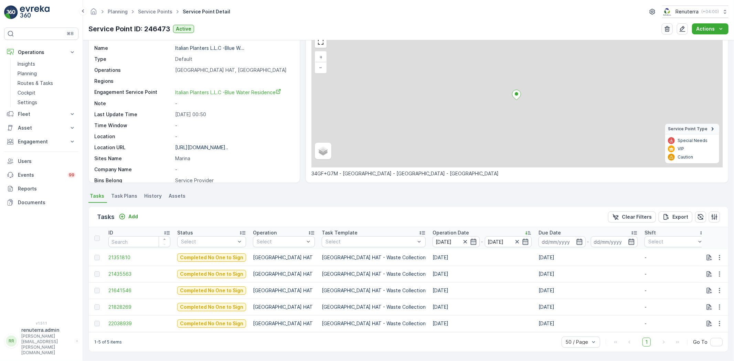
scroll to position [38, 0]
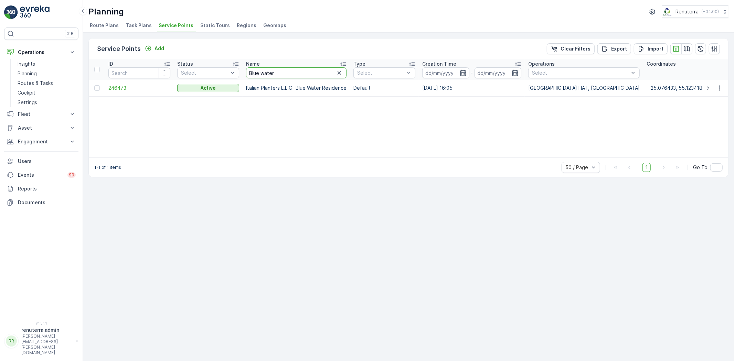
drag, startPoint x: 278, startPoint y: 67, endPoint x: 241, endPoint y: 76, distance: 37.1
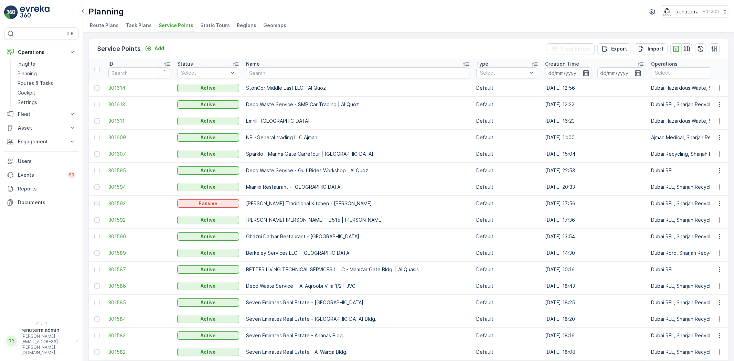
click at [256, 80] on td "StonCor Middle East LLC - Al Quoz" at bounding box center [358, 88] width 230 height 17
click at [256, 75] on input "text" at bounding box center [357, 72] width 223 height 11
type input "Wade"
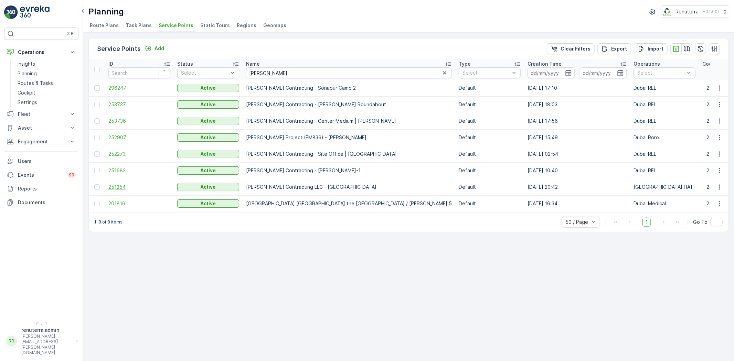
click at [108, 186] on span "251354" at bounding box center [139, 187] width 62 height 7
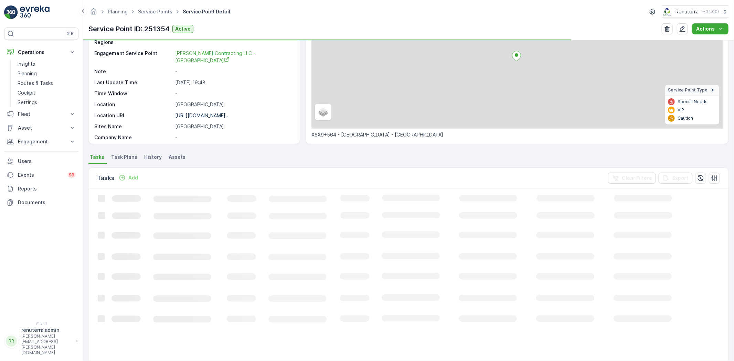
scroll to position [76, 0]
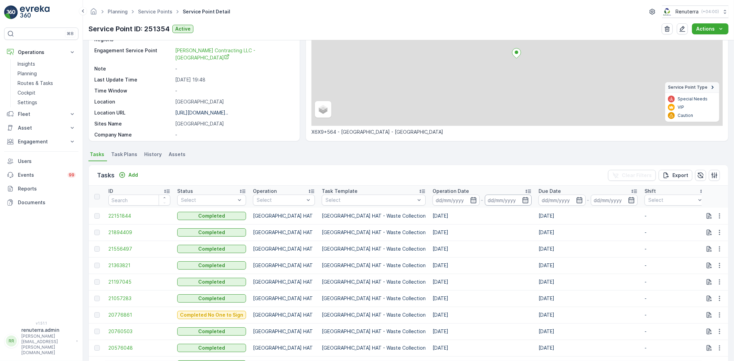
click at [485, 200] on input at bounding box center [508, 200] width 47 height 11
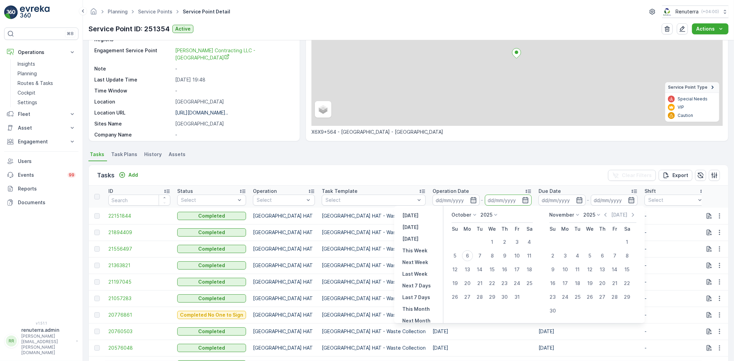
click at [600, 220] on div "November 2025 Today" at bounding box center [592, 217] width 87 height 11
click at [601, 218] on div "November 2025 Today" at bounding box center [592, 217] width 87 height 11
click at [603, 217] on icon "button" at bounding box center [605, 215] width 7 height 7
click at [466, 241] on div "1" at bounding box center [467, 242] width 11 height 11
type input "01.09.2025"
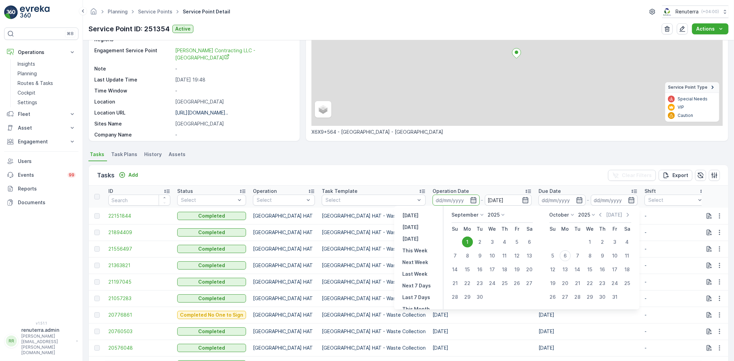
click at [482, 304] on div "September 2025 Su Mo Tu We Th Fr Sa 1 2 3 4 5 6 7 8 9 10 11 12 13 14 15 16 17 1…" at bounding box center [541, 258] width 196 height 104
click at [478, 298] on div "30" at bounding box center [479, 297] width 11 height 11
type input "30.09.2025"
click at [470, 237] on button "1" at bounding box center [467, 242] width 12 height 12
type input "01.09.2025"
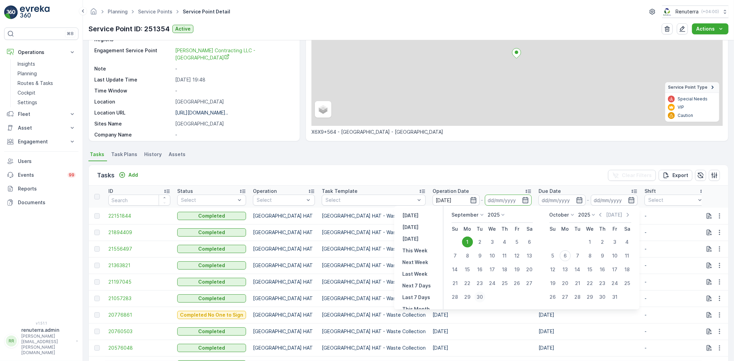
click at [482, 294] on div "30" at bounding box center [479, 297] width 11 height 11
type input "30.09.2025"
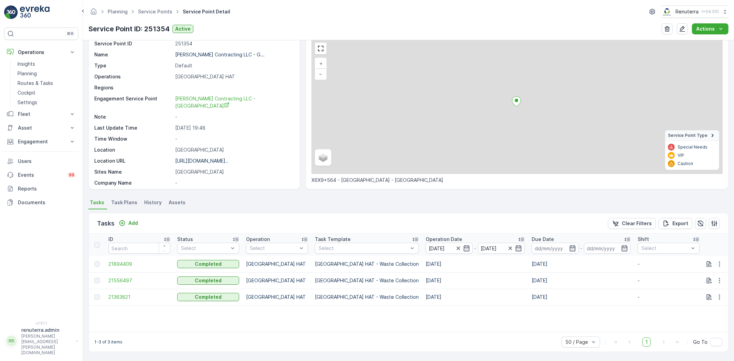
scroll to position [28, 0]
click at [426, 236] on p "Operation Date" at bounding box center [444, 239] width 36 height 7
click at [118, 262] on span "21363821" at bounding box center [139, 264] width 62 height 7
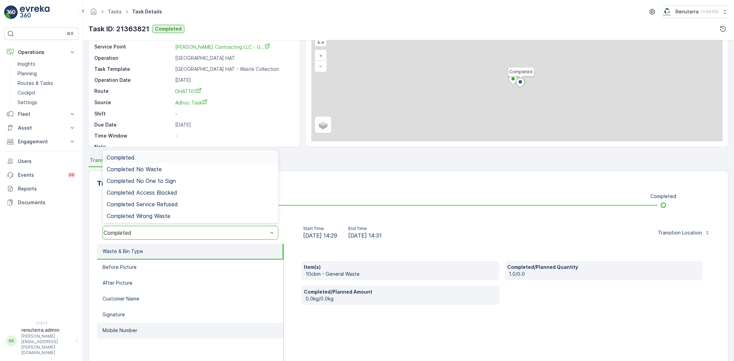
scroll to position [38, 0]
click at [218, 321] on li "Mobile Number" at bounding box center [190, 329] width 186 height 16
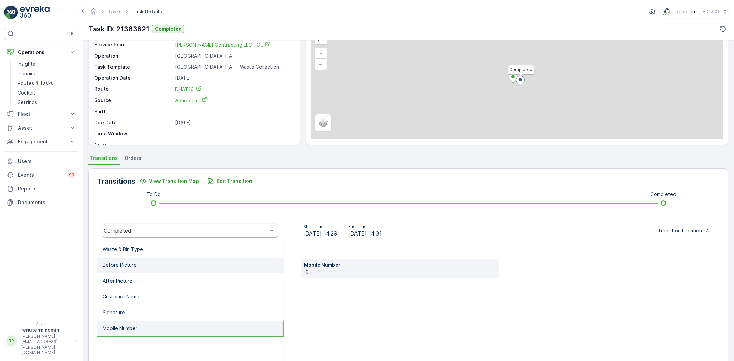
click at [165, 258] on li "Before Picture" at bounding box center [190, 266] width 186 height 16
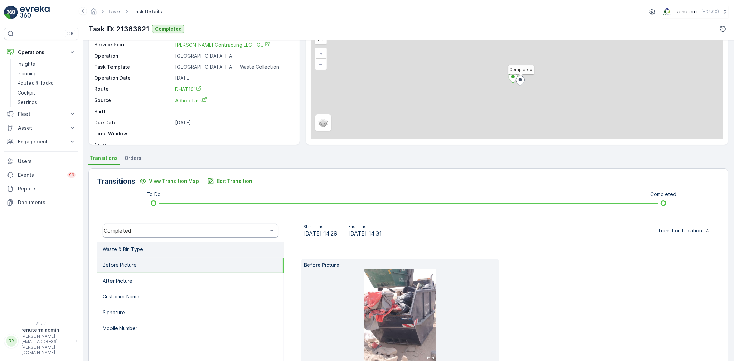
click at [150, 243] on li "Waste & Bin Type" at bounding box center [190, 250] width 186 height 16
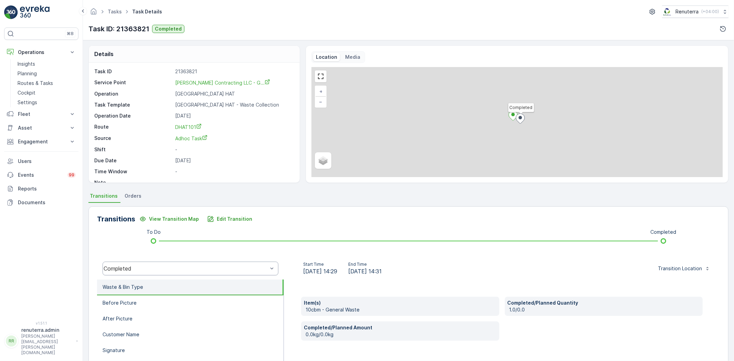
scroll to position [0, 0]
click at [193, 282] on li "Waste & Bin Type" at bounding box center [190, 288] width 186 height 16
click at [189, 297] on li "Before Picture" at bounding box center [190, 304] width 186 height 16
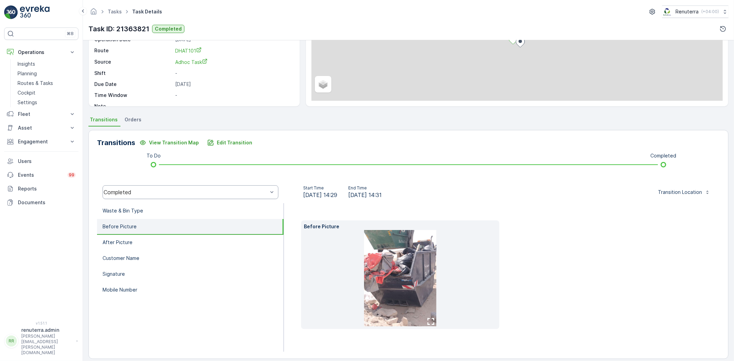
scroll to position [83, 0]
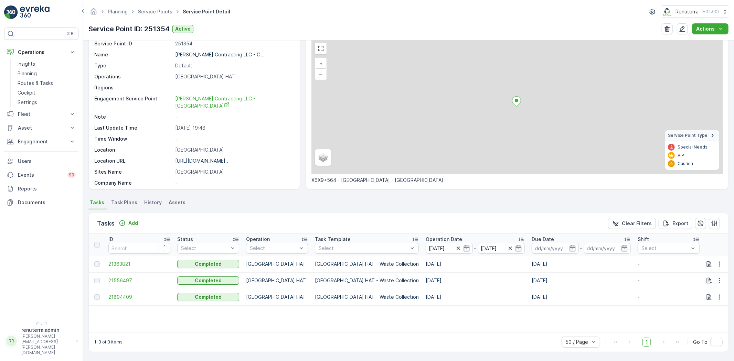
scroll to position [28, 0]
click at [125, 277] on span "21556497" at bounding box center [139, 280] width 62 height 7
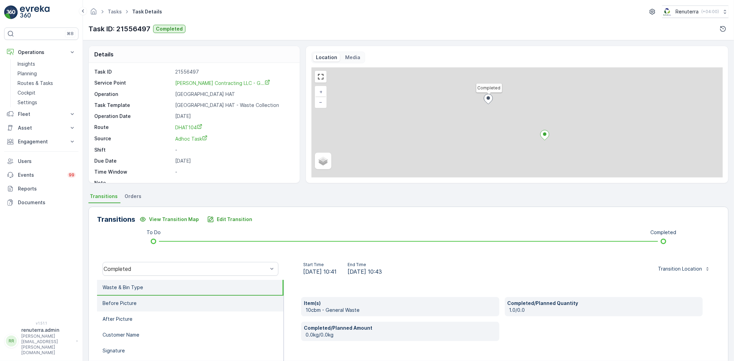
click at [156, 304] on li "Before Picture" at bounding box center [190, 304] width 186 height 16
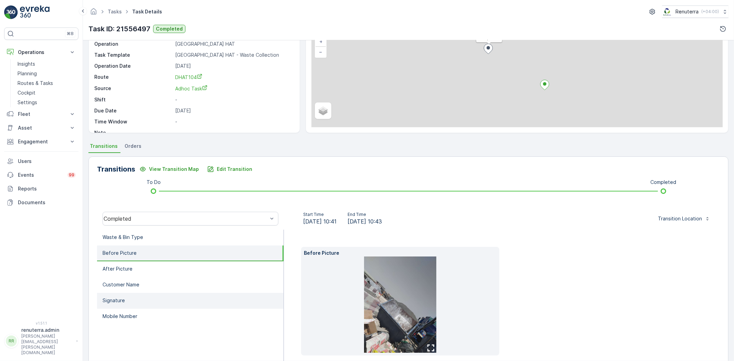
scroll to position [83, 0]
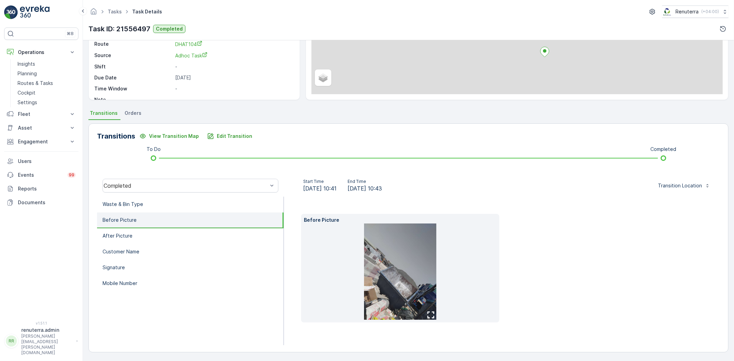
click at [402, 302] on img at bounding box center [400, 272] width 72 height 96
click at [184, 219] on li "Before Picture" at bounding box center [190, 221] width 186 height 16
click at [178, 213] on li "Before Picture" at bounding box center [190, 221] width 186 height 16
click at [173, 206] on li "Waste & Bin Type" at bounding box center [190, 205] width 186 height 16
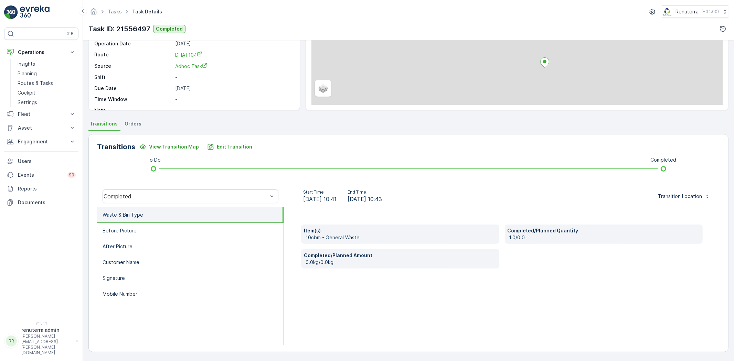
click at [207, 222] on li "Waste & Bin Type" at bounding box center [190, 215] width 186 height 16
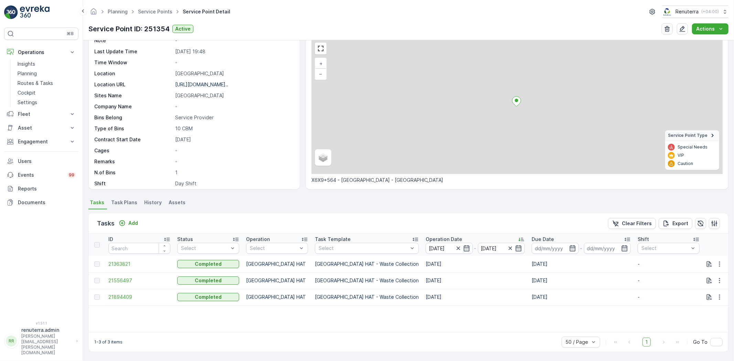
scroll to position [28, 0]
click at [122, 297] on span "21894409" at bounding box center [139, 297] width 62 height 7
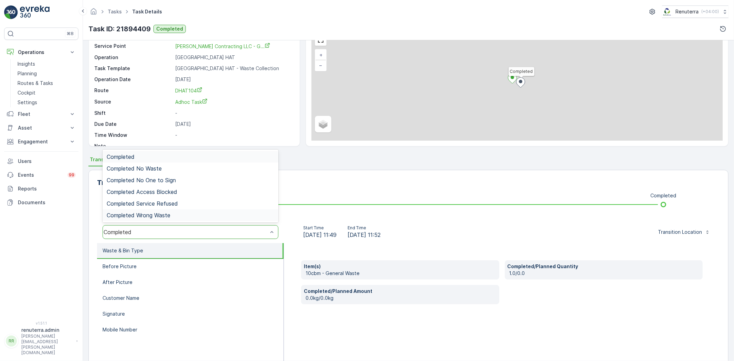
scroll to position [38, 0]
click at [164, 258] on li "Before Picture" at bounding box center [190, 266] width 186 height 16
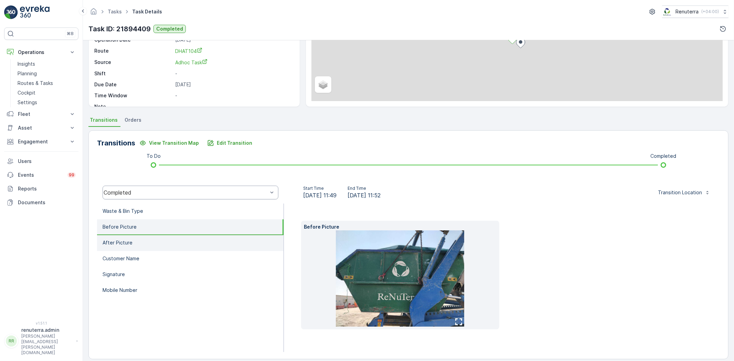
click at [162, 243] on li "After Picture" at bounding box center [190, 243] width 186 height 16
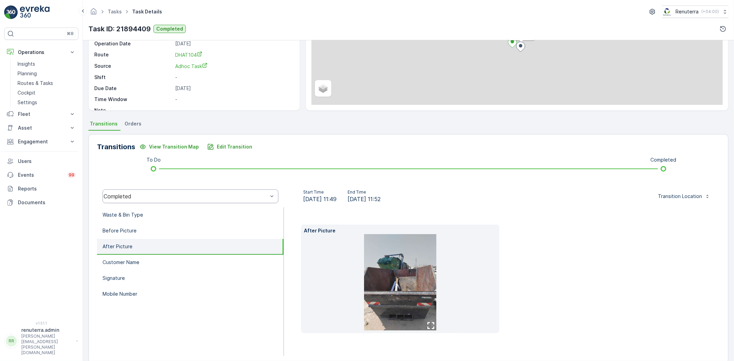
click at [180, 250] on li "After Picture" at bounding box center [190, 247] width 186 height 16
click at [178, 255] on li "Customer Name" at bounding box center [190, 263] width 186 height 16
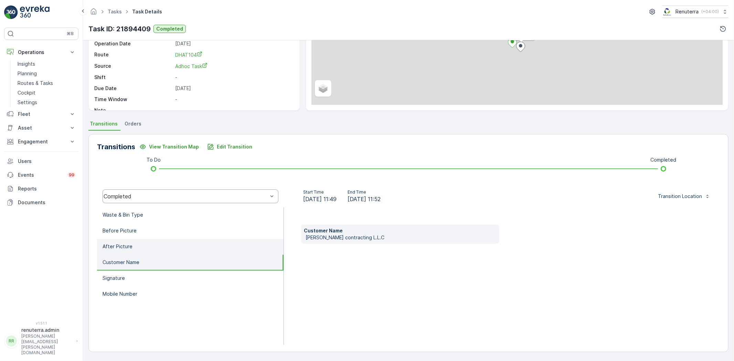
click at [171, 249] on li "After Picture" at bounding box center [190, 247] width 186 height 16
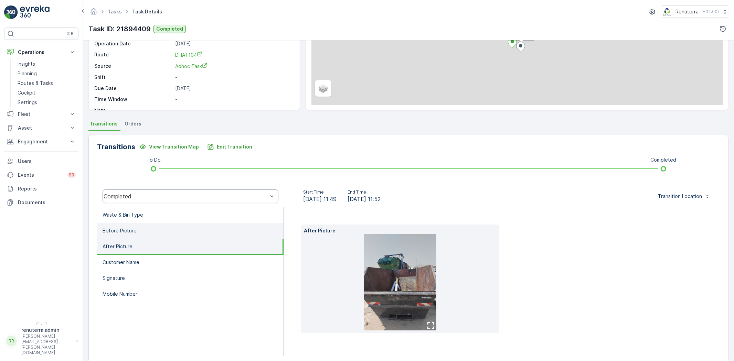
click at [166, 234] on li "Before Picture" at bounding box center [190, 231] width 186 height 16
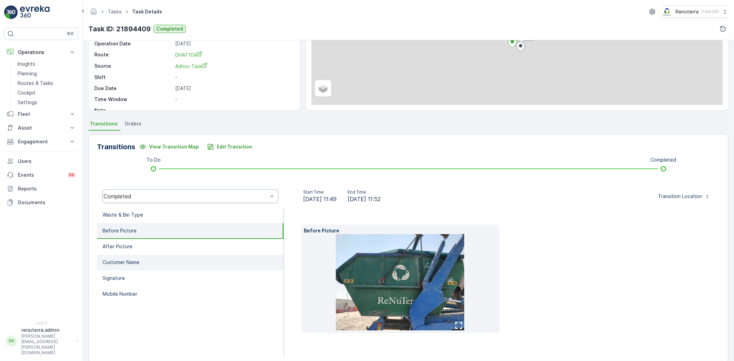
click at [163, 259] on li "Customer Name" at bounding box center [190, 263] width 186 height 16
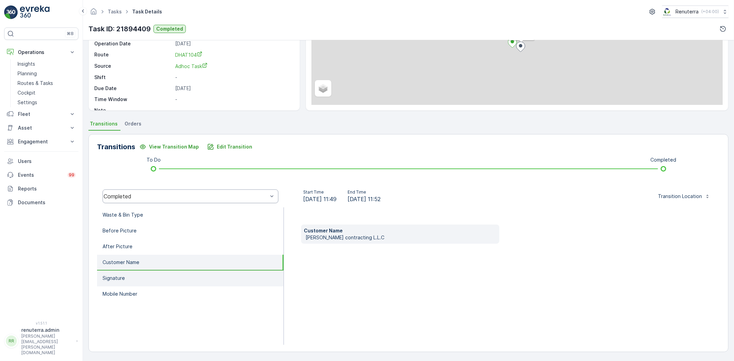
click at [154, 282] on li "Signature" at bounding box center [190, 279] width 186 height 16
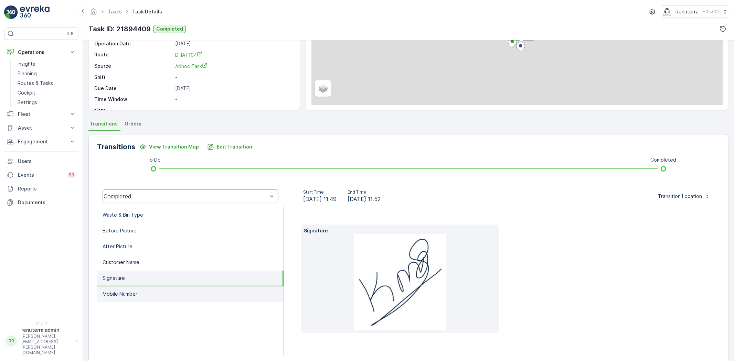
click at [155, 287] on li "Mobile Number" at bounding box center [190, 295] width 186 height 16
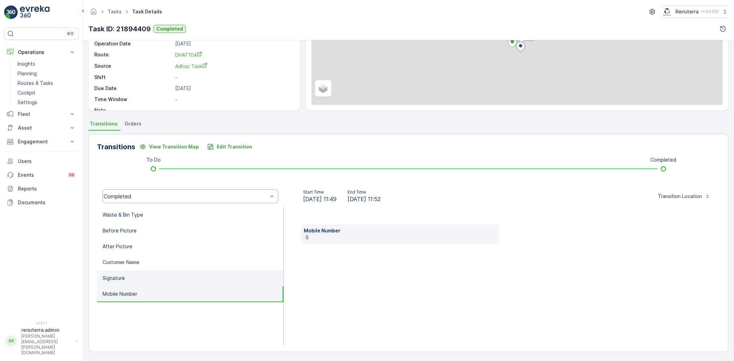
click at [147, 278] on li "Signature" at bounding box center [190, 279] width 186 height 16
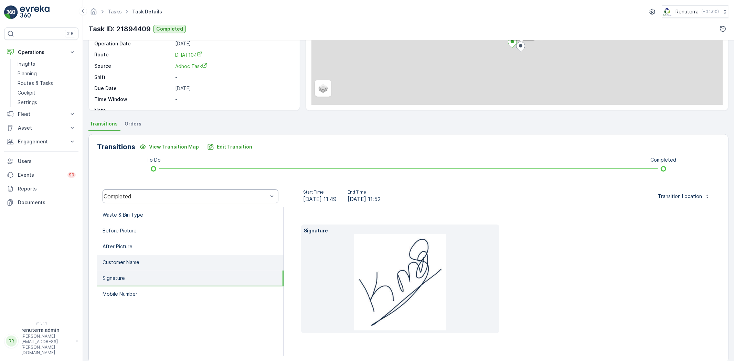
click at [141, 263] on li "Customer Name" at bounding box center [190, 263] width 186 height 16
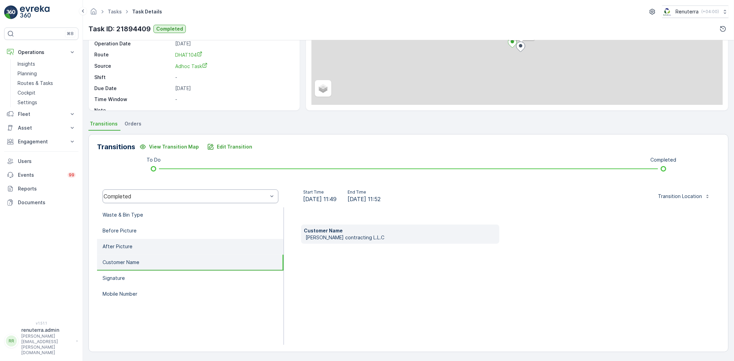
click at [133, 243] on li "After Picture" at bounding box center [190, 247] width 186 height 16
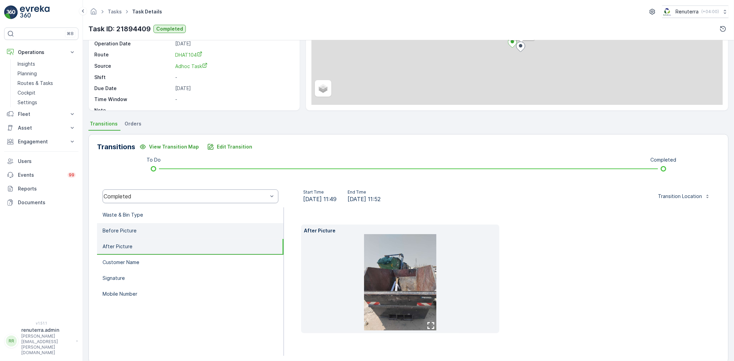
click at [143, 237] on li "Before Picture" at bounding box center [190, 231] width 186 height 16
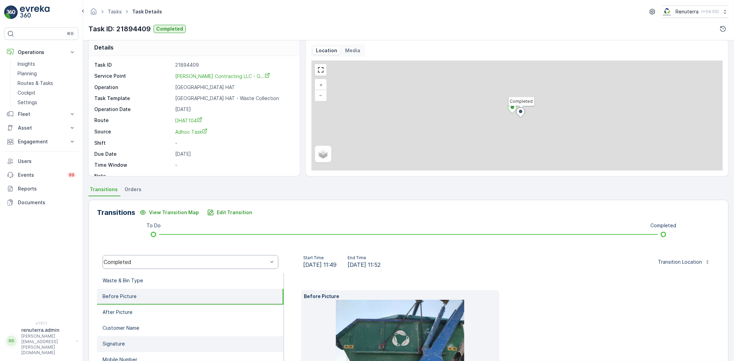
scroll to position [0, 0]
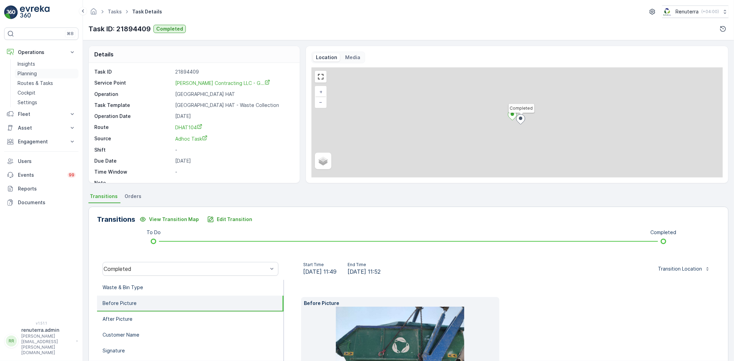
click at [39, 69] on link "Planning" at bounding box center [47, 74] width 64 height 10
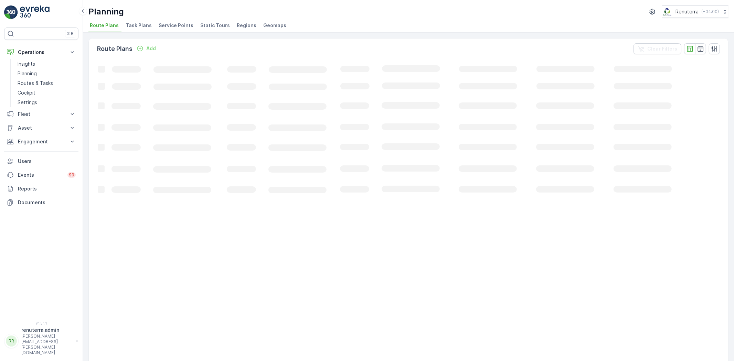
click at [167, 25] on span "Service Points" at bounding box center [176, 25] width 35 height 7
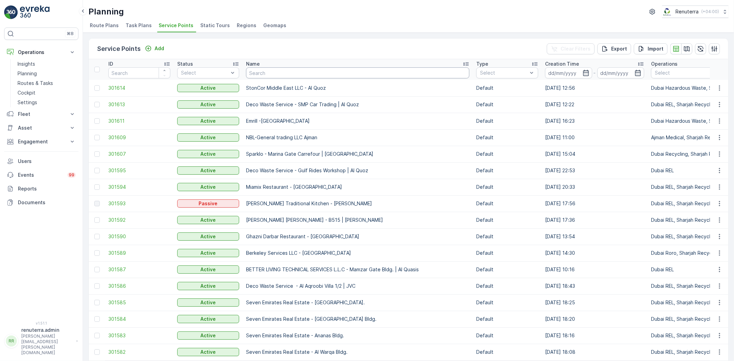
click at [267, 74] on input "text" at bounding box center [357, 72] width 223 height 11
type input "bira"
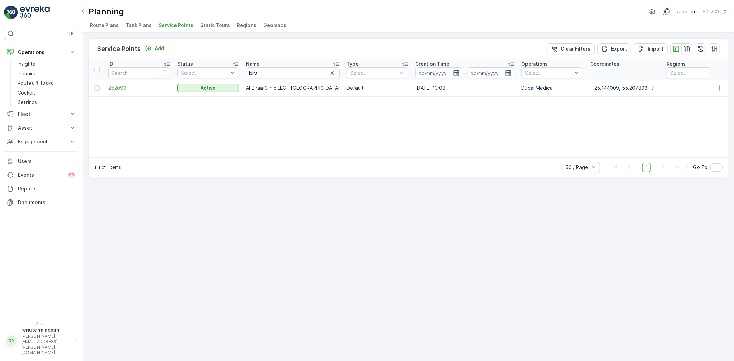
click at [138, 85] on span "252099" at bounding box center [139, 88] width 62 height 7
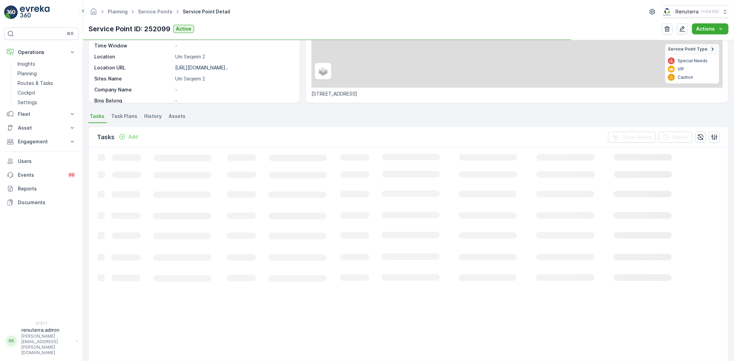
scroll to position [115, 0]
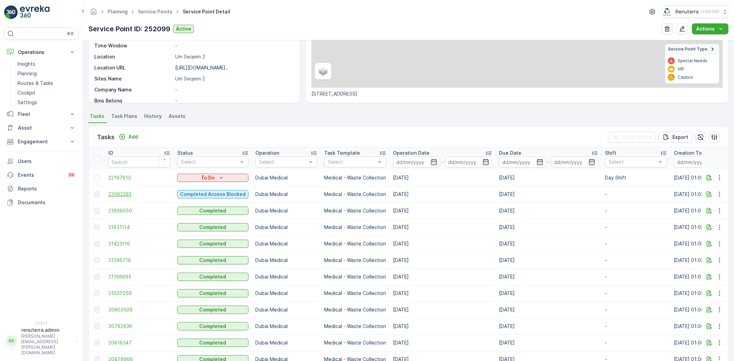
click at [119, 191] on span "22062293" at bounding box center [139, 194] width 62 height 7
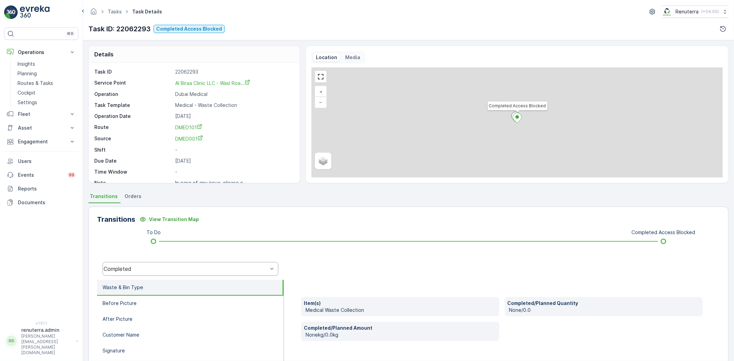
click at [168, 272] on div "Completed" at bounding box center [191, 269] width 176 height 14
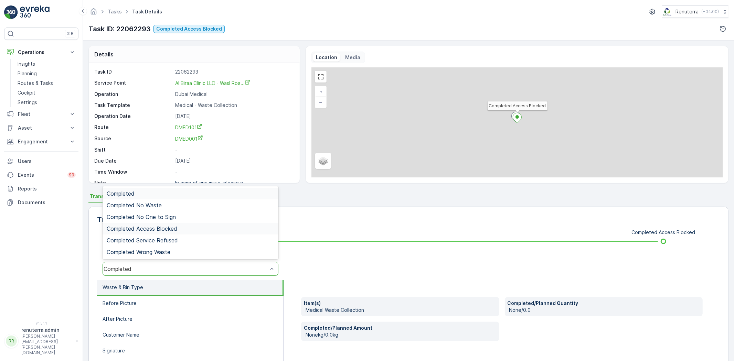
click at [163, 228] on span "Completed Access Blocked" at bounding box center [142, 229] width 71 height 6
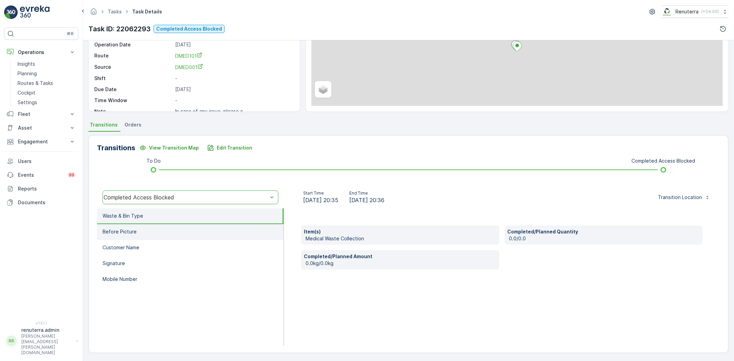
scroll to position [72, 0]
click at [164, 230] on li "Before Picture" at bounding box center [190, 232] width 186 height 16
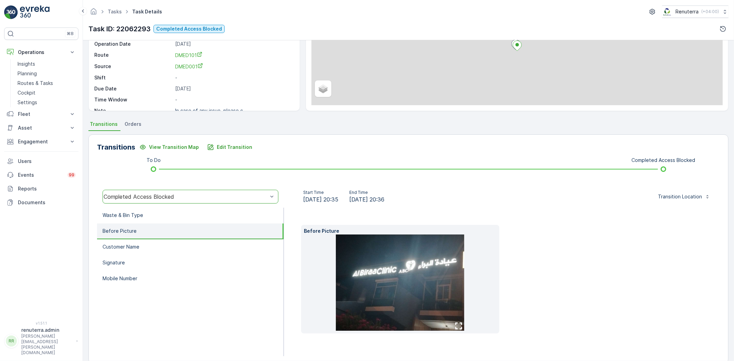
click at [437, 290] on img at bounding box center [400, 283] width 128 height 96
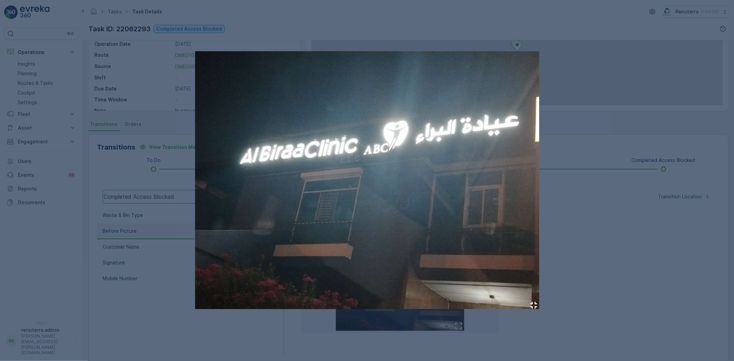
click at [555, 248] on div at bounding box center [367, 180] width 734 height 361
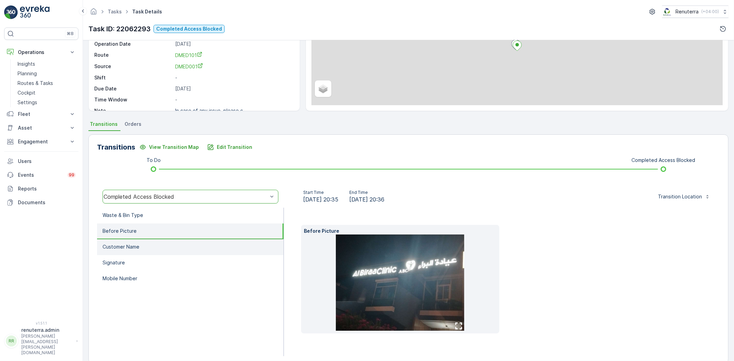
click at [129, 249] on p "Customer Name" at bounding box center [121, 247] width 37 height 7
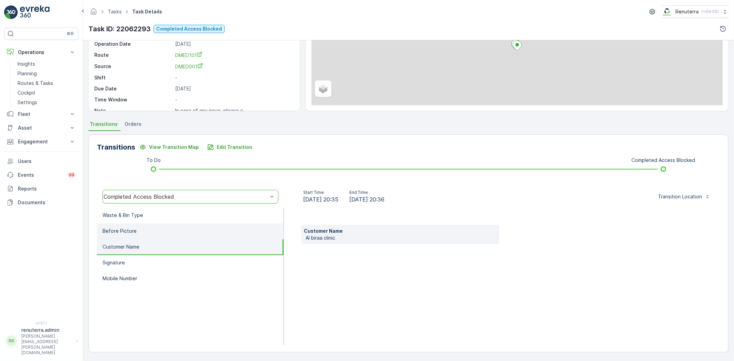
click at [133, 235] on li "Before Picture" at bounding box center [190, 232] width 186 height 16
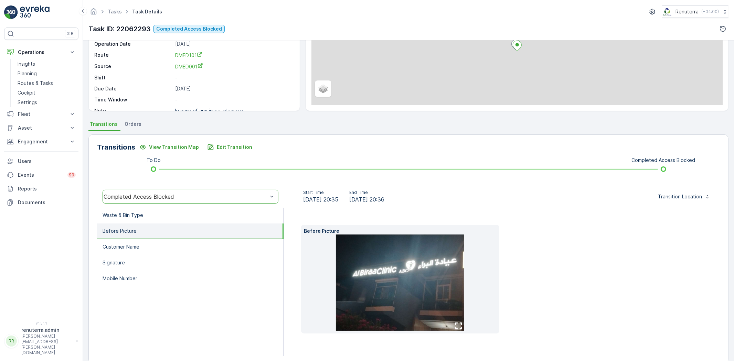
click at [322, 261] on li at bounding box center [400, 283] width 193 height 96
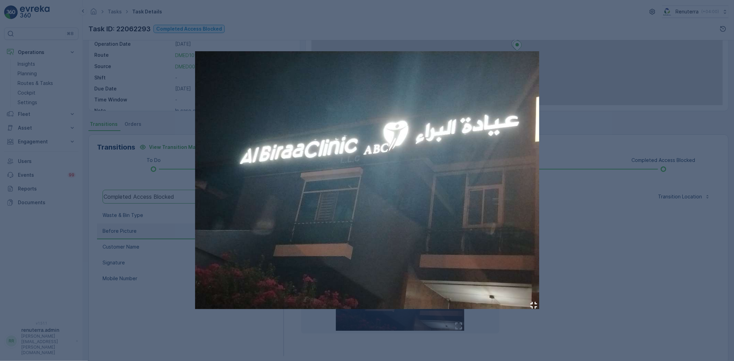
click at [622, 264] on div at bounding box center [367, 180] width 734 height 361
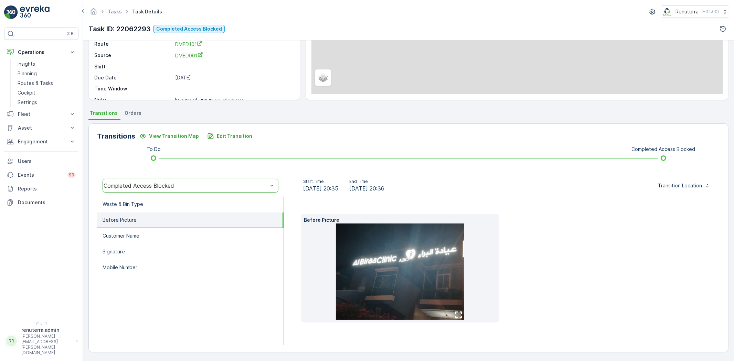
scroll to position [83, 0]
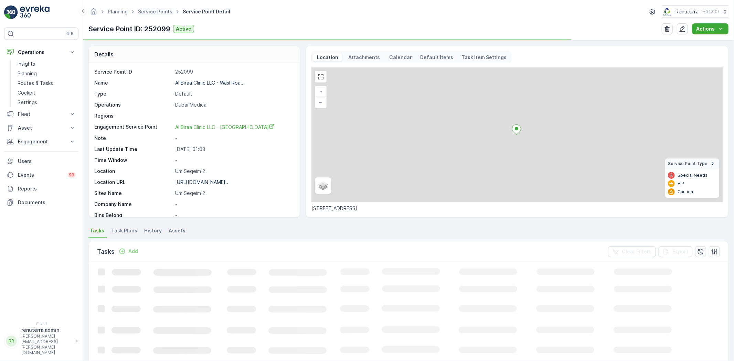
click at [152, 8] on span "Service Points" at bounding box center [155, 11] width 37 height 7
click at [152, 9] on link "Service Points" at bounding box center [155, 12] width 34 height 6
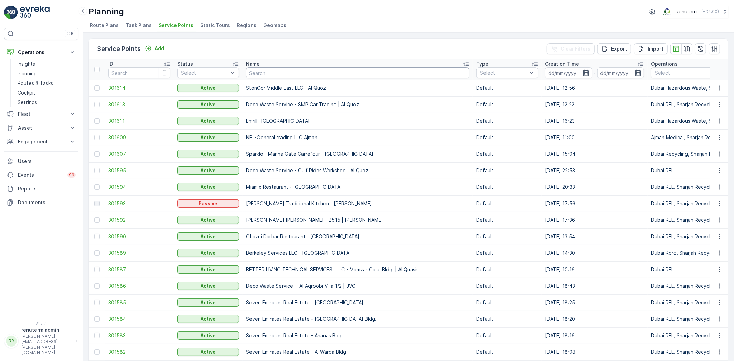
click at [266, 77] on input "text" at bounding box center [357, 72] width 223 height 11
click at [261, 74] on input "text" at bounding box center [357, 72] width 223 height 11
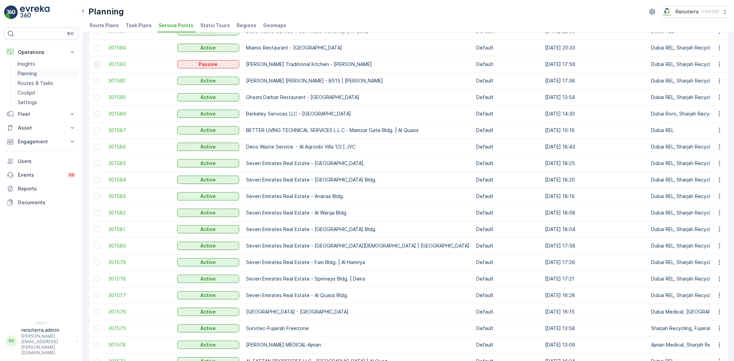
scroll to position [38, 0]
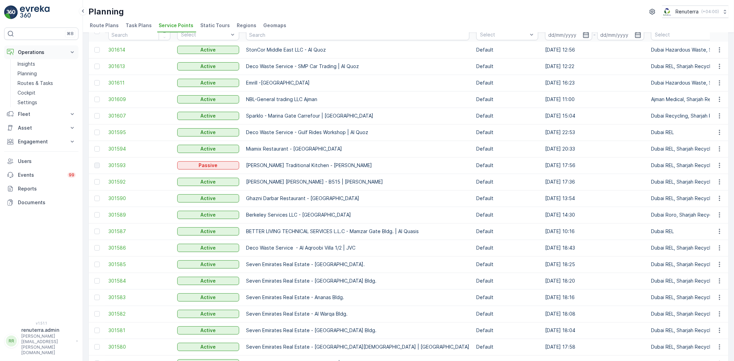
click at [49, 51] on p "Operations" at bounding box center [41, 52] width 47 height 7
click at [40, 52] on p "Operations" at bounding box center [41, 52] width 47 height 7
click at [44, 64] on link "Insights" at bounding box center [47, 64] width 64 height 10
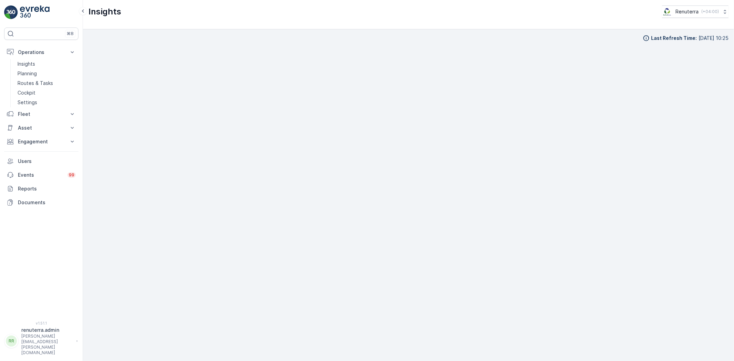
scroll to position [9, 0]
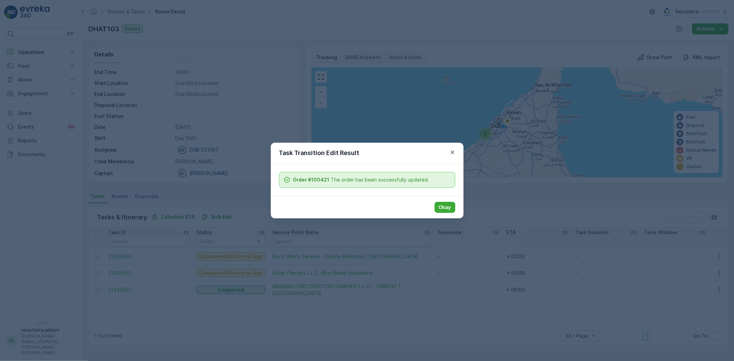
click at [443, 208] on p "Okay" at bounding box center [445, 207] width 12 height 7
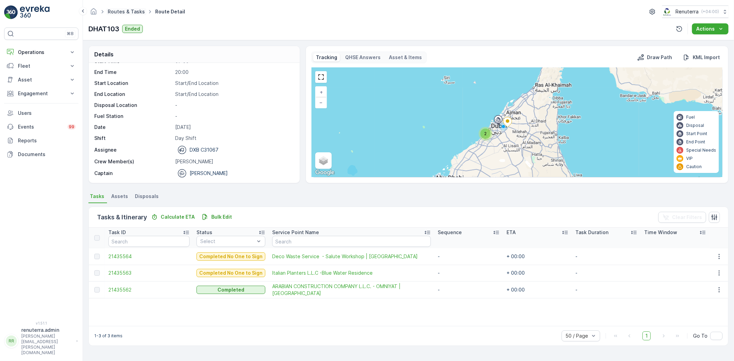
click at [125, 12] on link "Routes & Tasks" at bounding box center [126, 12] width 37 height 6
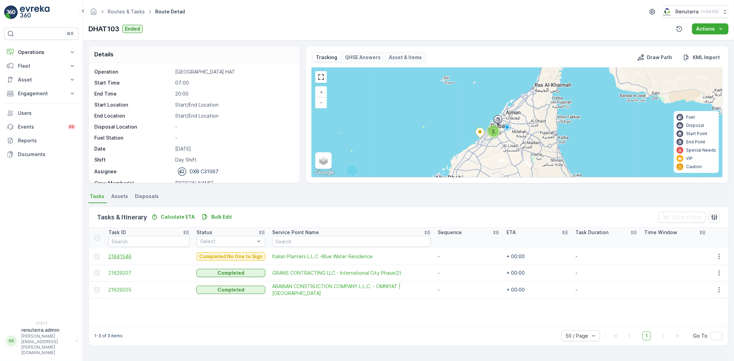
click at [125, 253] on span "21641546" at bounding box center [148, 256] width 81 height 7
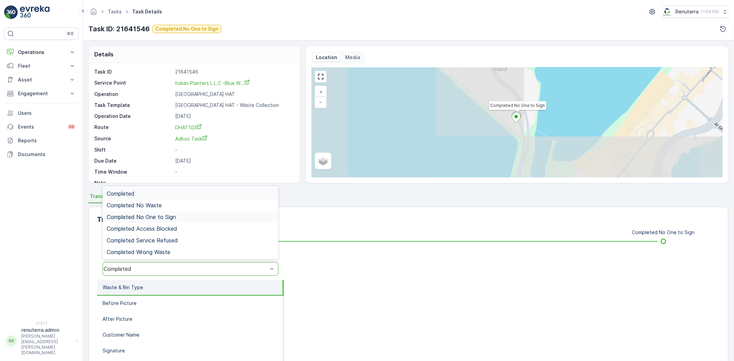
click at [179, 219] on div "Completed No One to Sign" at bounding box center [191, 217] width 168 height 6
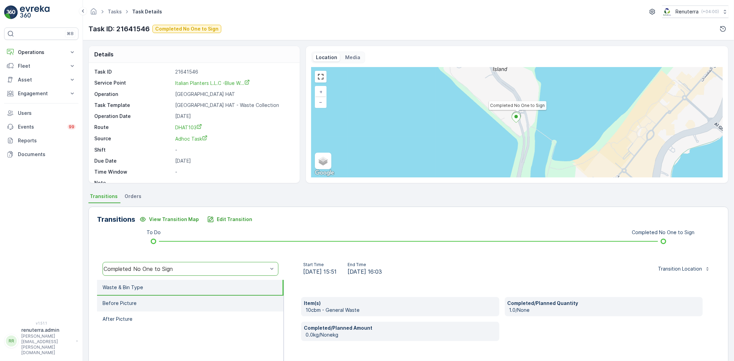
click at [206, 297] on li "Before Picture" at bounding box center [190, 304] width 186 height 16
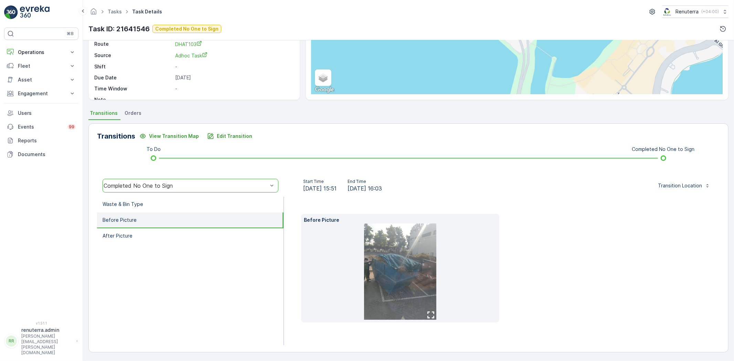
click at [184, 245] on ul "Waste & Bin Type Before Picture After Picture" at bounding box center [190, 271] width 187 height 149
click at [174, 238] on li "After Picture" at bounding box center [190, 236] width 186 height 16
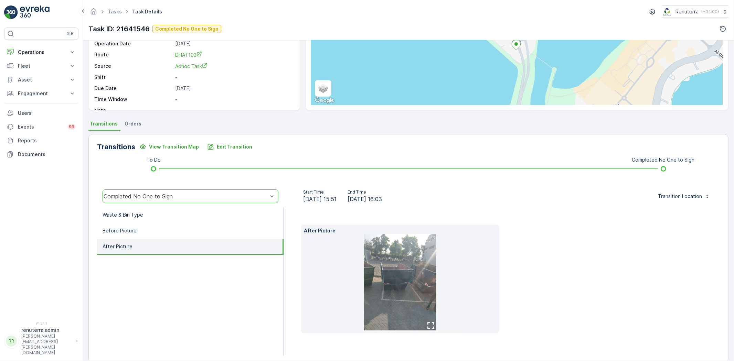
click at [428, 304] on img at bounding box center [400, 282] width 72 height 96
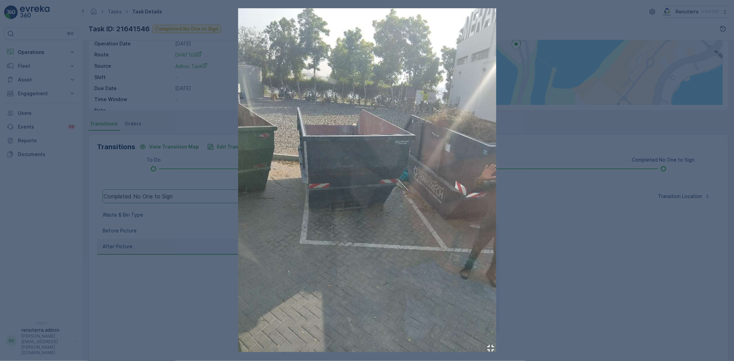
click at [614, 266] on div at bounding box center [367, 180] width 734 height 361
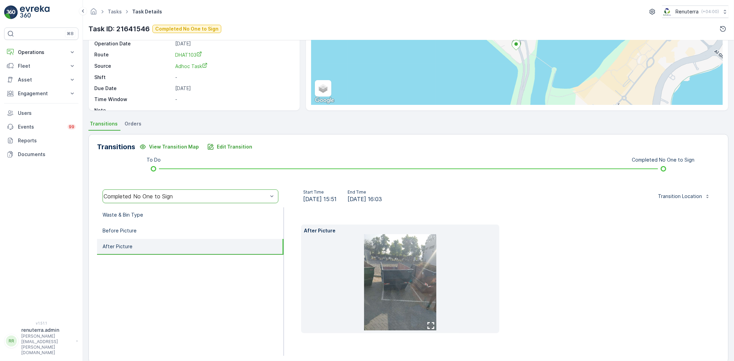
click at [160, 203] on div "option Completed No One to Sign, selected. Completed No One to Sign" at bounding box center [190, 196] width 187 height 22
click at [161, 221] on li "Waste & Bin Type" at bounding box center [190, 215] width 186 height 16
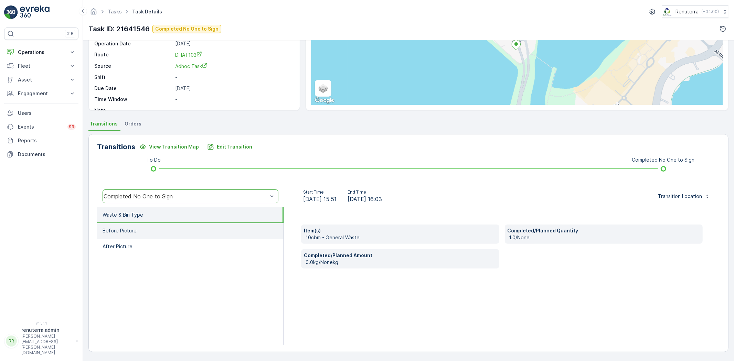
click at [162, 229] on li "Before Picture" at bounding box center [190, 231] width 186 height 16
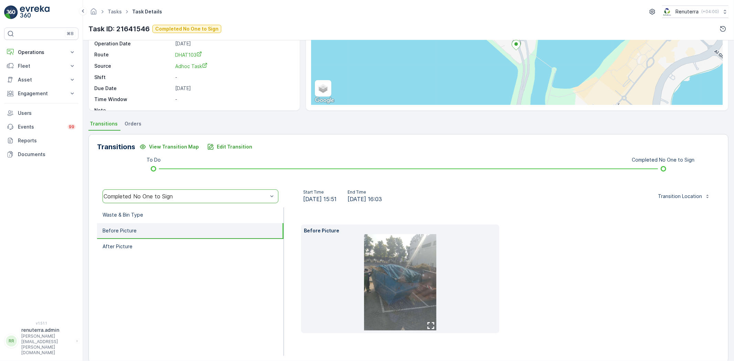
click at [158, 224] on li "Before Picture" at bounding box center [190, 231] width 186 height 16
click at [394, 281] on img at bounding box center [400, 282] width 72 height 96
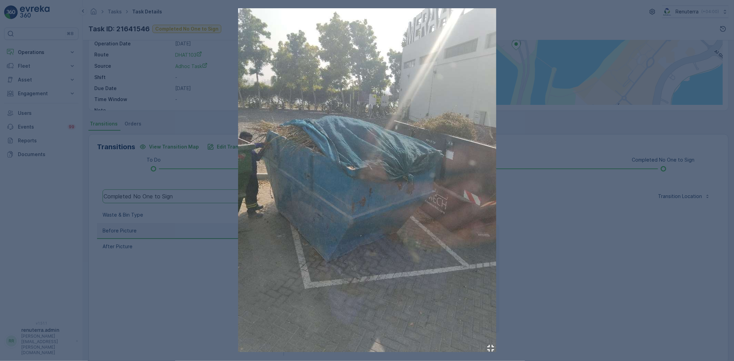
click at [548, 243] on div at bounding box center [367, 180] width 734 height 361
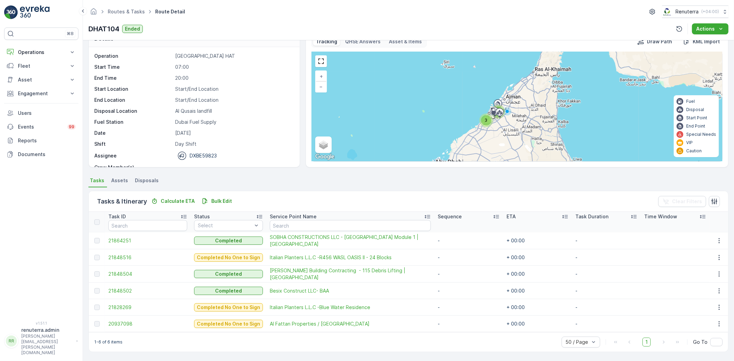
scroll to position [15, 0]
click at [120, 13] on link "Routes & Tasks" at bounding box center [126, 12] width 37 height 6
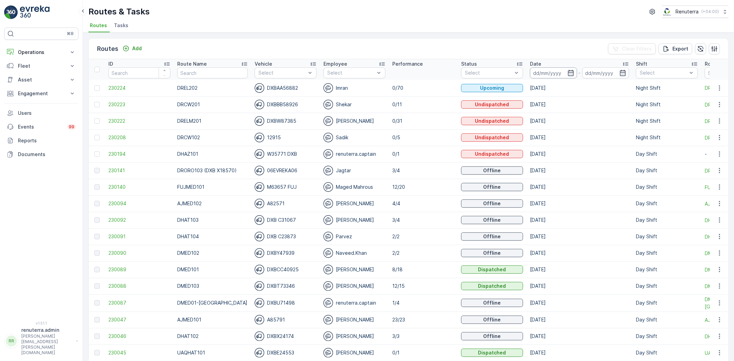
click at [546, 71] on input at bounding box center [553, 72] width 47 height 11
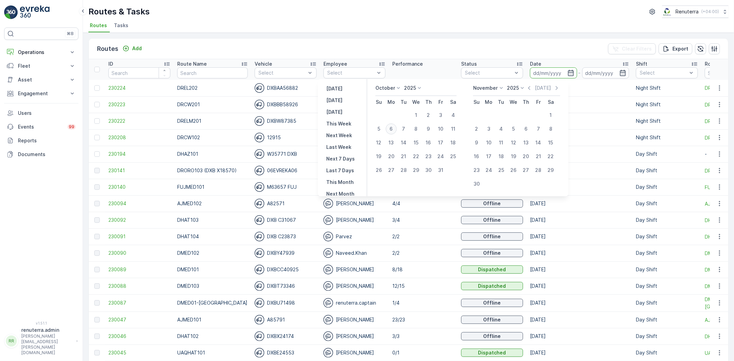
click at [390, 128] on div "6" at bounding box center [391, 128] width 11 height 11
type input "[DATE]"
click at [390, 128] on div "6" at bounding box center [391, 128] width 11 height 11
type input "[DATE]"
